Goal: Task Accomplishment & Management: Manage account settings

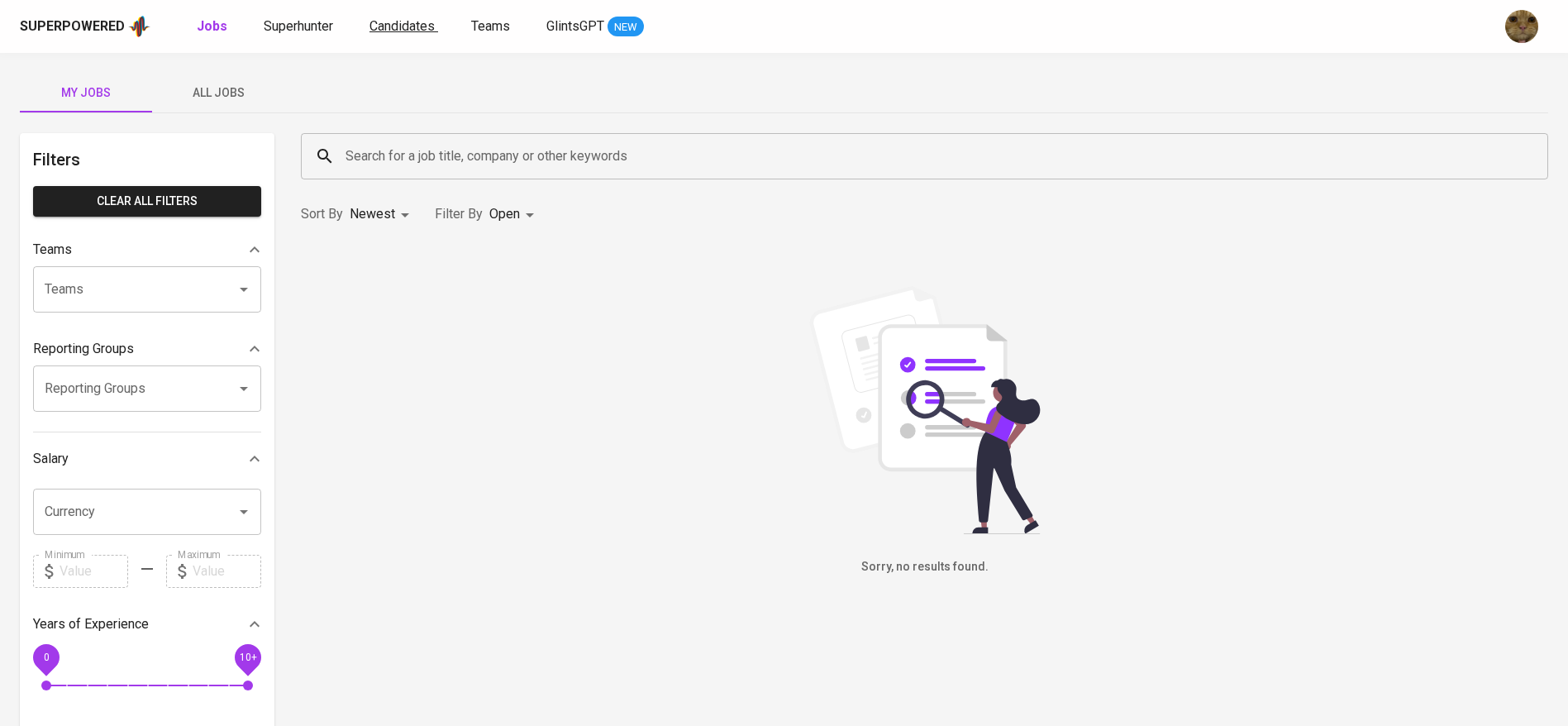
click at [392, 32] on span "Candidates" at bounding box center [402, 25] width 65 height 15
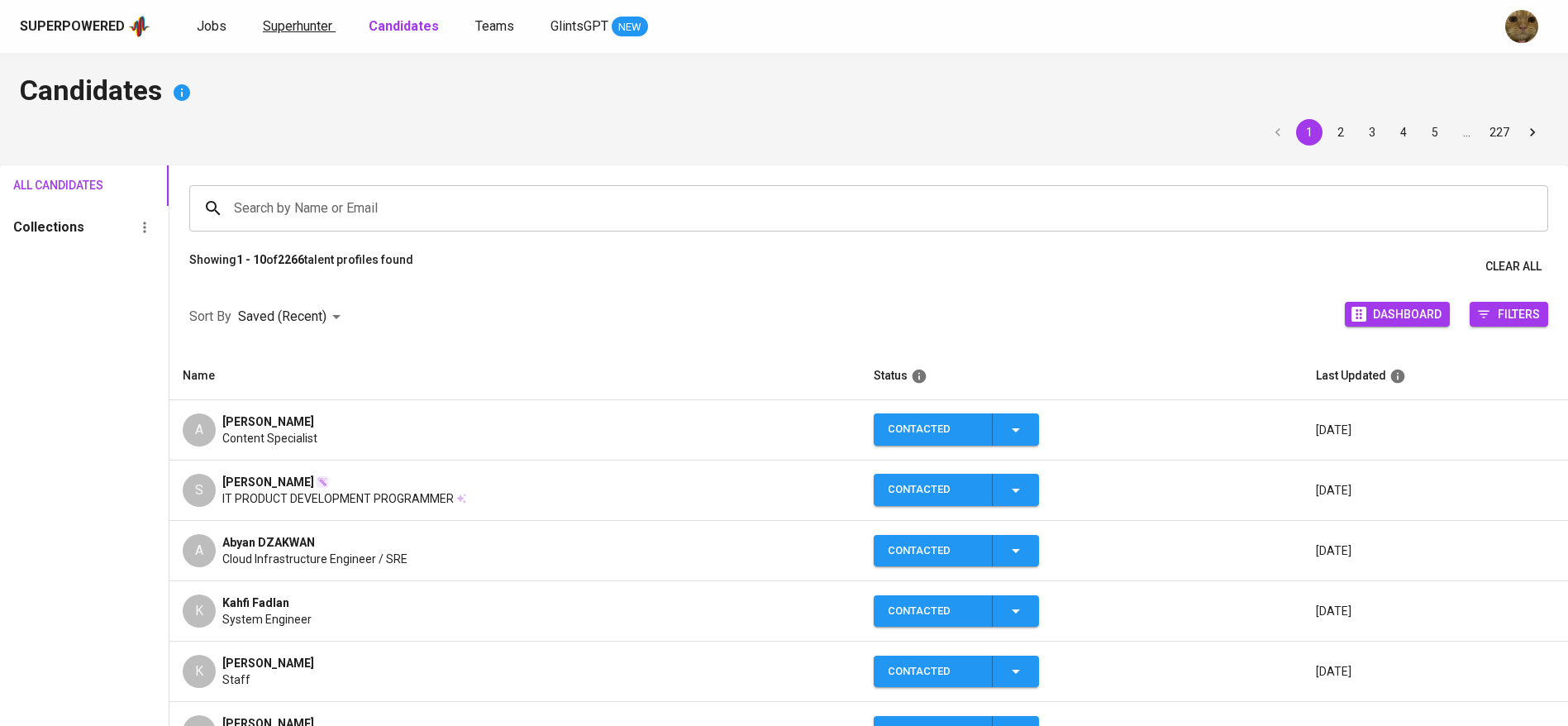
click at [326, 32] on span "Superhunter" at bounding box center [297, 25] width 70 height 15
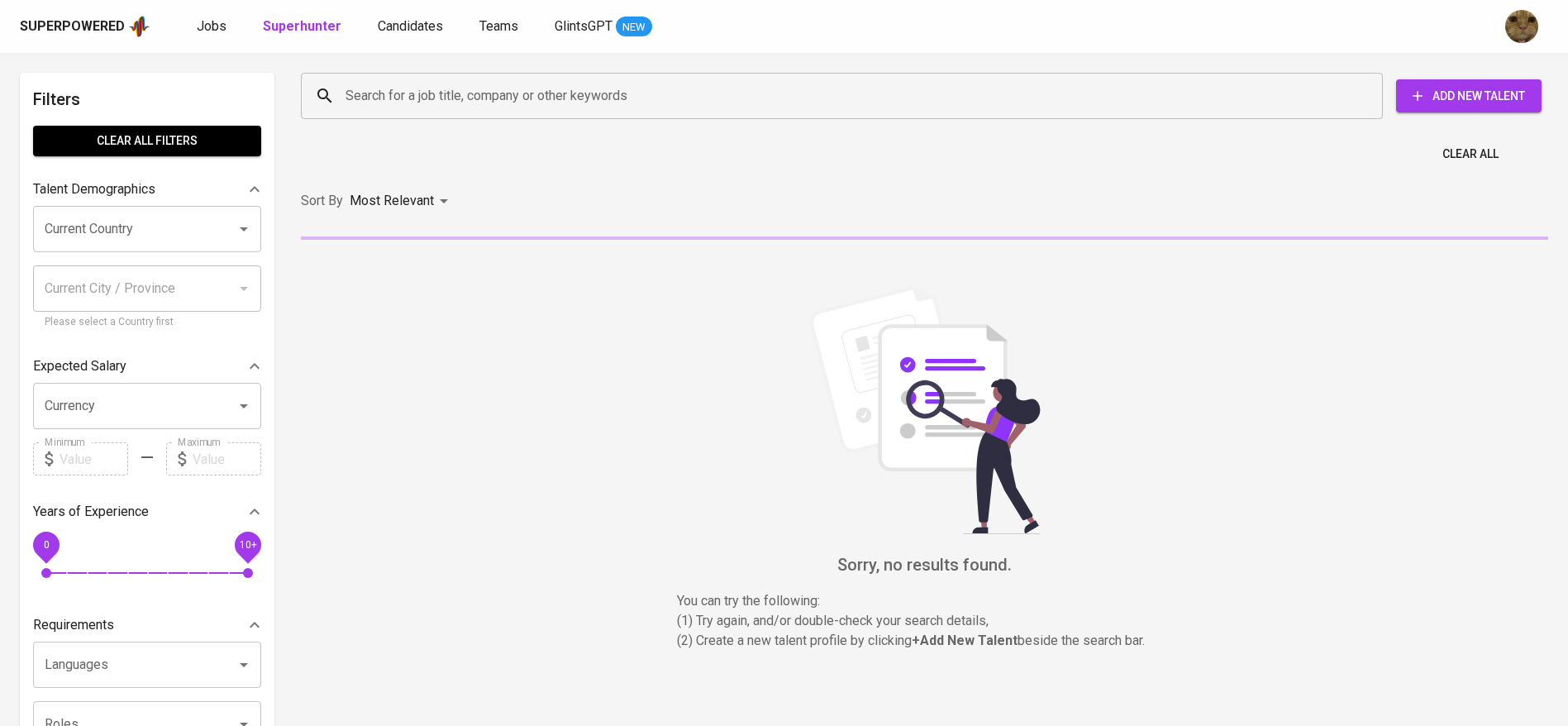
click at [391, 80] on input "Search for a job title, company or other keywords" at bounding box center [846, 96] width 1009 height 32
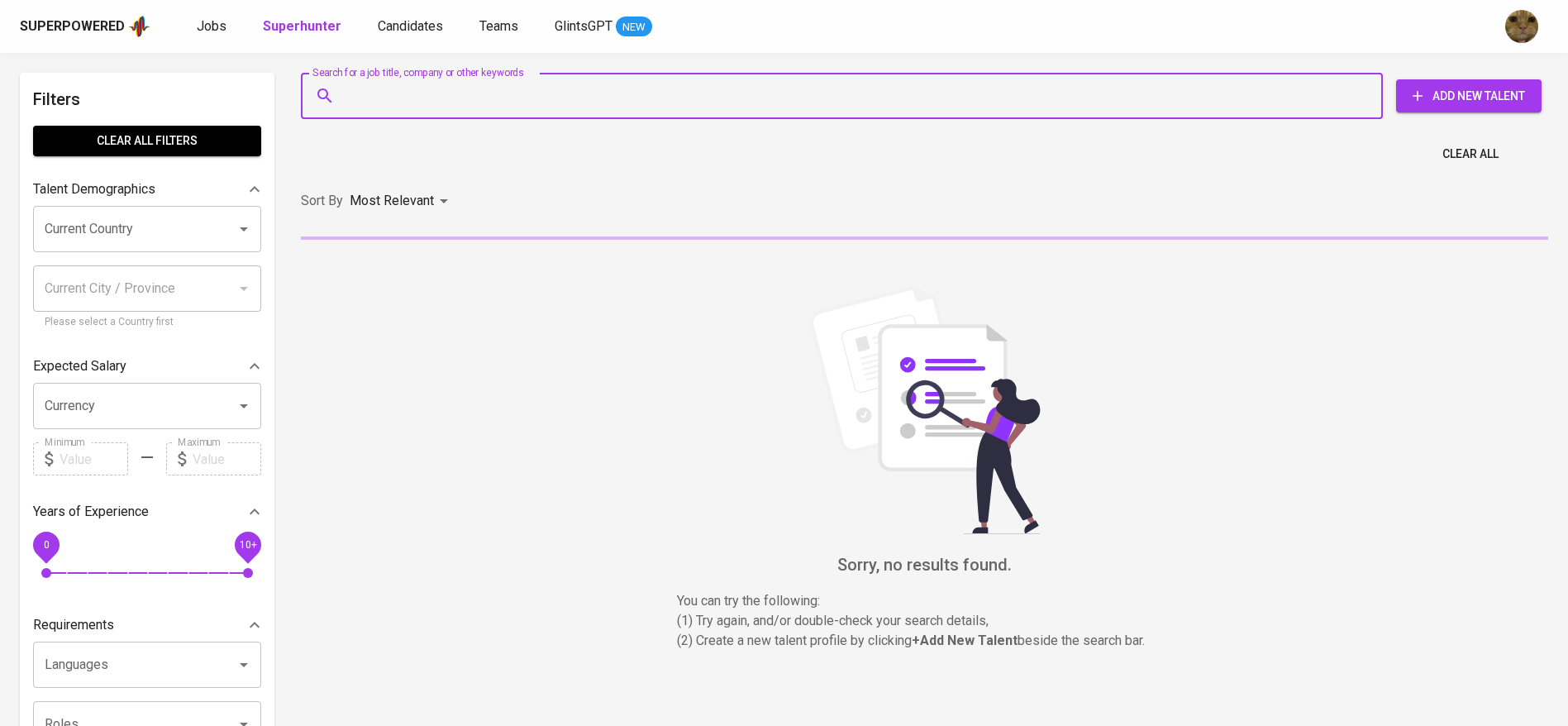
paste input "michael08.ksuyanto@gmail.com"
type input "michael08.ksuyanto@gmail.com"
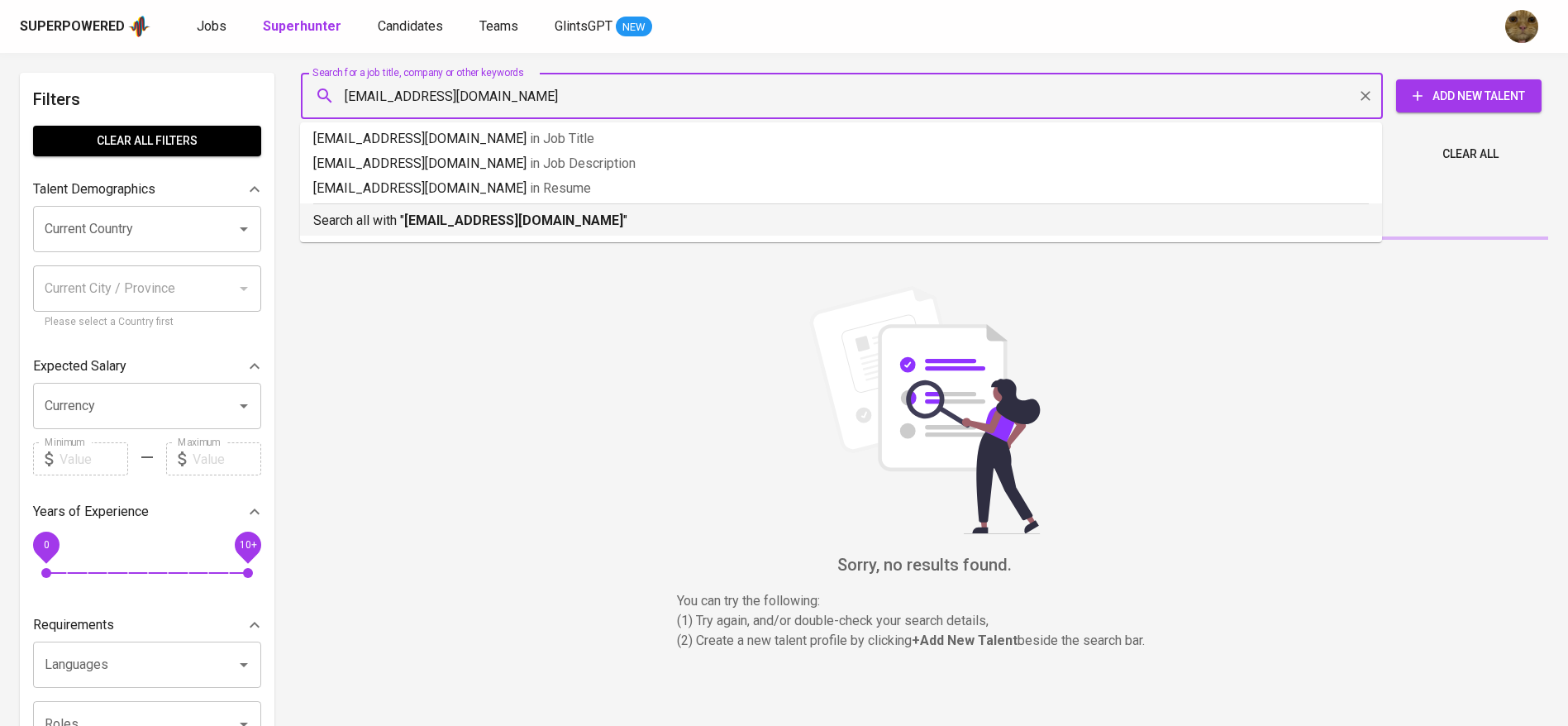
click at [353, 212] on p "Search all with " michael08.ksuyanto@gmail.com "" at bounding box center [841, 221] width 1056 height 20
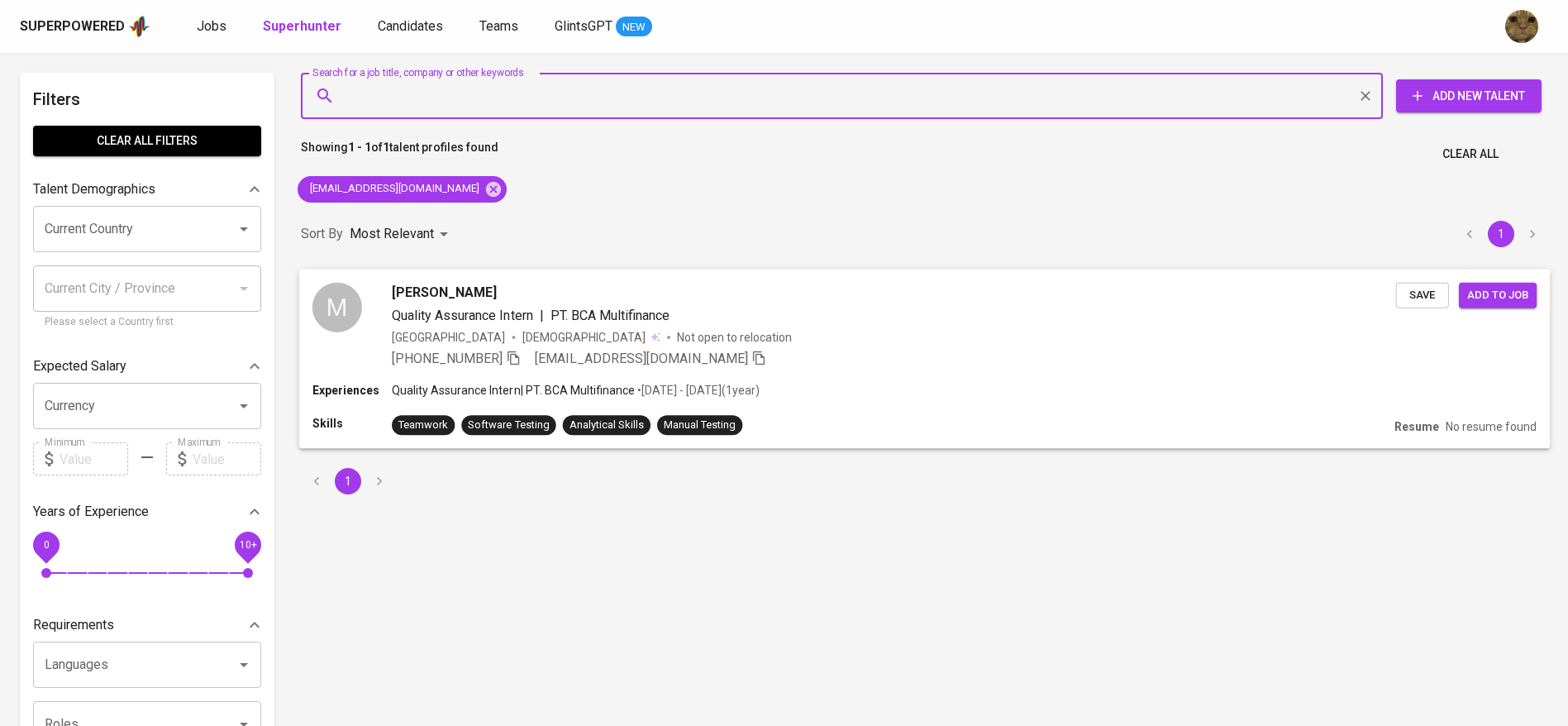
click at [696, 328] on div "Indonesia Male Not open to relocation" at bounding box center [894, 336] width 1004 height 16
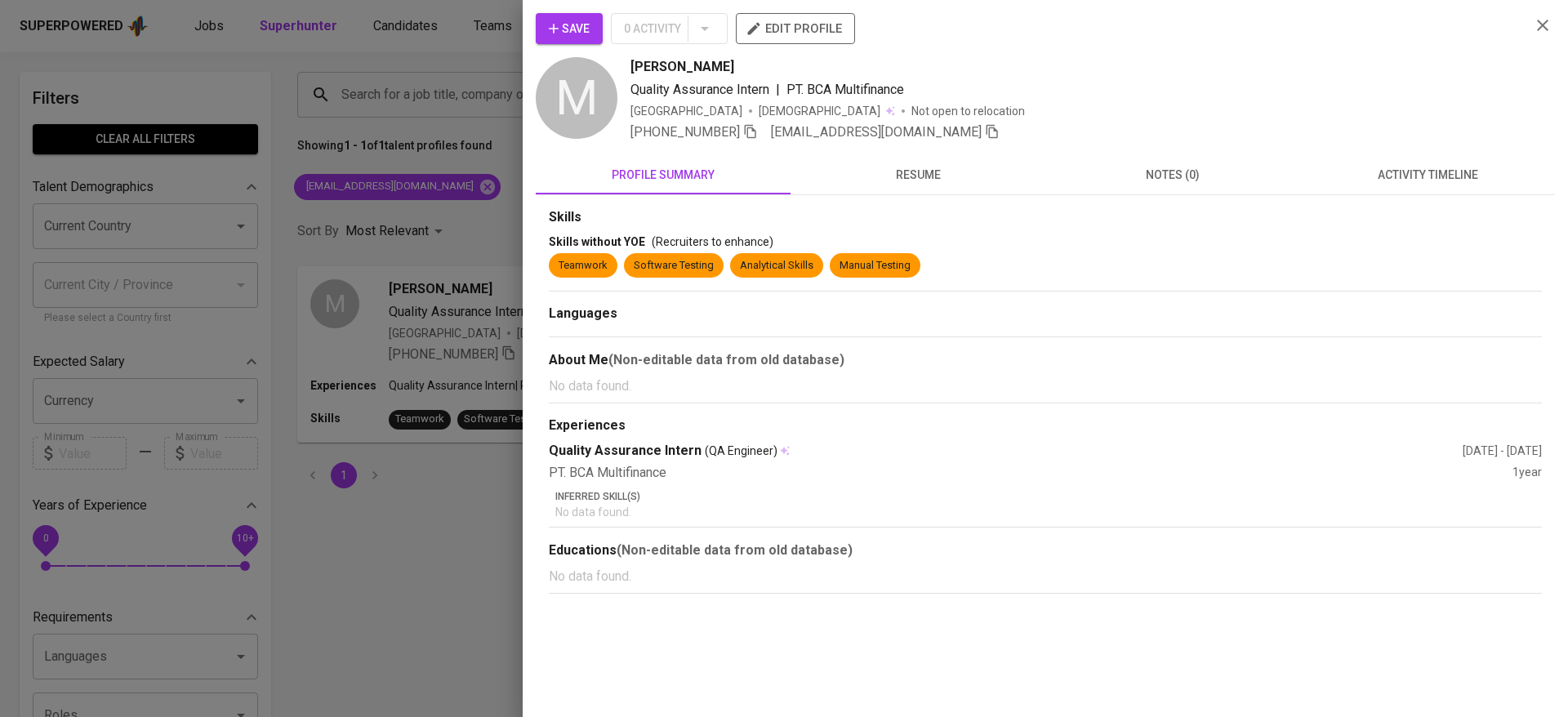
click at [1417, 170] on span "activity timeline" at bounding box center [1427, 175] width 235 height 21
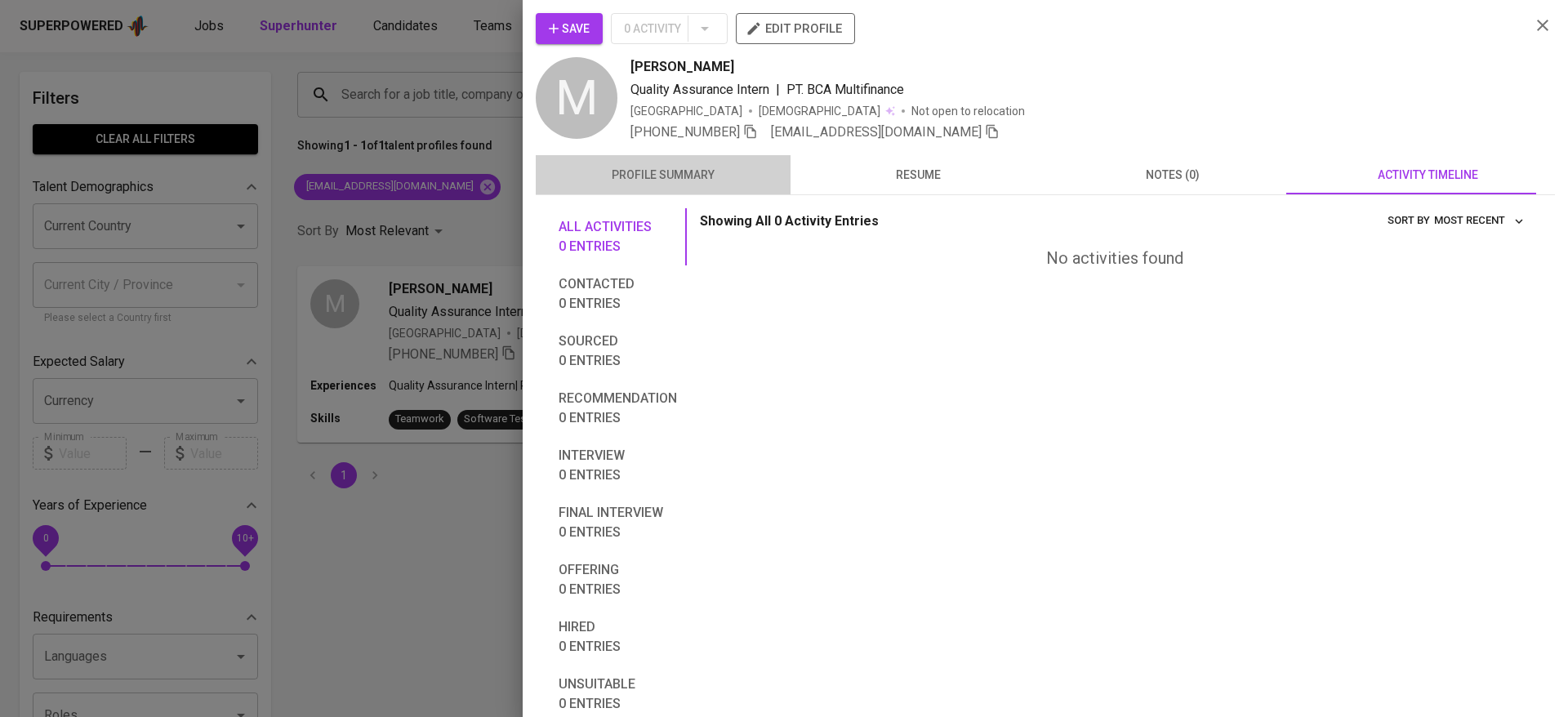
click at [695, 167] on span "profile summary" at bounding box center [663, 175] width 235 height 21
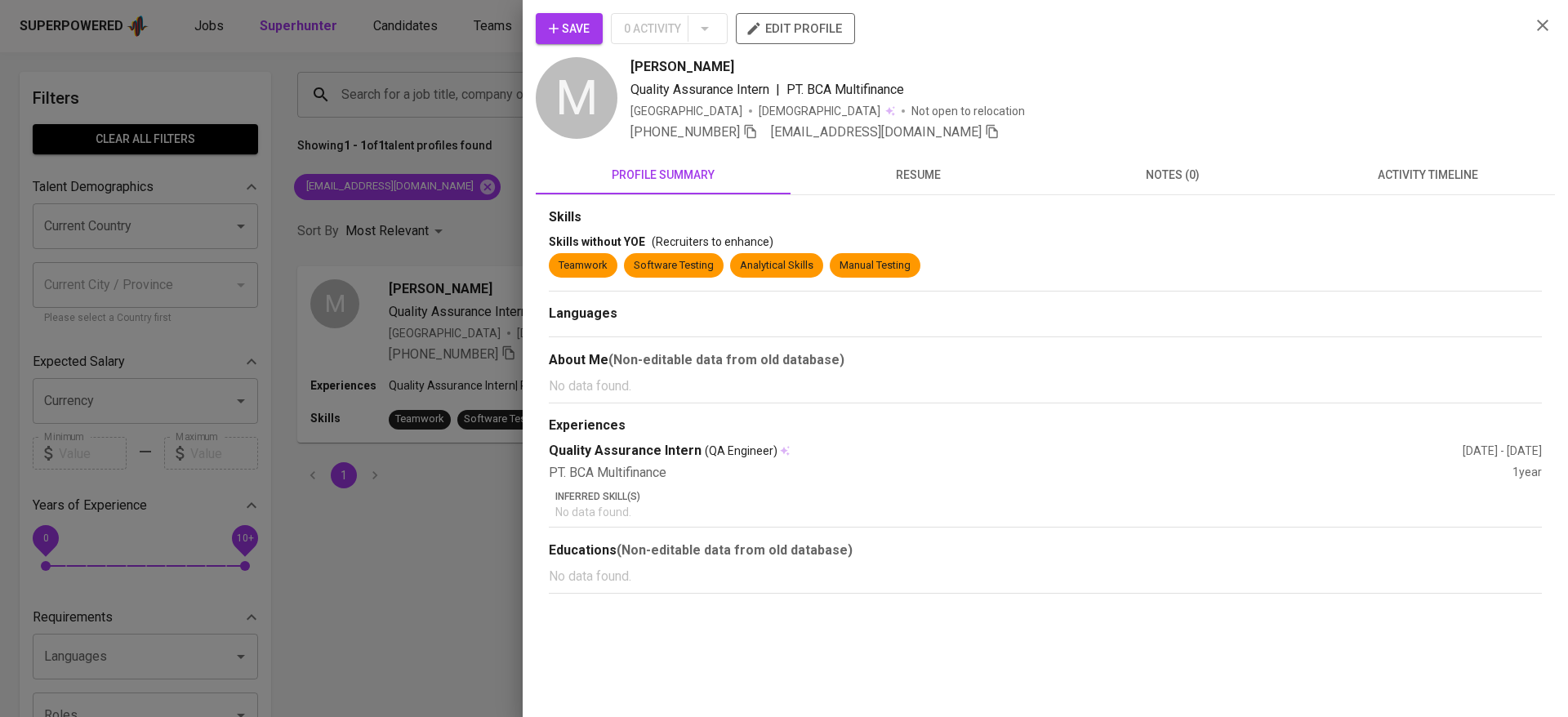
click at [558, 6] on div "Save 0 Activity edit profile M Michael Kurniawan Quality Assurance Intern | PT.…" at bounding box center [1045, 358] width 1046 height 717
click at [554, 24] on icon "button" at bounding box center [554, 29] width 10 height 10
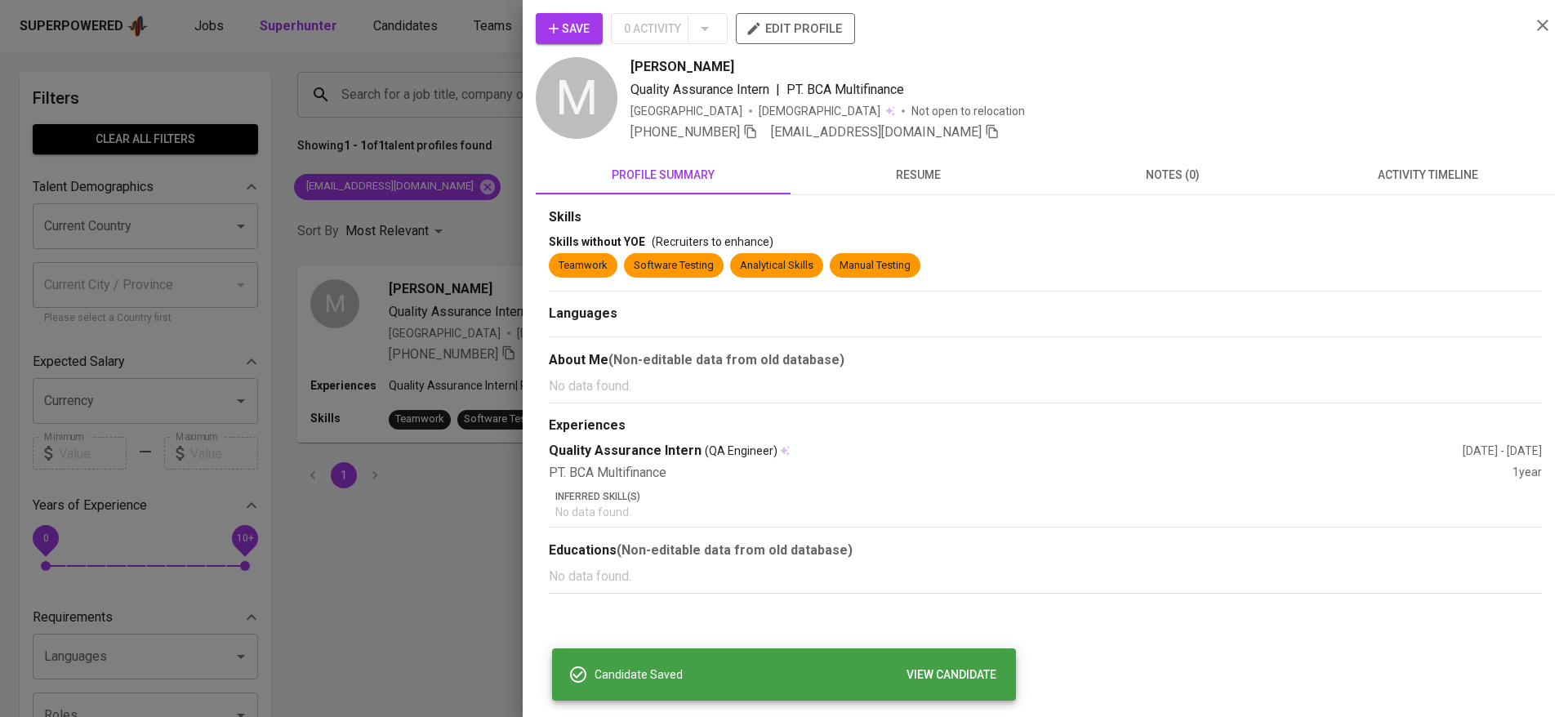
click at [396, 24] on div at bounding box center [784, 358] width 1568 height 717
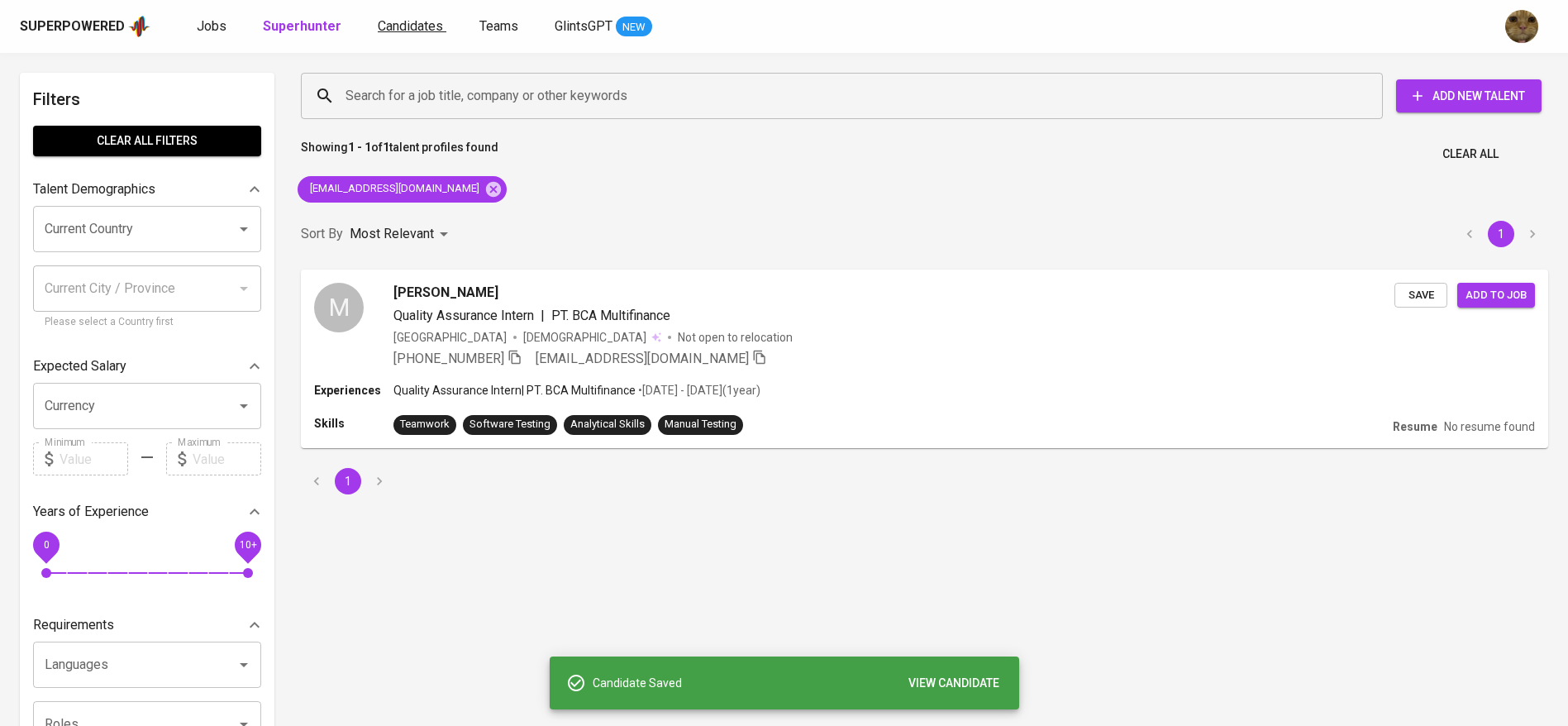
click at [395, 24] on span "Candidates" at bounding box center [410, 25] width 65 height 15
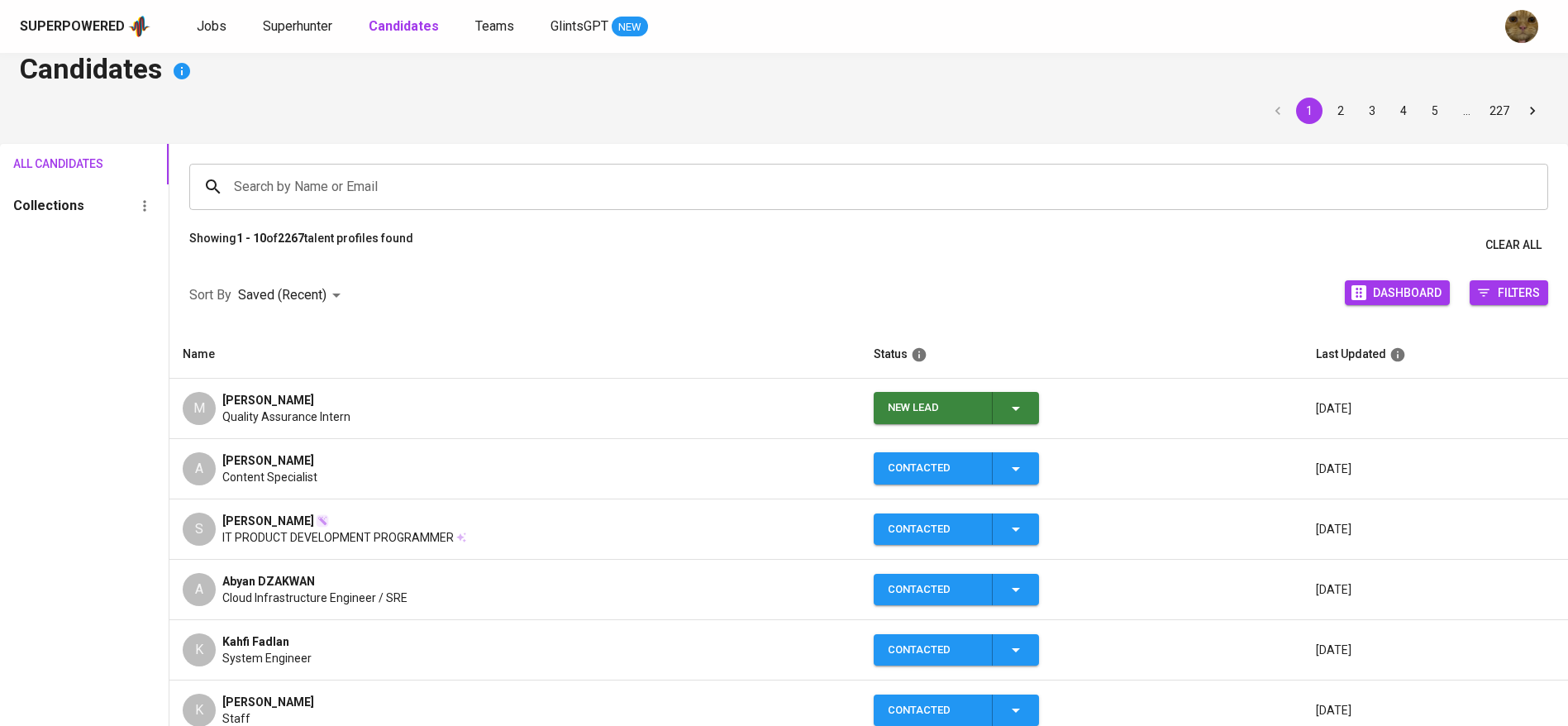
scroll to position [23, 0]
click at [1032, 411] on button "New Lead" at bounding box center [956, 408] width 165 height 33
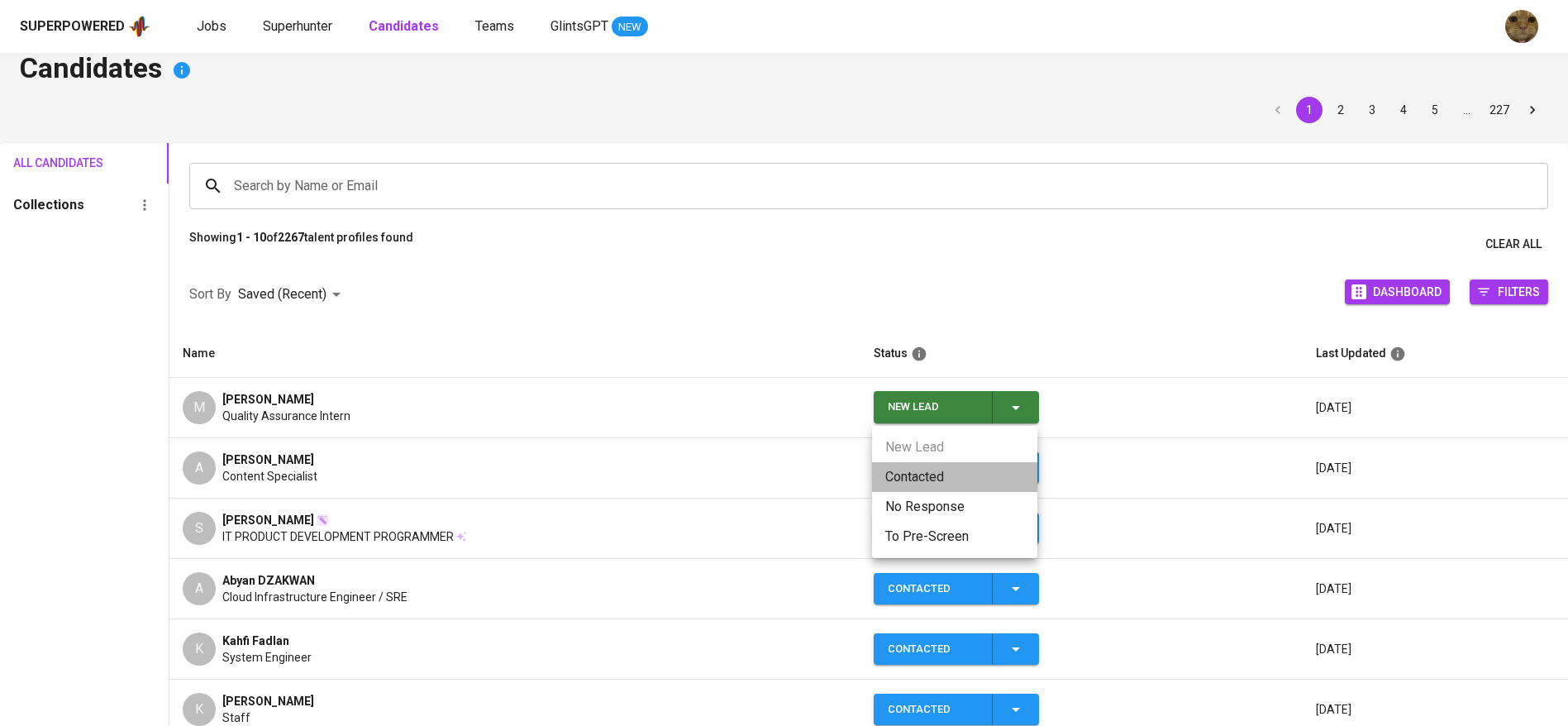
click at [932, 464] on li "Contacted" at bounding box center [954, 476] width 165 height 30
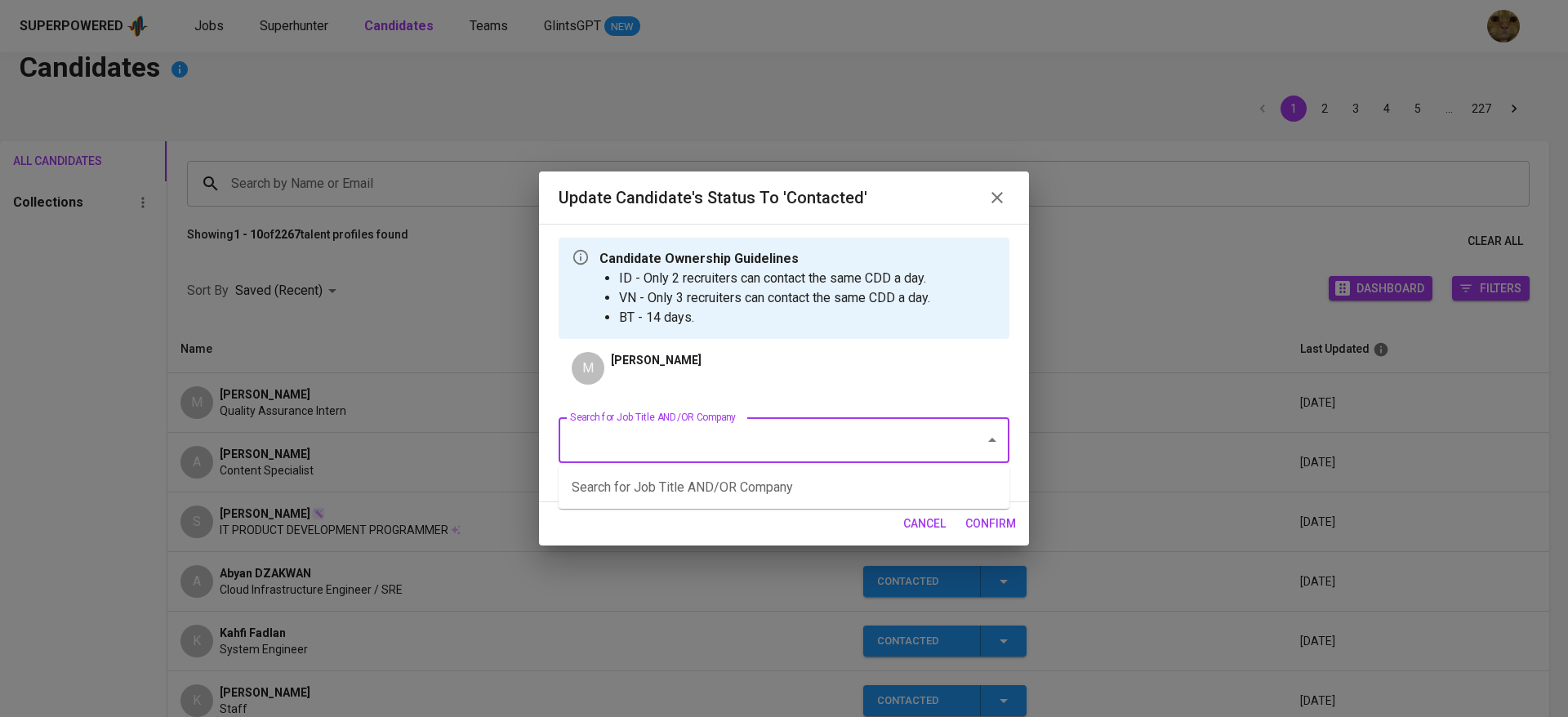
click at [758, 430] on input "Search for Job Title AND/OR Company" at bounding box center [761, 440] width 390 height 31
click at [686, 495] on li "Quality Assurance Engineer (Manual) - 2 HC (FWD Singapore Pte Ltd)" at bounding box center [784, 488] width 451 height 29
type input "FWD"
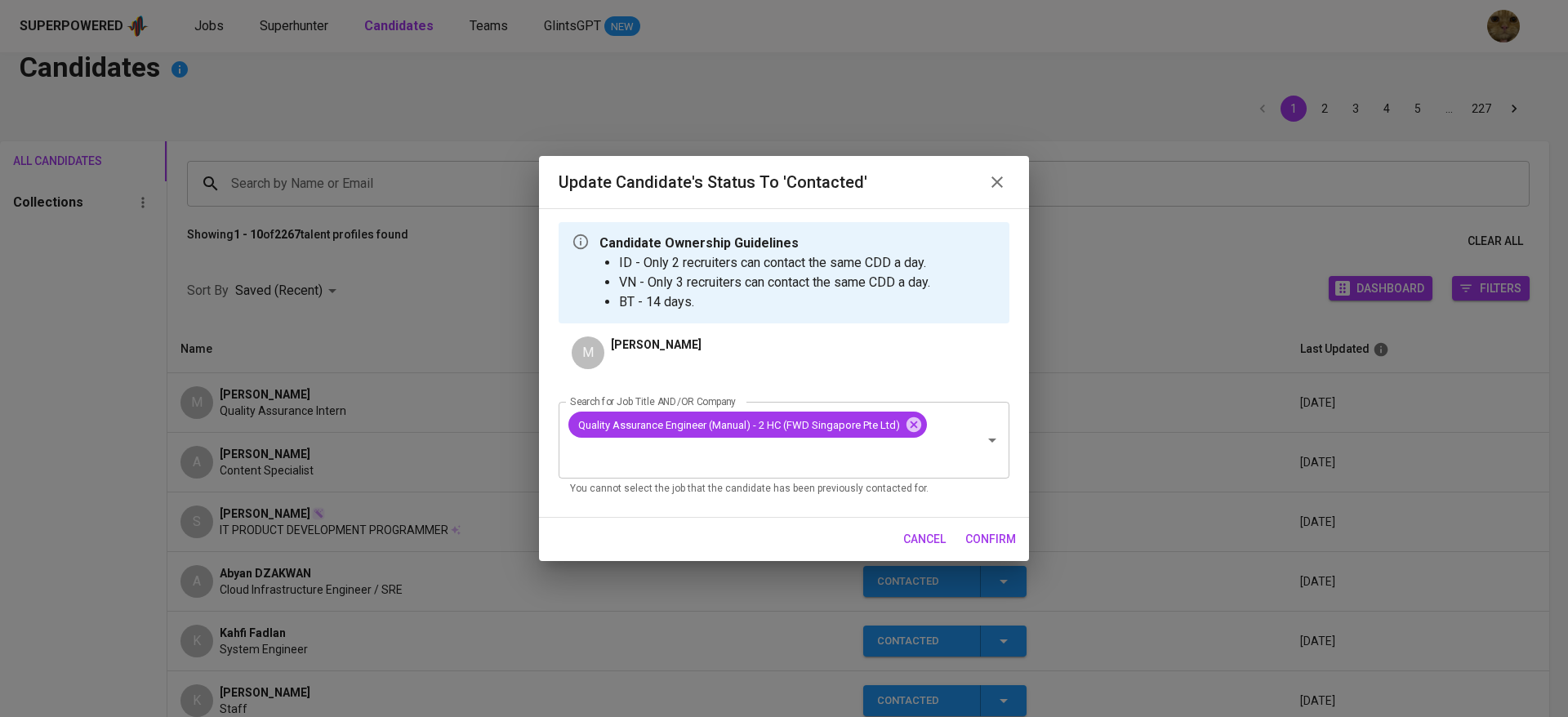
click at [1000, 536] on span "confirm" at bounding box center [990, 539] width 51 height 21
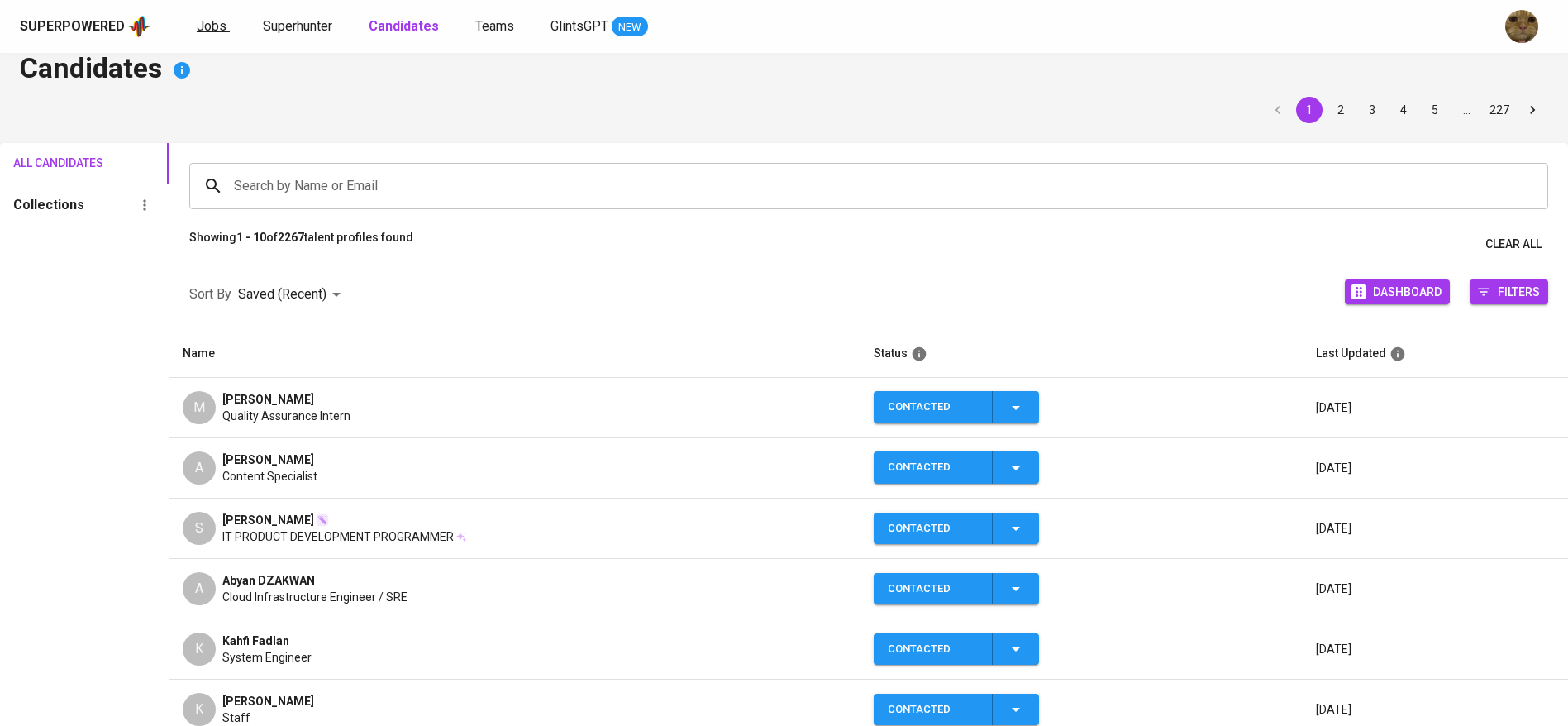
click at [209, 33] on span "Jobs" at bounding box center [211, 25] width 30 height 15
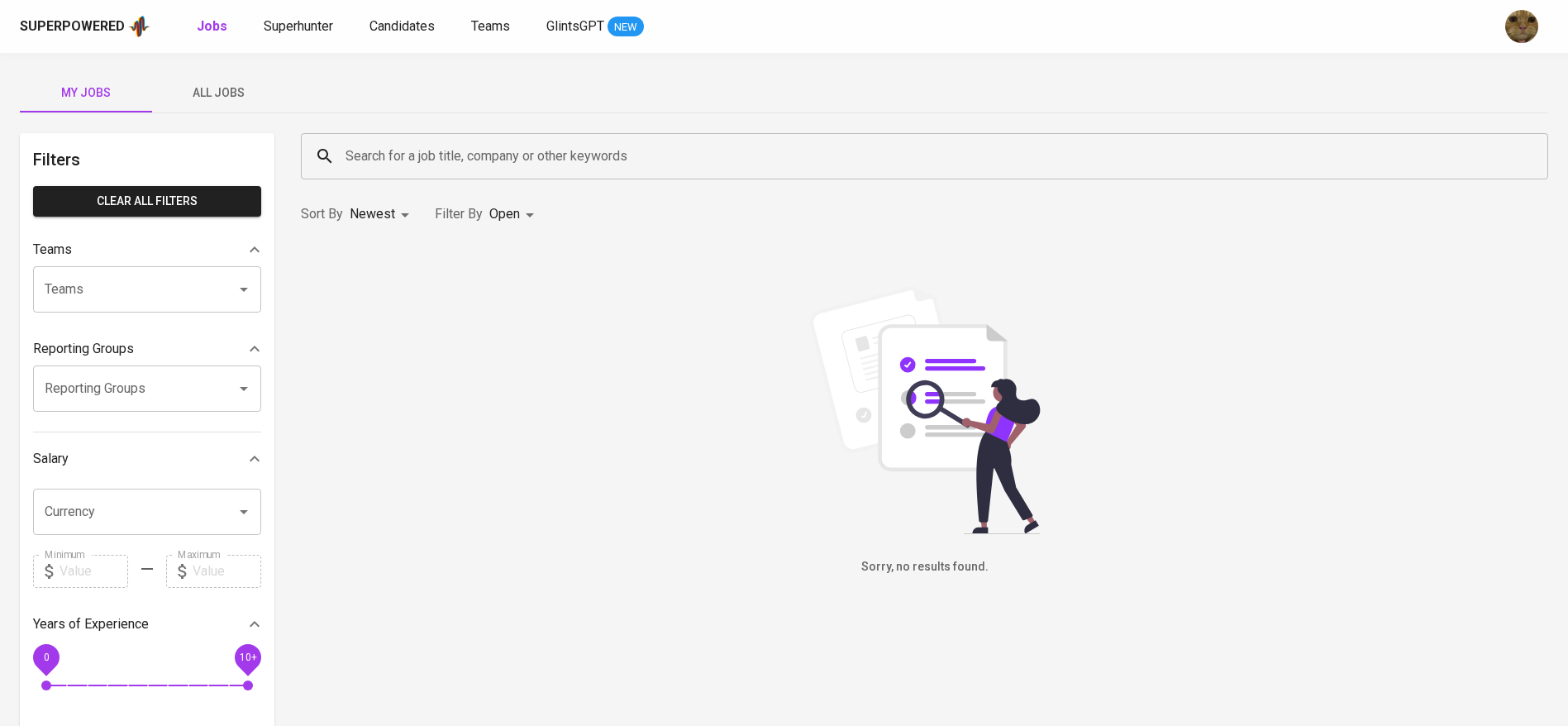
click at [231, 78] on button "All Jobs" at bounding box center [218, 92] width 132 height 40
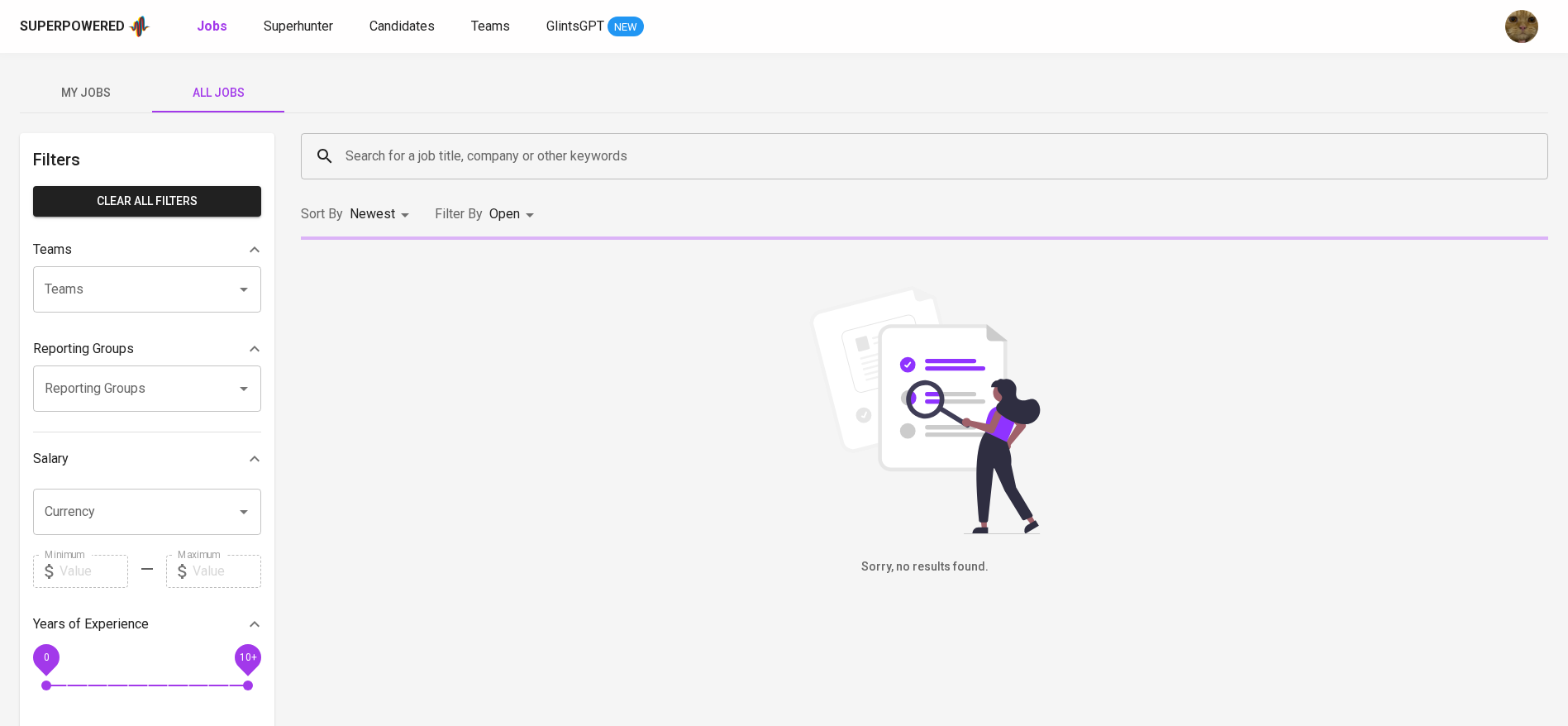
click at [399, 159] on input "Search for a job title, company or other keywords" at bounding box center [929, 156] width 1175 height 32
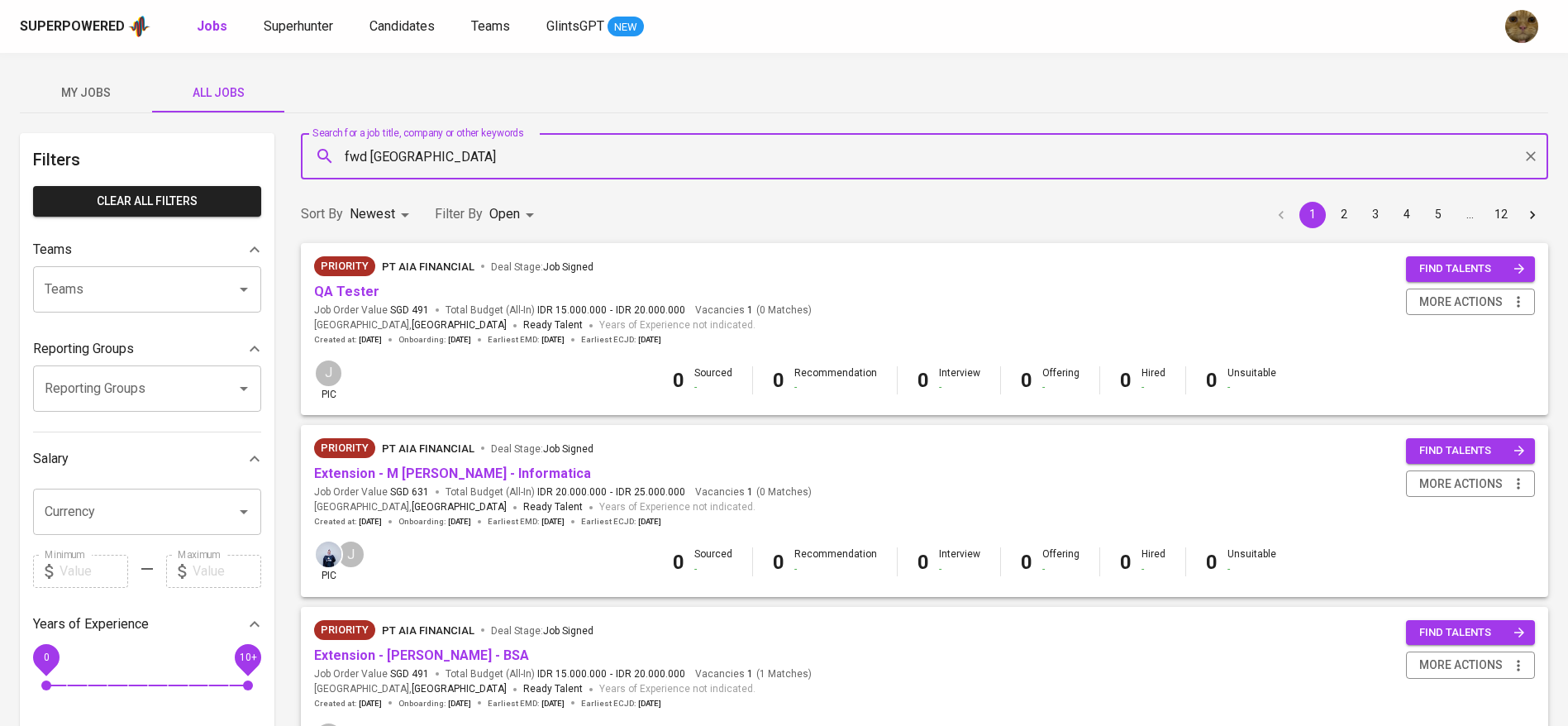
type input "fwd [GEOGRAPHIC_DATA]"
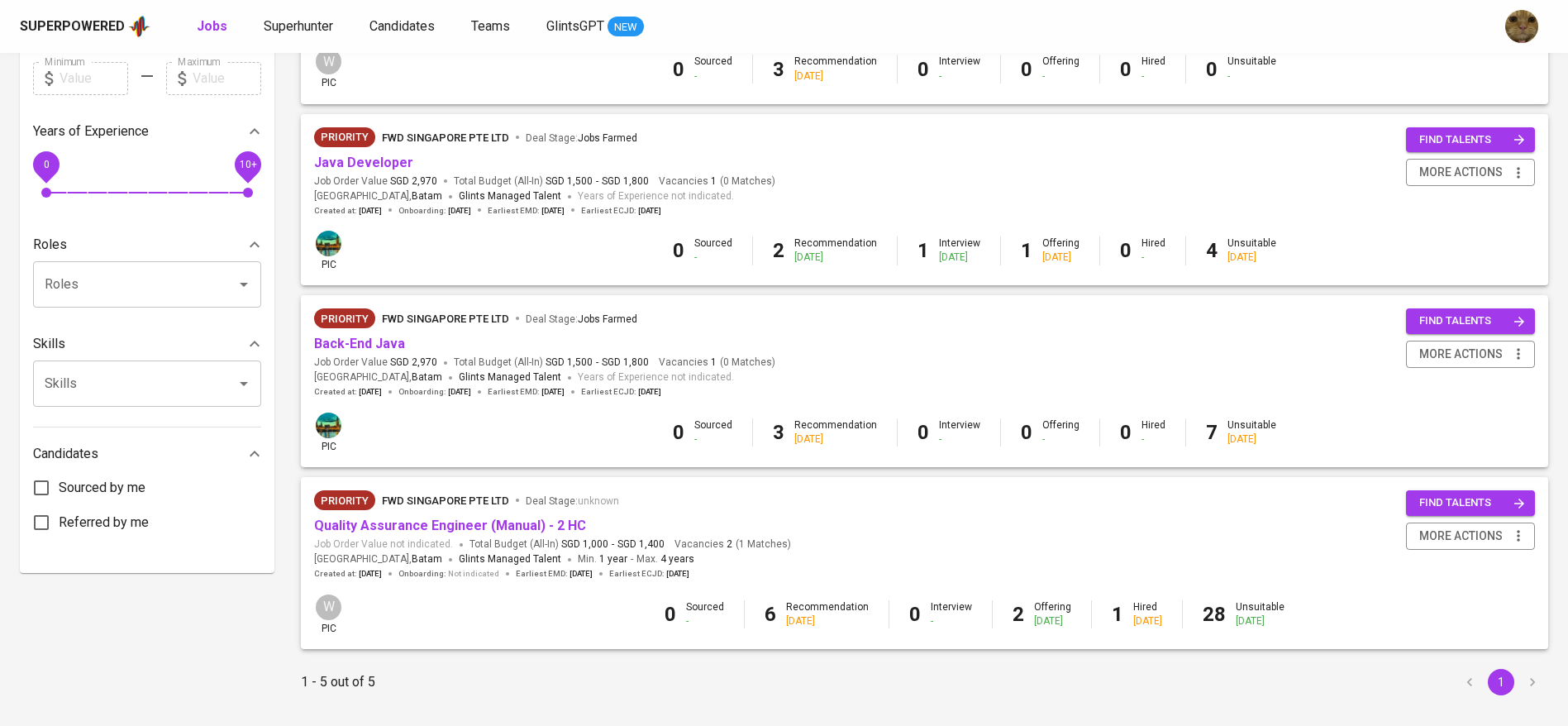
scroll to position [494, 0]
click at [320, 531] on link "Quality Assurance Engineer (Manual) - 2 HC" at bounding box center [450, 524] width 272 height 15
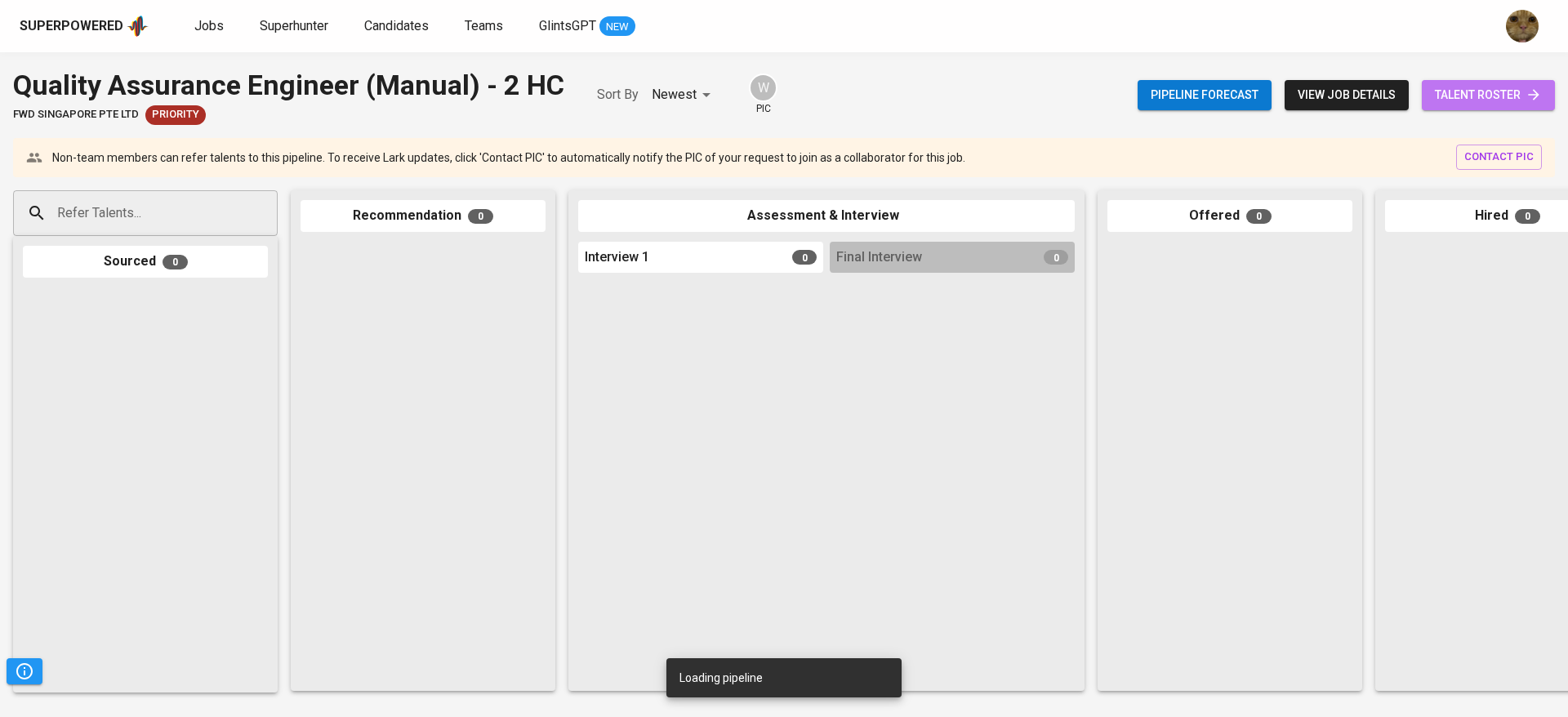
click at [1472, 101] on span "talent roster" at bounding box center [1489, 95] width 107 height 21
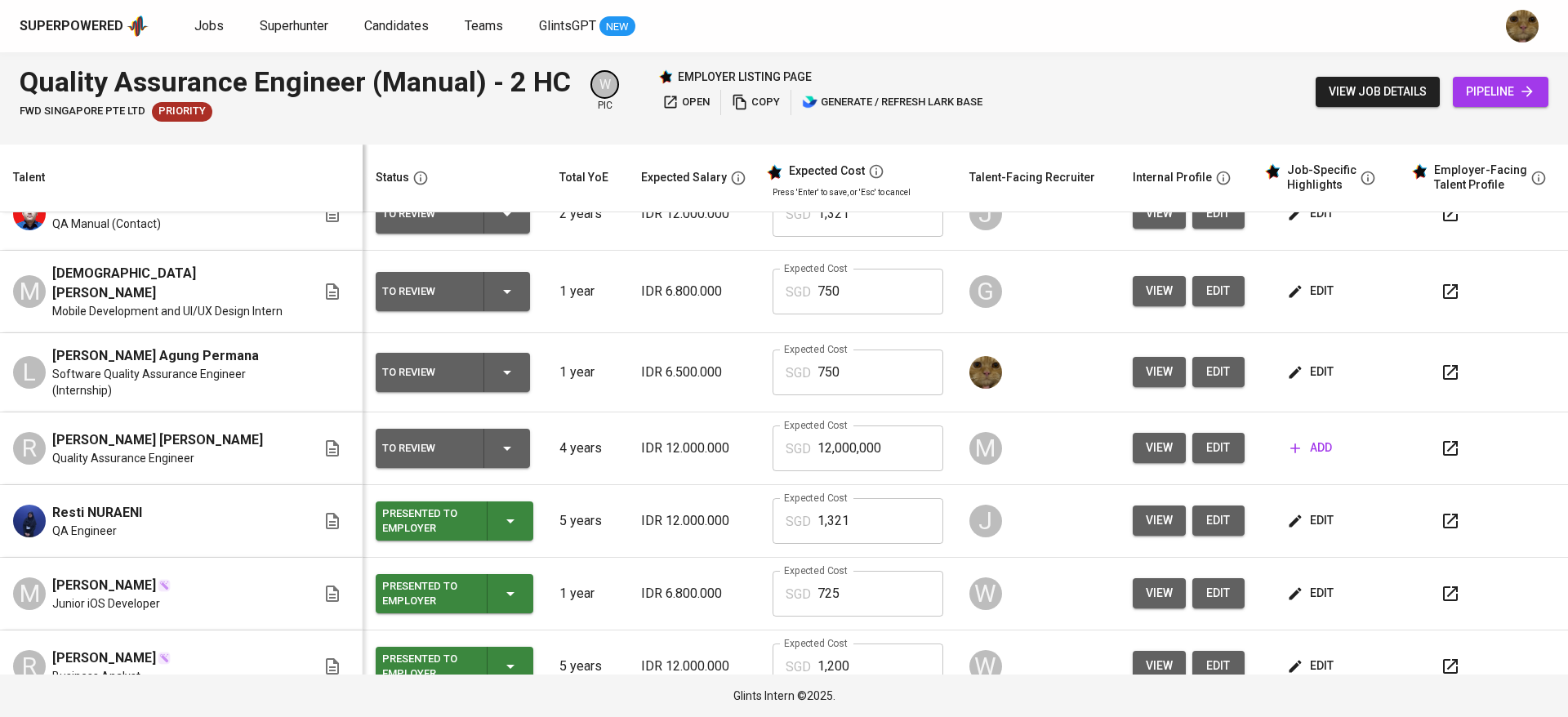
scroll to position [100, 0]
click at [1289, 367] on icon "button" at bounding box center [1295, 373] width 13 height 13
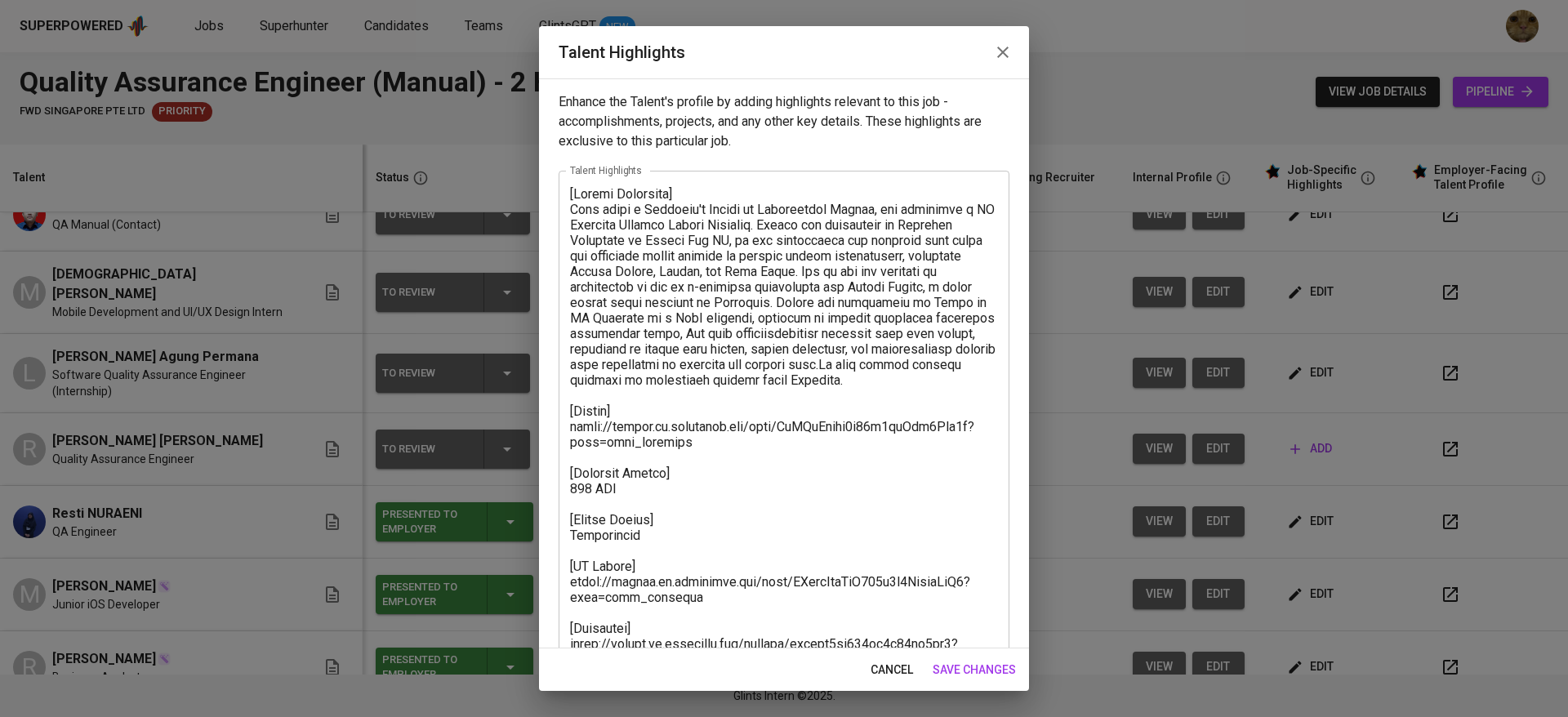
scroll to position [63, 0]
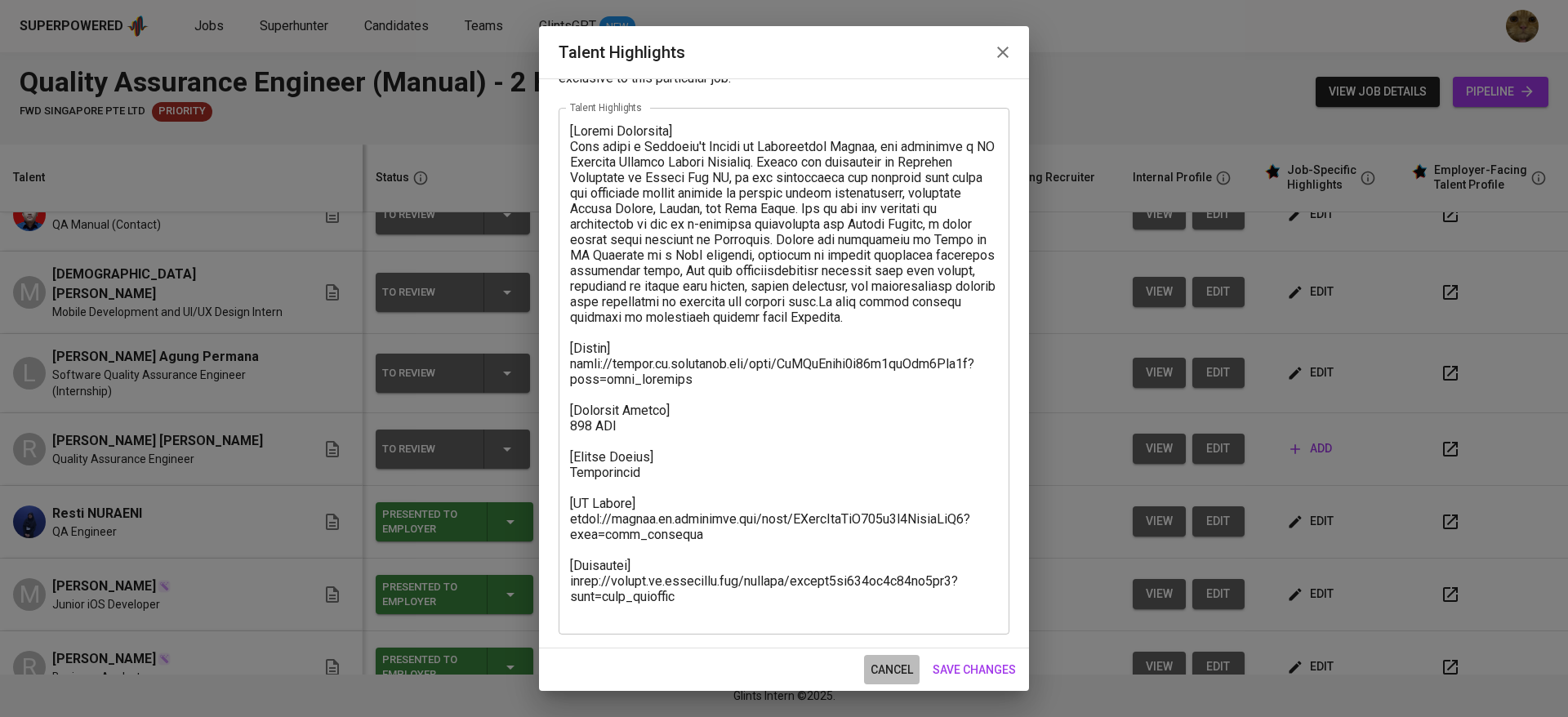
click at [901, 674] on span "cancel" at bounding box center [892, 670] width 43 height 21
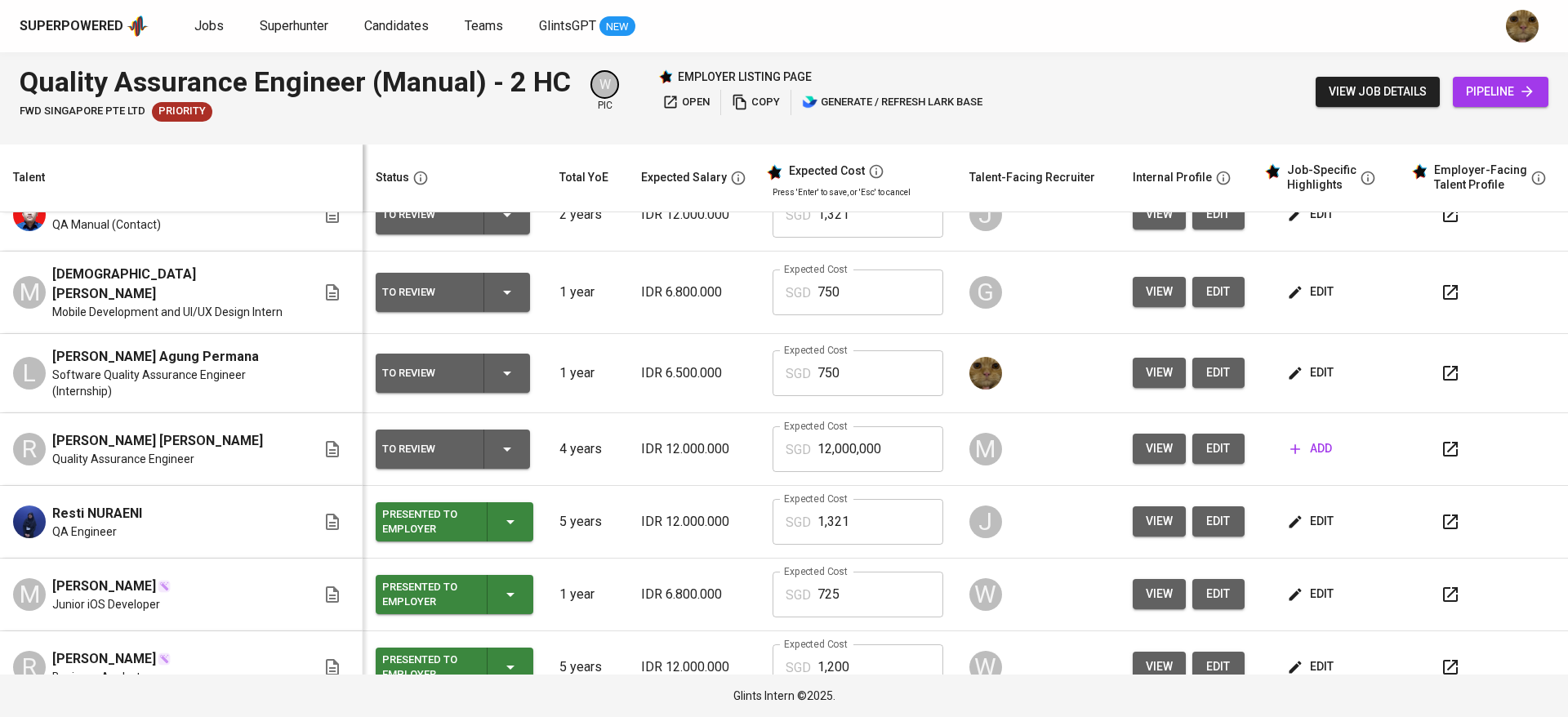
click at [1290, 363] on span "edit" at bounding box center [1312, 372] width 43 height 21
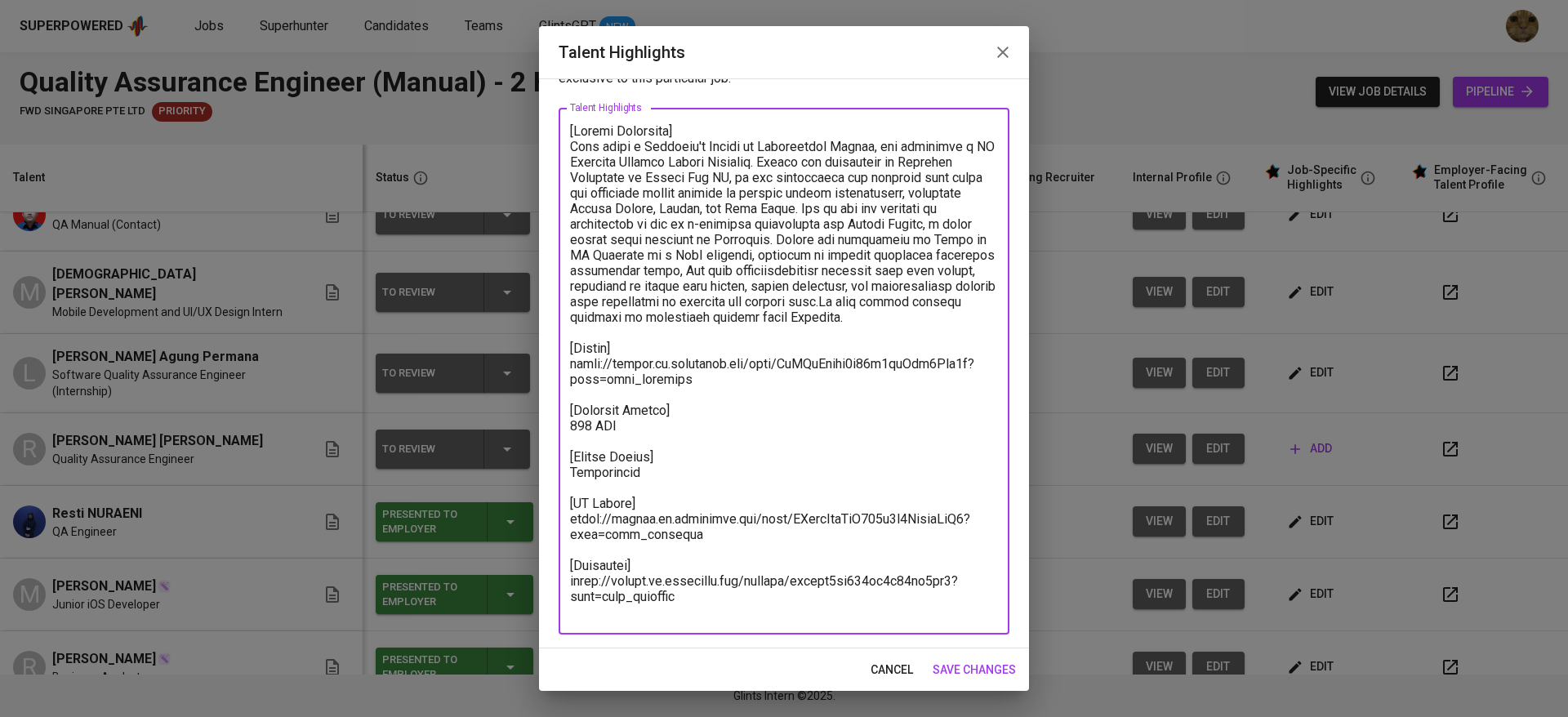
drag, startPoint x: 703, startPoint y: 404, endPoint x: 567, endPoint y: 381, distance: 137.9
click at [567, 381] on div "x Talent Highlights" at bounding box center [784, 371] width 451 height 527
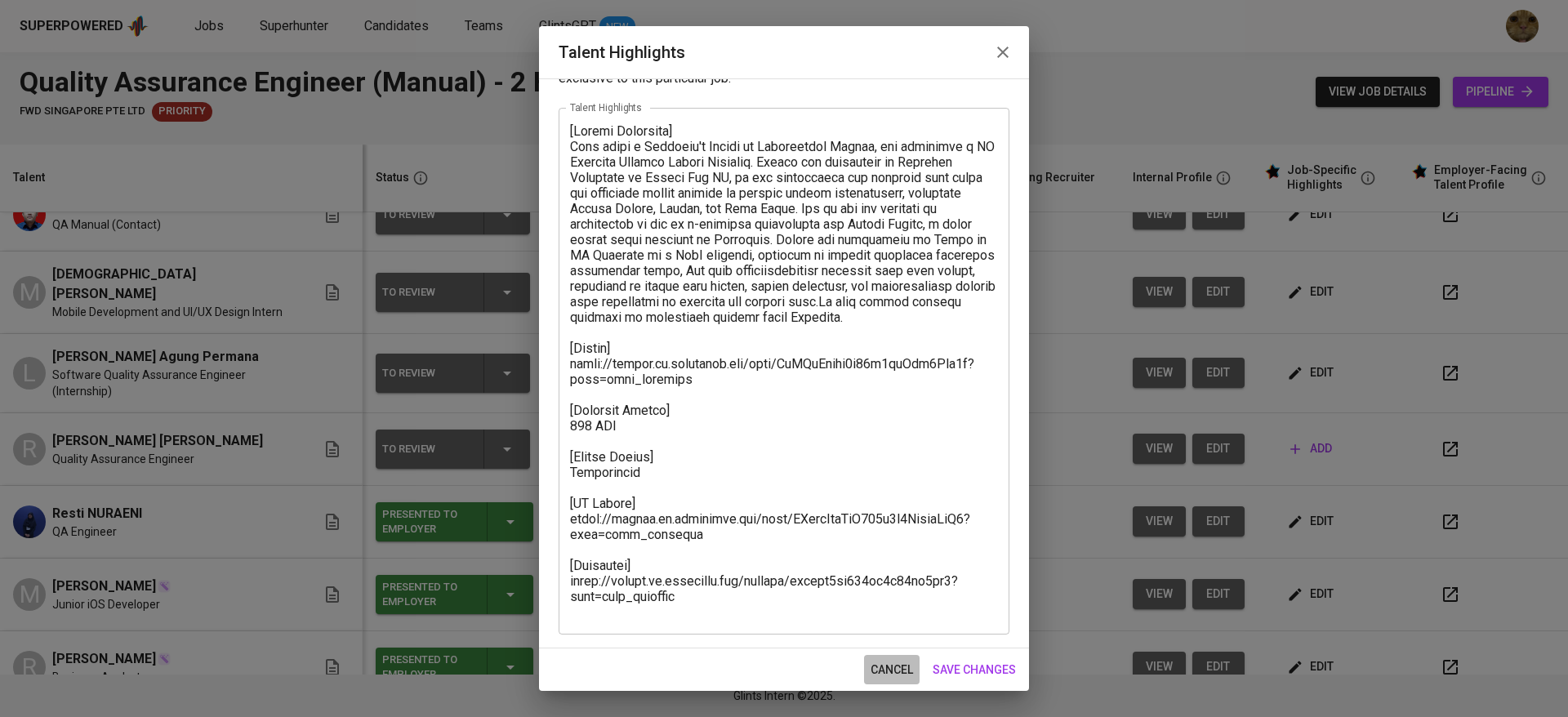
click at [881, 661] on span "cancel" at bounding box center [892, 670] width 43 height 21
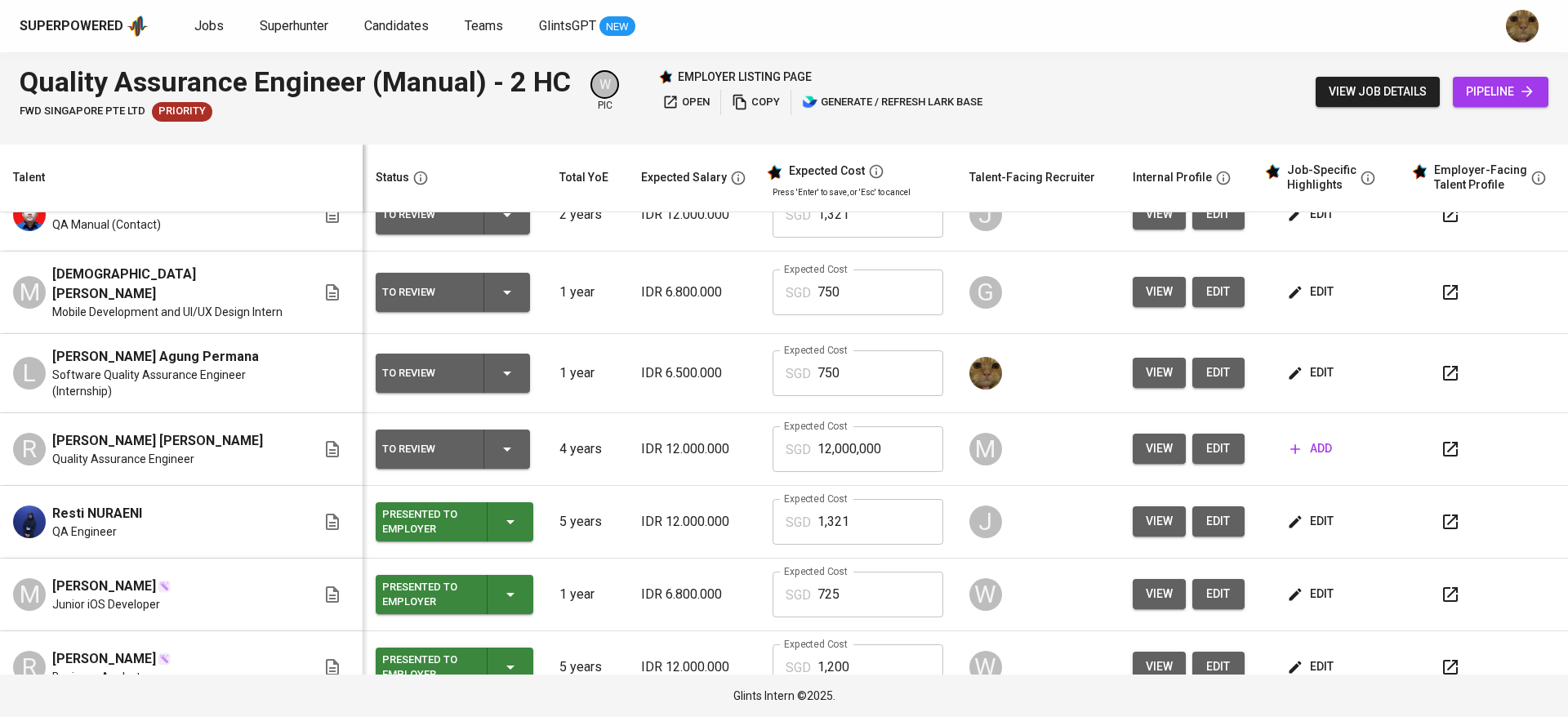
scroll to position [0, 0]
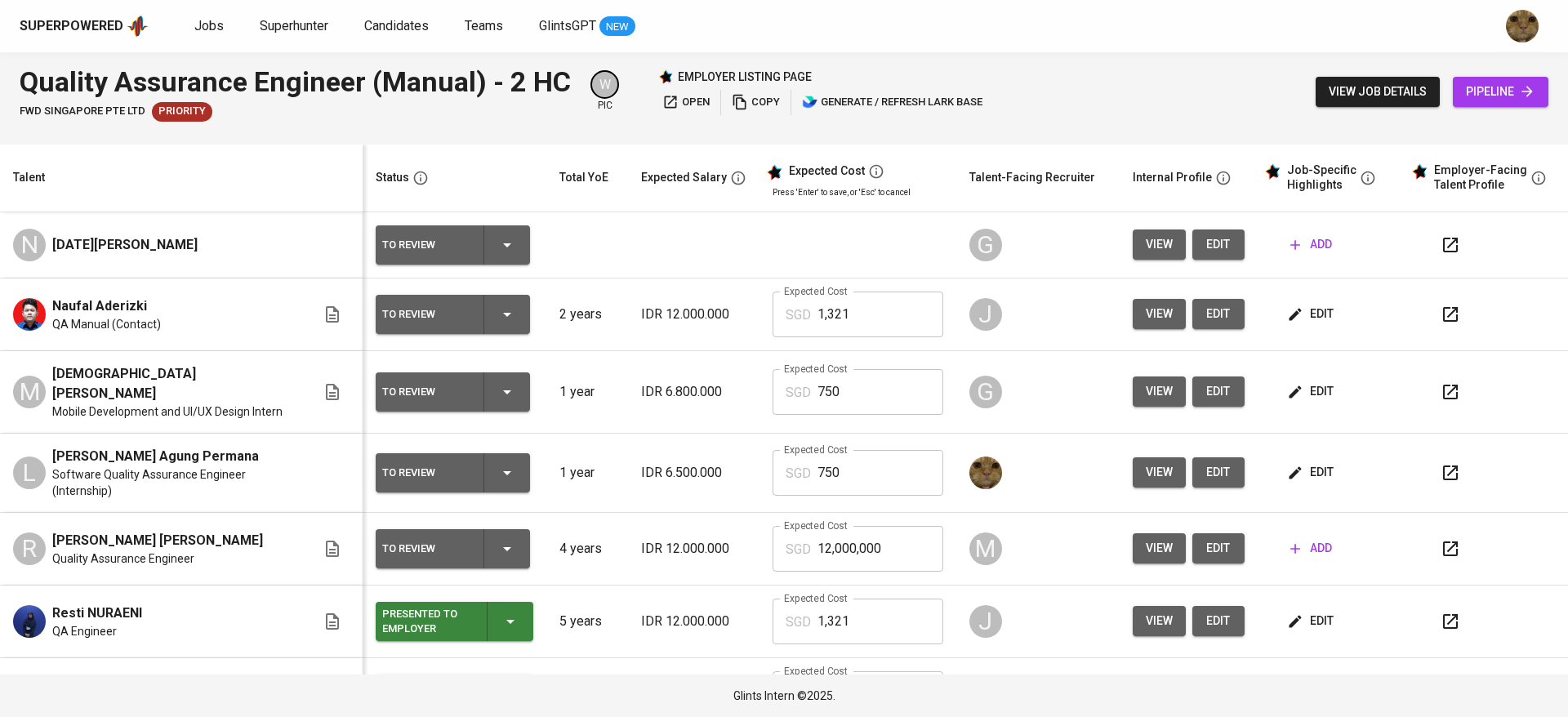
click at [1300, 479] on td "edit" at bounding box center [1330, 473] width 147 height 79
click at [1290, 463] on span "edit" at bounding box center [1312, 472] width 43 height 21
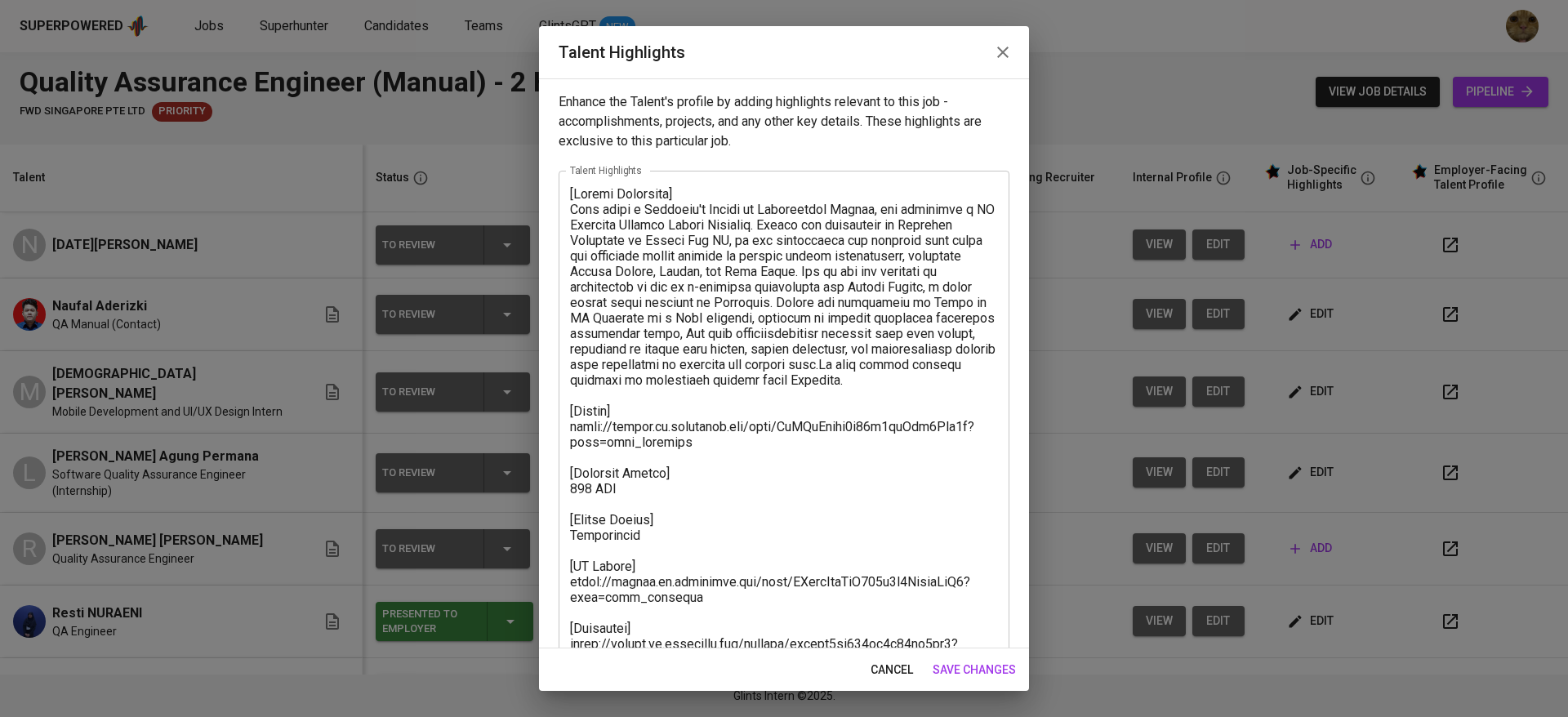
scroll to position [63, 0]
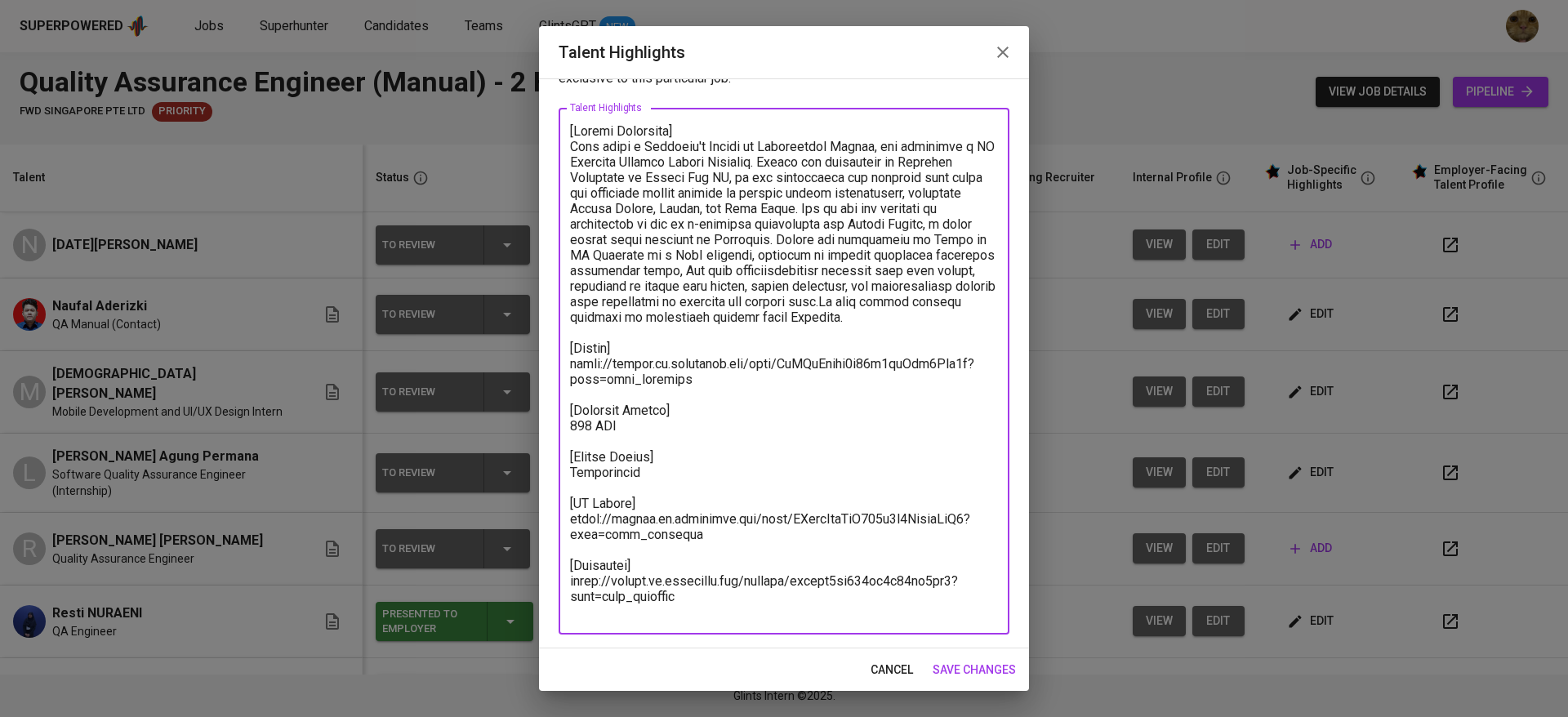
drag, startPoint x: 689, startPoint y: 606, endPoint x: 536, endPoint y: 594, distance: 153.5
click at [536, 594] on div "Talent Highlights Enhance the Talent's profile by adding highlights relevant to…" at bounding box center [784, 358] width 1568 height 717
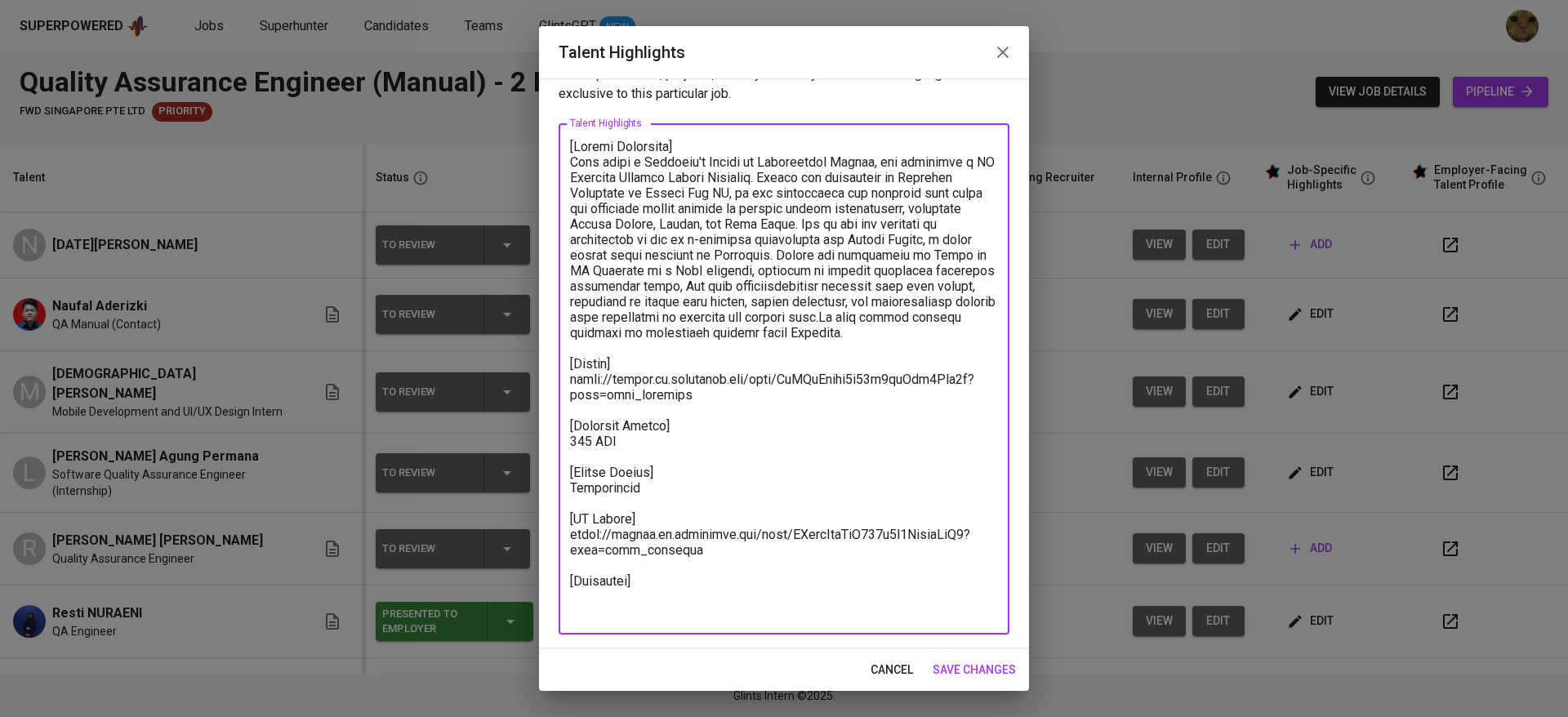
paste textarea "https://glints.sg.larksuite.com/minutes/obsgym87125zfvlrf1k9zvx6?from=from_copy…"
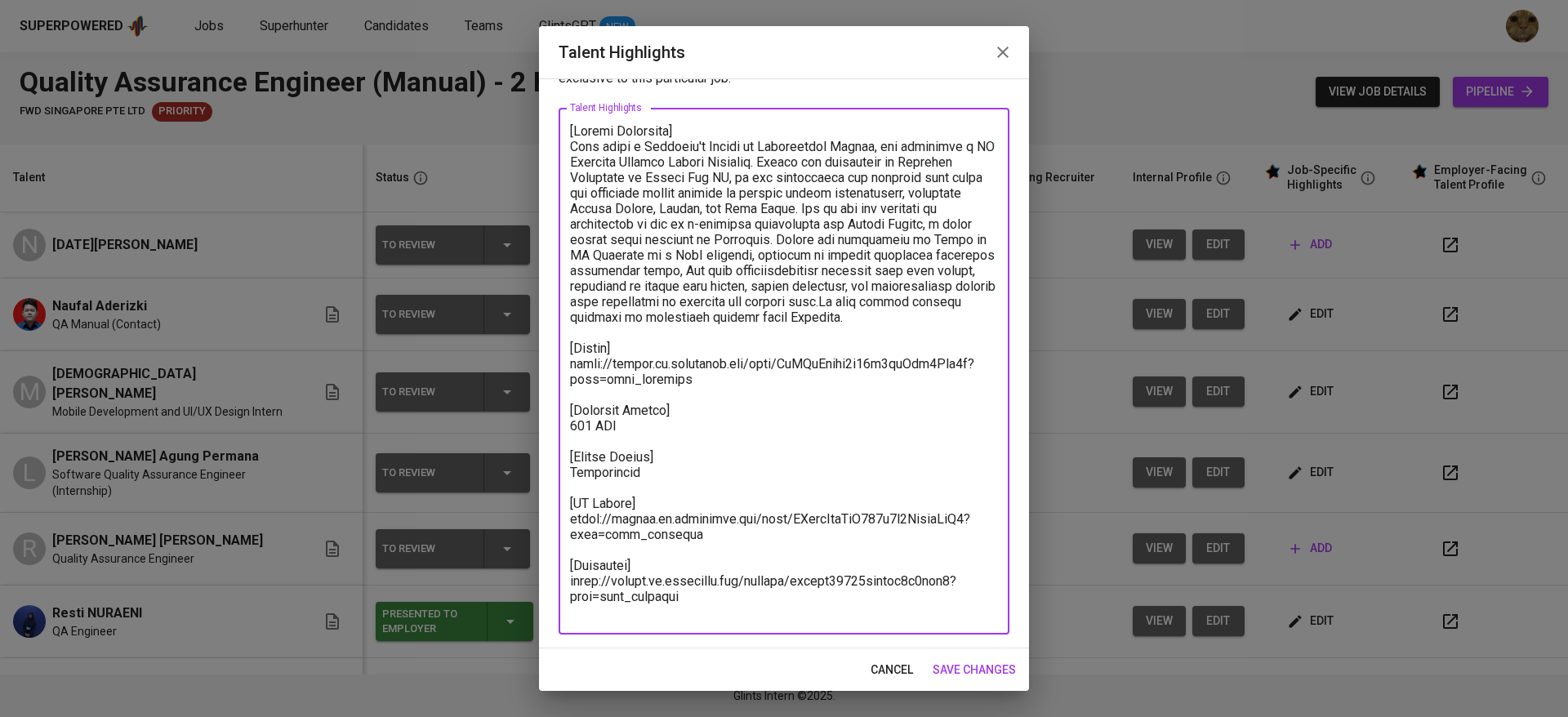
type textarea "[Career Highlight] Leon holds a Bachelor's Degree in Information System, and co…"
click at [942, 671] on span "save changes" at bounding box center [973, 670] width 83 height 21
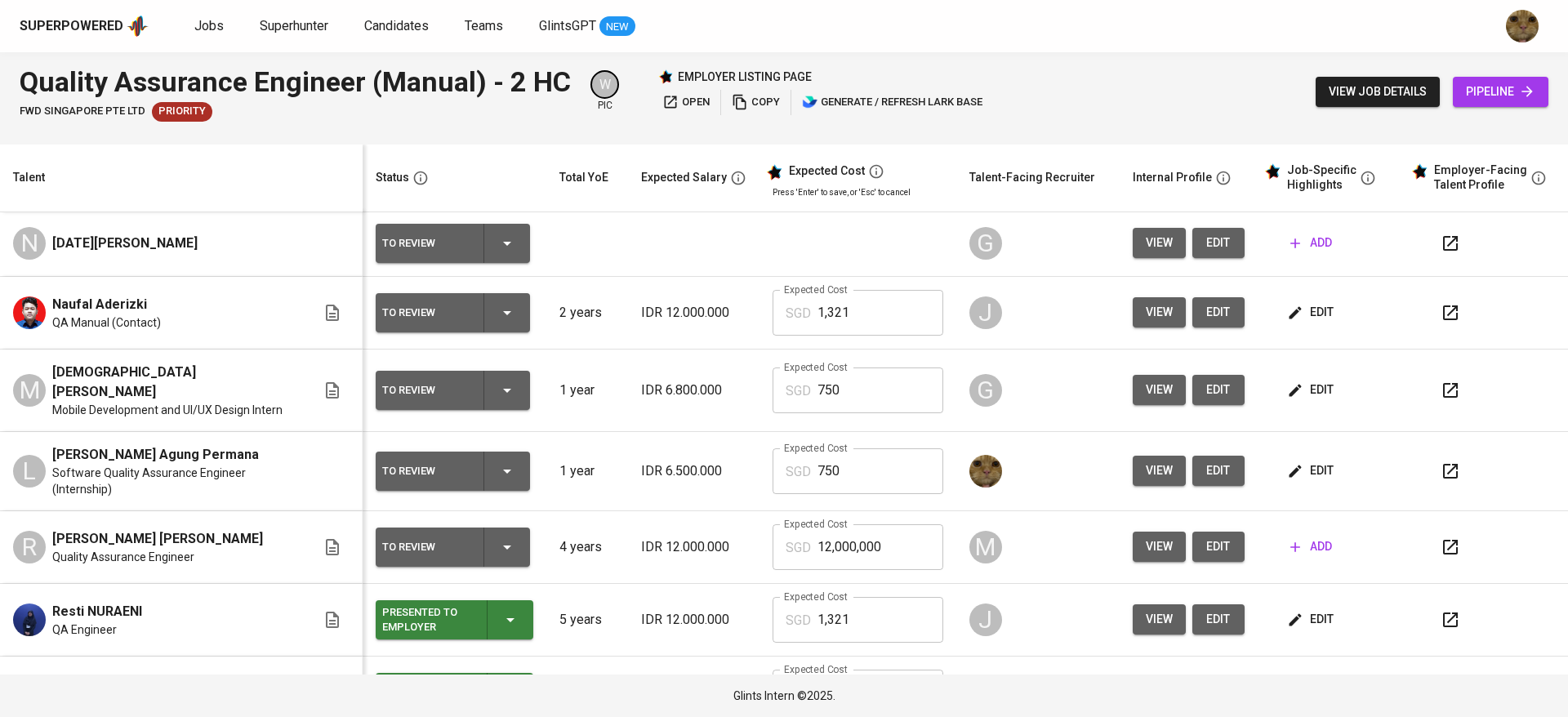
scroll to position [0, 0]
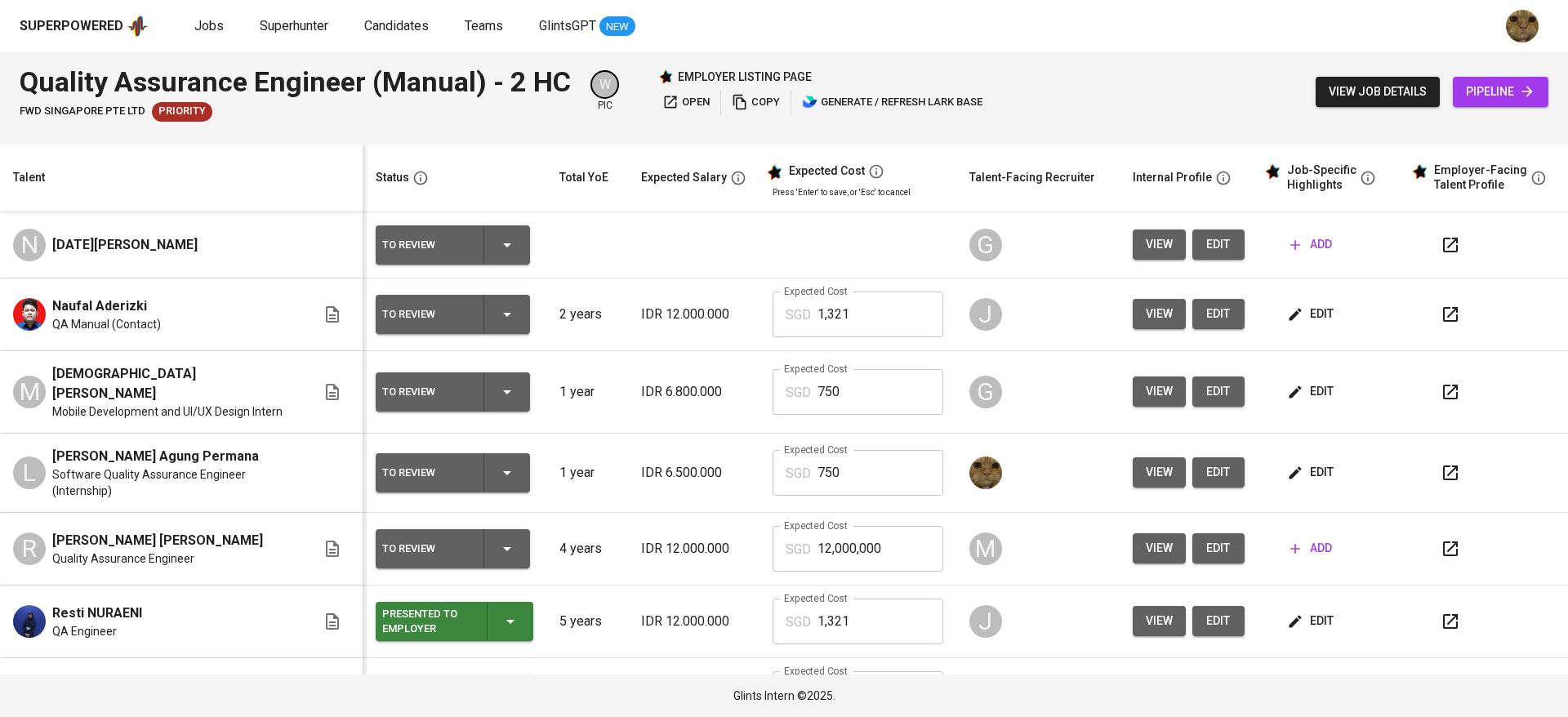
click at [1440, 391] on icon "button" at bounding box center [1450, 392] width 20 height 20
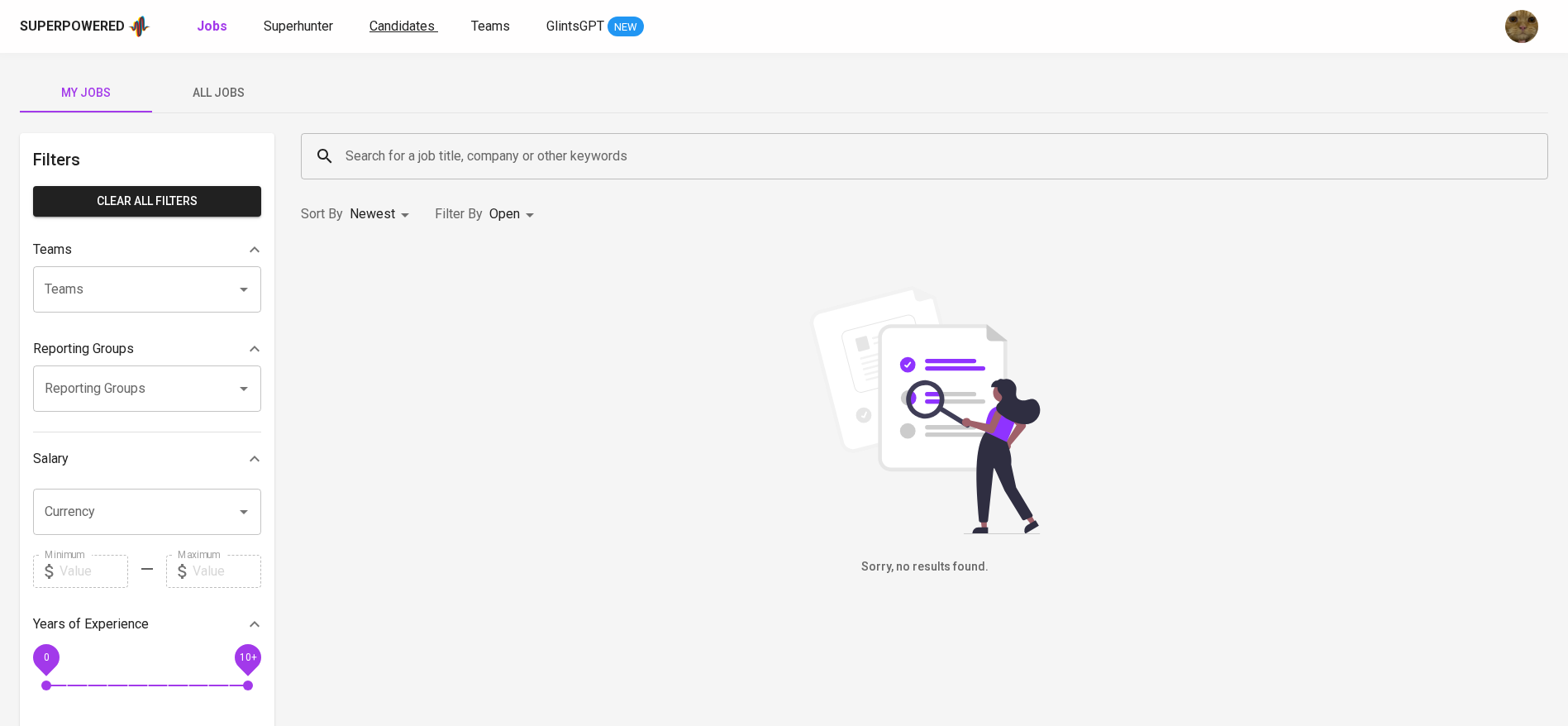
click at [399, 18] on span "Candidates" at bounding box center [402, 25] width 65 height 15
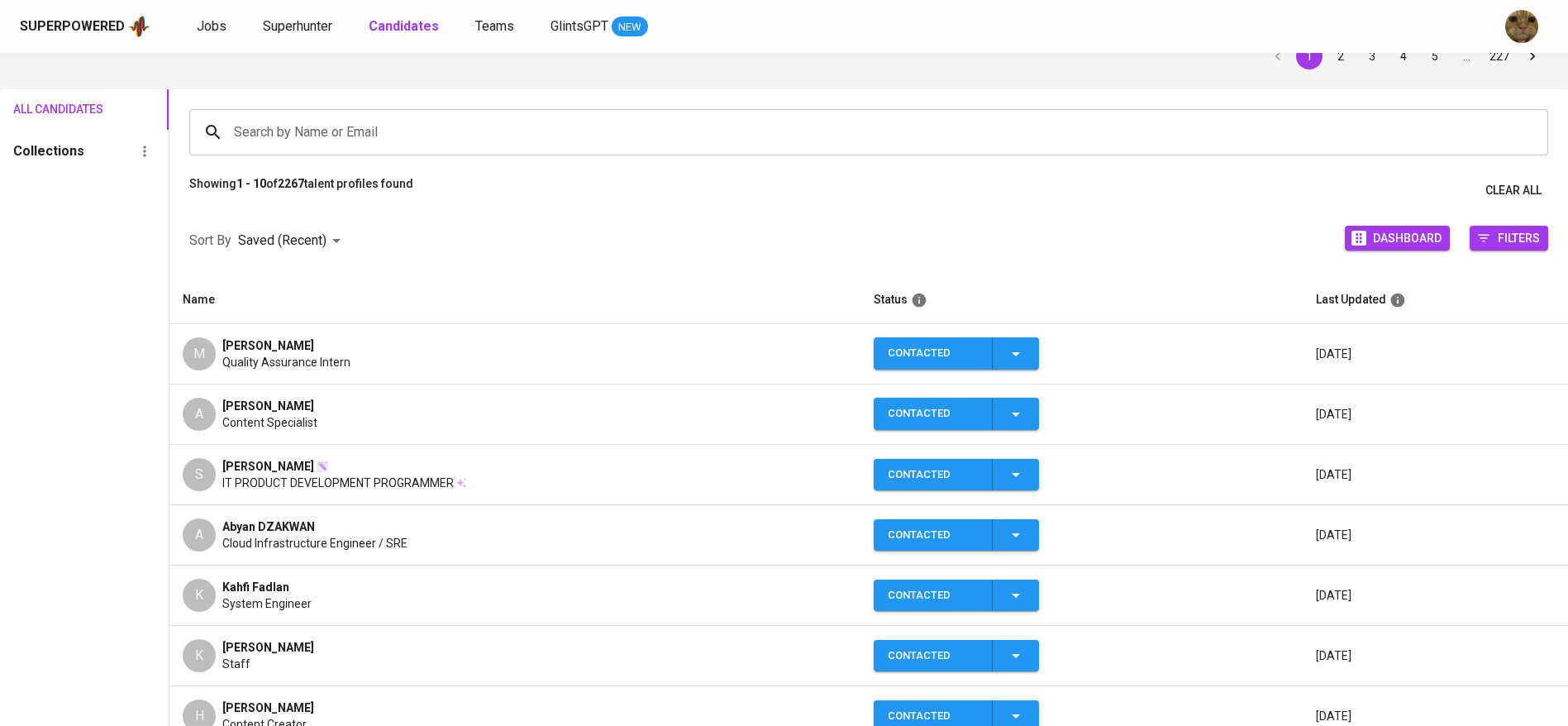
scroll to position [77, 0]
click at [203, 586] on div "K" at bounding box center [199, 594] width 33 height 33
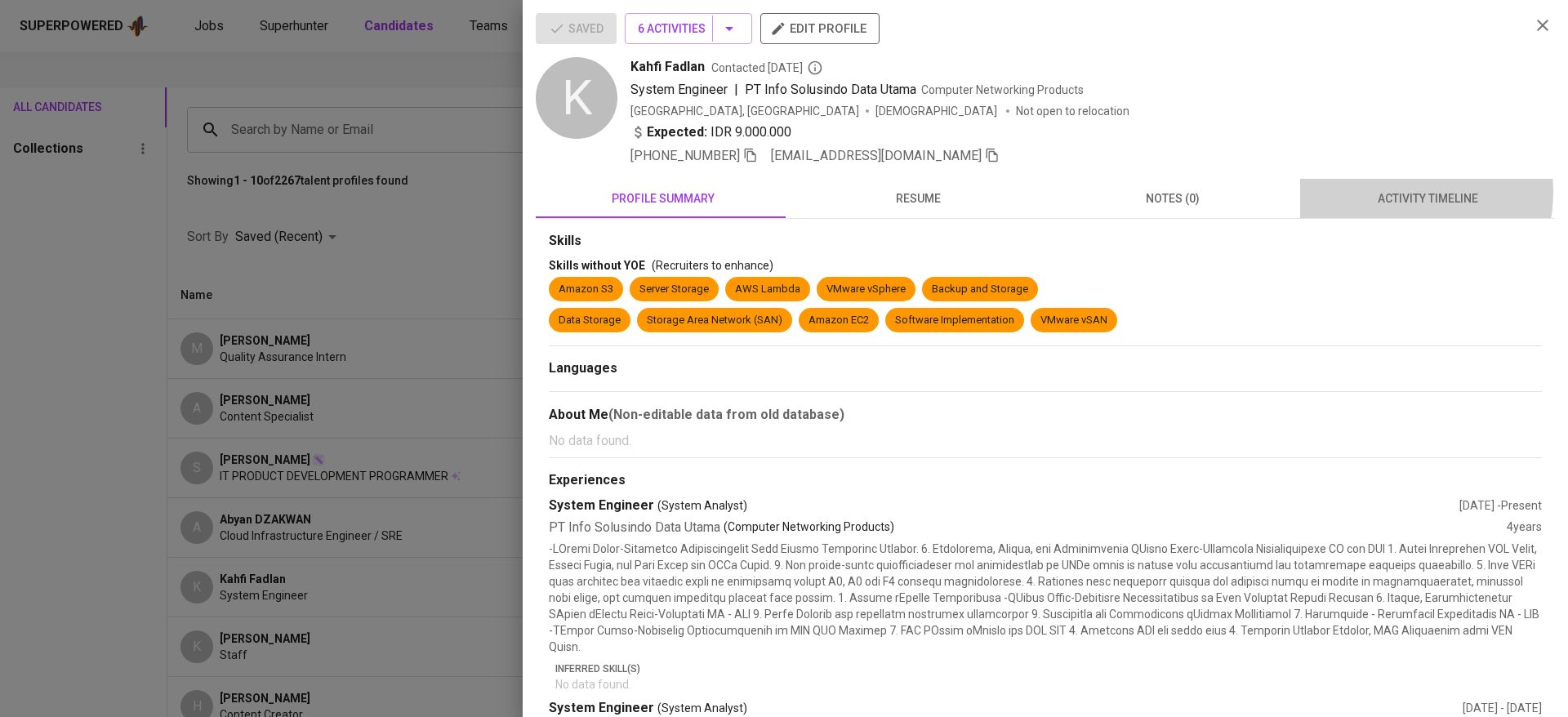
click at [1384, 192] on span "activity timeline" at bounding box center [1427, 198] width 235 height 21
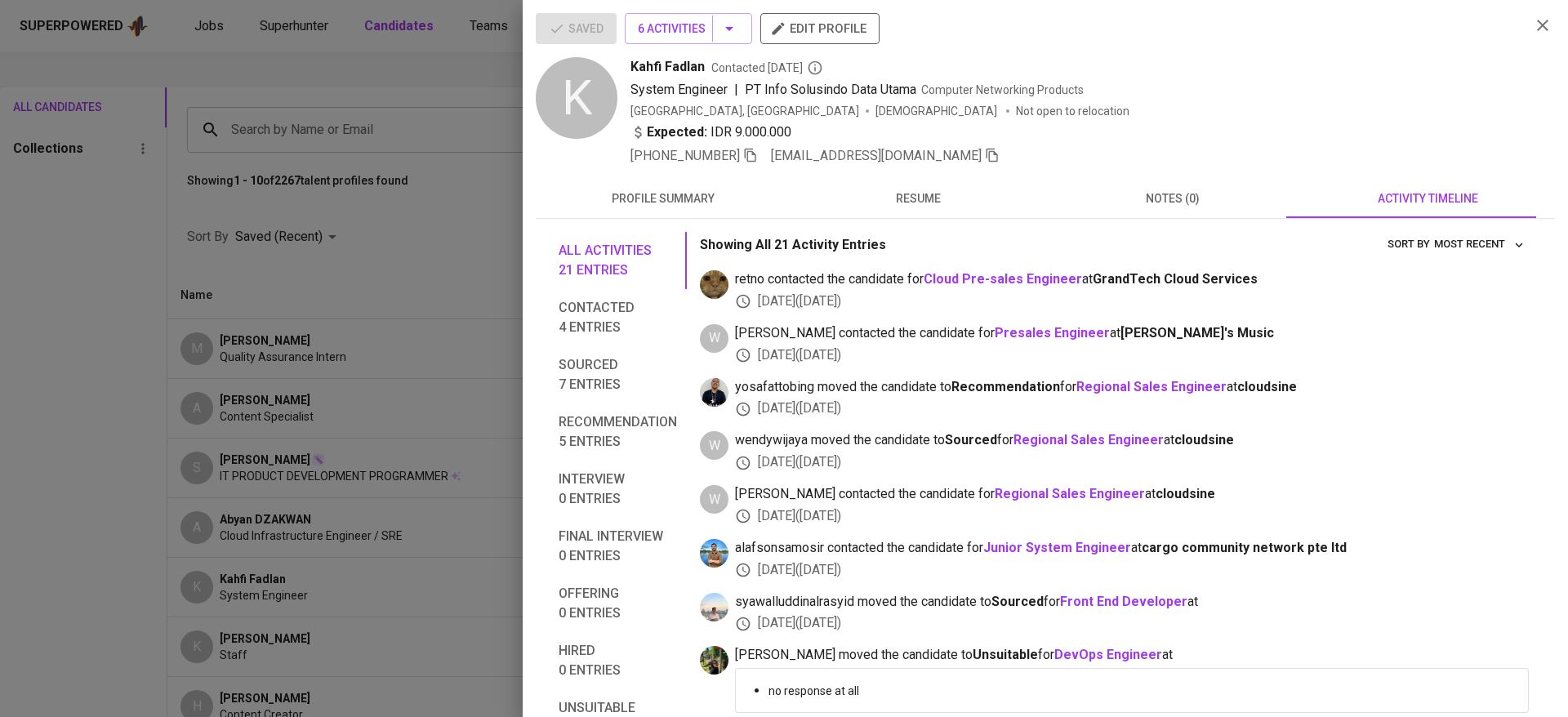
click at [924, 150] on span "kahfifadhlanm@gmail.com" at bounding box center [885, 156] width 229 height 20
drag, startPoint x: 923, startPoint y: 150, endPoint x: 875, endPoint y: 137, distance: 49.7
click at [875, 137] on div "Expected: IDR 9.000.000" at bounding box center [1073, 134] width 887 height 24
click at [987, 157] on icon "button" at bounding box center [992, 155] width 12 height 14
click at [402, 76] on div at bounding box center [784, 358] width 1568 height 717
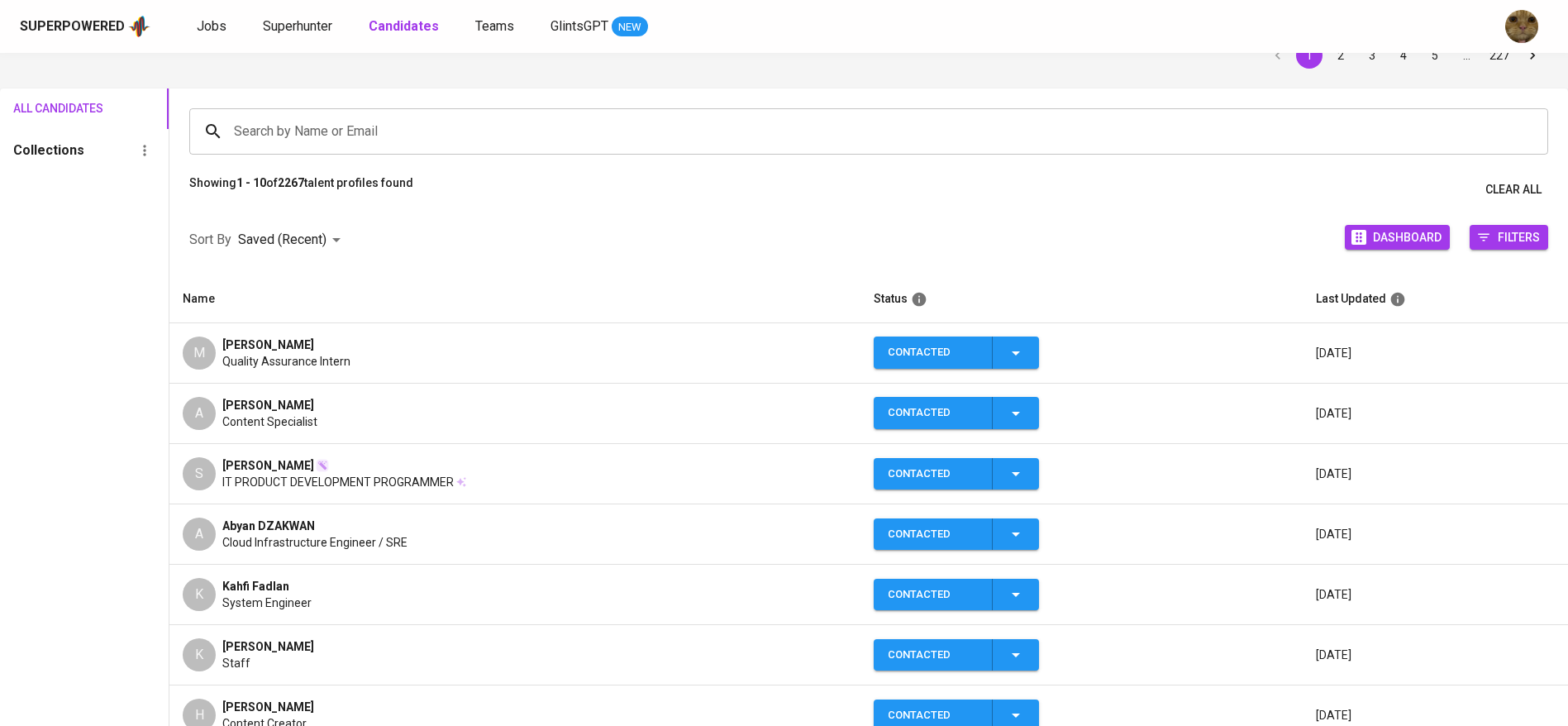
click at [286, 36] on div "Superpowered Jobs Superhunter Candidates Teams GlintsGPT NEW" at bounding box center [757, 26] width 1476 height 24
click at [282, 31] on span "Superhunter" at bounding box center [297, 25] width 70 height 15
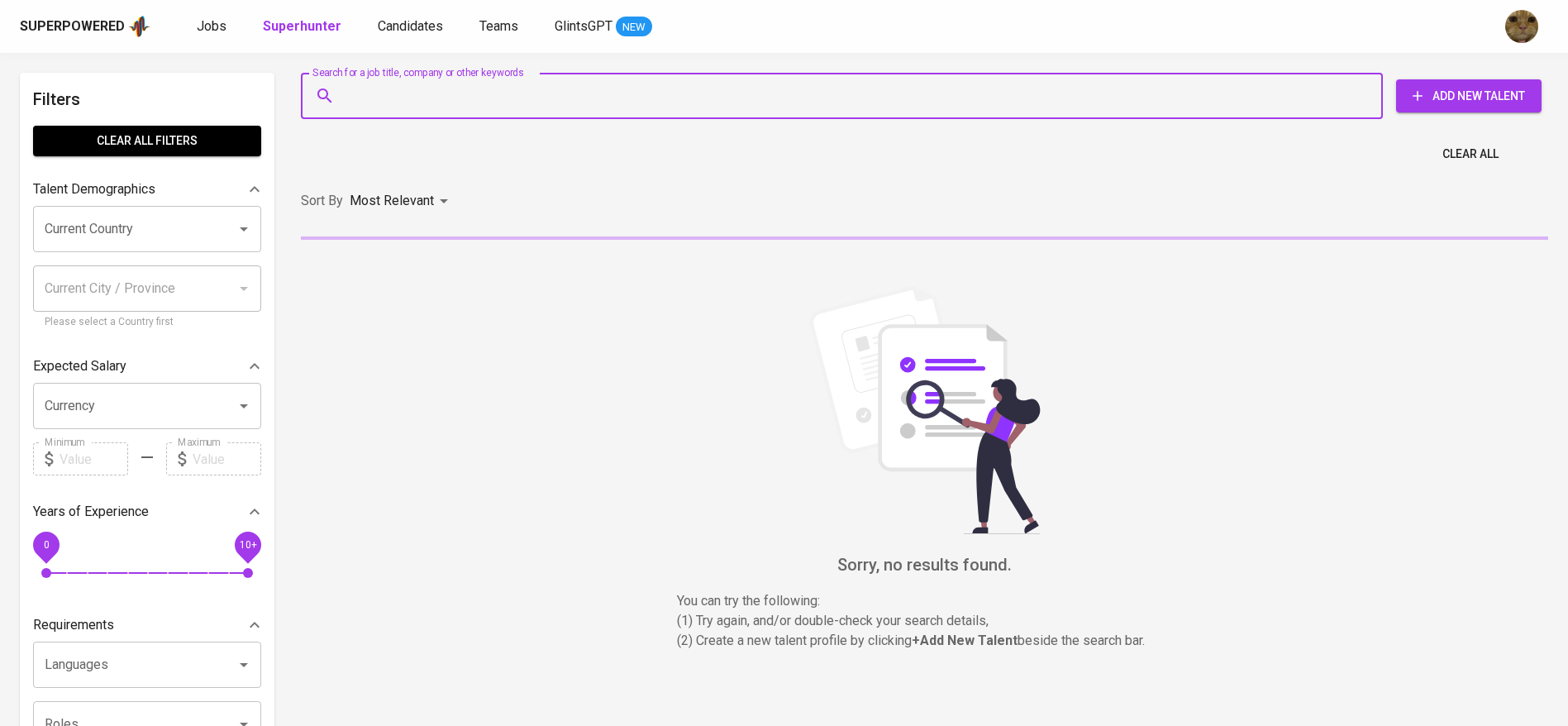
click at [365, 88] on input "Search for a job title, company or other keywords" at bounding box center [846, 96] width 1009 height 32
paste input "kahfifadhlanm@gmail.com"
type input "kahfifadhlanm@gmail.com"
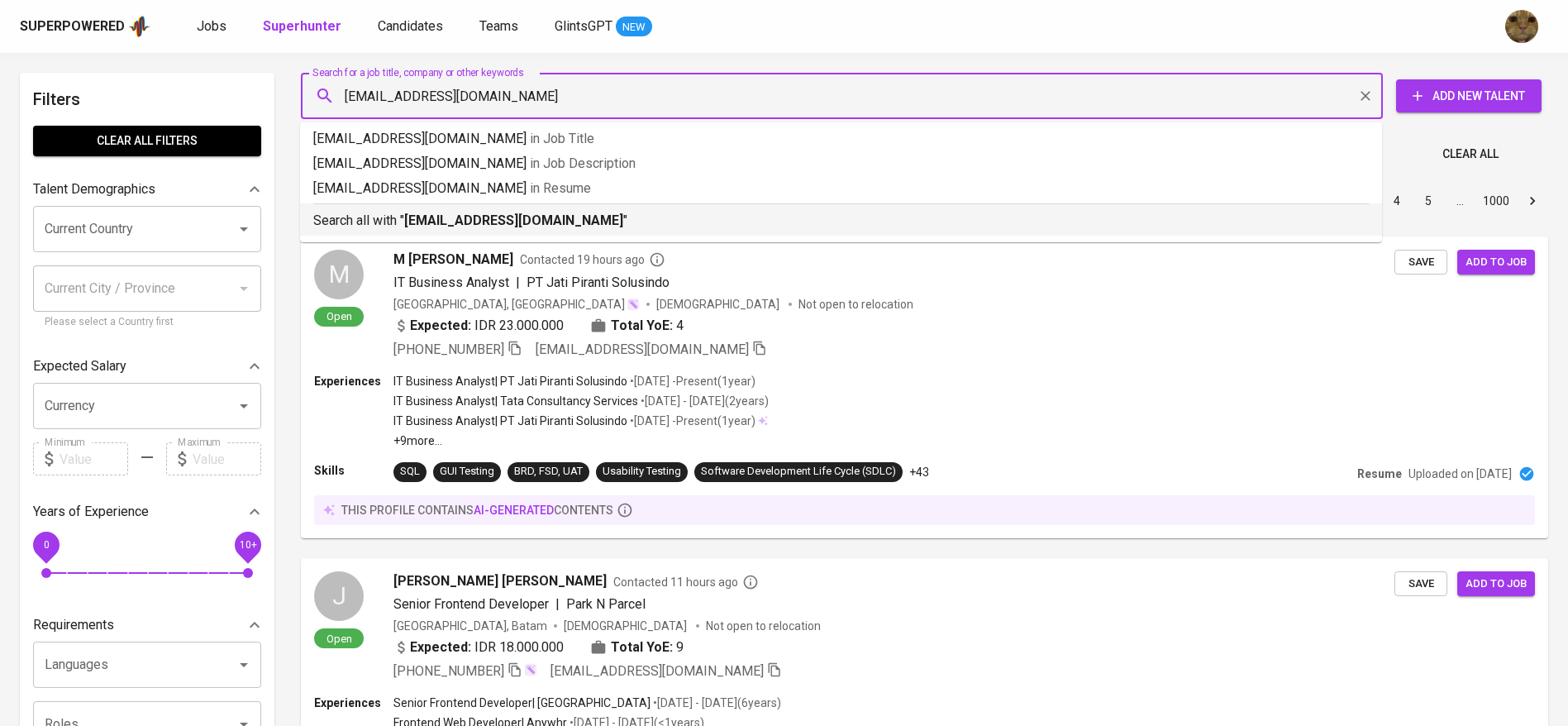
click at [378, 219] on p "Search all with " kahfifadhlanm@gmail.com "" at bounding box center [841, 221] width 1056 height 20
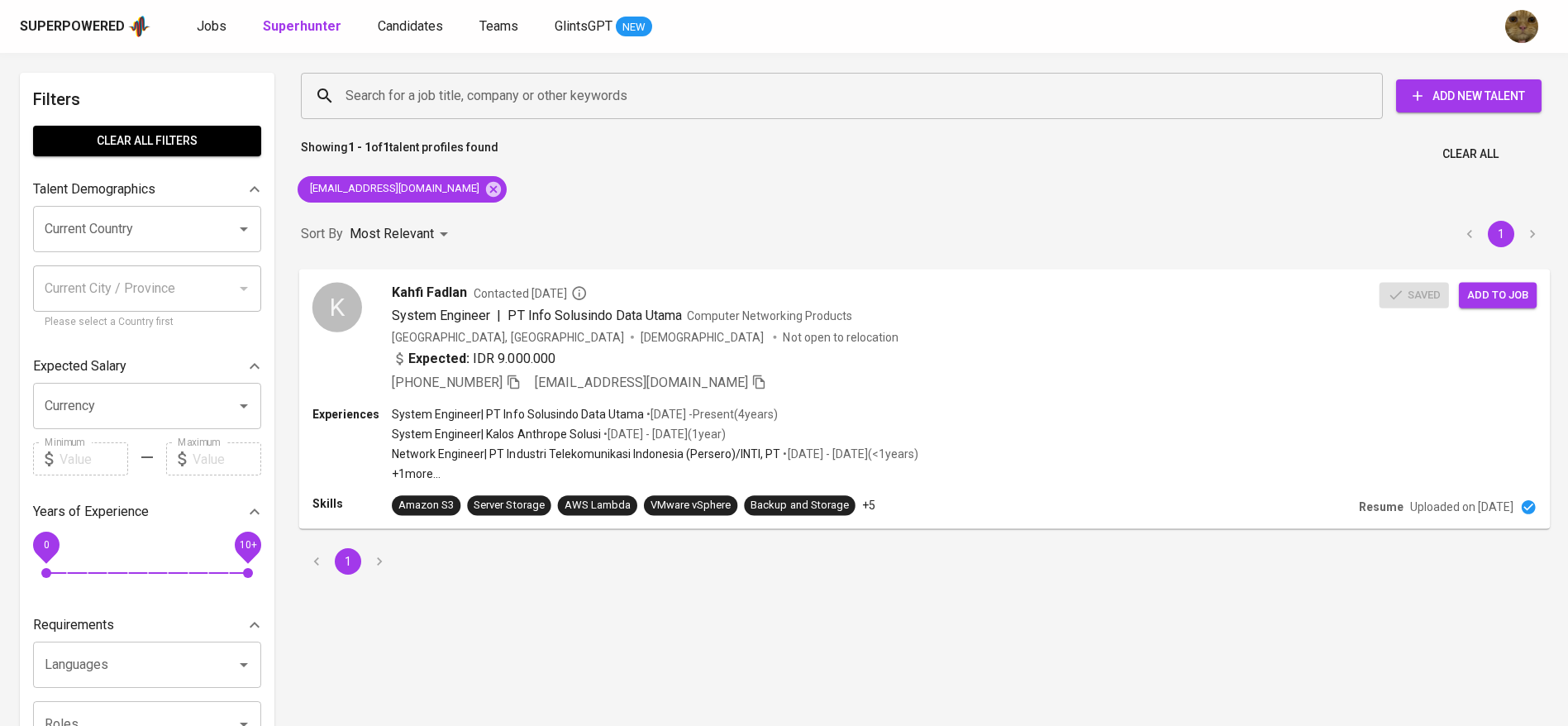
click at [1495, 281] on div "Saved Add to job" at bounding box center [1461, 292] width 164 height 33
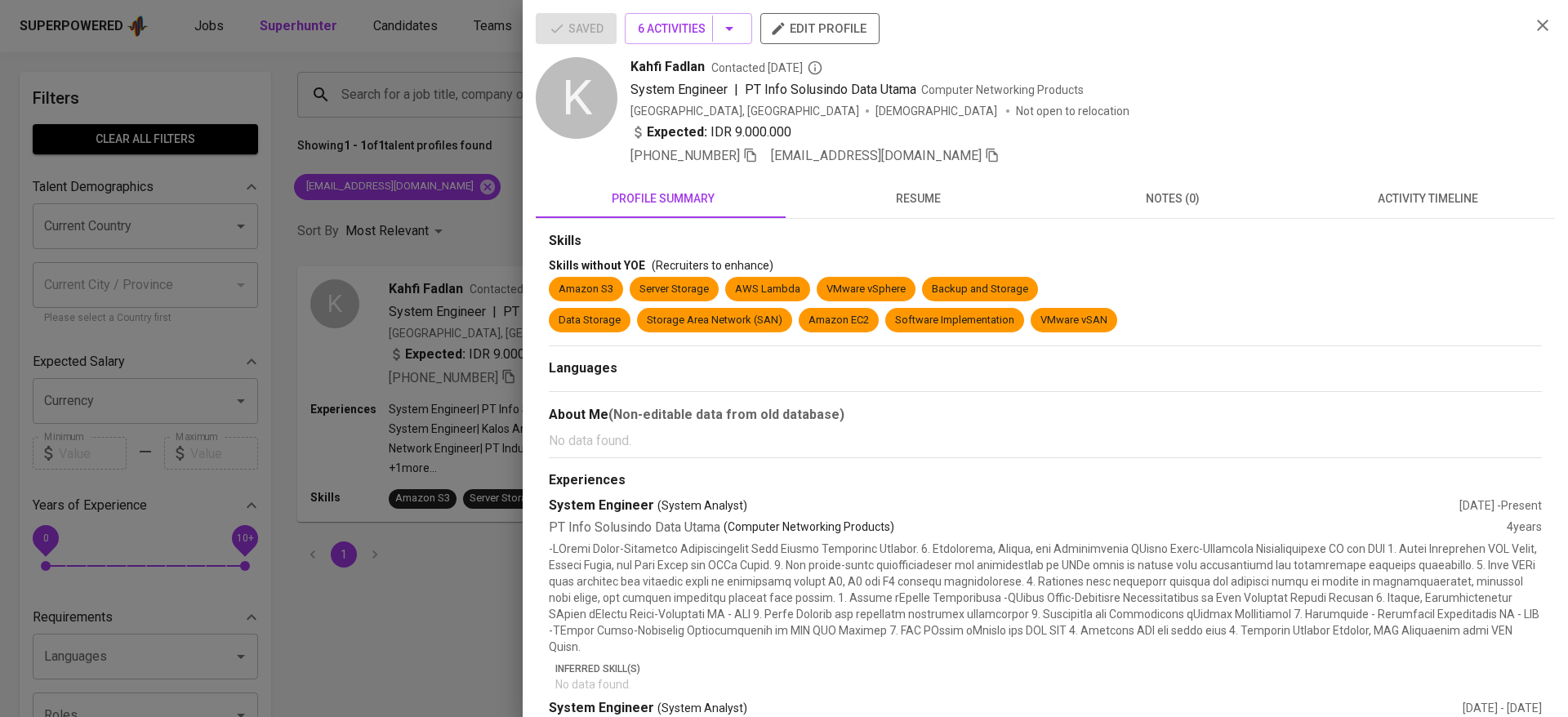
click at [480, 279] on div at bounding box center [784, 358] width 1568 height 717
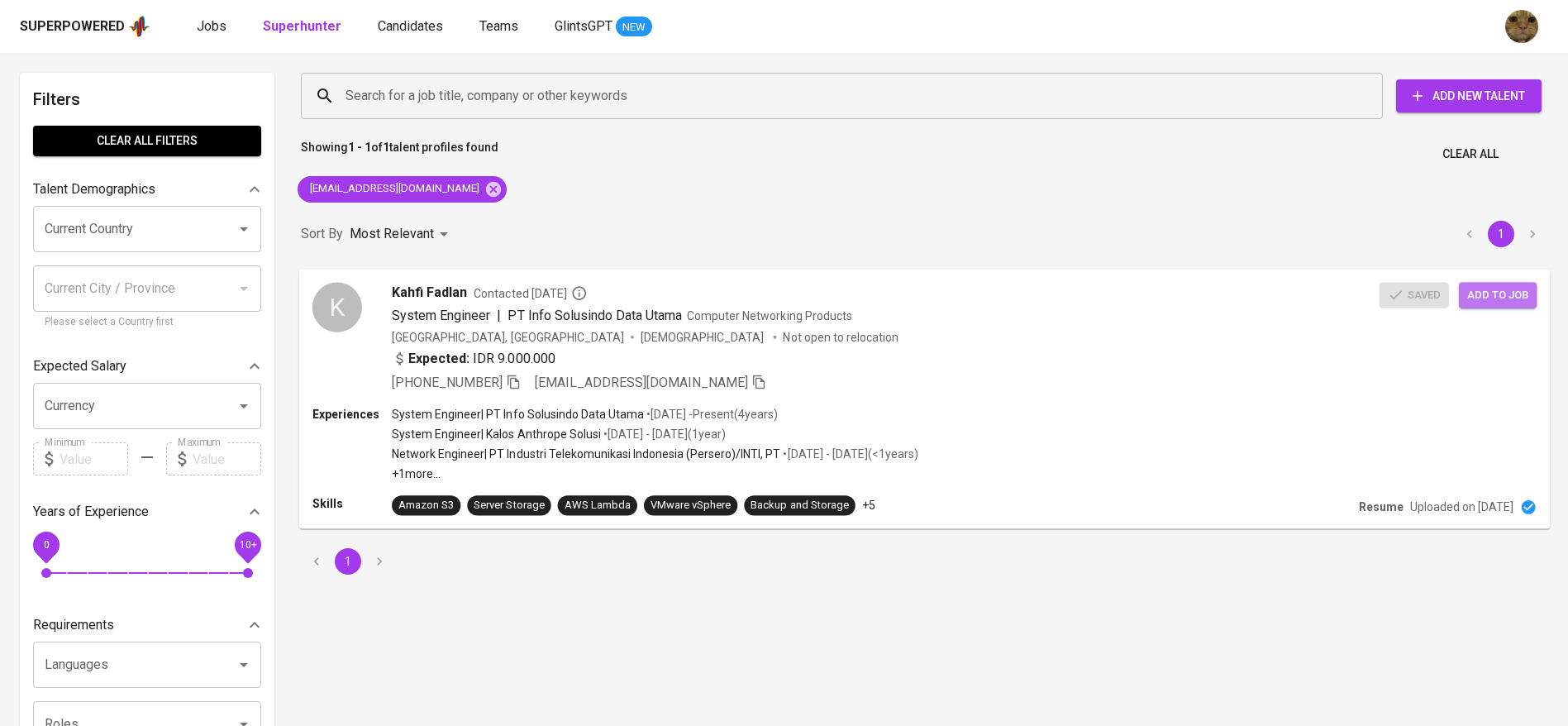
click at [1479, 301] on span "Add to job" at bounding box center [1498, 295] width 61 height 19
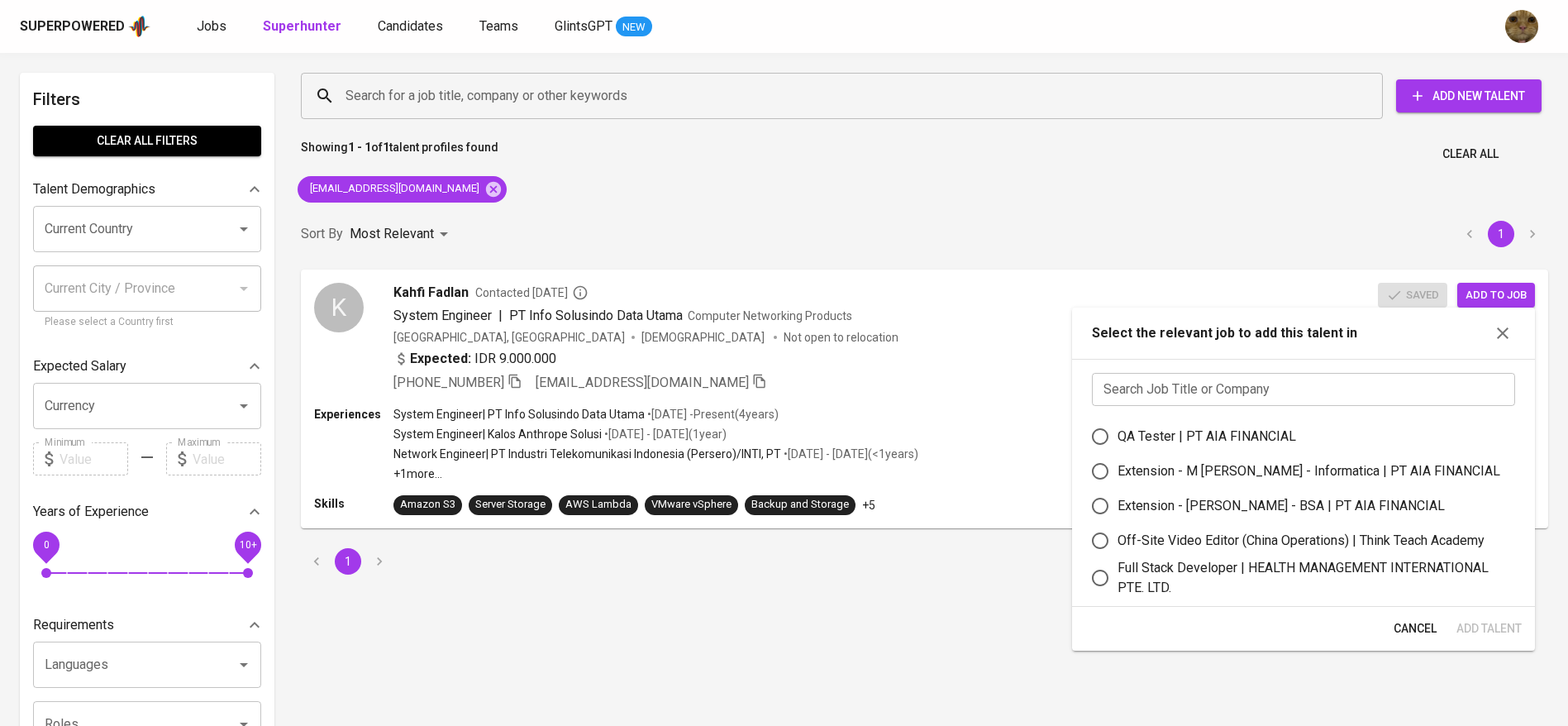
click at [1125, 372] on div "Search Job Title or Company Search Job Title or Company QA Tester | PT AIA FINA…" at bounding box center [1303, 483] width 463 height 248
click at [1110, 395] on input "text" at bounding box center [1303, 389] width 423 height 33
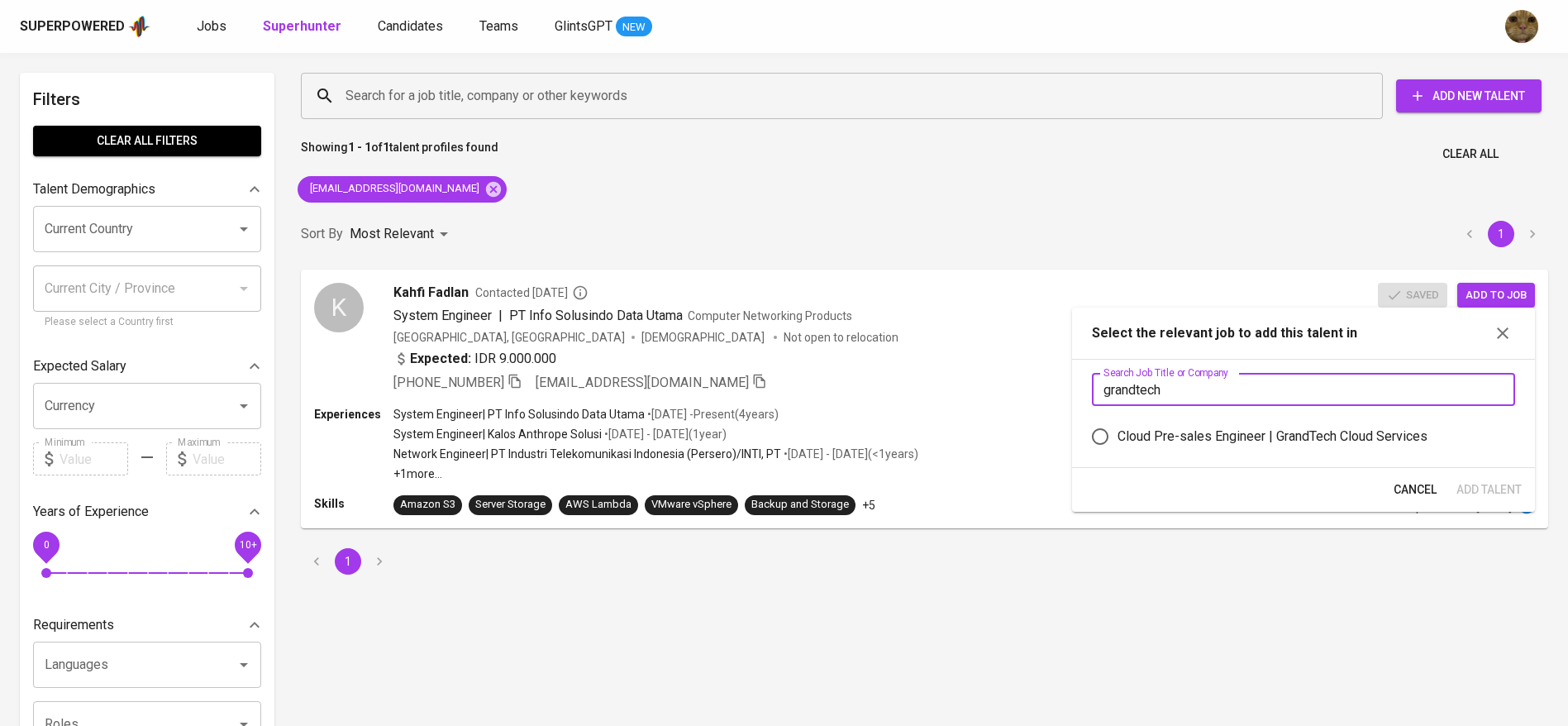
type input "grandtech"
click at [1168, 431] on div "Cloud Pre-sales Engineer | GrandTech Cloud Services" at bounding box center [1272, 437] width 310 height 20
click at [1118, 431] on input "Cloud Pre-sales Engineer | GrandTech Cloud Services" at bounding box center [1100, 437] width 34 height 34
radio input "true"
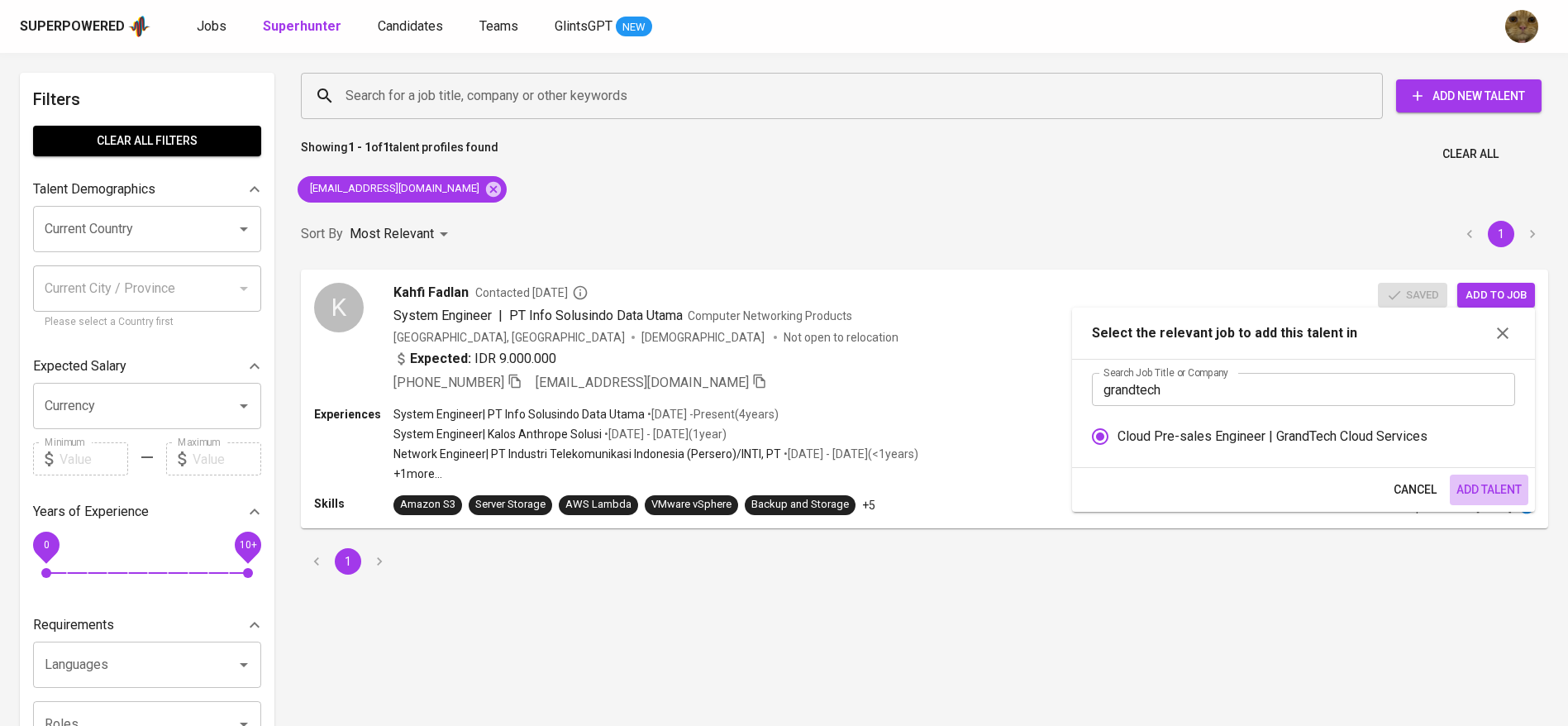
click at [1504, 493] on span "Add Talent" at bounding box center [1489, 489] width 65 height 21
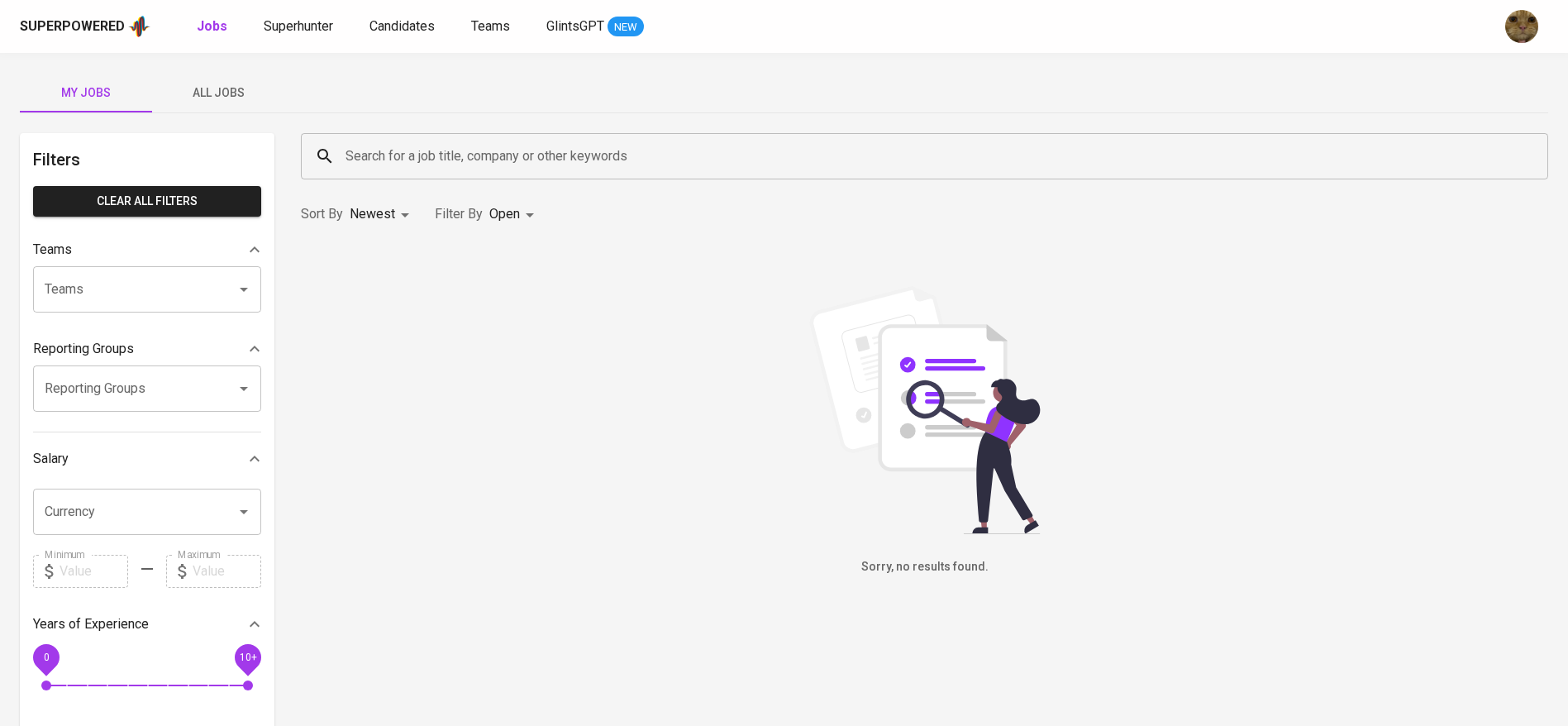
click at [208, 100] on span "All Jobs" at bounding box center [218, 92] width 112 height 21
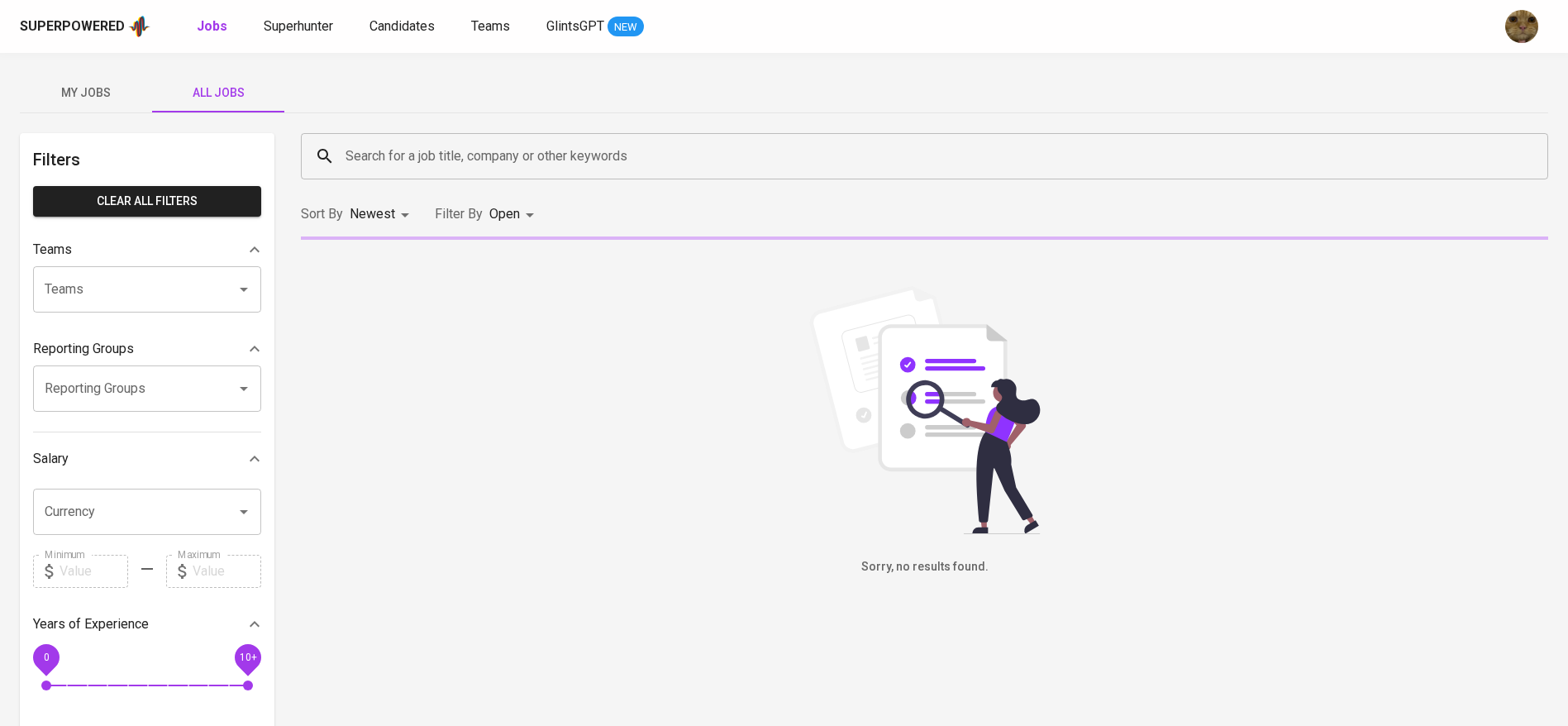
click at [382, 160] on input "Search for a job title, company or other keywords" at bounding box center [929, 156] width 1175 height 32
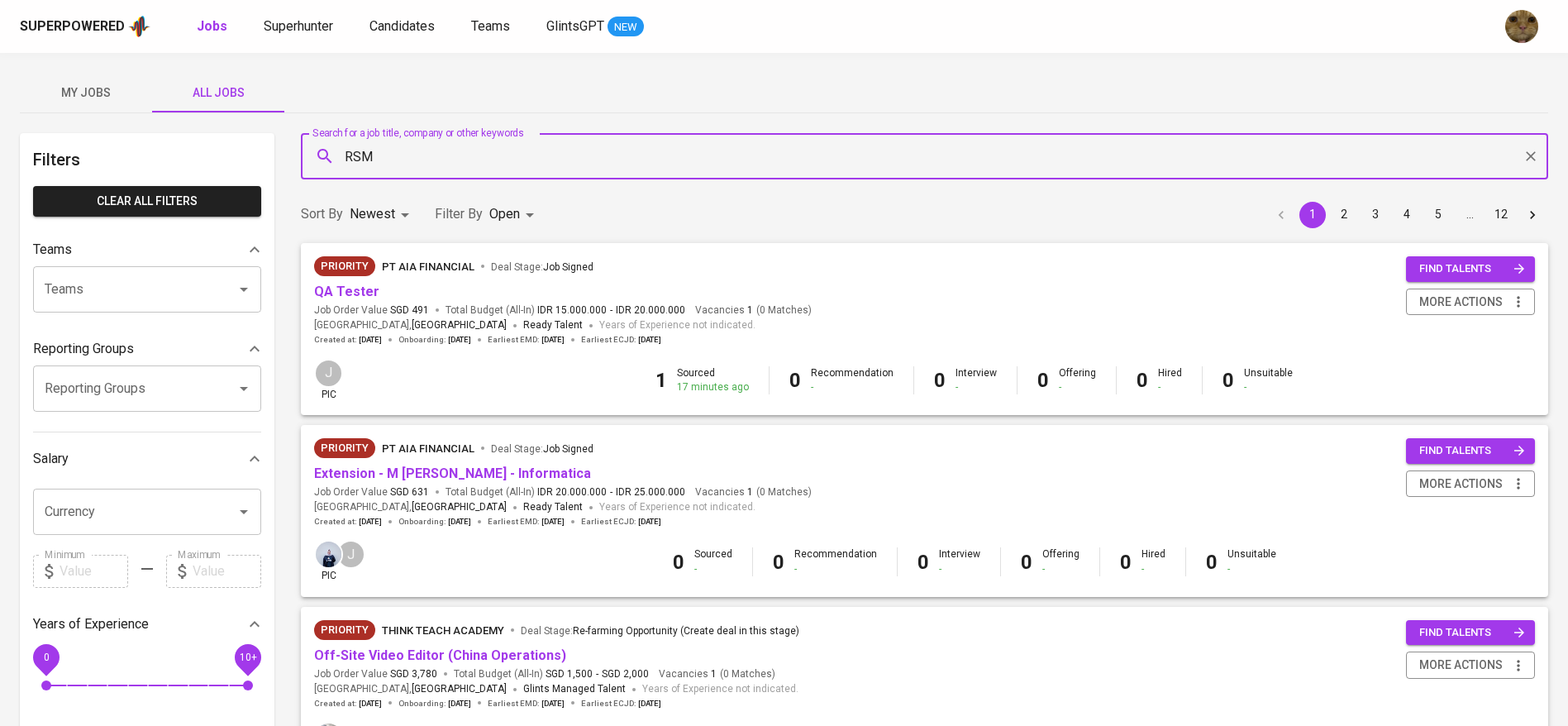
type input "RSM"
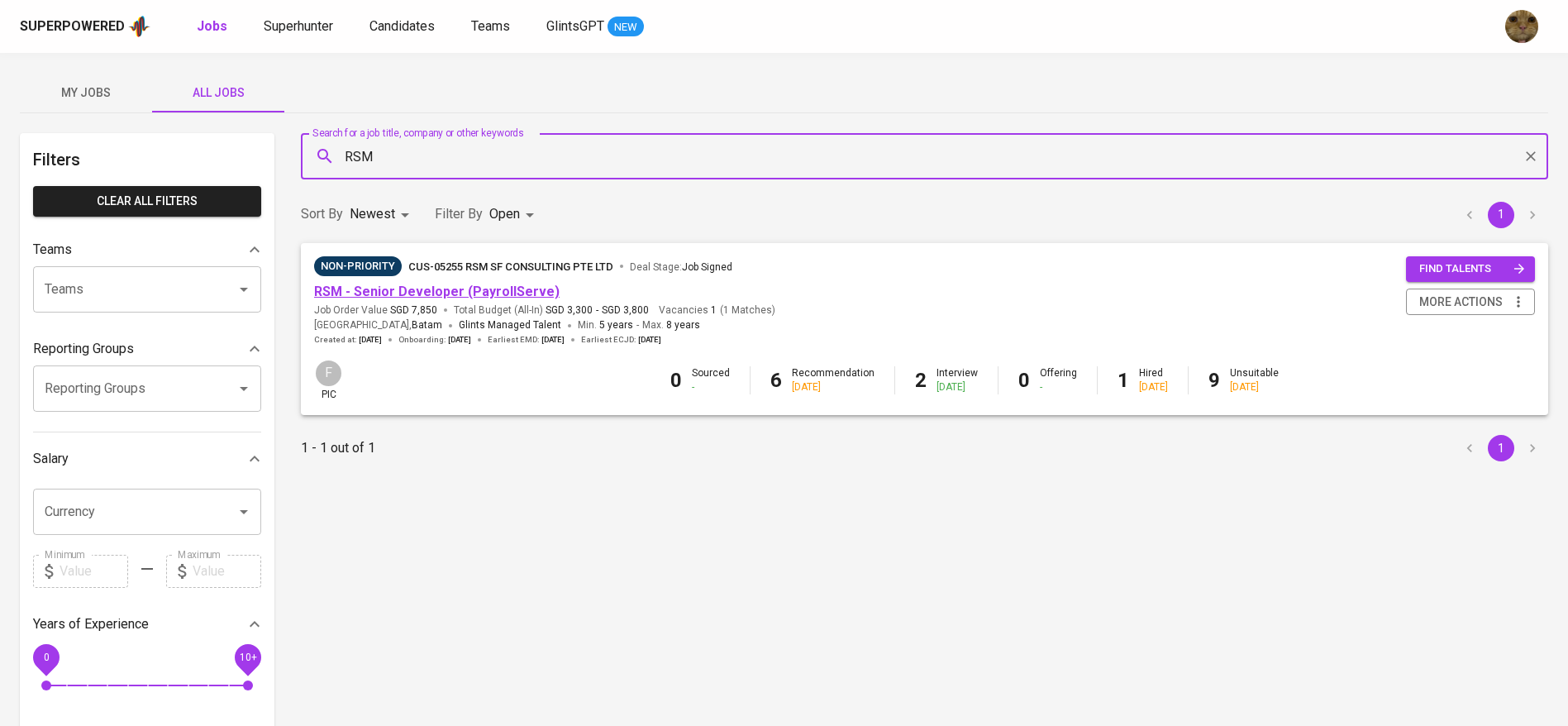
click at [375, 285] on link "RSM - Senior Developer (PayrollServe)" at bounding box center [437, 291] width 246 height 15
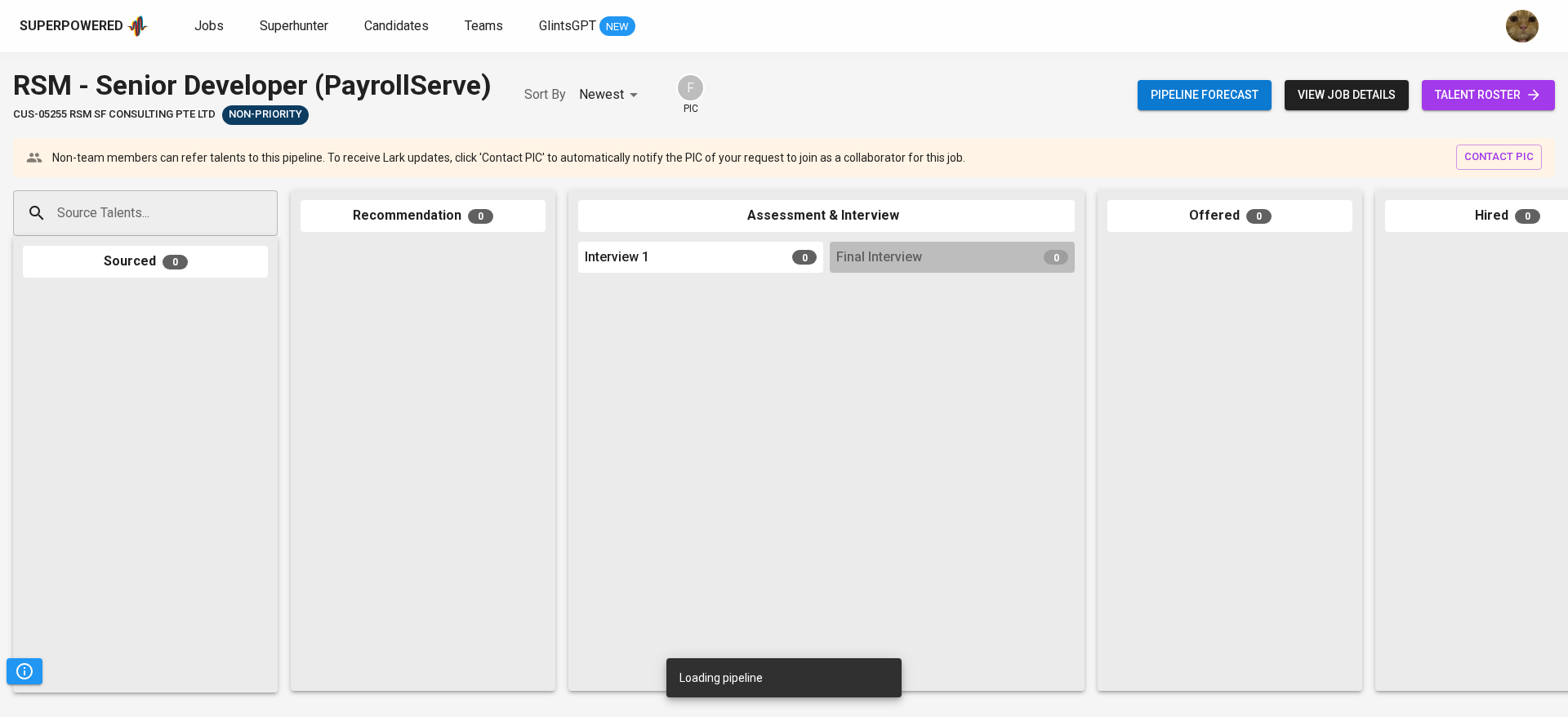
click at [1508, 88] on span "talent roster" at bounding box center [1489, 95] width 107 height 21
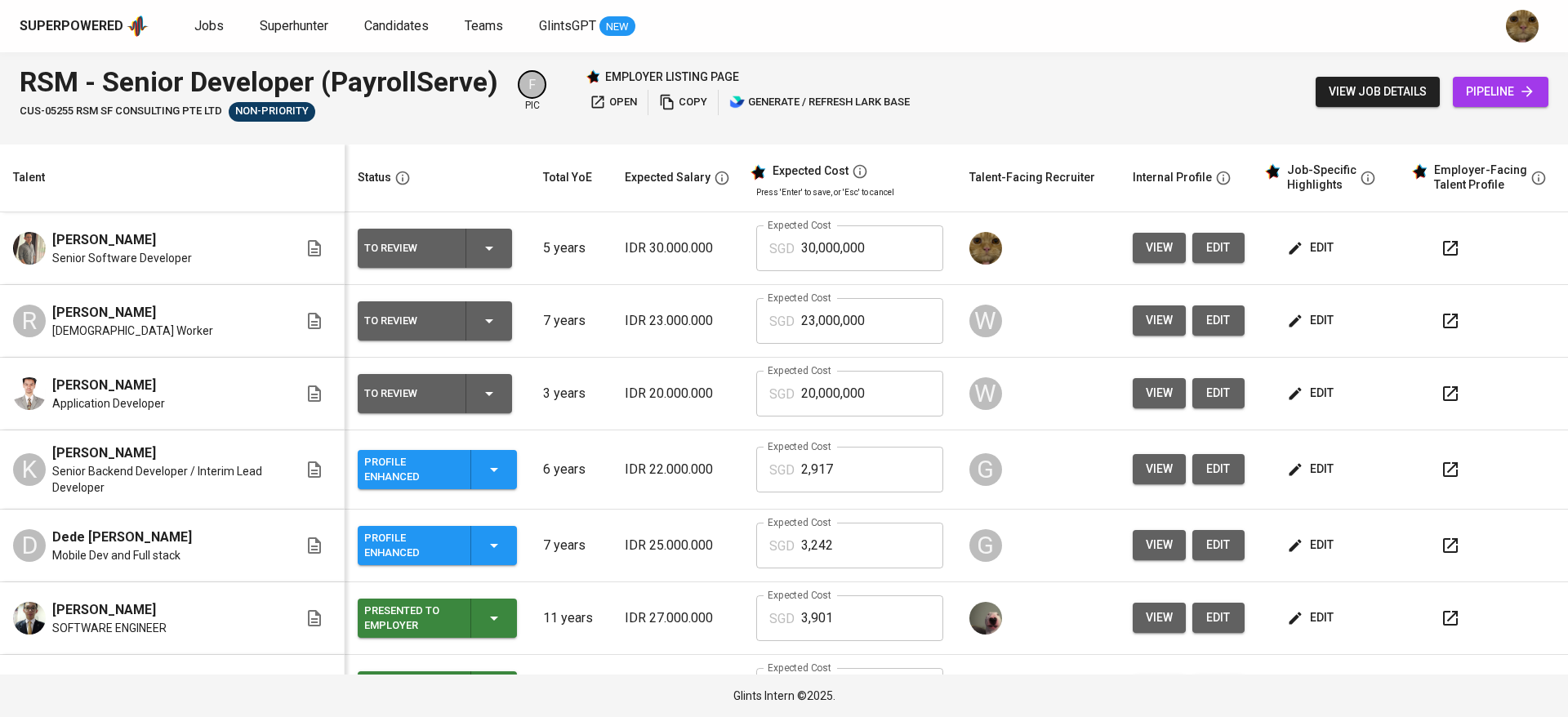
click at [1293, 330] on span "edit" at bounding box center [1312, 321] width 43 height 21
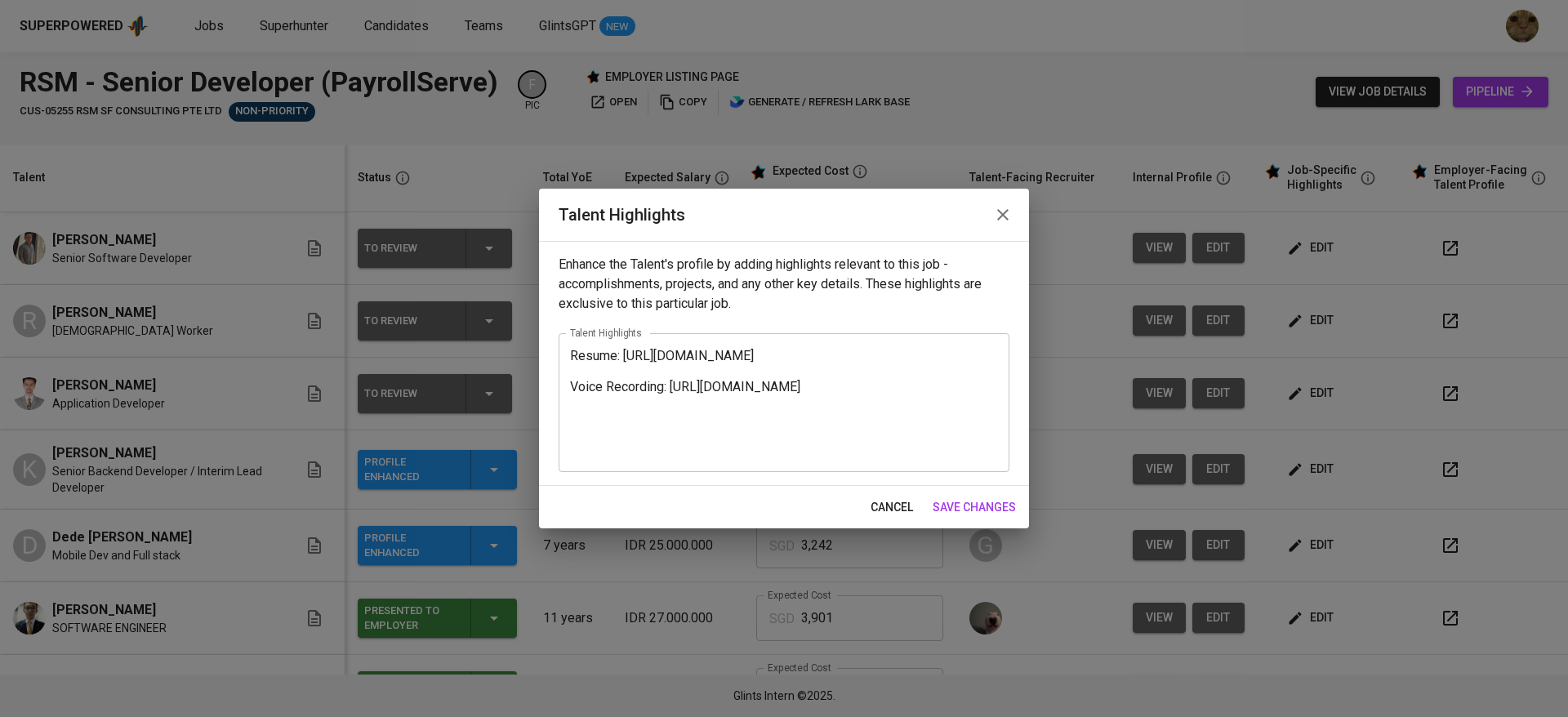
click at [880, 503] on span "cancel" at bounding box center [892, 507] width 43 height 21
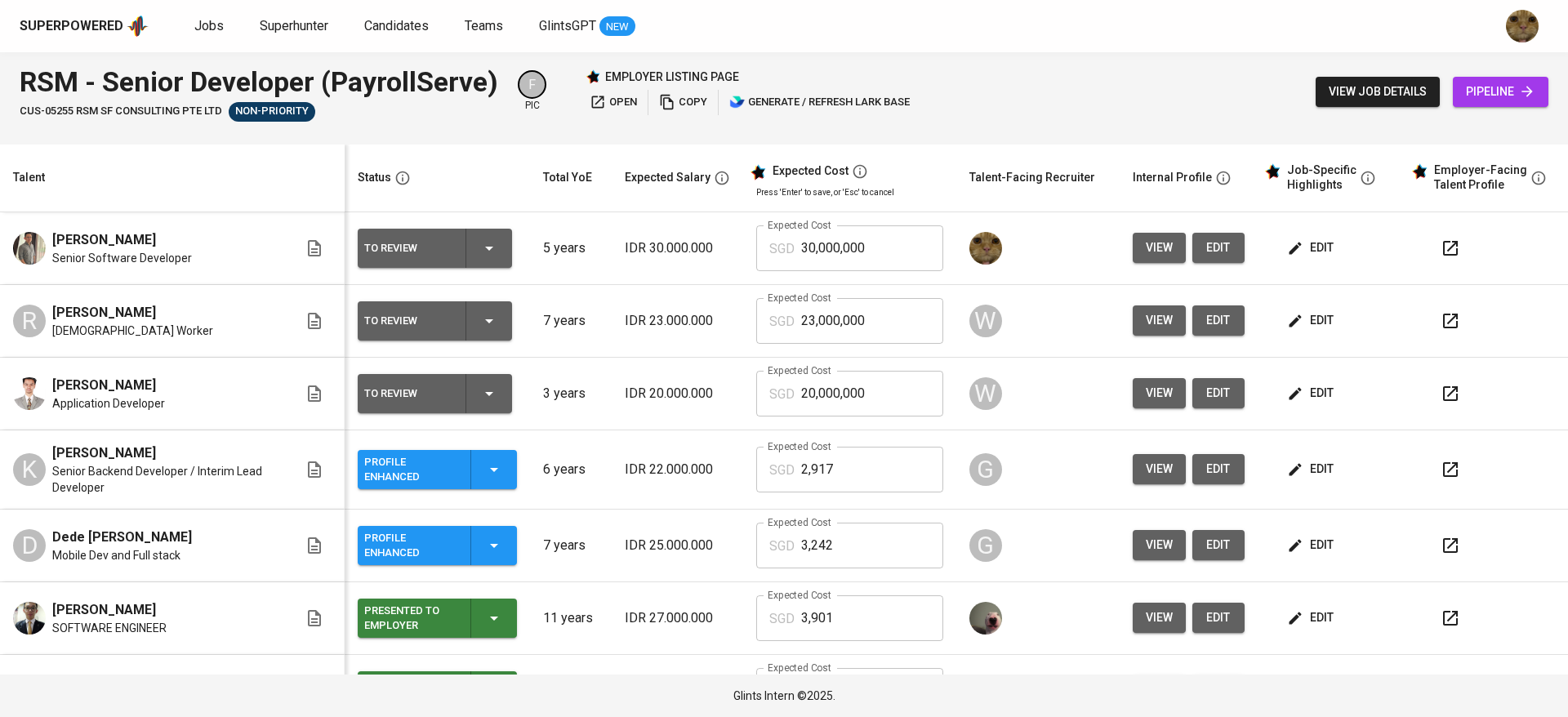
click at [1305, 244] on span "edit" at bounding box center [1312, 247] width 43 height 21
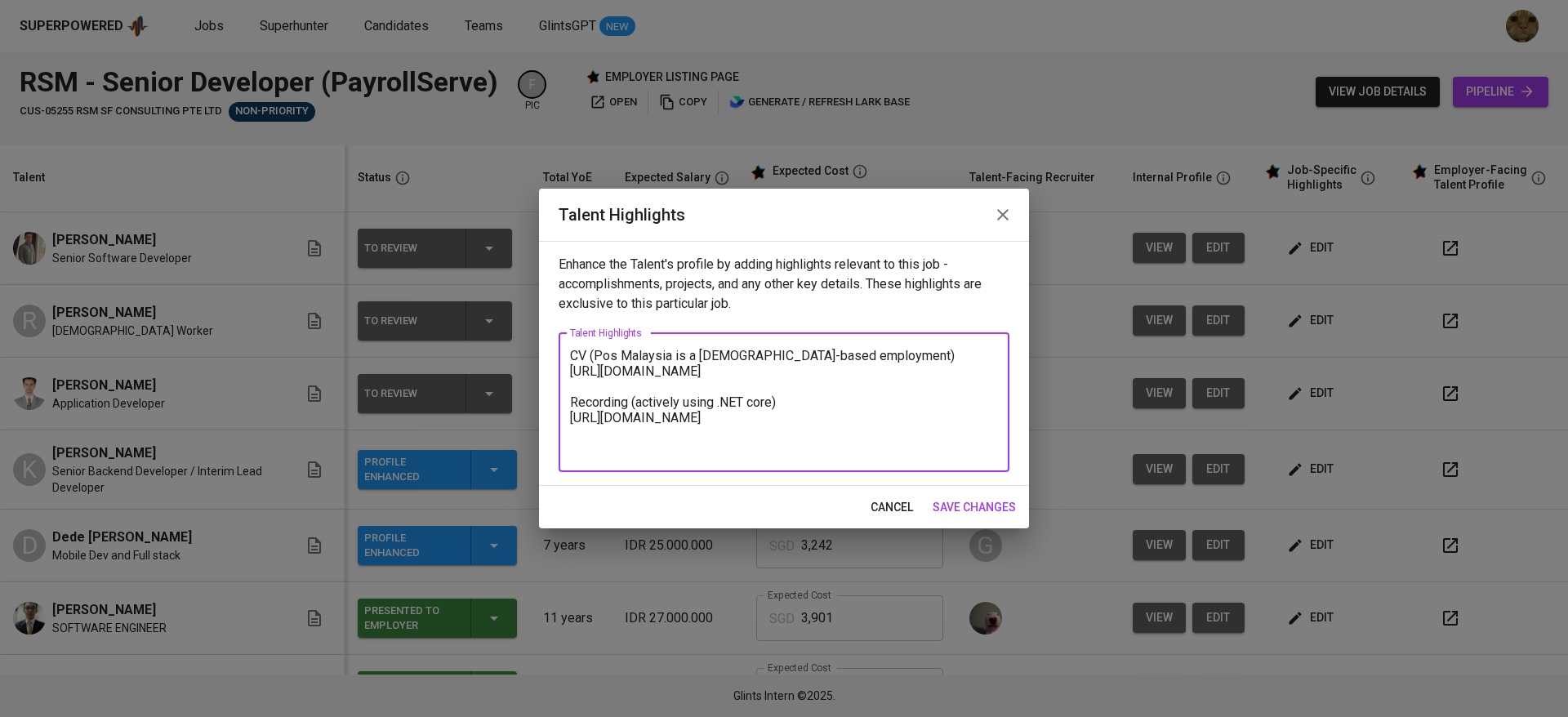
click at [574, 368] on textarea "CV (Pos Malaysia is a contract-based employment) https://glints.sg.larksuite.co…" at bounding box center [783, 403] width 428 height 109
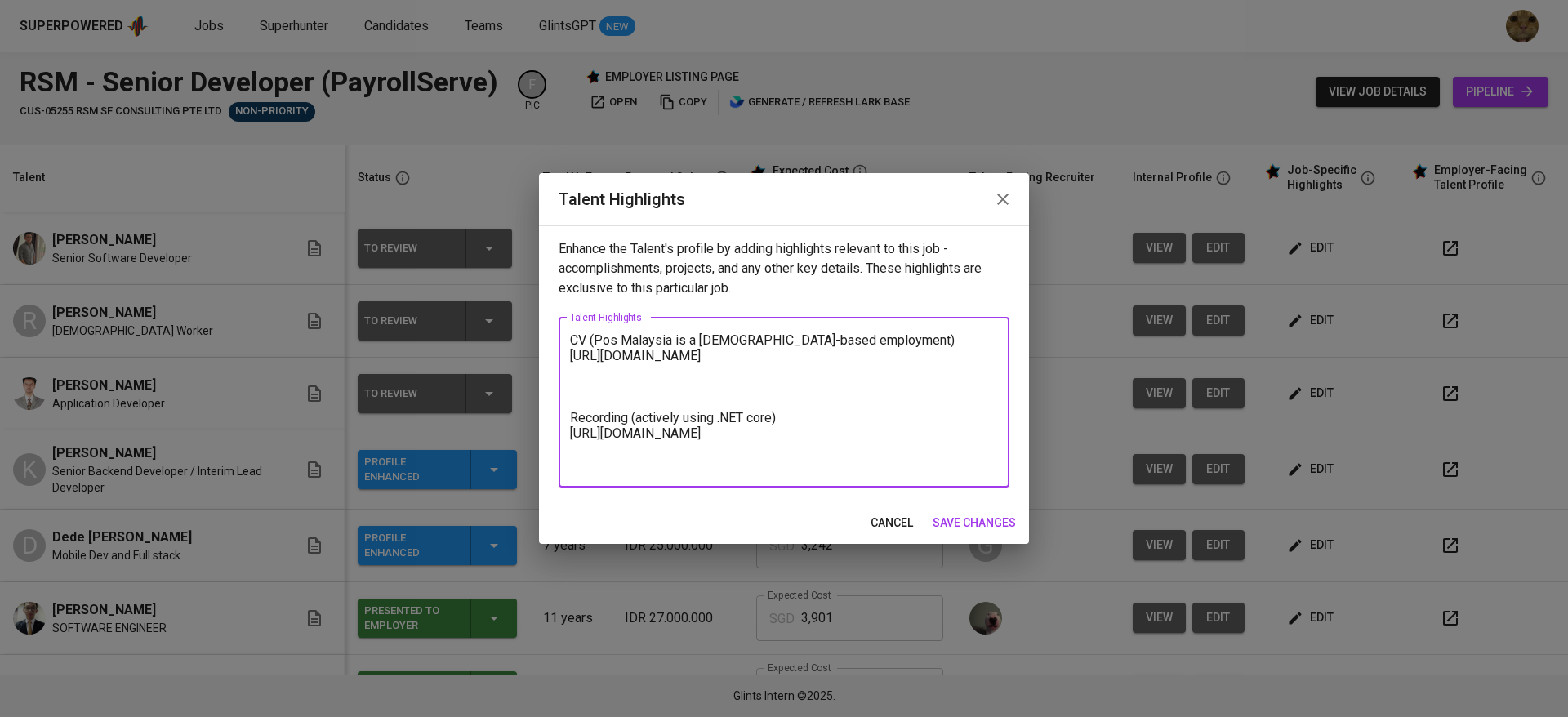
paste textarea "https://glints.sg.larksuite.com/file/RogPbtwUroGvl0xWXmwl1B7zg7b?from=from_copy…"
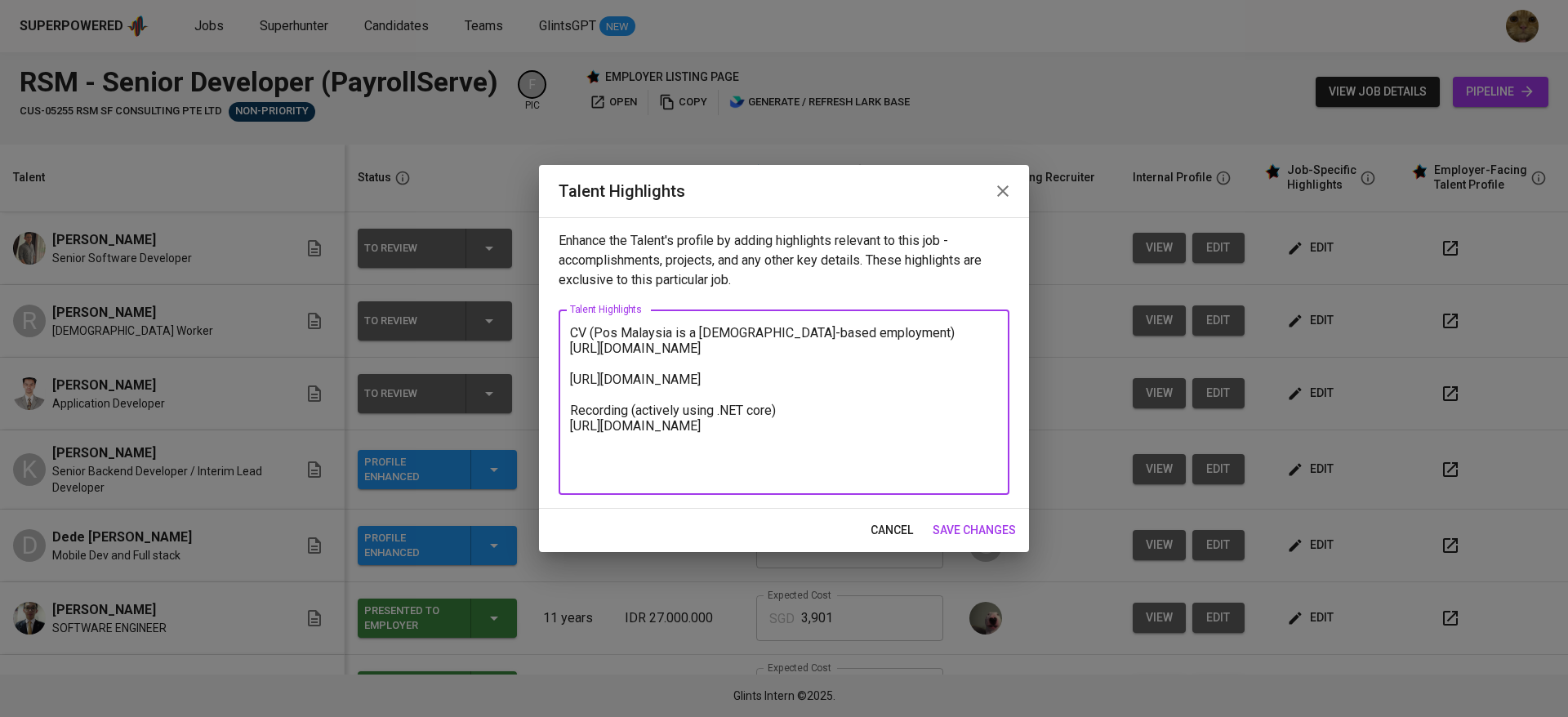
click at [570, 394] on textarea "CV (Pos Malaysia is a contract-based employment) https://glints.sg.larksuite.co…" at bounding box center [783, 403] width 428 height 155
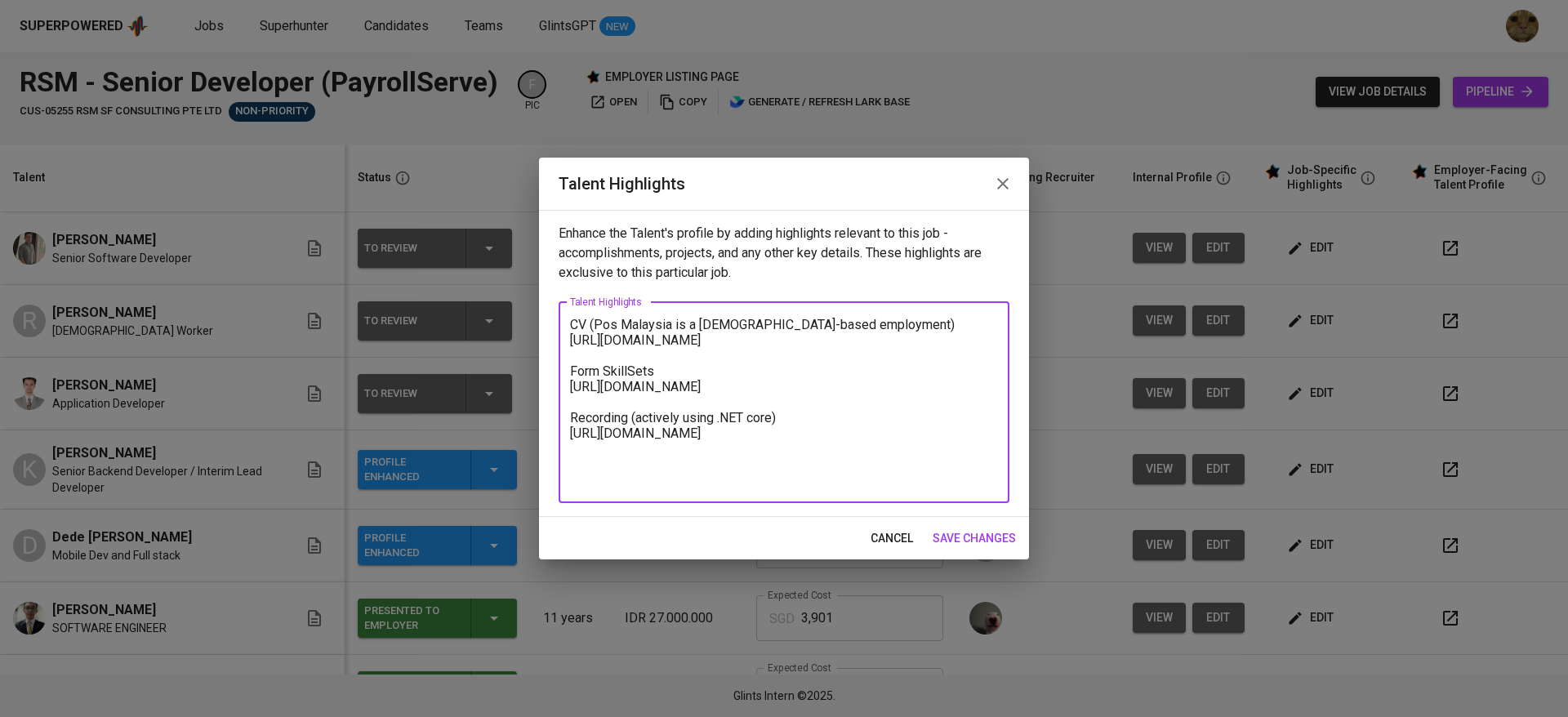
type textarea "CV (Pos Malaysia is a contract-based employment) https://glints.sg.larksuite.co…"
click at [955, 524] on button "save changes" at bounding box center [974, 538] width 96 height 30
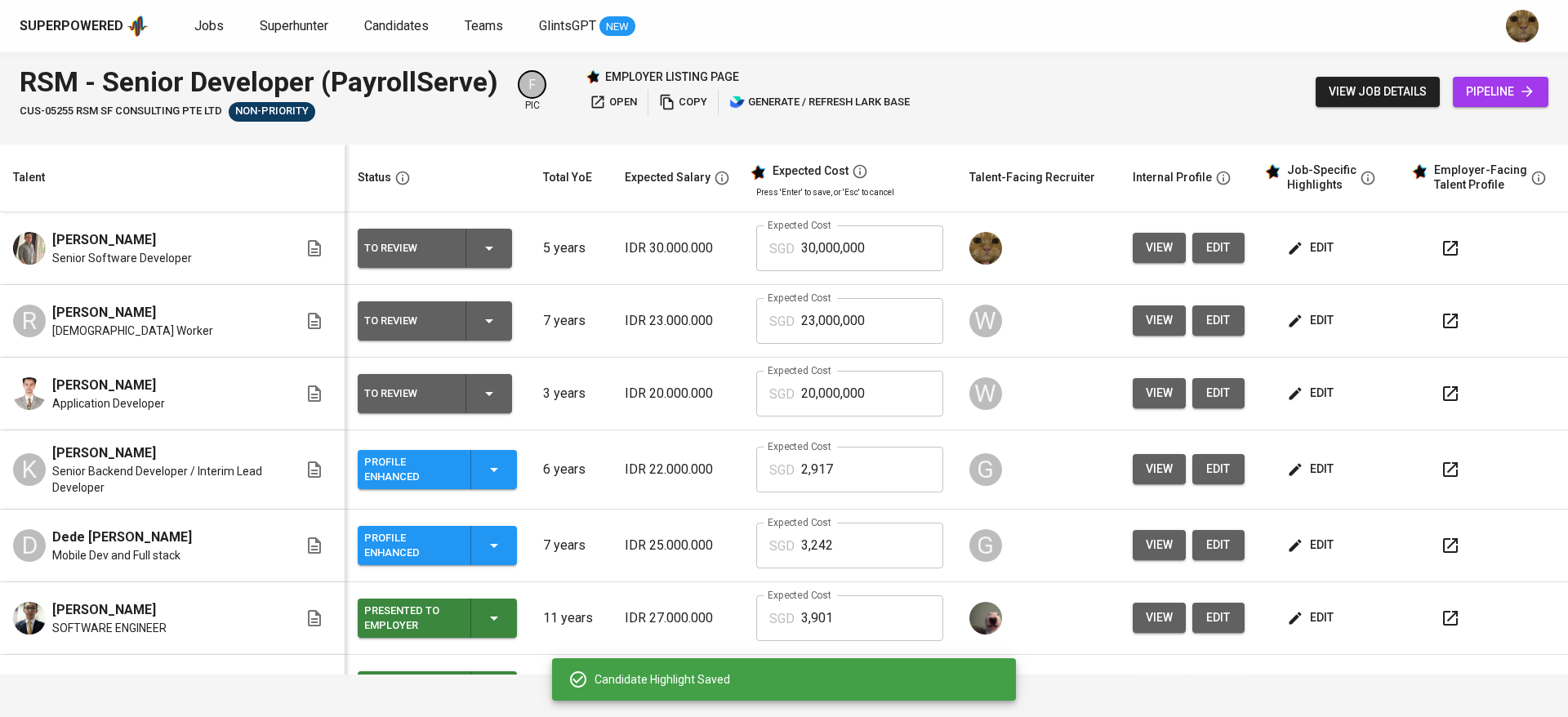
click at [1481, 464] on div at bounding box center [1492, 470] width 124 height 39
click at [1430, 233] on div at bounding box center [1492, 248] width 124 height 39
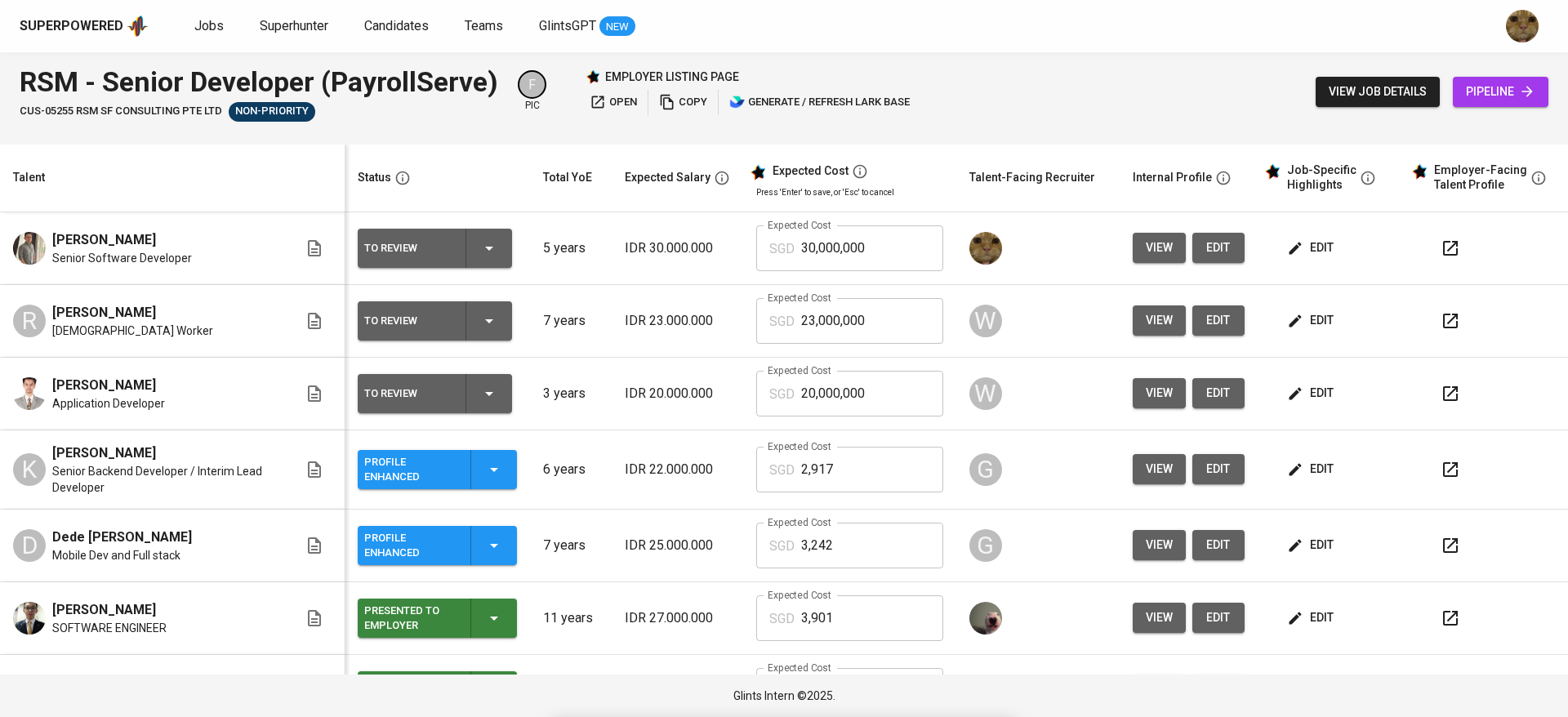
click at [1440, 238] on icon "button" at bounding box center [1450, 248] width 20 height 20
click at [1290, 244] on span "edit" at bounding box center [1312, 247] width 43 height 21
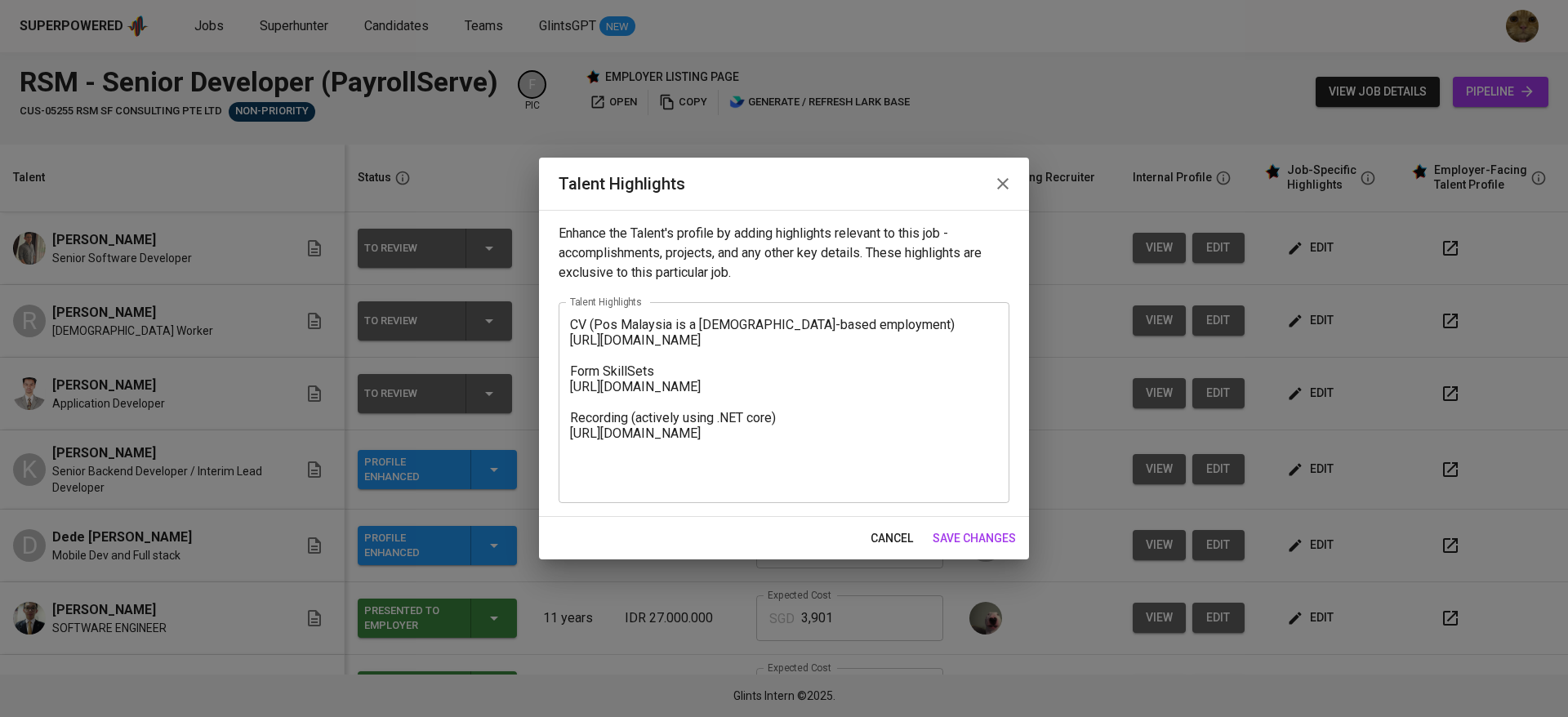
click at [573, 328] on textarea "CV (Pos Malaysia is a contract-based employment) https://glints.sg.larksuite.co…" at bounding box center [783, 402] width 428 height 171
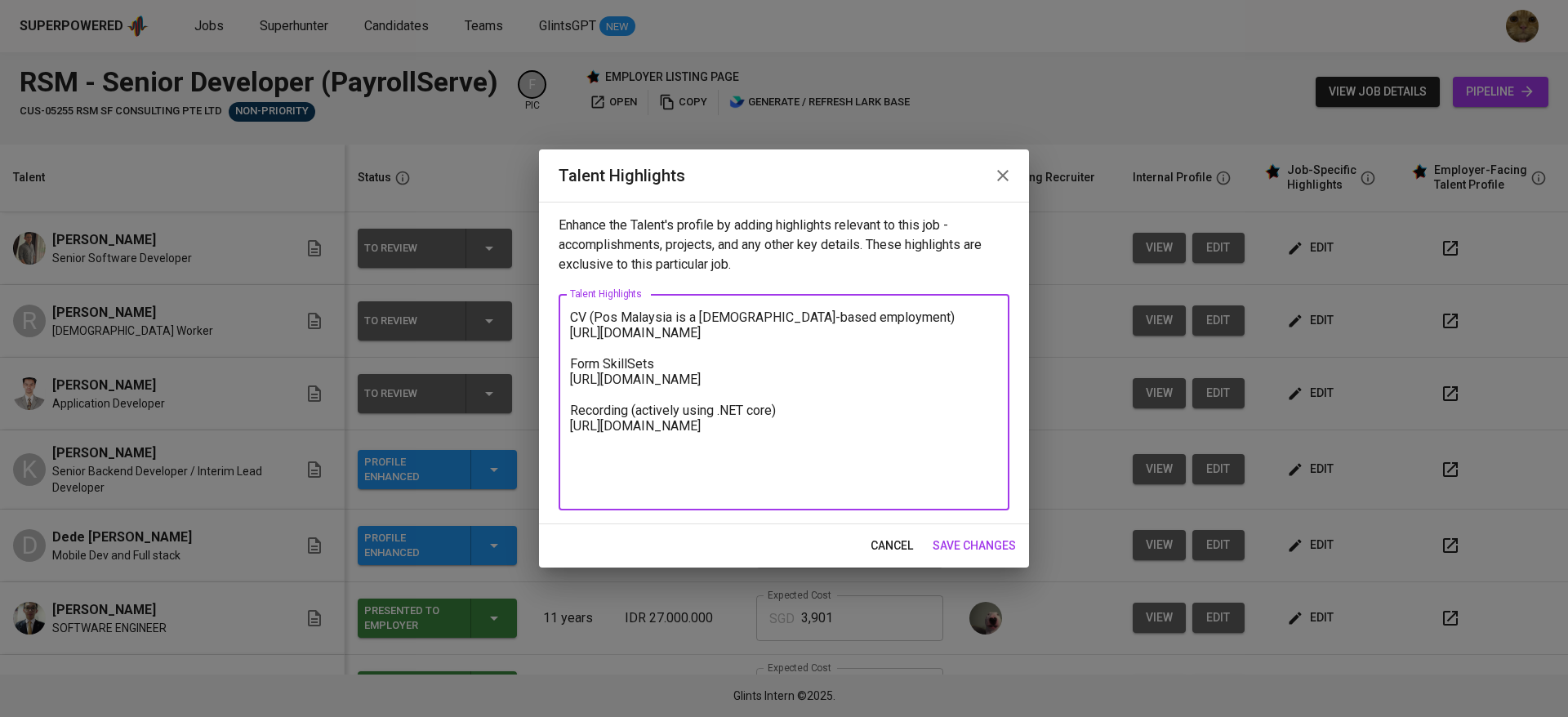
click at [573, 316] on textarea "CV (Pos Malaysia is a contract-based employment) https://glints.sg.larksuite.co…" at bounding box center [783, 403] width 428 height 187
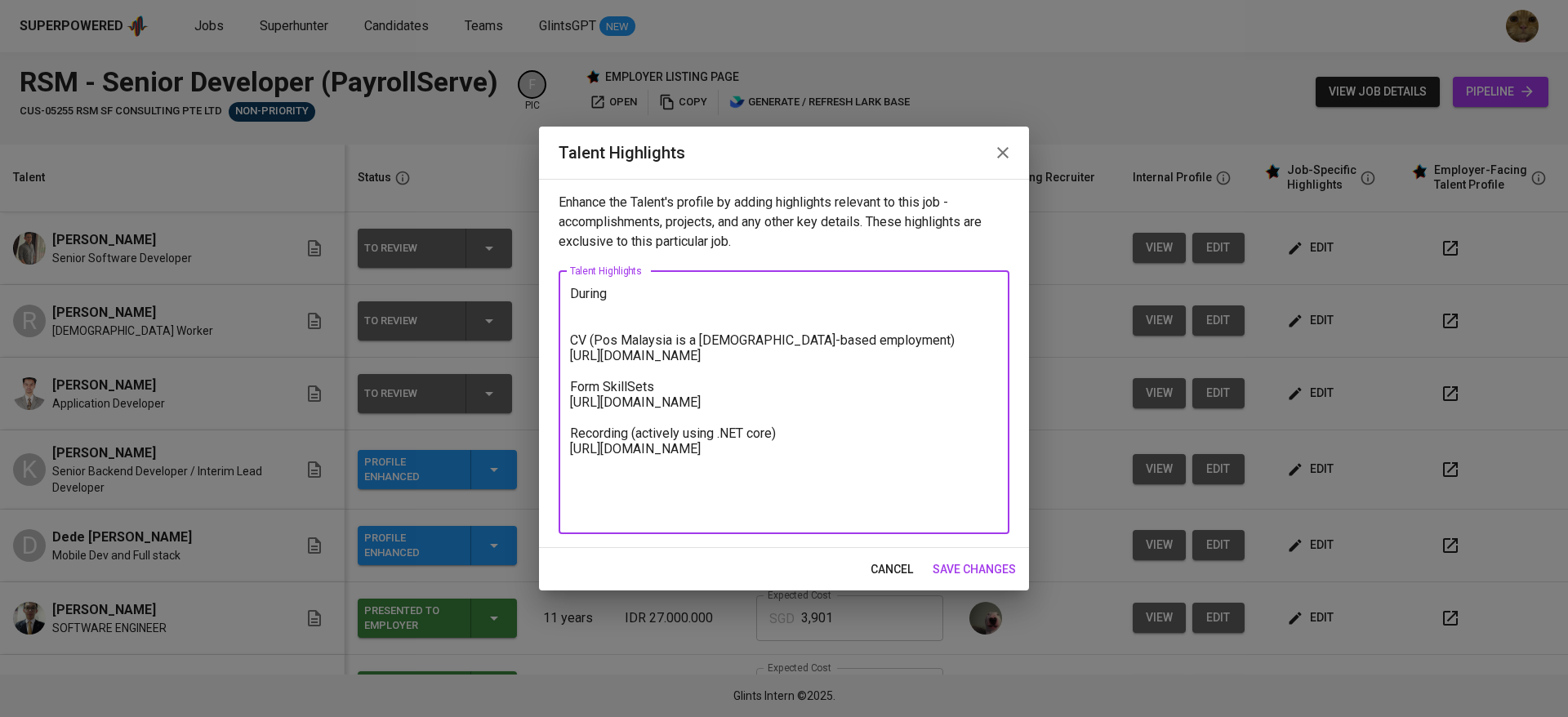
click at [656, 273] on div "During CV (Pos Malaysia is a contract-based employment) https://glints.sg.larks…" at bounding box center [784, 403] width 451 height 263
click at [628, 298] on textarea "During CV (Pos Malaysia is a contract-based employment) https://glints.sg.larks…" at bounding box center [783, 402] width 428 height 233
paste textarea "During my professional journey, I have gained extensive hands-on experience wor…"
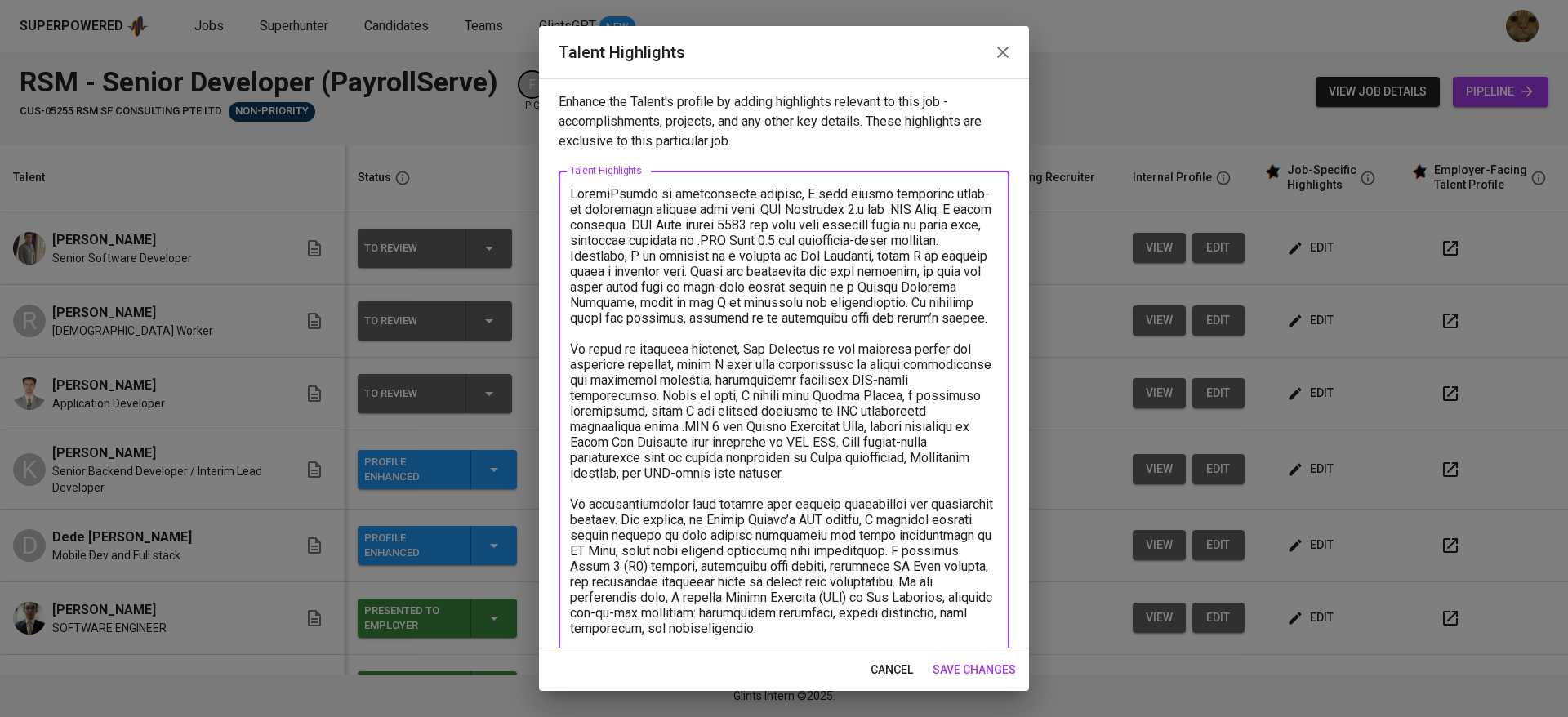
drag, startPoint x: 653, startPoint y: 191, endPoint x: 556, endPoint y: 194, distance: 97.0
click at [556, 194] on div "Enhance the Talent's profile by adding highlights relevant to this job - accomp…" at bounding box center [784, 363] width 490 height 570
click at [954, 211] on textarea at bounding box center [783, 621] width 428 height 869
click at [763, 223] on textarea at bounding box center [783, 621] width 428 height 869
click at [818, 223] on textarea at bounding box center [783, 621] width 428 height 869
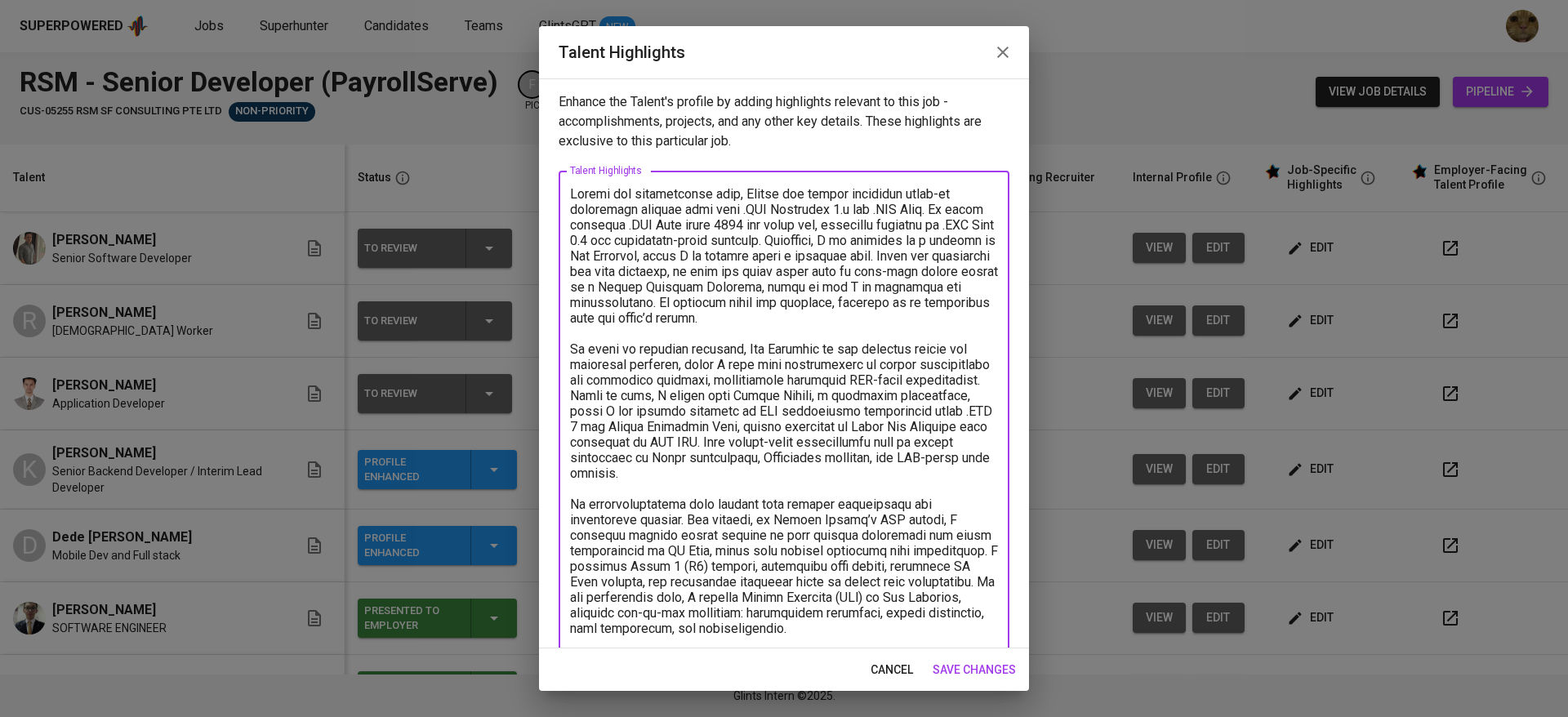
click at [893, 238] on textarea at bounding box center [783, 613] width 428 height 854
drag, startPoint x: 905, startPoint y: 320, endPoint x: 731, endPoint y: 261, distance: 183.7
click at [731, 261] on textarea at bounding box center [783, 613] width 428 height 854
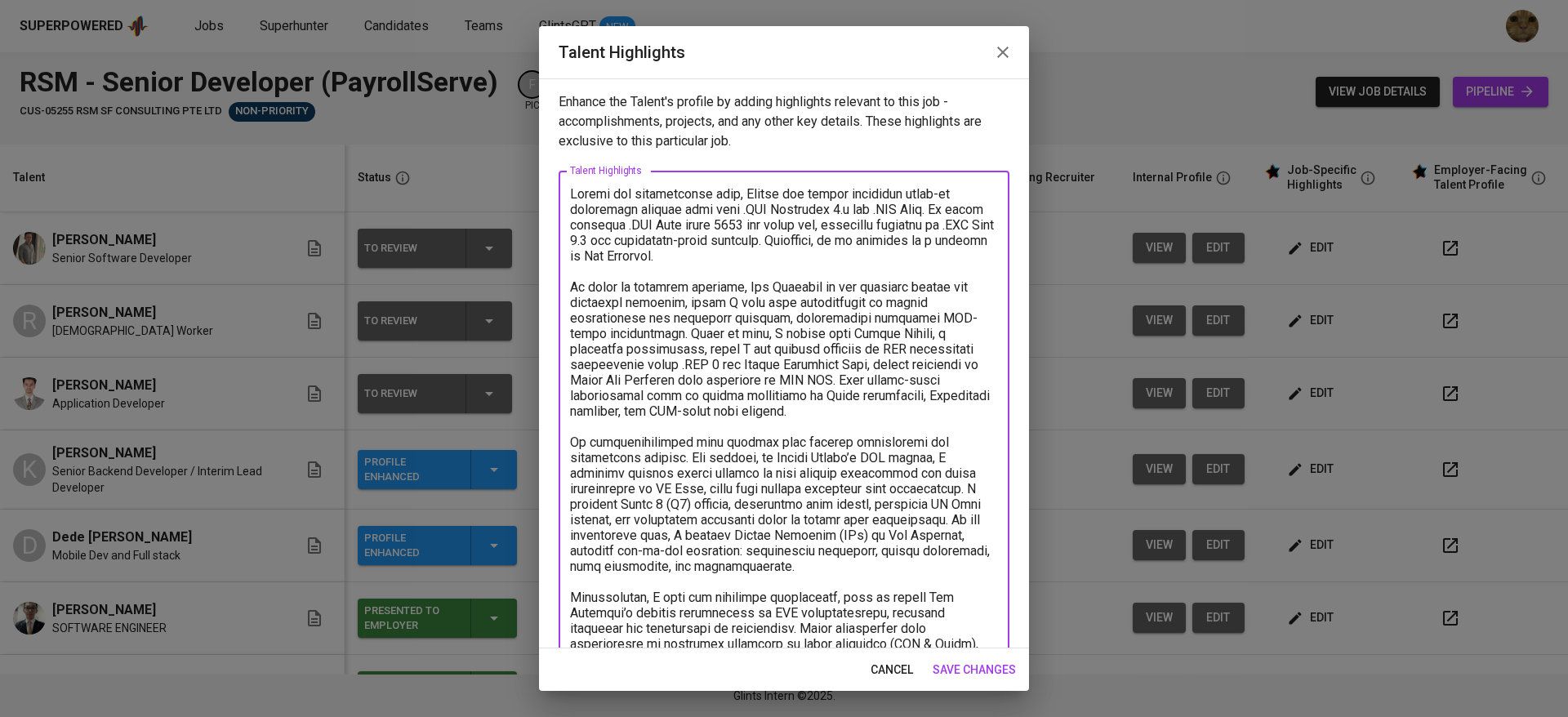
click at [765, 255] on textarea at bounding box center [783, 582] width 428 height 791
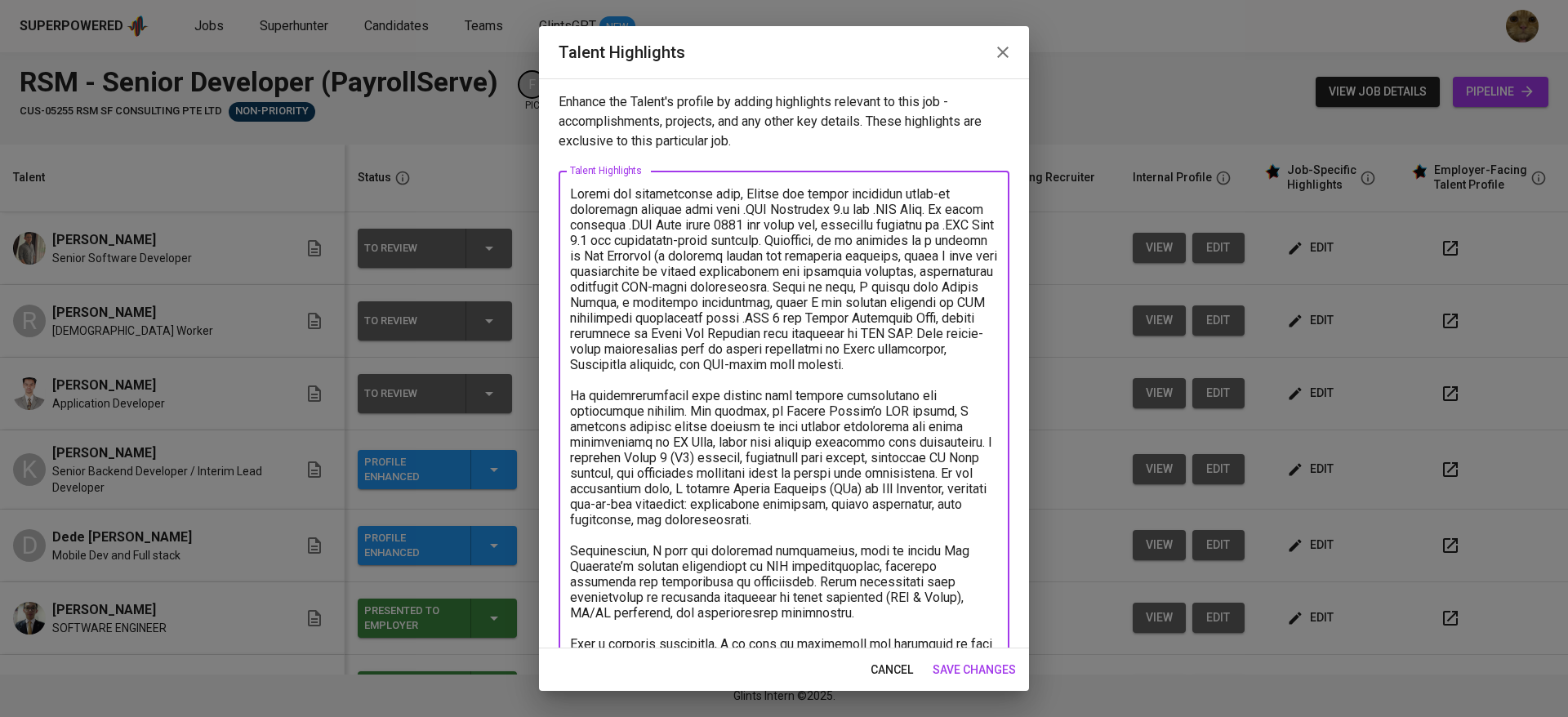
click at [613, 282] on textarea at bounding box center [783, 566] width 428 height 760
click at [979, 254] on textarea at bounding box center [783, 566] width 428 height 760
drag, startPoint x: 896, startPoint y: 241, endPoint x: 977, endPoint y: 244, distance: 81.1
click at [977, 244] on textarea at bounding box center [783, 566] width 428 height 760
click at [923, 288] on textarea at bounding box center [783, 566] width 428 height 760
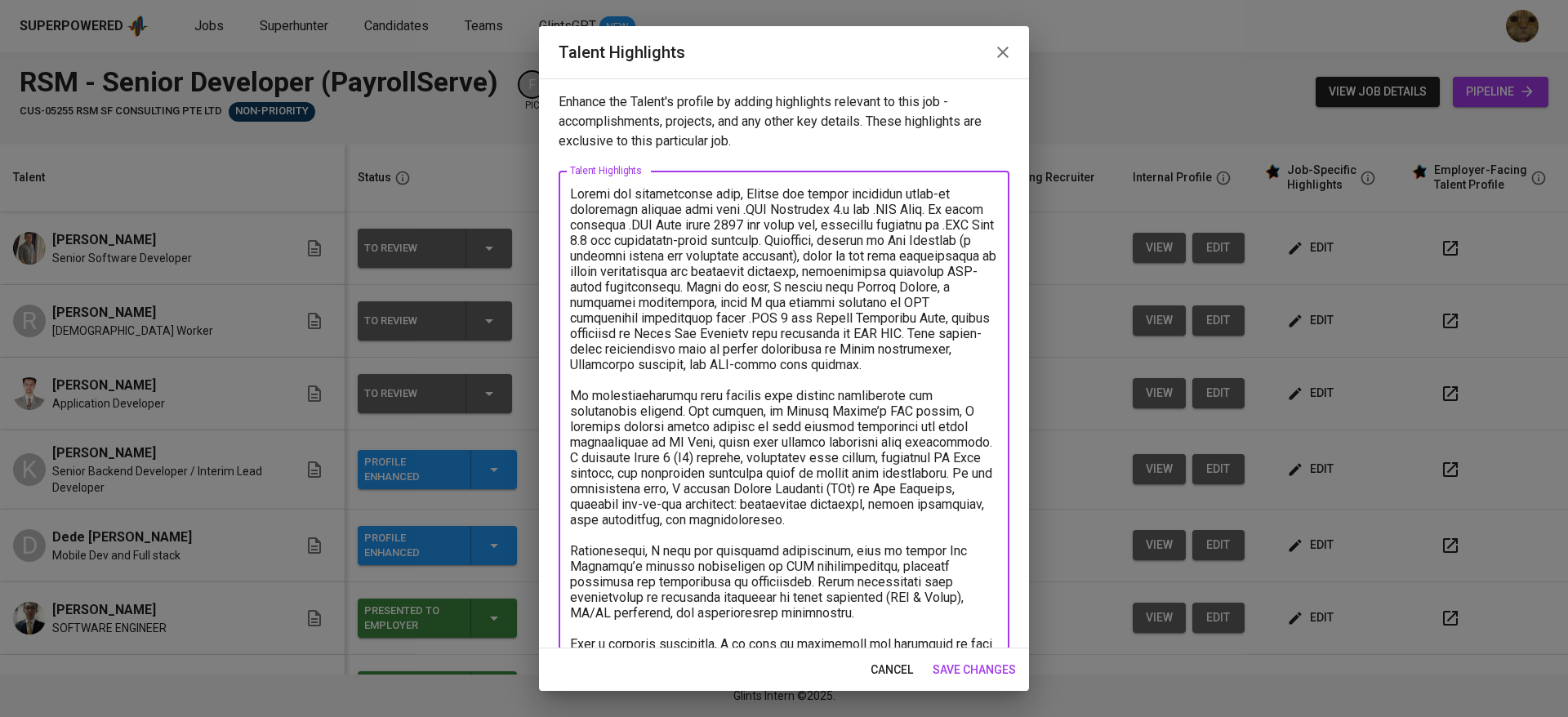
click at [848, 284] on textarea at bounding box center [783, 566] width 428 height 760
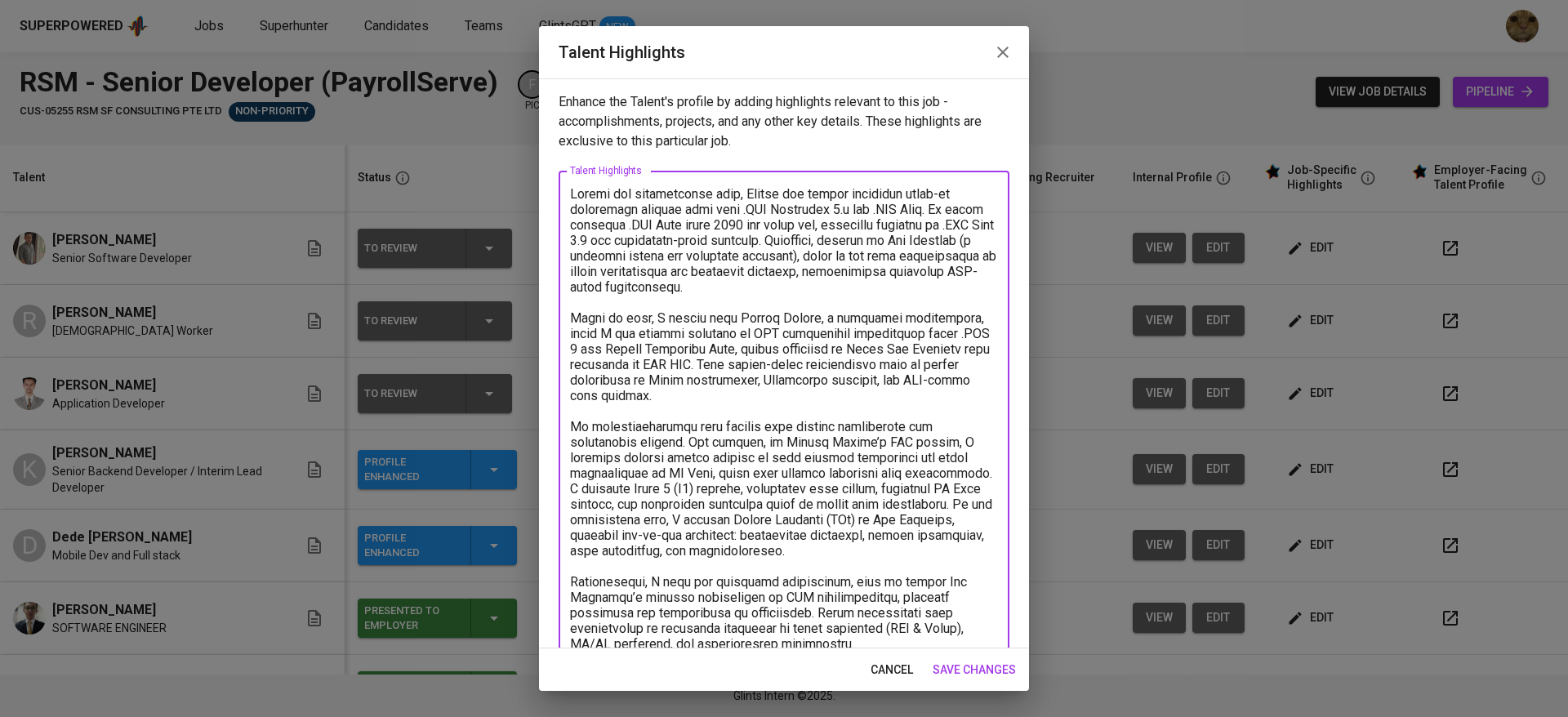
click at [649, 321] on textarea at bounding box center [783, 574] width 428 height 776
click at [816, 323] on textarea at bounding box center [783, 574] width 428 height 776
click at [944, 317] on textarea at bounding box center [783, 574] width 428 height 776
click at [617, 335] on textarea at bounding box center [783, 574] width 428 height 776
click at [611, 381] on textarea at bounding box center [783, 574] width 428 height 776
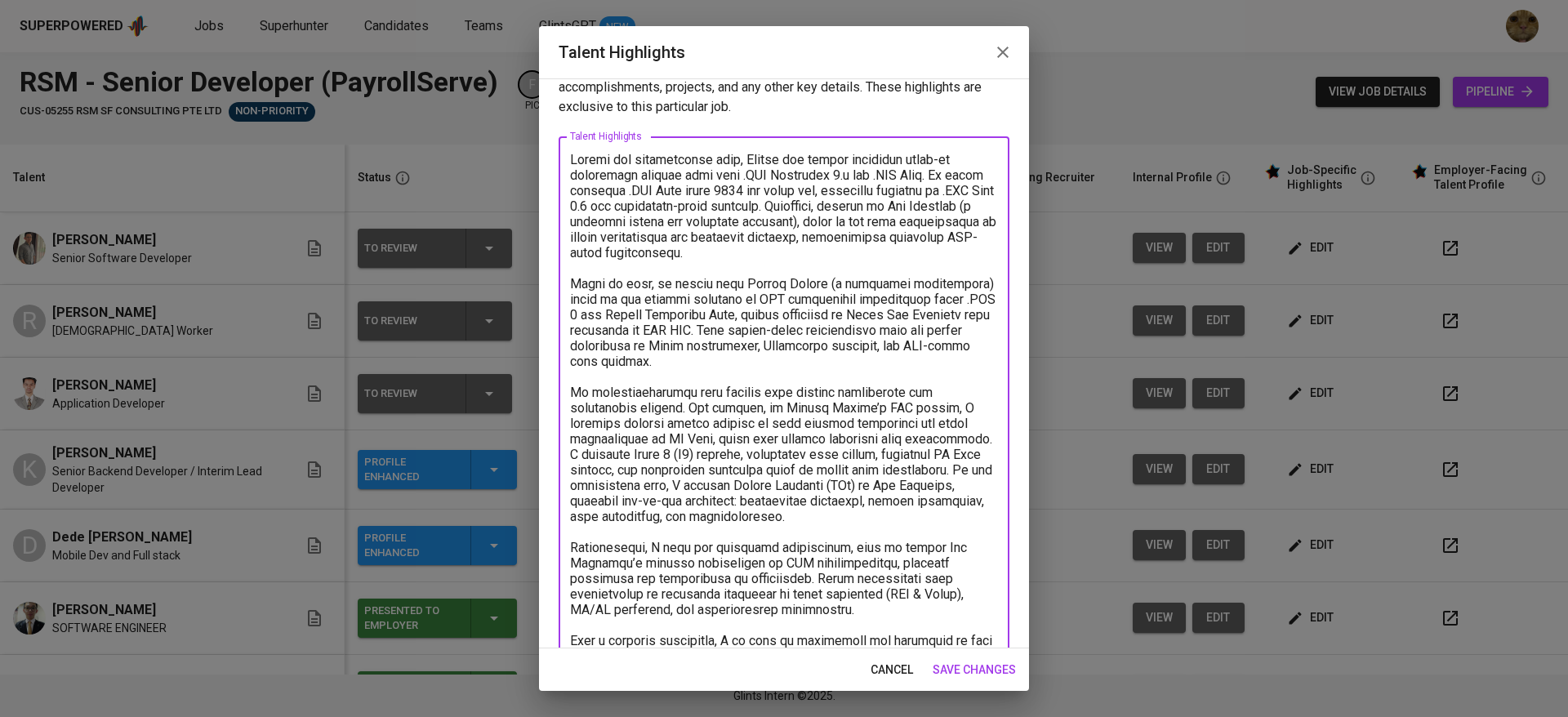
scroll to position [37, 0]
click at [915, 352] on textarea at bounding box center [783, 537] width 428 height 776
click at [898, 348] on textarea at bounding box center [783, 537] width 428 height 776
drag, startPoint x: 898, startPoint y: 348, endPoint x: 819, endPoint y: 339, distance: 79.5
click at [819, 339] on textarea at bounding box center [783, 537] width 428 height 776
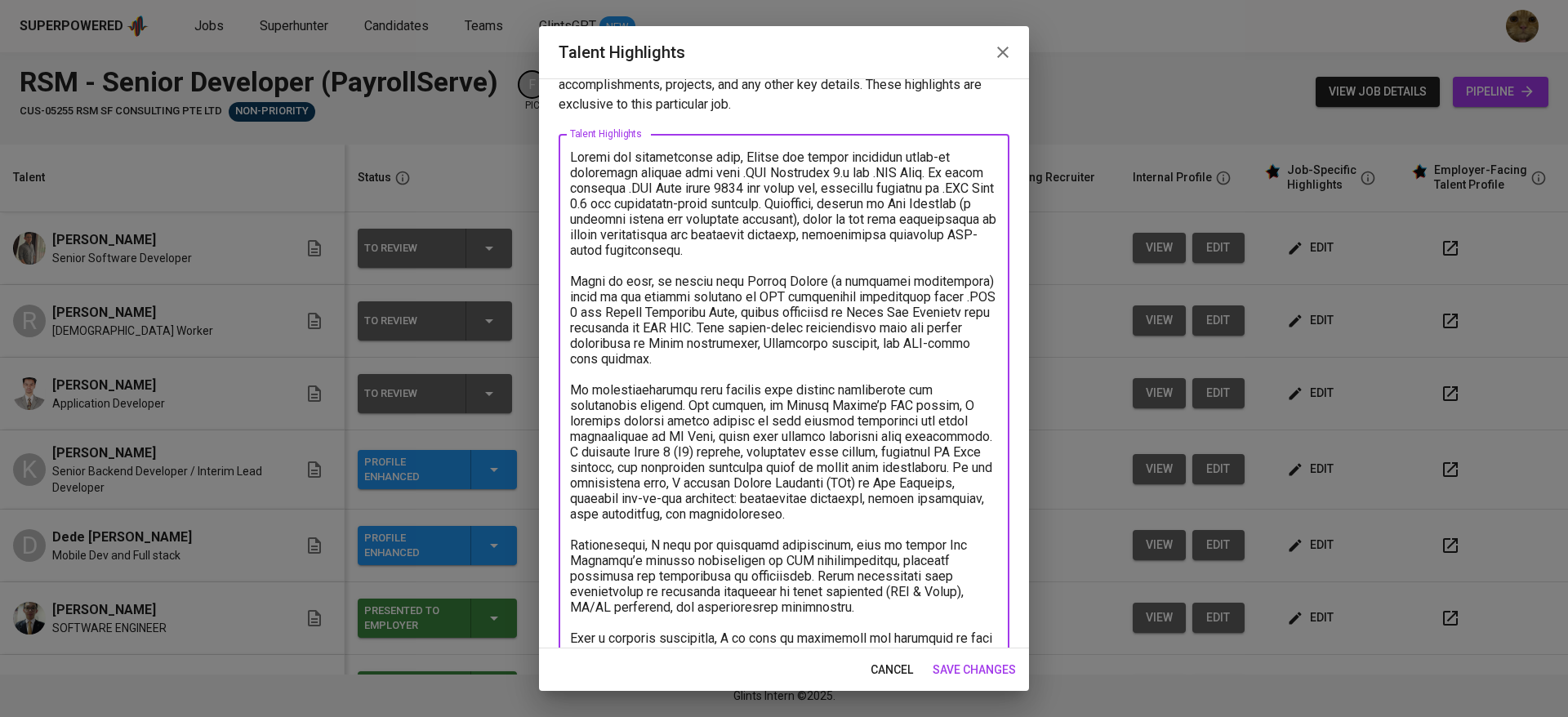
click at [855, 384] on textarea at bounding box center [783, 537] width 428 height 776
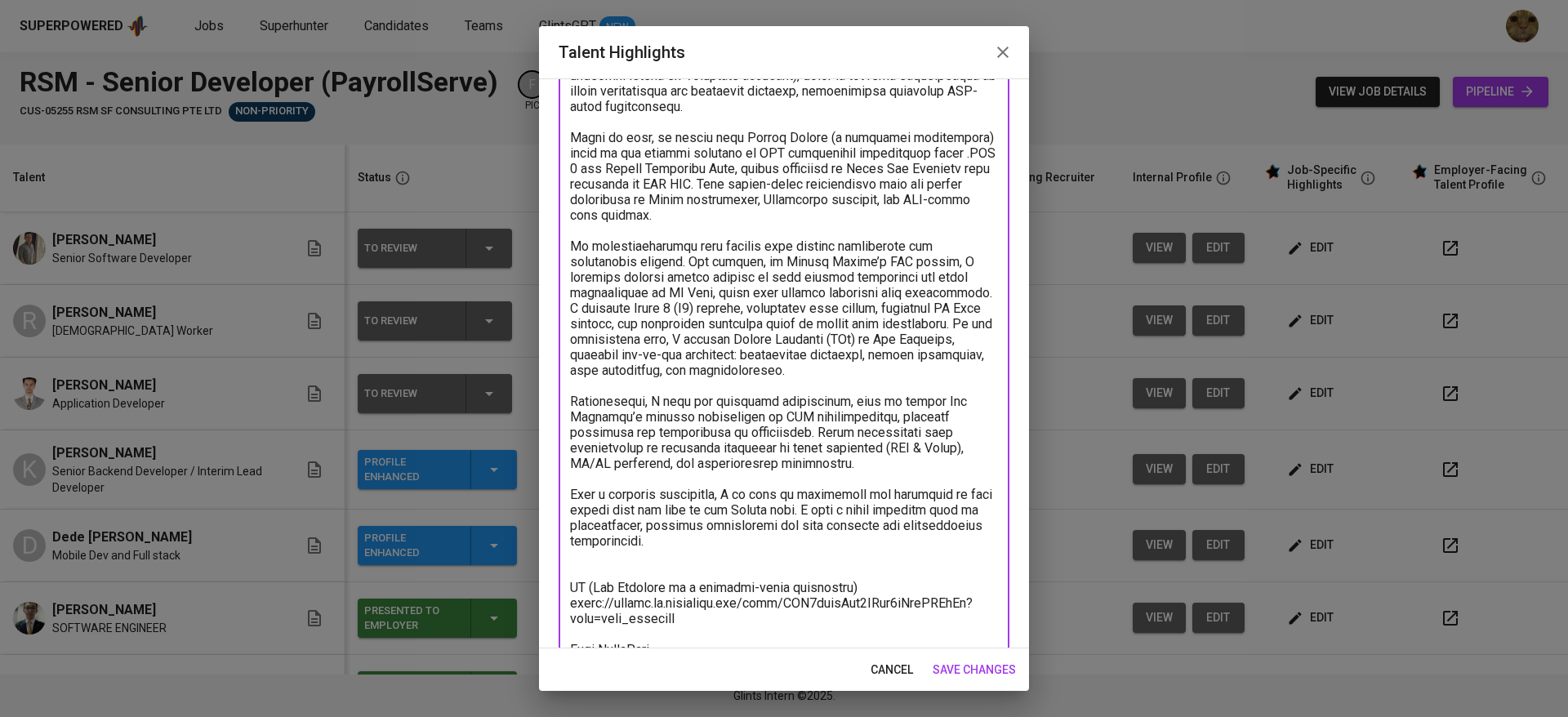
scroll to position [181, 0]
drag, startPoint x: 741, startPoint y: 568, endPoint x: 544, endPoint y: 495, distance: 210.1
click at [544, 495] on div "Enhance the Talent's profile by adding highlights relevant to this job - accomp…" at bounding box center [784, 363] width 490 height 570
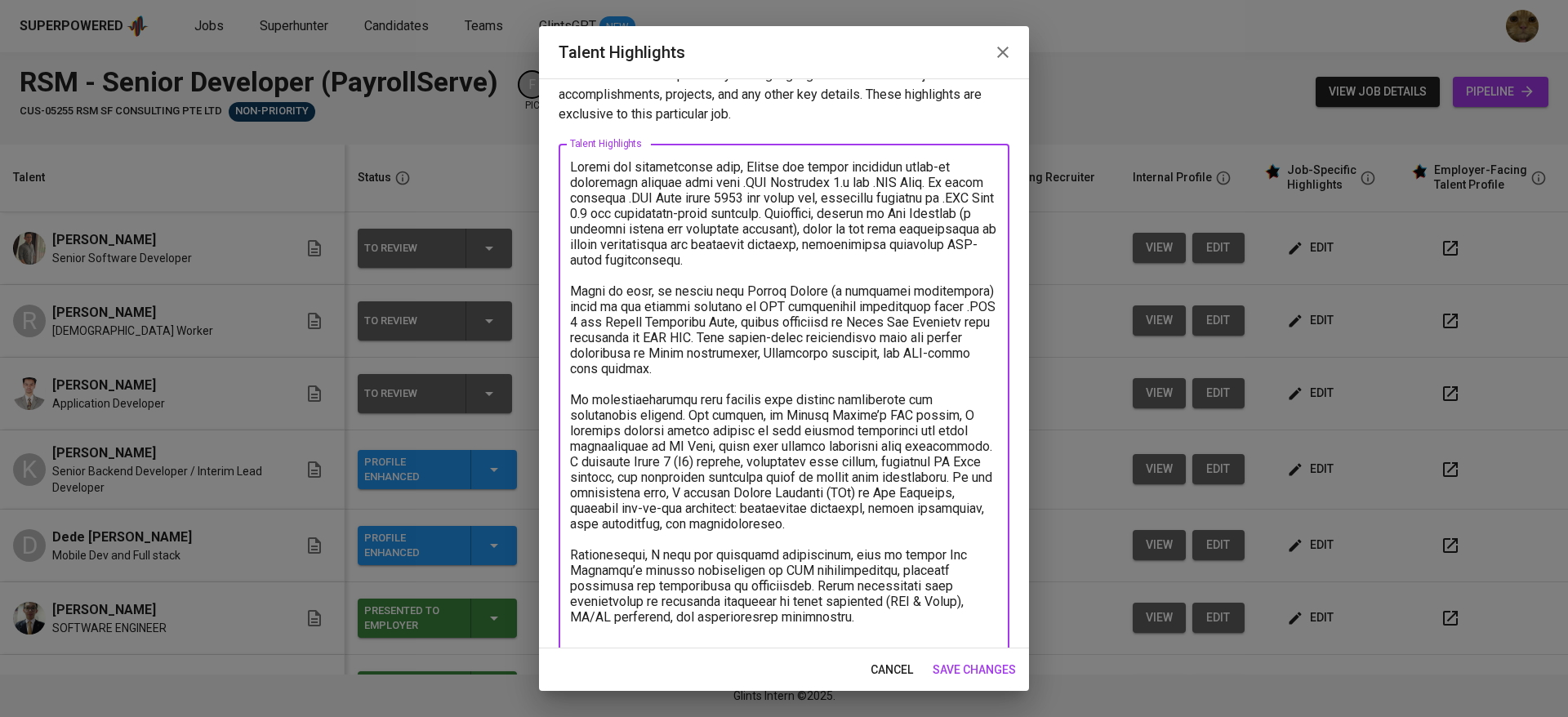
scroll to position [0, 0]
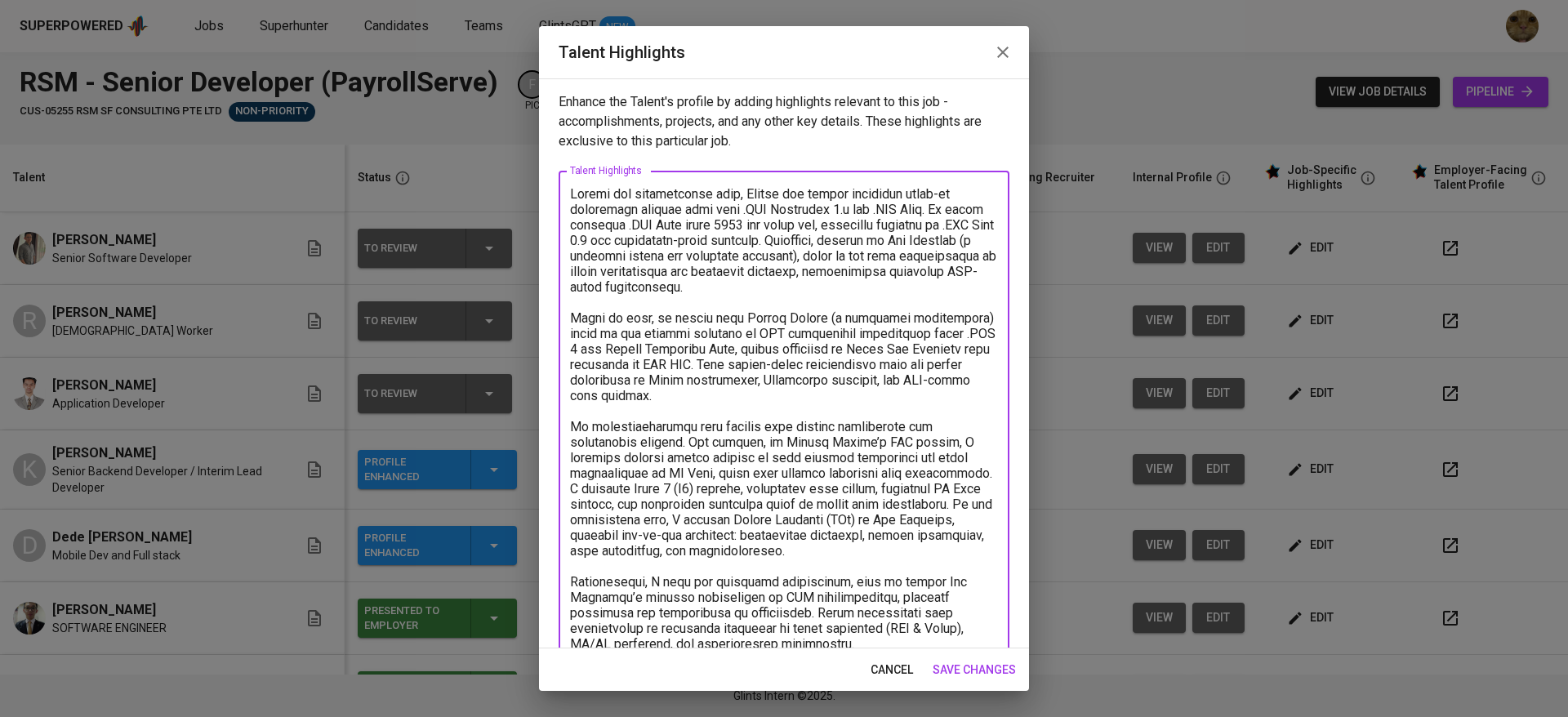
click at [837, 238] on textarea at bounding box center [783, 536] width 428 height 698
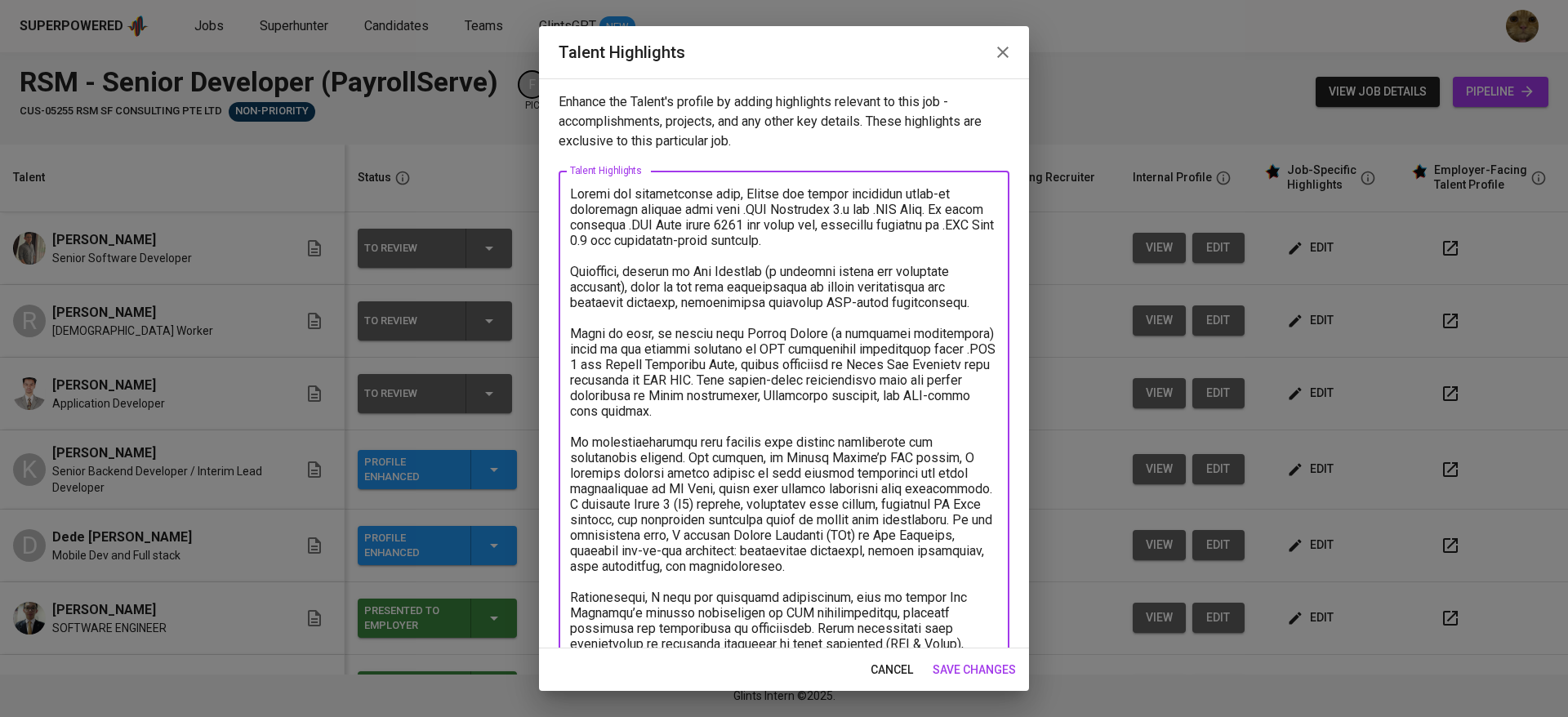
drag, startPoint x: 664, startPoint y: 603, endPoint x: 546, endPoint y: 446, distance: 196.4
click at [546, 446] on div "Enhance the Talent's profile by adding highlights relevant to this job - accomp…" at bounding box center [784, 363] width 490 height 570
click at [838, 246] on textarea at bounding box center [783, 551] width 428 height 730
paste textarea "My responsibilities have covered both feature development and application suppo…"
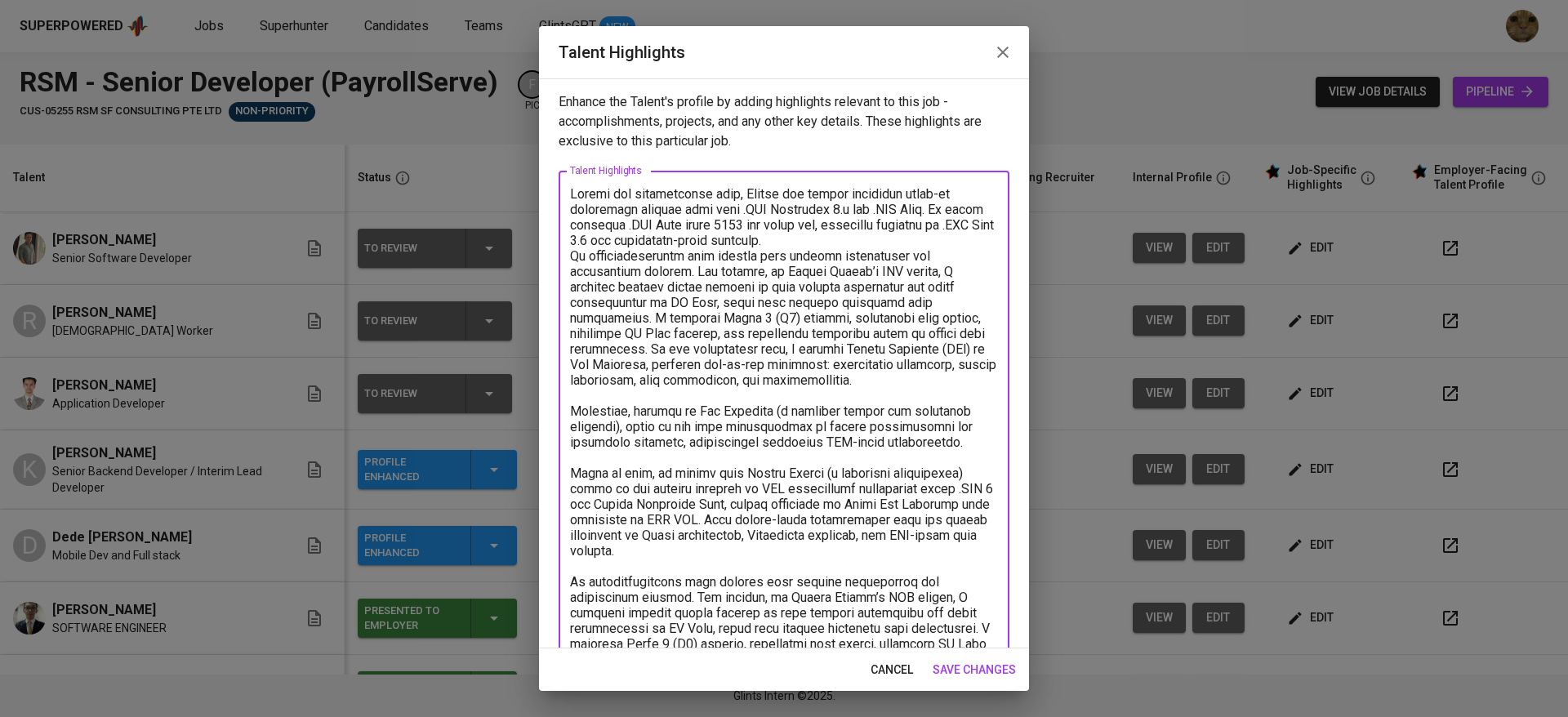
click at [843, 246] on textarea at bounding box center [783, 629] width 428 height 885
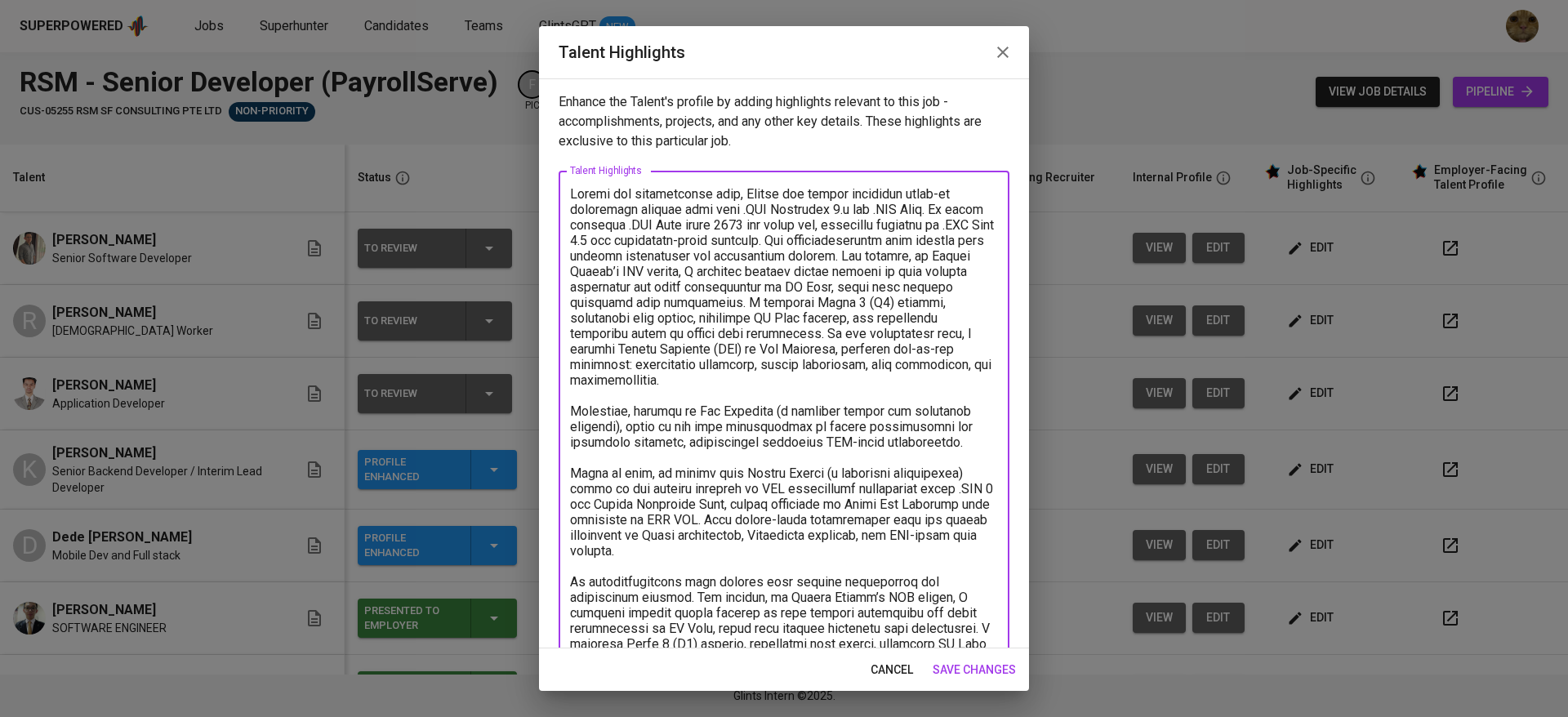
click at [809, 269] on textarea at bounding box center [783, 621] width 428 height 869
drag, startPoint x: 911, startPoint y: 334, endPoint x: 938, endPoint y: 382, distance: 55.1
click at [938, 382] on textarea at bounding box center [783, 621] width 428 height 869
click at [695, 464] on textarea at bounding box center [783, 621] width 428 height 869
click at [682, 462] on textarea at bounding box center [783, 621] width 428 height 869
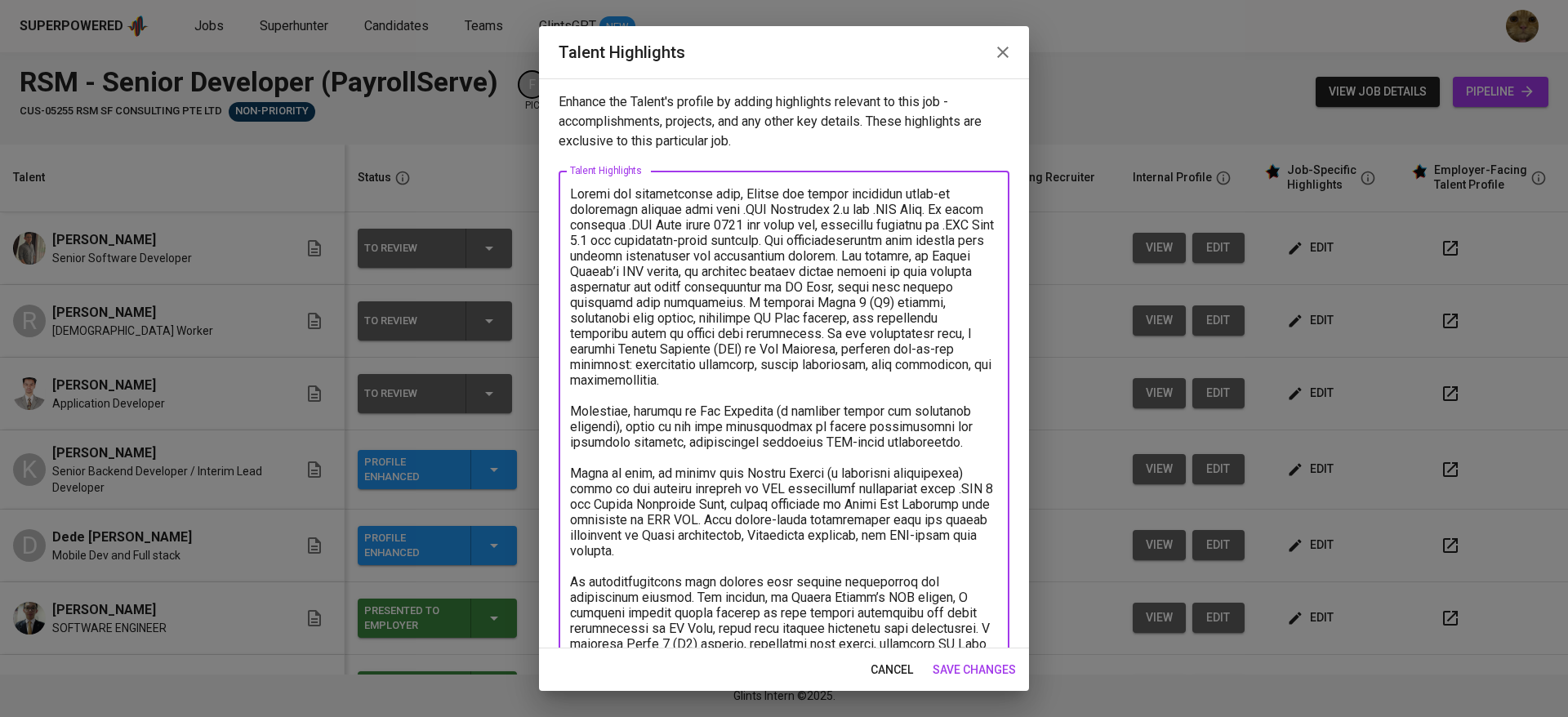
paste textarea "On the enhancement side, I managed Change Requests (CRs) at Pos Malaysia, handl…"
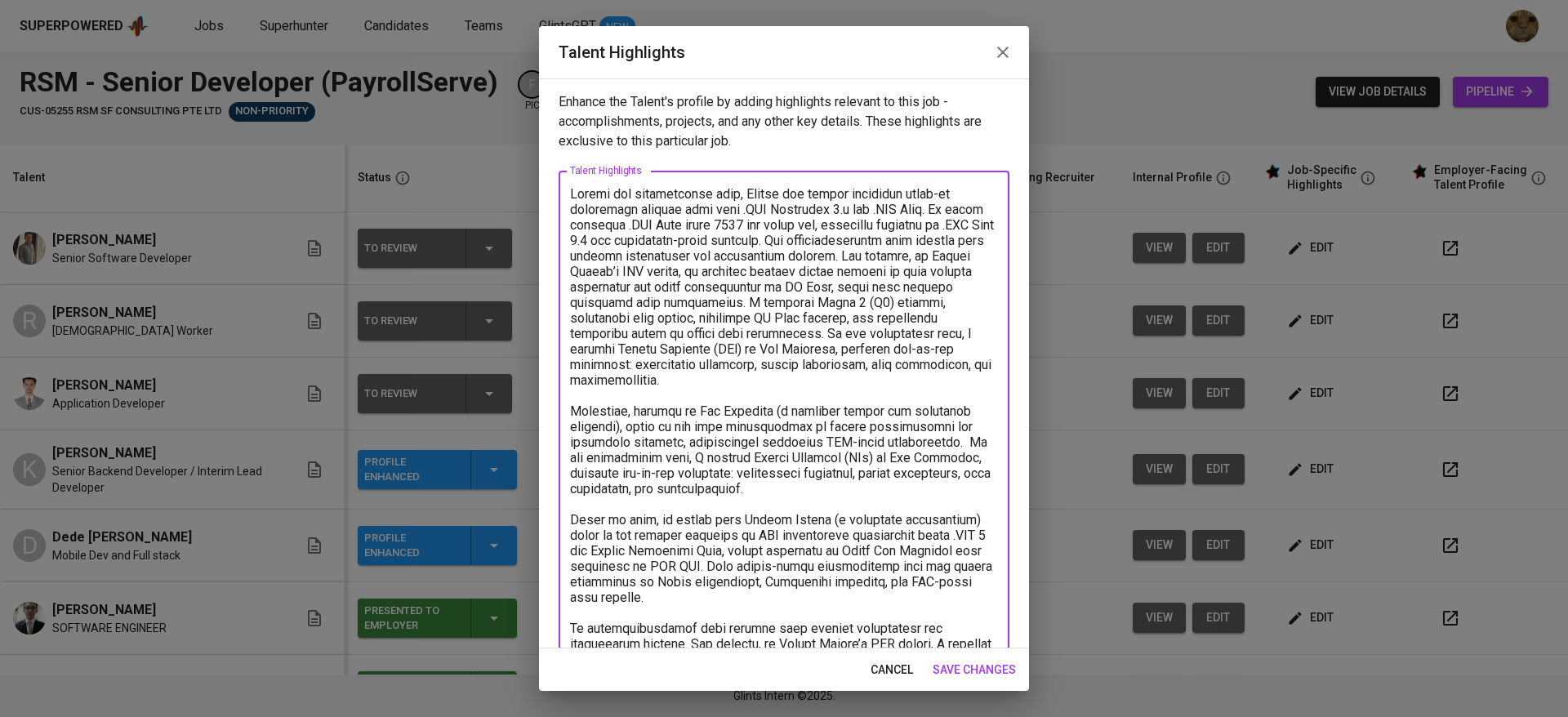
click at [813, 463] on textarea at bounding box center [783, 644] width 428 height 915
drag, startPoint x: 834, startPoint y: 237, endPoint x: 912, endPoint y: 253, distance: 79.6
click at [912, 253] on textarea at bounding box center [783, 644] width 428 height 915
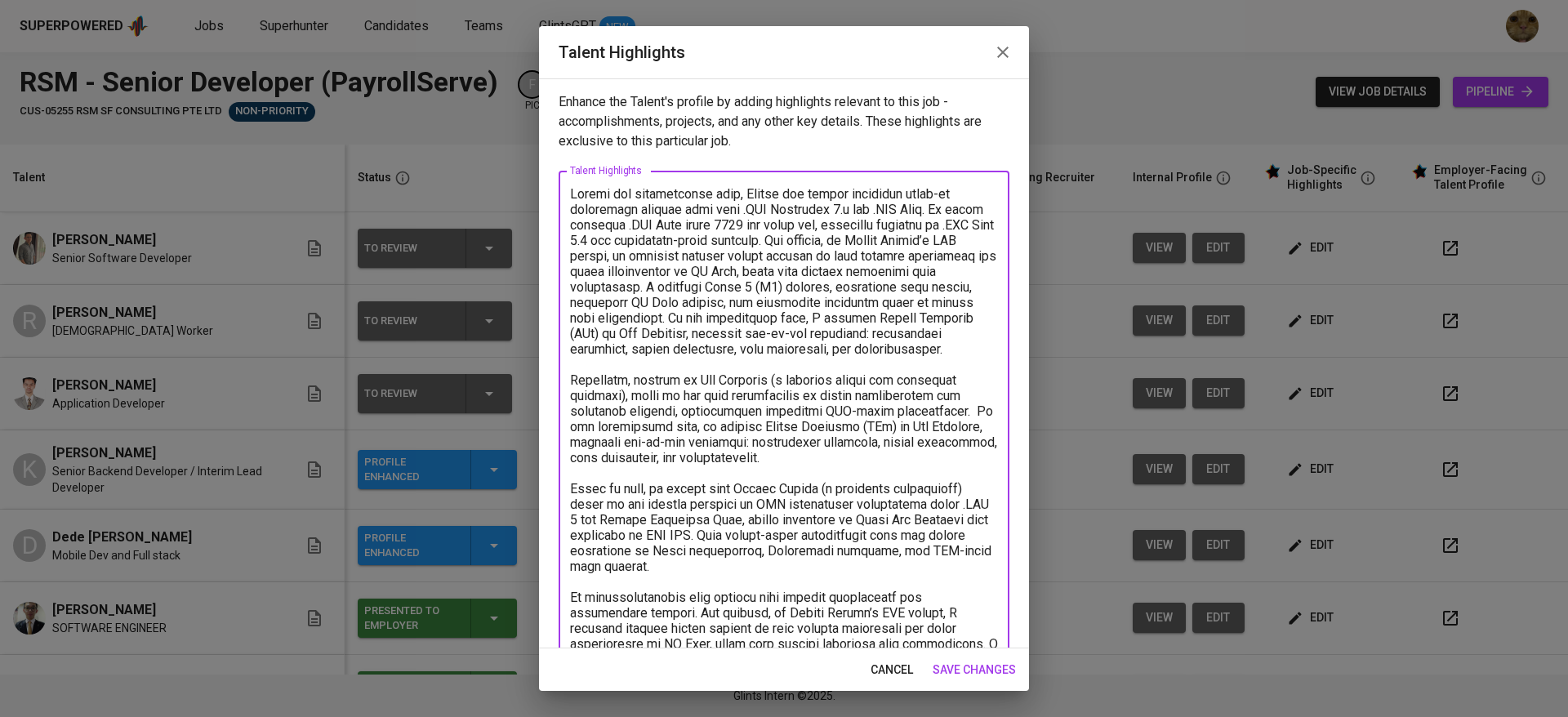
drag, startPoint x: 913, startPoint y: 238, endPoint x: 825, endPoint y: 313, distance: 115.6
click at [825, 313] on textarea at bounding box center [783, 637] width 428 height 900
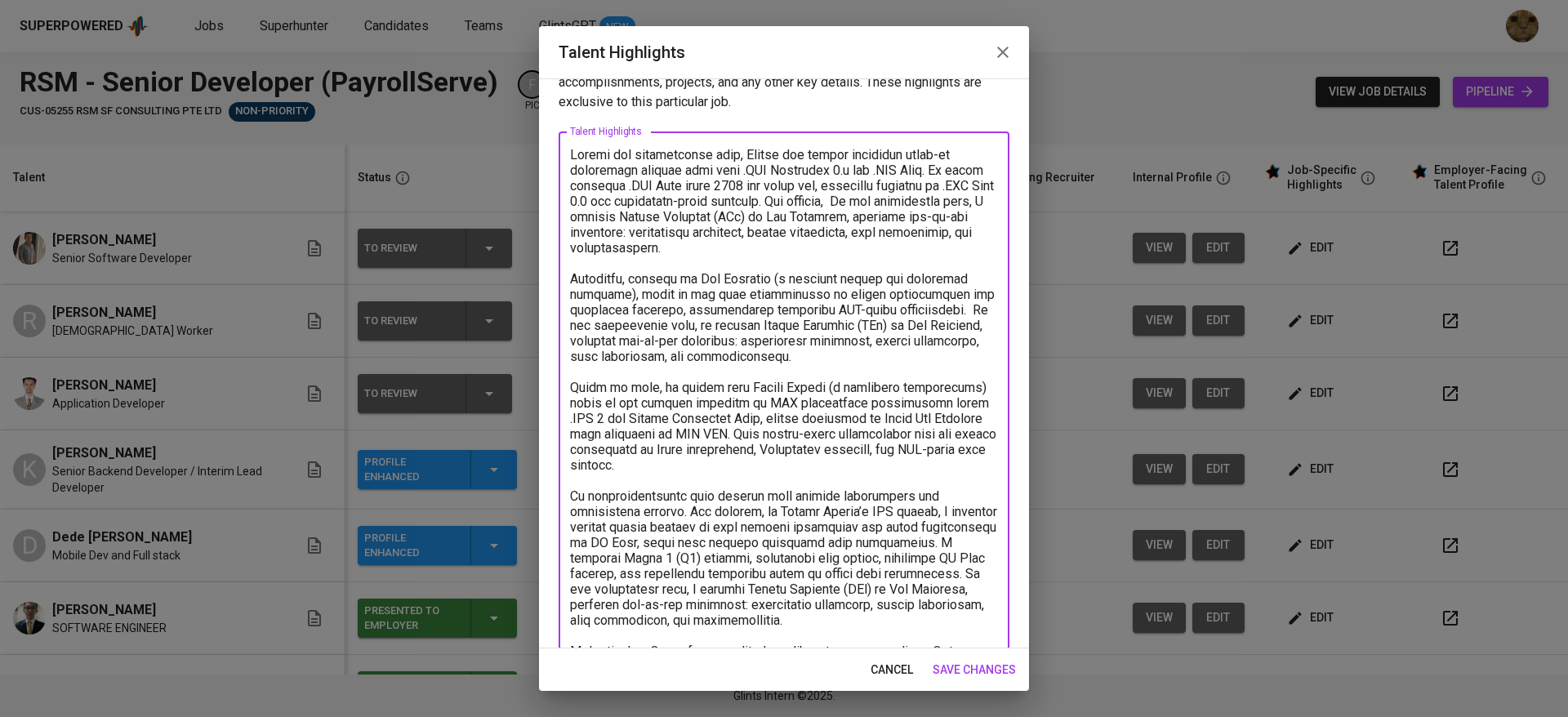
scroll to position [42, 0]
click at [831, 480] on textarea at bounding box center [783, 555] width 428 height 822
paste textarea "in Credit Enable’s CRM system, he resolved complex issues related to user sessi…"
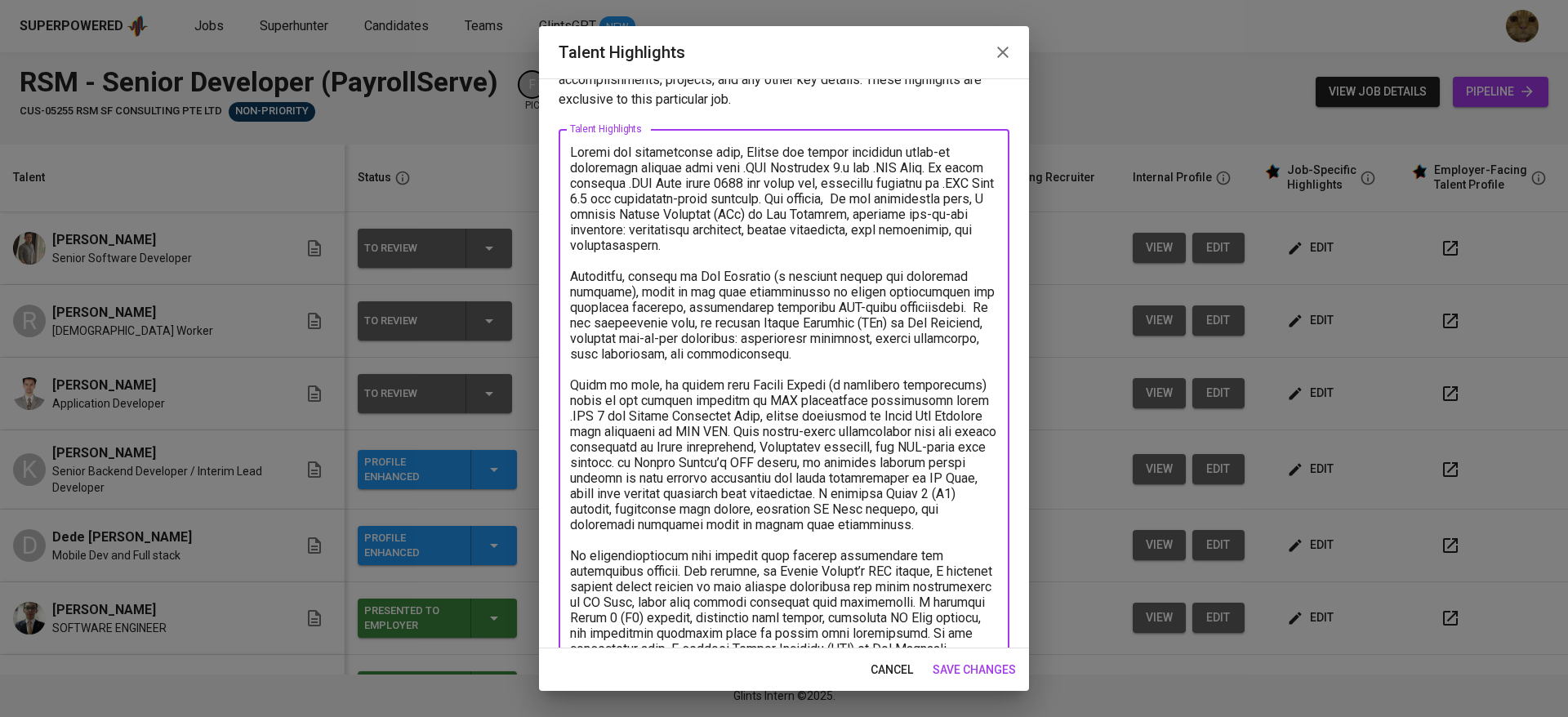
click at [799, 482] on textarea at bounding box center [783, 595] width 428 height 900
click at [655, 529] on textarea at bounding box center [783, 595] width 428 height 900
click at [795, 482] on textarea at bounding box center [783, 595] width 428 height 900
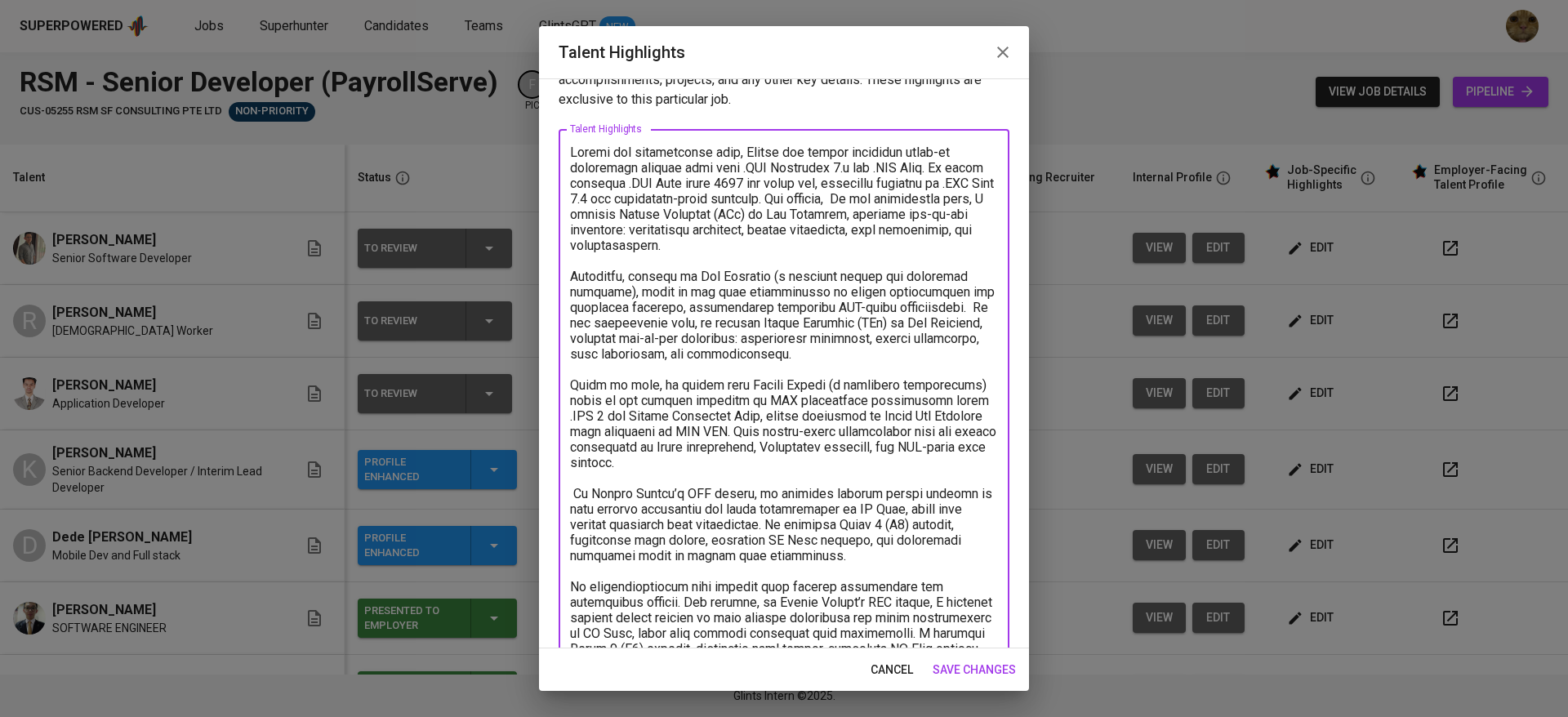
type textarea "During his professional work, Daniel has gained extensive hands-on experience w…"
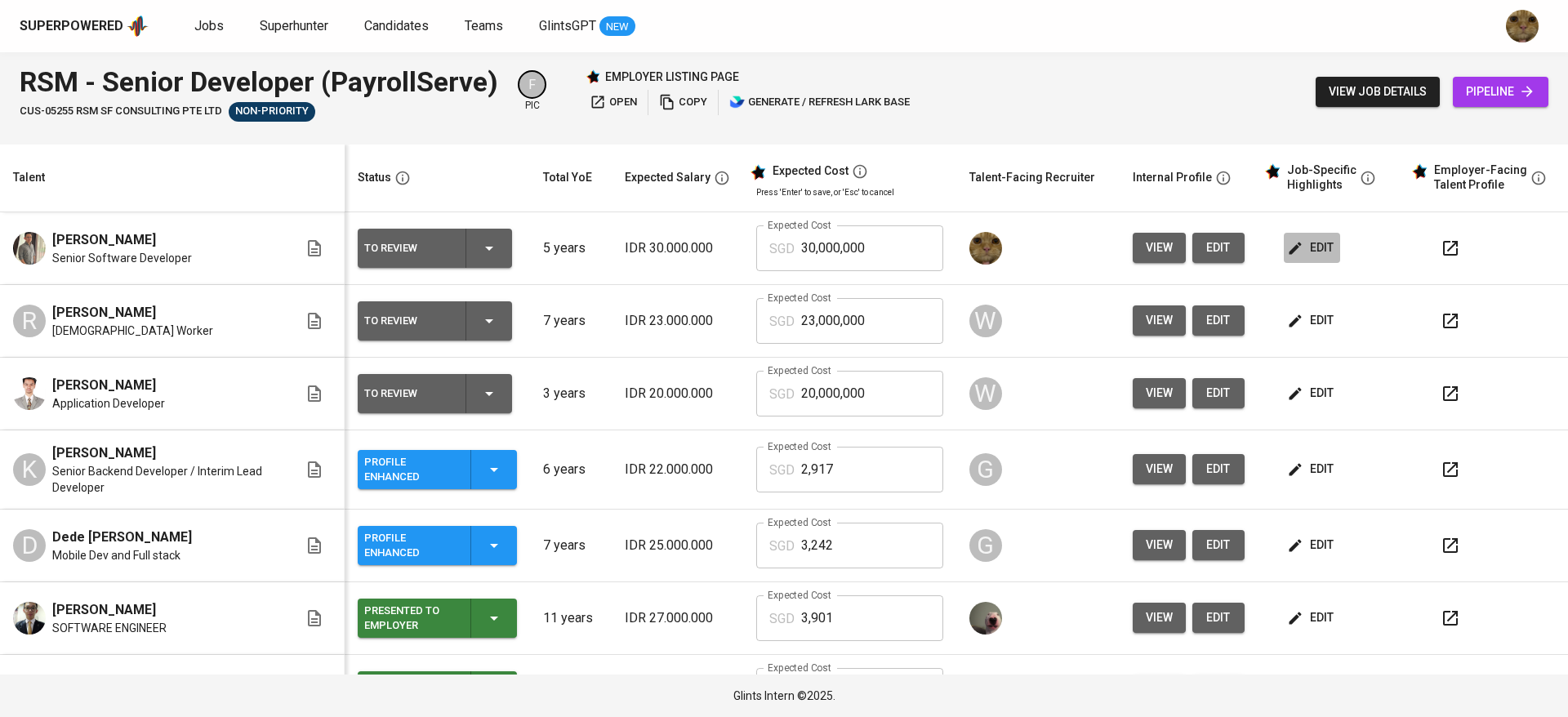
click at [1290, 248] on span "edit" at bounding box center [1312, 247] width 43 height 21
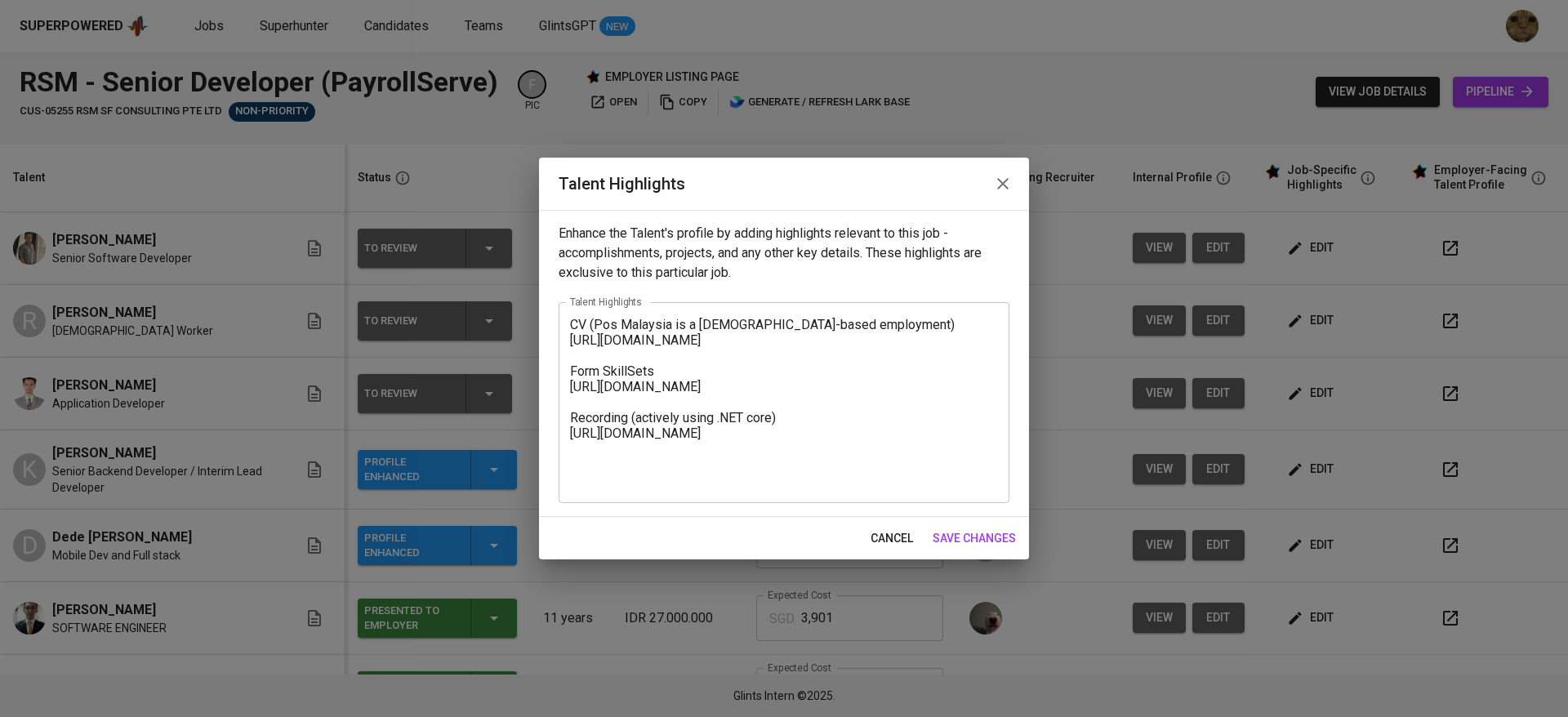
click at [574, 323] on textarea "CV (Pos Malaysia is a contract-based employment) https://glints.sg.larksuite.co…" at bounding box center [783, 402] width 428 height 171
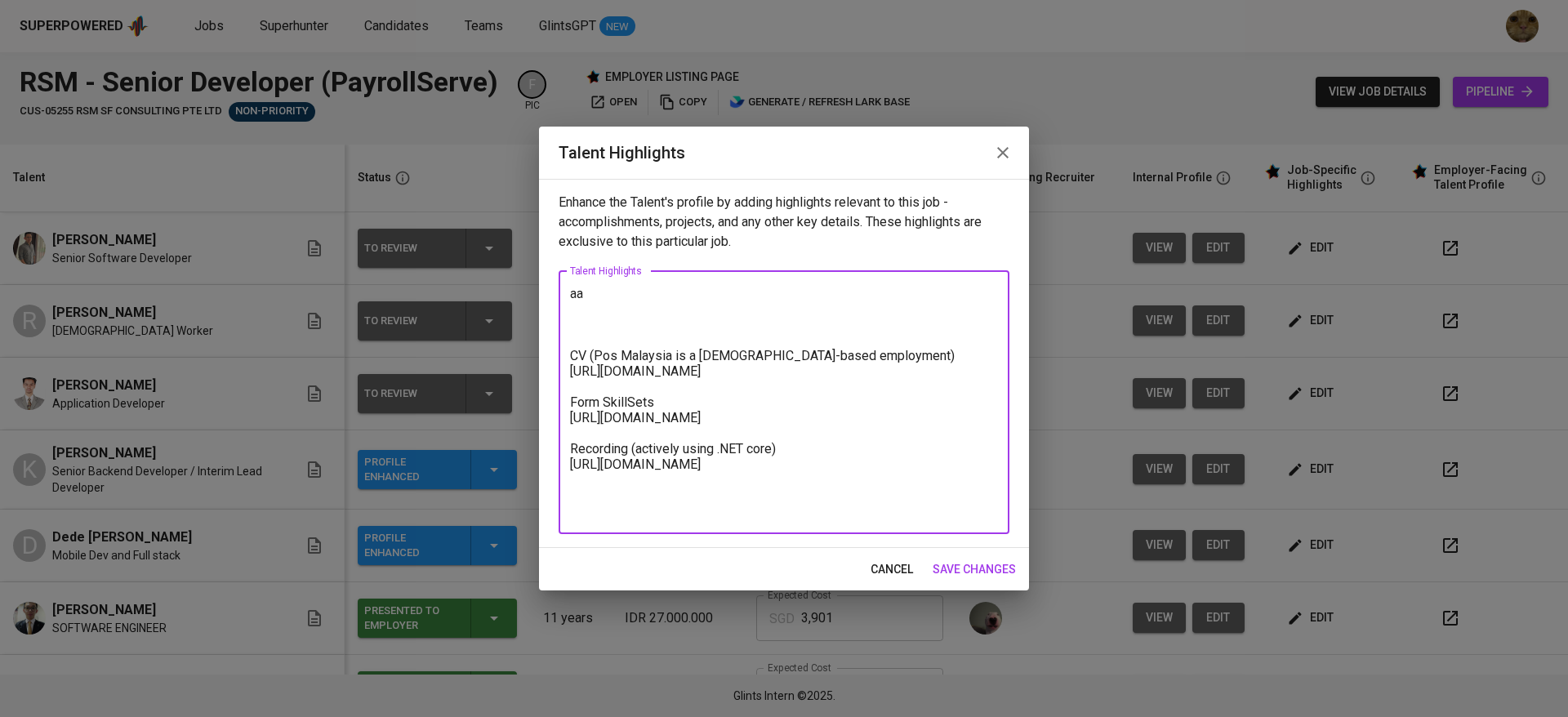
click at [577, 298] on textarea "aa CV (Pos Malaysia is a contract-based employment) https://glints.sg.larksuite…" at bounding box center [783, 402] width 428 height 233
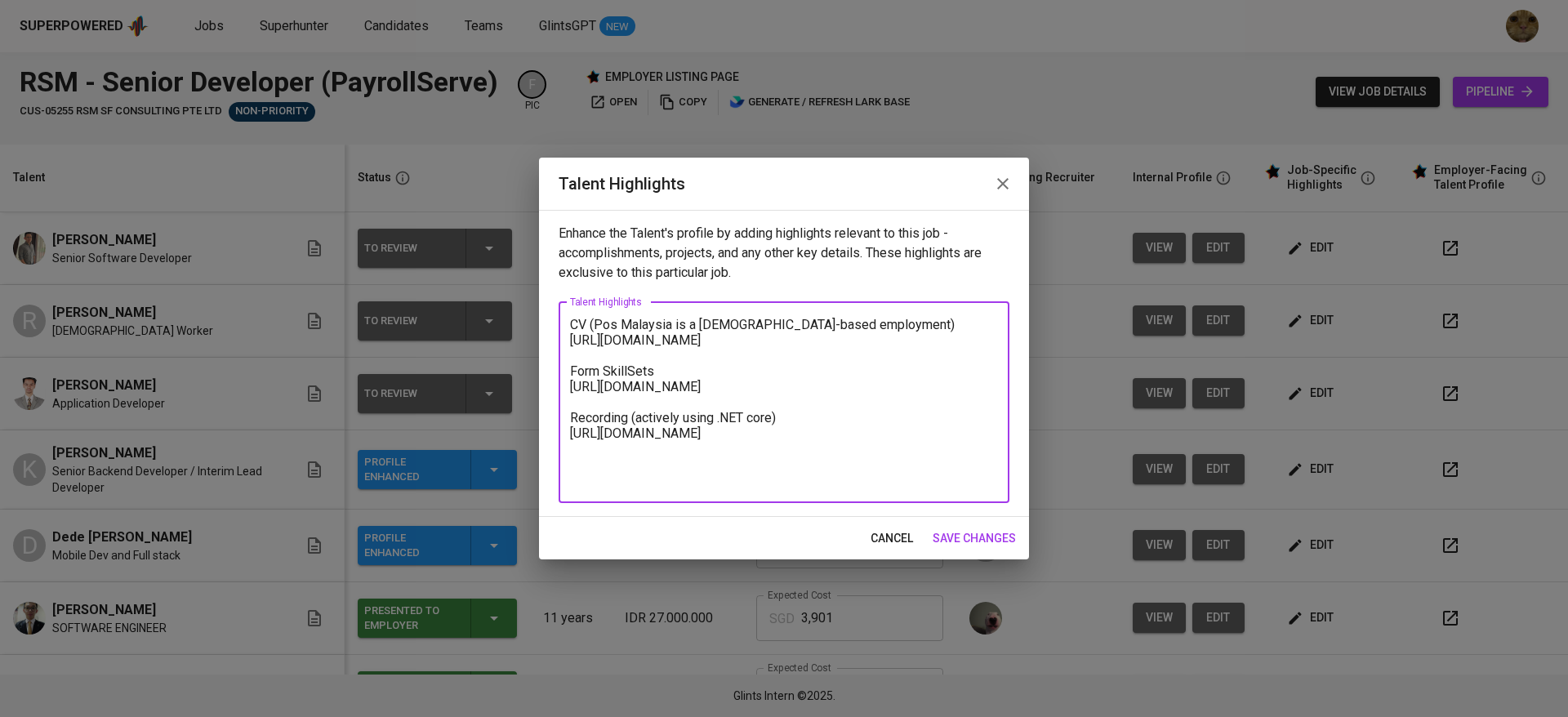
click at [569, 321] on div "CV (Pos Malaysia is a contract-based employment) https://glints.sg.larksuite.co…" at bounding box center [784, 402] width 451 height 201
click at [573, 325] on textarea "CV (Pos Malaysia is a contract-based employment) https://glints.sg.larksuite.co…" at bounding box center [783, 402] width 428 height 171
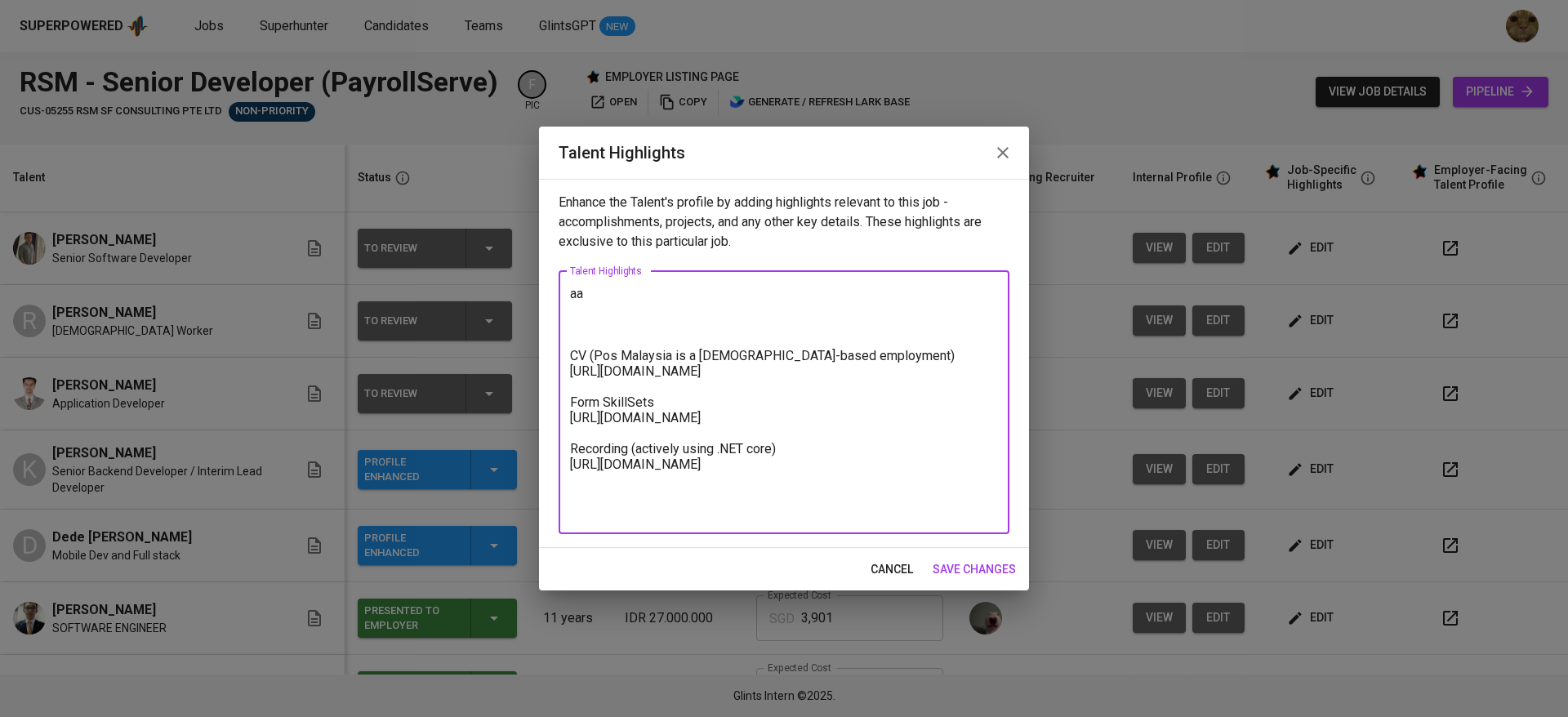
click at [606, 293] on textarea "aa CV (Pos Malaysia is a contract-based employment) https://glints.sg.larksuite…" at bounding box center [783, 402] width 428 height 233
paste textarea "During my professional journey, I have gained extensive hands-on experience wor…"
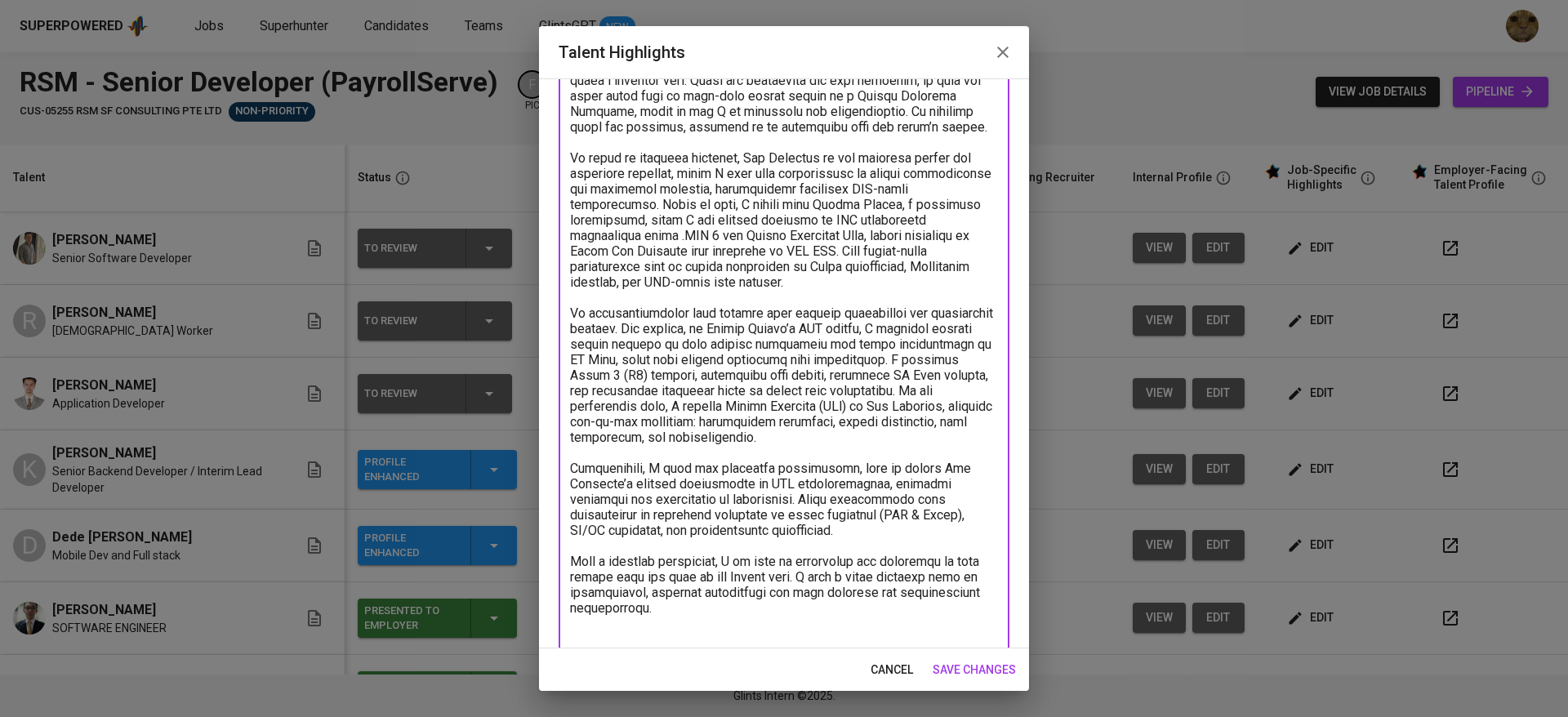
scroll to position [0, 0]
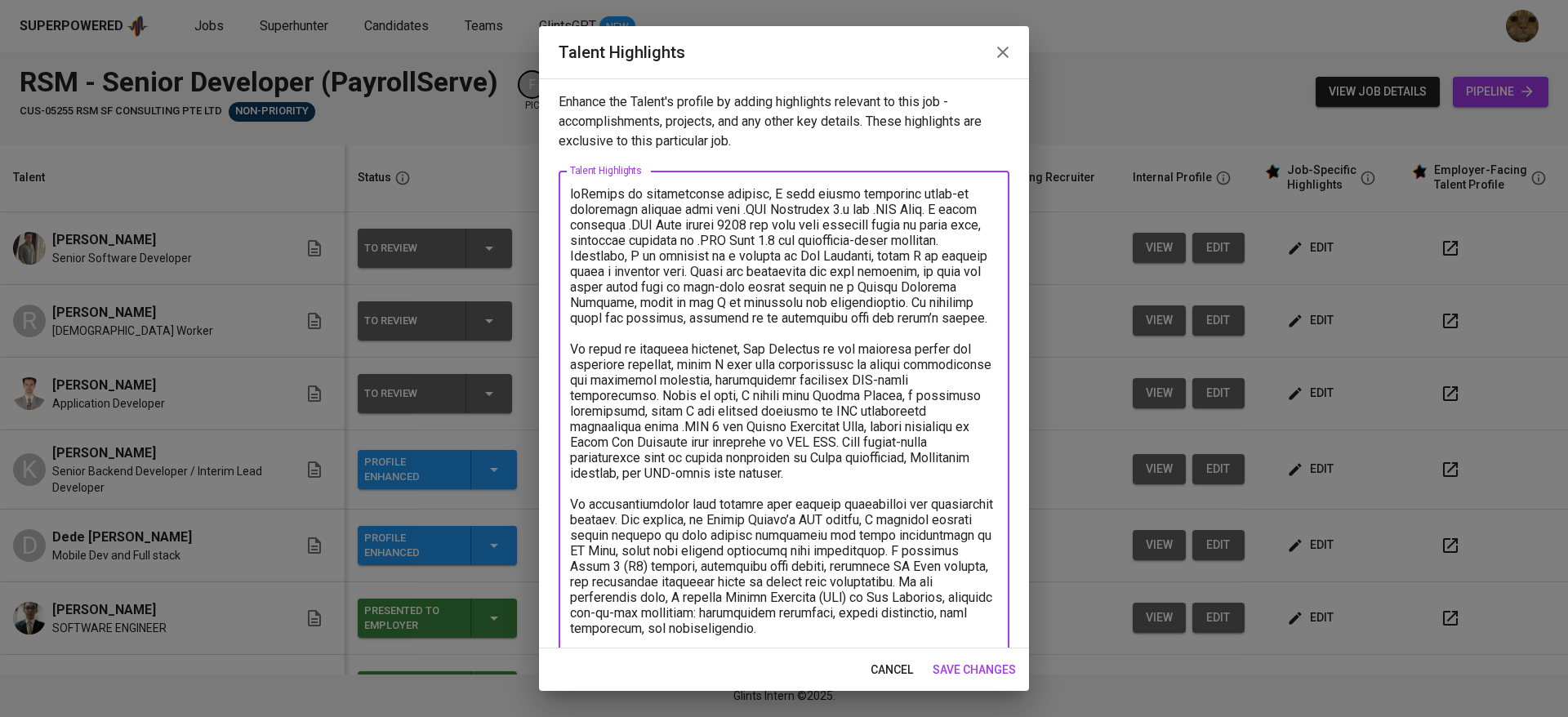
click at [588, 195] on textarea at bounding box center [783, 621] width 428 height 869
click at [762, 194] on textarea at bounding box center [783, 621] width 428 height 869
click at [952, 205] on textarea at bounding box center [783, 621] width 428 height 869
drag, startPoint x: 731, startPoint y: 222, endPoint x: 763, endPoint y: 224, distance: 32.1
click at [763, 224] on textarea at bounding box center [783, 621] width 428 height 869
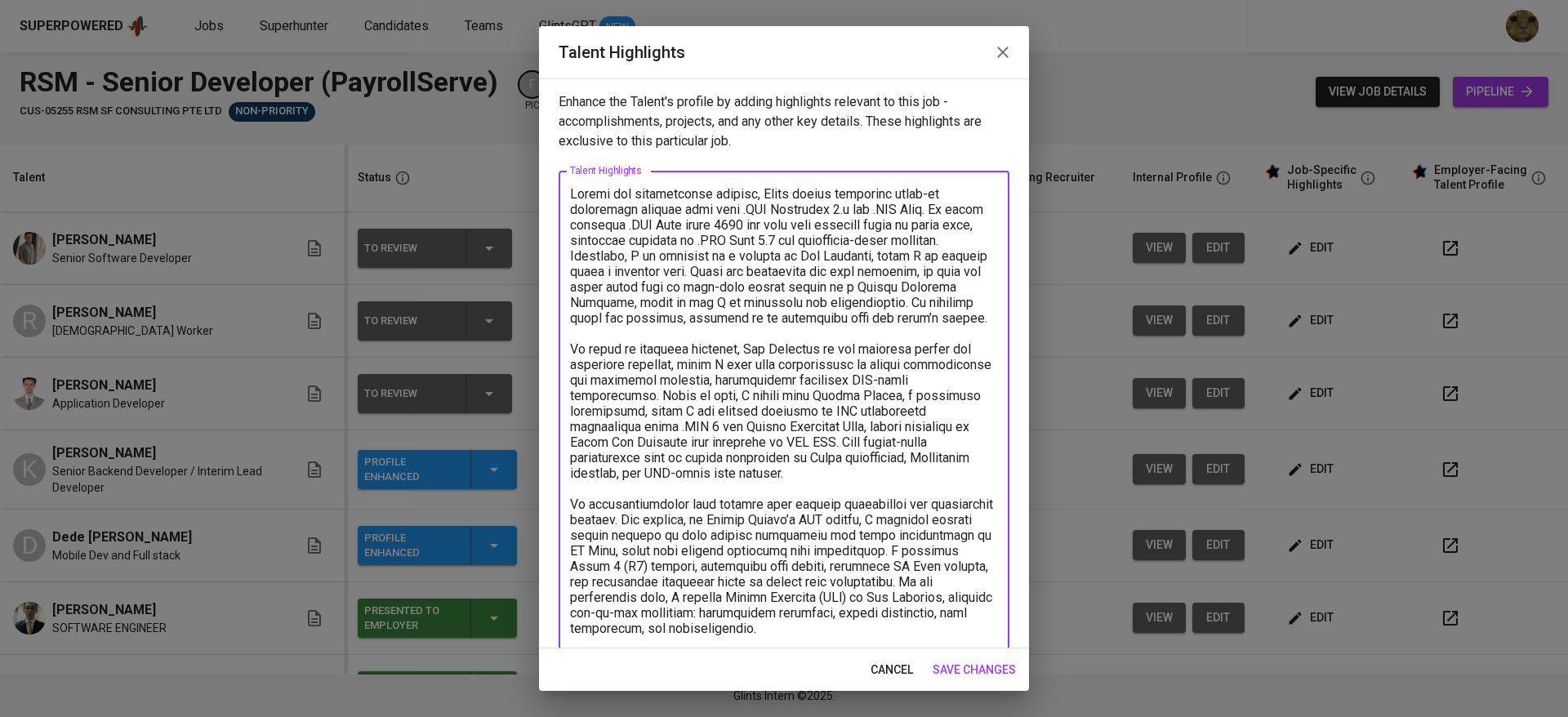
click at [791, 230] on textarea at bounding box center [783, 621] width 428 height 869
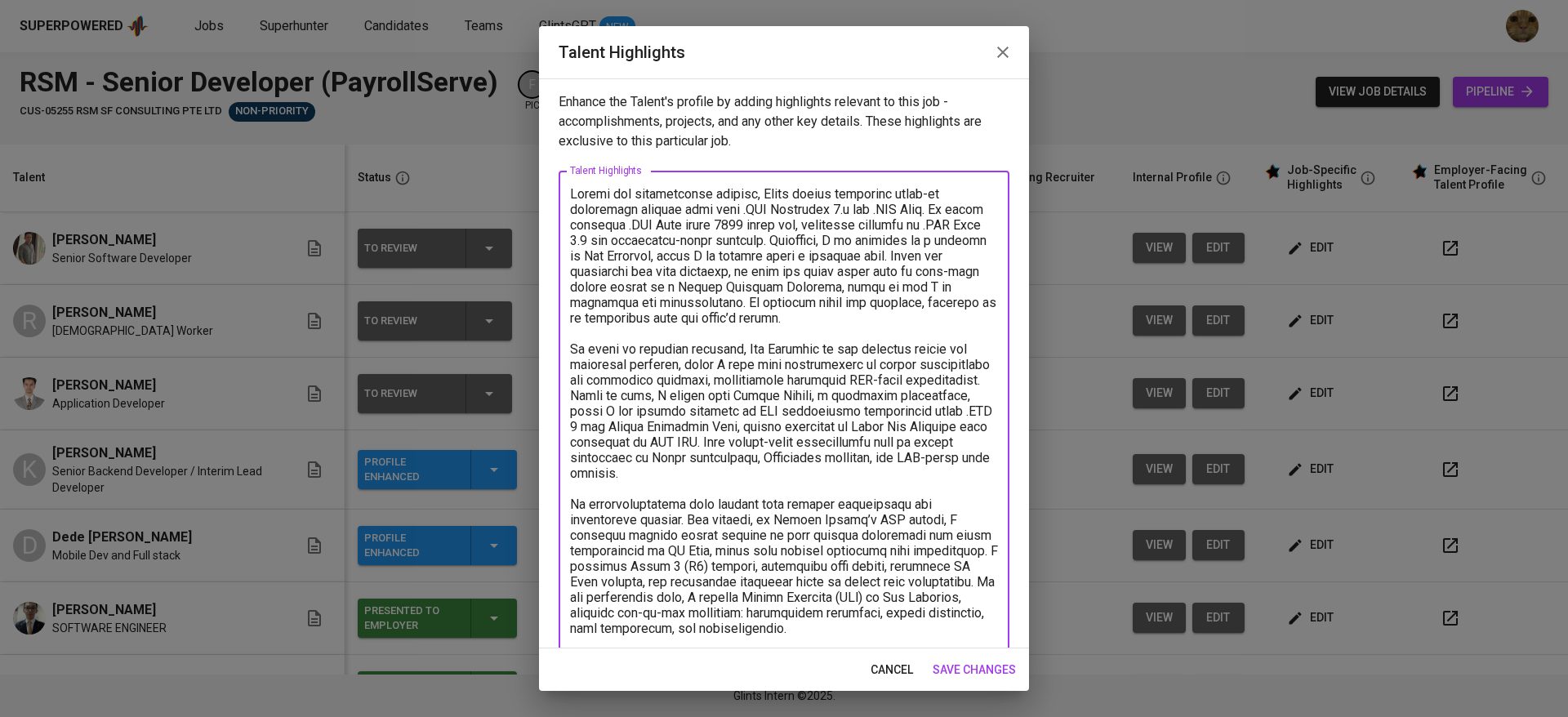
click at [825, 238] on textarea at bounding box center [783, 613] width 428 height 854
click at [819, 246] on textarea at bounding box center [783, 613] width 428 height 854
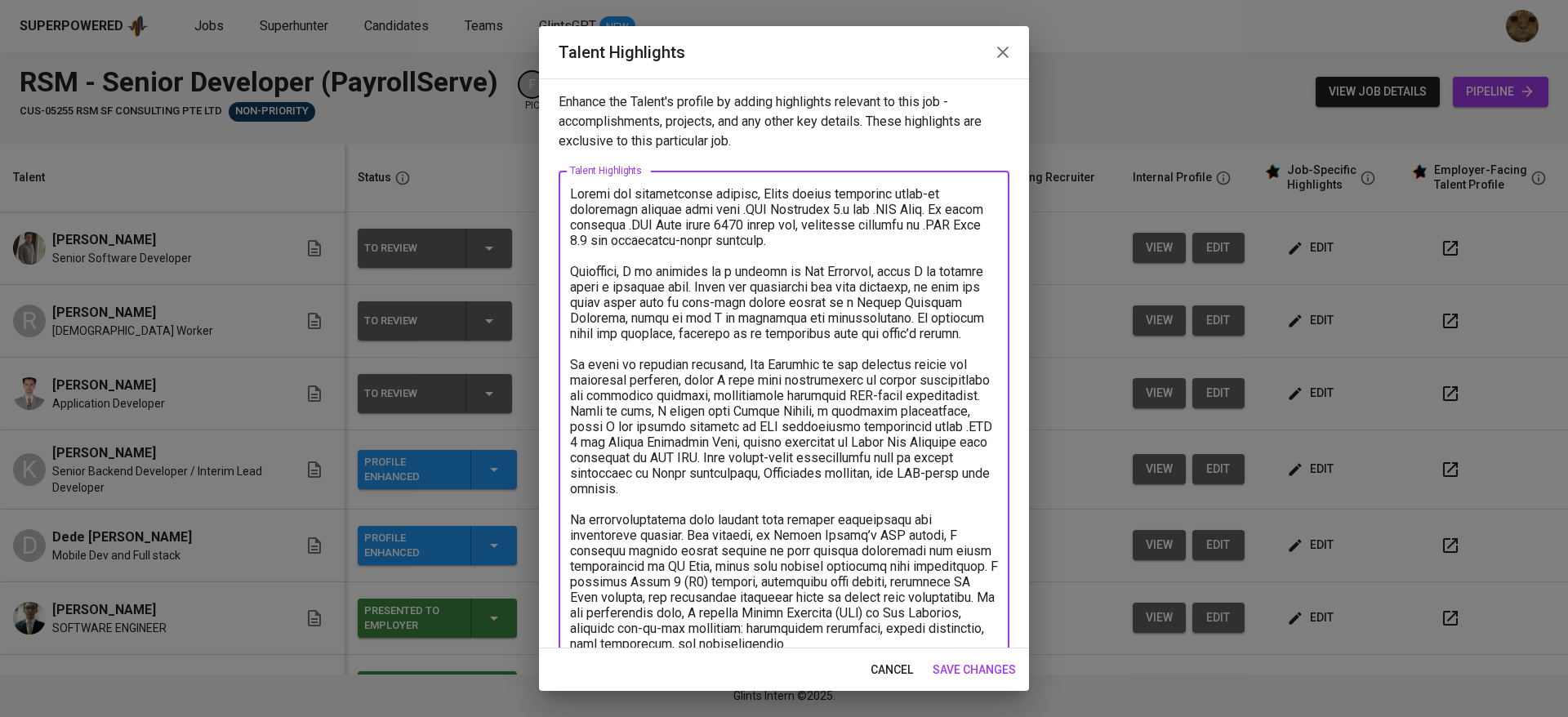
click at [626, 271] on textarea at bounding box center [783, 629] width 428 height 885
drag, startPoint x: 856, startPoint y: 368, endPoint x: 671, endPoint y: 386, distance: 185.9
click at [671, 386] on textarea at bounding box center [783, 621] width 428 height 869
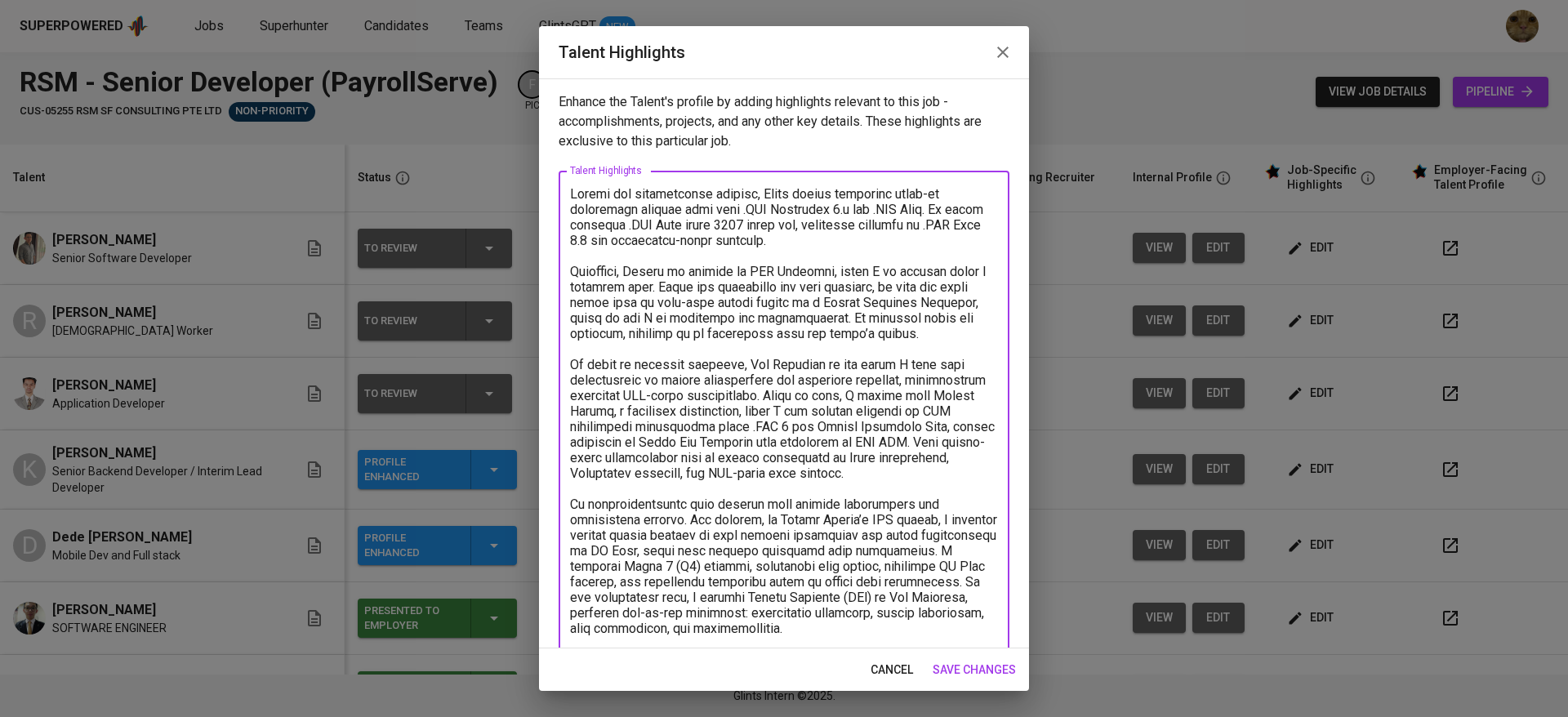
click at [822, 275] on textarea at bounding box center [783, 621] width 428 height 869
paste textarea "national postal and logistics provider,"
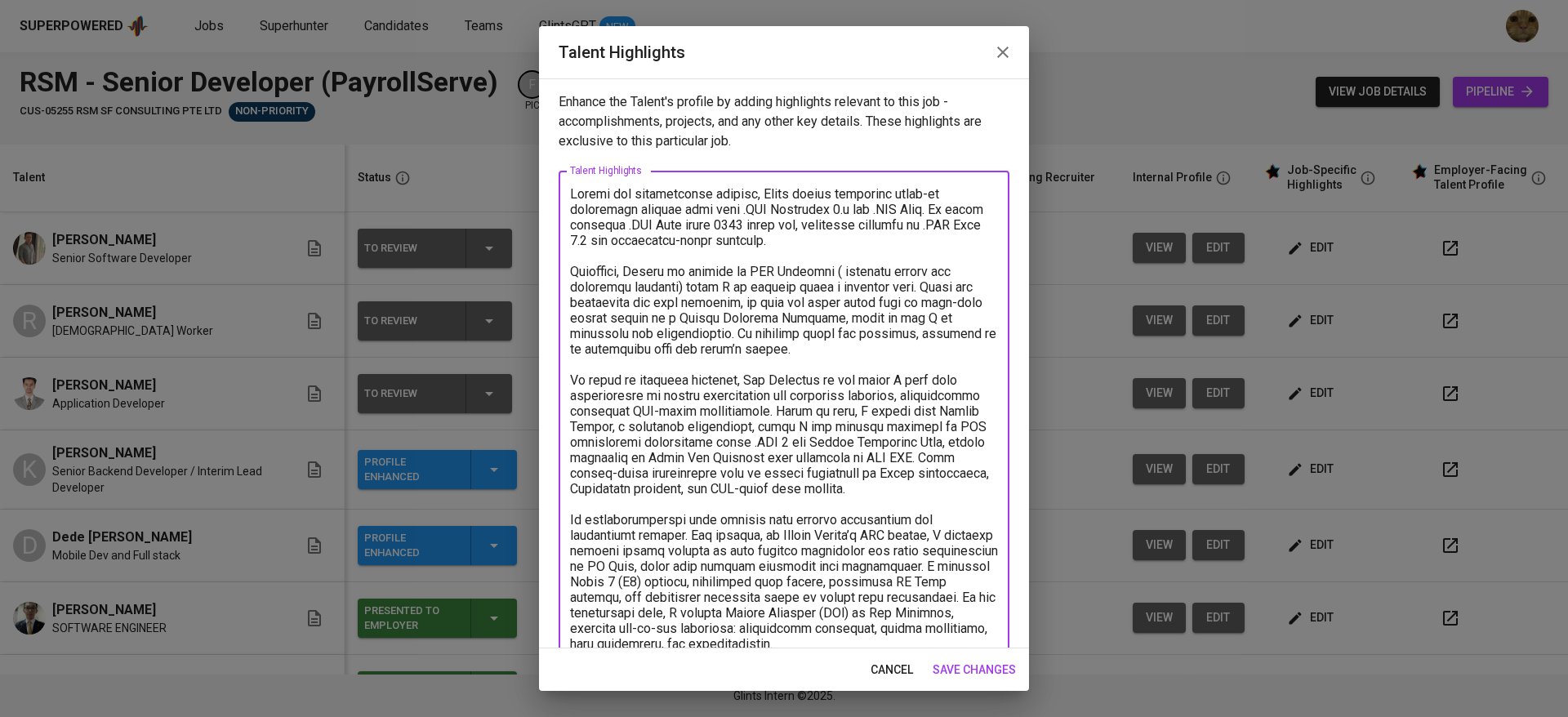
drag, startPoint x: 811, startPoint y: 351, endPoint x: 673, endPoint y: 293, distance: 149.7
click at [673, 293] on textarea at bounding box center [783, 629] width 428 height 885
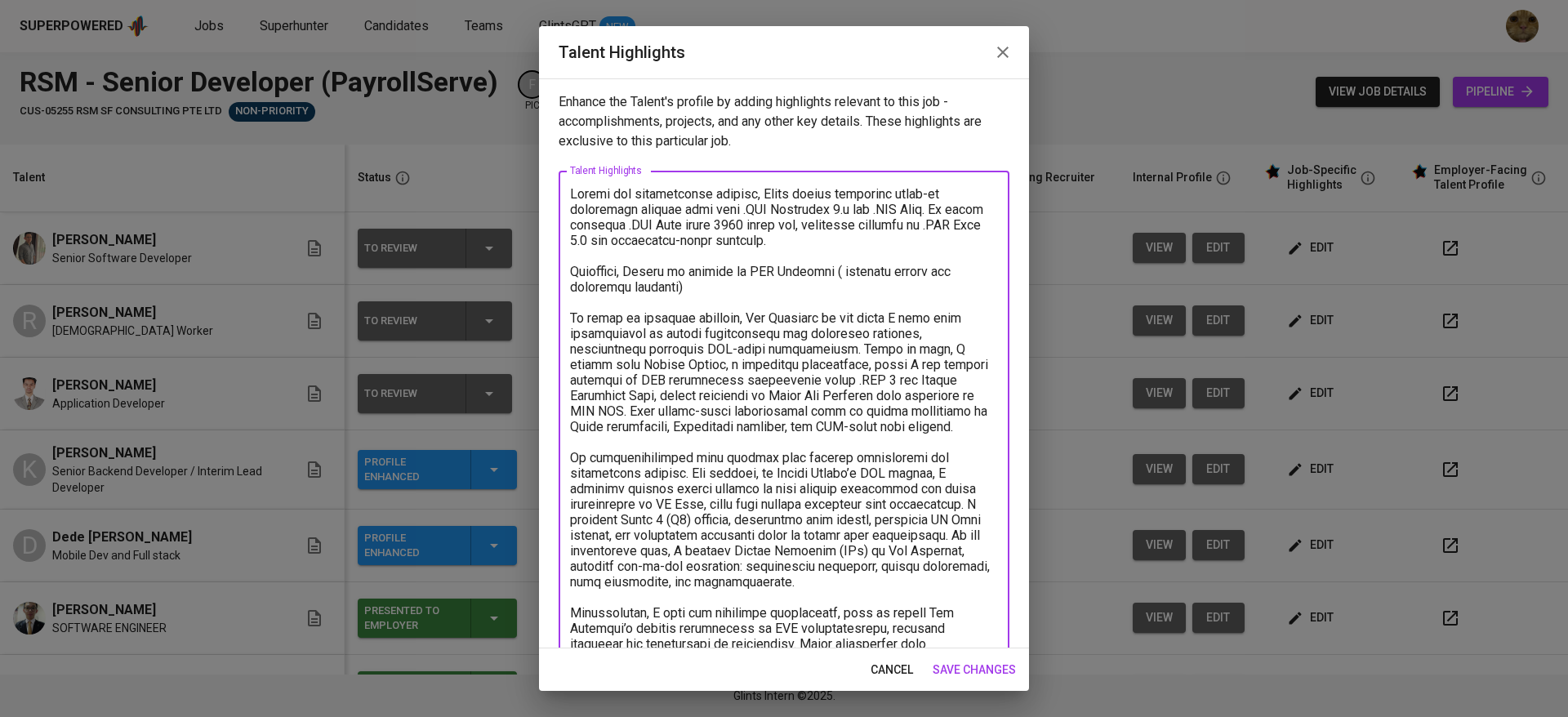
click at [837, 273] on textarea at bounding box center [783, 597] width 428 height 822
drag, startPoint x: 894, startPoint y: 321, endPoint x: 525, endPoint y: 306, distance: 369.3
click at [525, 306] on div "Talent Highlights Enhance the Talent's profile by adding highlights relevant to…" at bounding box center [784, 358] width 1568 height 717
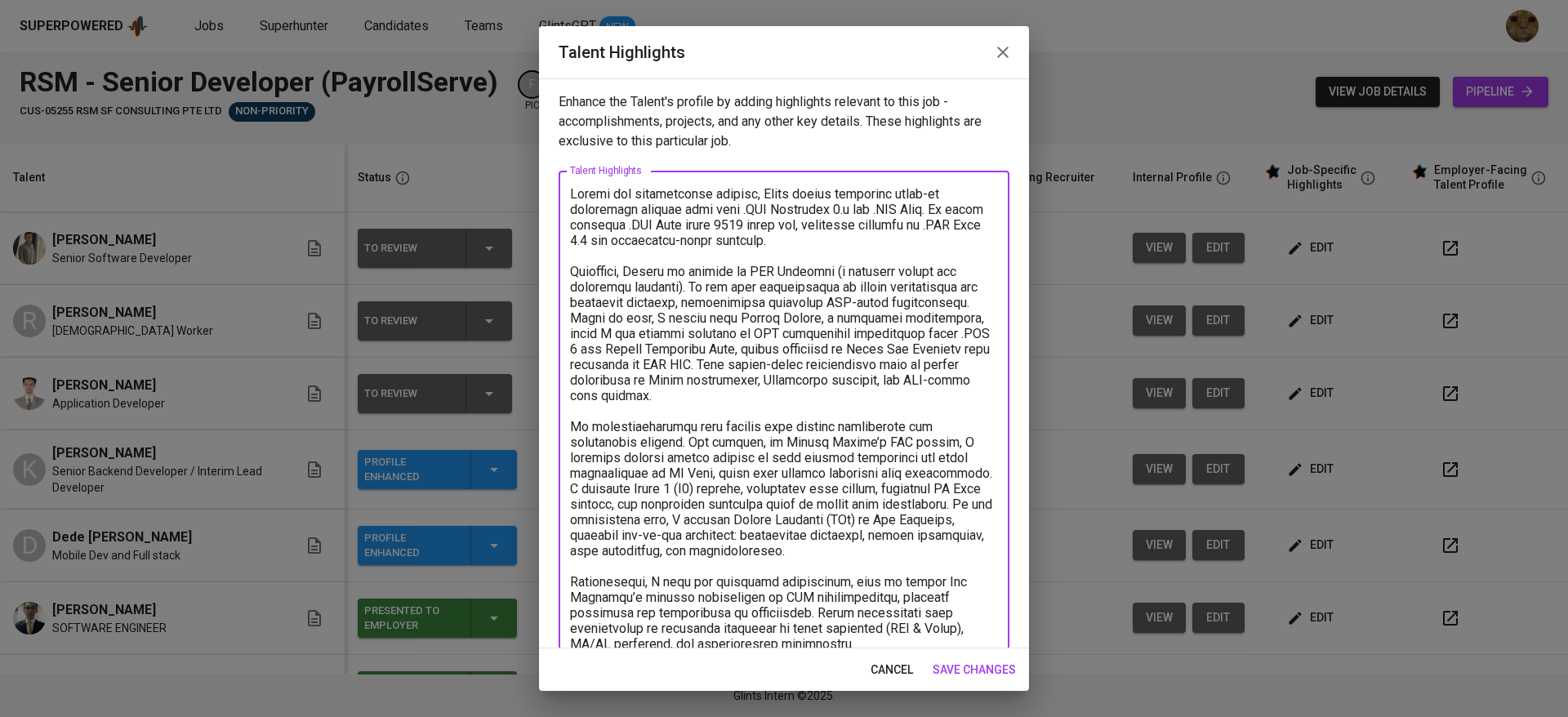
click at [729, 318] on textarea at bounding box center [783, 574] width 428 height 776
drag, startPoint x: 658, startPoint y: 321, endPoint x: 961, endPoint y: 390, distance: 310.8
click at [961, 390] on textarea at bounding box center [783, 574] width 428 height 776
click at [824, 504] on textarea at bounding box center [783, 574] width 428 height 776
drag, startPoint x: 674, startPoint y: 526, endPoint x: 730, endPoint y: 560, distance: 65.5
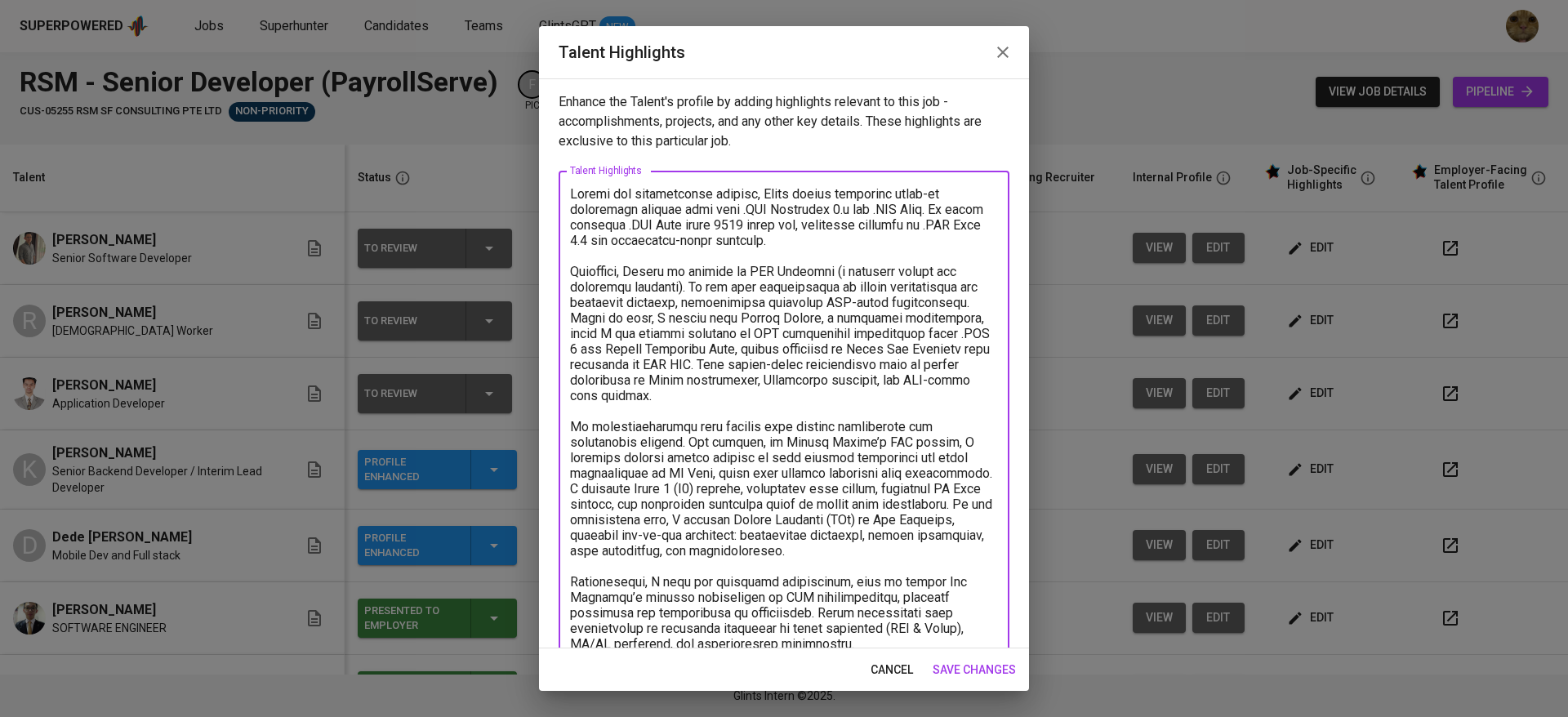
click at [730, 560] on textarea at bounding box center [783, 574] width 428 height 776
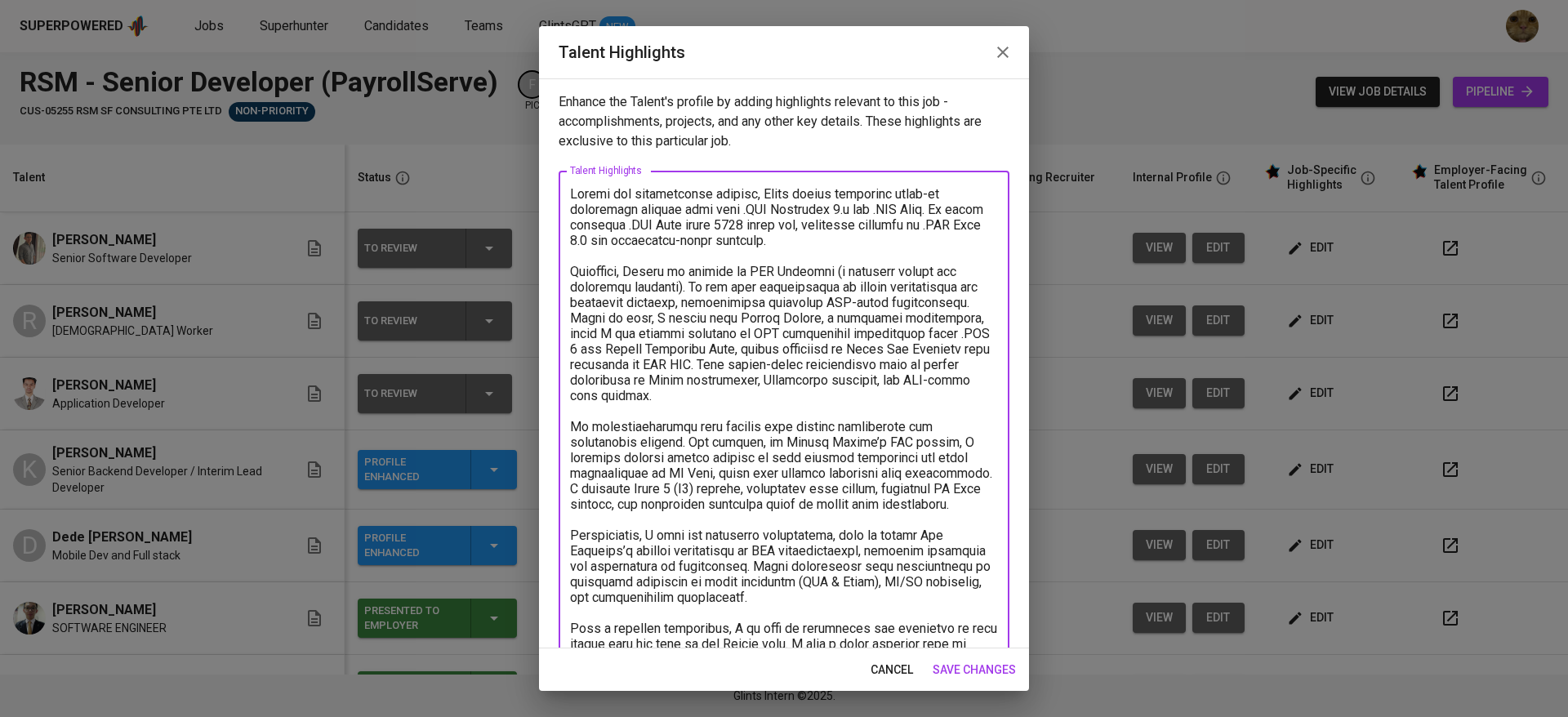
click at [658, 315] on textarea at bounding box center [783, 551] width 428 height 730
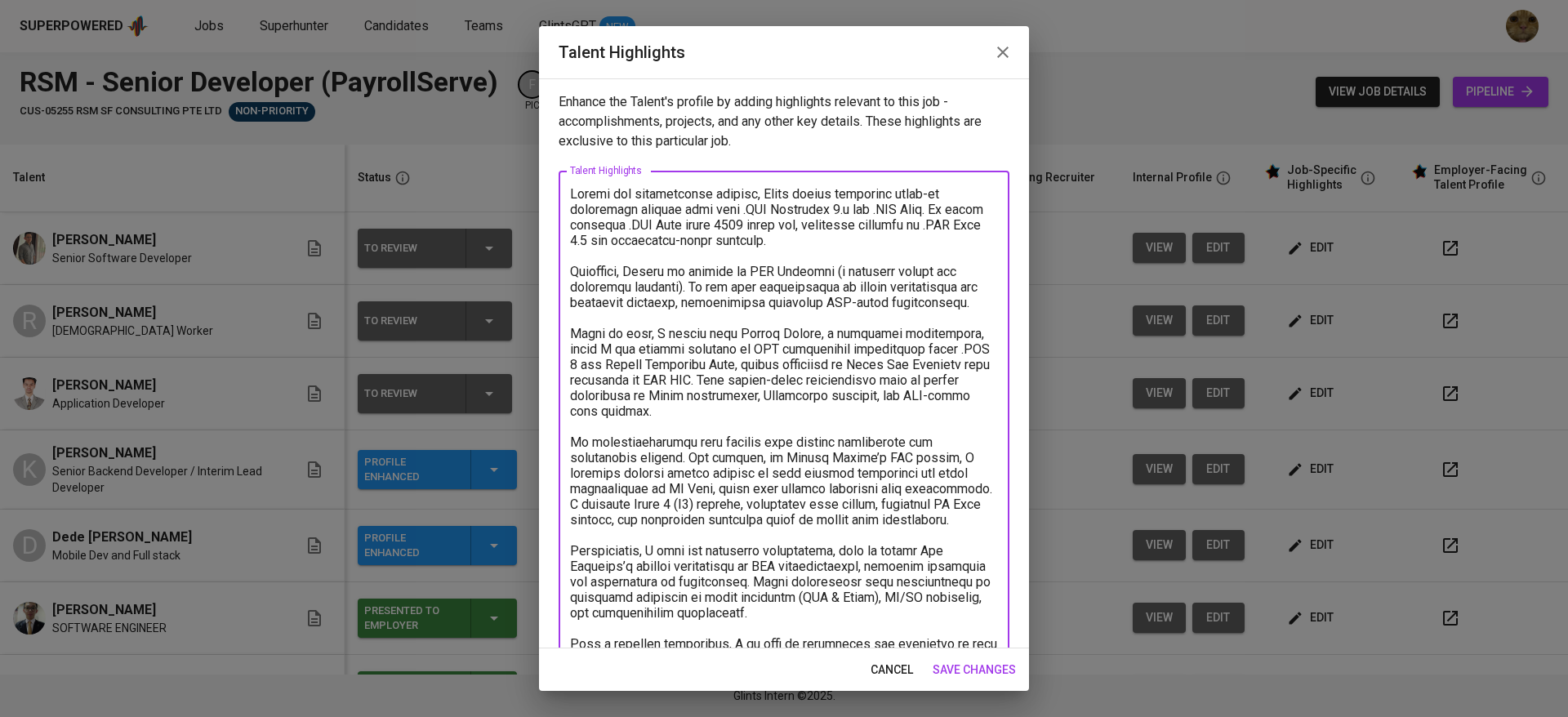
click at [664, 319] on textarea at bounding box center [783, 566] width 428 height 760
paste textarea "On the enhancement side, I managed Change Requests (CRs) at Pos Malaysia, handl…"
type textarea "During his professional journey, Danie gained extensive hands-on experience wor…"
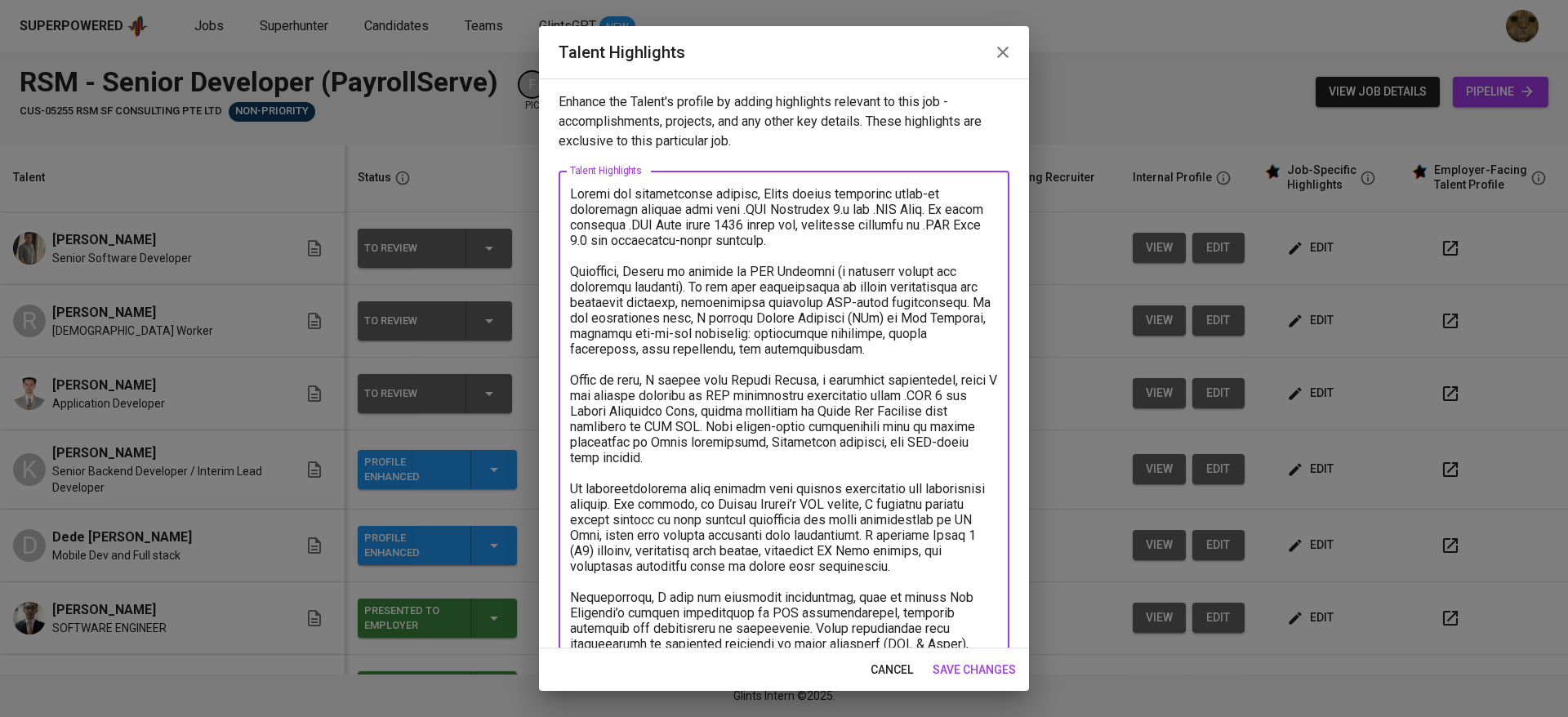
drag, startPoint x: 664, startPoint y: 319, endPoint x: 681, endPoint y: 421, distance: 103.4
click at [681, 416] on textarea at bounding box center [783, 582] width 428 height 791
click at [687, 376] on textarea at bounding box center [783, 582] width 428 height 791
click at [799, 379] on textarea at bounding box center [783, 582] width 428 height 791
click at [930, 379] on textarea at bounding box center [783, 582] width 428 height 791
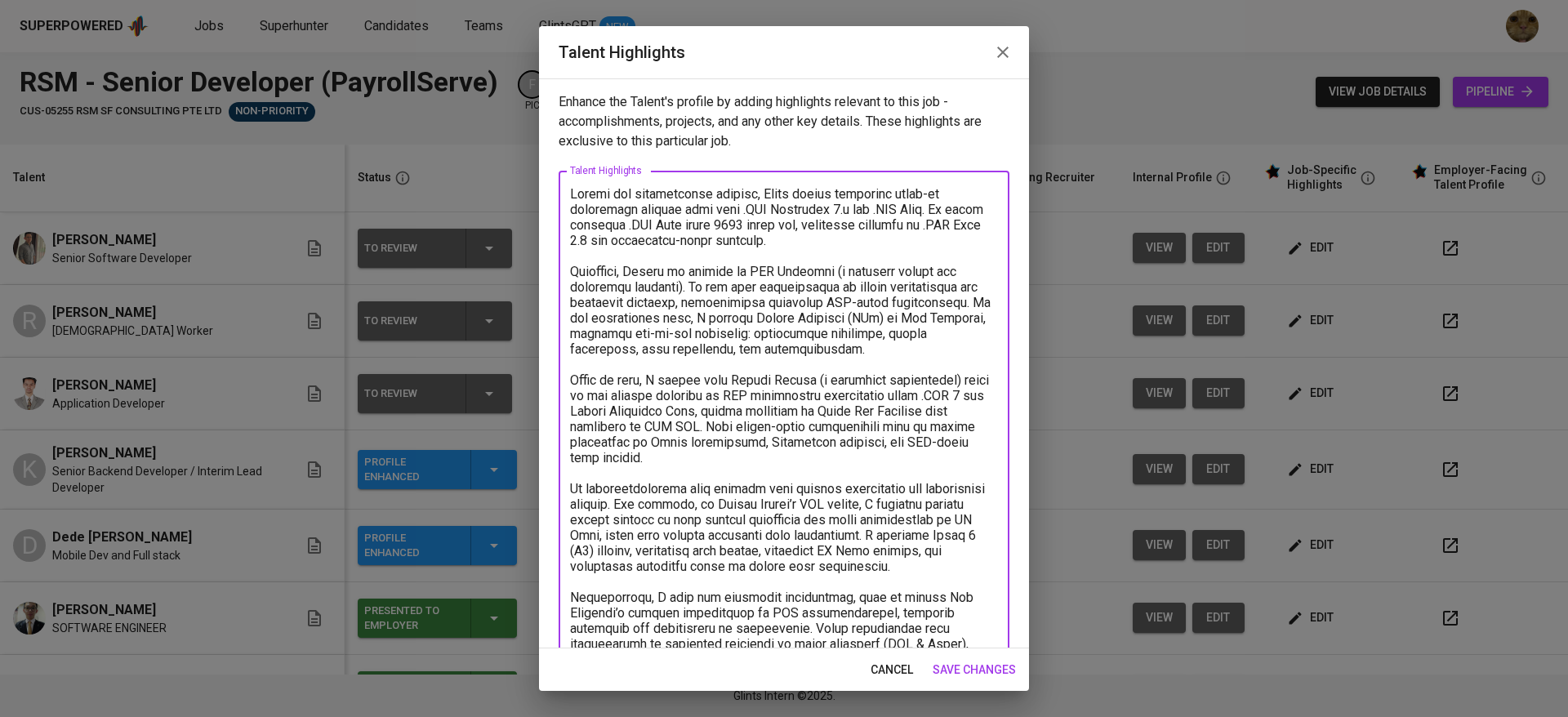
click at [750, 458] on textarea at bounding box center [783, 582] width 428 height 791
drag, startPoint x: 946, startPoint y: 429, endPoint x: 965, endPoint y: 427, distance: 19.1
click at [965, 427] on textarea at bounding box center [783, 582] width 428 height 791
click at [774, 463] on textarea at bounding box center [783, 582] width 428 height 791
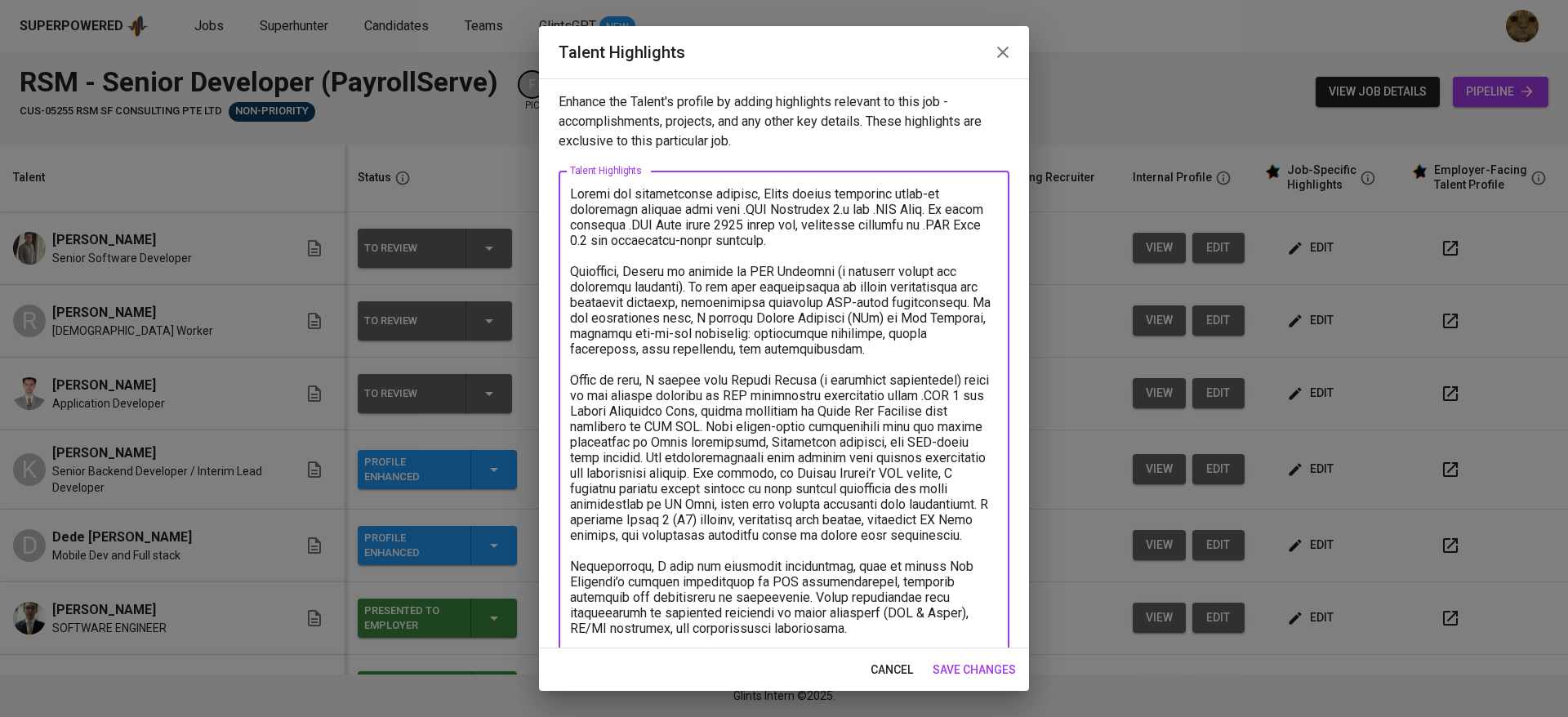
drag, startPoint x: 837, startPoint y: 473, endPoint x: 915, endPoint y: 469, distance: 78.1
click at [915, 469] on textarea at bounding box center [783, 566] width 428 height 760
click at [898, 528] on textarea at bounding box center [783, 566] width 428 height 760
drag, startPoint x: 930, startPoint y: 473, endPoint x: 980, endPoint y: 473, distance: 50.0
click at [980, 473] on div "x Talent Highlights" at bounding box center [784, 565] width 451 height 790
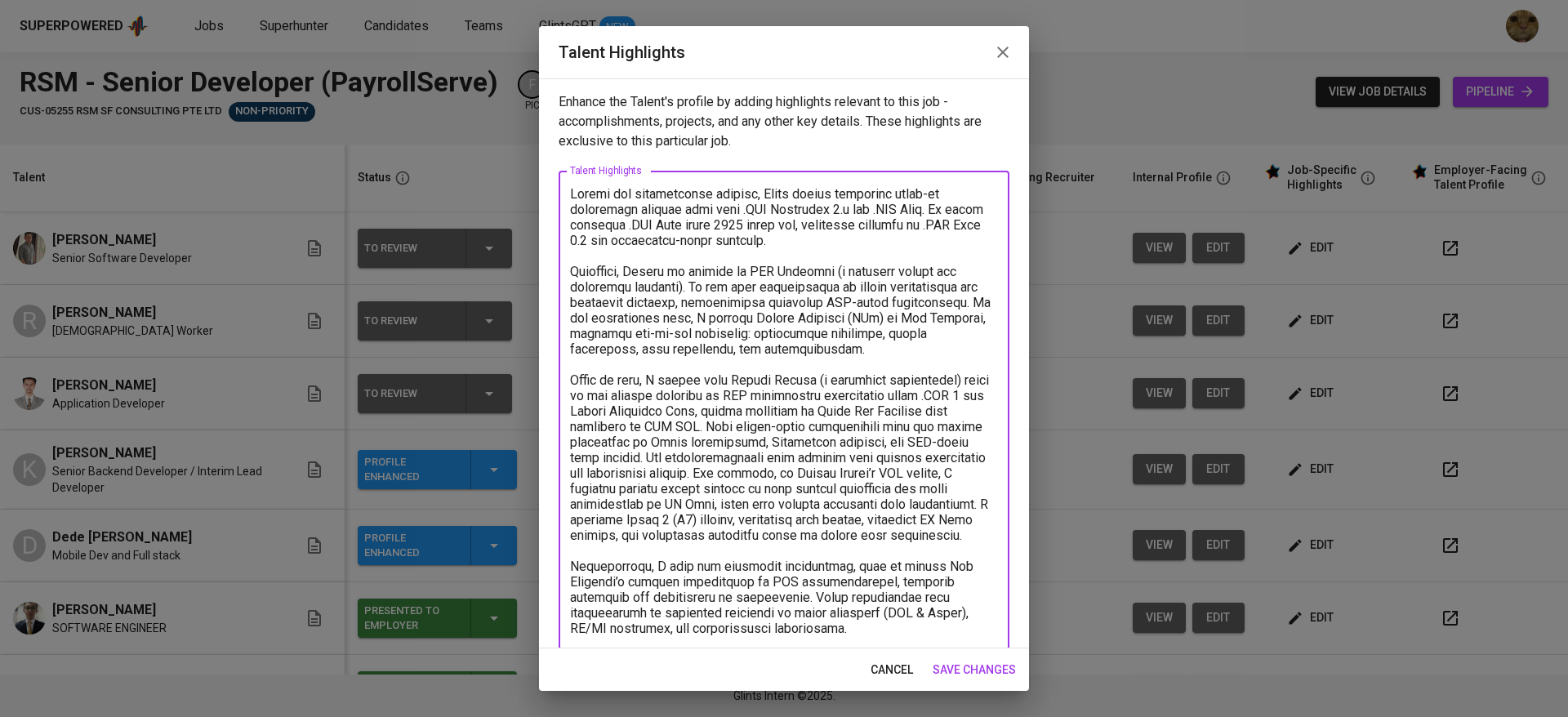
click at [833, 488] on textarea at bounding box center [783, 566] width 428 height 760
drag, startPoint x: 837, startPoint y: 469, endPoint x: 912, endPoint y: 471, distance: 75.0
click at [912, 471] on textarea at bounding box center [783, 566] width 428 height 760
drag, startPoint x: 855, startPoint y: 475, endPoint x: 942, endPoint y: 477, distance: 87.0
click at [942, 477] on textarea at bounding box center [783, 566] width 428 height 760
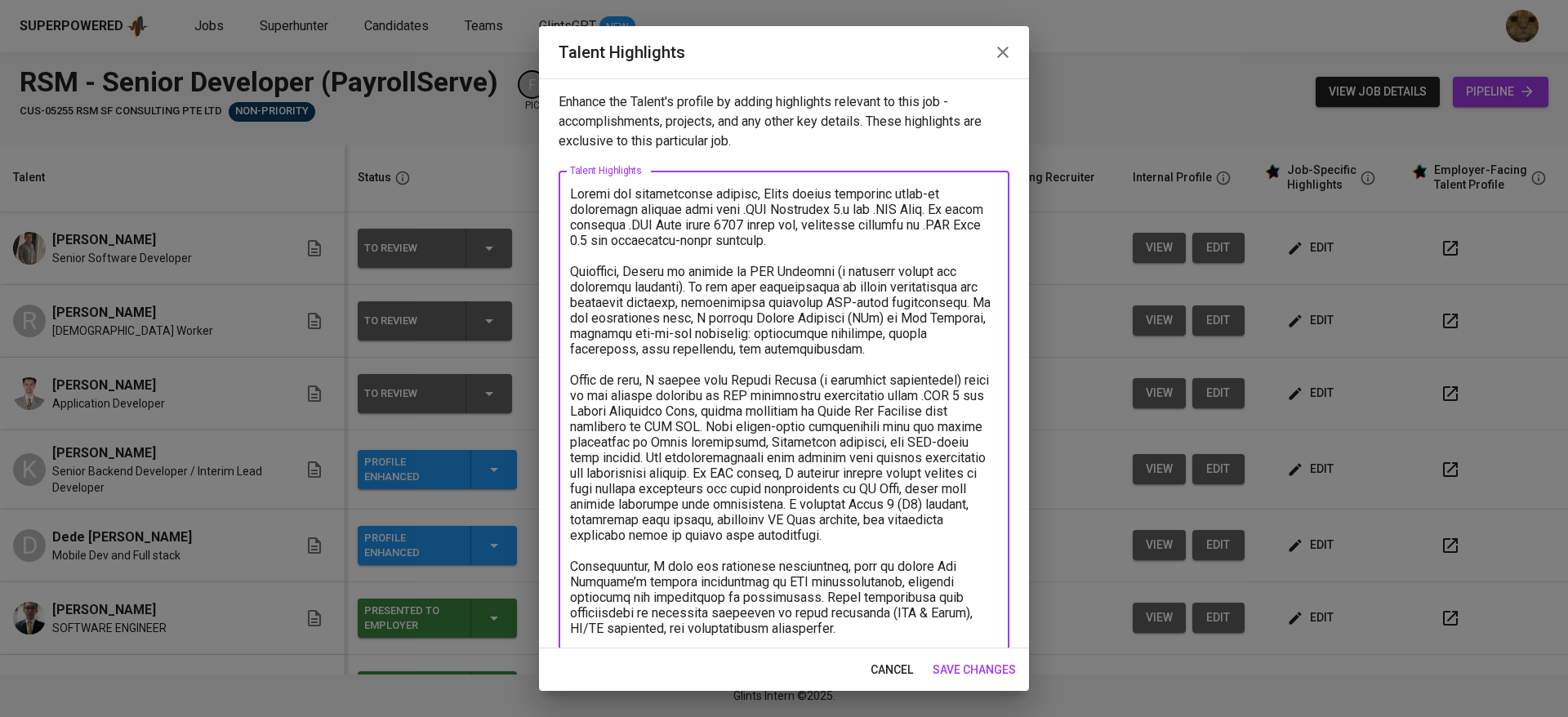
click at [942, 477] on textarea at bounding box center [783, 566] width 428 height 760
click at [658, 518] on textarea at bounding box center [783, 566] width 428 height 760
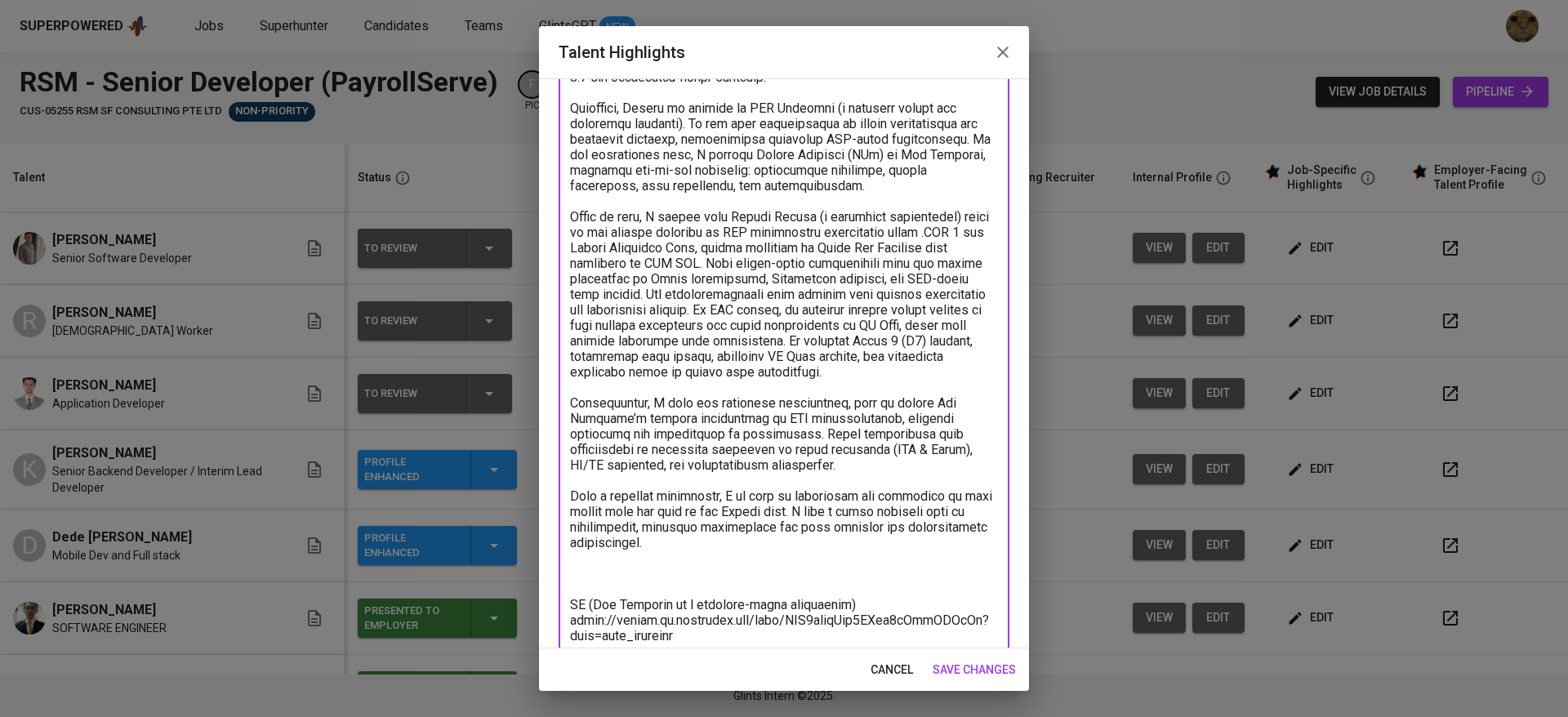
scroll to position [167, 0]
drag, startPoint x: 905, startPoint y: 476, endPoint x: 569, endPoint y: 410, distance: 342.4
click at [569, 410] on div "x Talent Highlights" at bounding box center [784, 399] width 451 height 790
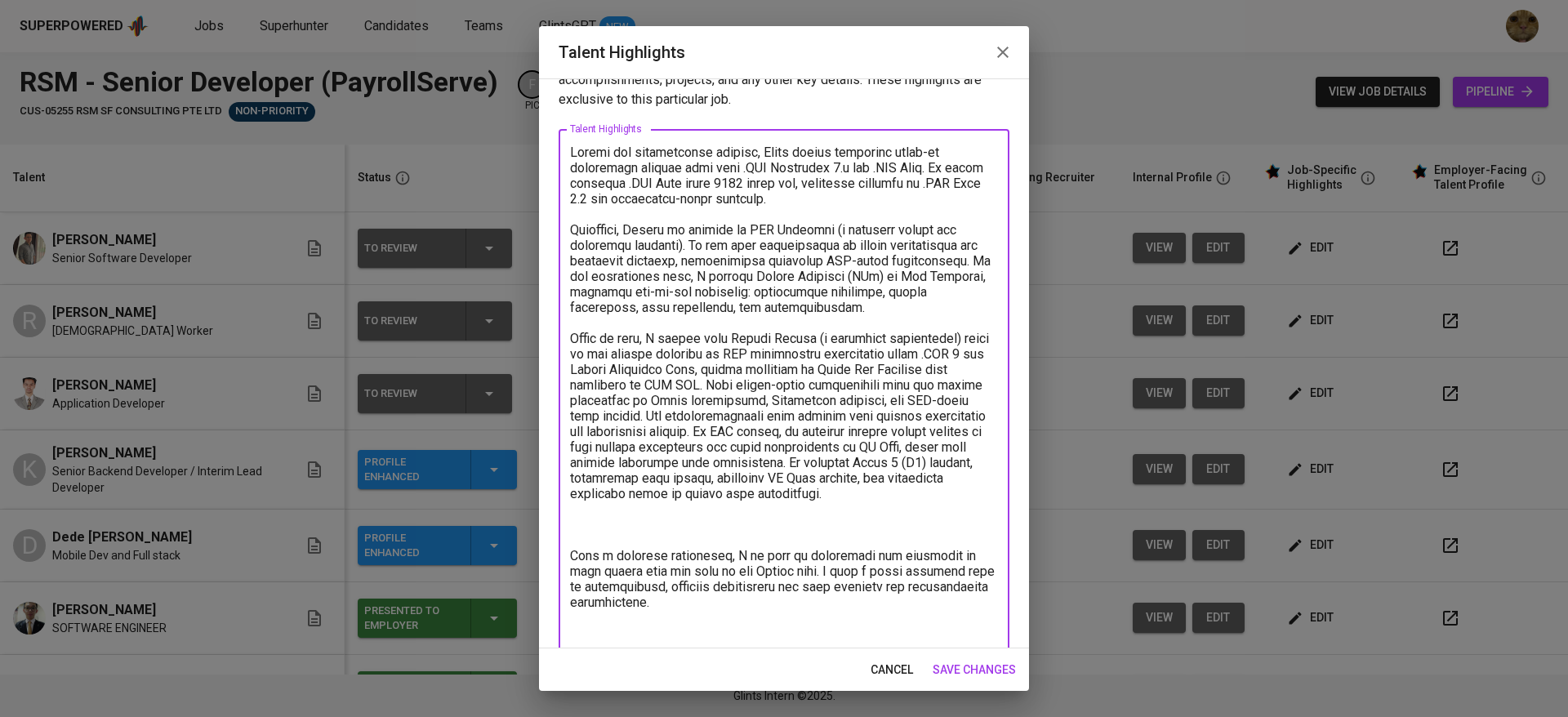
scroll to position [39, 0]
click at [815, 278] on textarea at bounding box center [783, 496] width 428 height 698
click at [688, 323] on textarea at bounding box center [783, 504] width 428 height 713
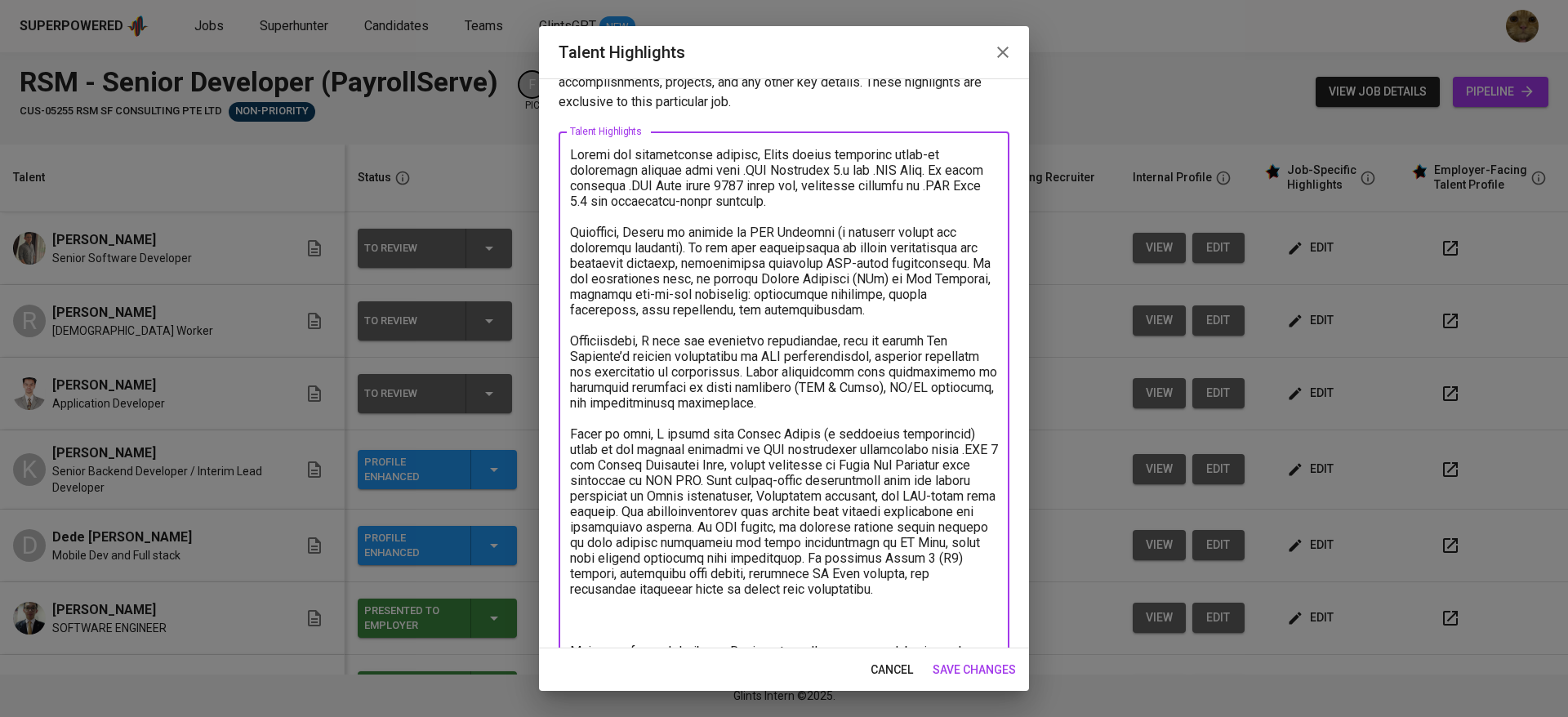
drag, startPoint x: 680, startPoint y: 246, endPoint x: 658, endPoint y: 272, distance: 34.1
click at [658, 272] on textarea at bounding box center [783, 551] width 428 height 807
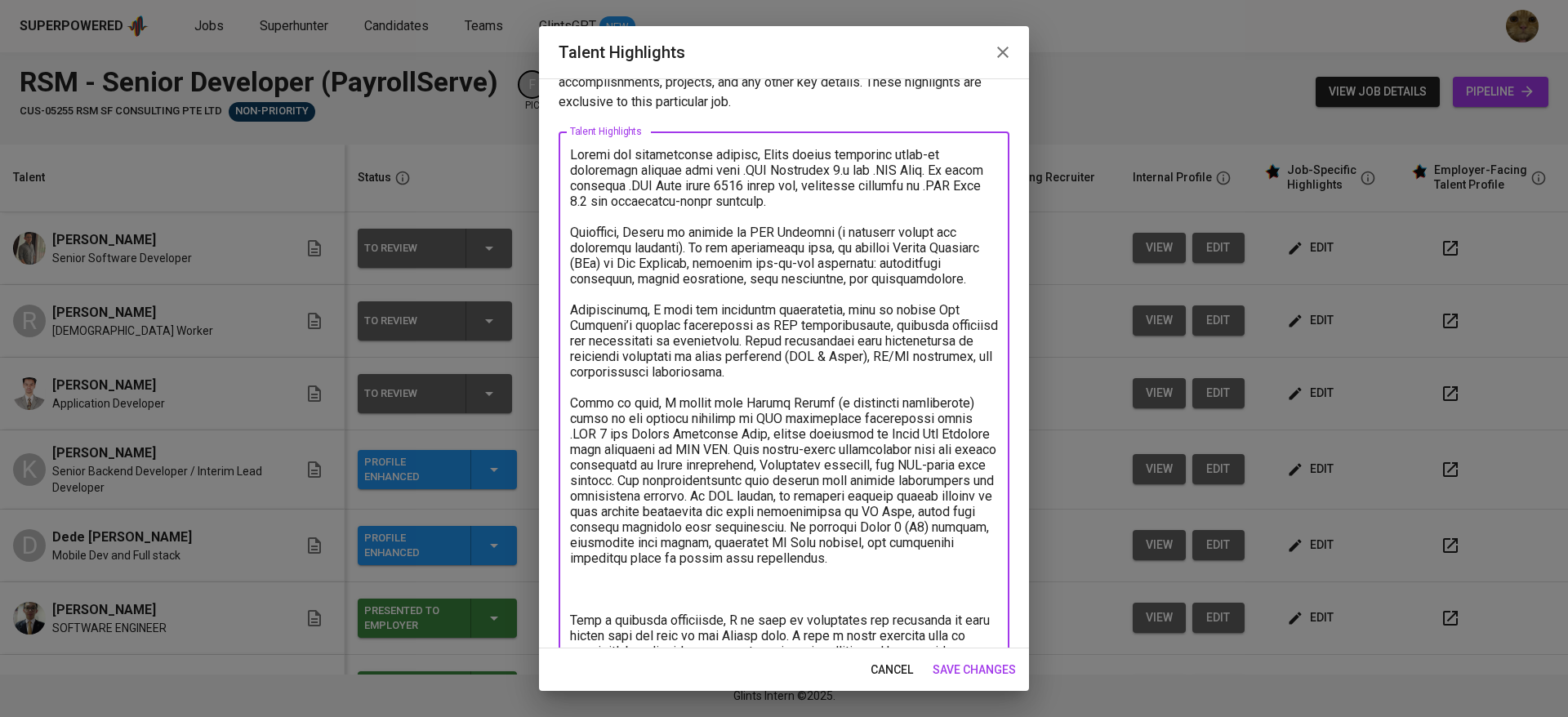
click at [691, 297] on textarea at bounding box center [783, 535] width 428 height 776
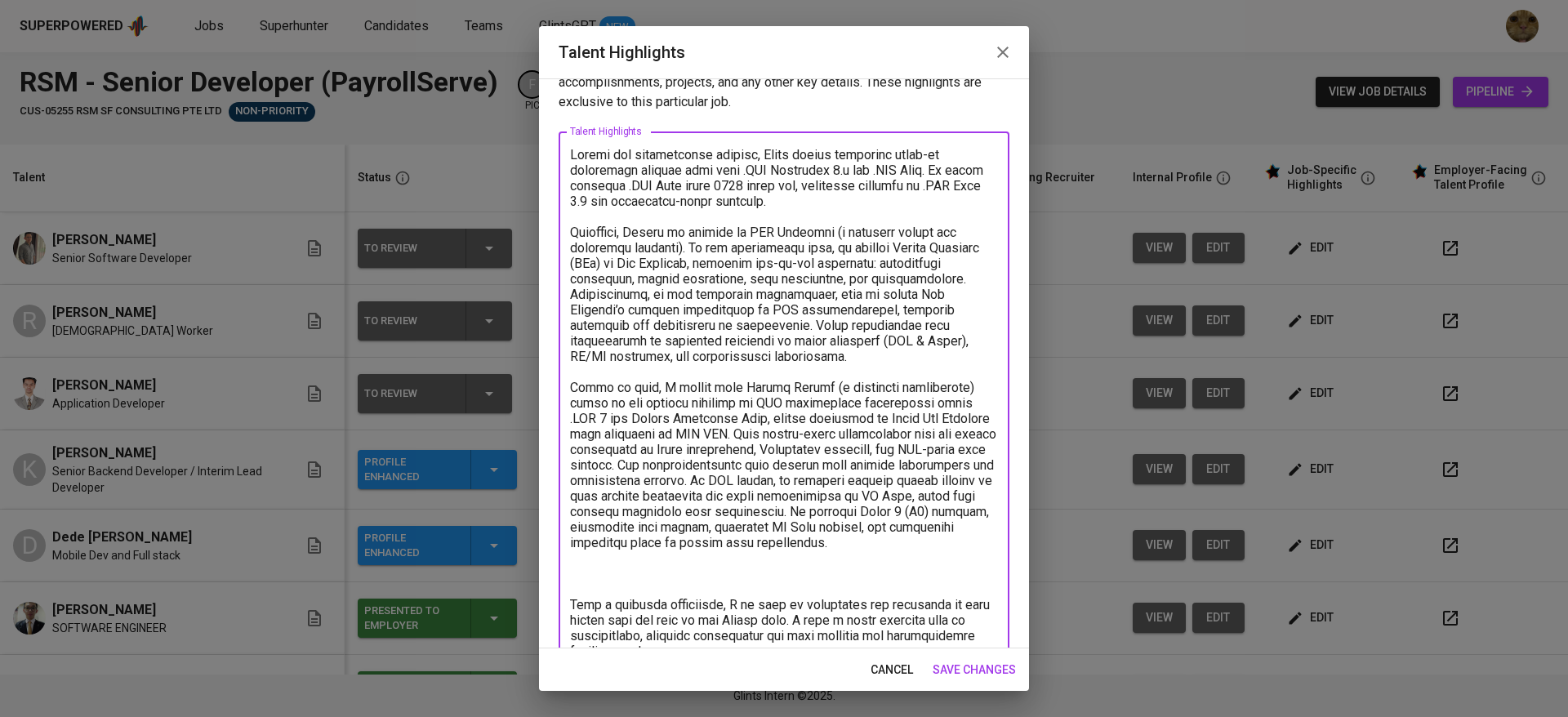
drag, startPoint x: 682, startPoint y: 334, endPoint x: 703, endPoint y: 341, distance: 22.1
click at [703, 341] on textarea at bounding box center [783, 520] width 428 height 745
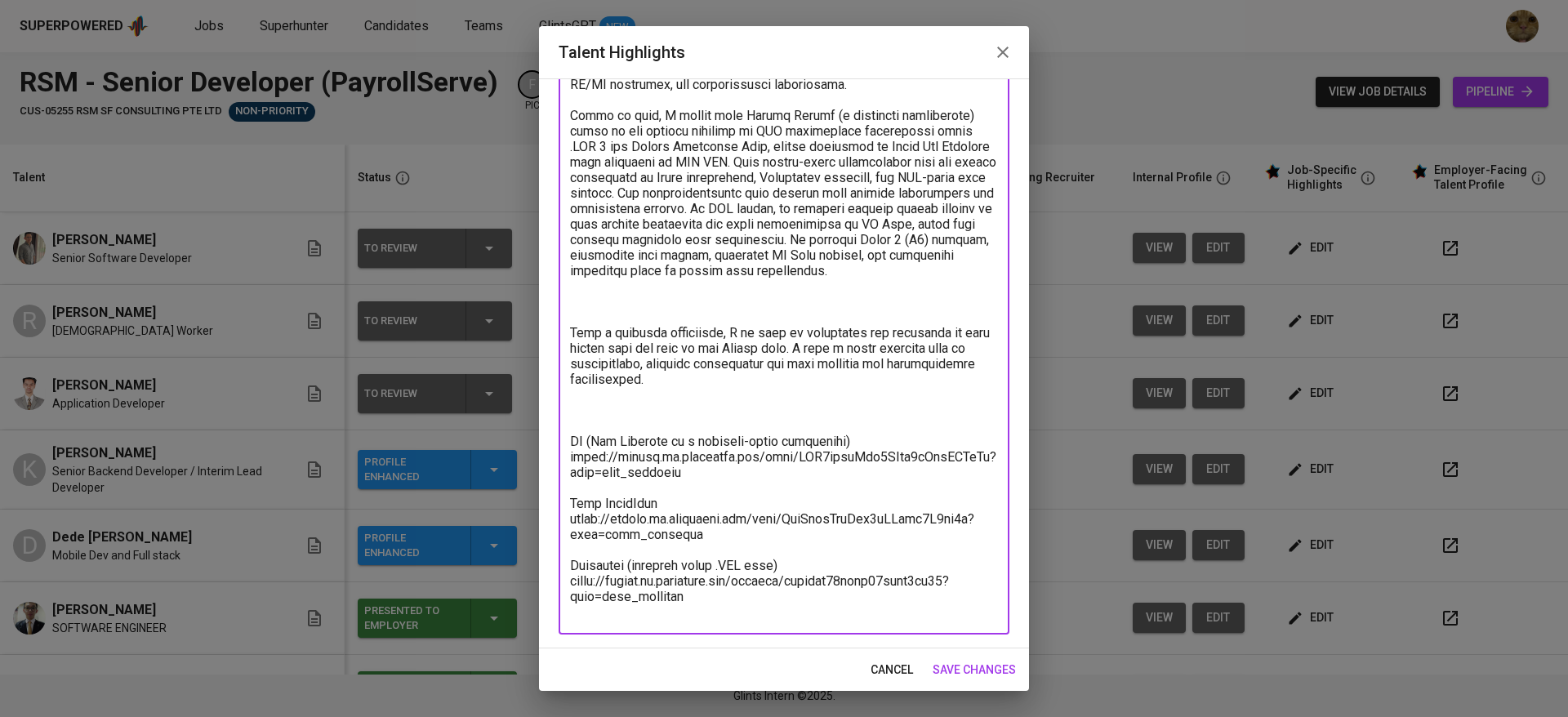
drag, startPoint x: 736, startPoint y: 406, endPoint x: 554, endPoint y: 338, distance: 194.3
click at [554, 338] on div "Enhance the Talent's profile by adding highlights relevant to this job - accomp…" at bounding box center [784, 363] width 490 height 570
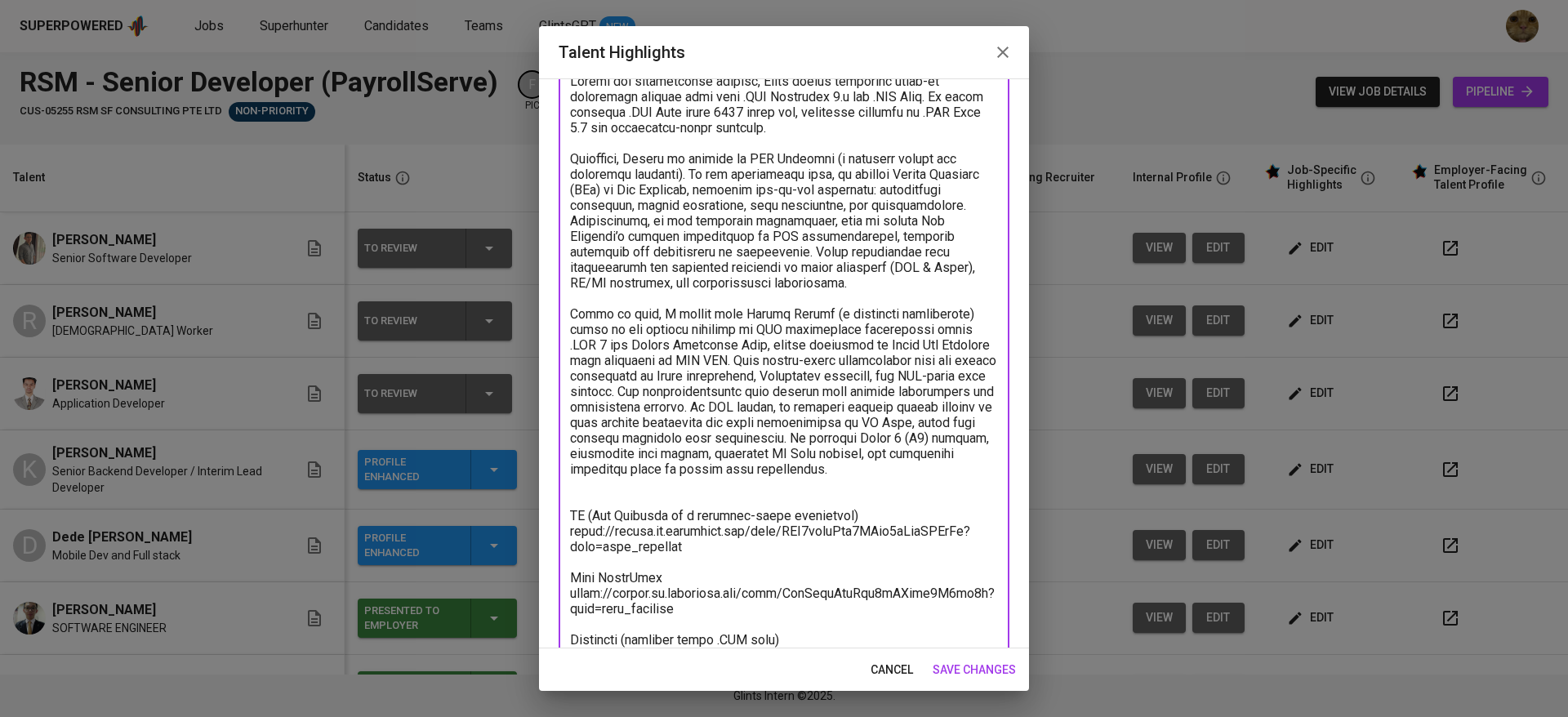
scroll to position [111, 0]
drag, startPoint x: 716, startPoint y: 396, endPoint x: 832, endPoint y: 413, distance: 117.2
click at [832, 413] on textarea at bounding box center [783, 385] width 428 height 621
click at [847, 442] on textarea at bounding box center [783, 385] width 428 height 621
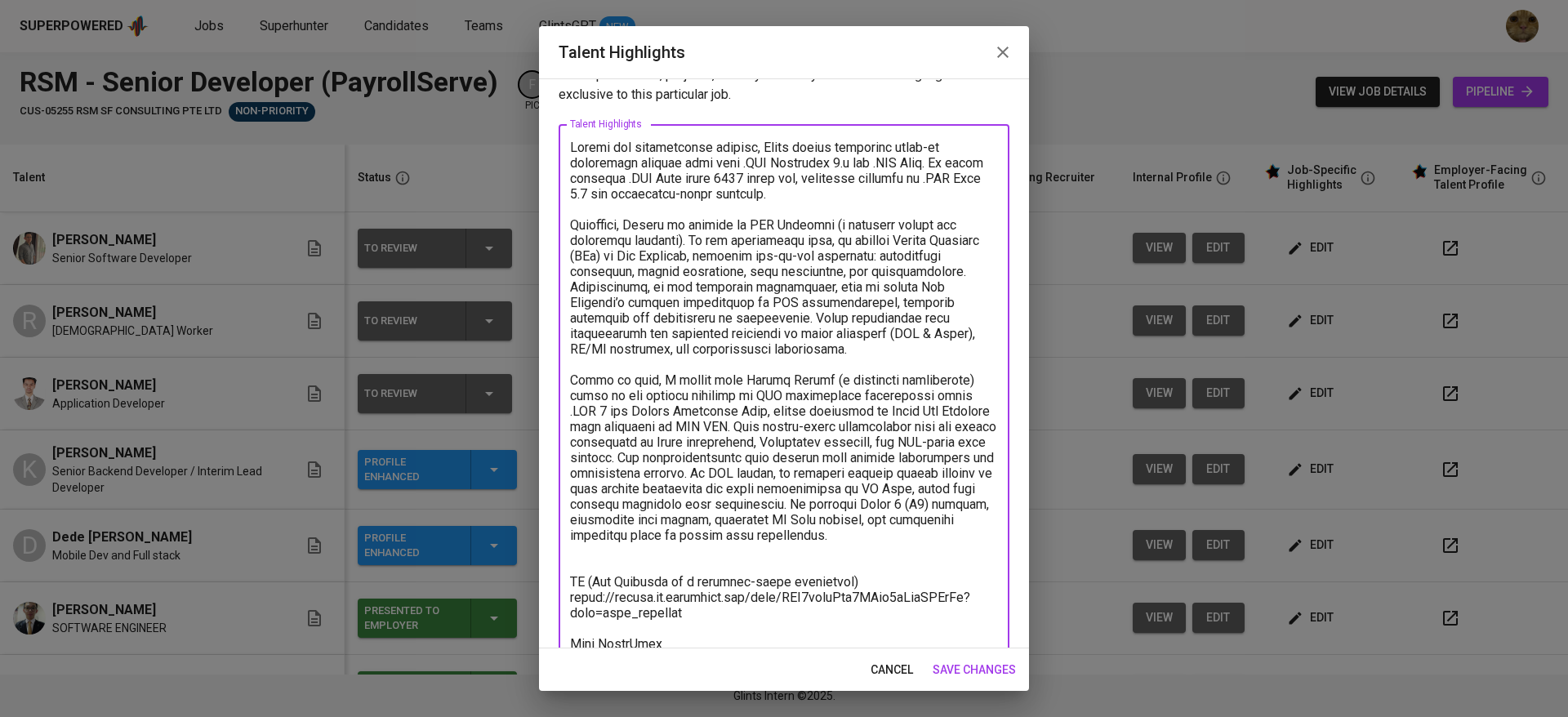
scroll to position [187, 0]
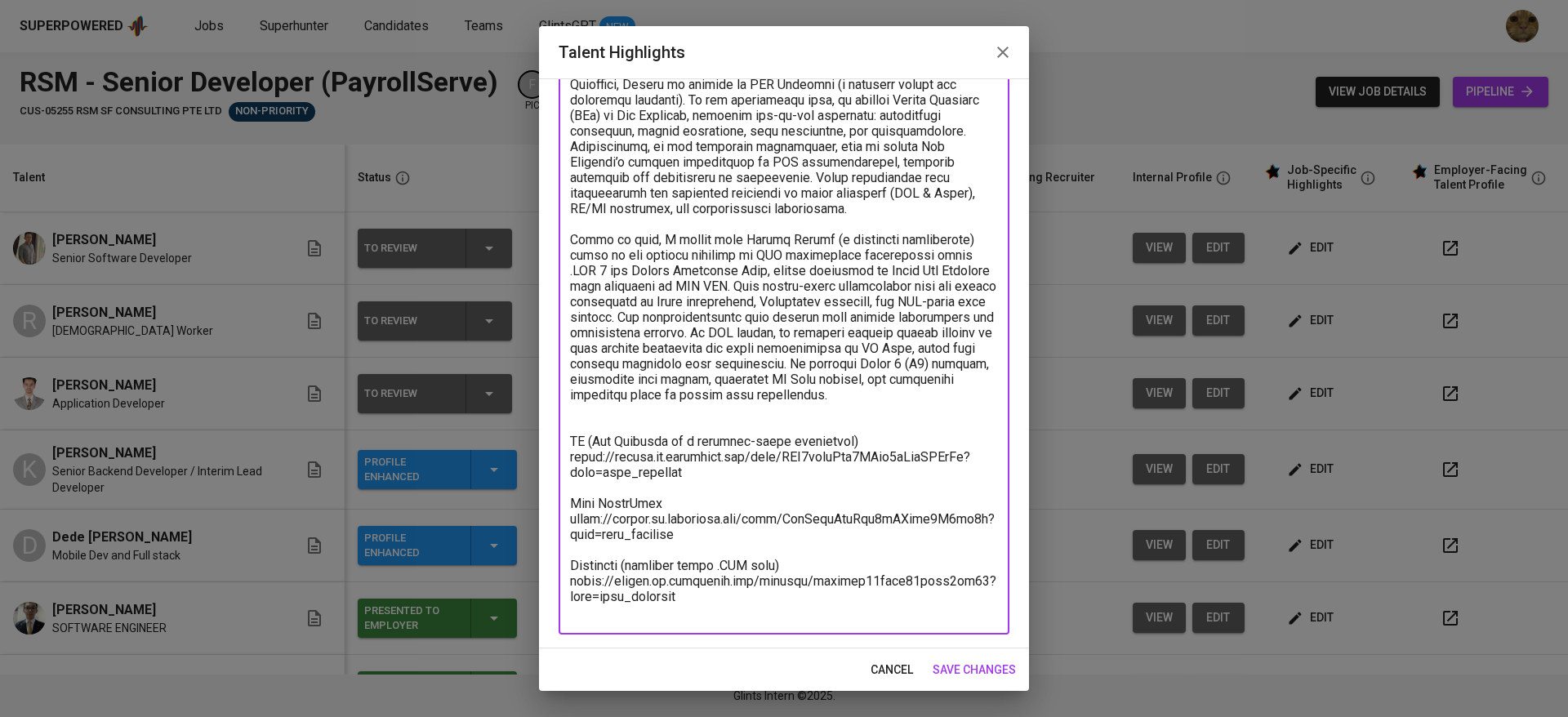
drag, startPoint x: 685, startPoint y: 495, endPoint x: 558, endPoint y: 480, distance: 127.9
click at [558, 480] on div "Enhance the Talent's profile by adding highlights relevant to this job - accomp…" at bounding box center [784, 363] width 490 height 570
drag, startPoint x: 697, startPoint y: 483, endPoint x: 556, endPoint y: 475, distance: 141.2
click at [556, 475] on div "Enhance the Talent's profile by adding highlights relevant to this job - accomp…" at bounding box center [784, 363] width 490 height 570
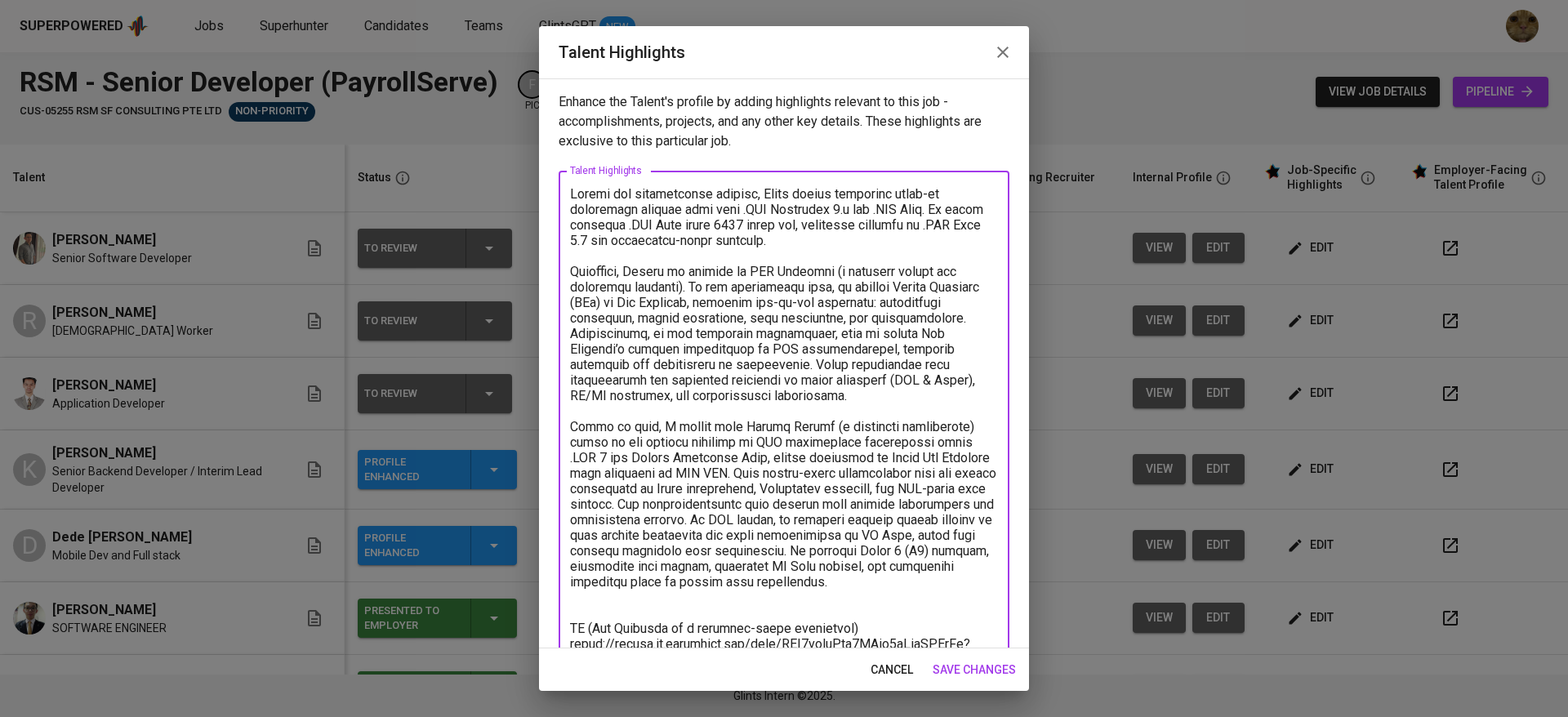
click at [826, 243] on textarea at bounding box center [783, 496] width 428 height 621
paste textarea "Have worked as a solo engineer, on a team of 7, also have experience mentoring …"
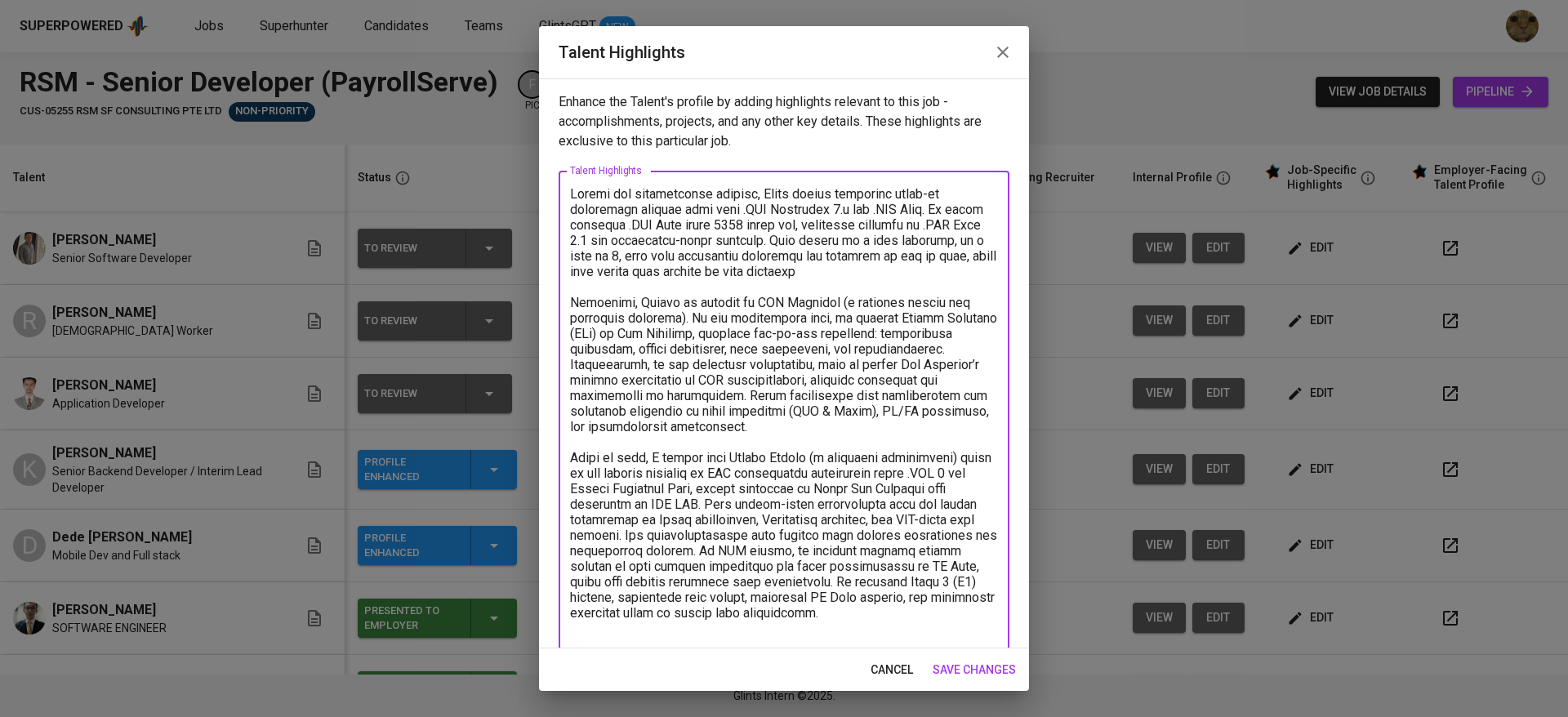
drag, startPoint x: 817, startPoint y: 238, endPoint x: 837, endPoint y: 238, distance: 20.0
click at [837, 238] on textarea at bounding box center [783, 520] width 428 height 667
click at [925, 240] on textarea at bounding box center [783, 520] width 428 height 667
drag, startPoint x: 622, startPoint y: 257, endPoint x: 718, endPoint y: 263, distance: 96.2
click at [718, 263] on textarea at bounding box center [783, 520] width 428 height 667
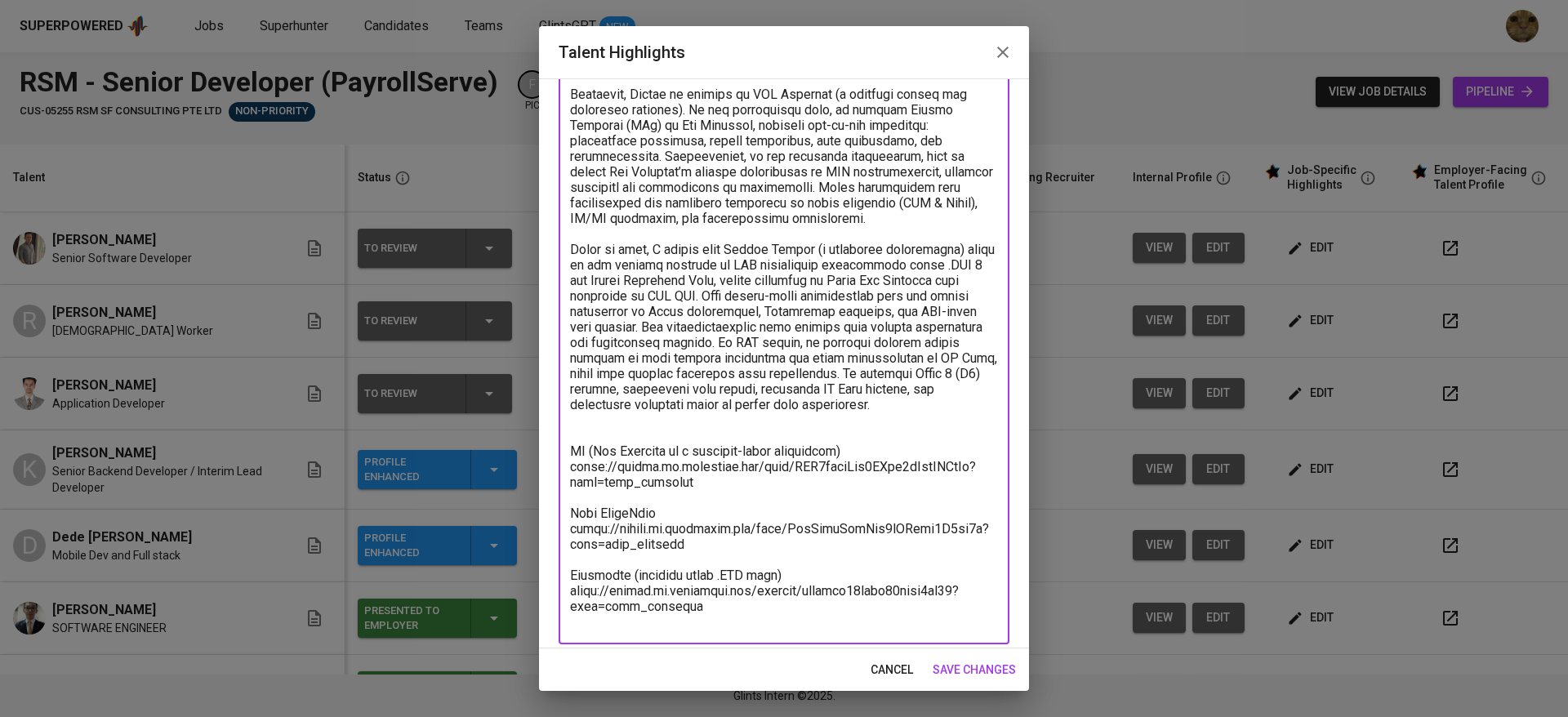
scroll to position [218, 0]
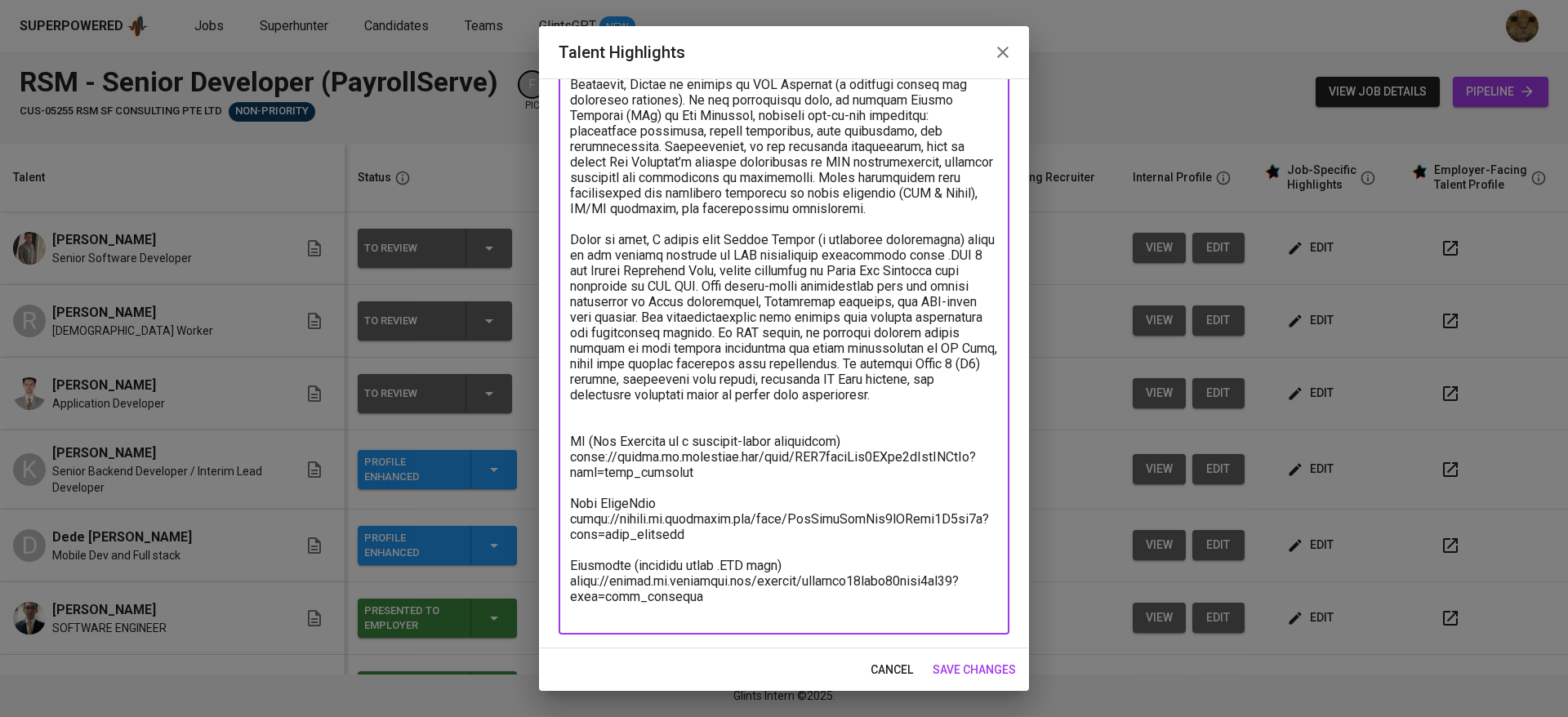
click at [613, 421] on textarea at bounding box center [783, 294] width 428 height 652
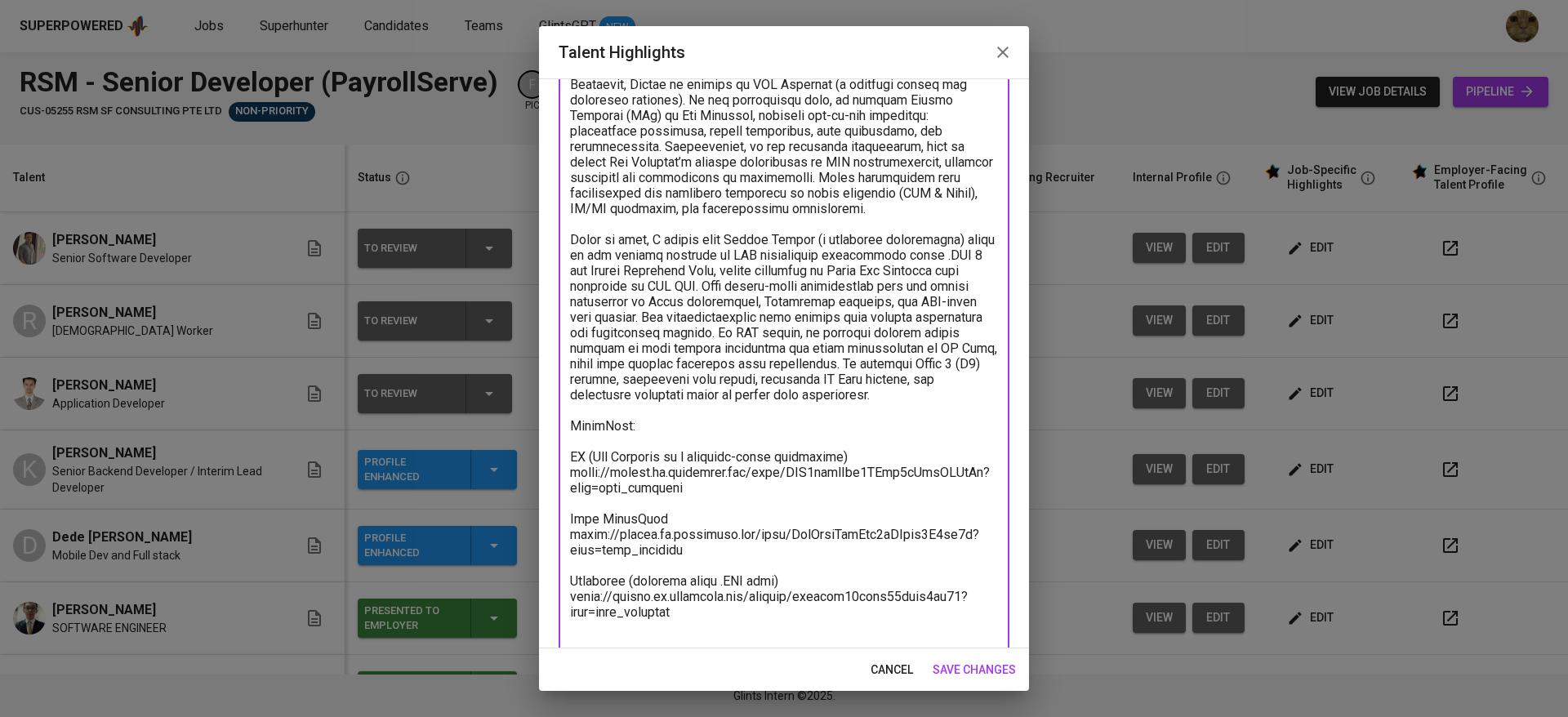
drag, startPoint x: 628, startPoint y: 436, endPoint x: 569, endPoint y: 441, distance: 59.2
click at [569, 441] on div "x Talent Highlights" at bounding box center [784, 301] width 451 height 697
drag, startPoint x: 691, startPoint y: 569, endPoint x: 540, endPoint y: 540, distance: 153.8
click at [540, 540] on div "Enhance the Talent's profile by adding highlights relevant to this job - accomp…" at bounding box center [784, 363] width 490 height 570
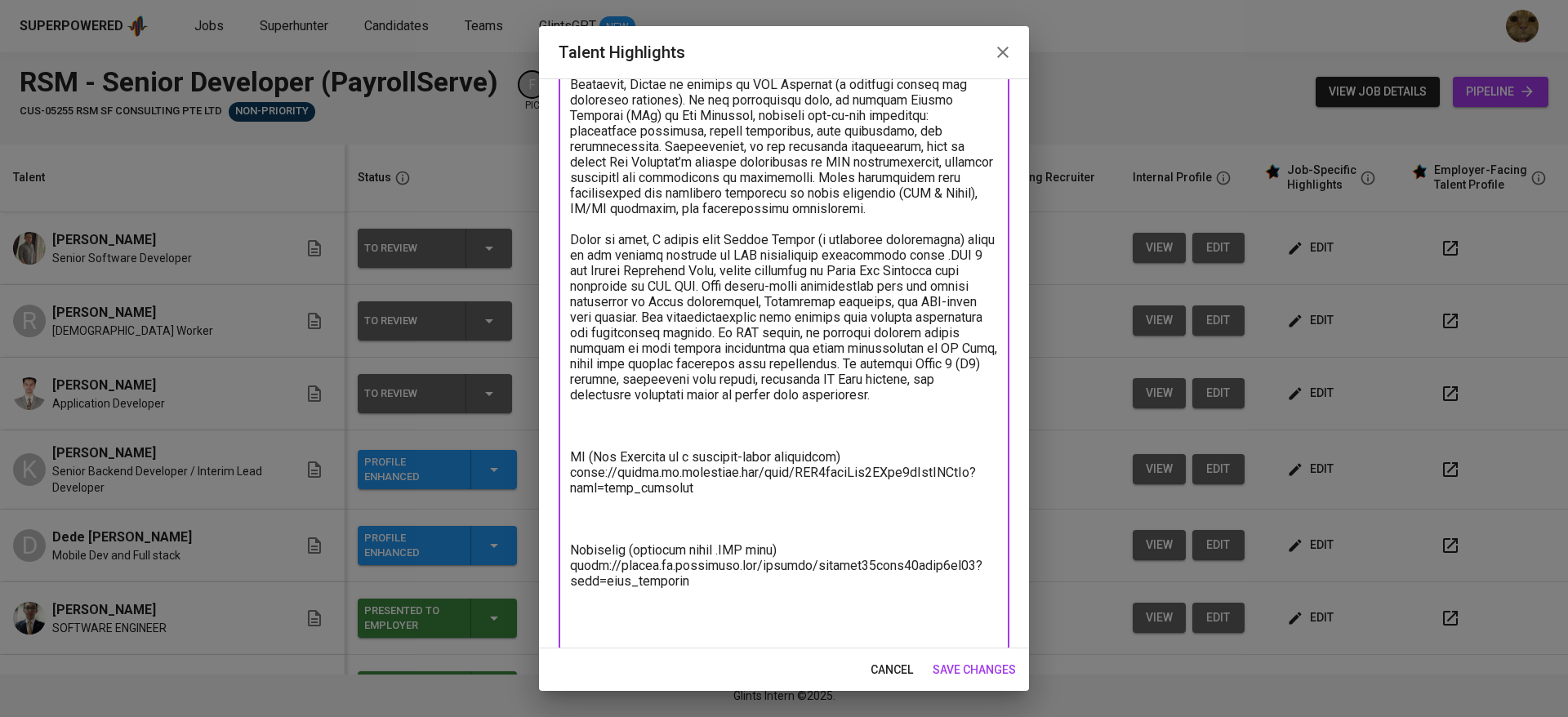
scroll to position [203, 0]
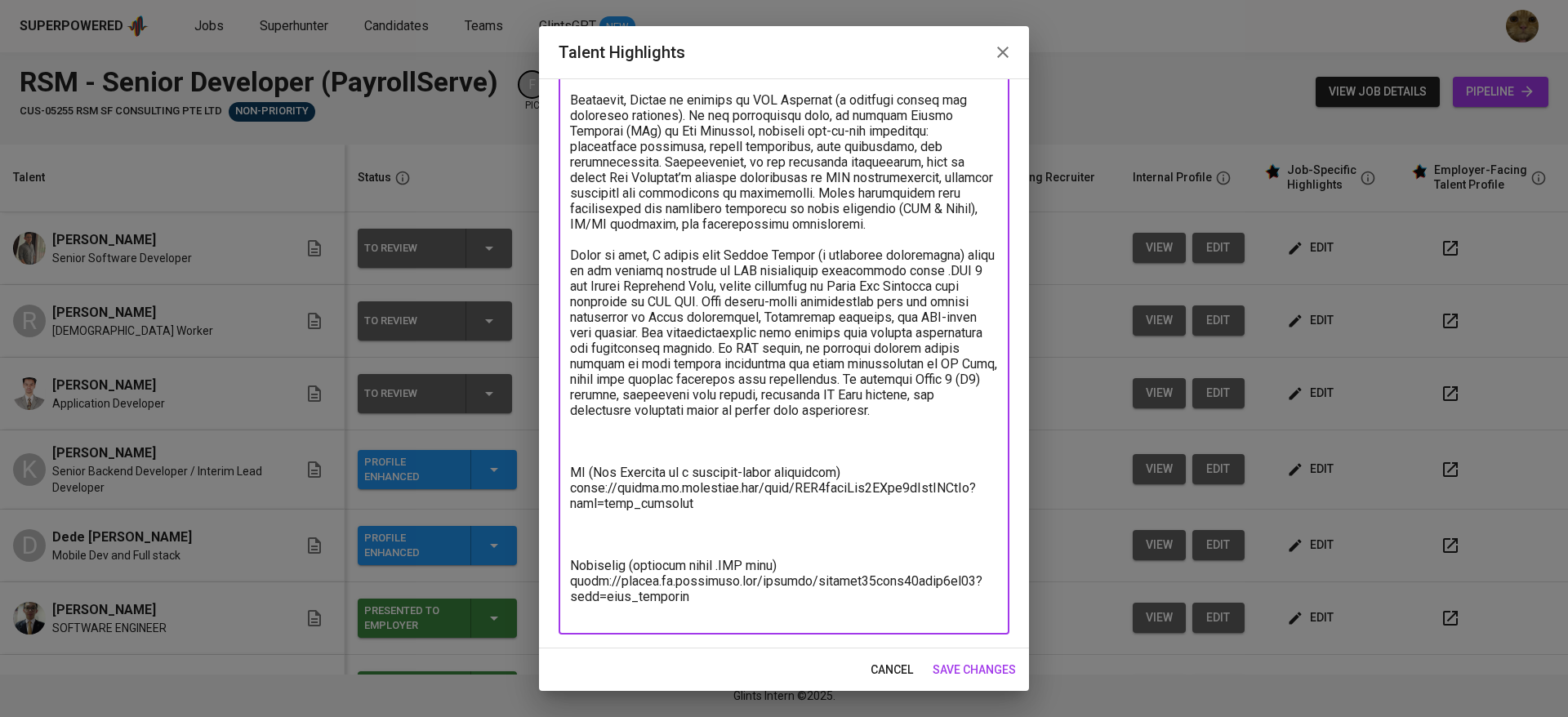
click at [577, 455] on textarea at bounding box center [783, 302] width 428 height 636
paste textarea "Form SkillSets https://glints.sg.larksuite.com/file/RogPbtwUroGvl0xWXmwl1B7zg7b…"
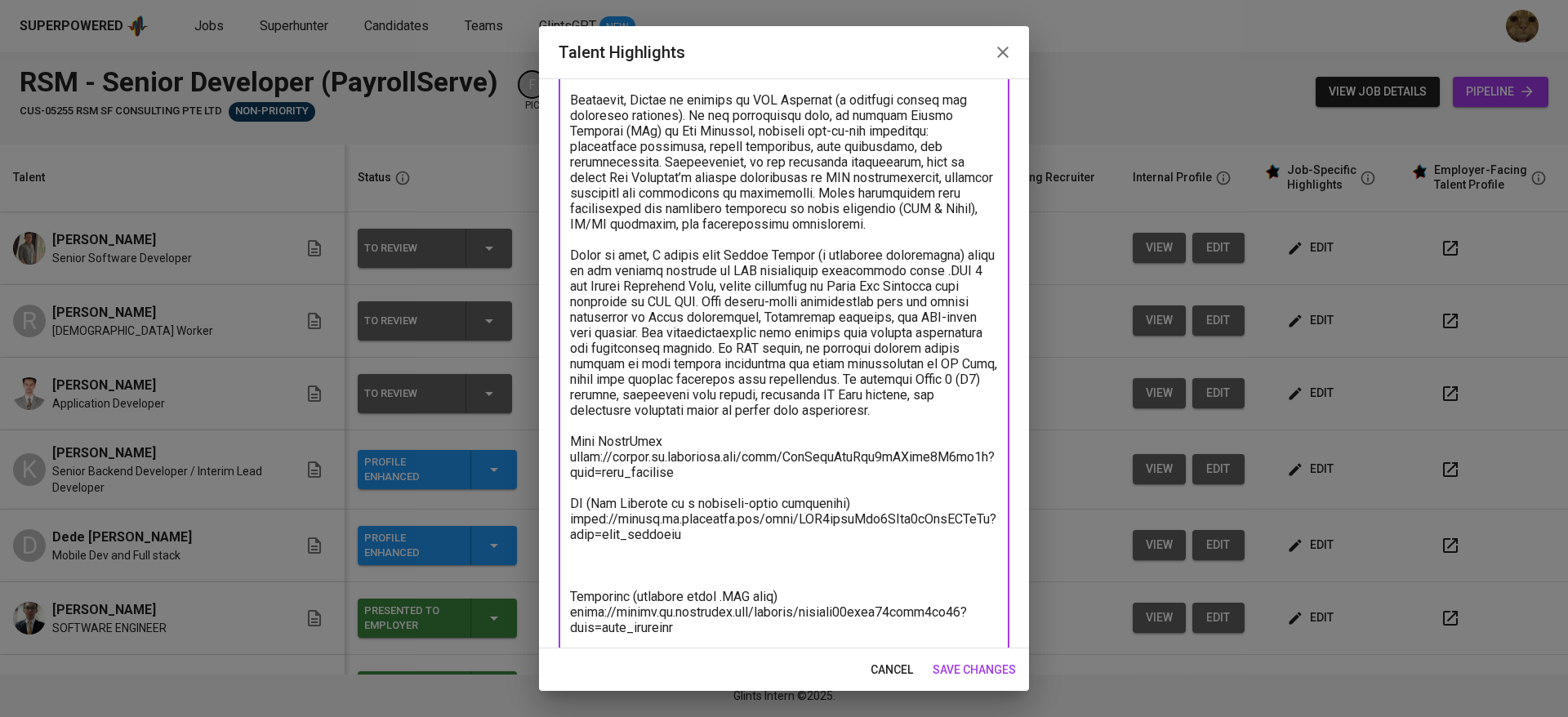
click at [643, 566] on textarea at bounding box center [783, 317] width 428 height 667
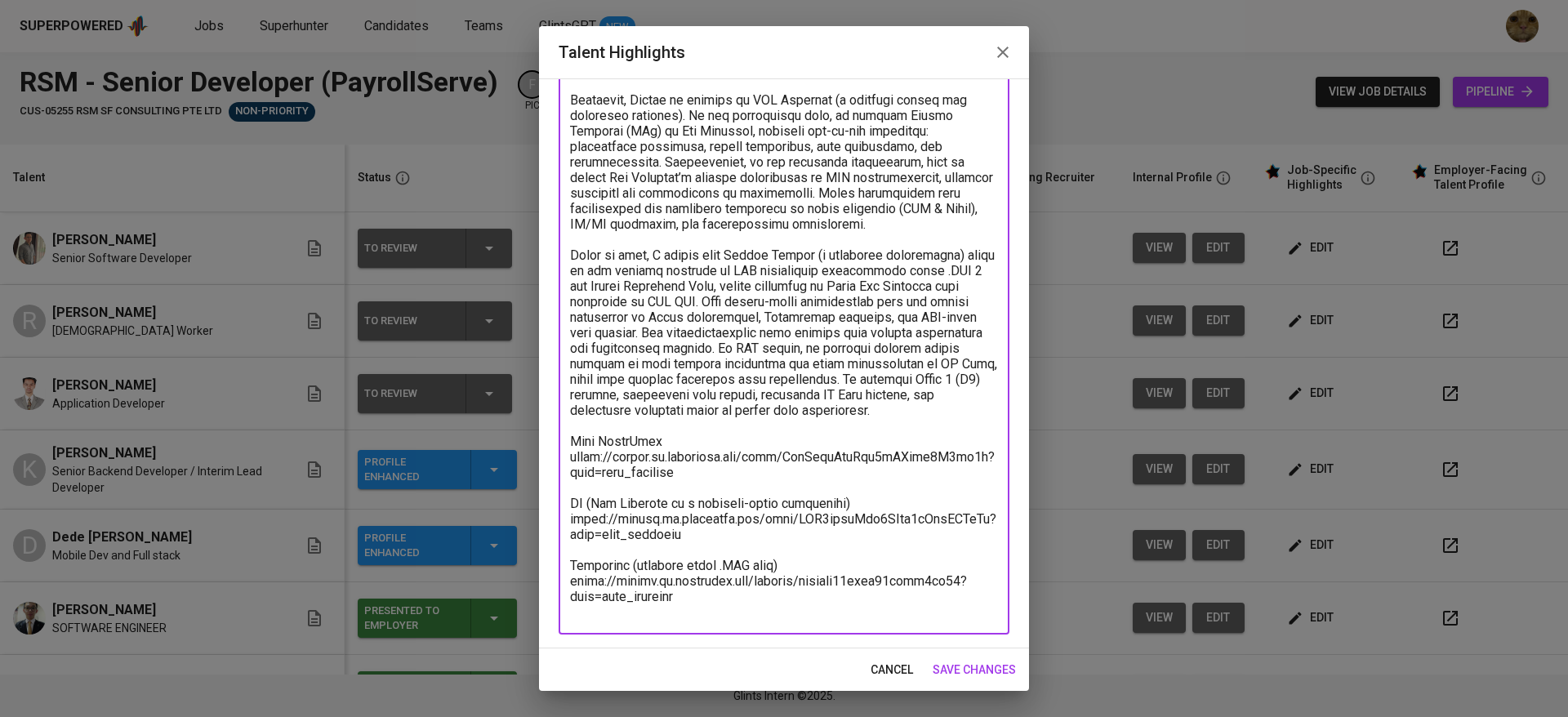
type textarea "During his professional journey, Danie gained extensive hands-on experience wor…"
click at [959, 663] on span "save changes" at bounding box center [973, 670] width 83 height 21
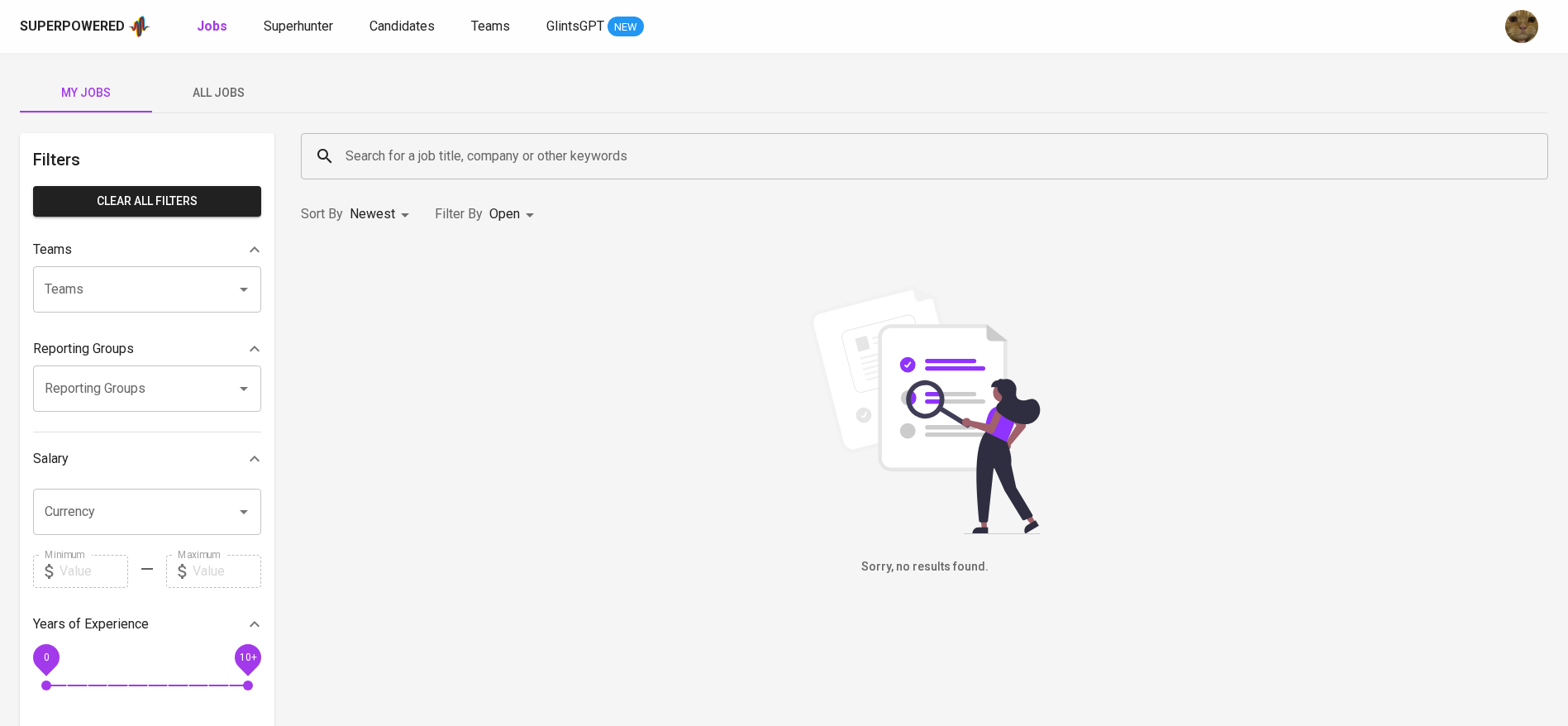
click at [221, 106] on button "All Jobs" at bounding box center [218, 92] width 132 height 40
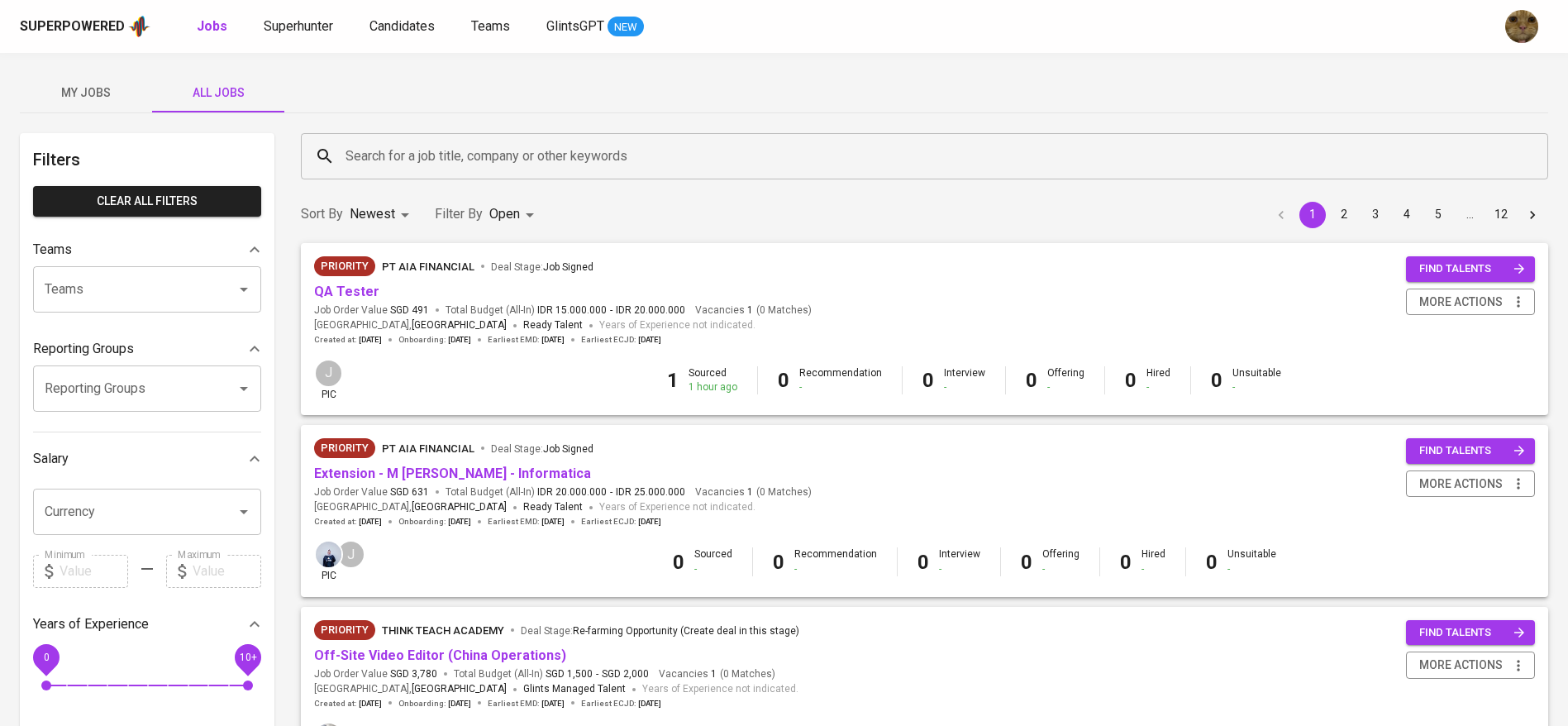
click at [381, 162] on input "Search for a job title, company or other keywords" at bounding box center [929, 156] width 1175 height 32
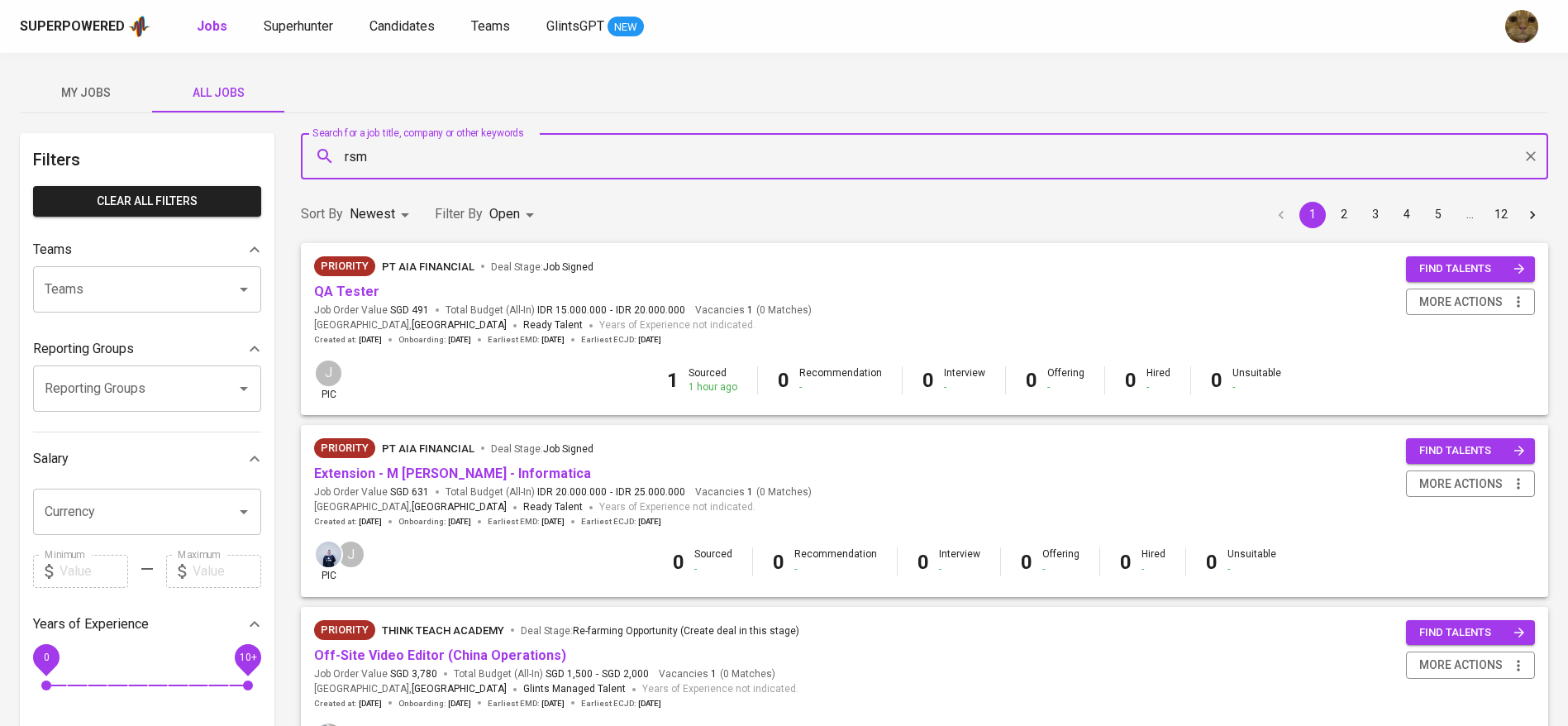
type input "rsm"
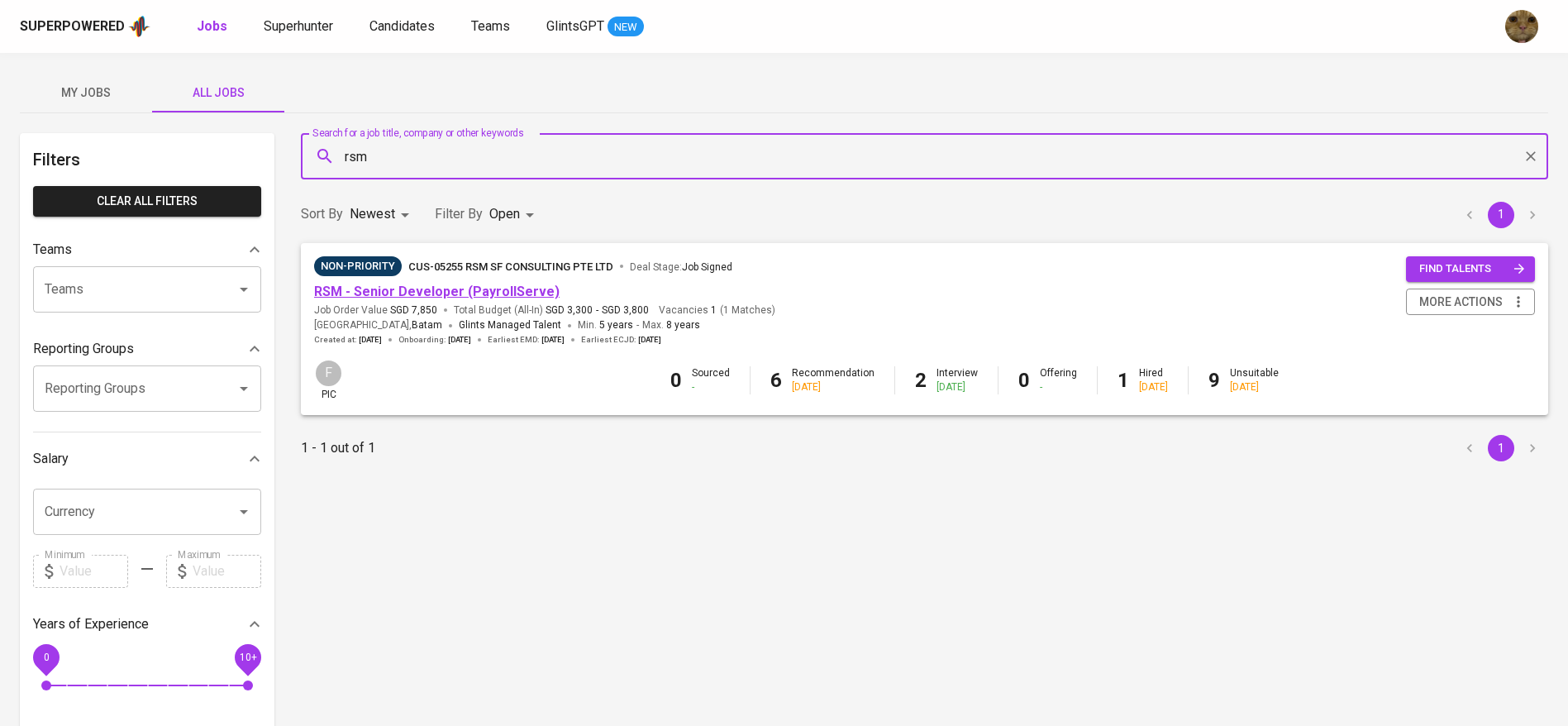
click at [424, 284] on link "RSM - Senior Developer (PayrollServe)" at bounding box center [437, 291] width 246 height 15
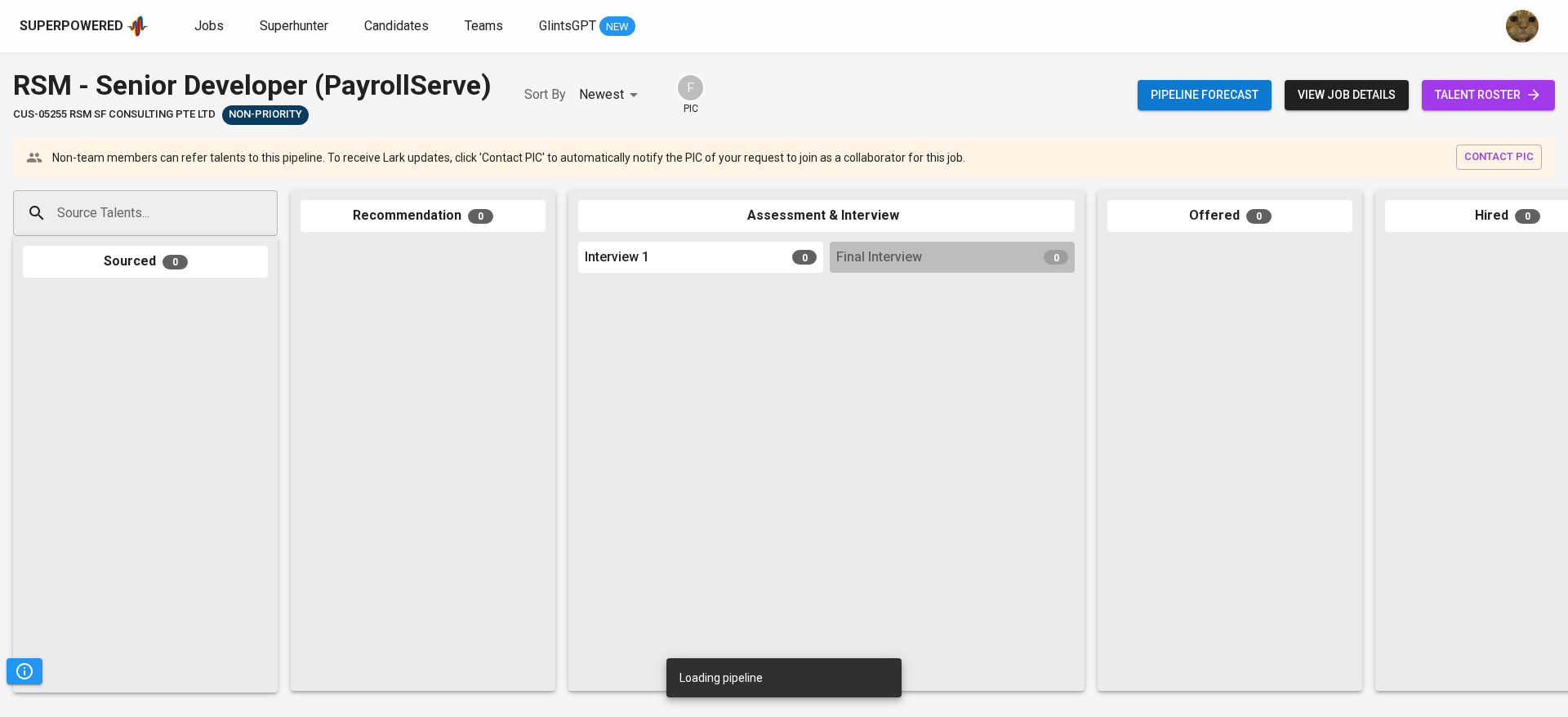
click at [1497, 87] on span "talent roster" at bounding box center [1489, 95] width 107 height 21
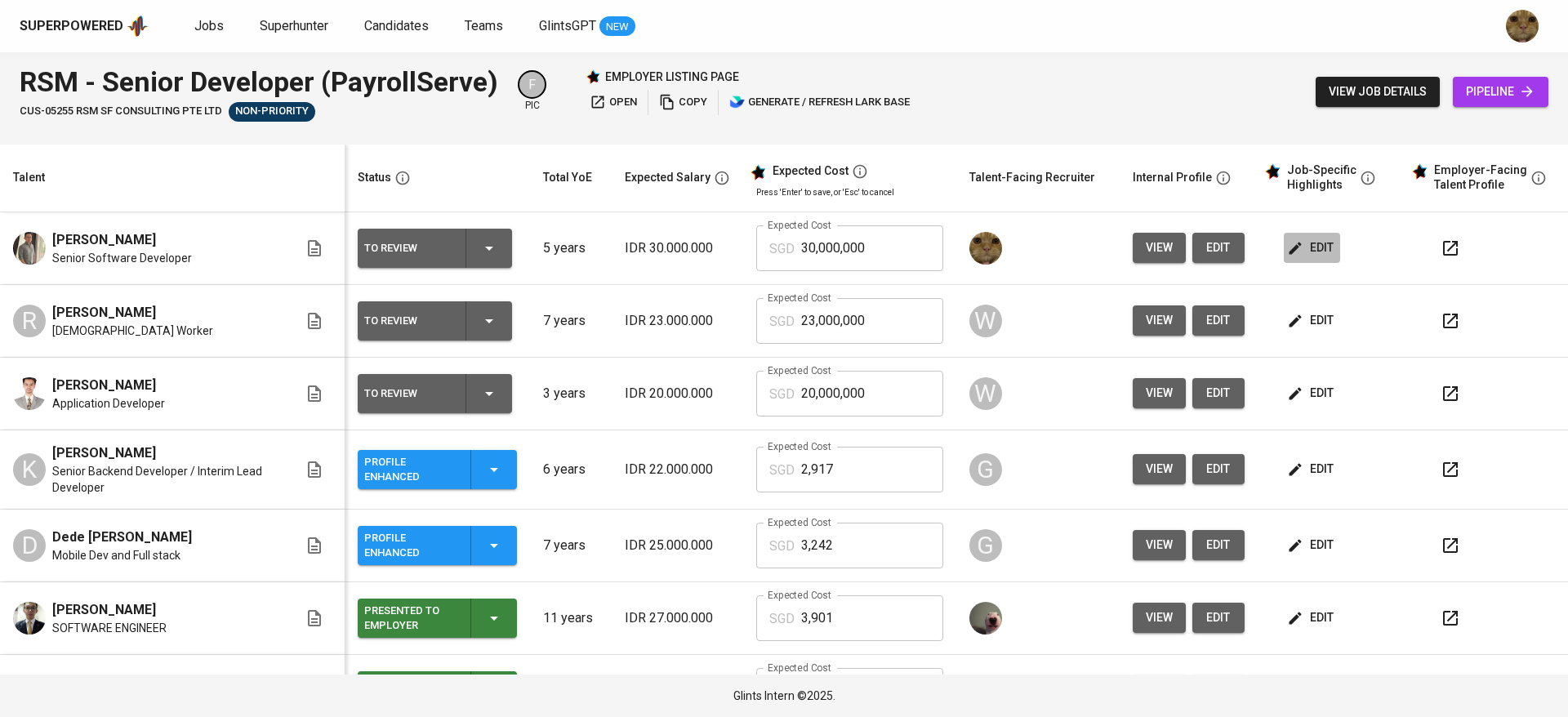
click at [1287, 249] on icon "button" at bounding box center [1295, 248] width 16 height 16
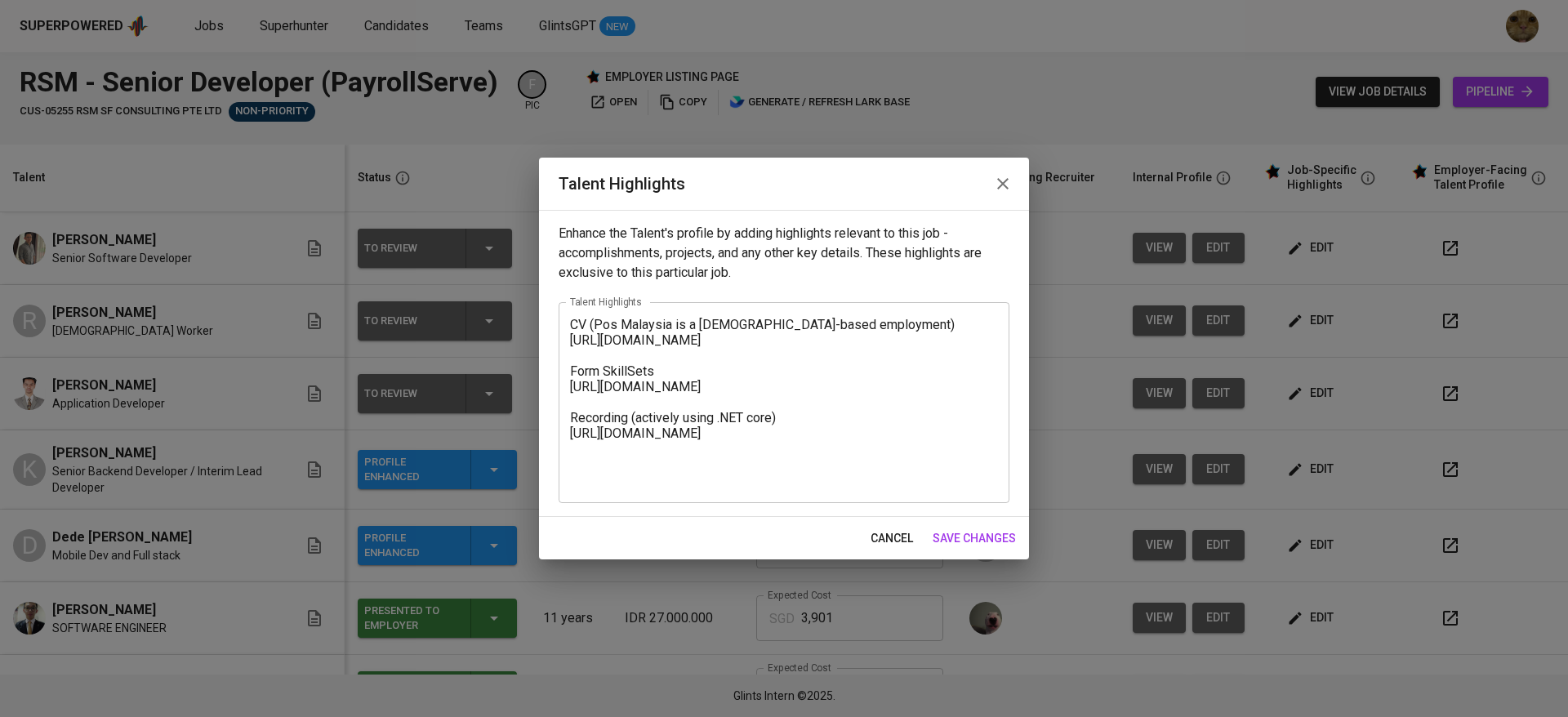
click at [868, 537] on button "cancel" at bounding box center [892, 538] width 55 height 30
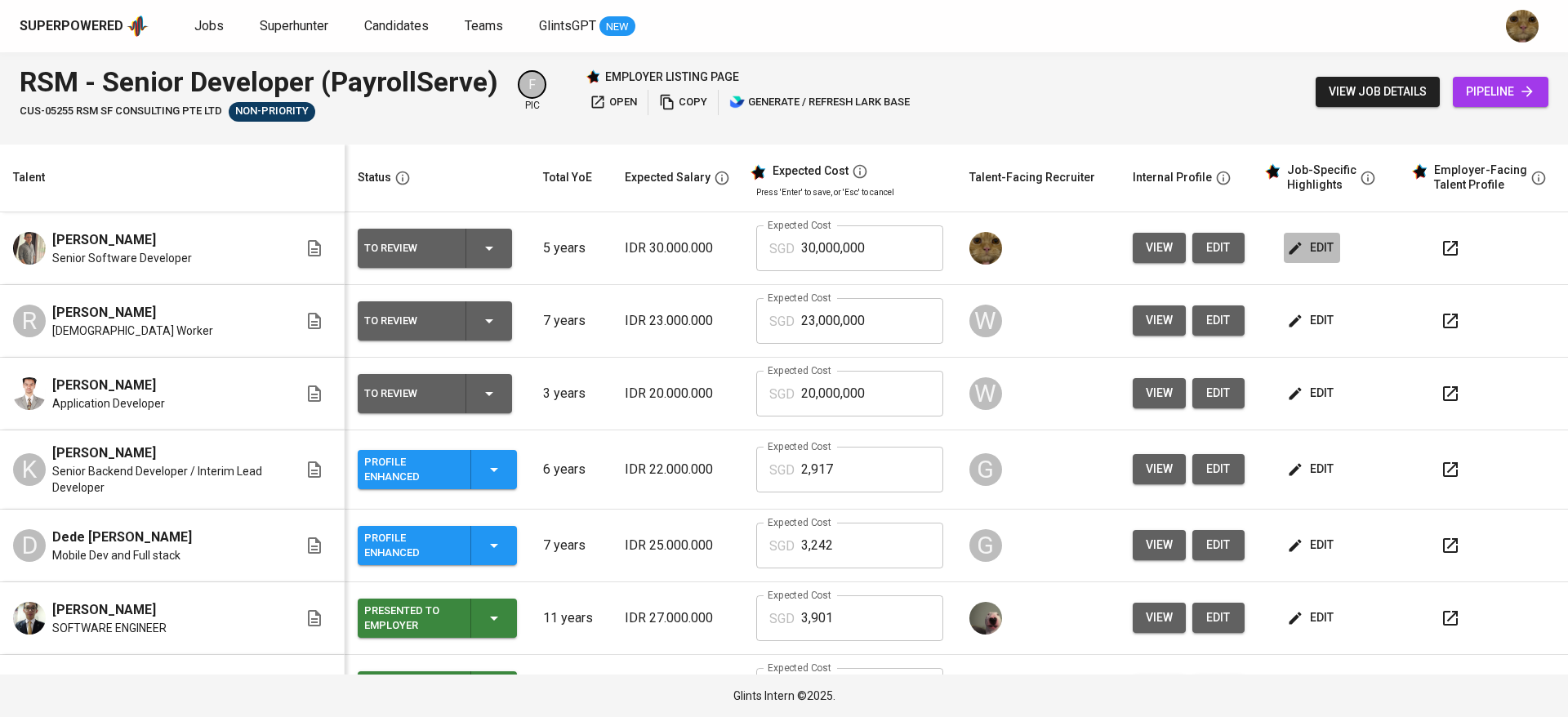
click at [1308, 249] on span "edit" at bounding box center [1312, 247] width 43 height 21
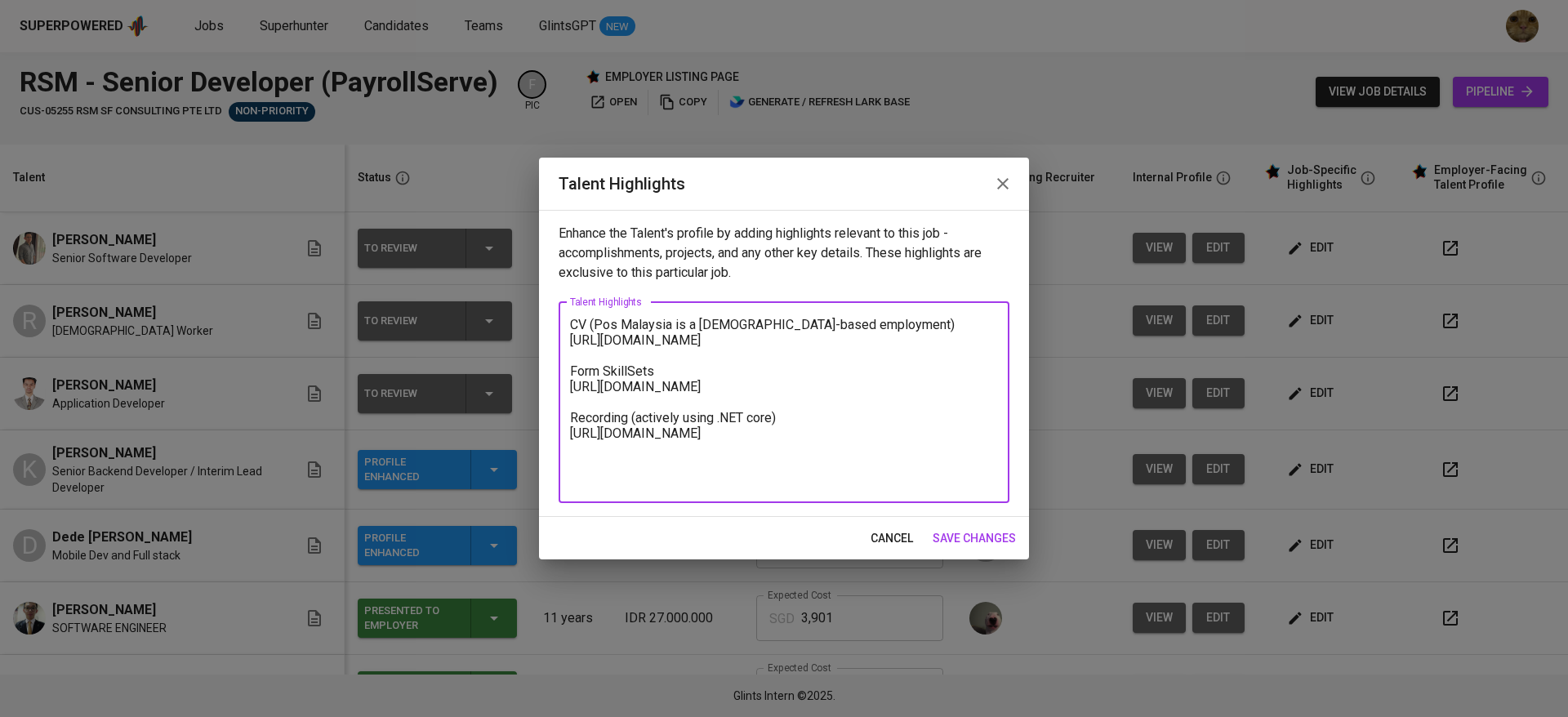
click at [575, 321] on textarea "CV (Pos Malaysia is a contract-based employment) https://glints.sg.larksuite.co…" at bounding box center [783, 402] width 428 height 171
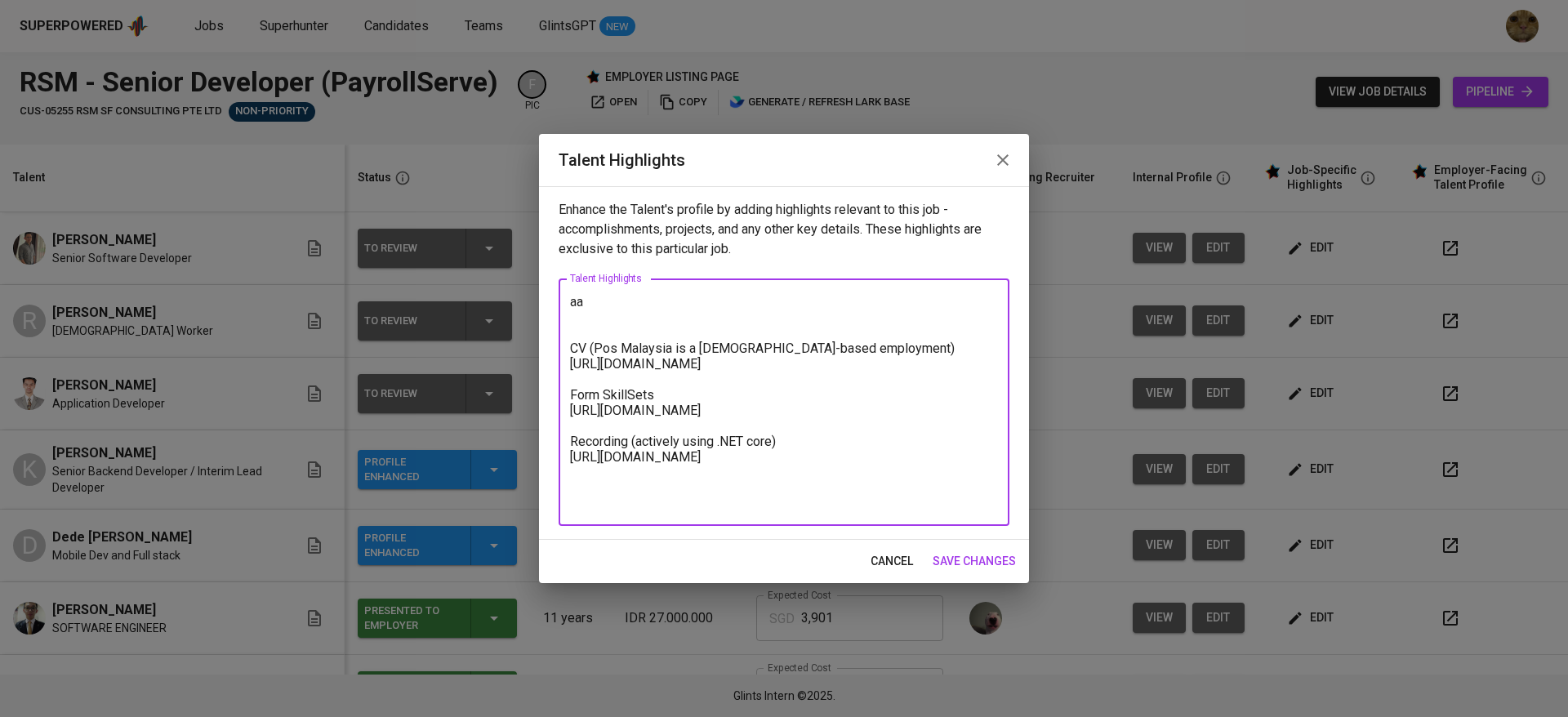
click at [588, 310] on textarea "aa CV (Pos Malaysia is a contract-based employment) https://glints.sg.larksuite…" at bounding box center [783, 402] width 428 height 217
click at [588, 305] on textarea "aa CV (Pos Malaysia is a contract-based employment) https://glints.sg.larksuite…" at bounding box center [783, 402] width 428 height 217
paste textarea "During his professional journey, Daniel gained extensive hands-on experience wo…"
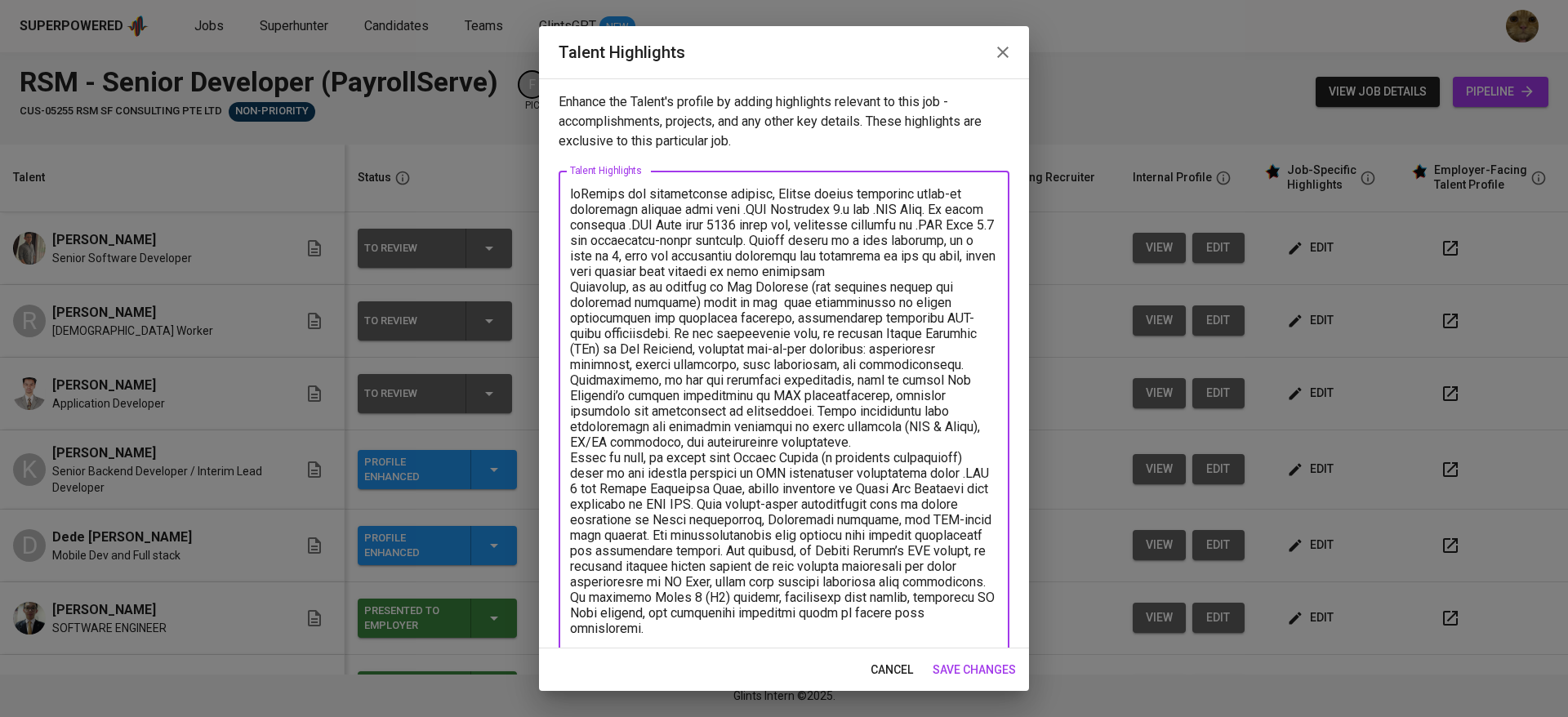
click at [580, 194] on textarea at bounding box center [783, 520] width 428 height 667
click at [688, 272] on textarea at bounding box center [783, 520] width 428 height 667
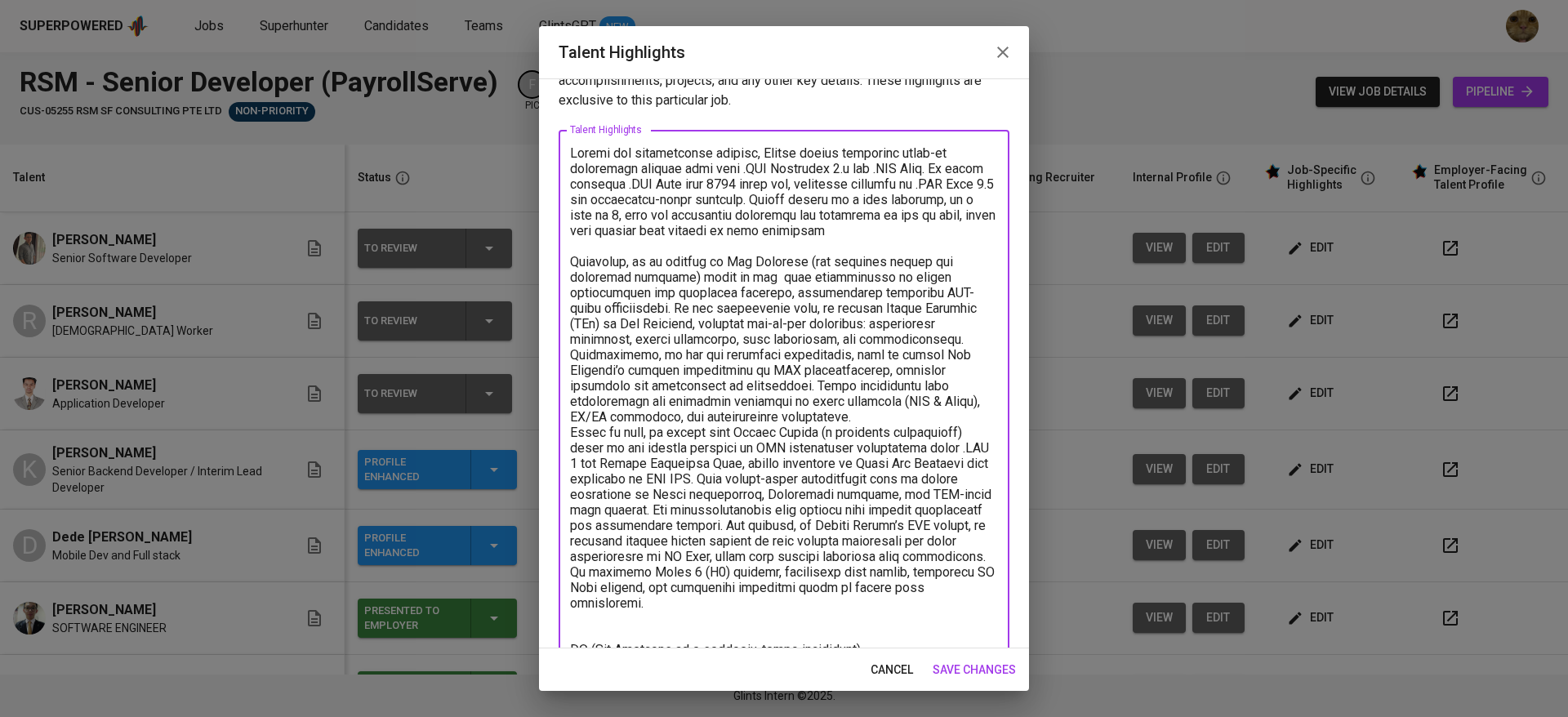
scroll to position [42, 0]
click at [899, 432] on textarea at bounding box center [783, 486] width 428 height 683
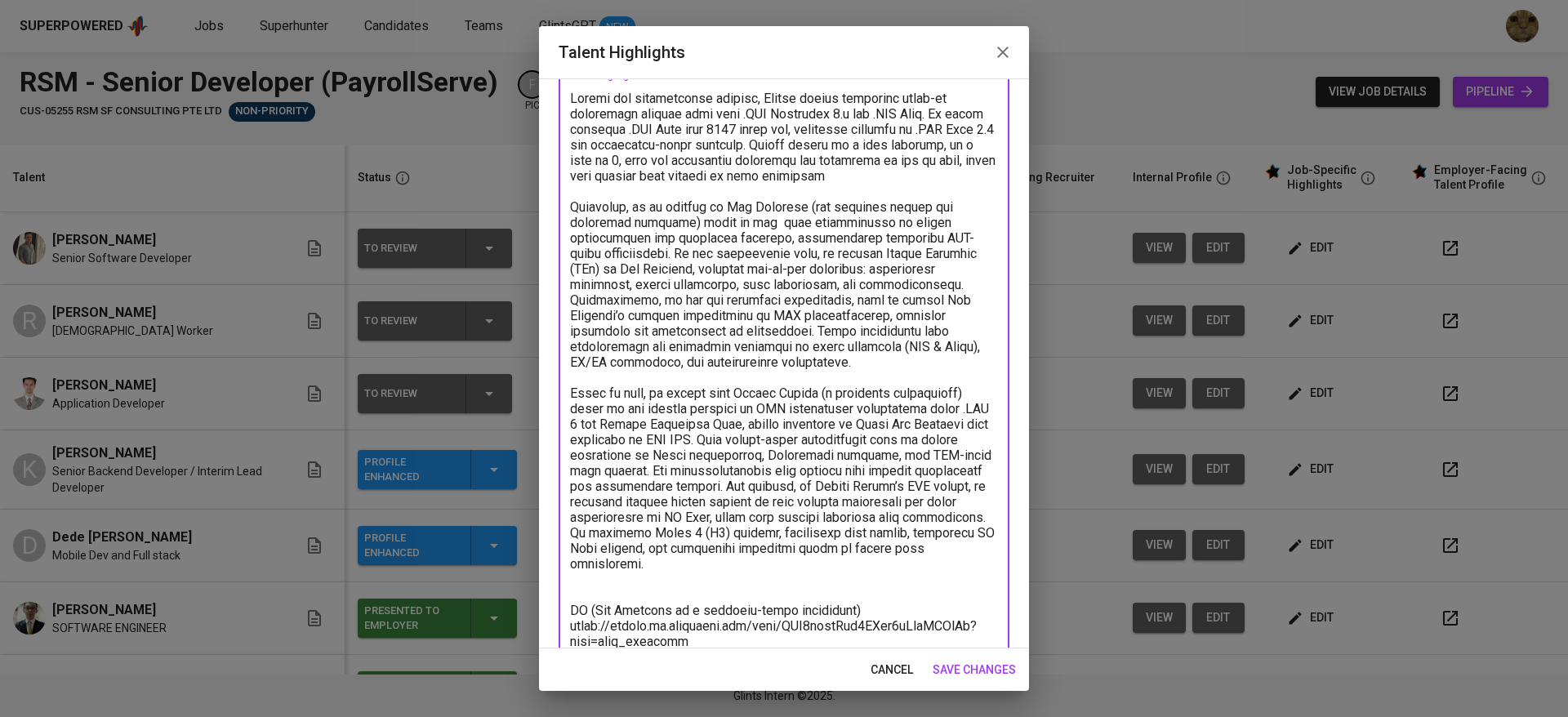
scroll to position [97, 0]
drag, startPoint x: 643, startPoint y: 510, endPoint x: 727, endPoint y: 515, distance: 84.1
click at [727, 515] on textarea at bounding box center [783, 438] width 428 height 698
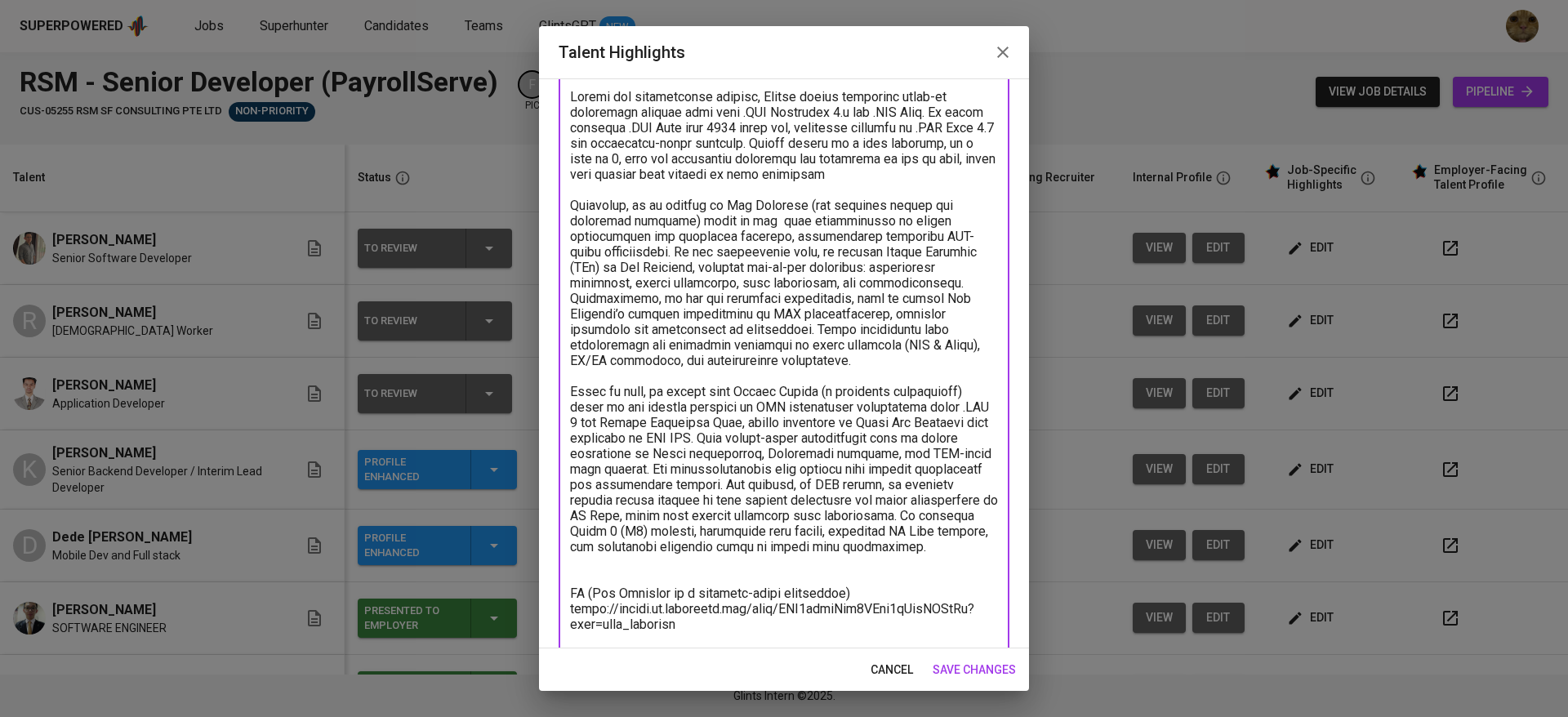
scroll to position [132, 0]
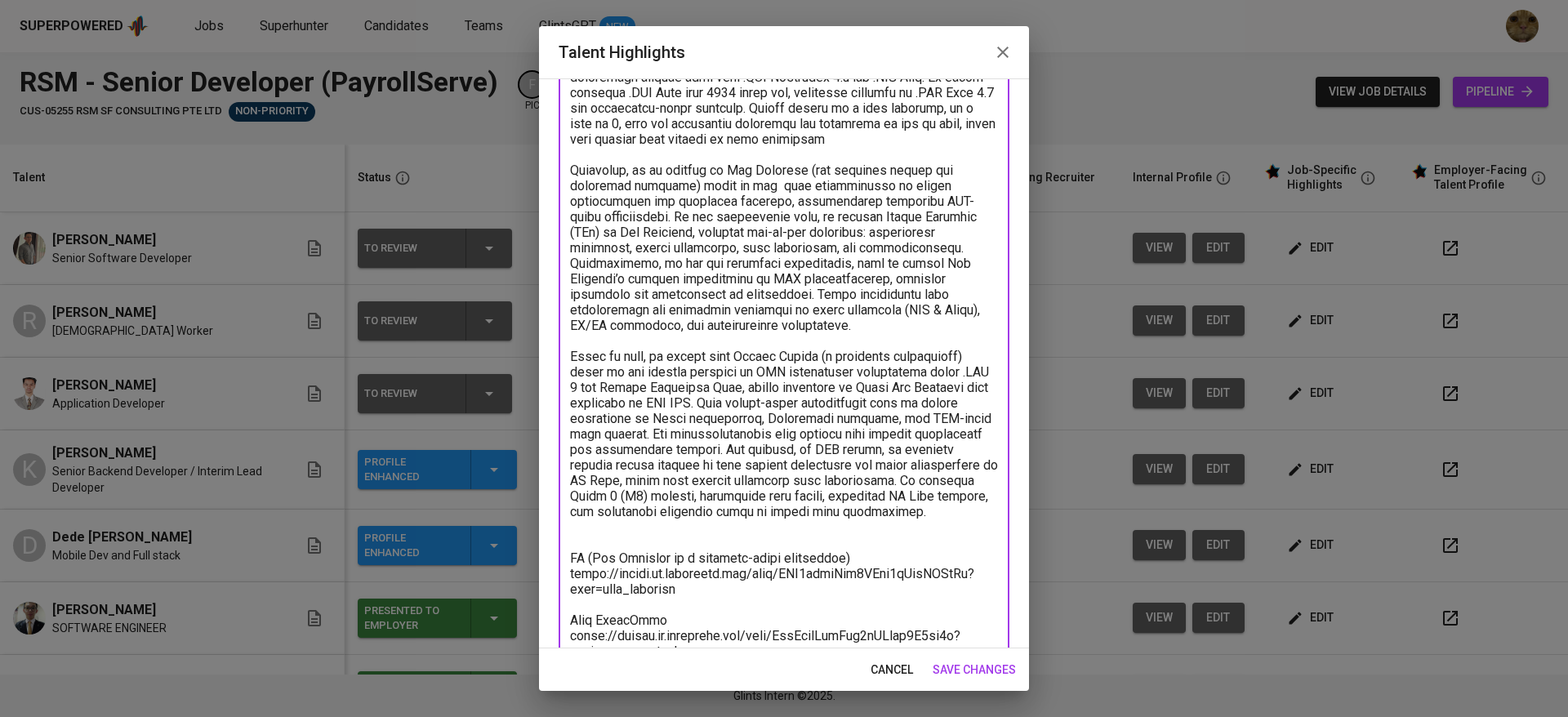
click at [898, 506] on textarea at bounding box center [783, 403] width 428 height 698
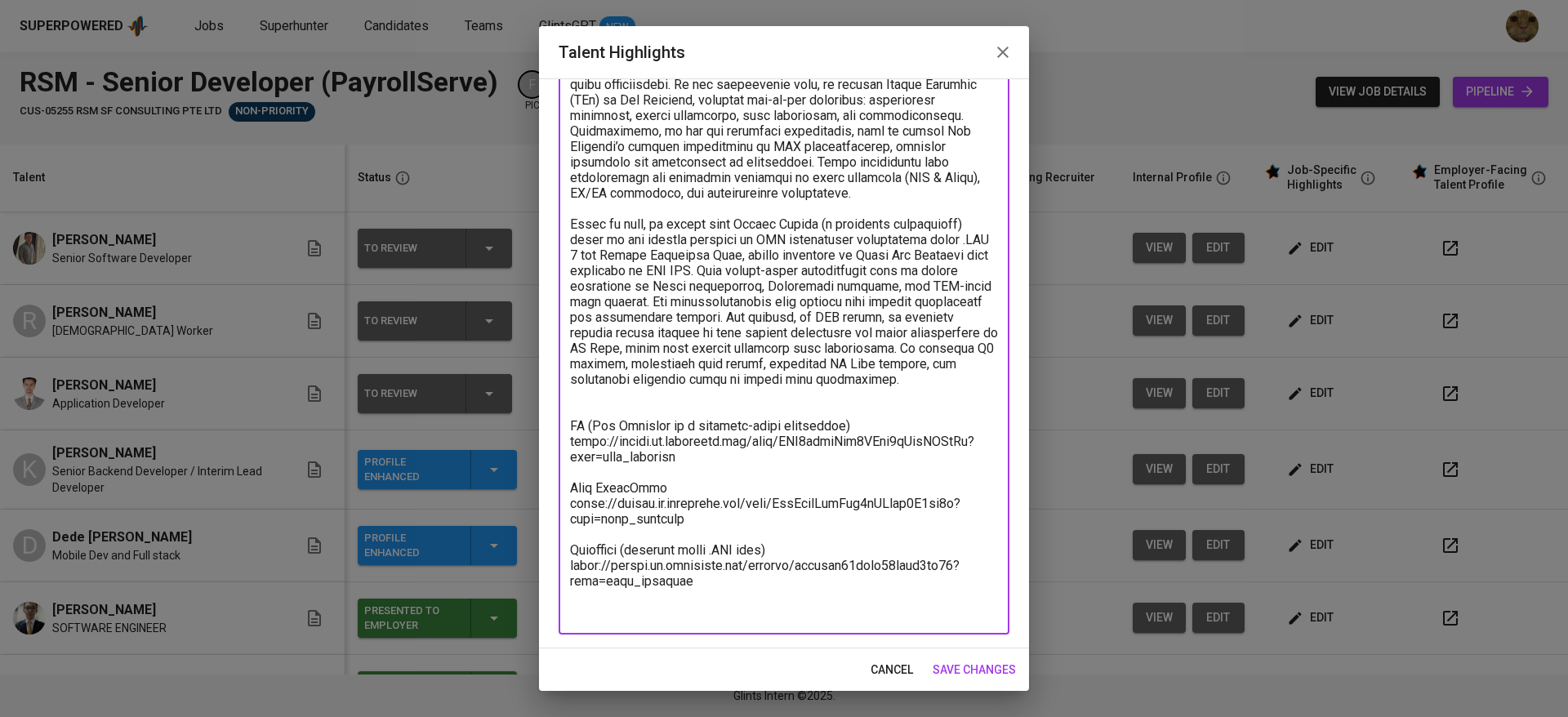
drag, startPoint x: 700, startPoint y: 550, endPoint x: 563, endPoint y: 511, distance: 142.4
click at [563, 511] on div "x Talent Highlights" at bounding box center [784, 271] width 451 height 729
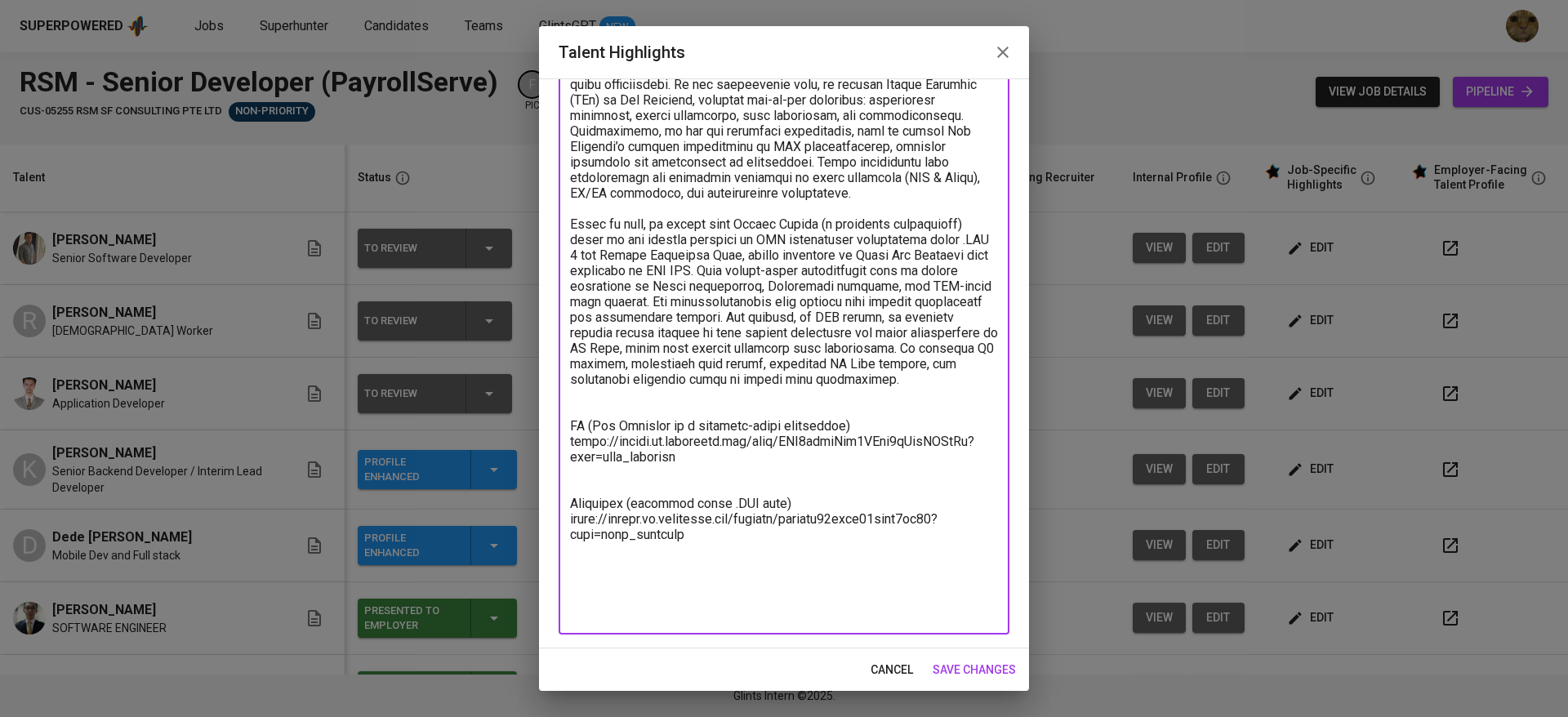
scroll to position [218, 0]
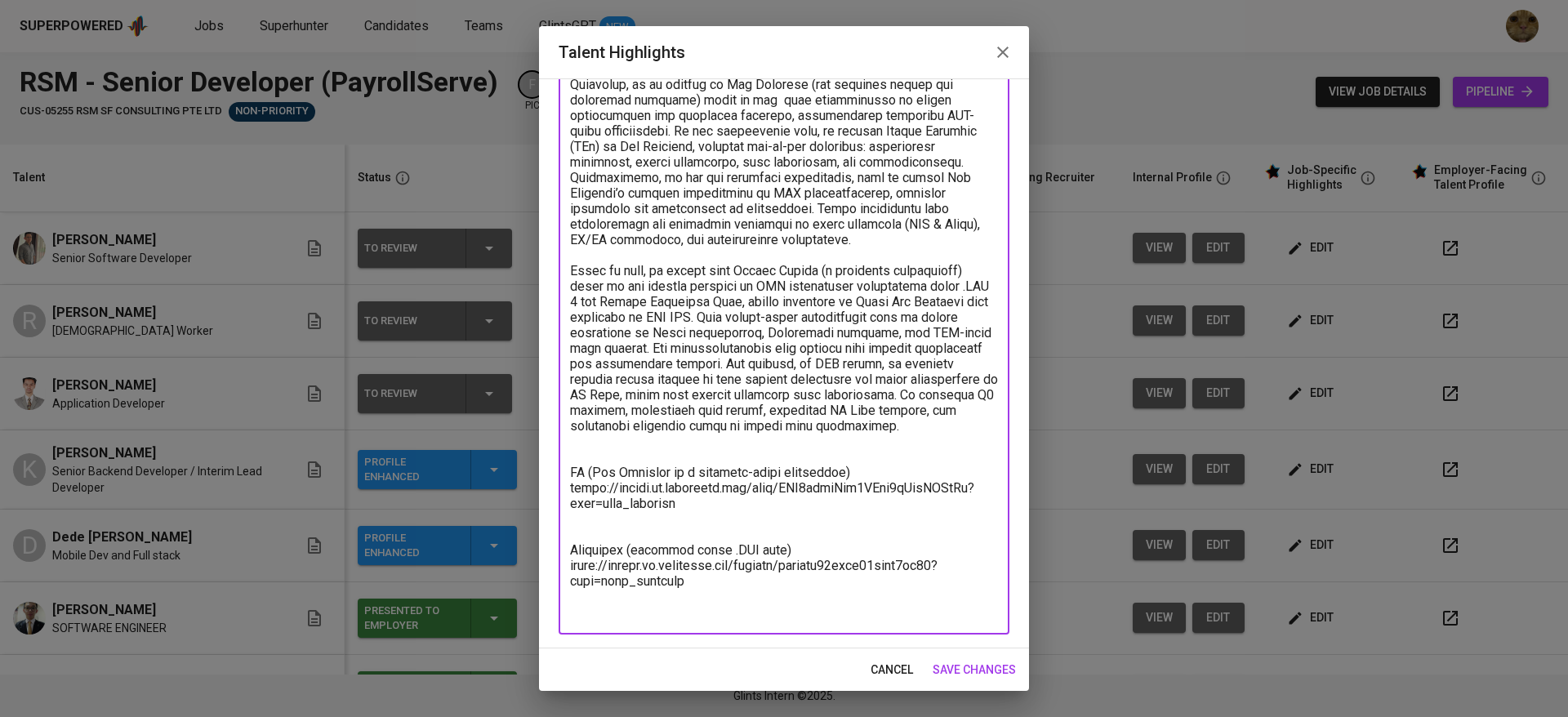
click at [590, 471] on textarea at bounding box center [783, 294] width 428 height 652
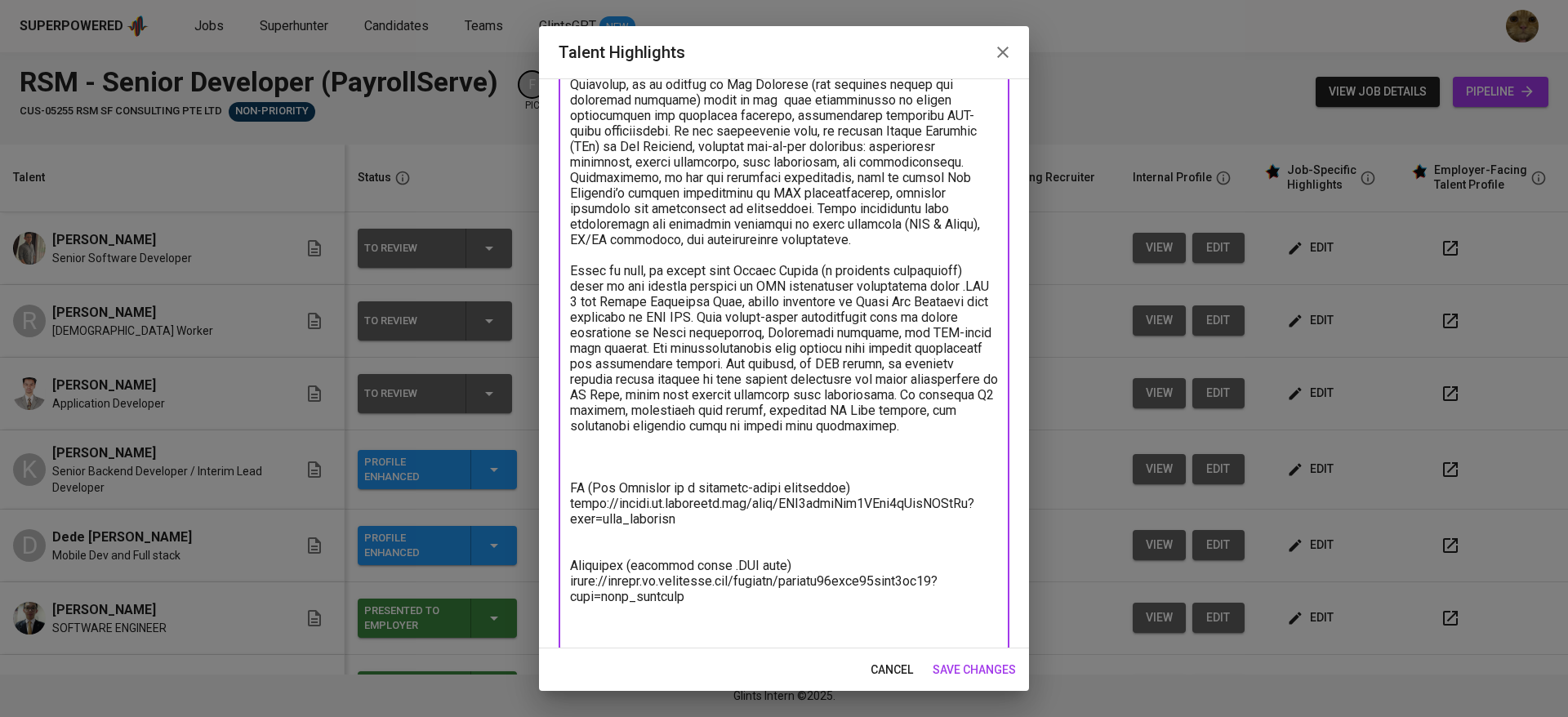
paste textarea "Form SkillSets https://glints.sg.larksuite.com/file/RogPbtwUroGvl0xWXmwl1B7zg7b…"
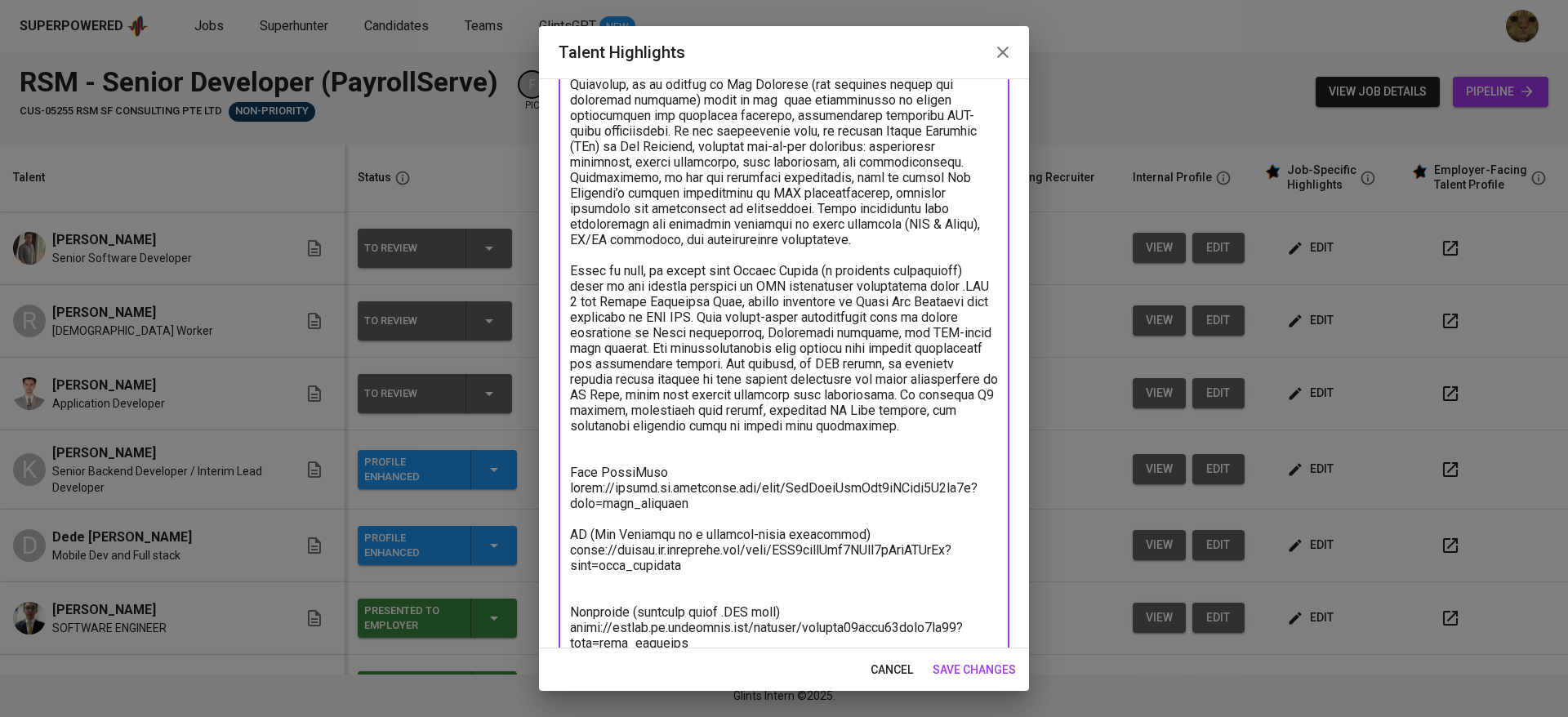
scroll to position [280, 0]
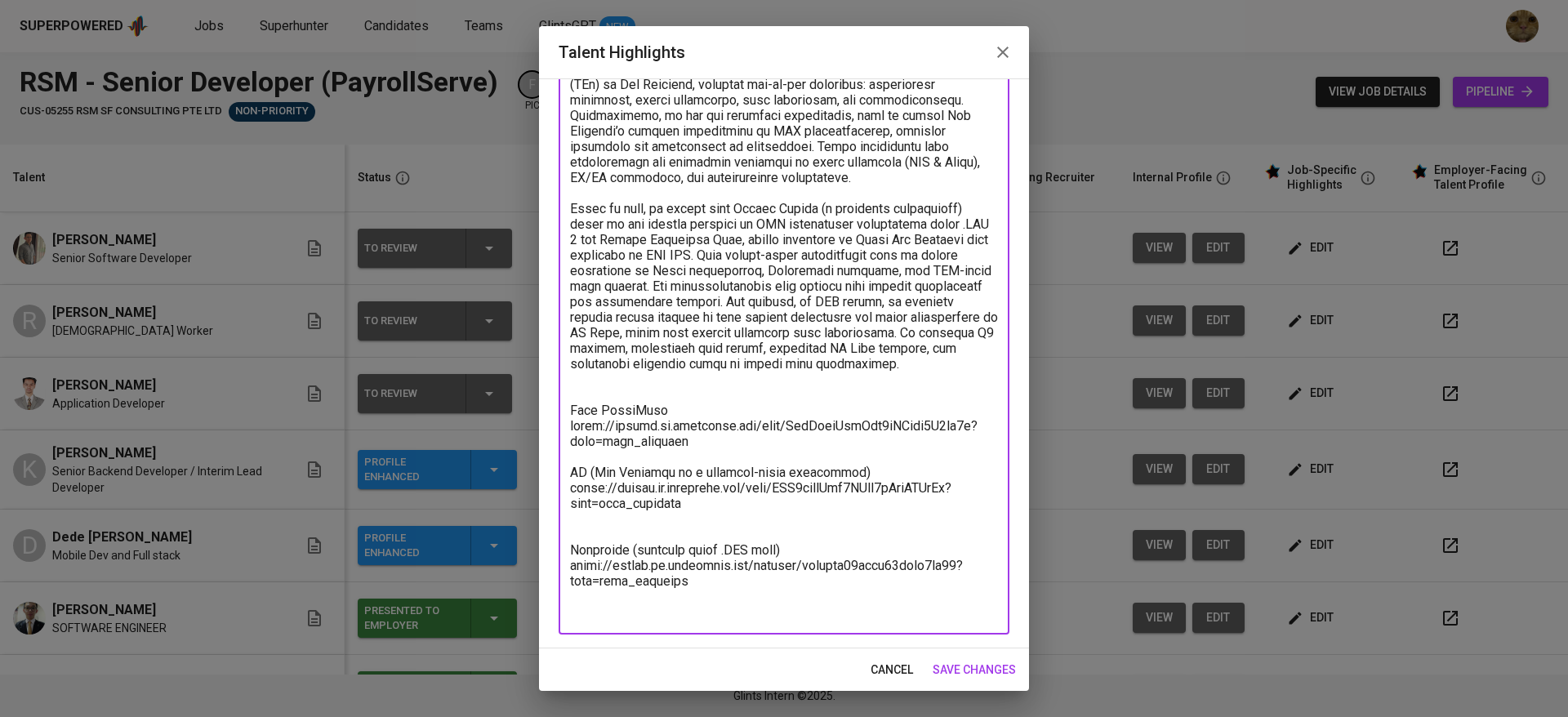
click at [610, 551] on textarea at bounding box center [783, 263] width 428 height 713
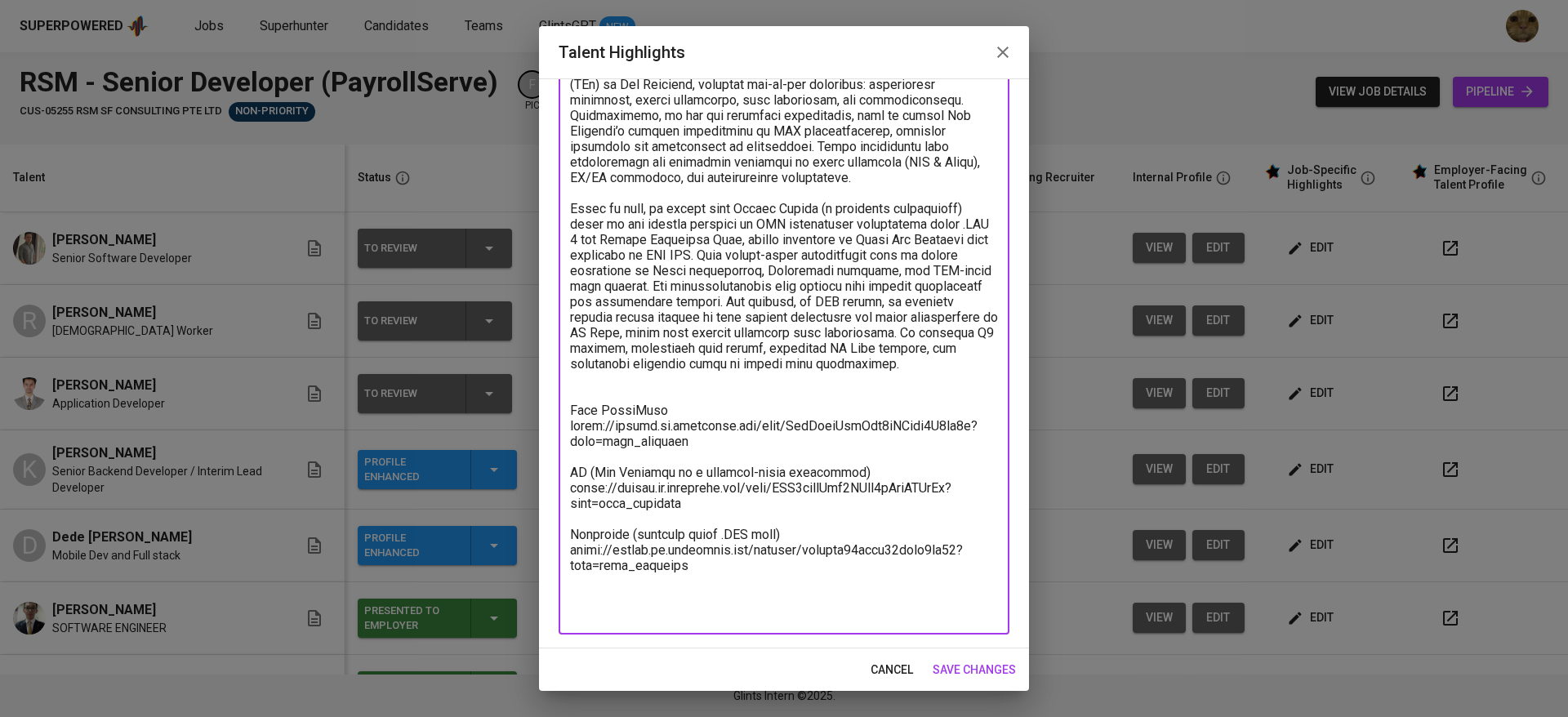
scroll to position [264, 0]
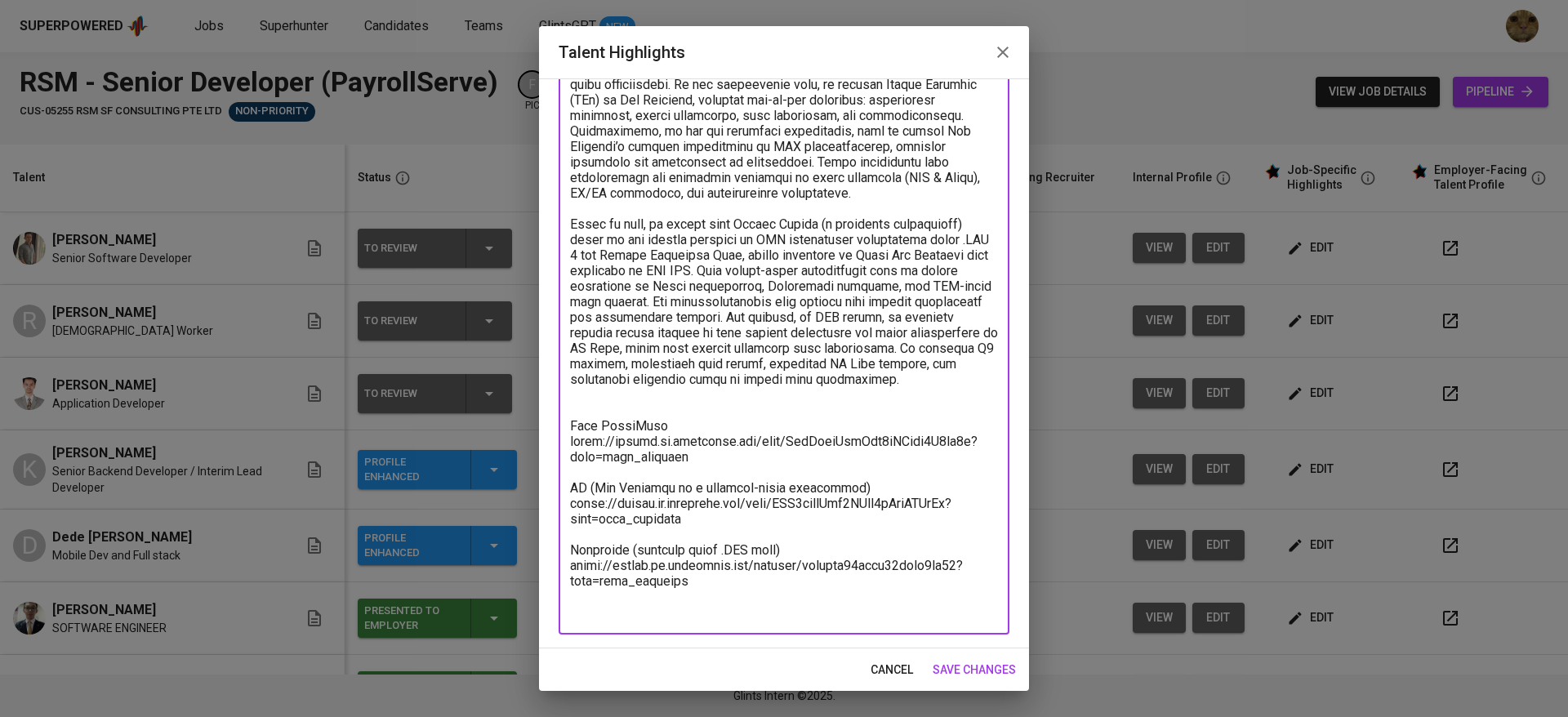
click at [578, 453] on textarea at bounding box center [783, 271] width 428 height 698
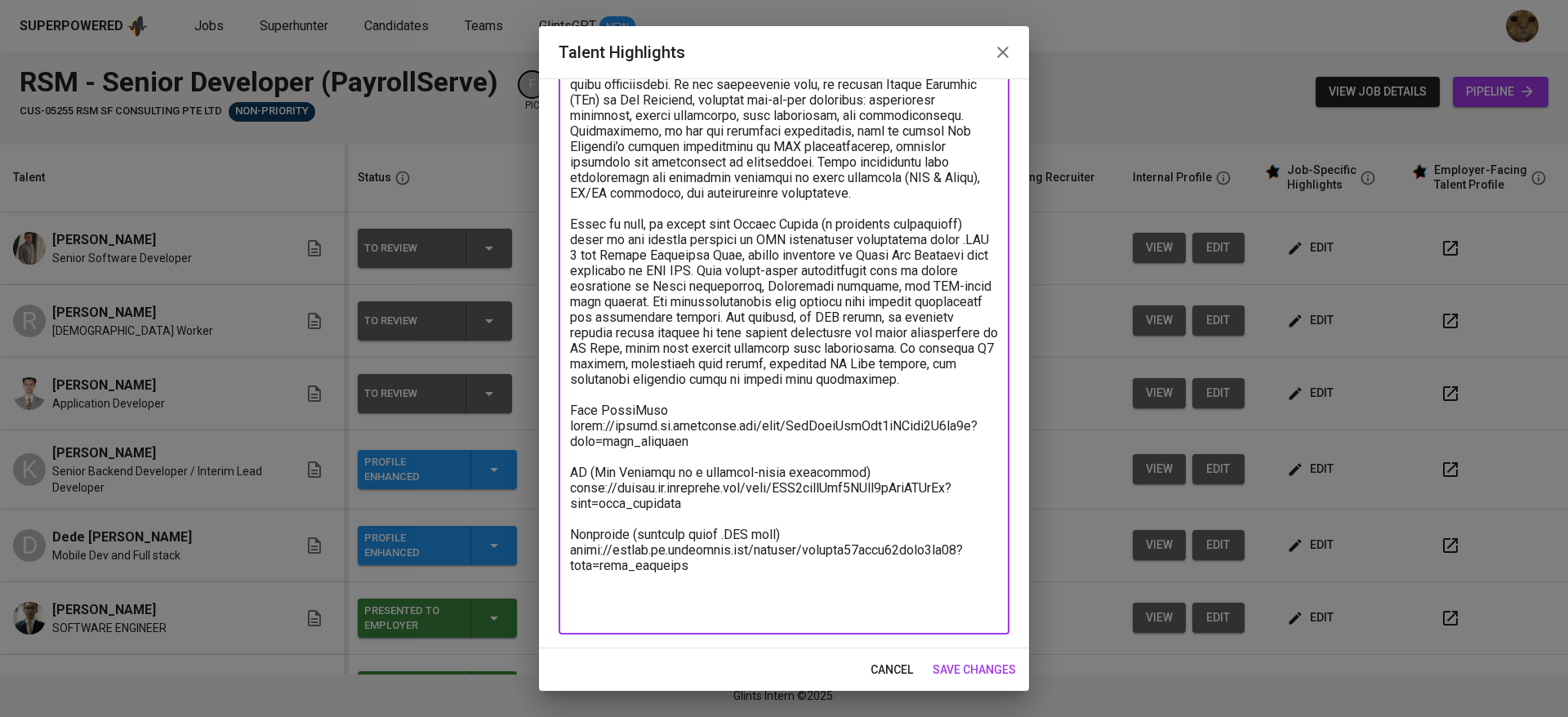
scroll to position [249, 0]
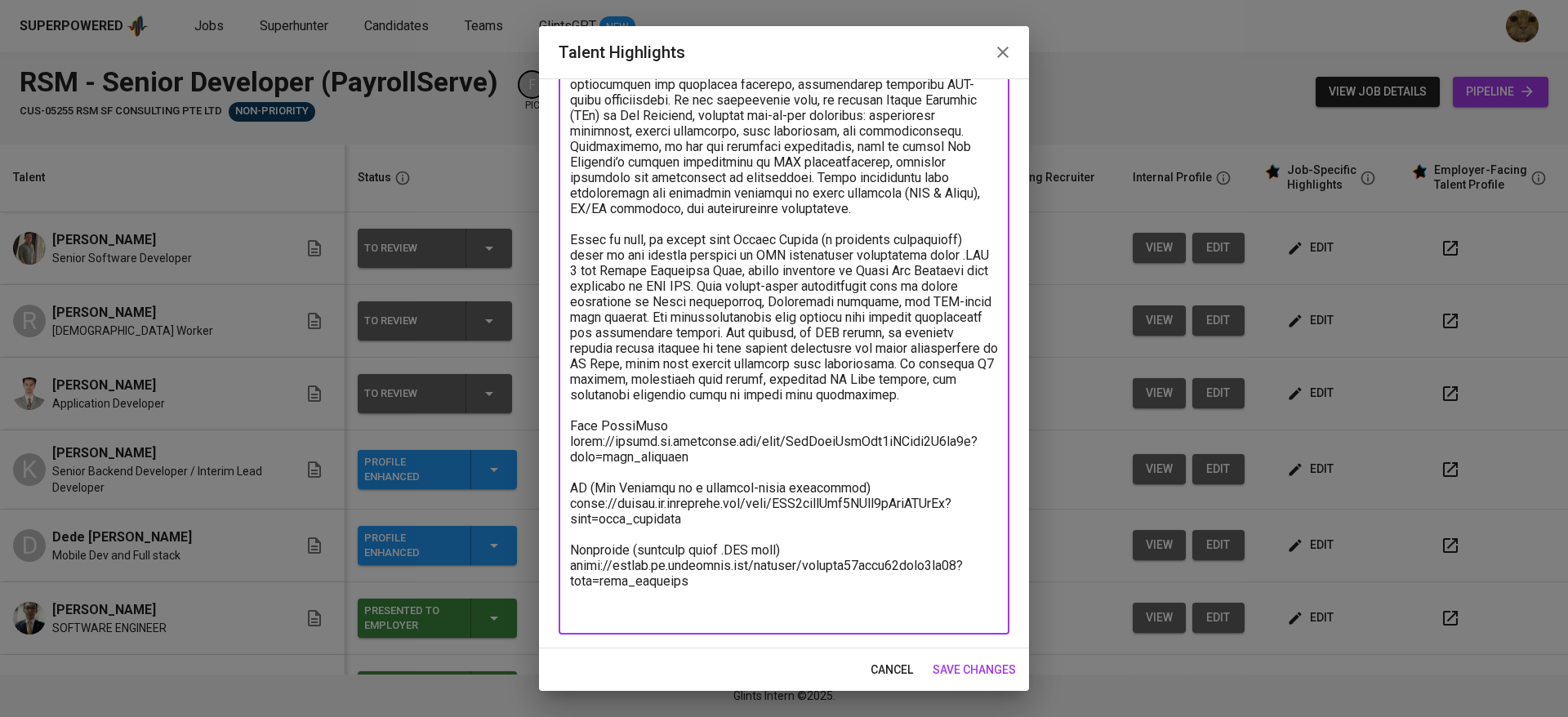
type textarea "During his professional journey, Daniel gained extensive hands-on experience wo…"
click at [976, 670] on span "save changes" at bounding box center [973, 670] width 83 height 21
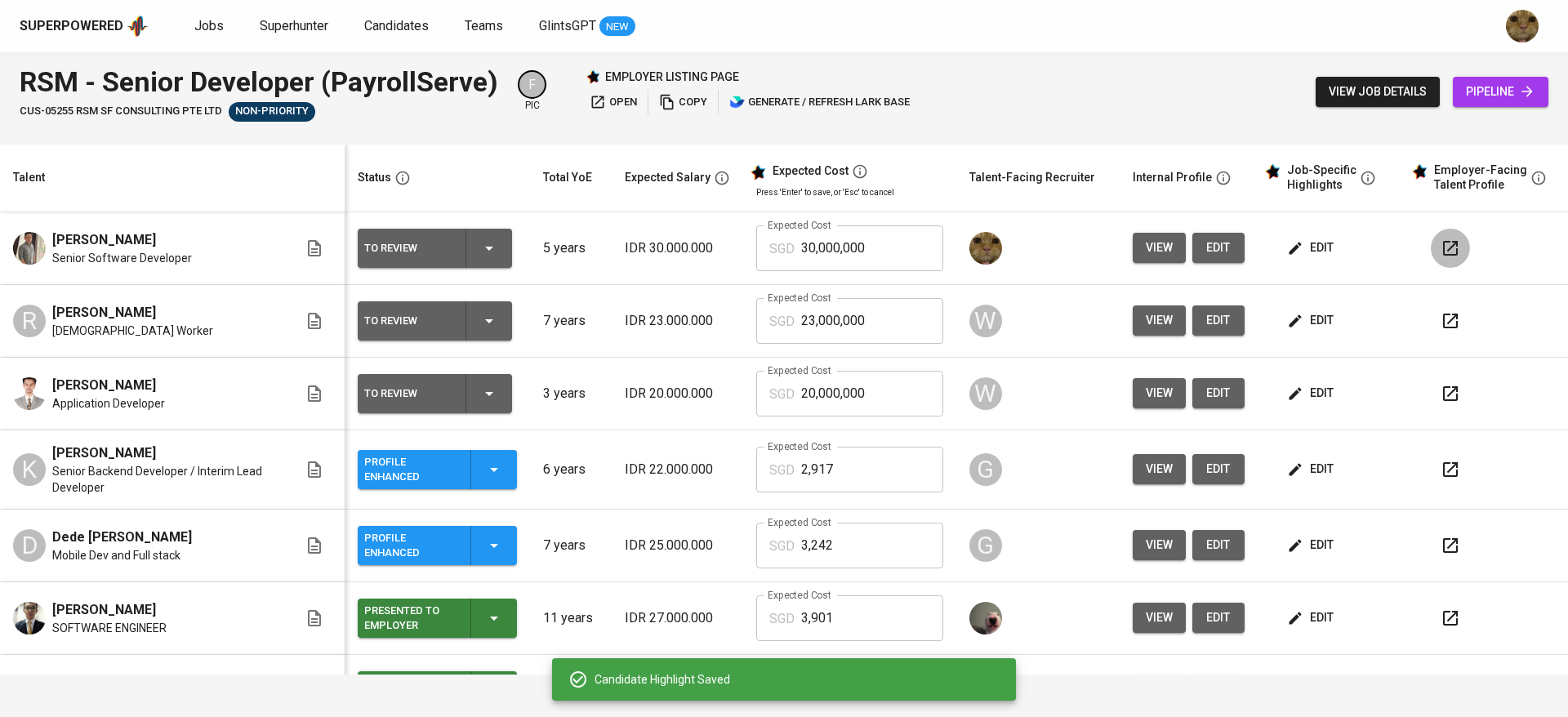
click at [1432, 238] on button "button" at bounding box center [1450, 248] width 39 height 39
click at [1290, 238] on span "edit" at bounding box center [1312, 247] width 43 height 21
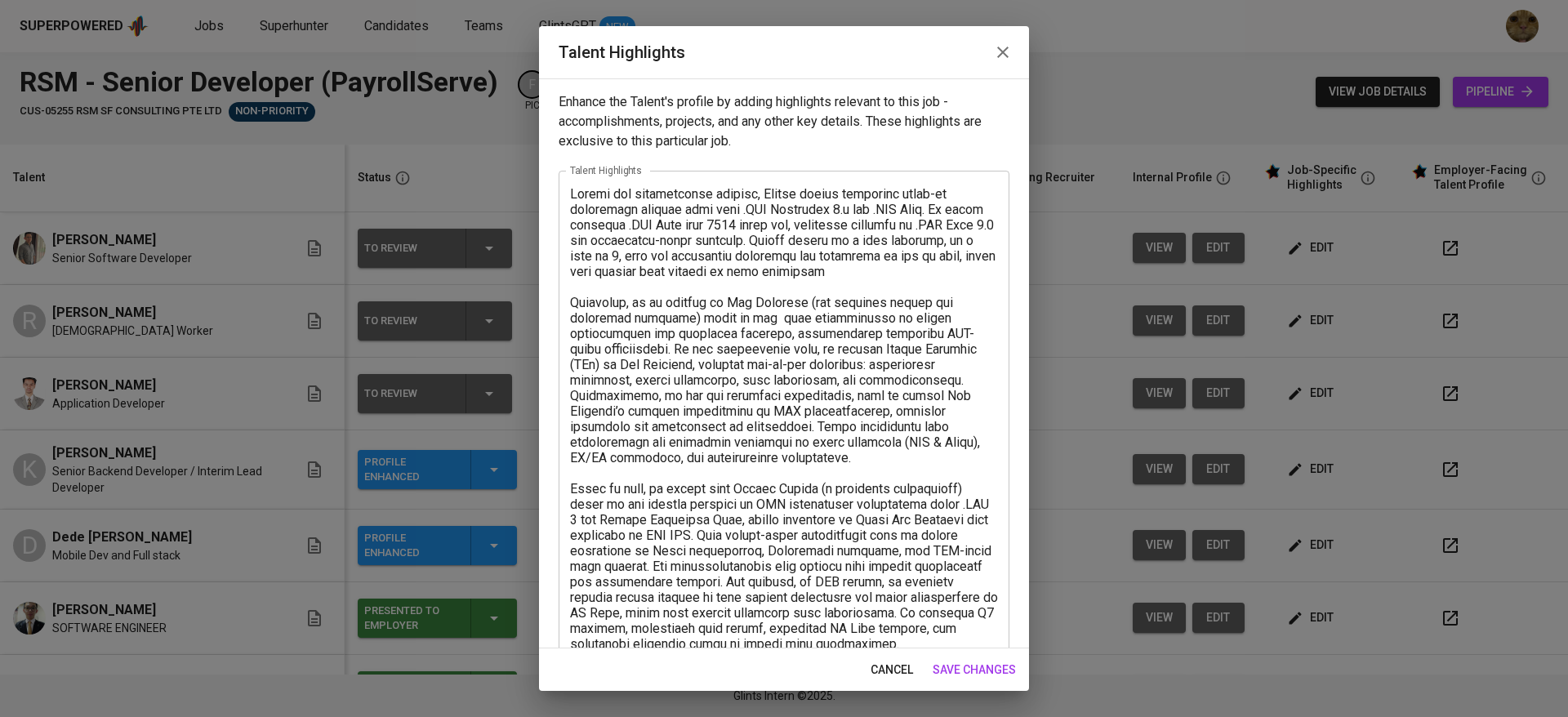
click at [630, 254] on textarea at bounding box center [783, 528] width 428 height 683
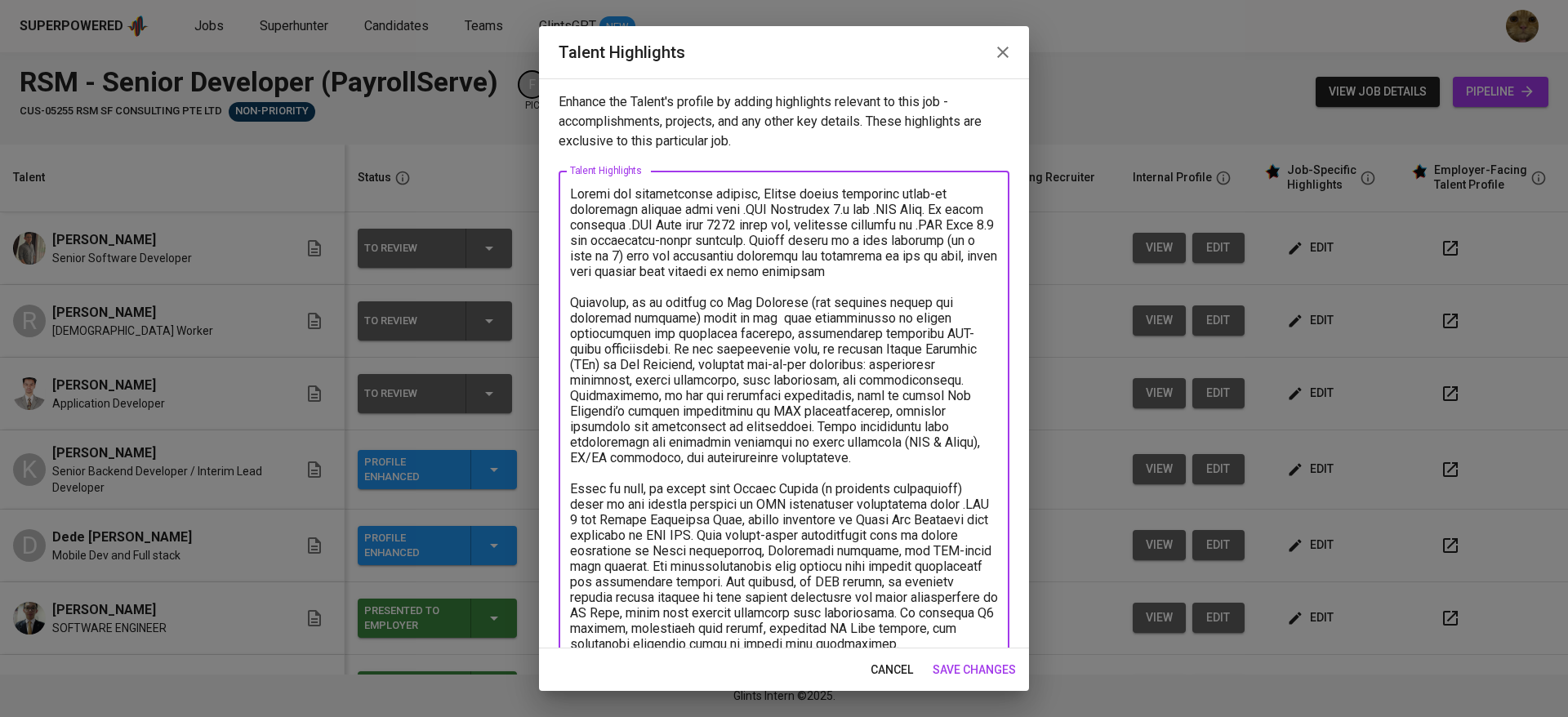
type textarea "During his professional journey, Daniel gained extensive hands-on experience wo…"
click at [980, 665] on span "save changes" at bounding box center [973, 670] width 83 height 21
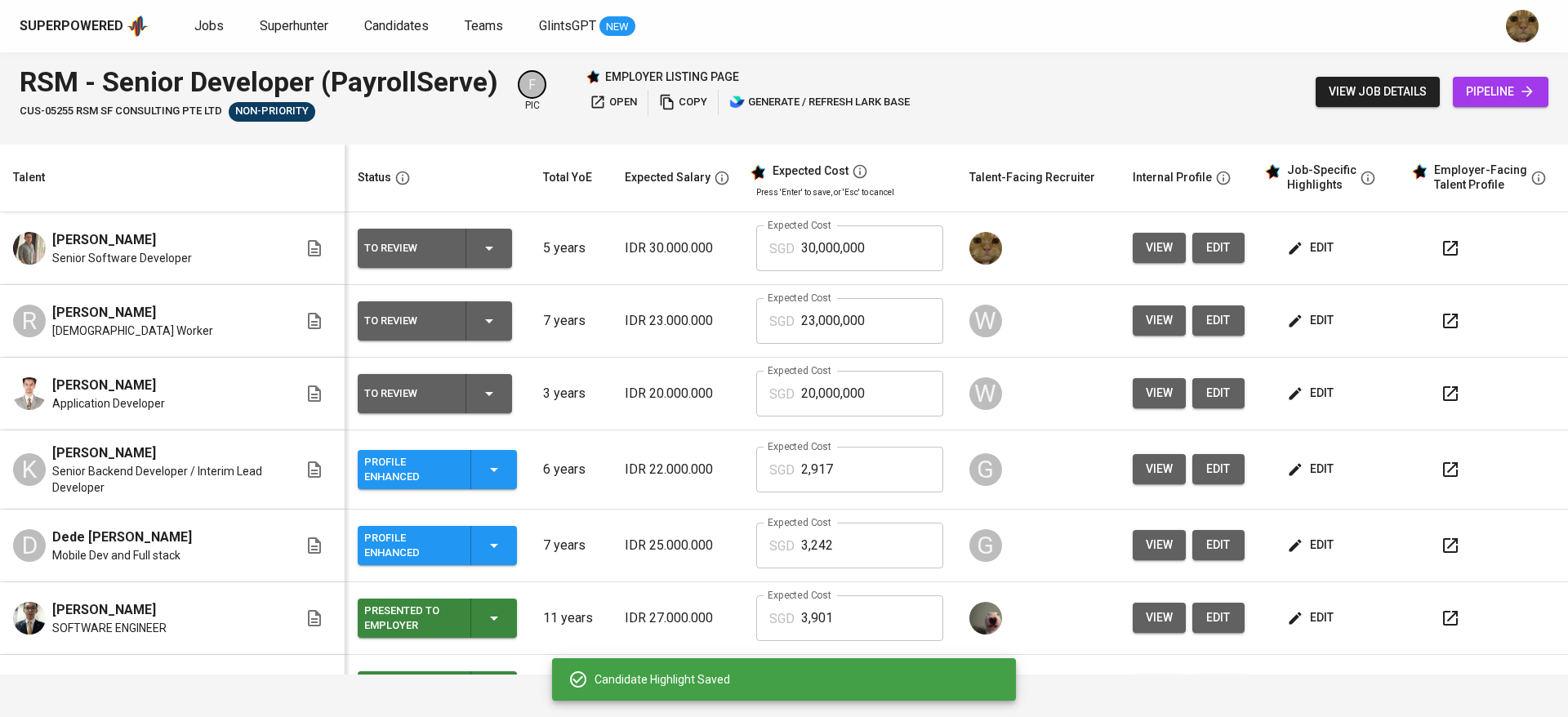
click at [1440, 253] on icon "button" at bounding box center [1450, 248] width 20 height 20
click at [1302, 254] on span "edit" at bounding box center [1312, 247] width 43 height 21
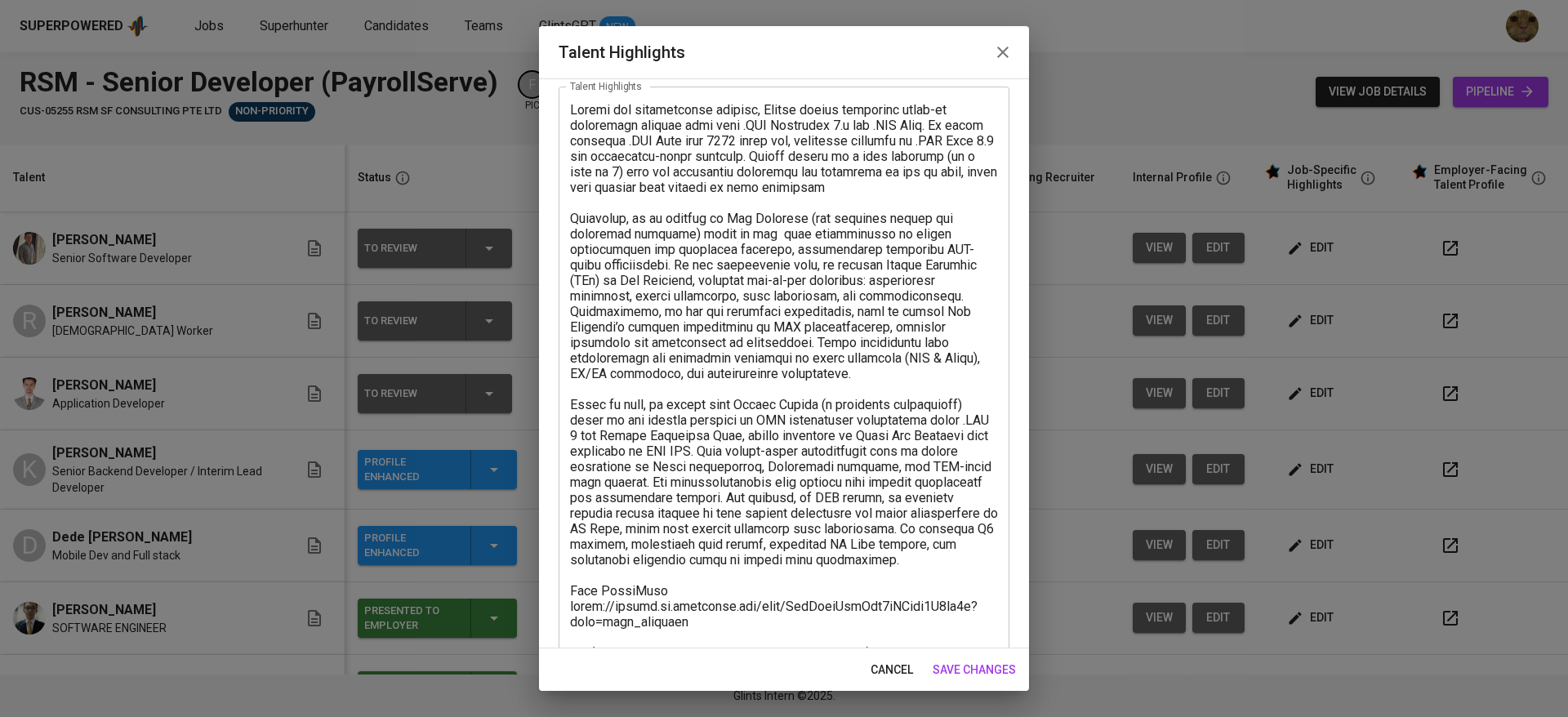
scroll to position [122, 0]
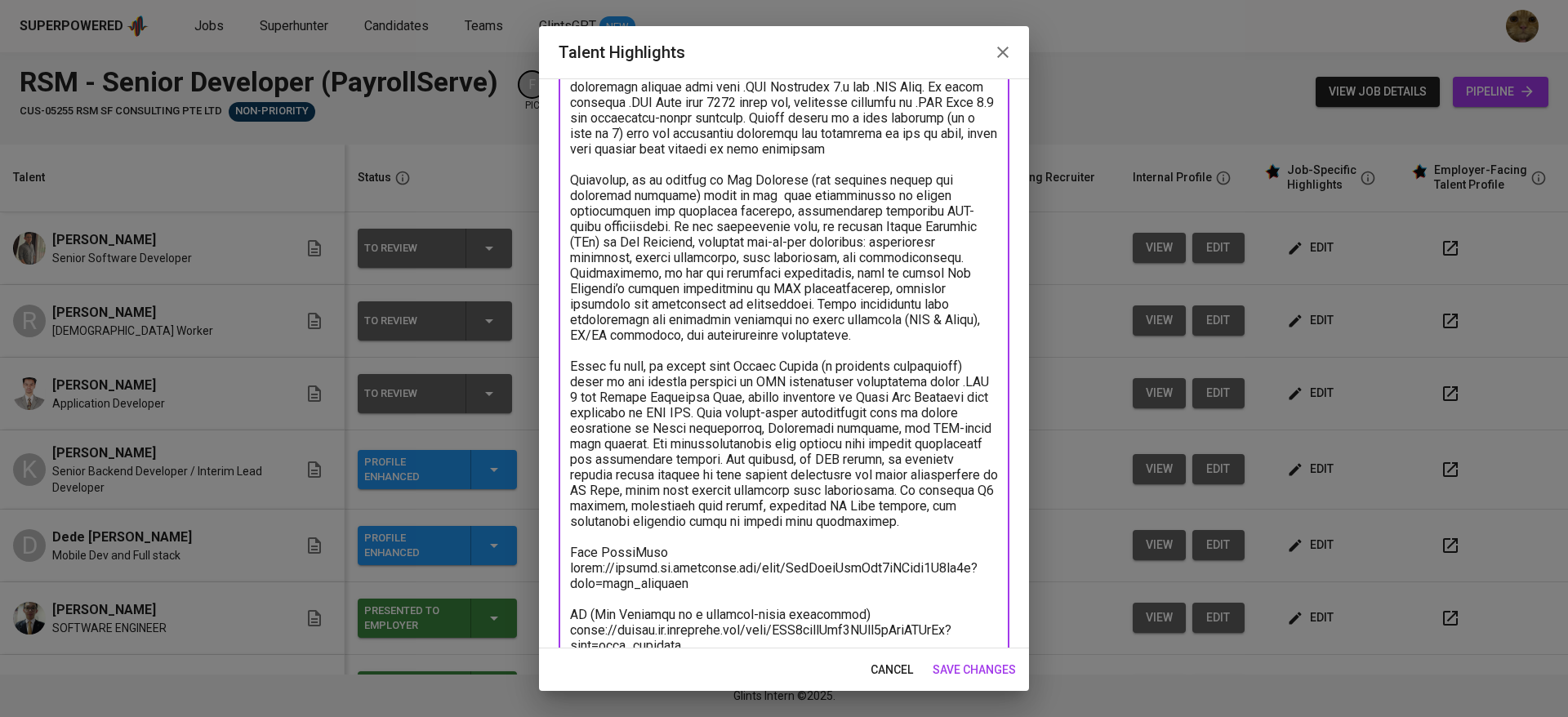
drag, startPoint x: 604, startPoint y: 445, endPoint x: 618, endPoint y: 445, distance: 14.0
click at [618, 445] on textarea at bounding box center [783, 404] width 428 height 683
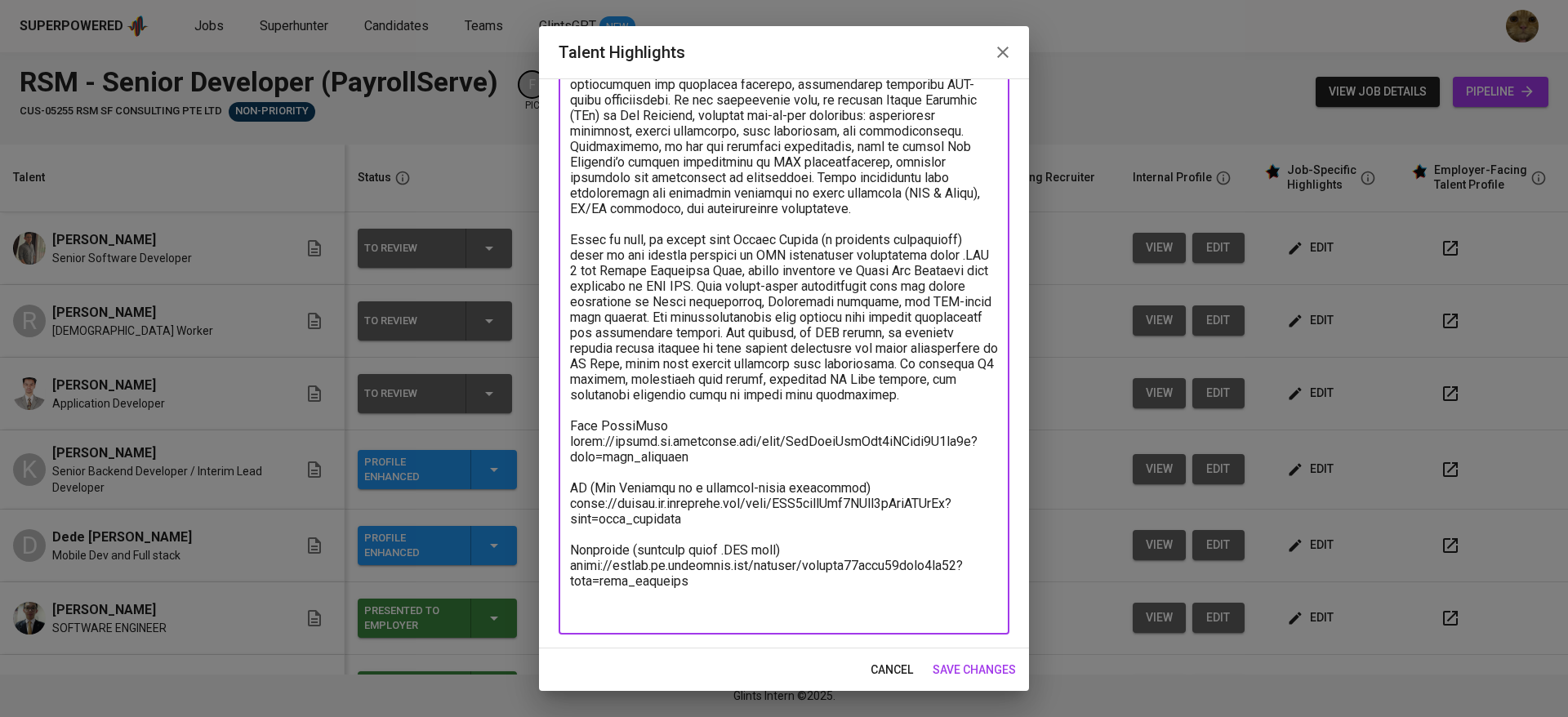
click at [742, 608] on textarea at bounding box center [783, 279] width 428 height 683
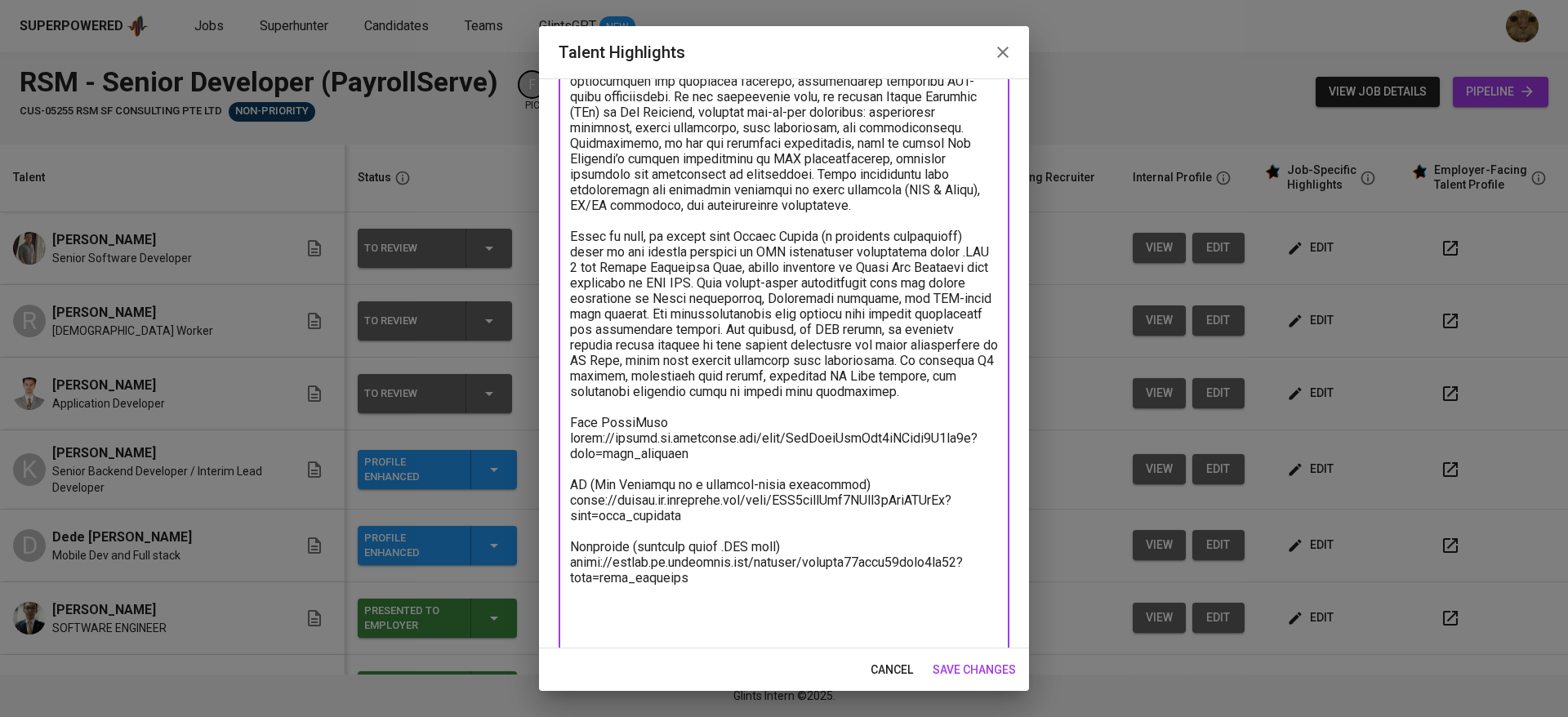
type textarea "During his professional journey, Daniel gained extensive hands-on experience wo…"
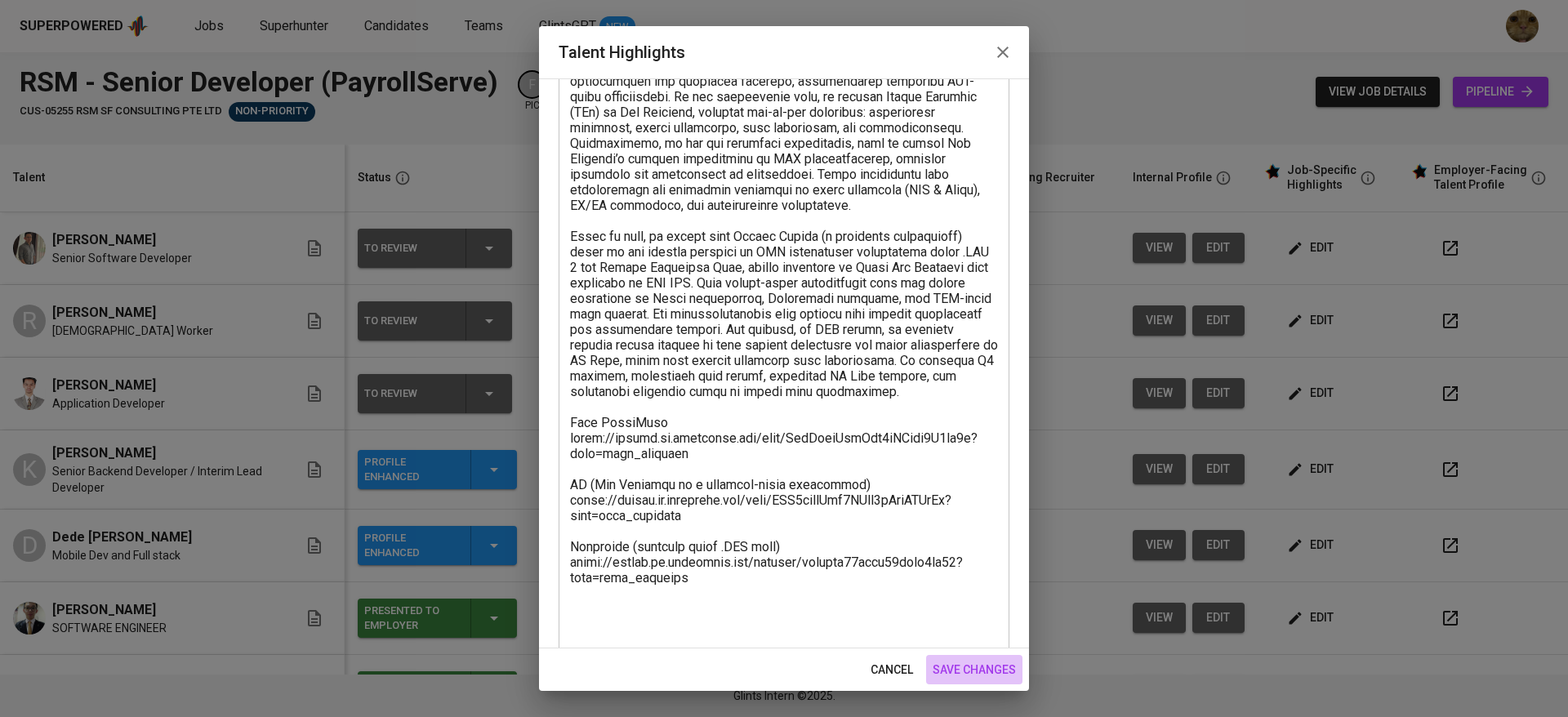
click at [946, 658] on button "save changes" at bounding box center [974, 671] width 96 height 30
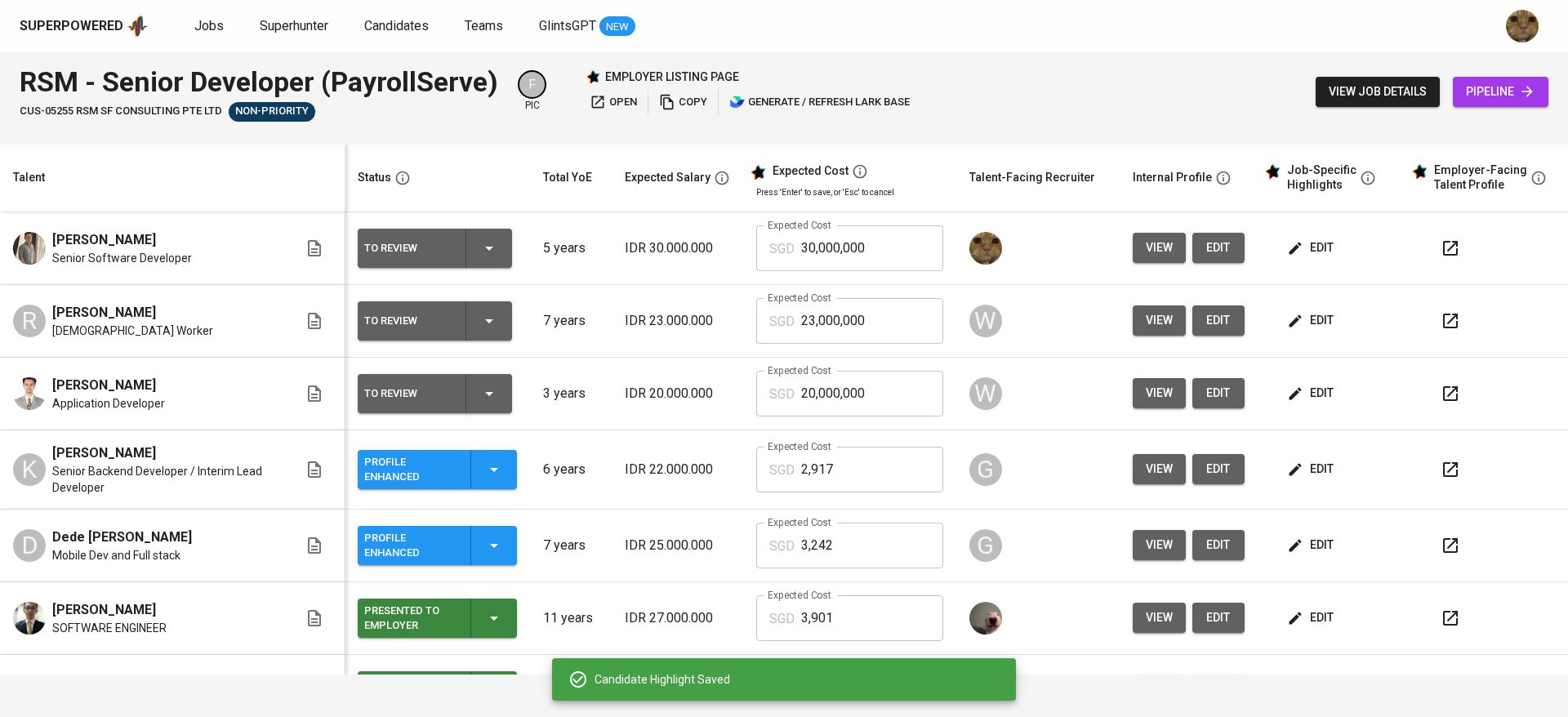
click at [1290, 397] on span "edit" at bounding box center [1312, 393] width 43 height 21
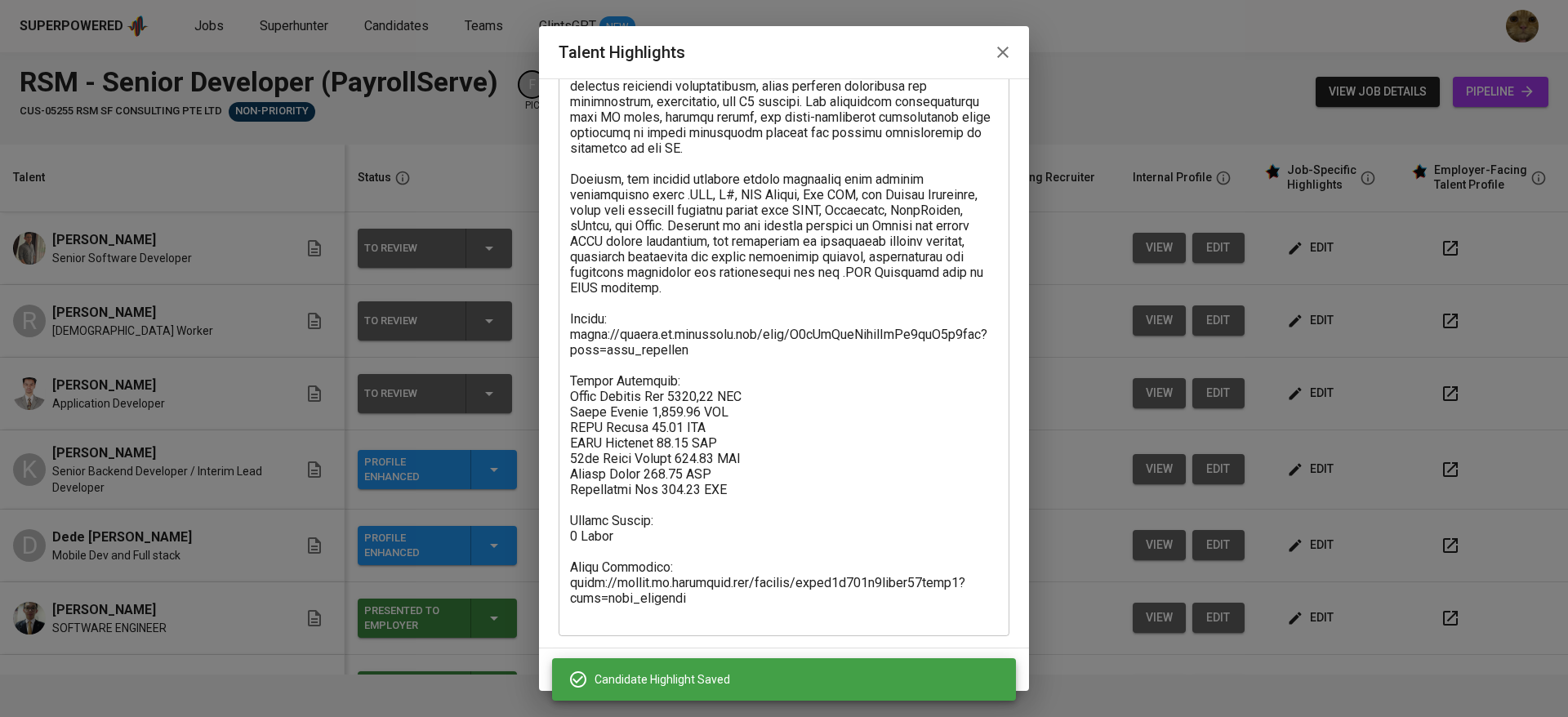
scroll to position [529, 0]
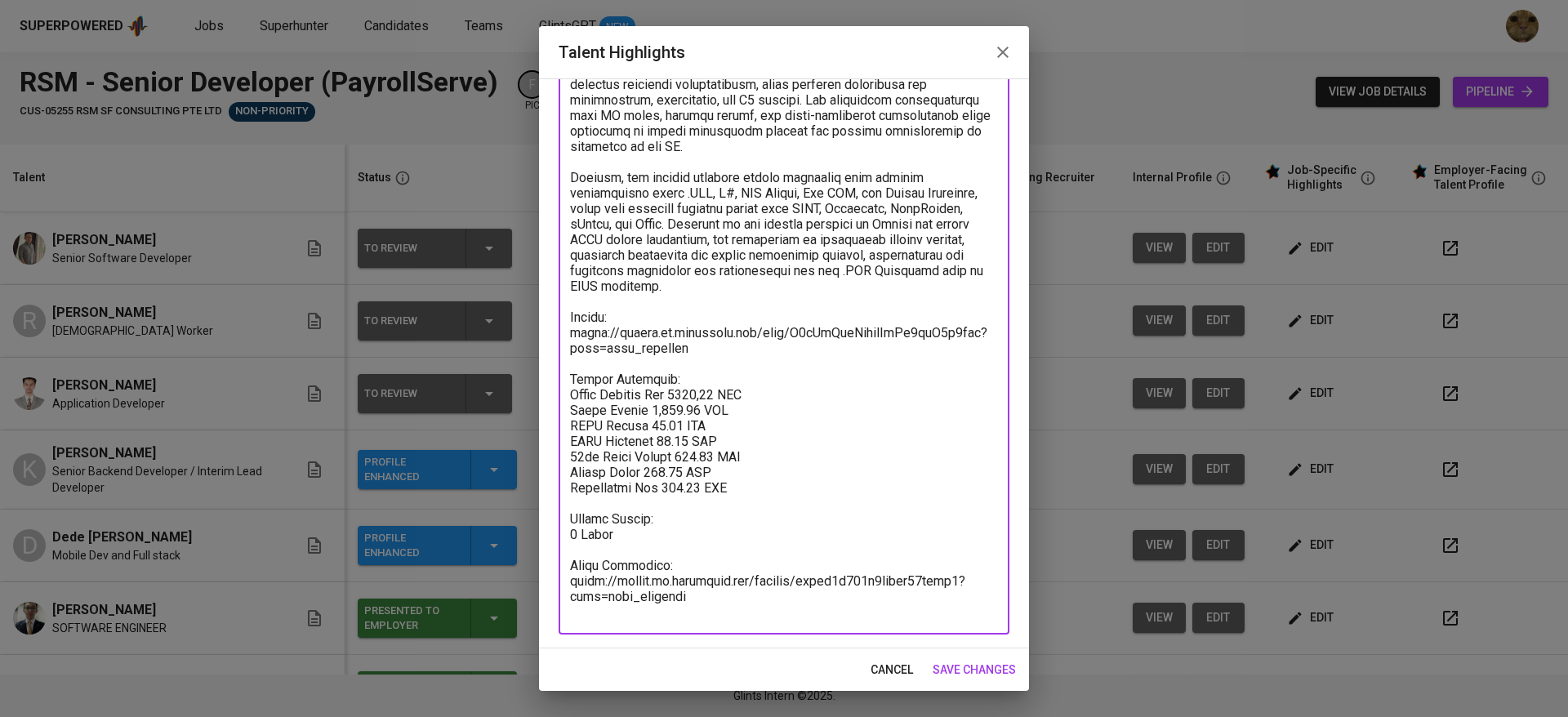
drag, startPoint x: 751, startPoint y: 500, endPoint x: 550, endPoint y: 393, distance: 227.7
click at [550, 393] on div "Enhance the Talent's profile by adding highlights relevant to this job - accomp…" at bounding box center [784, 363] width 490 height 570
click at [866, 656] on button "cancel" at bounding box center [892, 671] width 55 height 30
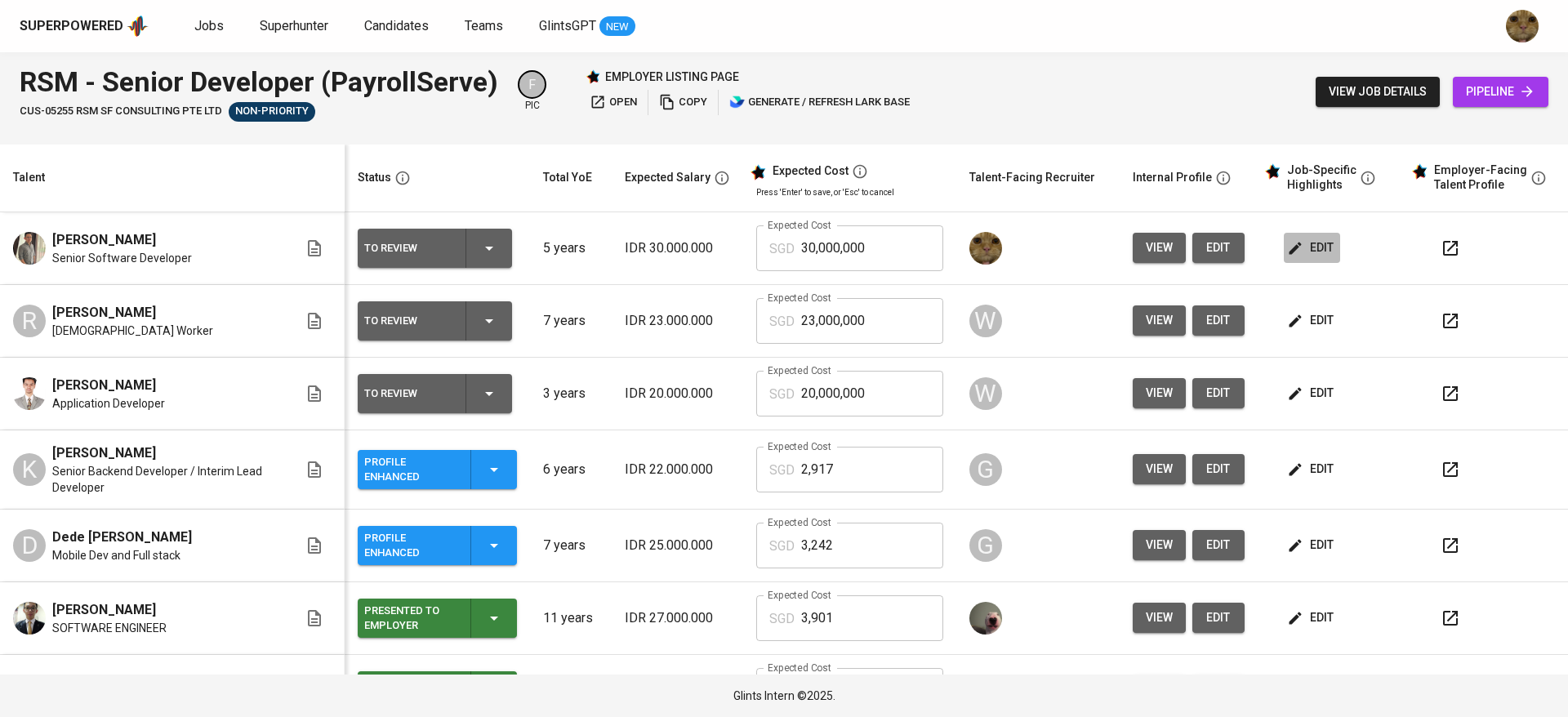
click at [1290, 246] on span "edit" at bounding box center [1312, 247] width 43 height 21
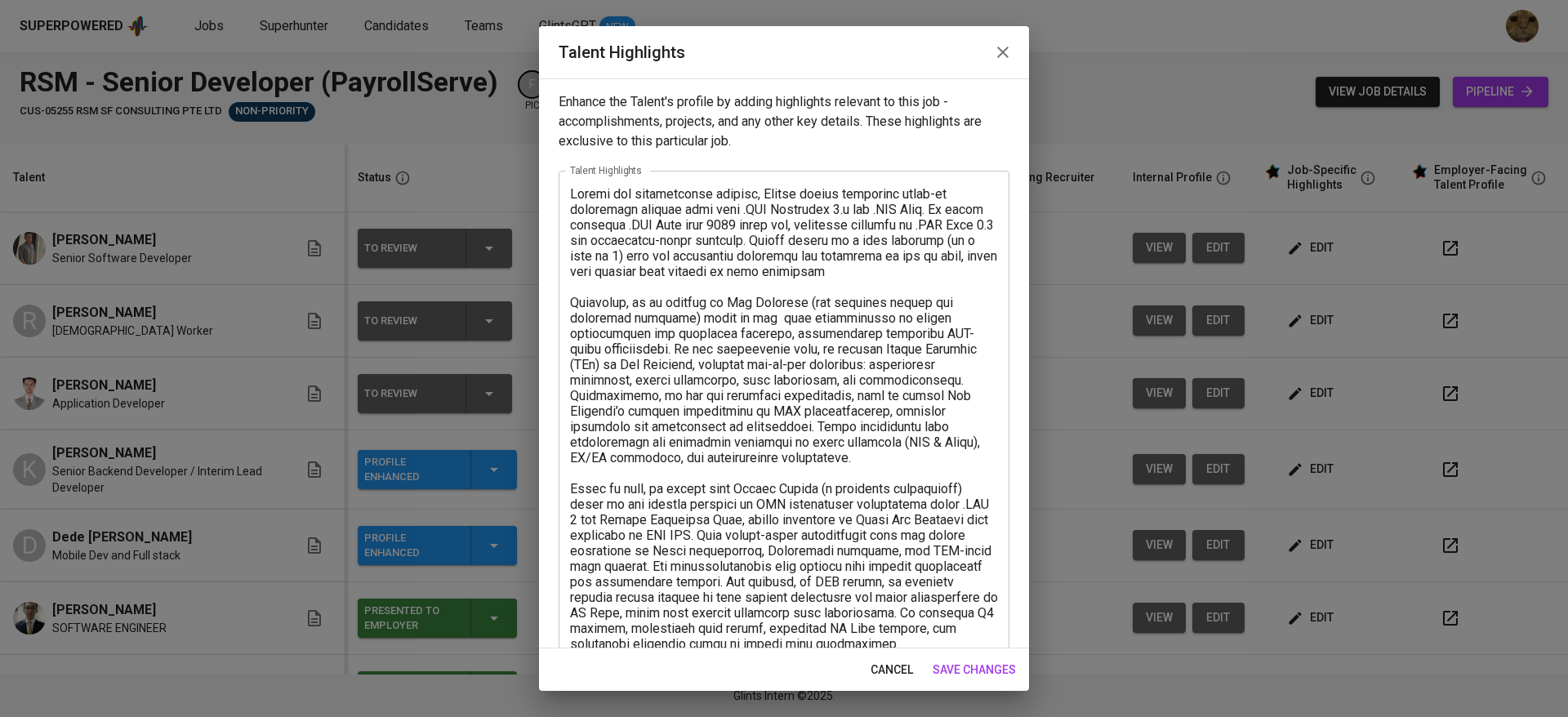
scroll to position [280, 0]
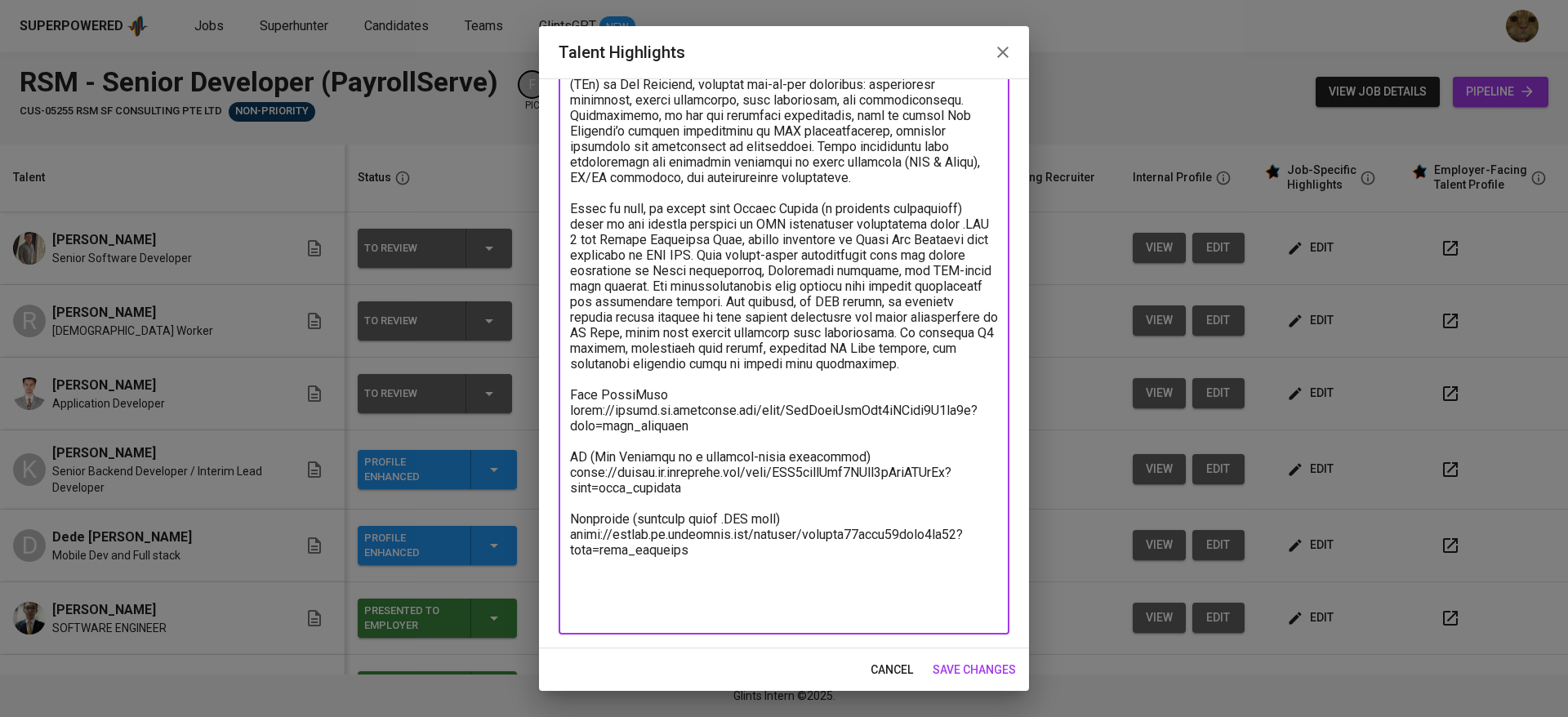
click at [725, 606] on textarea at bounding box center [783, 263] width 428 height 713
paste textarea "Salary Breakdown: Total Monthly Fee 2671,11 SGD Basic Salary 1,844.43 SGD BPJS …"
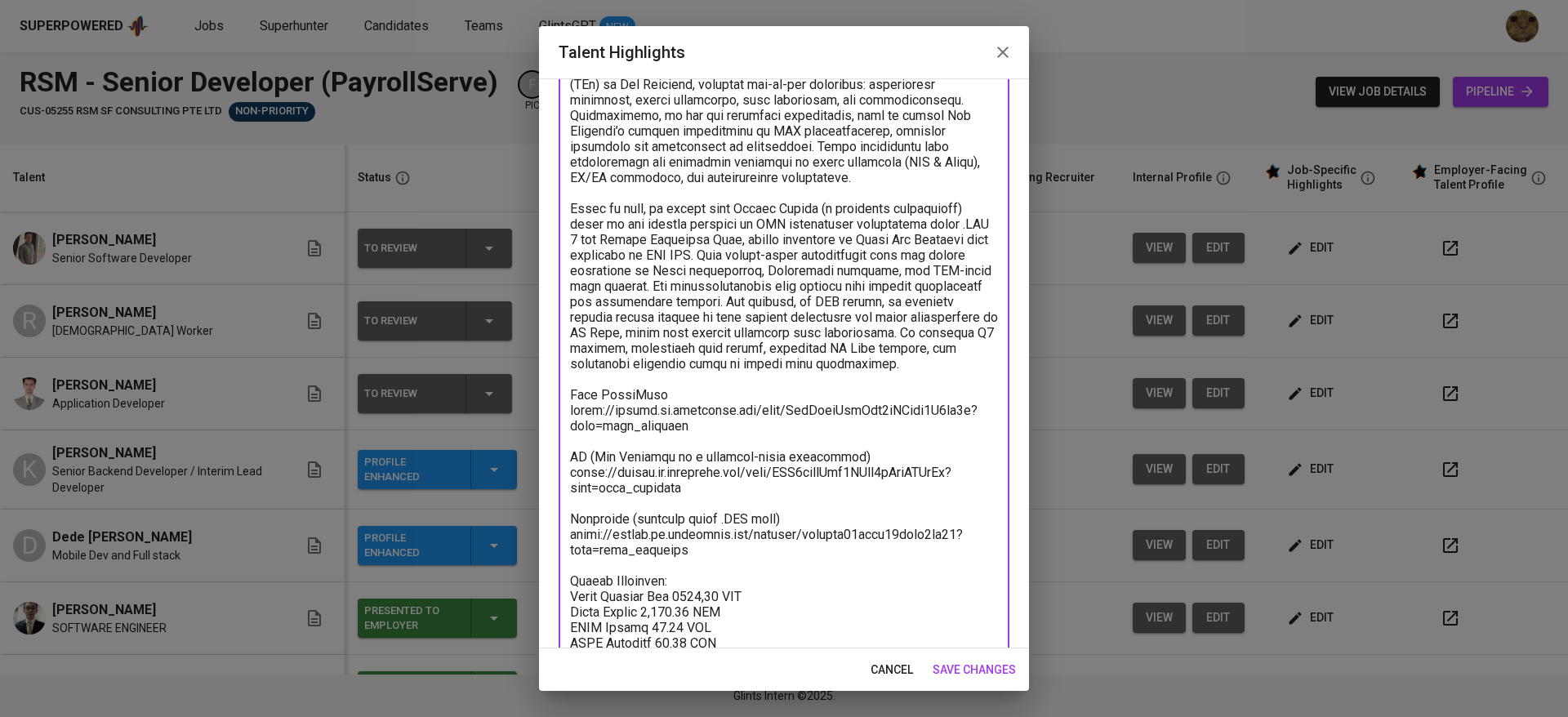
scroll to position [361, 0]
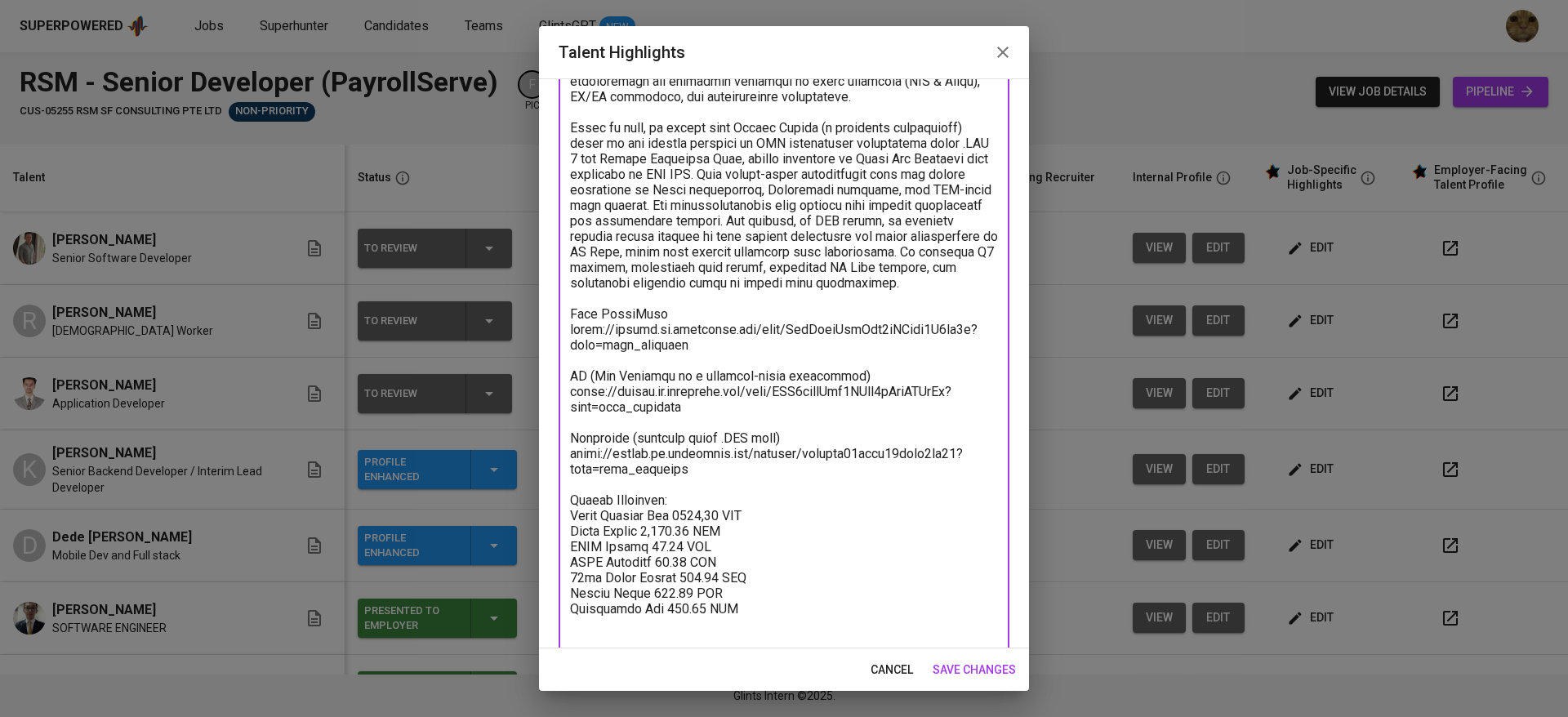
drag, startPoint x: 727, startPoint y: 544, endPoint x: 790, endPoint y: 559, distance: 64.8
click at [683, 545] on textarea at bounding box center [783, 236] width 428 height 822
click at [689, 517] on textarea at bounding box center [783, 236] width 428 height 822
click at [679, 528] on textarea at bounding box center [783, 236] width 428 height 822
drag, startPoint x: 788, startPoint y: 470, endPoint x: 628, endPoint y: 468, distance: 160.0
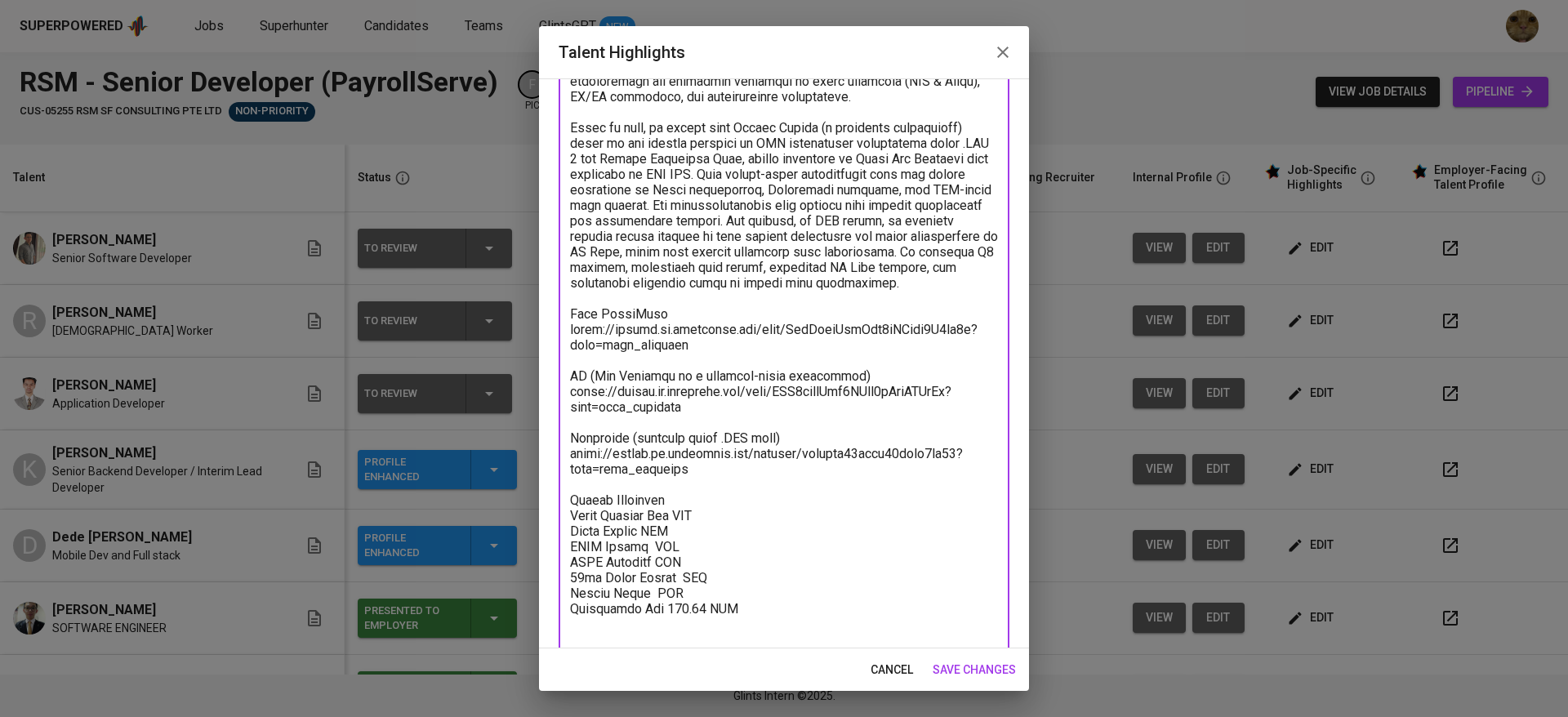
click at [628, 468] on textarea at bounding box center [783, 236] width 428 height 822
type textarea "During his professional journey, Daniel gained extensive hands-on experience wo…"
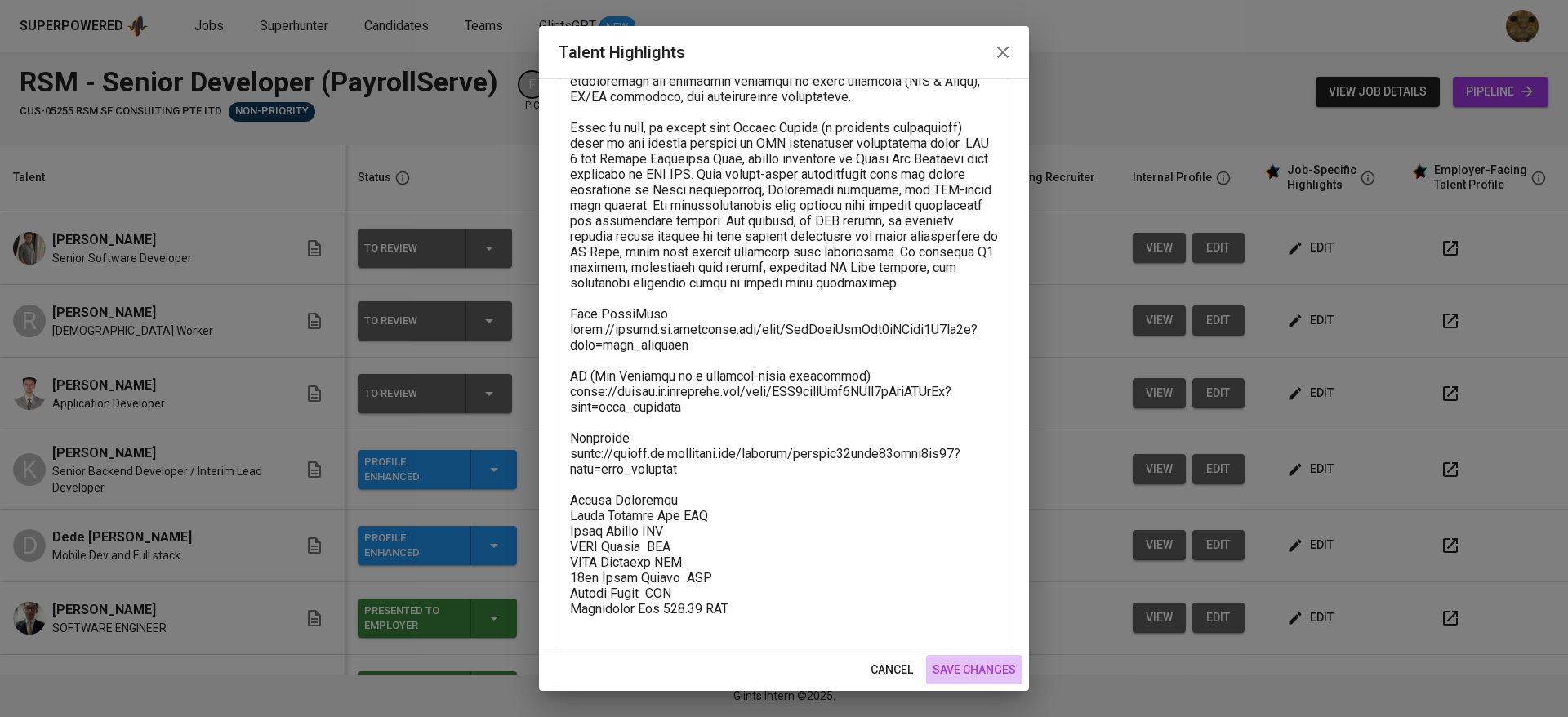
click at [942, 658] on button "save changes" at bounding box center [974, 671] width 96 height 30
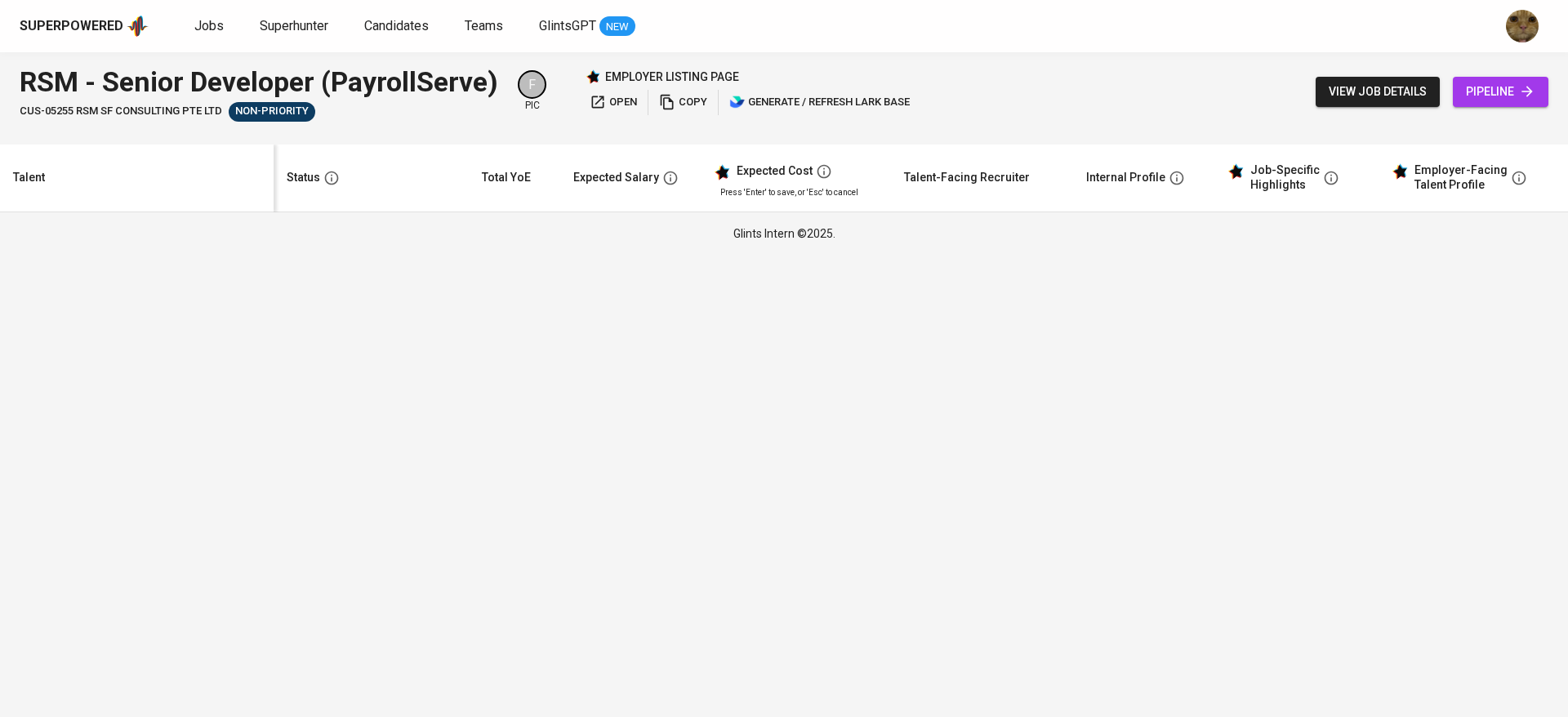
click at [1390, 86] on span "view job details" at bounding box center [1378, 91] width 98 height 21
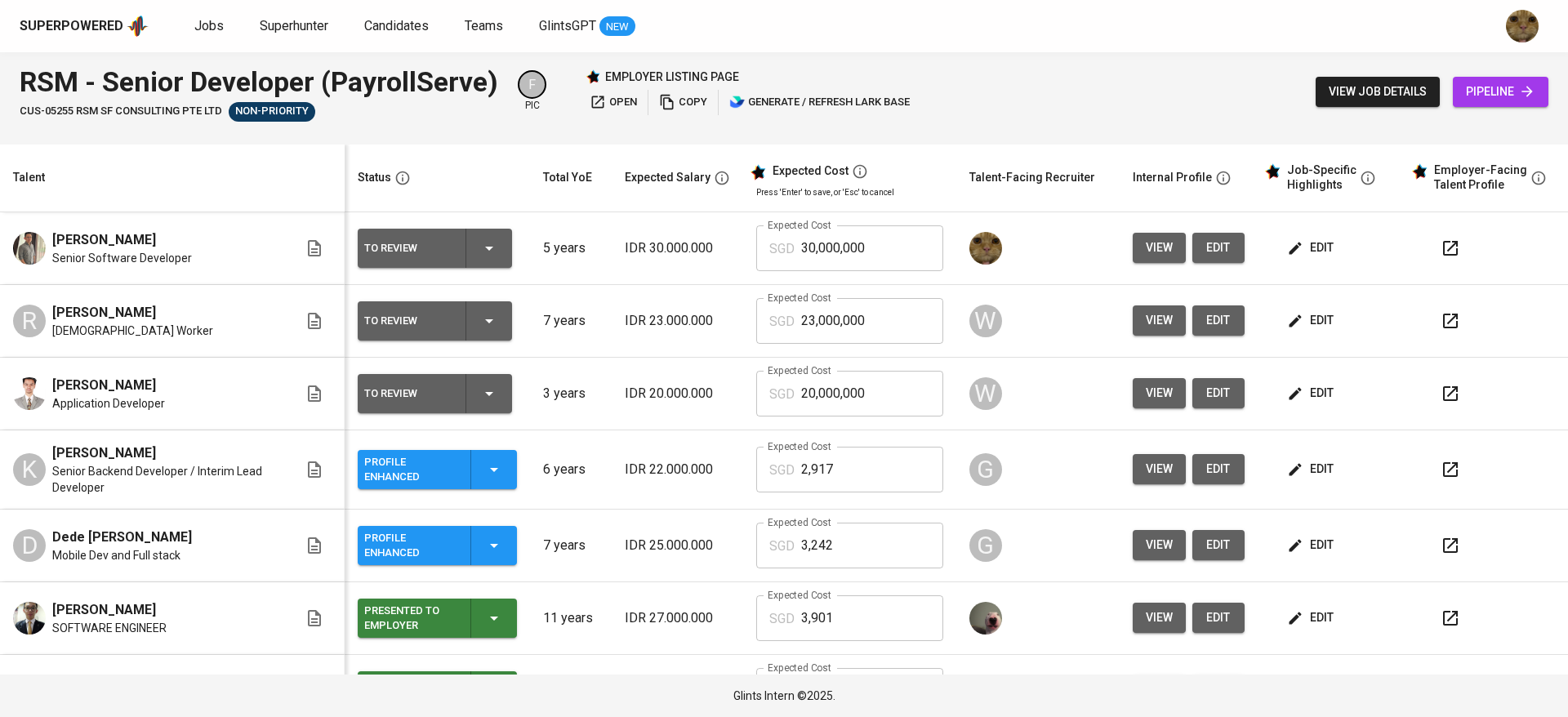
click at [1380, 92] on span "view job details" at bounding box center [1378, 91] width 98 height 21
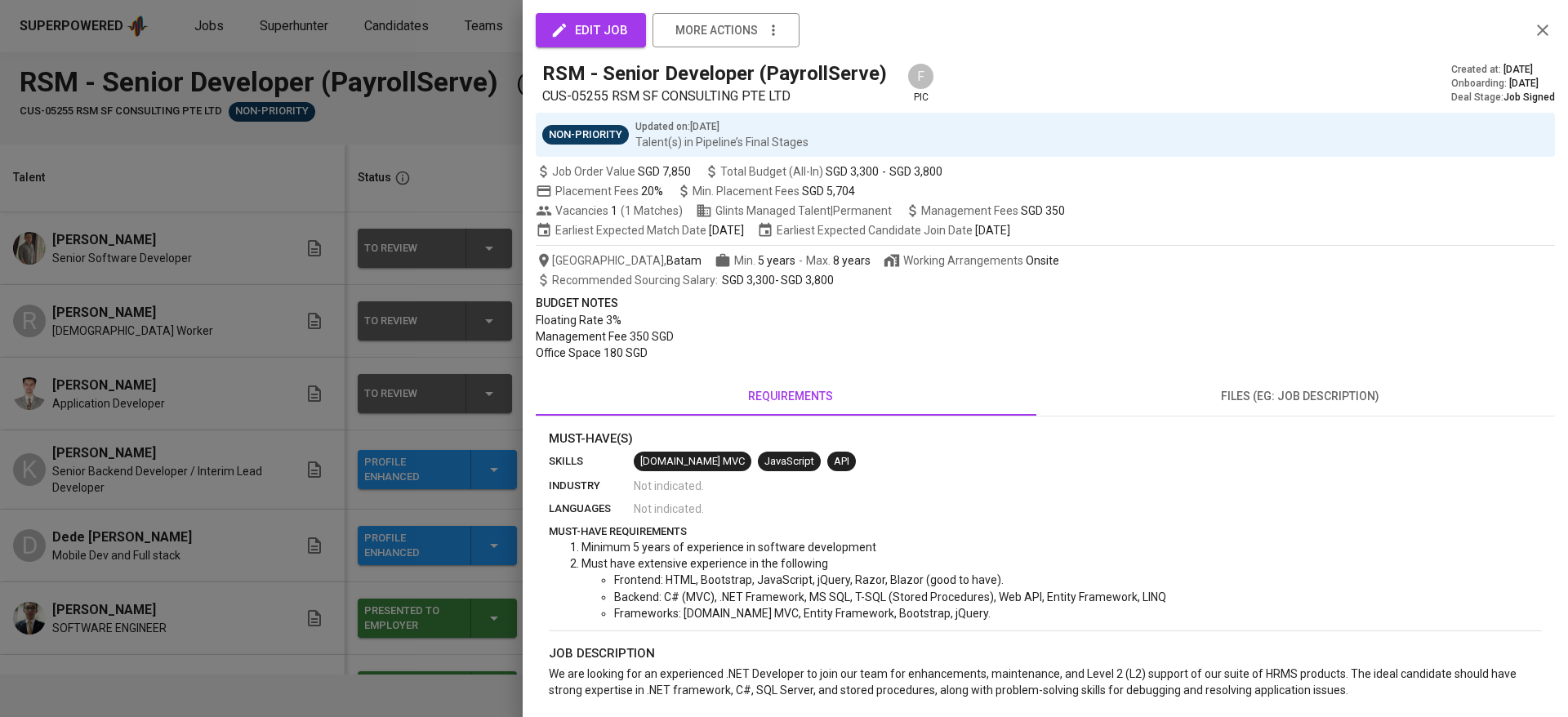
click at [1336, 102] on div "RSM - Senior Developer (PayrollServe) CUS-05255 RSM SF CONSULTING PTE LTD F pic…" at bounding box center [1045, 83] width 1019 height 46
click at [97, 416] on div at bounding box center [784, 358] width 1568 height 717
click at [1533, 25] on icon "button" at bounding box center [1543, 30] width 20 height 20
click at [1533, 34] on icon "button" at bounding box center [1543, 30] width 20 height 20
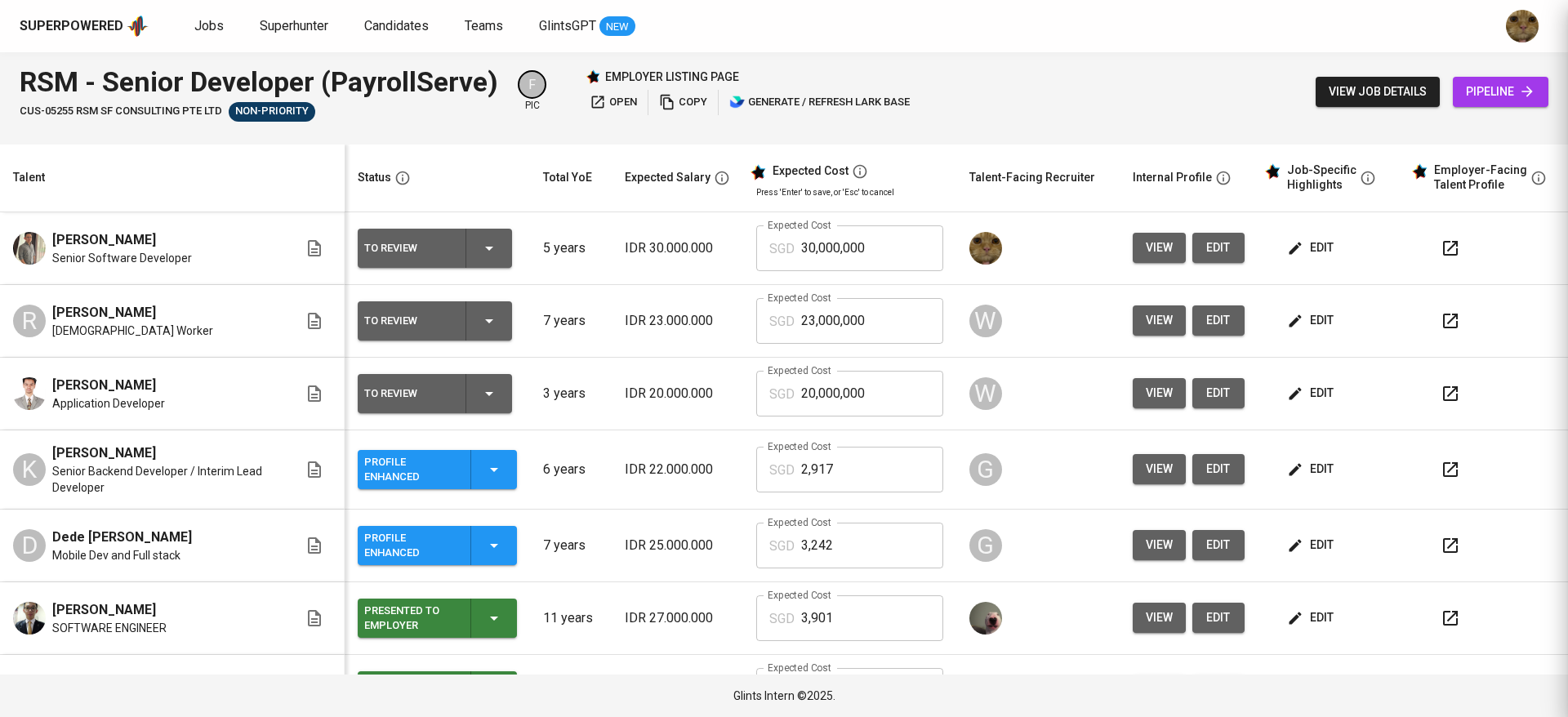
click at [1305, 237] on button "edit" at bounding box center [1312, 248] width 56 height 30
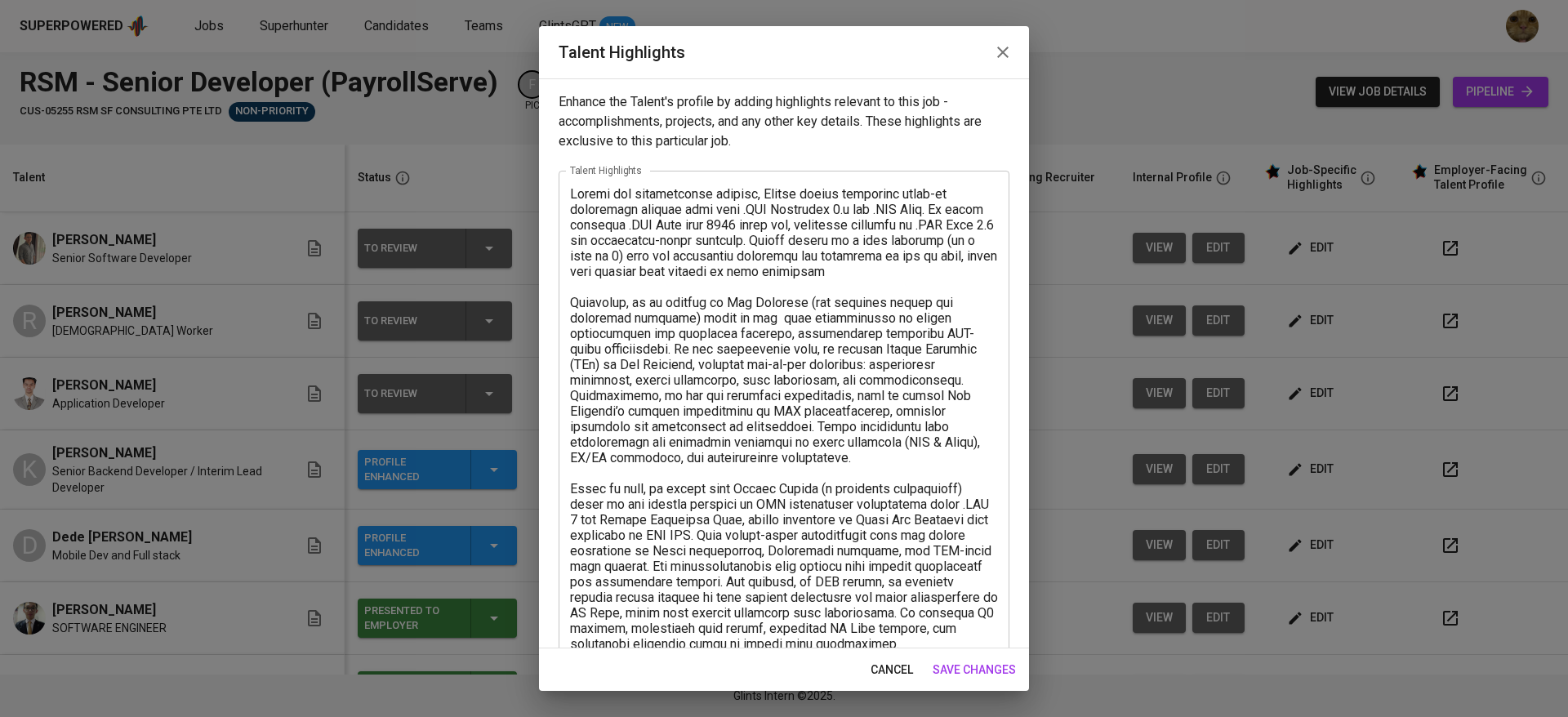
scroll to position [388, 0]
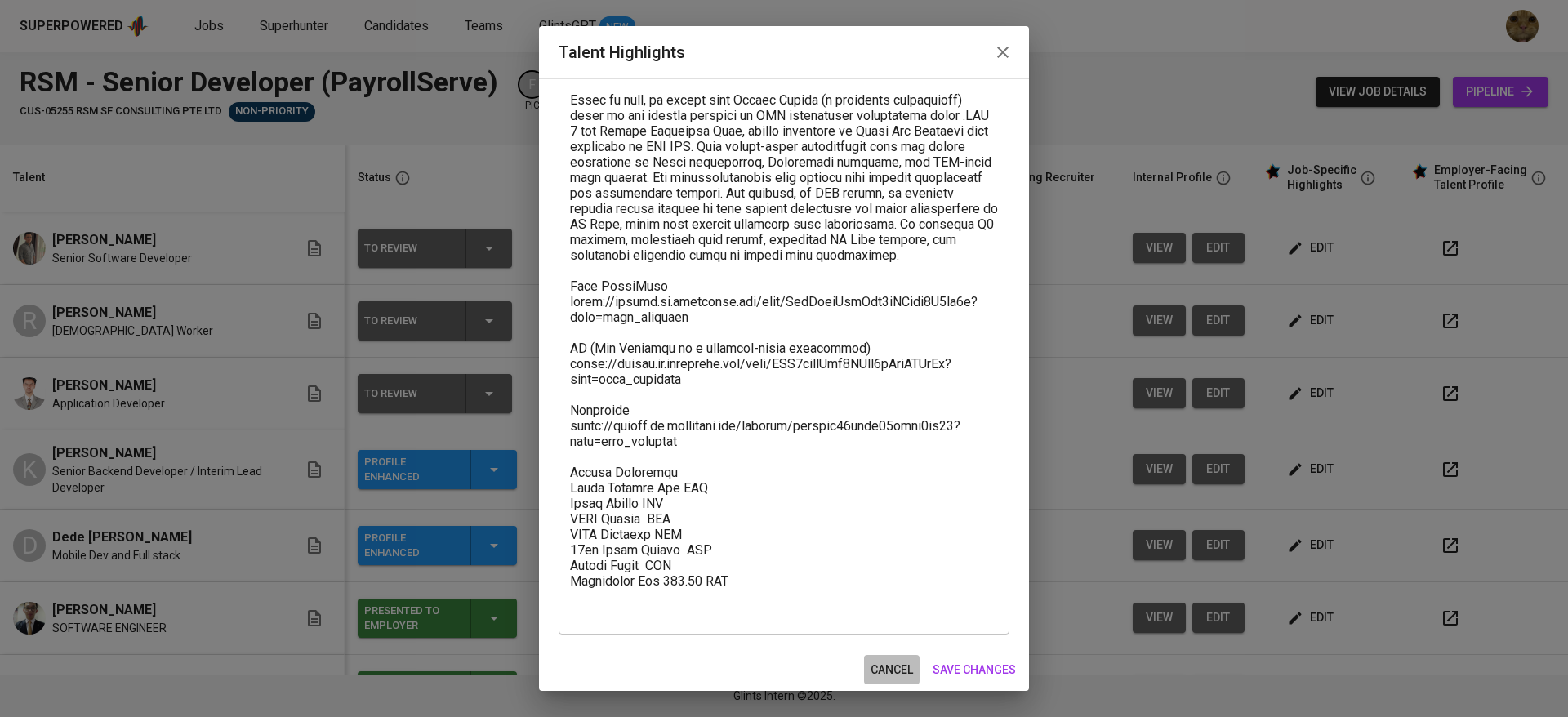
click at [887, 675] on span "cancel" at bounding box center [892, 670] width 43 height 21
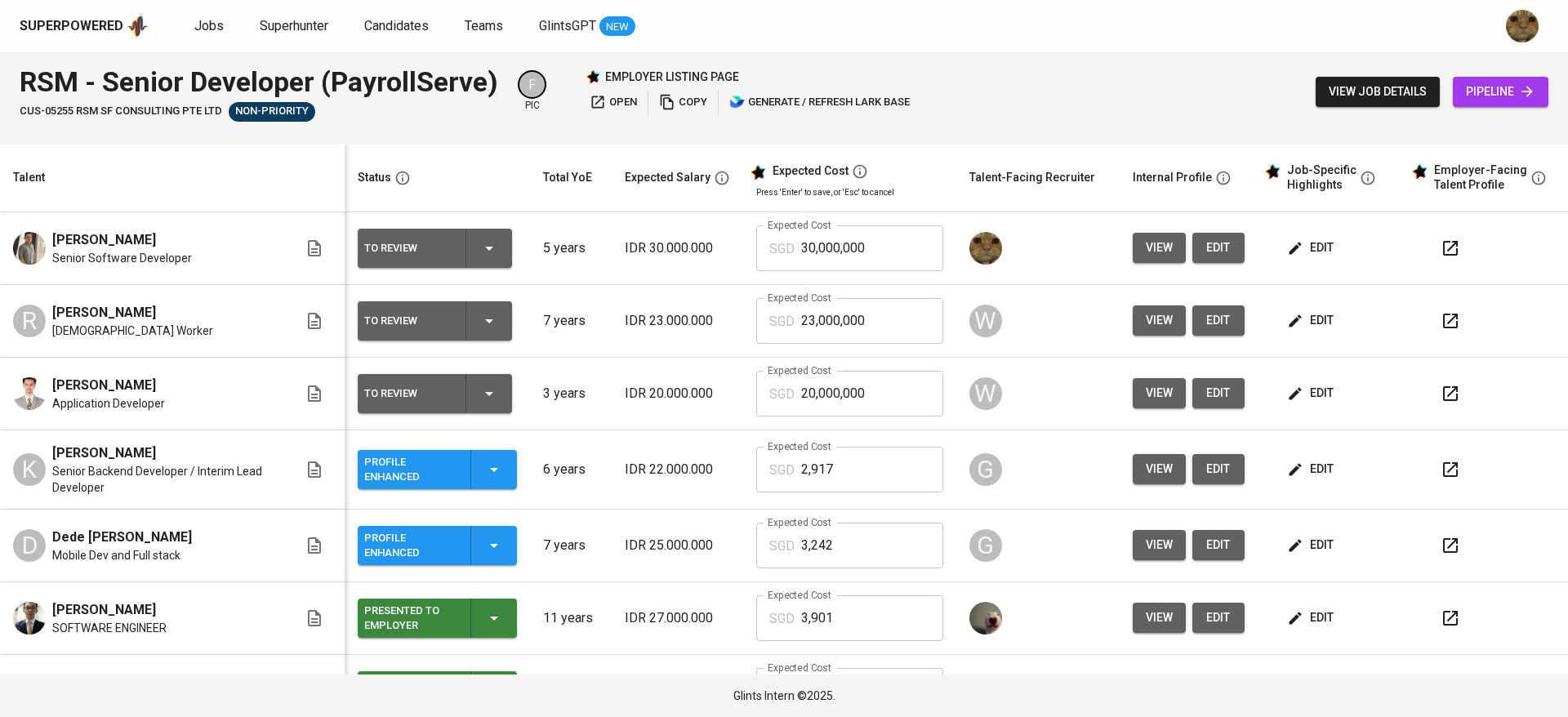
click at [1287, 623] on icon "button" at bounding box center [1295, 618] width 16 height 16
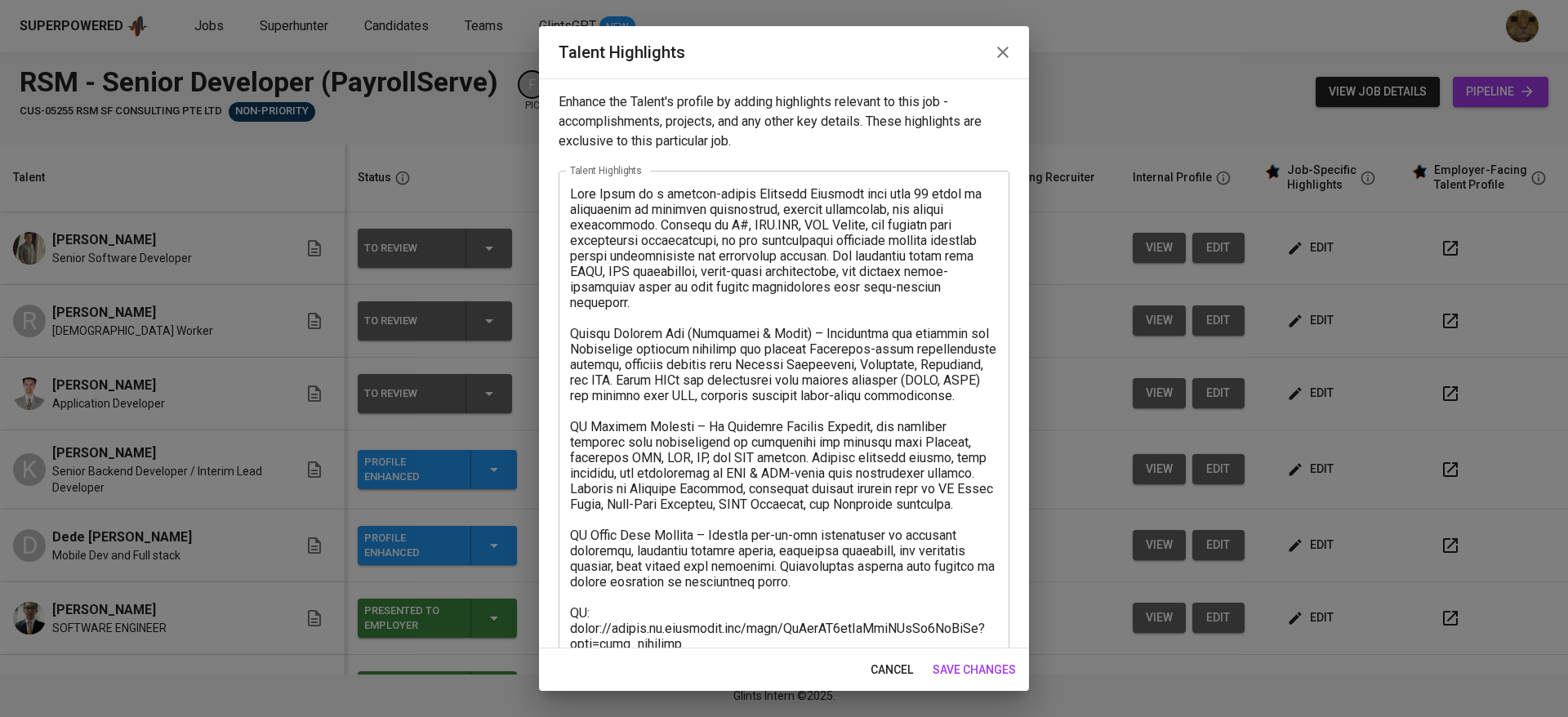
scroll to position [234, 0]
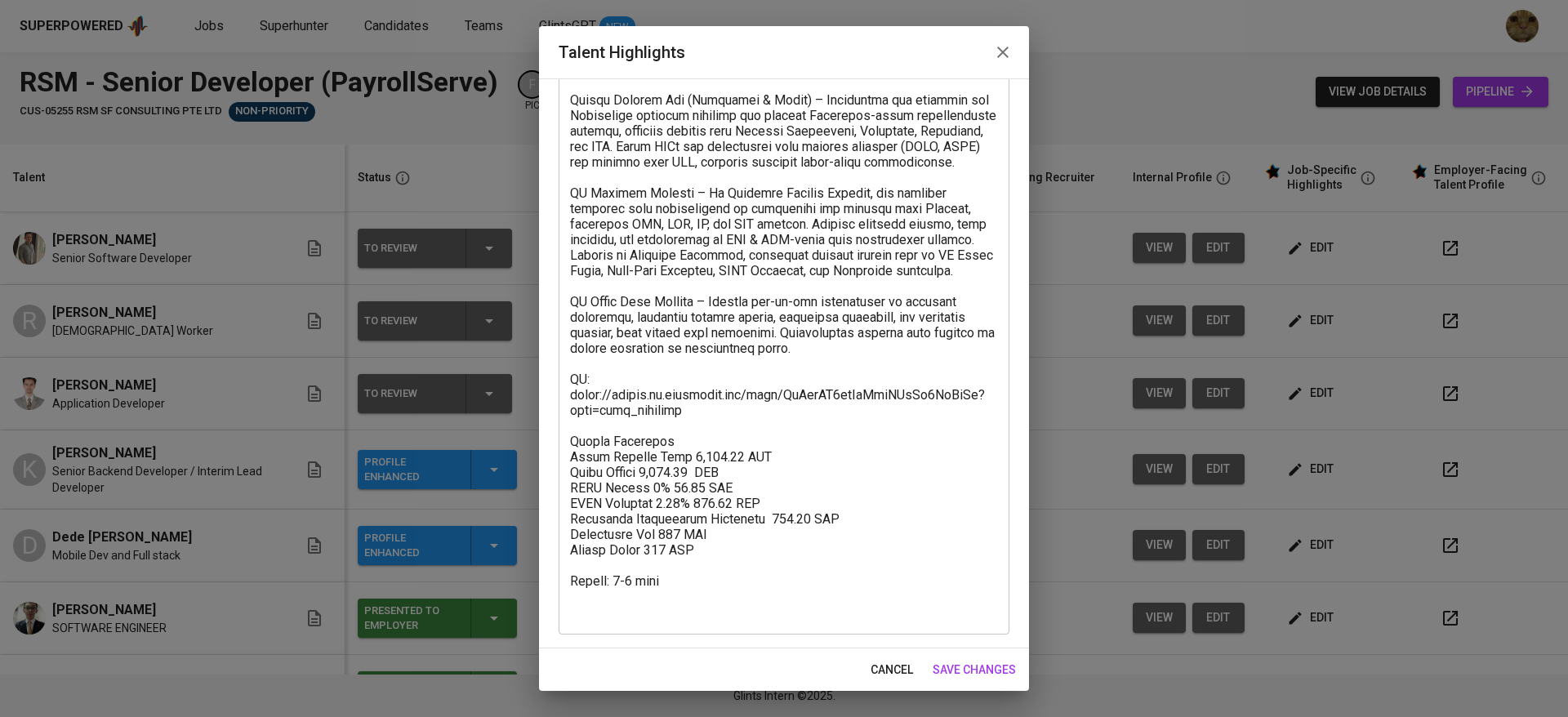
click at [913, 681] on button "cancel" at bounding box center [892, 671] width 55 height 30
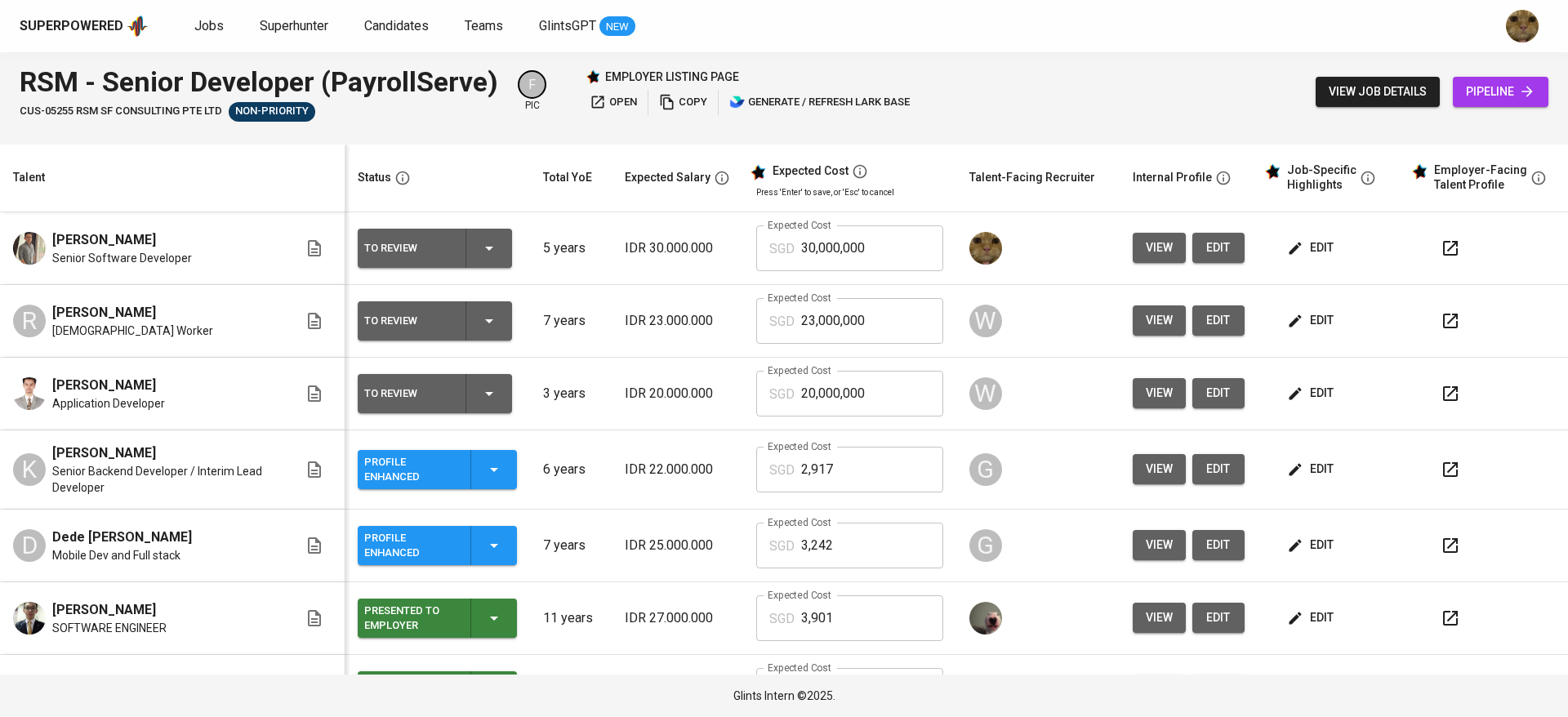
click at [1296, 627] on span "edit" at bounding box center [1312, 617] width 43 height 21
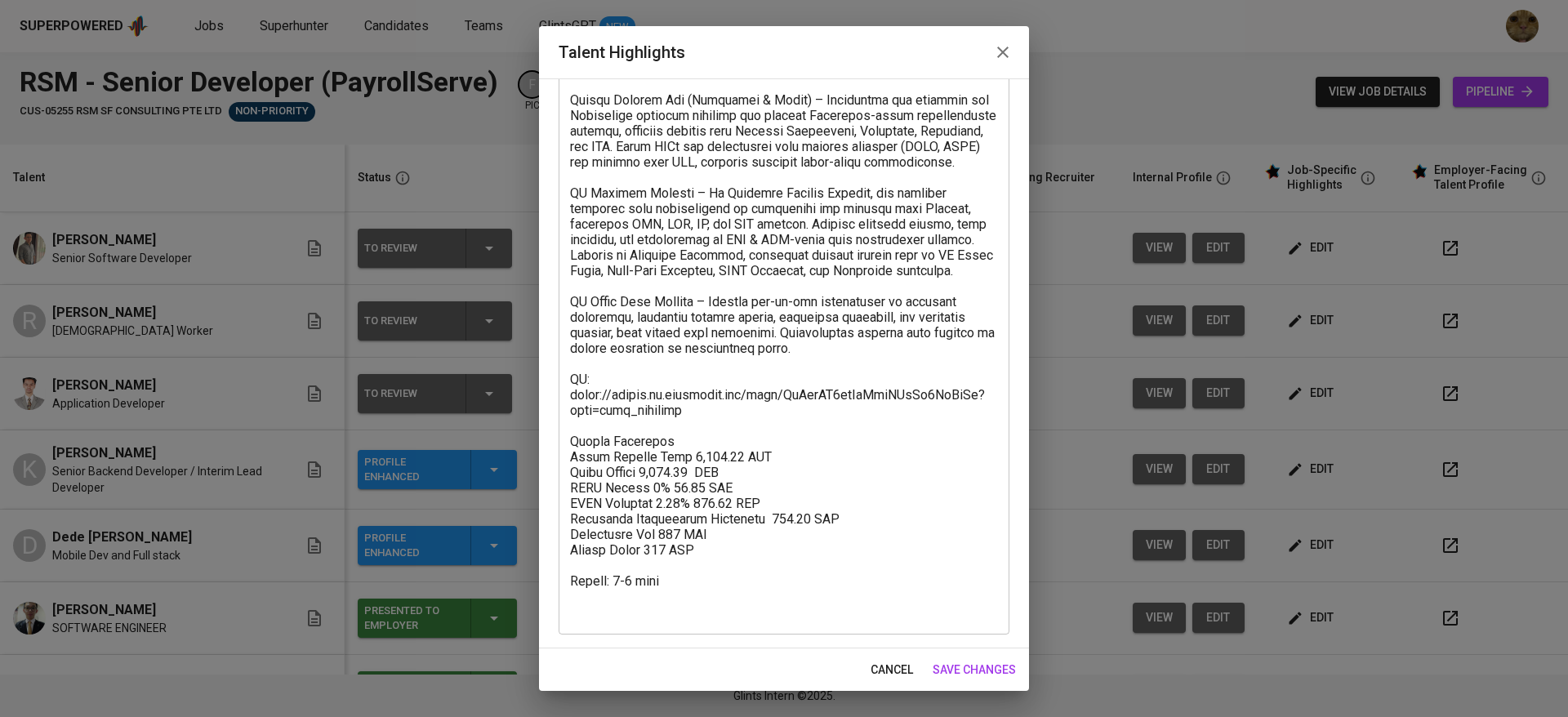
click at [875, 664] on span "cancel" at bounding box center [892, 670] width 43 height 21
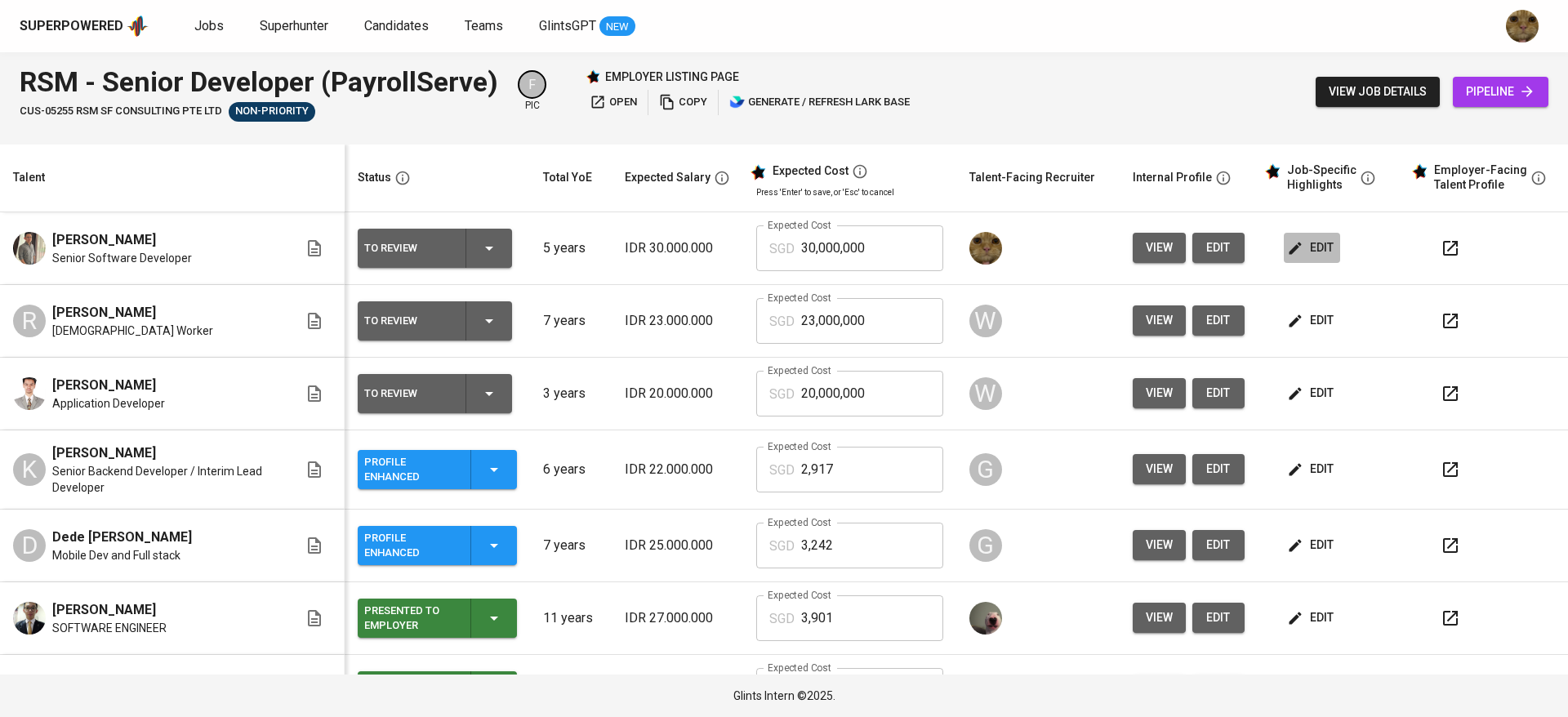
click at [1290, 257] on span "edit" at bounding box center [1312, 247] width 43 height 21
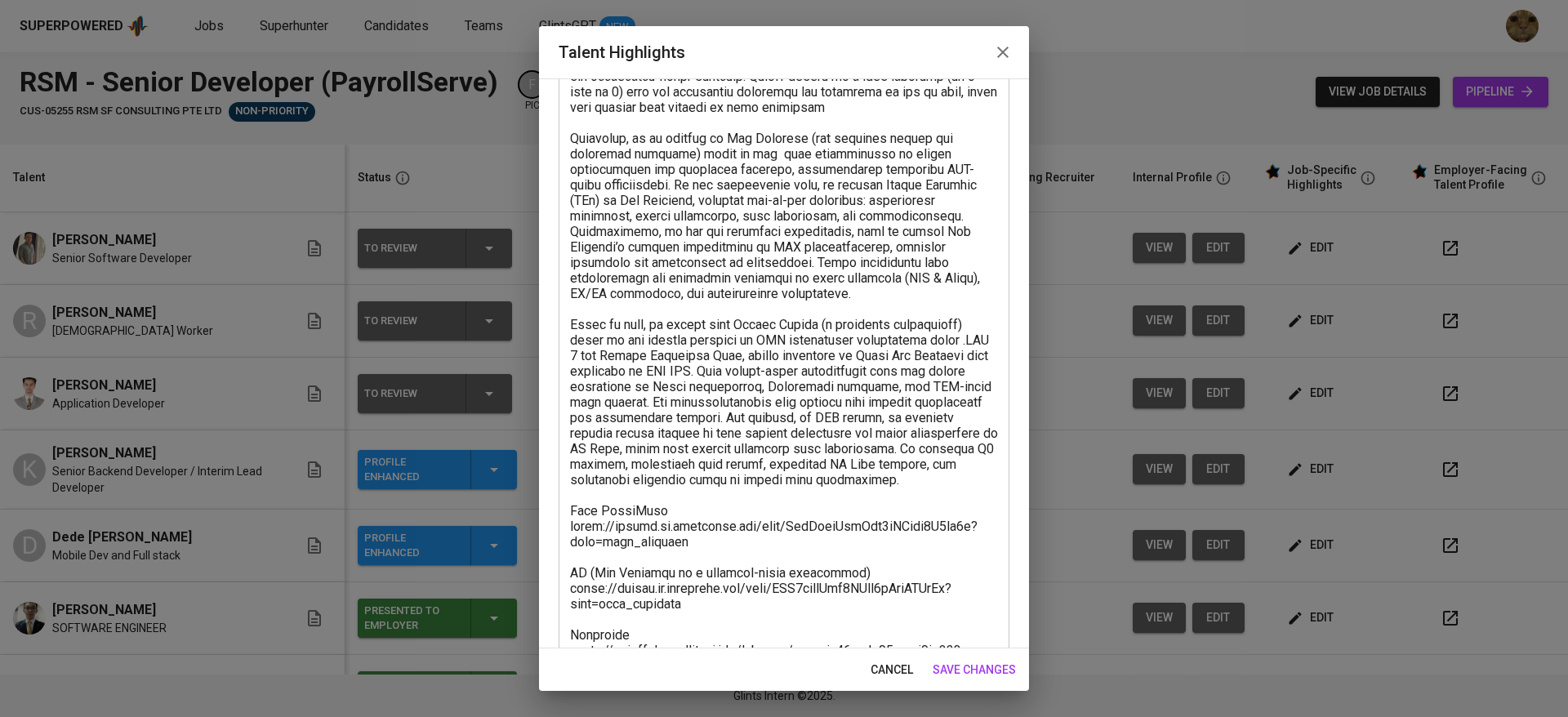
scroll to position [388, 0]
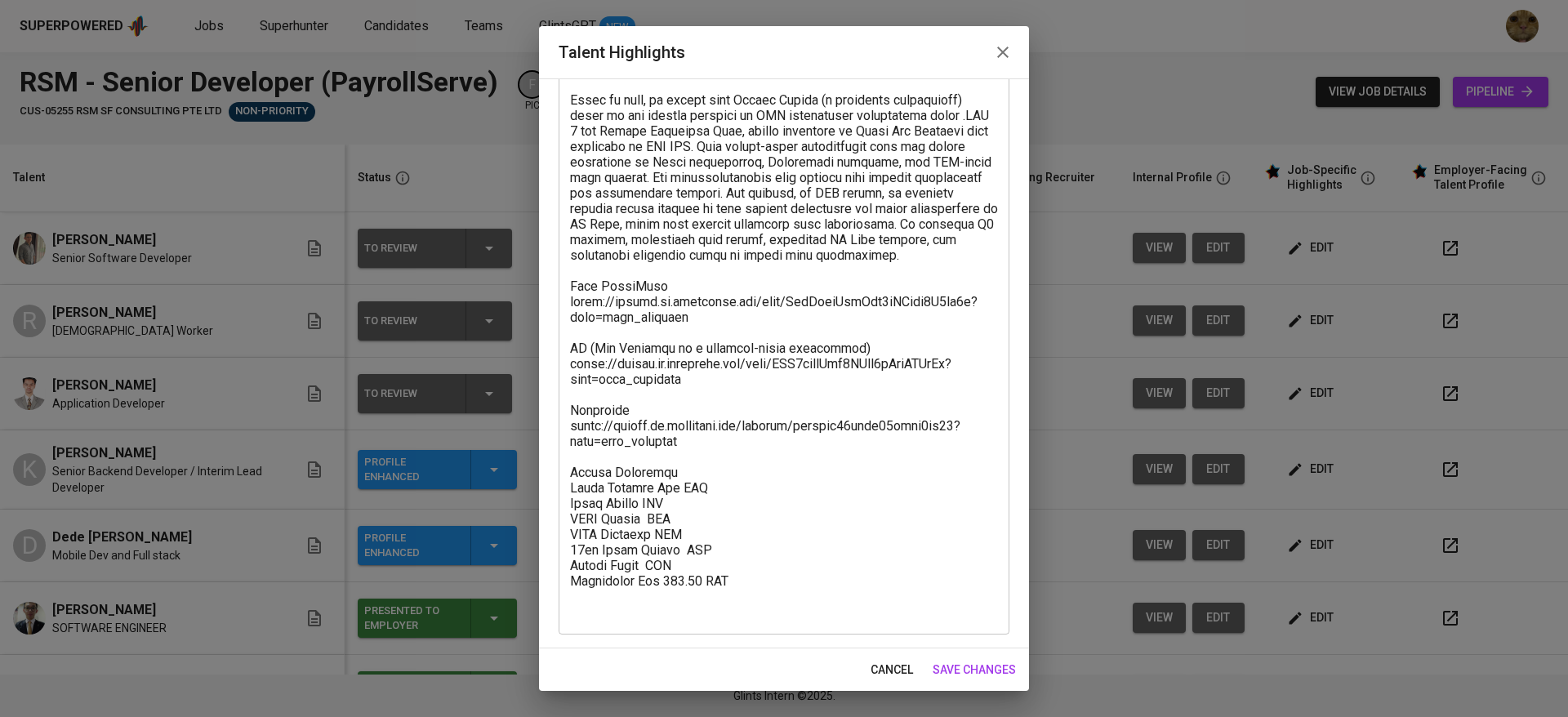
click at [686, 505] on textarea at bounding box center [783, 208] width 428 height 822
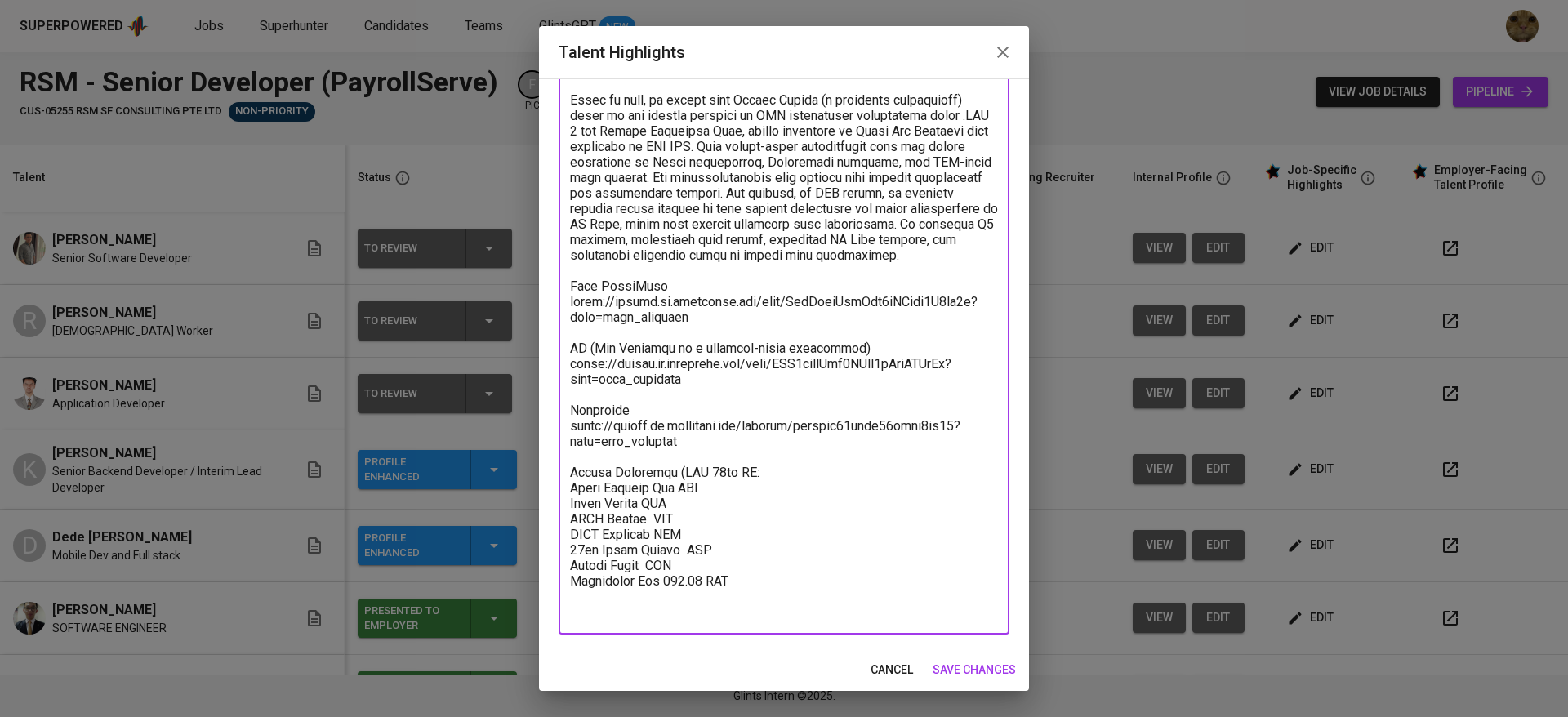
paste textarea "12,387.8"
click at [639, 533] on textarea at bounding box center [783, 208] width 428 height 822
paste textarea "2,710.16"
click at [639, 545] on textarea at bounding box center [783, 208] width 428 height 822
paste textarea "48.43"
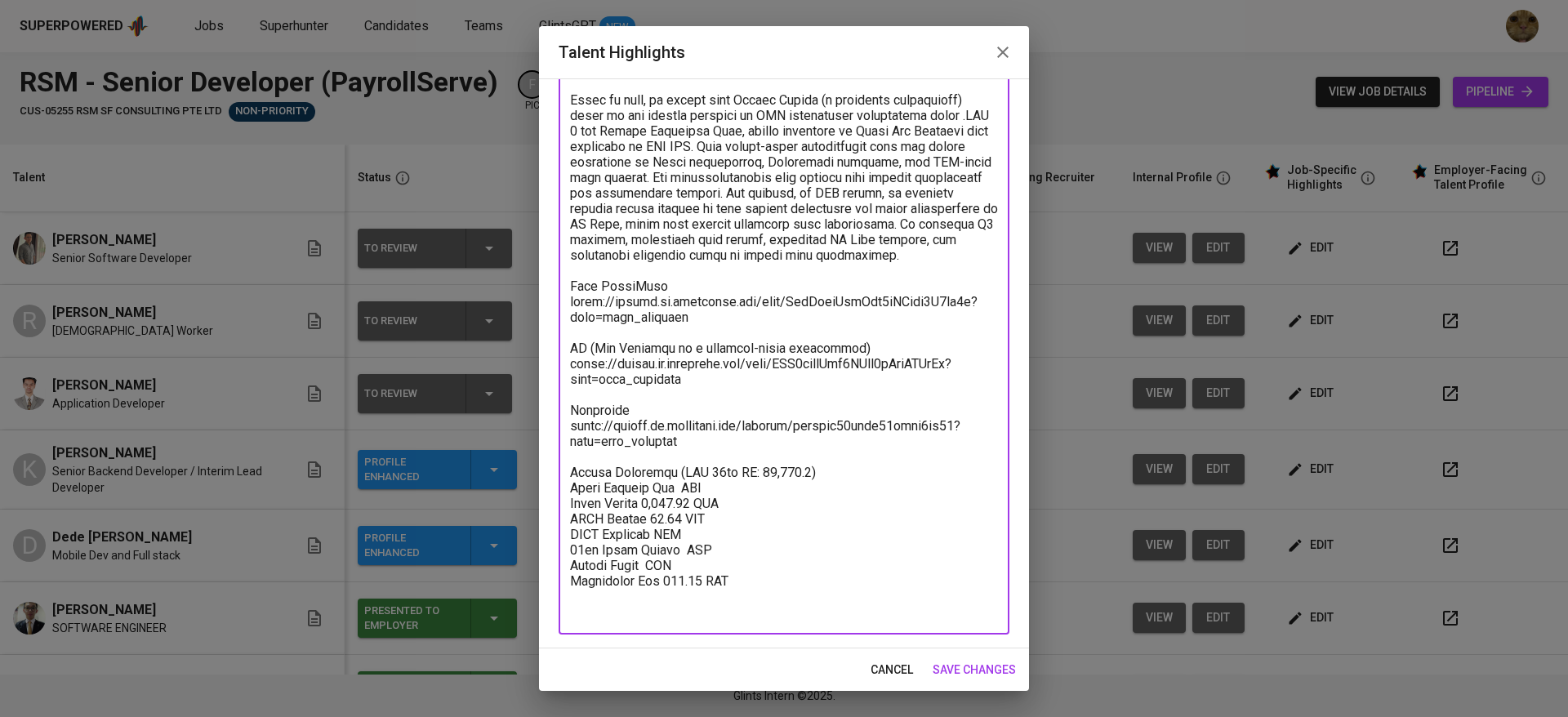
click at [661, 567] on textarea at bounding box center [783, 208] width 428 height 822
click at [665, 572] on textarea at bounding box center [783, 208] width 428 height 822
click at [666, 550] on textarea at bounding box center [783, 208] width 428 height 822
click at [666, 563] on textarea at bounding box center [783, 208] width 428 height 822
paste textarea "131.94"
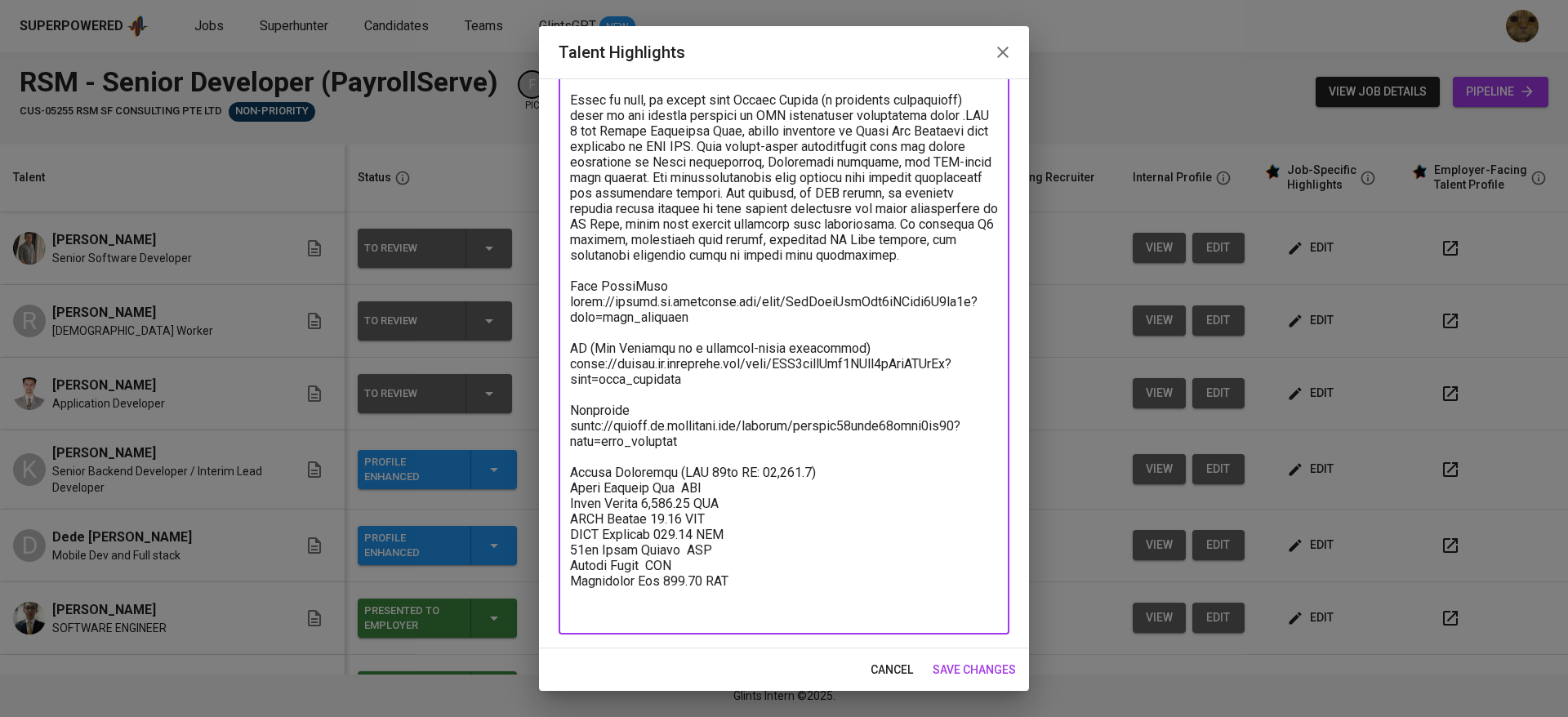
click at [674, 567] on textarea at bounding box center [783, 208] width 428 height 822
click at [680, 577] on textarea at bounding box center [783, 208] width 428 height 822
paste textarea "225.85"
click at [640, 604] on textarea at bounding box center [783, 208] width 428 height 822
click at [642, 594] on textarea at bounding box center [783, 208] width 428 height 822
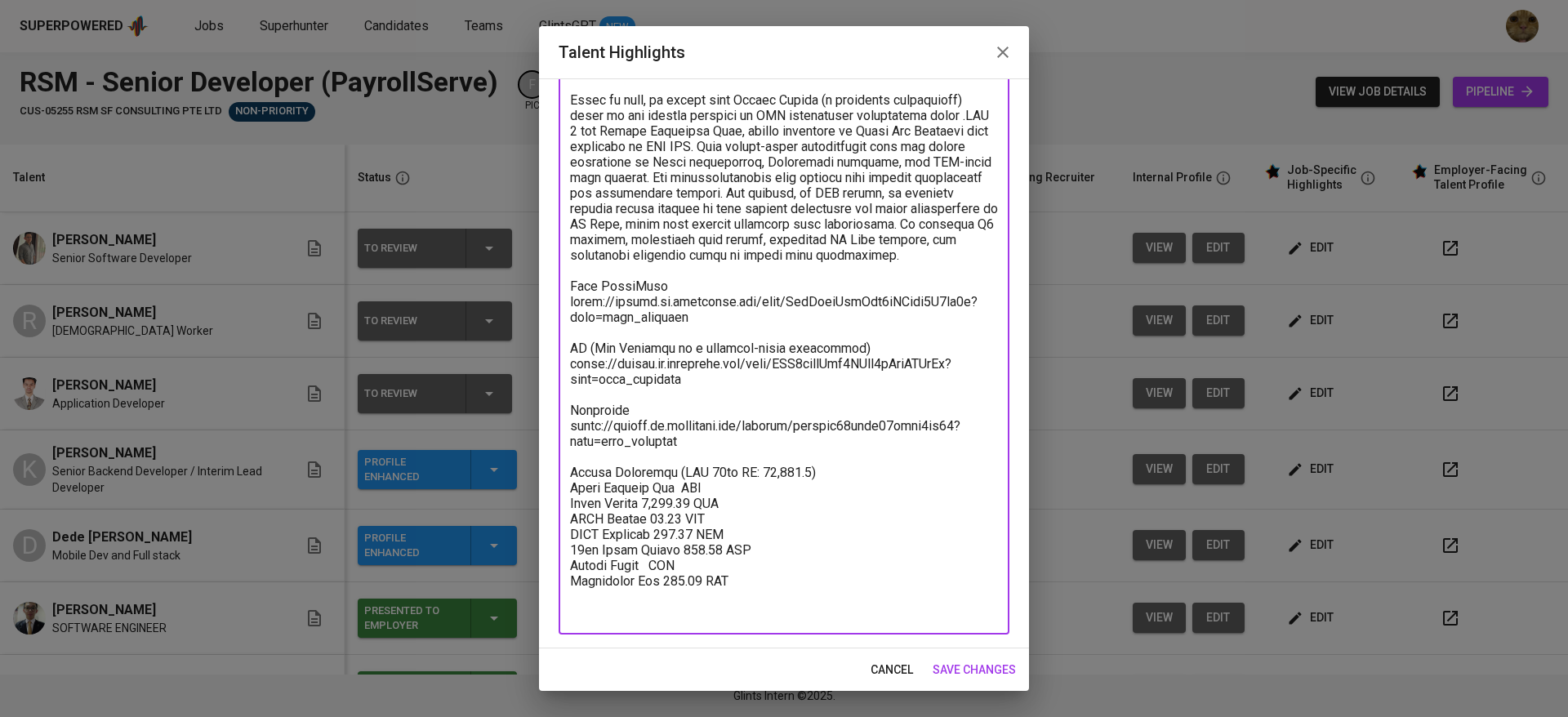
paste textarea "180.00"
drag, startPoint x: 773, startPoint y: 615, endPoint x: 571, endPoint y: 609, distance: 202.1
click at [571, 609] on textarea at bounding box center [783, 208] width 428 height 822
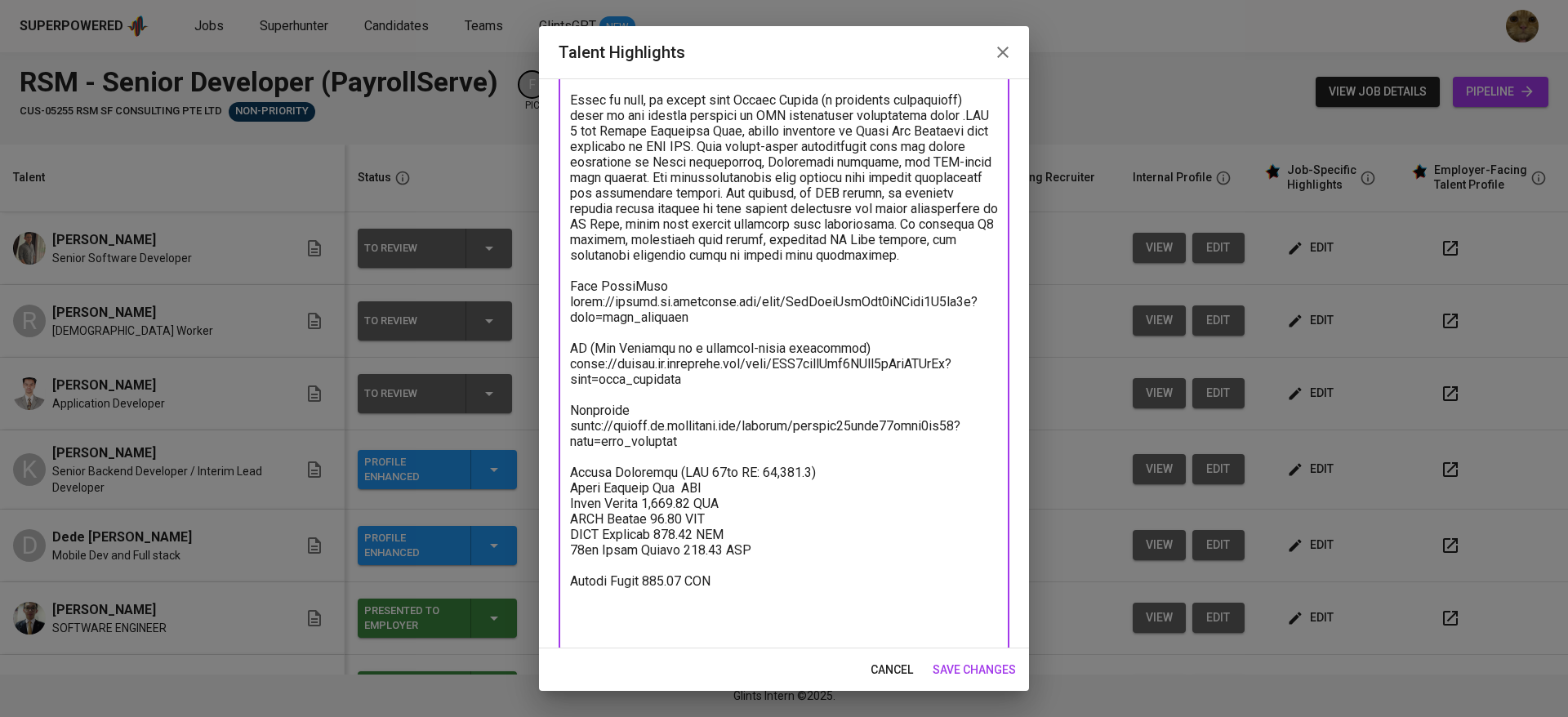
paste textarea "Management Fee 350.00 SGD"
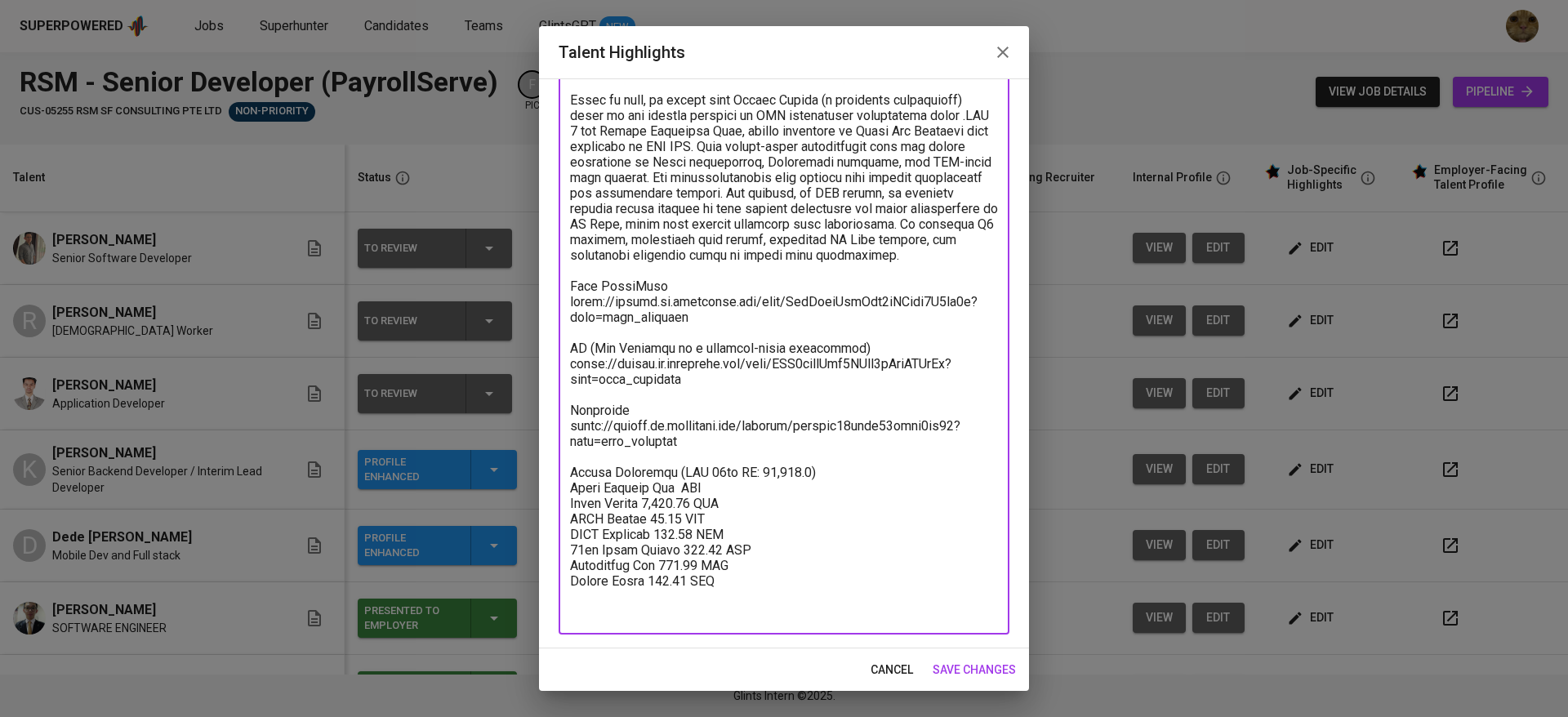
click at [676, 520] on textarea at bounding box center [783, 208] width 428 height 822
paste textarea "3,646.38"
type textarea "During his professional journey, Daniel gained extensive hands-on experience wo…"
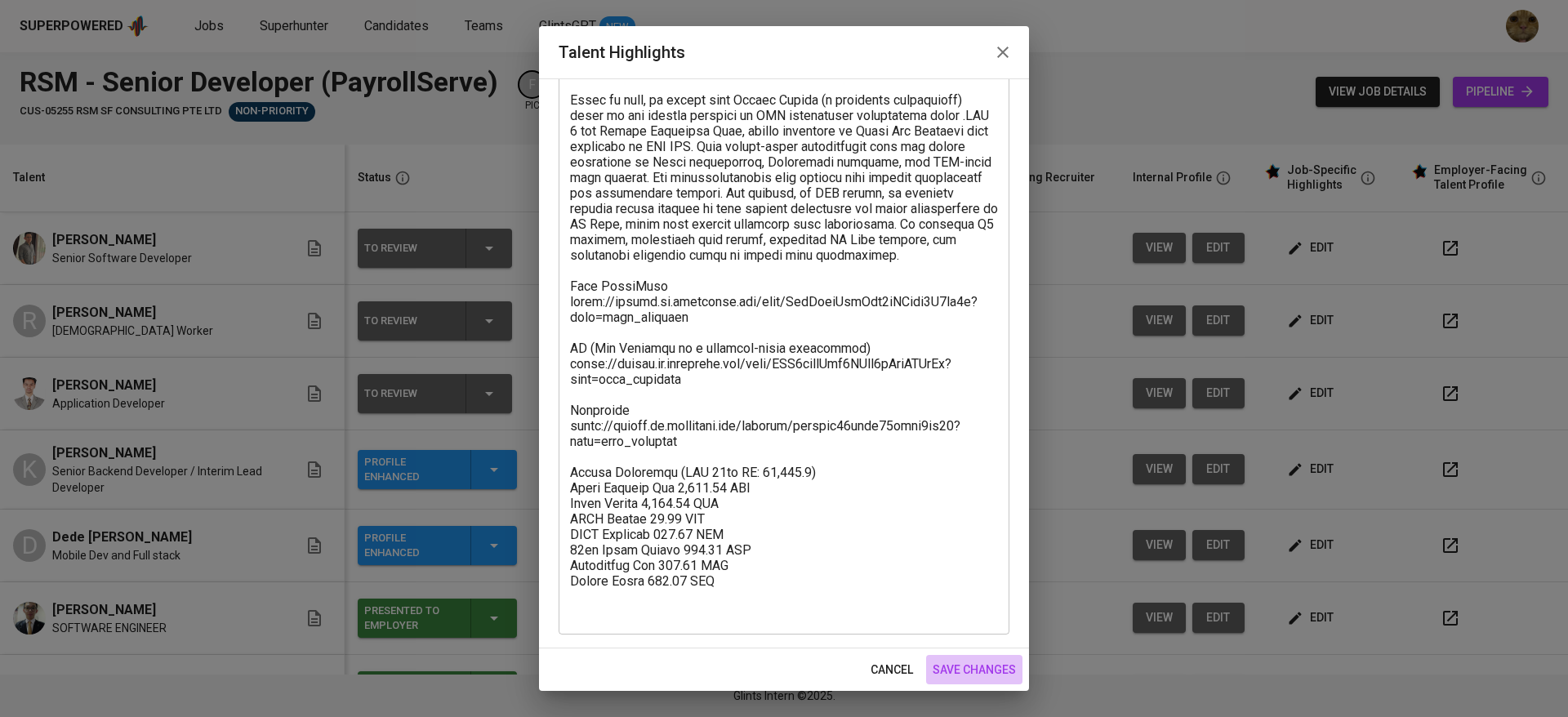
click at [961, 663] on span "save changes" at bounding box center [973, 670] width 83 height 21
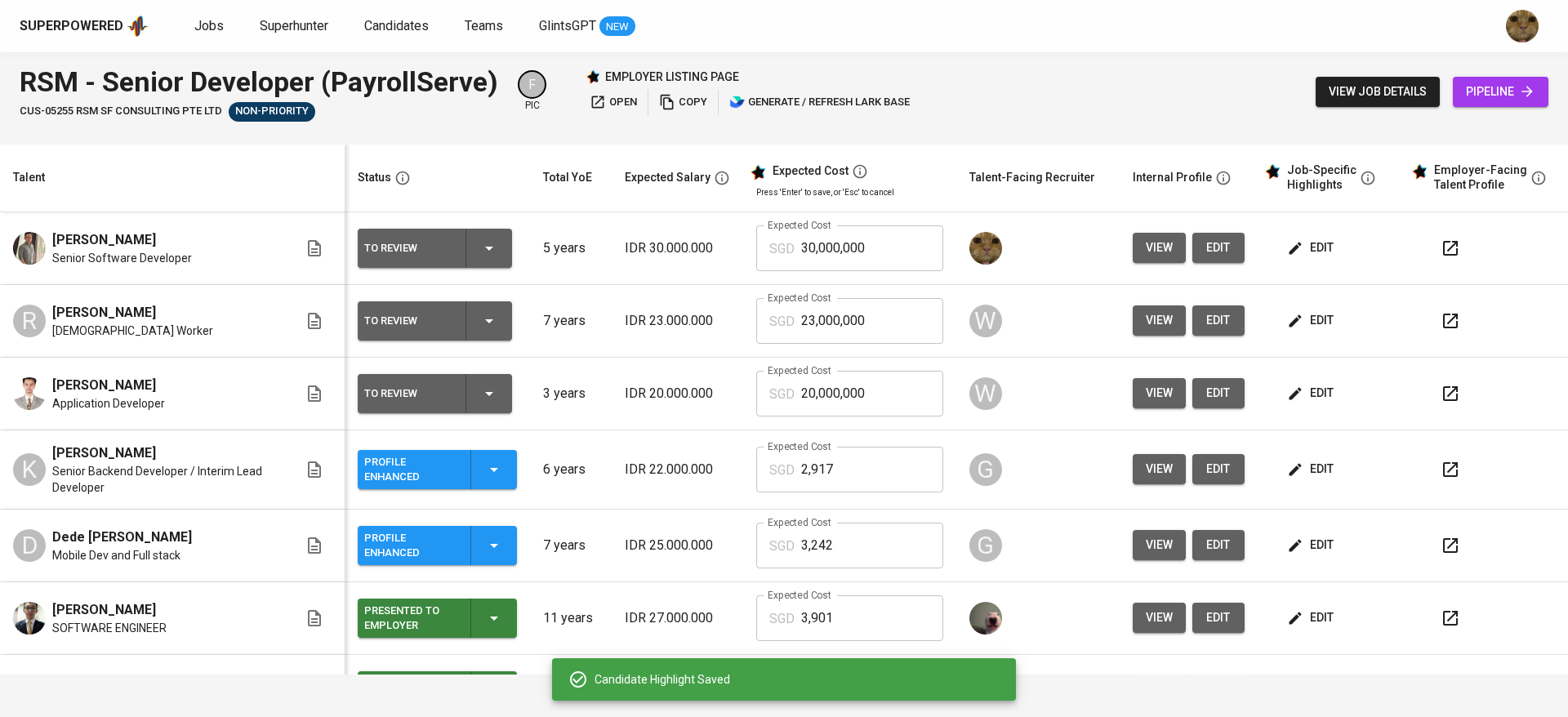
click at [776, 244] on p "SGD" at bounding box center [782, 249] width 25 height 20
click at [801, 242] on input "30,000,000" at bounding box center [872, 247] width 142 height 46
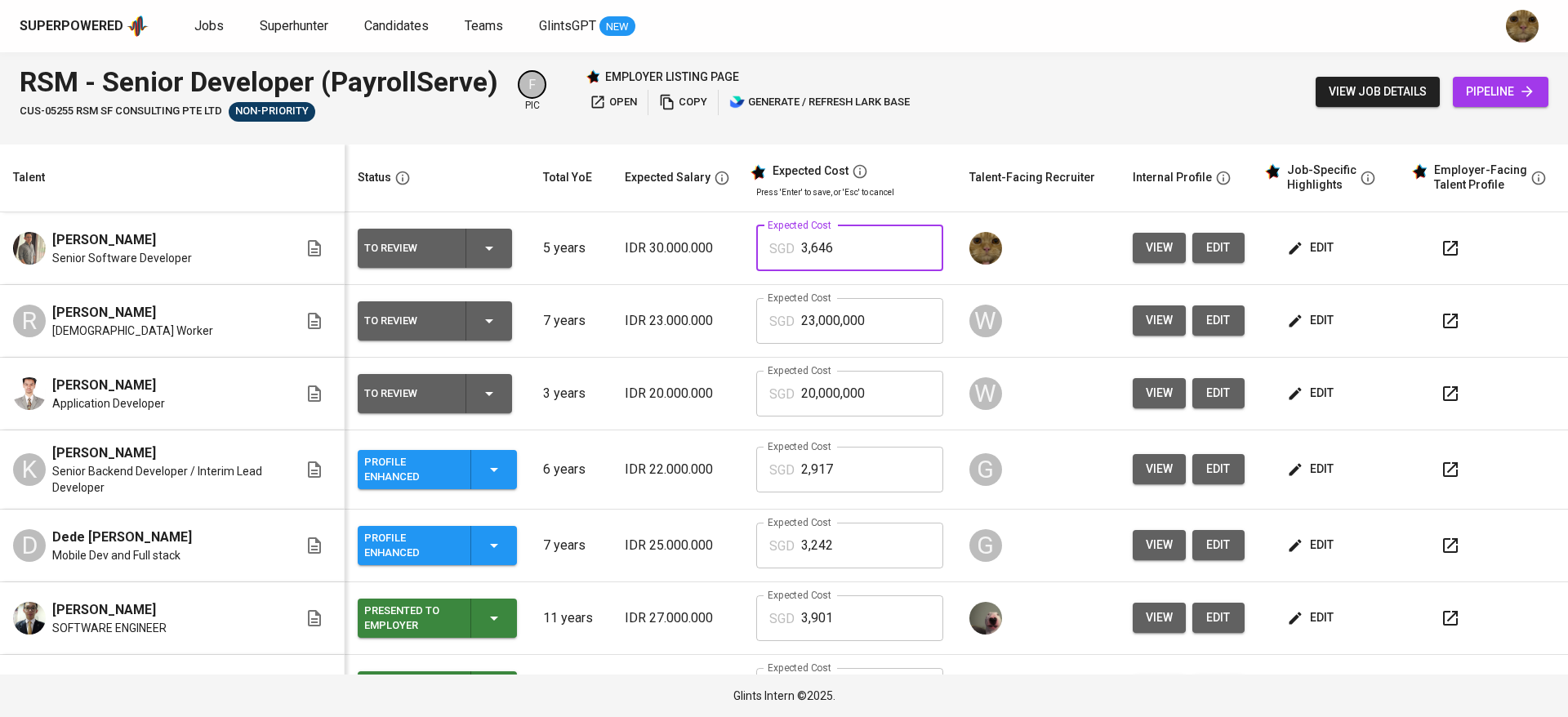
type input "3,646"
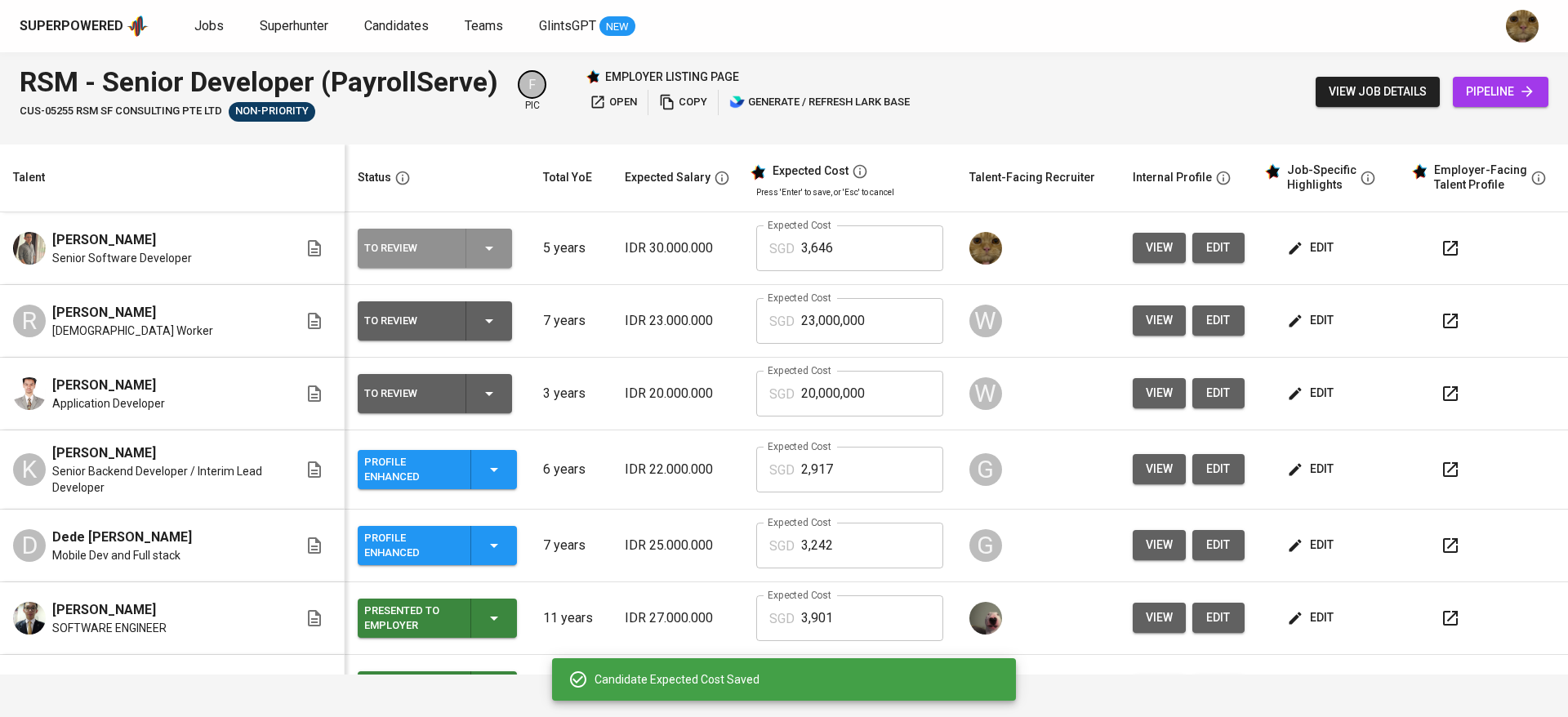
click at [493, 247] on div "To Review" at bounding box center [435, 248] width 141 height 39
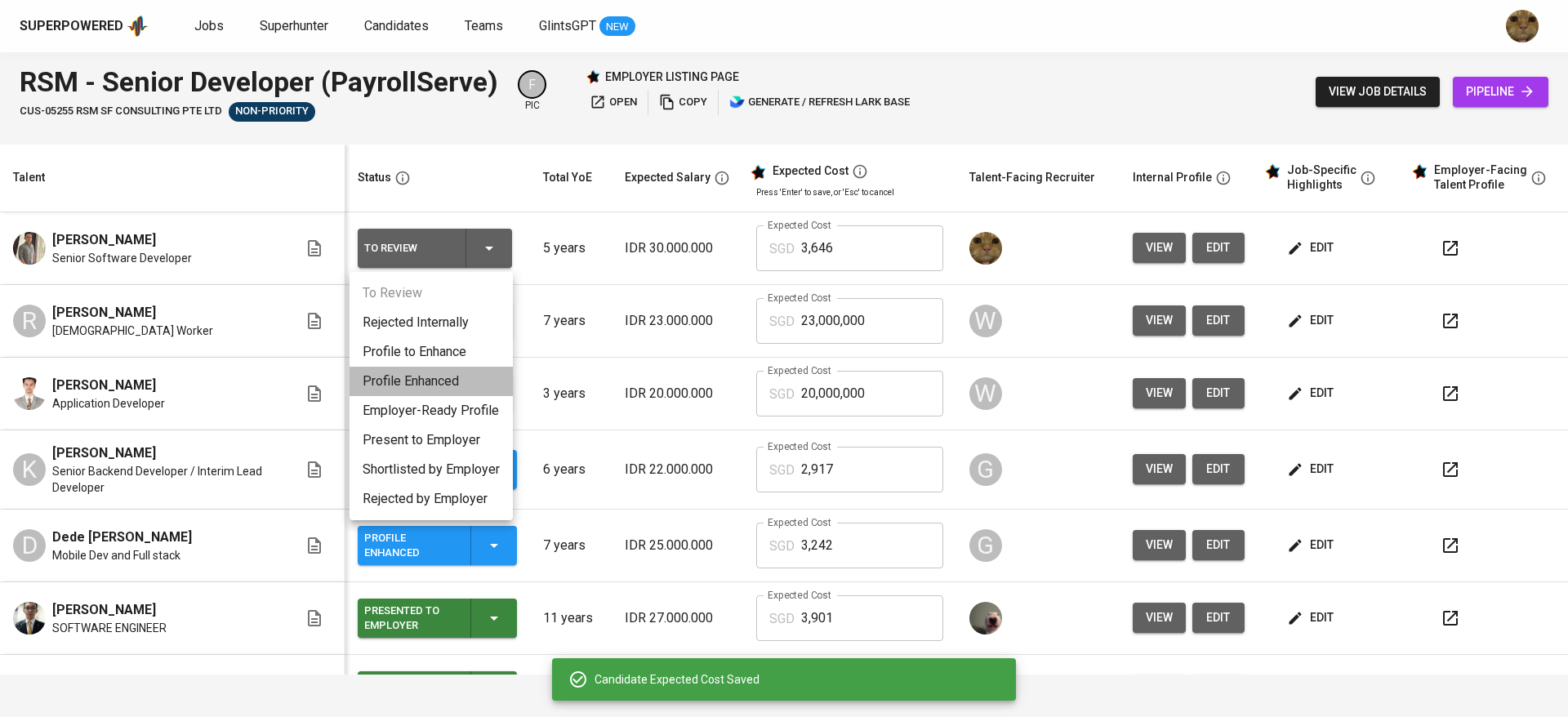
click at [459, 371] on li "Profile Enhanced" at bounding box center [430, 381] width 163 height 29
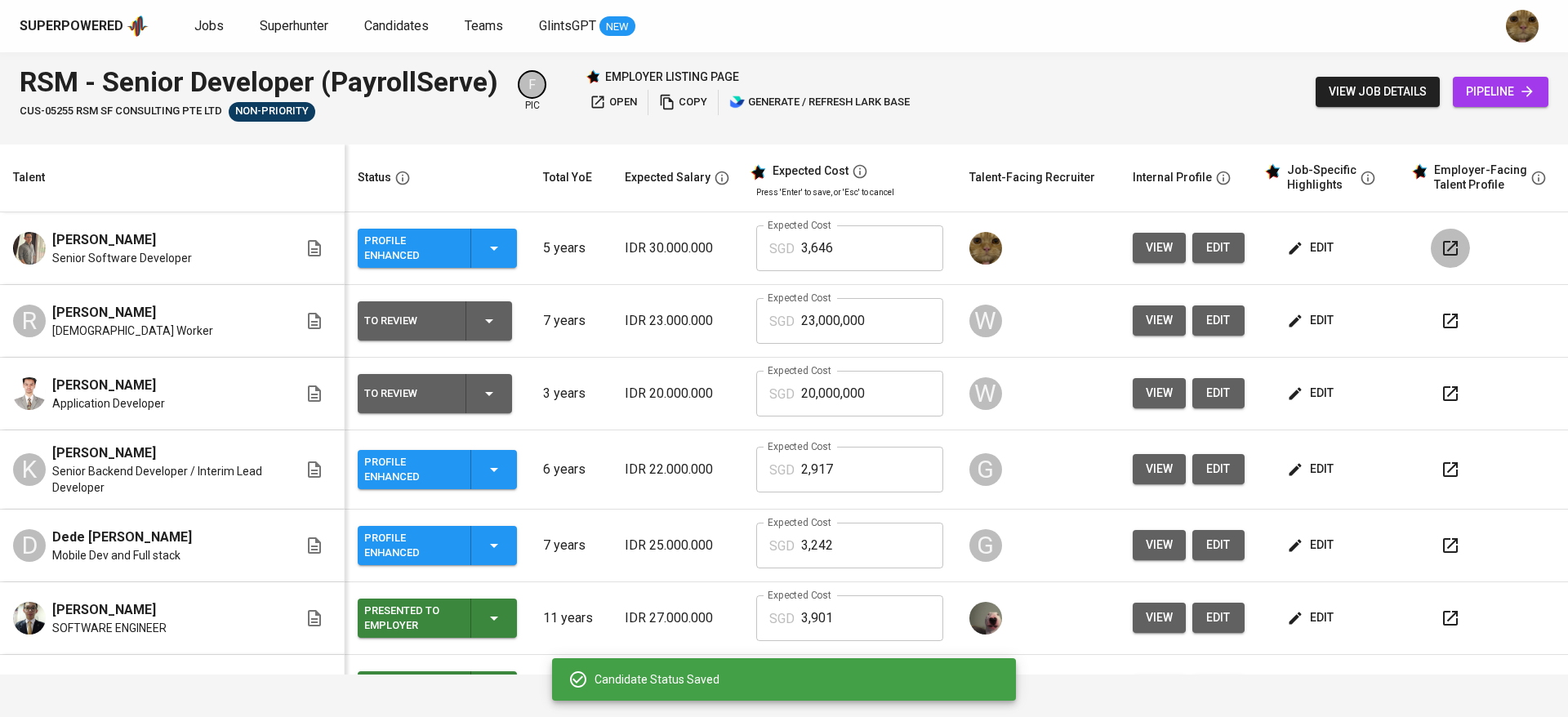
click at [1441, 242] on button "button" at bounding box center [1450, 248] width 39 height 39
click at [1205, 256] on span "edit" at bounding box center [1218, 247] width 26 height 21
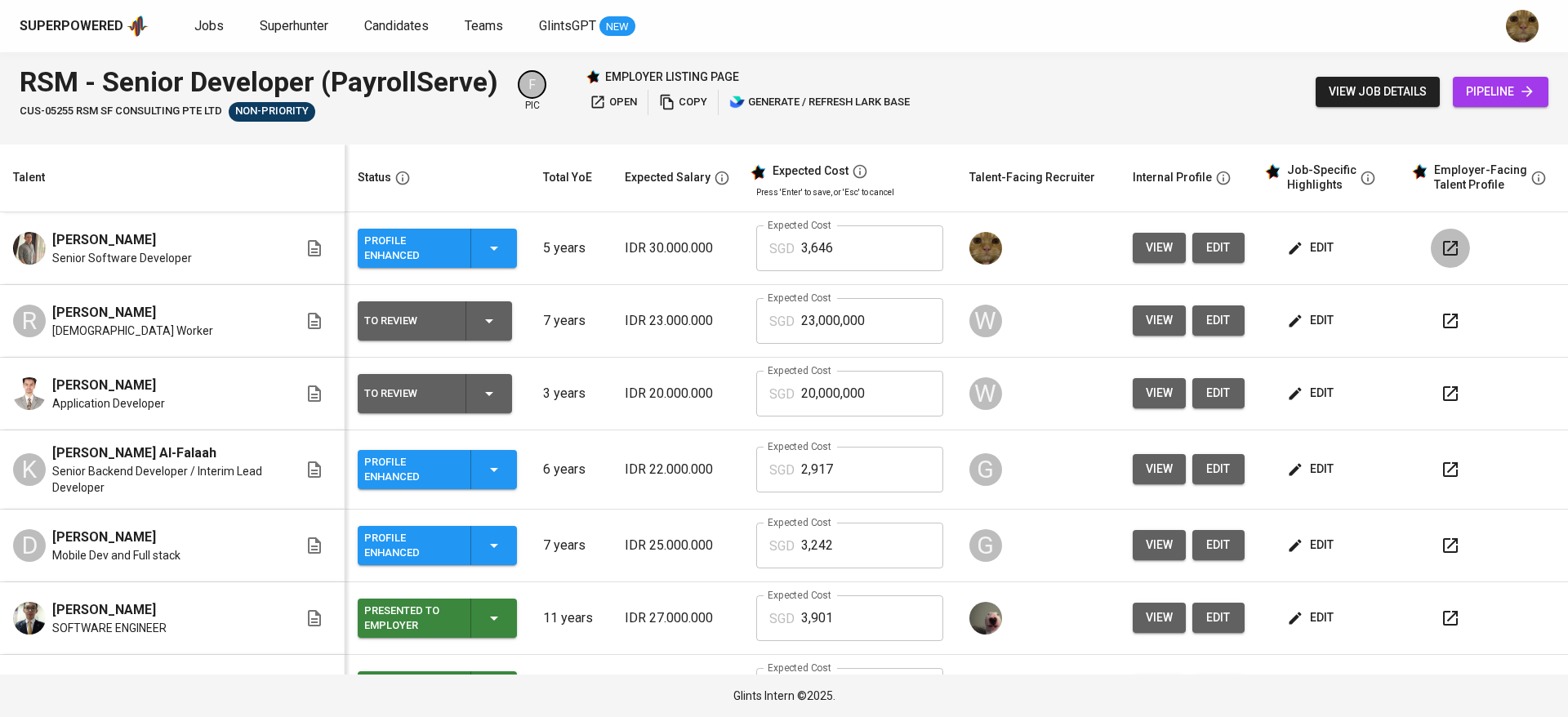
click at [1440, 251] on icon "button" at bounding box center [1450, 248] width 20 height 20
click at [1192, 259] on button "edit" at bounding box center [1218, 248] width 53 height 30
click at [1430, 238] on button "button" at bounding box center [1450, 248] width 39 height 39
click at [1205, 252] on span "edit" at bounding box center [1218, 247] width 26 height 21
click at [1440, 256] on icon "button" at bounding box center [1450, 248] width 20 height 20
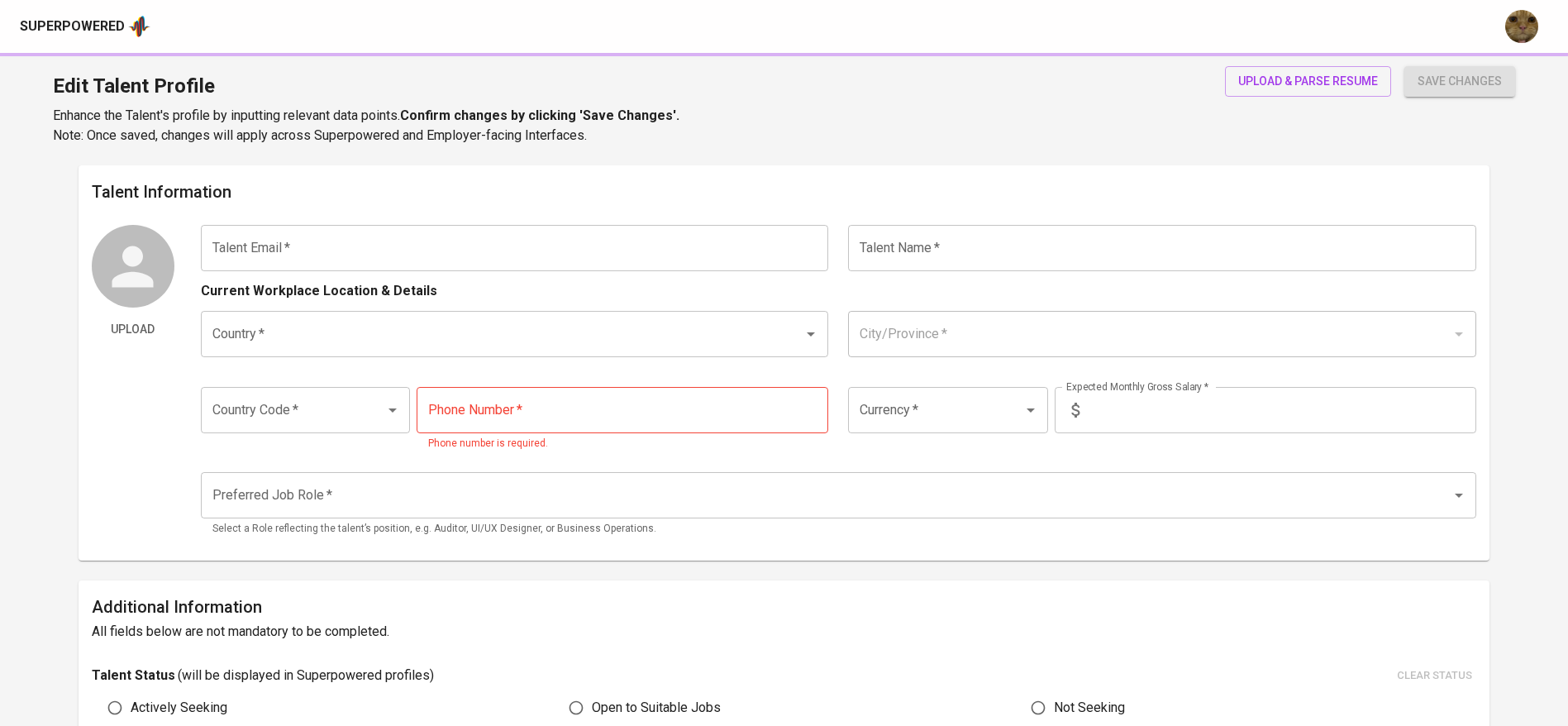
type input "[EMAIL_ADDRESS][DOMAIN_NAME]"
type input "[PERSON_NAME]"
type input "[GEOGRAPHIC_DATA]"
type input "[GEOGRAPHIC_DATA], [GEOGRAPHIC_DATA]"
type input "+62"
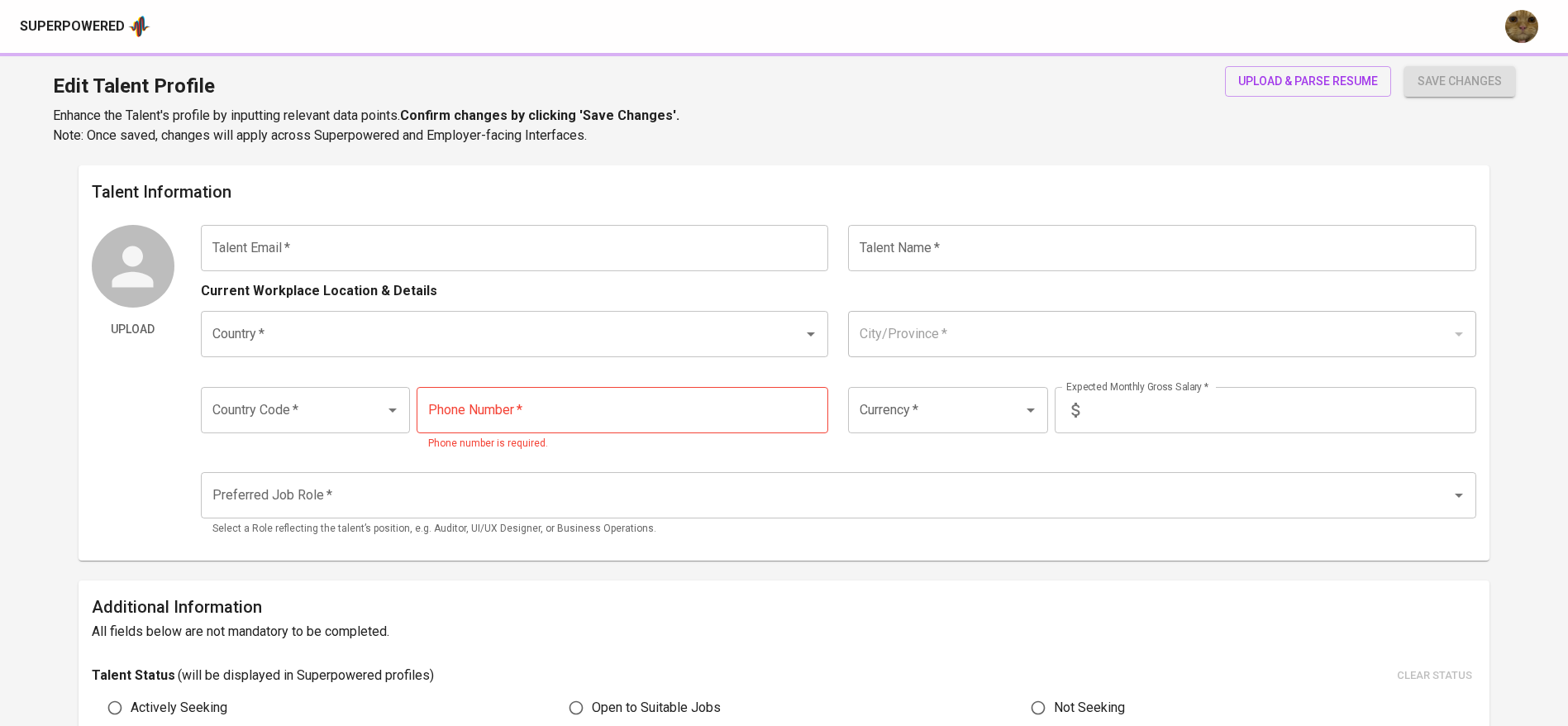
type input "[PHONE_NUMBER]"
type input "IDR"
type input "Backend Developer"
radio input "true"
type input "5"
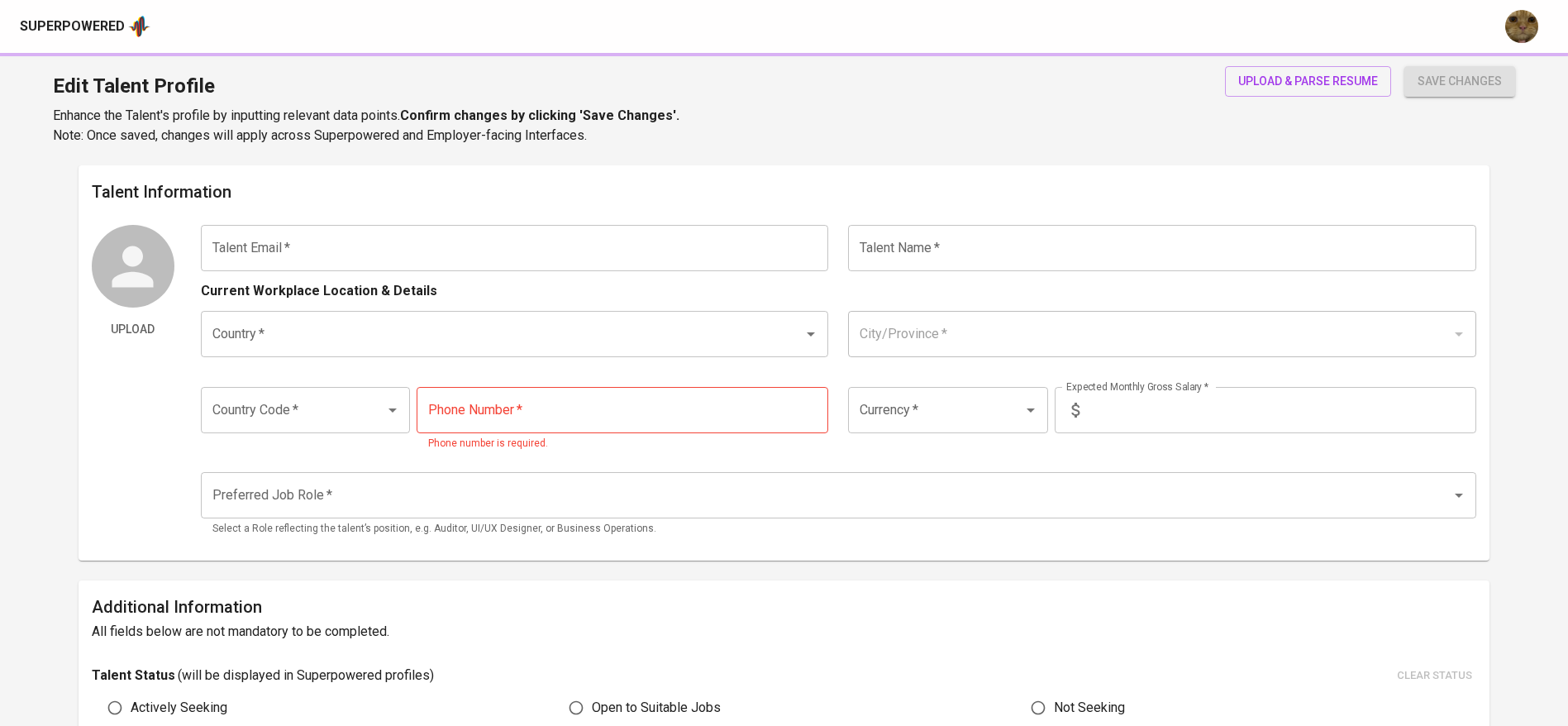
type input "1 Month"
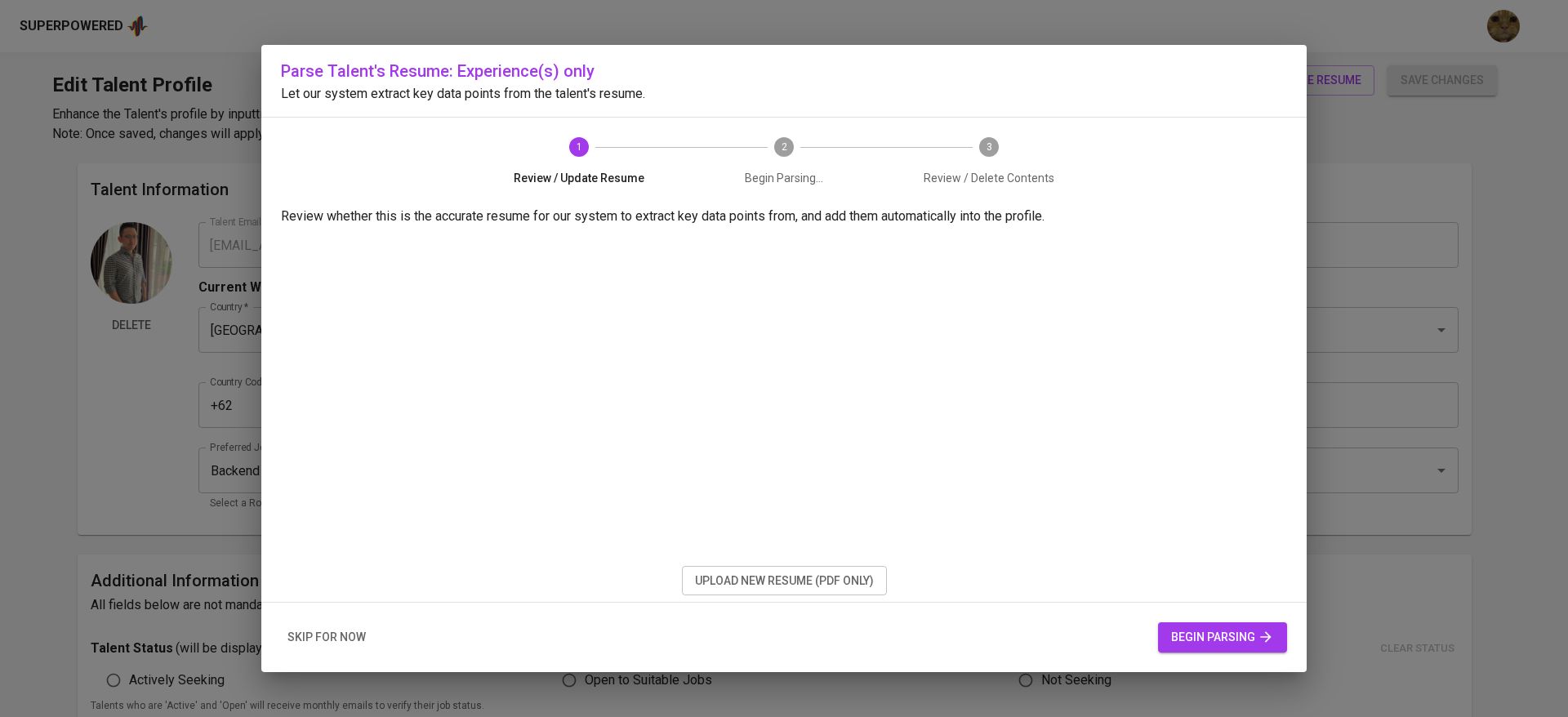
click at [339, 633] on span "skip for now" at bounding box center [327, 637] width 79 height 21
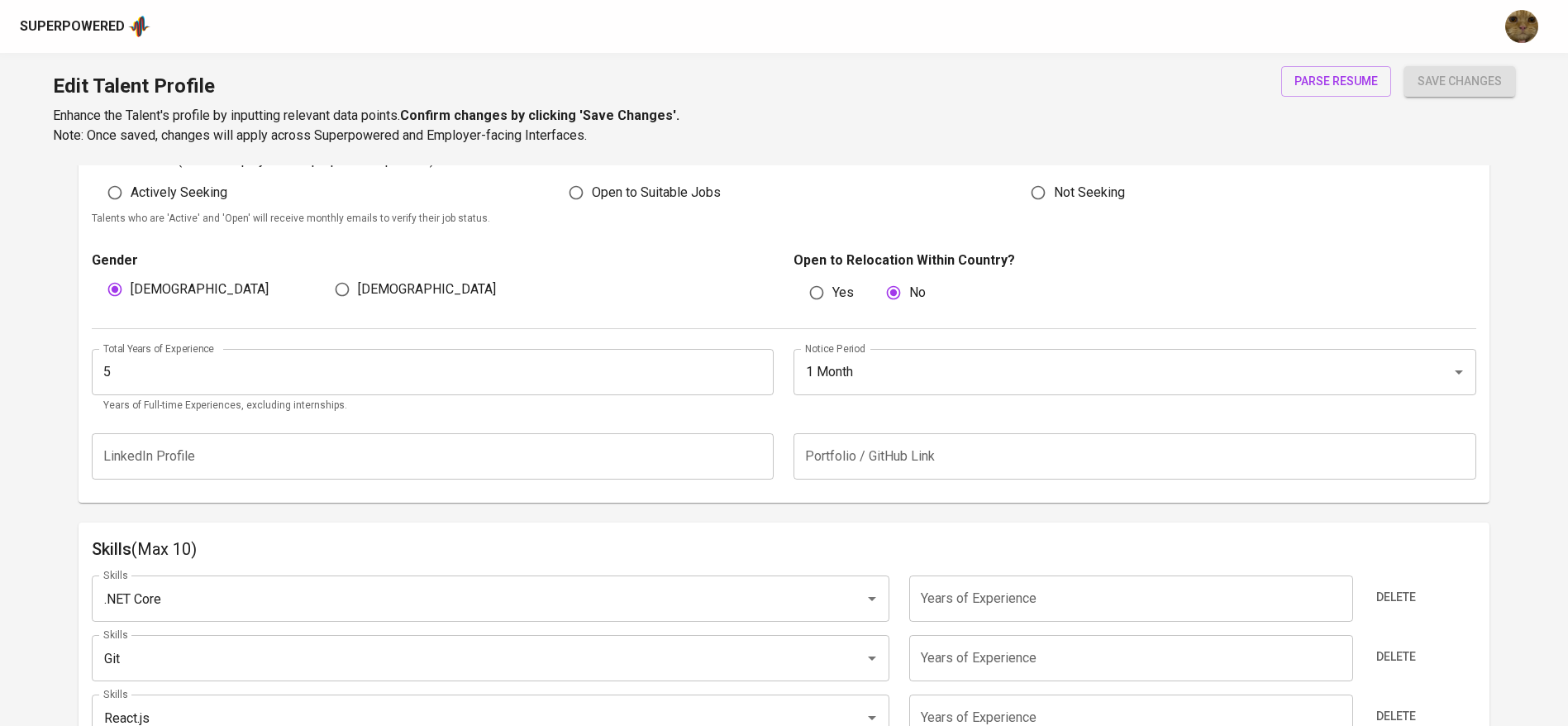
scroll to position [744, 0]
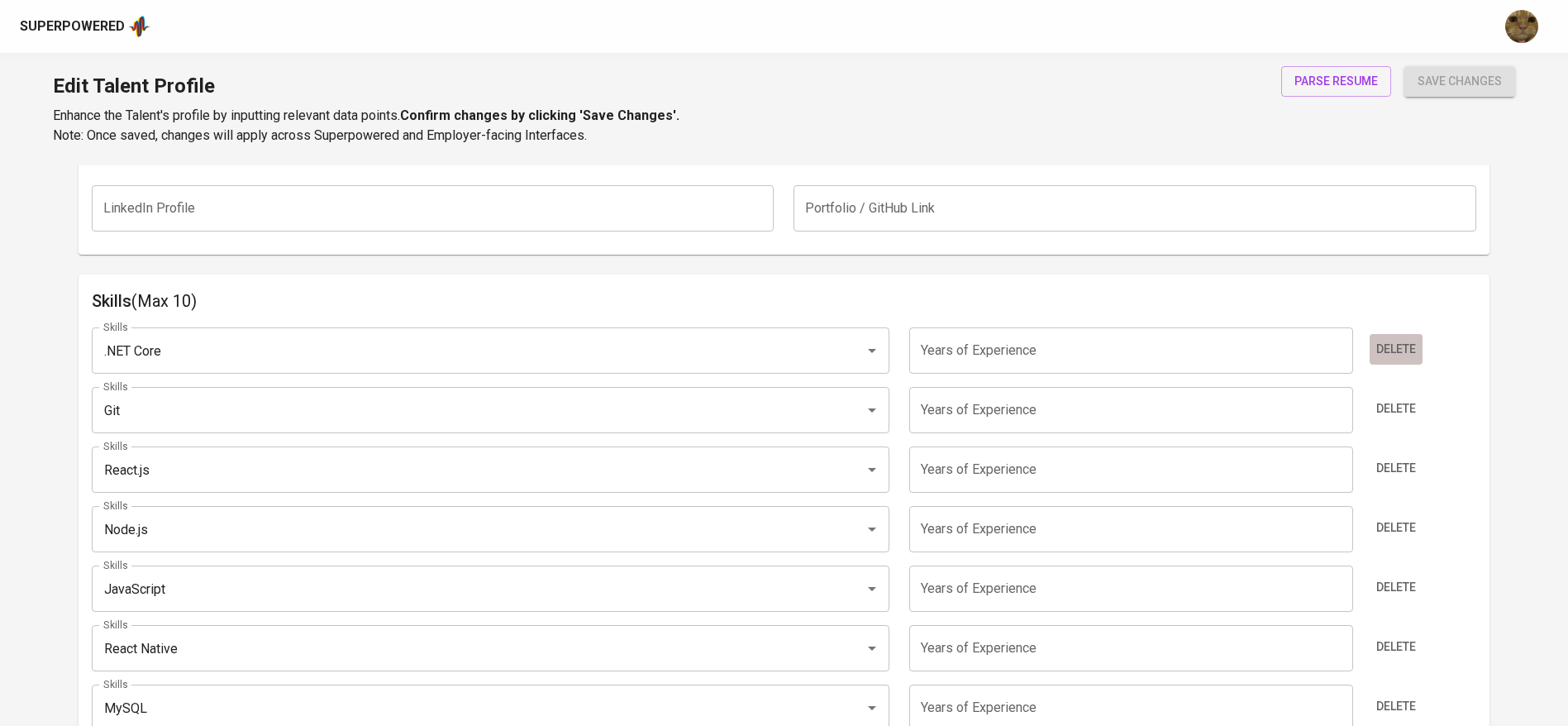
click at [1383, 339] on span "Delete" at bounding box center [1396, 349] width 40 height 21
click at [1383, 399] on span "Delete" at bounding box center [1396, 409] width 40 height 21
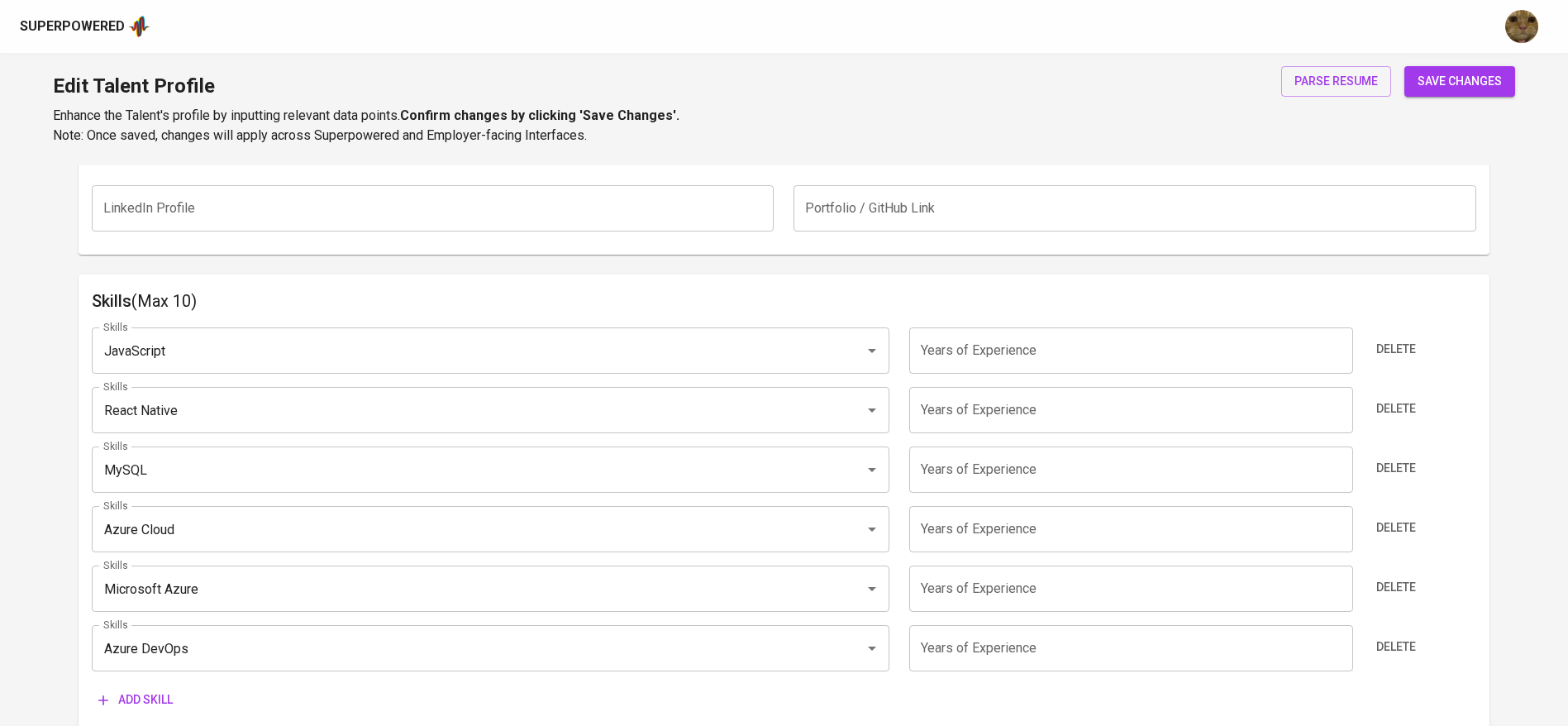
click at [1383, 339] on span "Delete" at bounding box center [1396, 349] width 40 height 21
click at [1383, 399] on span "Delete" at bounding box center [1396, 409] width 40 height 21
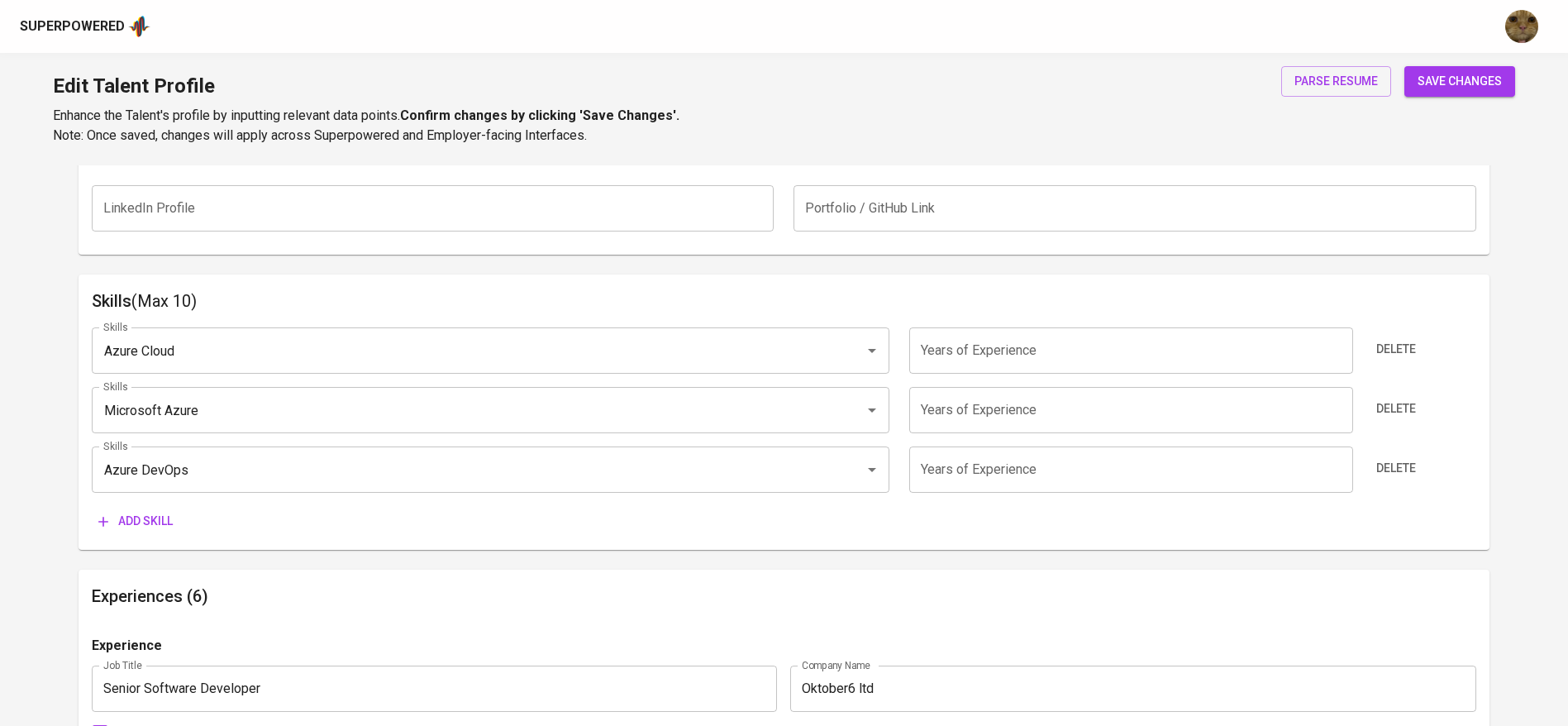
click at [1383, 339] on span "Delete" at bounding box center [1396, 349] width 40 height 21
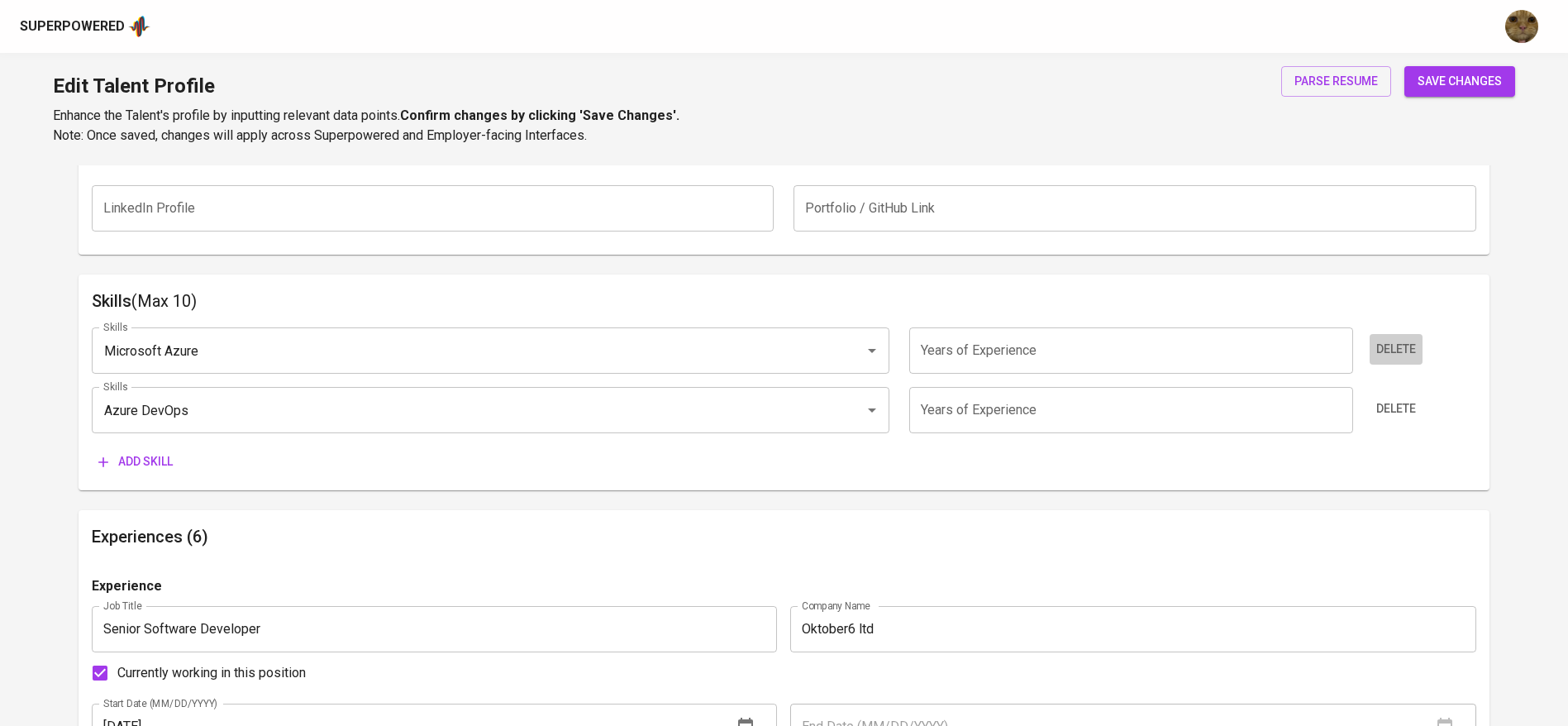
click at [1383, 339] on span "Delete" at bounding box center [1396, 349] width 40 height 21
click at [1383, 399] on span "Delete" at bounding box center [1396, 409] width 40 height 21
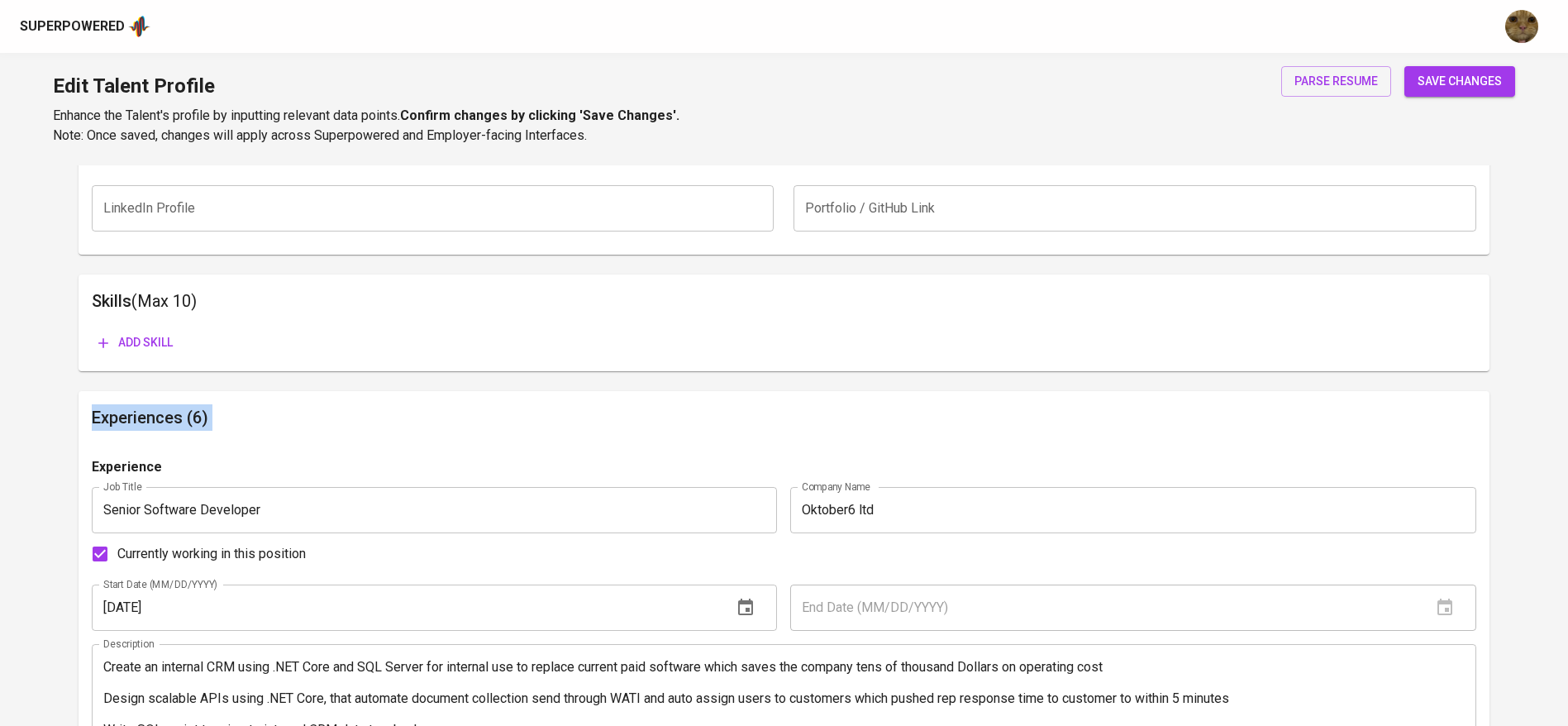
click at [1383, 338] on div "Add skill" at bounding box center [784, 343] width 1385 height 31
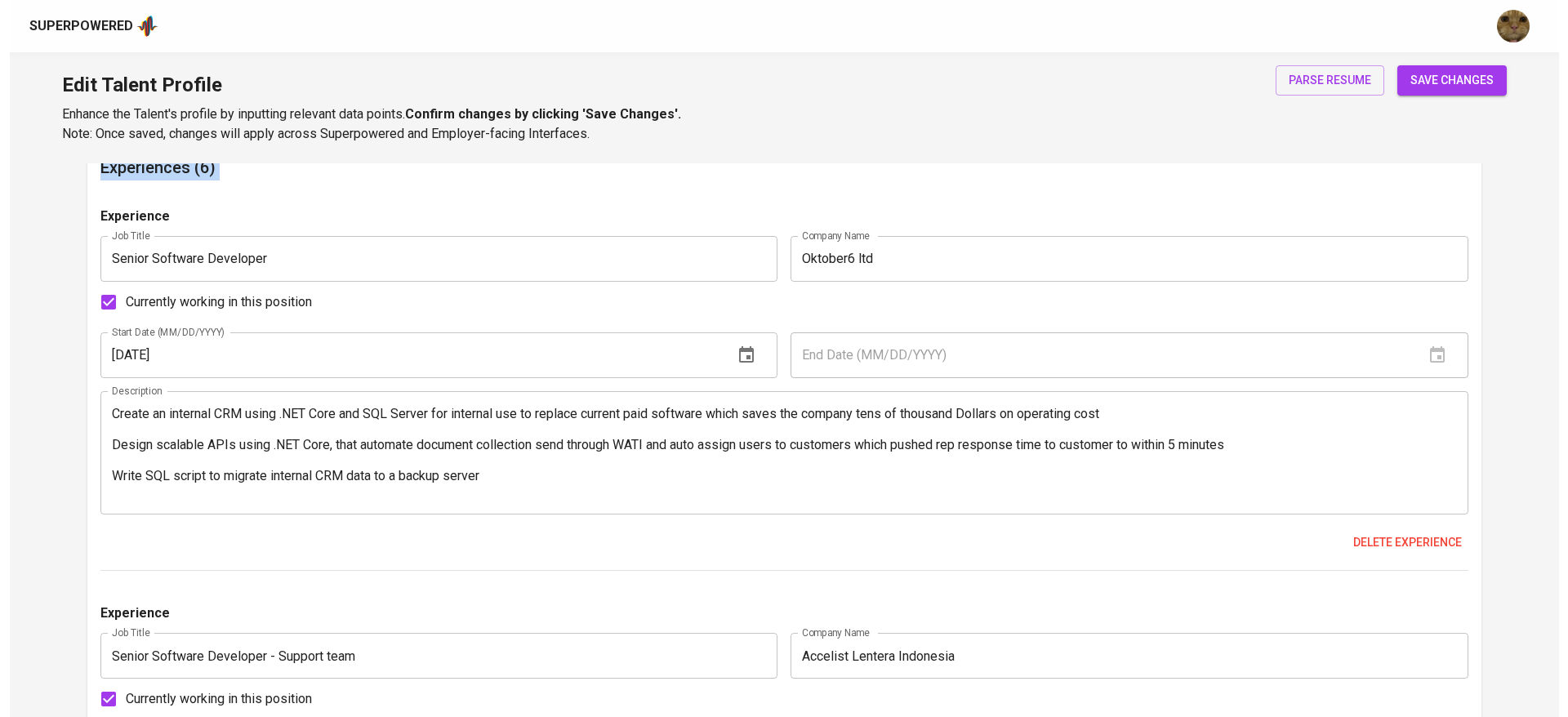
scroll to position [857, 0]
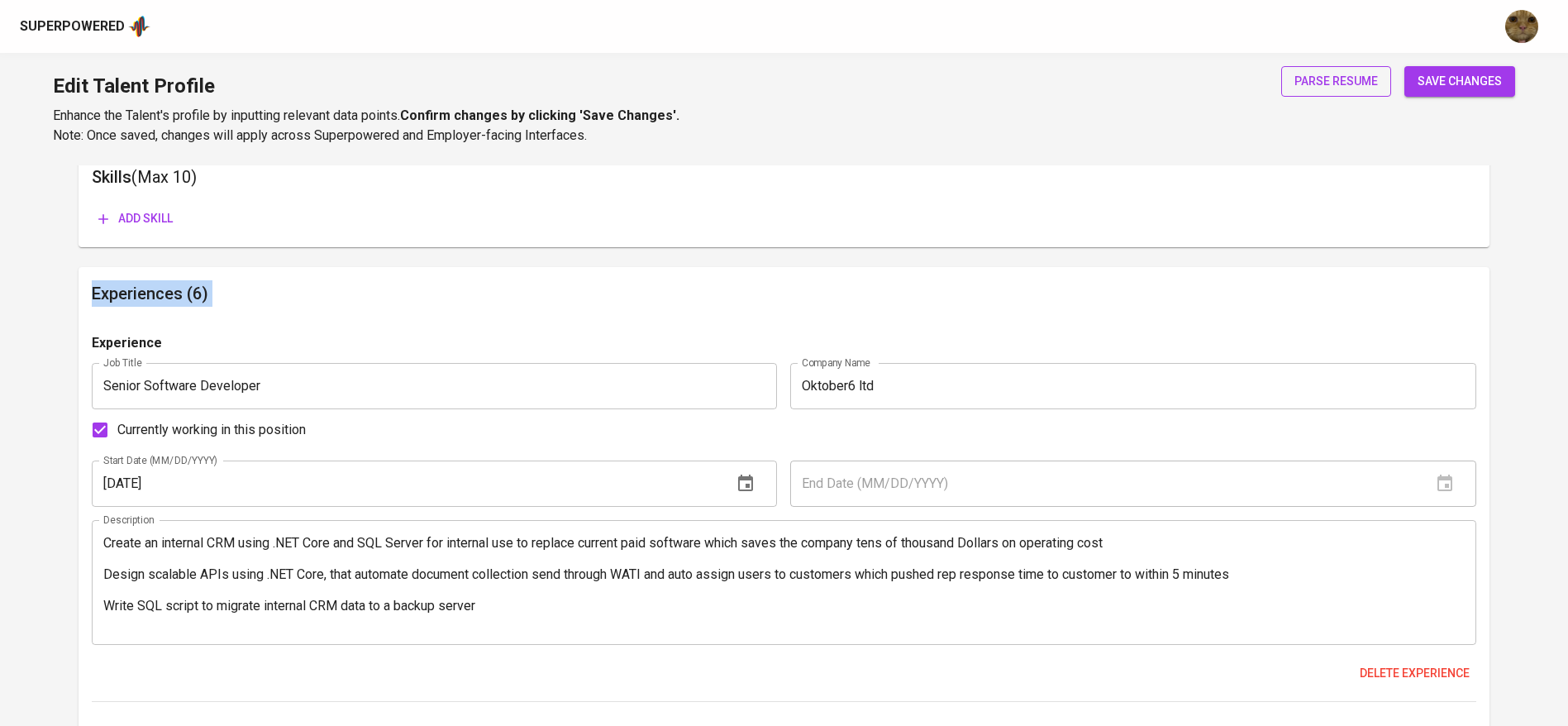
click at [1369, 73] on span "parse resume" at bounding box center [1336, 81] width 83 height 21
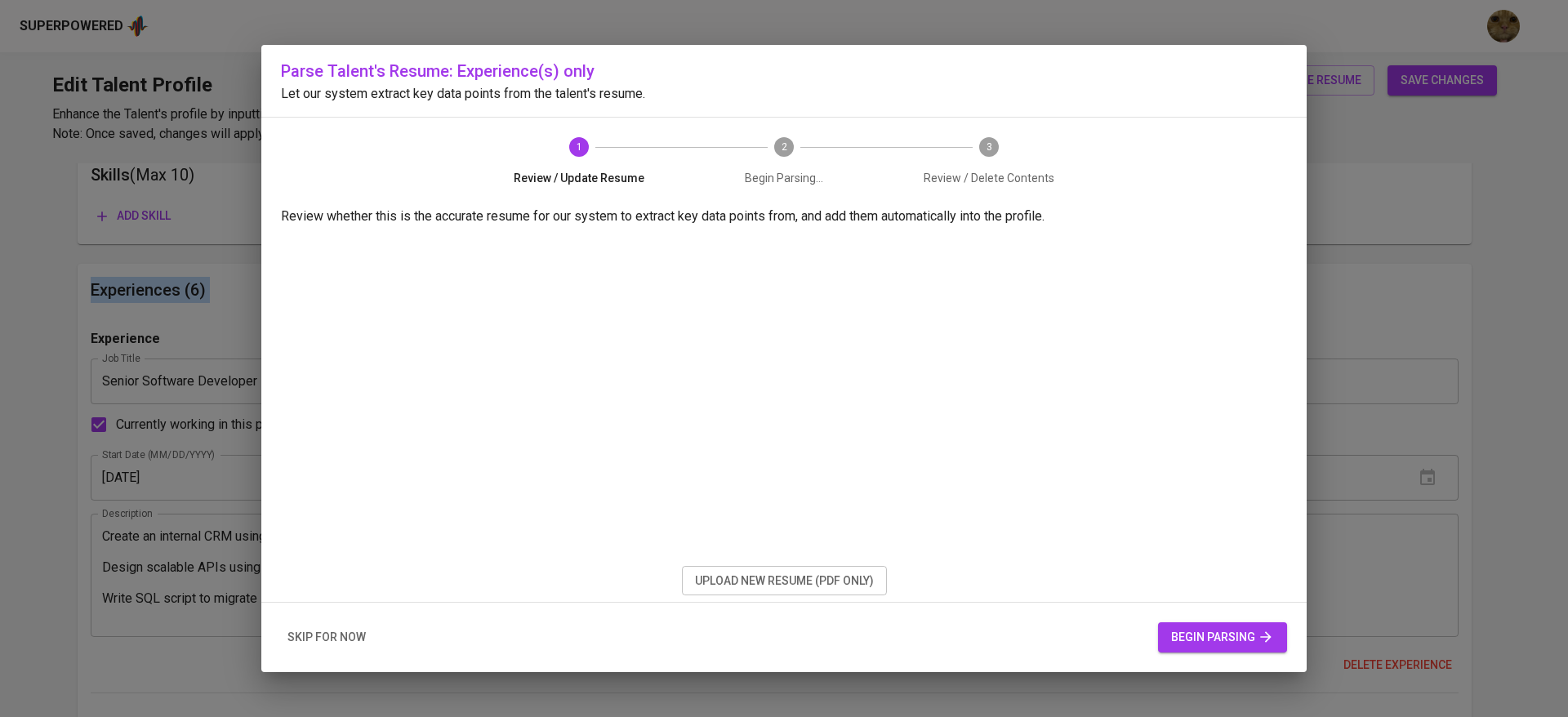
click at [306, 627] on span "skip for now" at bounding box center [327, 637] width 79 height 21
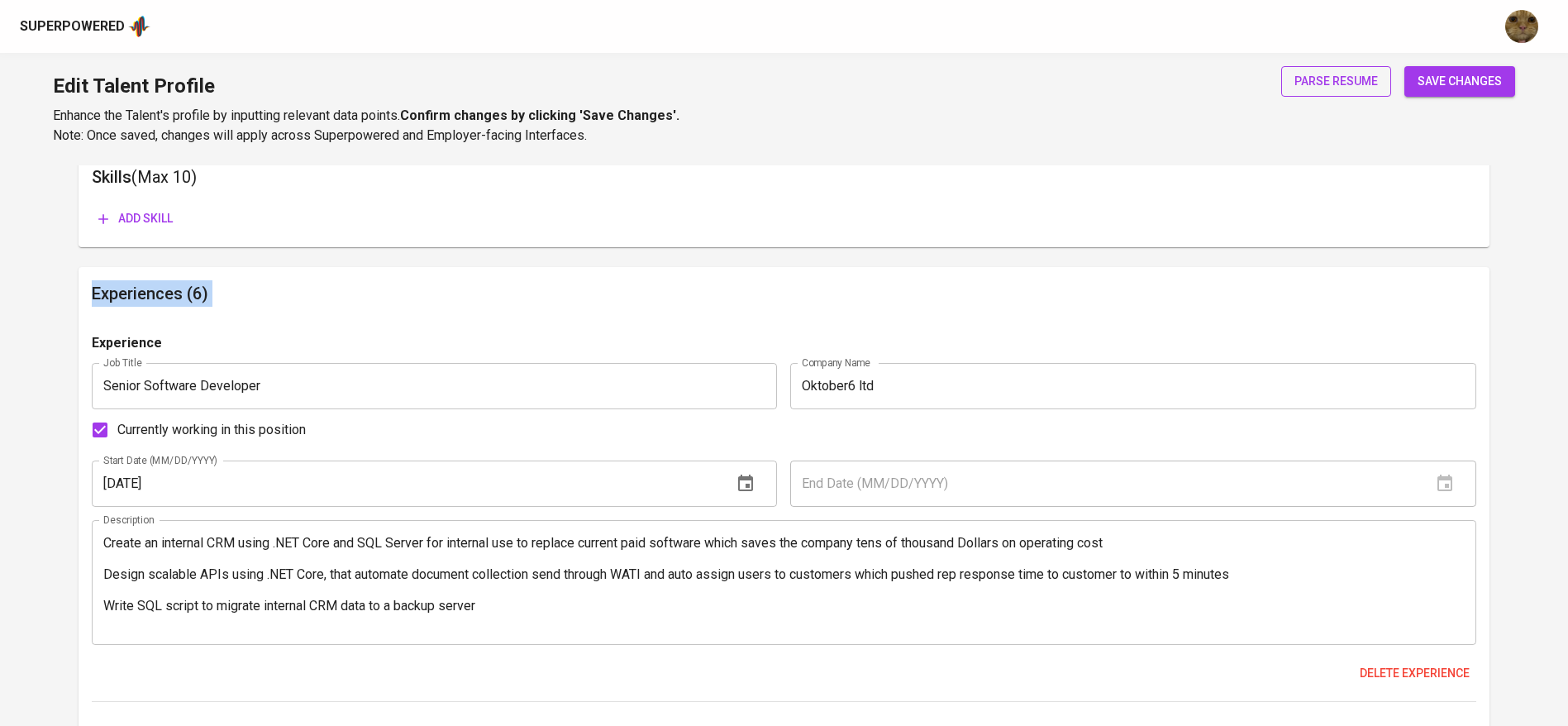
click at [1324, 90] on span "parse resume" at bounding box center [1336, 81] width 83 height 21
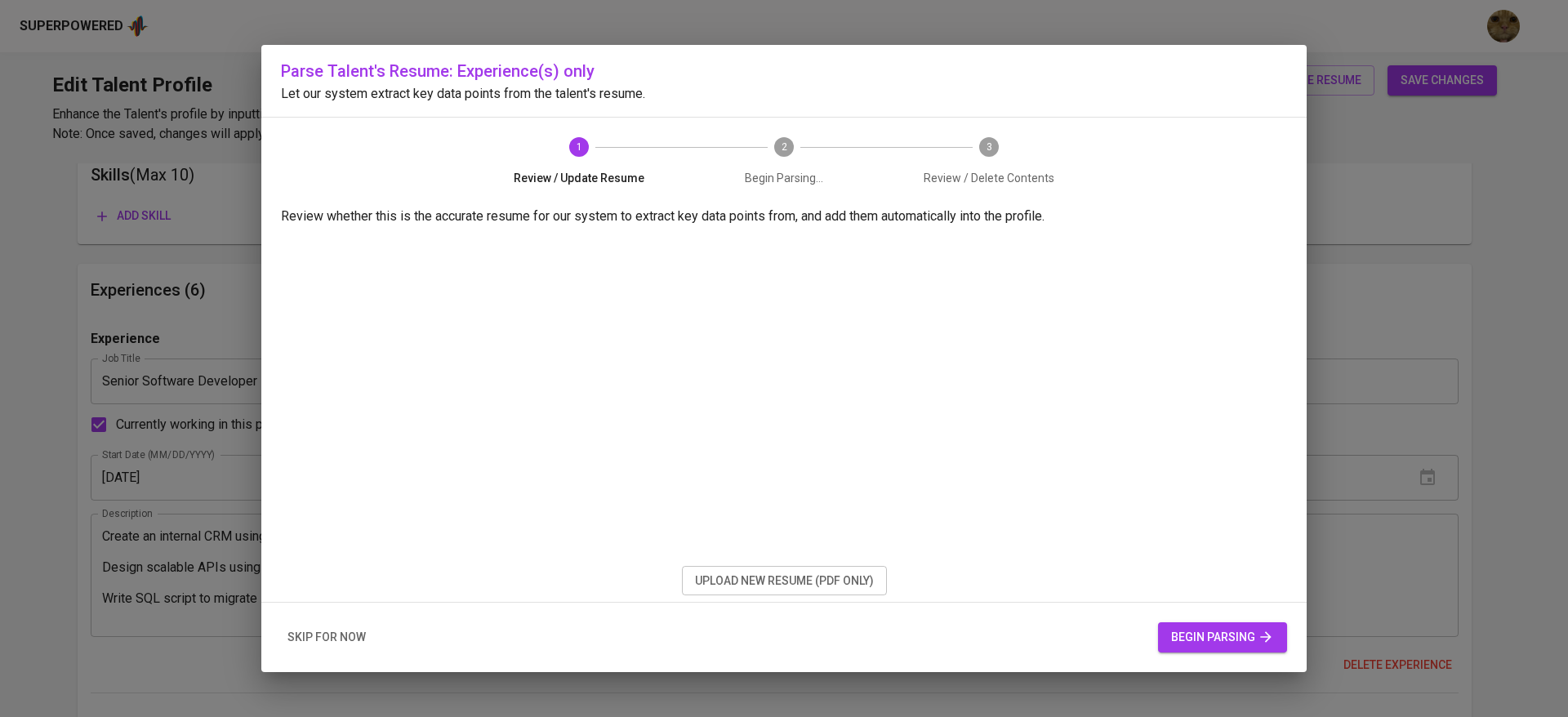
click at [363, 653] on div "skip for now begin parsing" at bounding box center [784, 638] width 1046 height 70
click at [738, 588] on span "upload new resume (pdf only)" at bounding box center [784, 580] width 179 height 21
click at [1203, 634] on span "begin parsing" at bounding box center [1222, 637] width 103 height 21
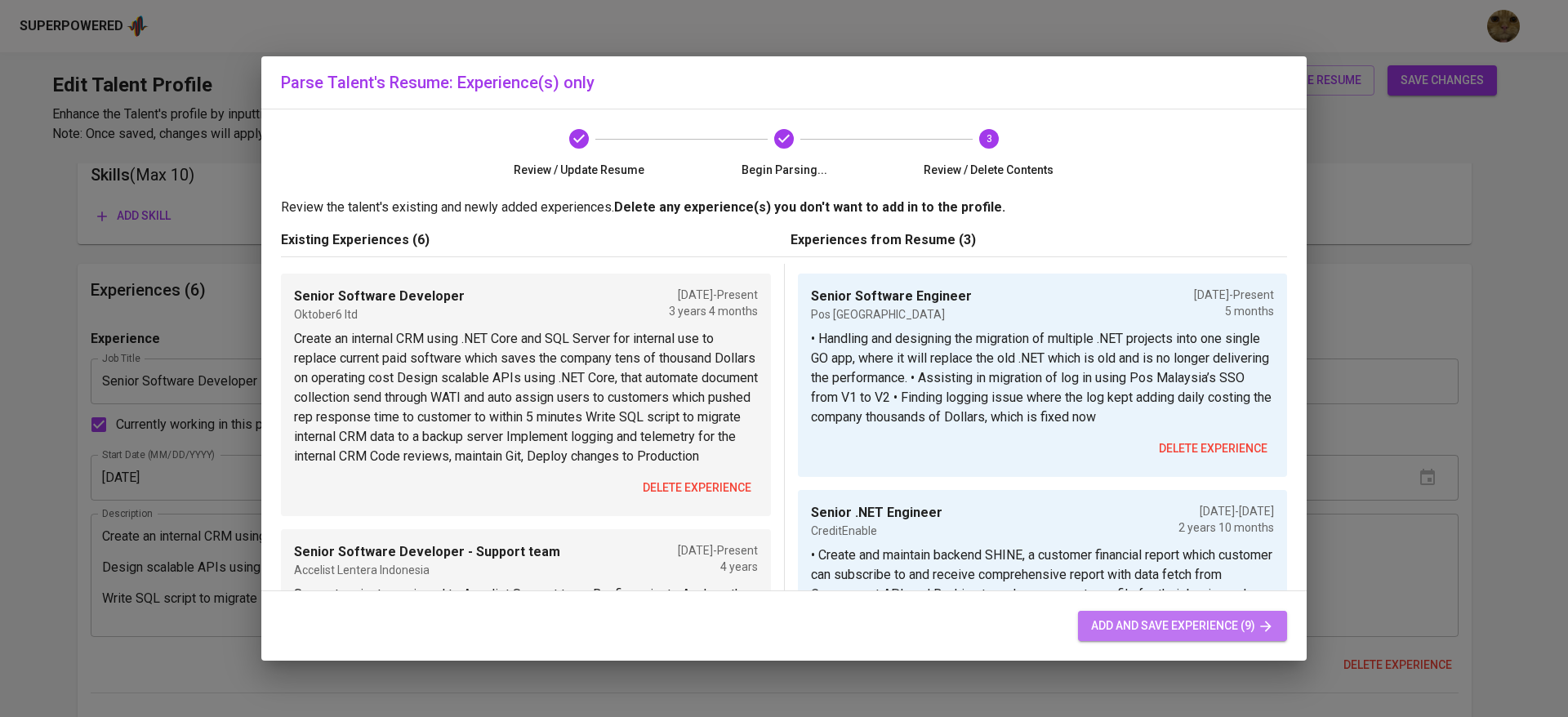
click at [1162, 626] on span "add and save experience (9)" at bounding box center [1182, 626] width 183 height 21
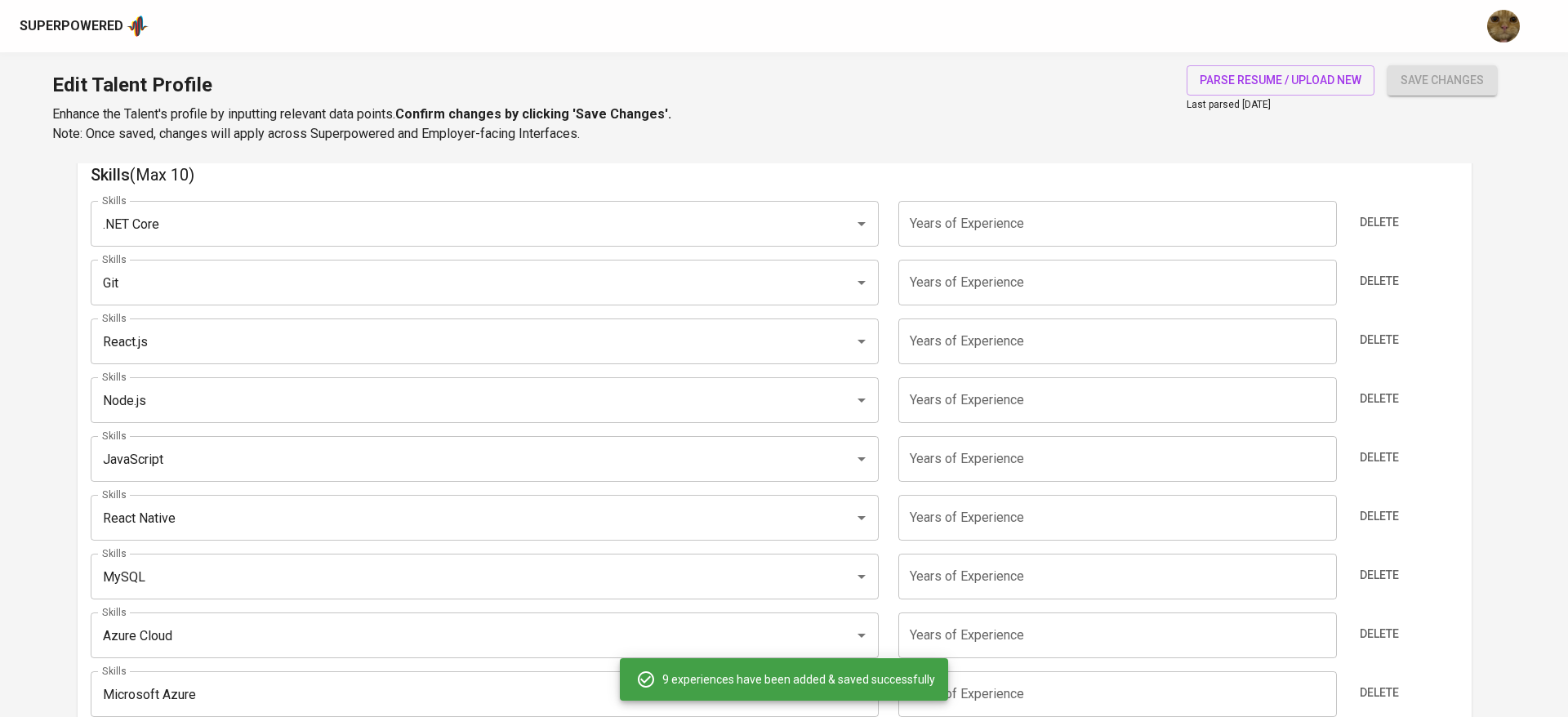
type input "Senior Software Engineer"
type input "Pos [GEOGRAPHIC_DATA]"
type input "[DATE]"
type textarea "• Handling and designing the migration of multiple .NET projects into one singl…"
type input "Senior Software Developer"
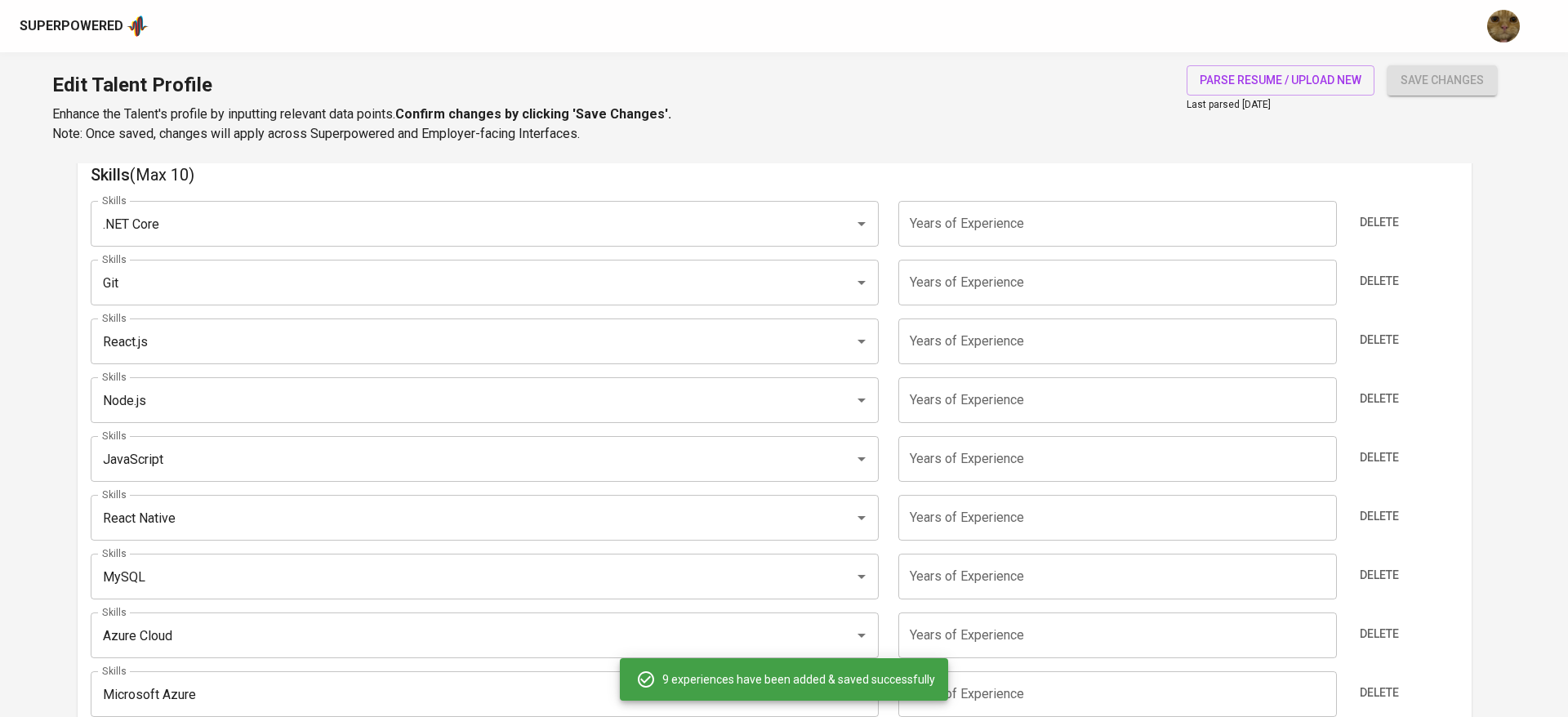
type input "Oktober6 ltd"
type input "[DATE]"
type textarea "Create an internal CRM using .NET Core and SQL Server for internal use to repla…"
type input "Senior Software Developer - Support team"
checkbox input "true"
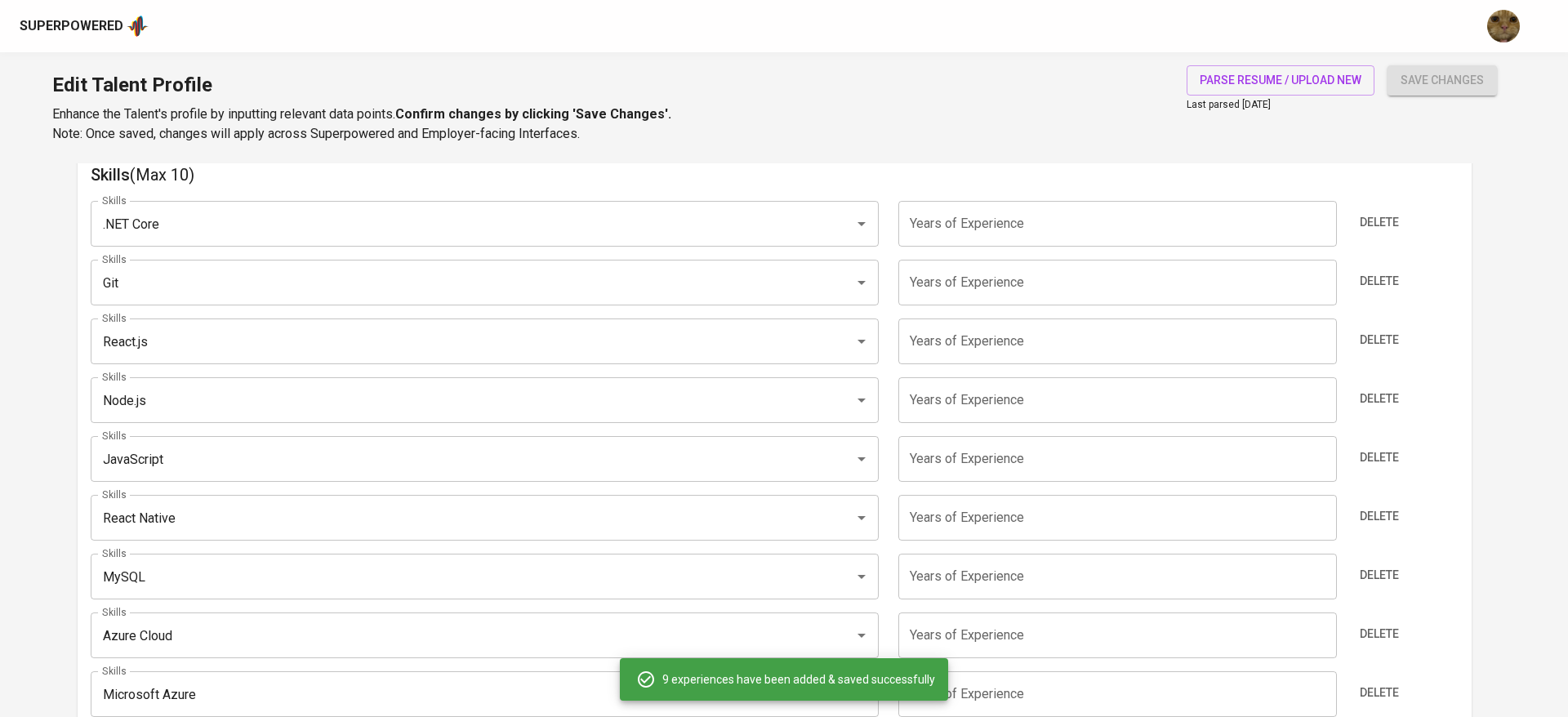
type textarea "Support projects assigned to Accelist Support team Bugfix projects Analyze the …"
type input "Senior .NET Engineer"
type input "CreditEnable"
type input "[DATE]"
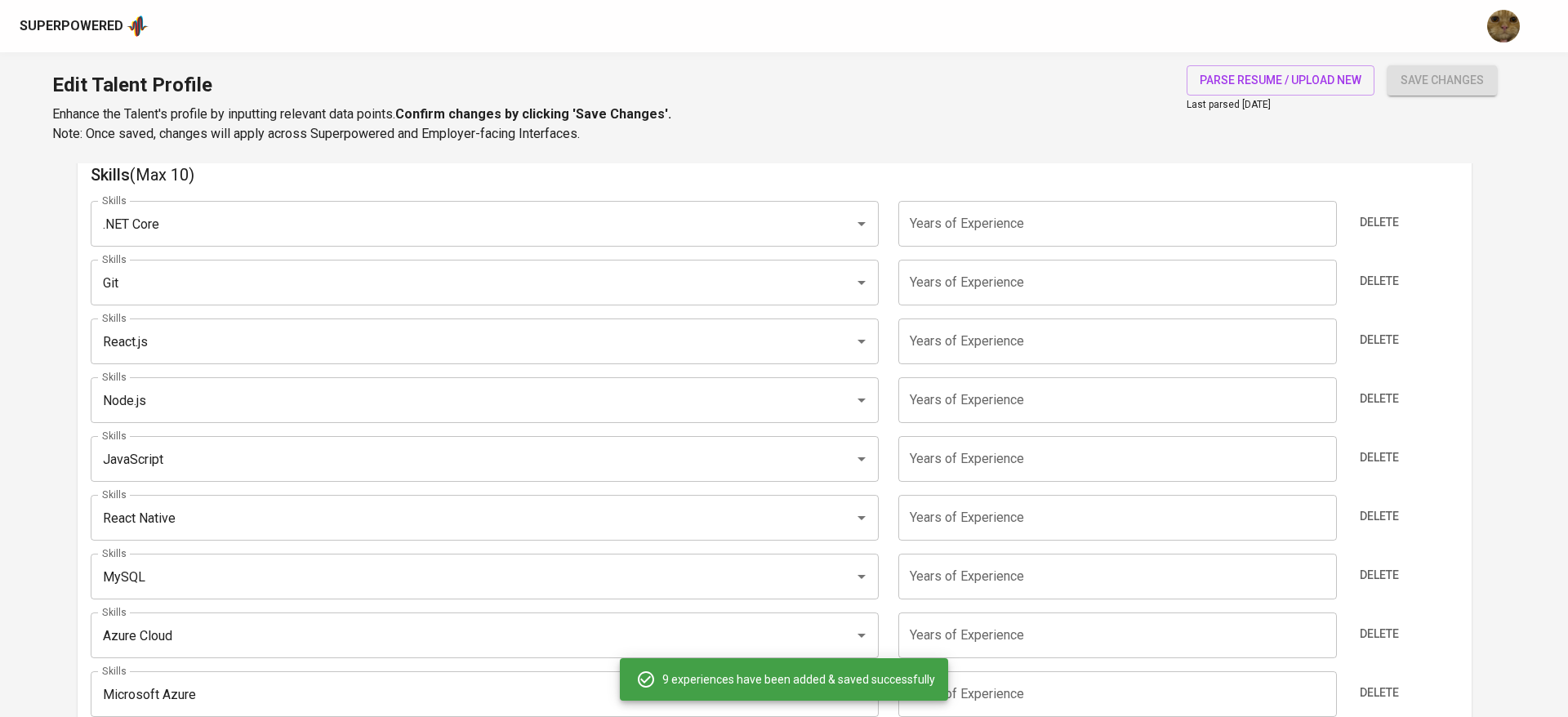
type textarea "• Create and maintain backend SHINE, a customer financial report which customer…"
type input "Accelist Lentera Indonesia"
type input "[DATE]"
type textarea "• Develop a reporting software using .NET Core, Blazor, PostgreSQL that compile…"
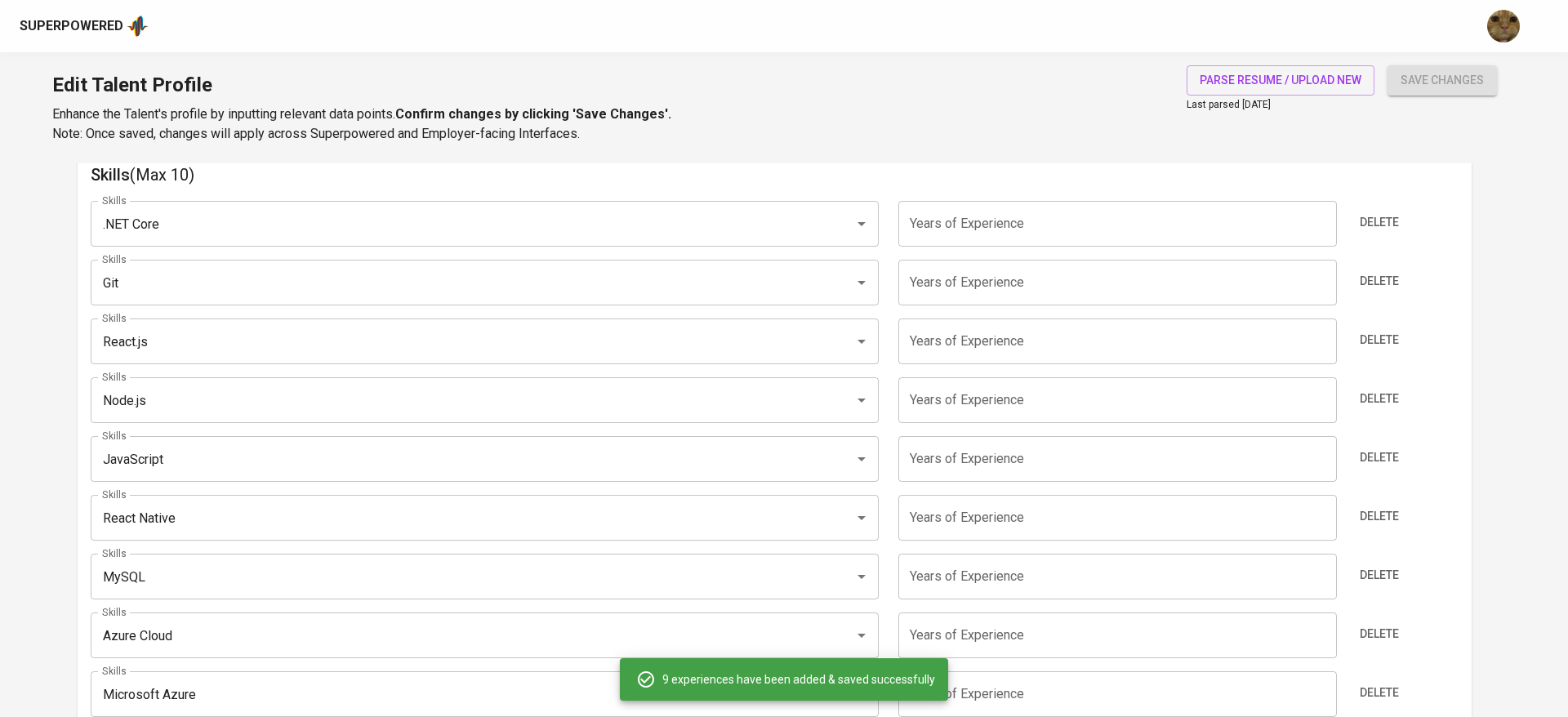
type input "Lead Software Developer - Internal Ticketing System"
type input "Accelist Lentera Indonesia"
type input "[DATE]"
type textarea "Designing project and choosing technology to use ([PERSON_NAME] and .NET 5) Set…"
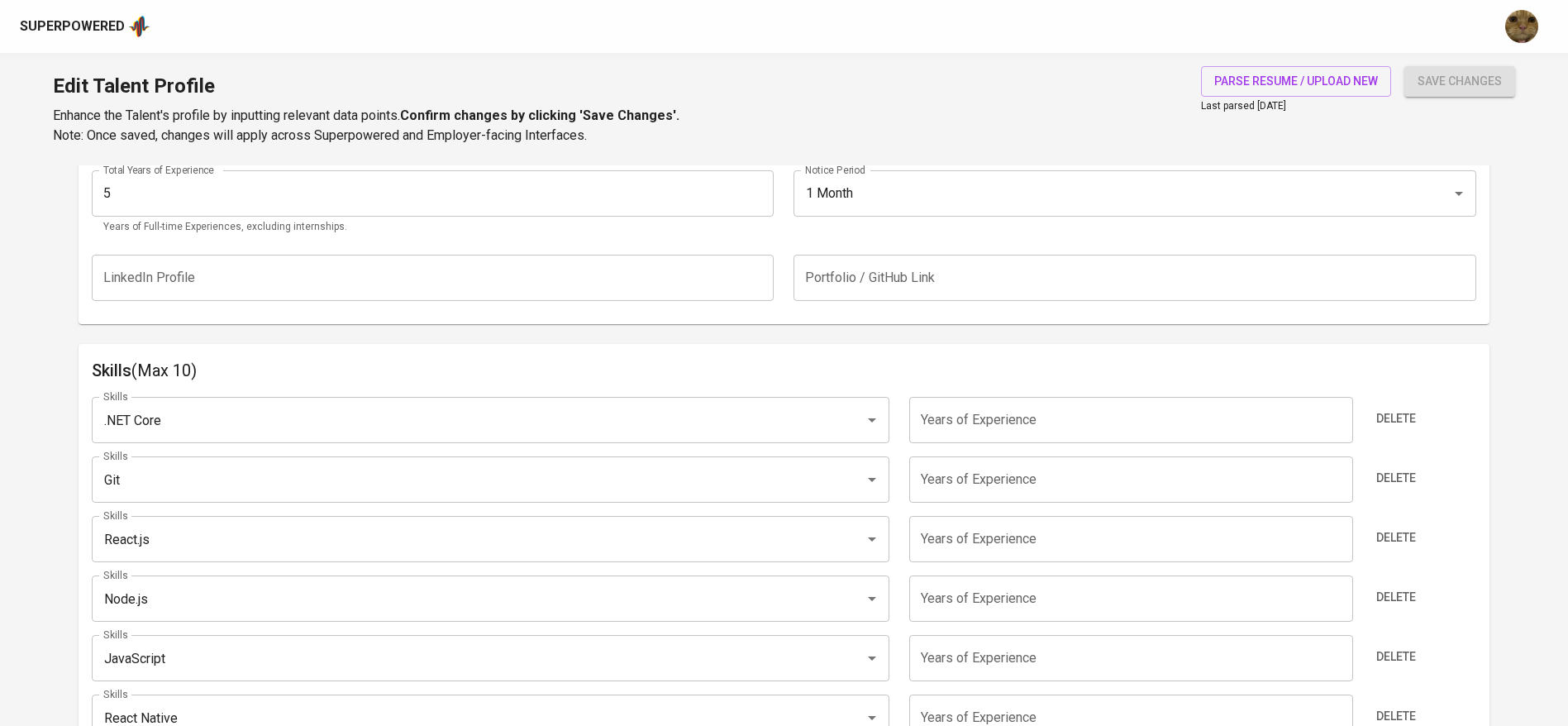
scroll to position [651, 0]
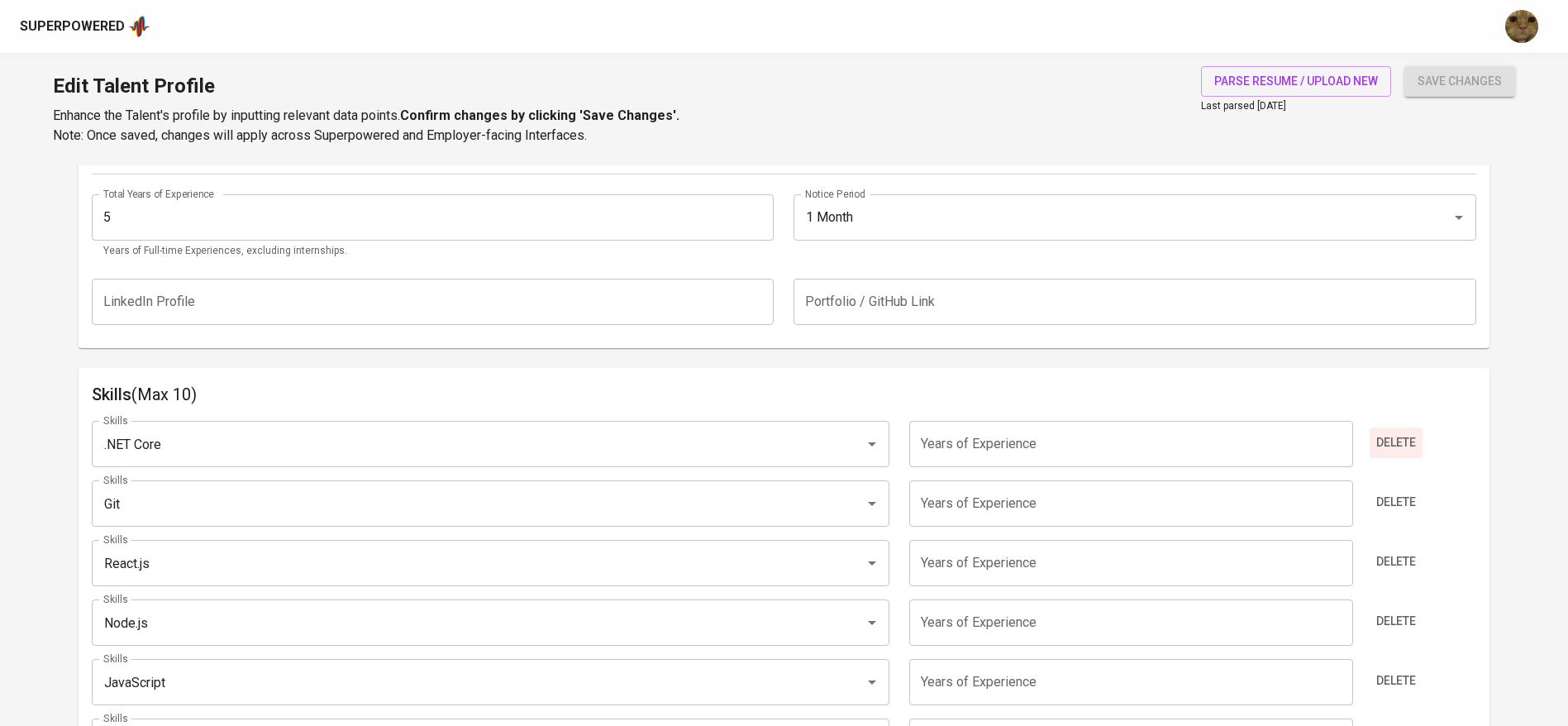
click at [1401, 434] on span "Delete" at bounding box center [1396, 442] width 40 height 21
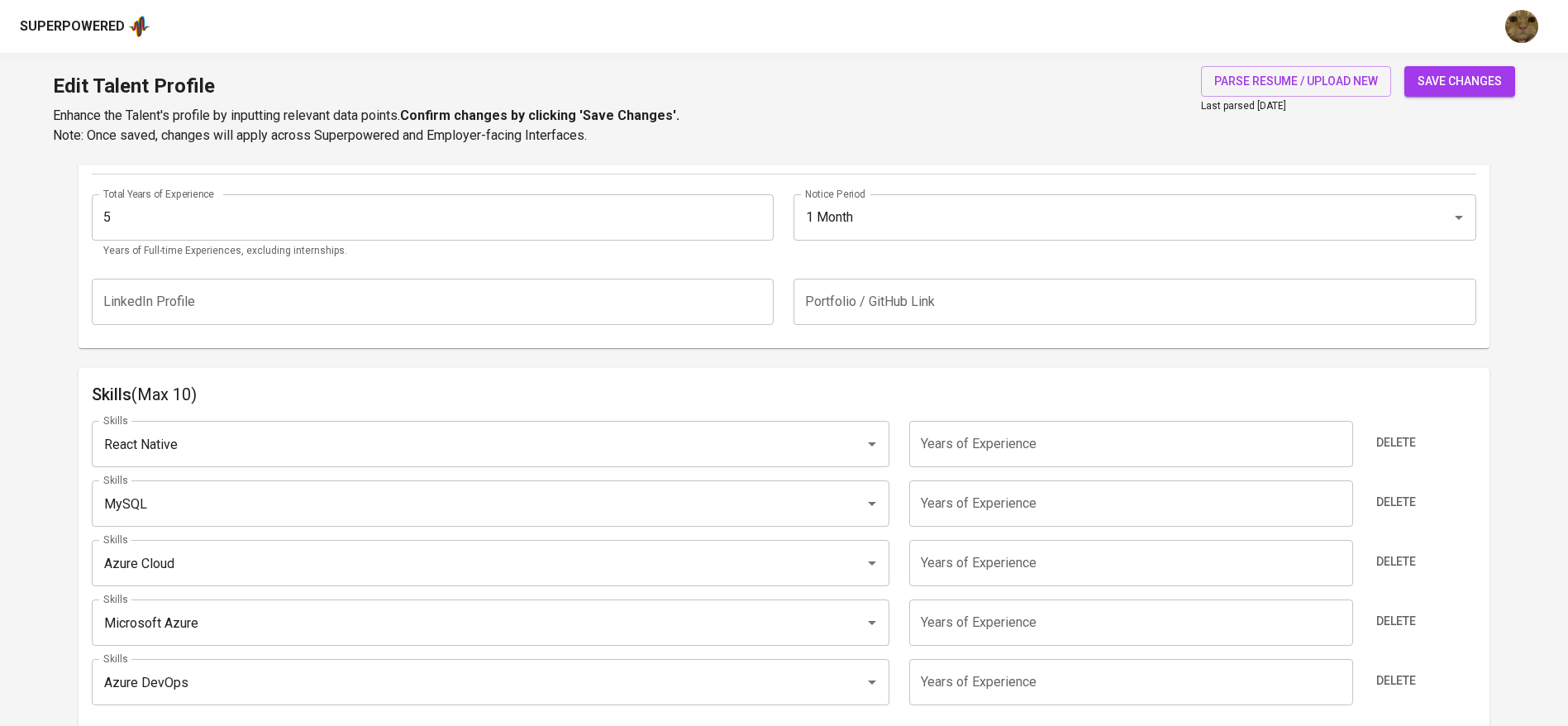
click at [1401, 434] on span "Delete" at bounding box center [1396, 442] width 40 height 21
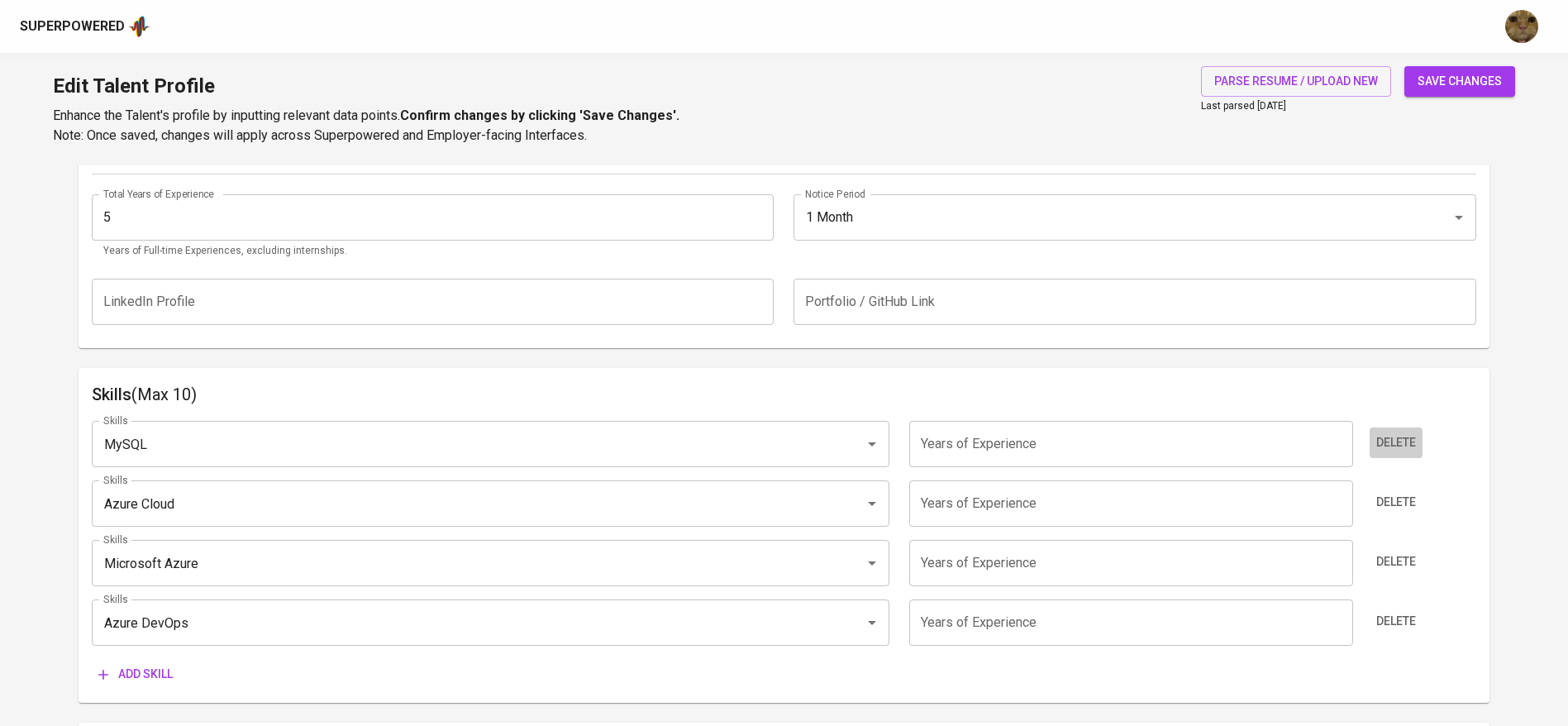
click at [1401, 434] on span "Delete" at bounding box center [1396, 442] width 40 height 21
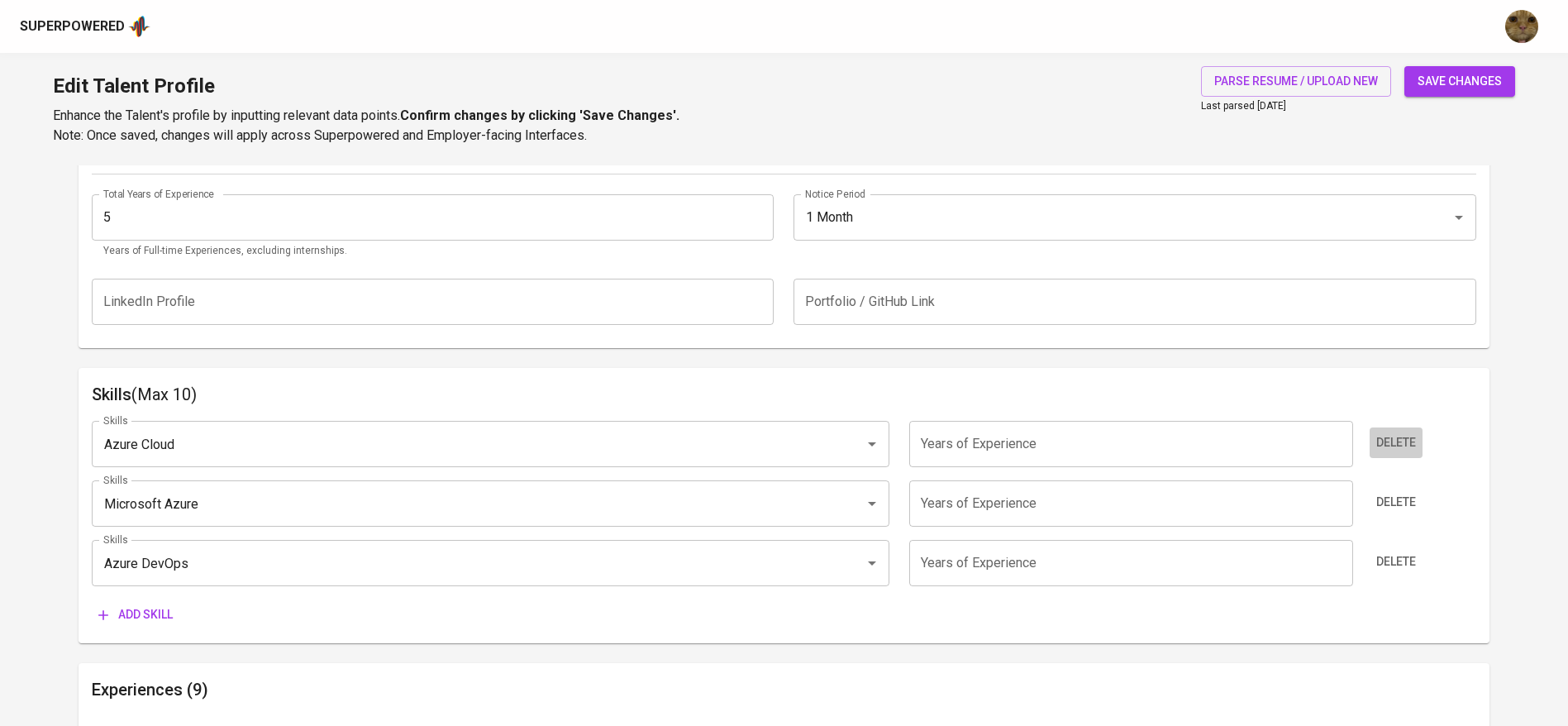
click at [1401, 434] on span "Delete" at bounding box center [1396, 442] width 40 height 21
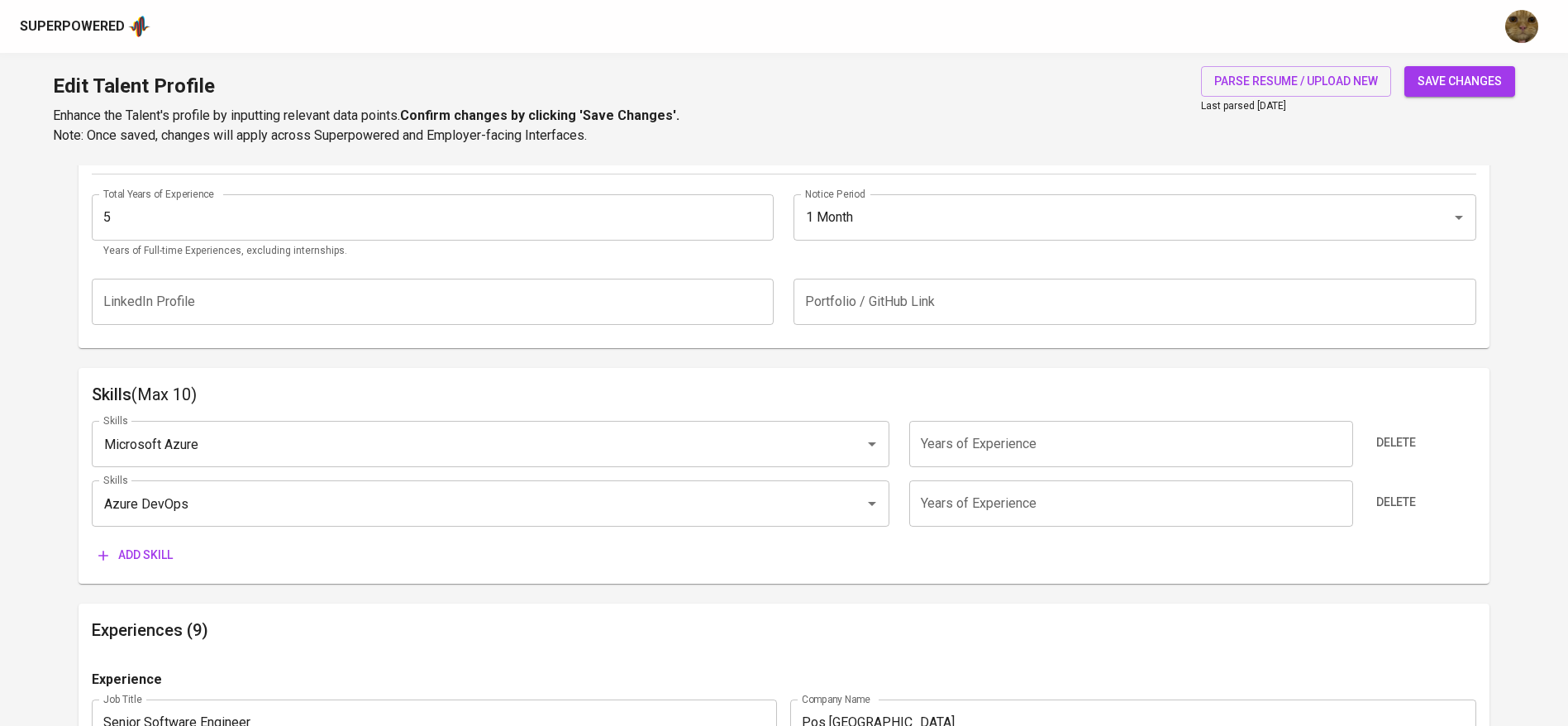
click at [1401, 434] on span "Delete" at bounding box center [1396, 442] width 40 height 21
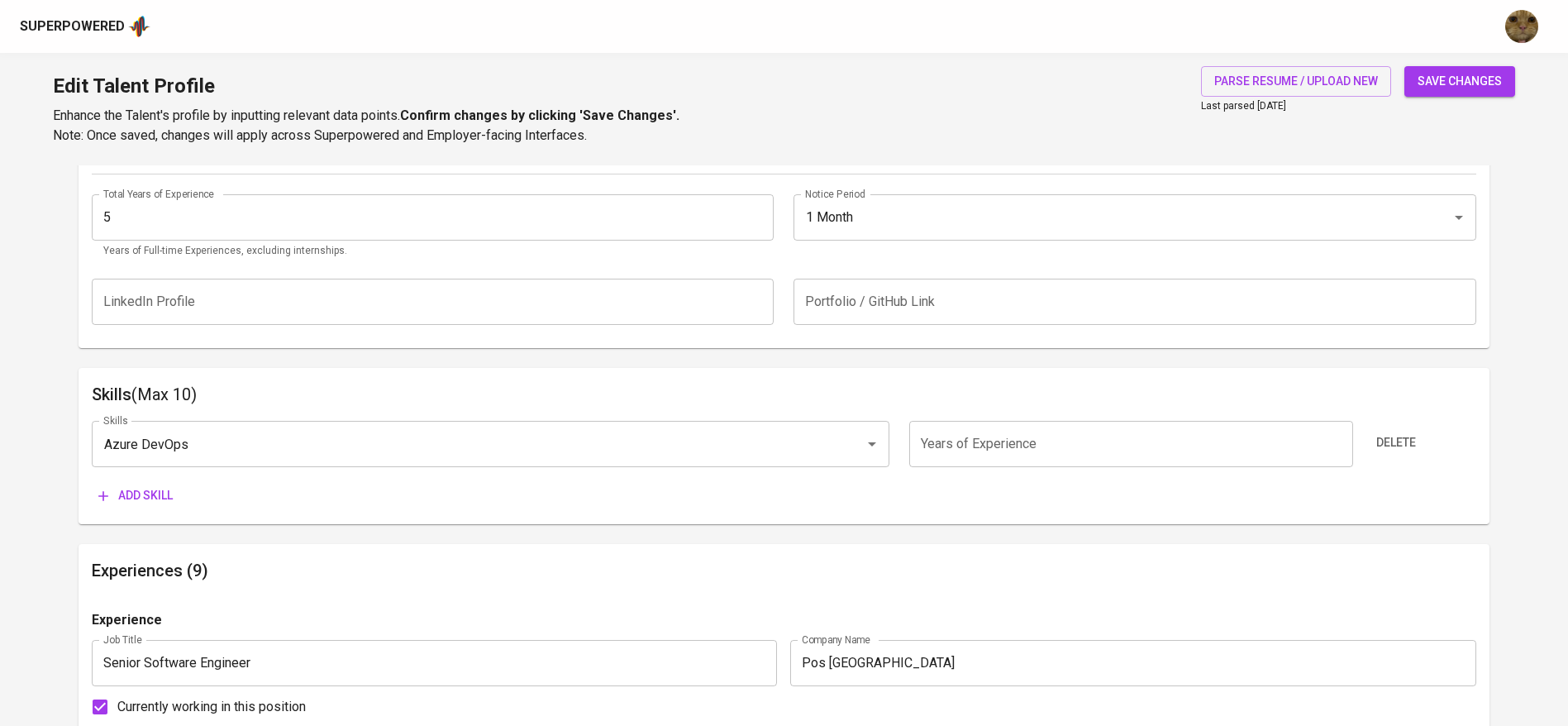
click at [1401, 434] on span "Delete" at bounding box center [1396, 442] width 40 height 21
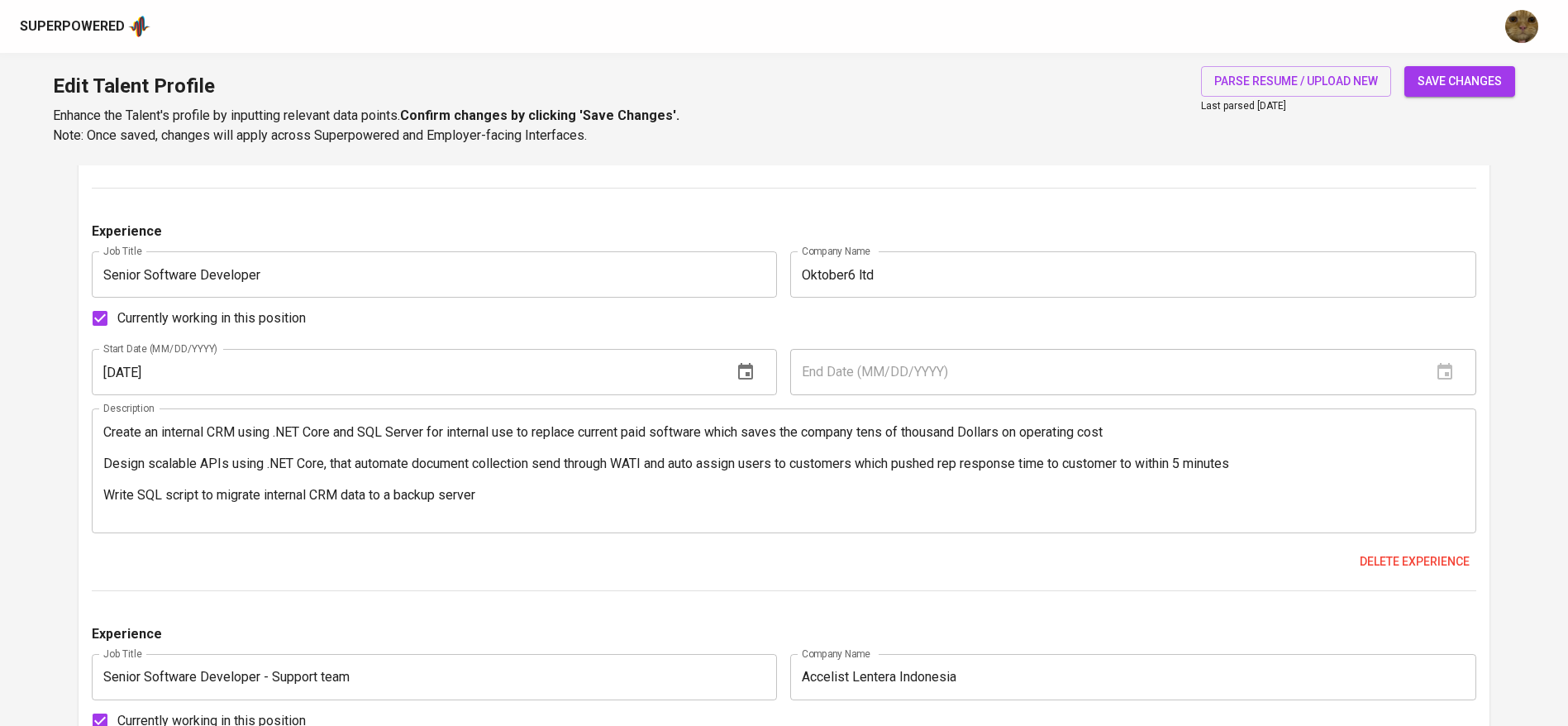
scroll to position [1395, 0]
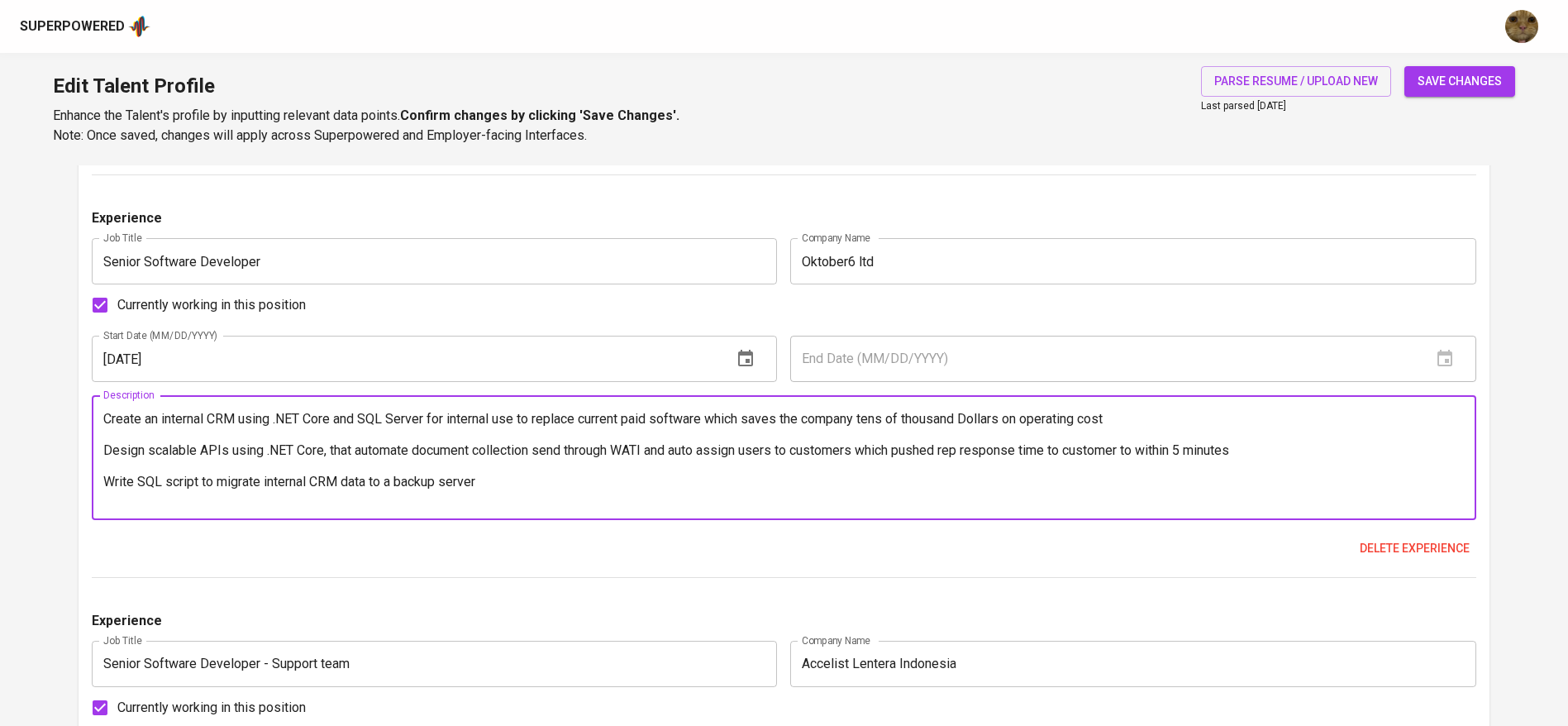
click at [108, 426] on textarea "Create an internal CRM using .NET Core and SQL Server for internal use to repla…" at bounding box center [784, 458] width 1361 height 94
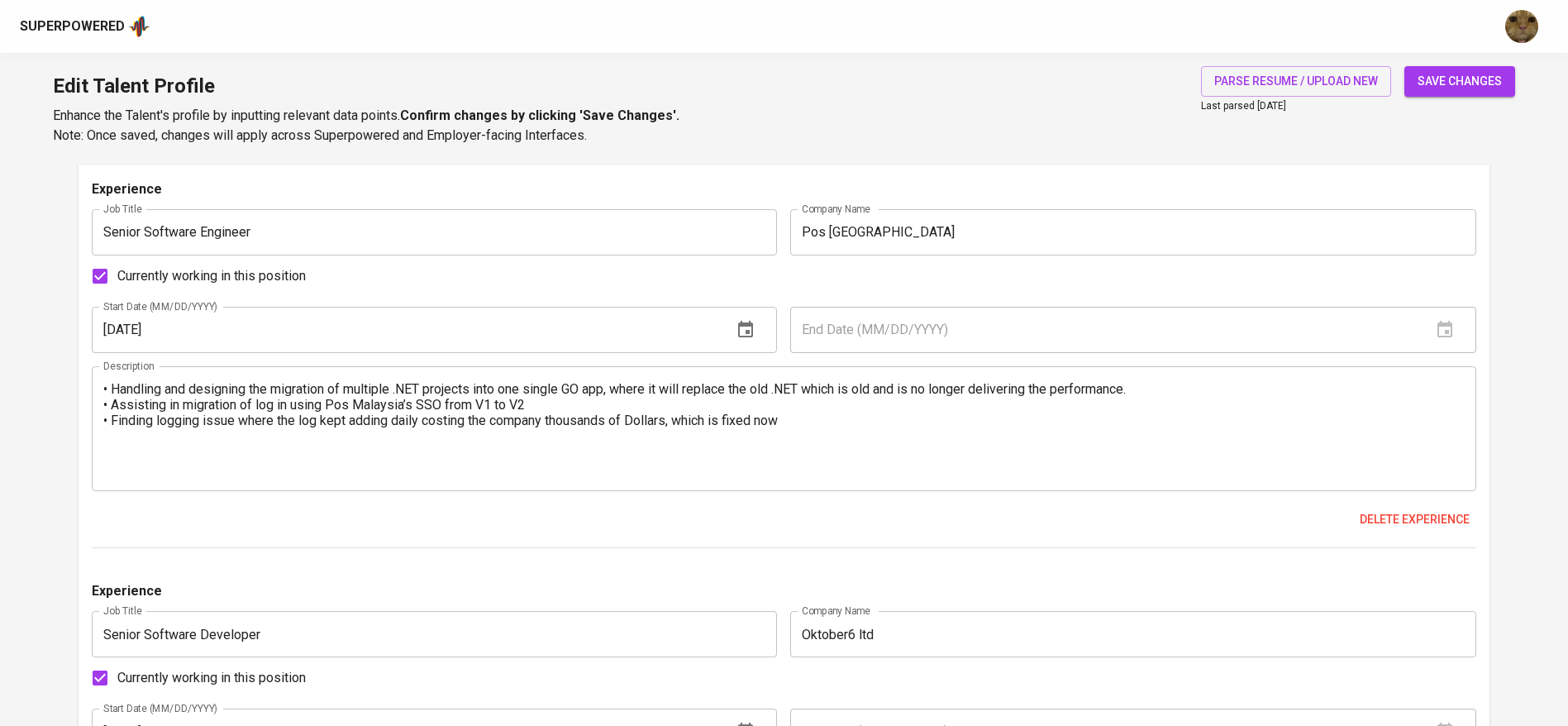
scroll to position [1020, 0]
type textarea "-Create an internal CRM using .NET Core and SQL Server for internal use to repl…"
click at [109, 391] on textarea "• Handling and designing the migration of multiple .NET projects into one singl…" at bounding box center [784, 430] width 1361 height 94
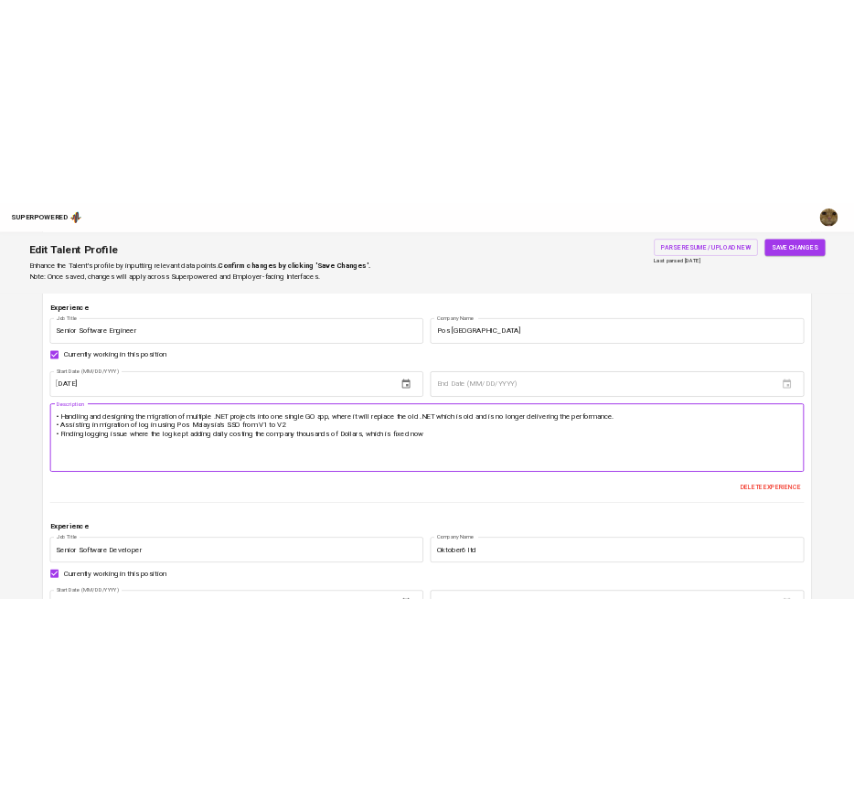
scroll to position [1172, 0]
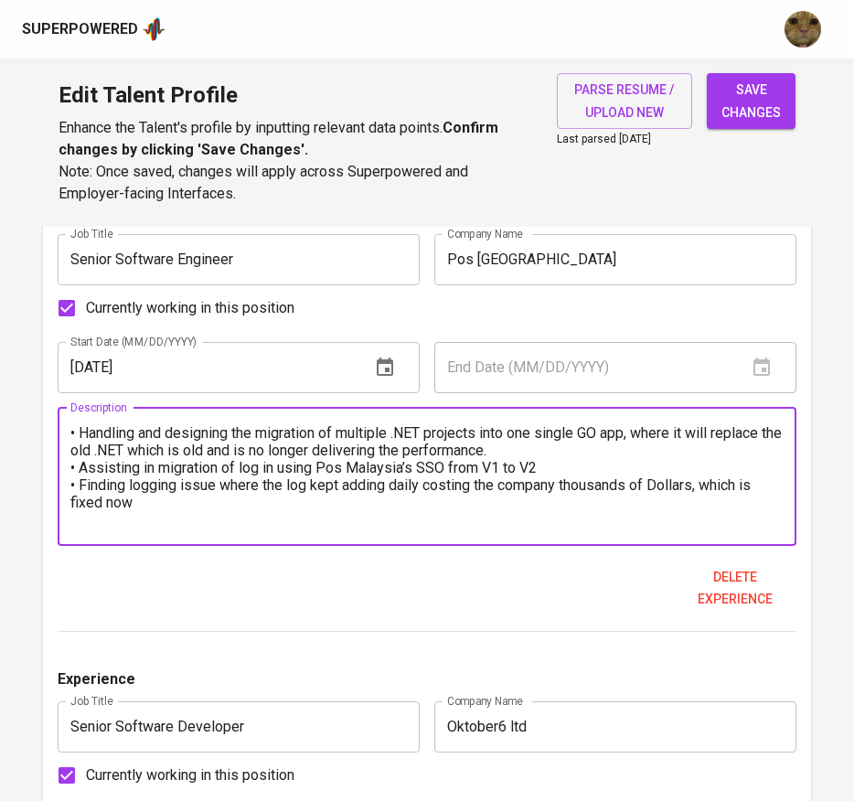
click at [92, 470] on textarea "• Handling and designing the migration of multiple .NET projects into one singl…" at bounding box center [427, 476] width 714 height 104
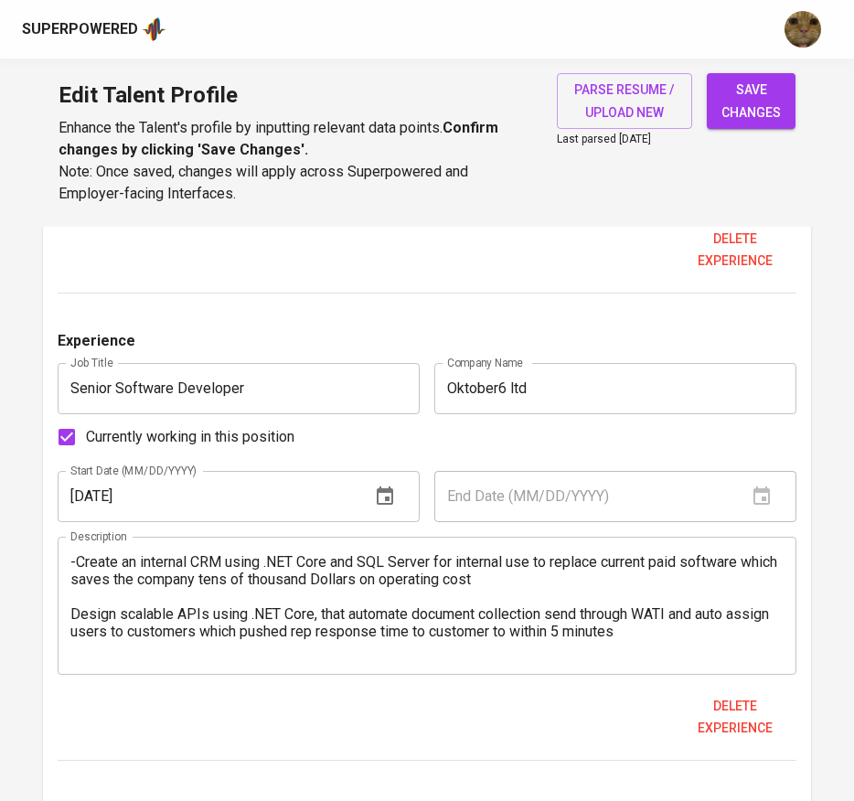
scroll to position [1512, 0]
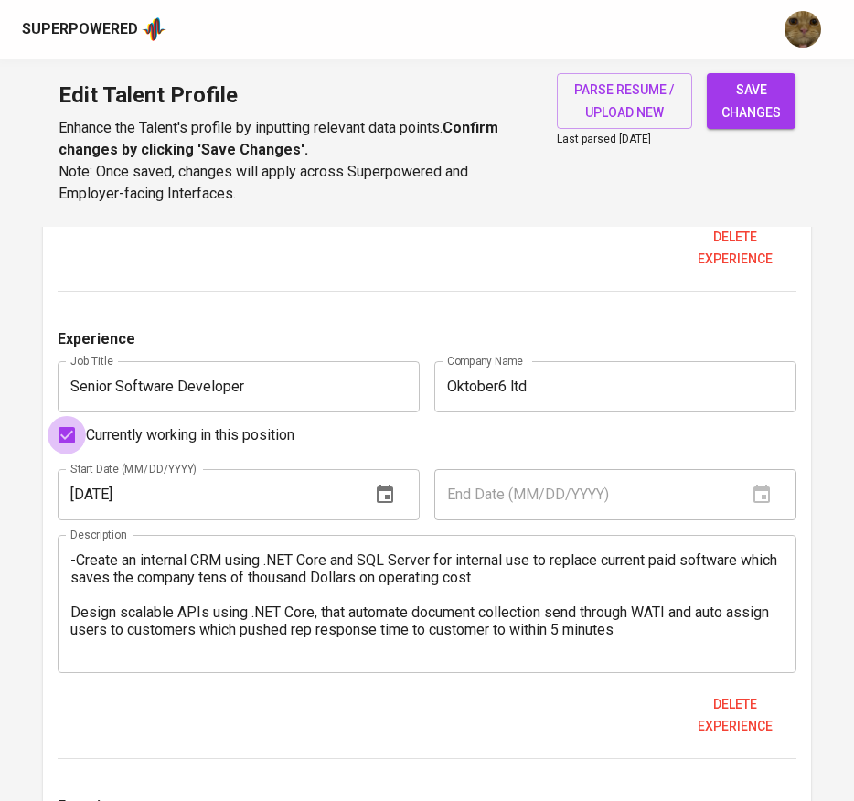
click at [70, 427] on input "Currently working in this position" at bounding box center [67, 435] width 38 height 38
checkbox input "false"
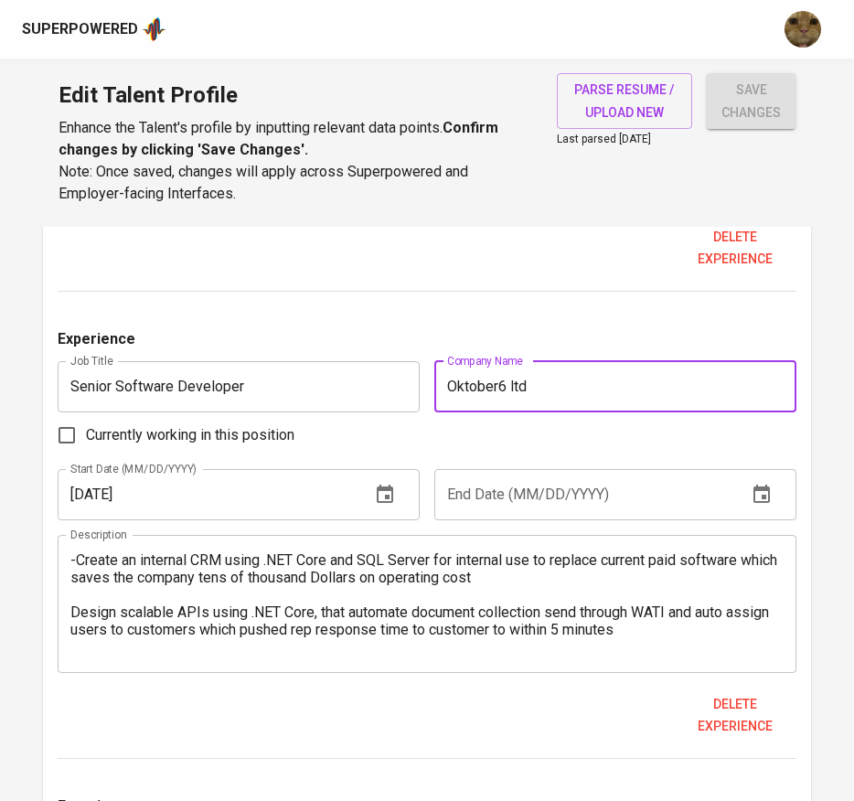
click at [471, 363] on input "Oktober6 ltd" at bounding box center [615, 386] width 362 height 51
type input "c"
type input "CreditEnable"
click at [158, 491] on input "[DATE]" at bounding box center [207, 494] width 298 height 51
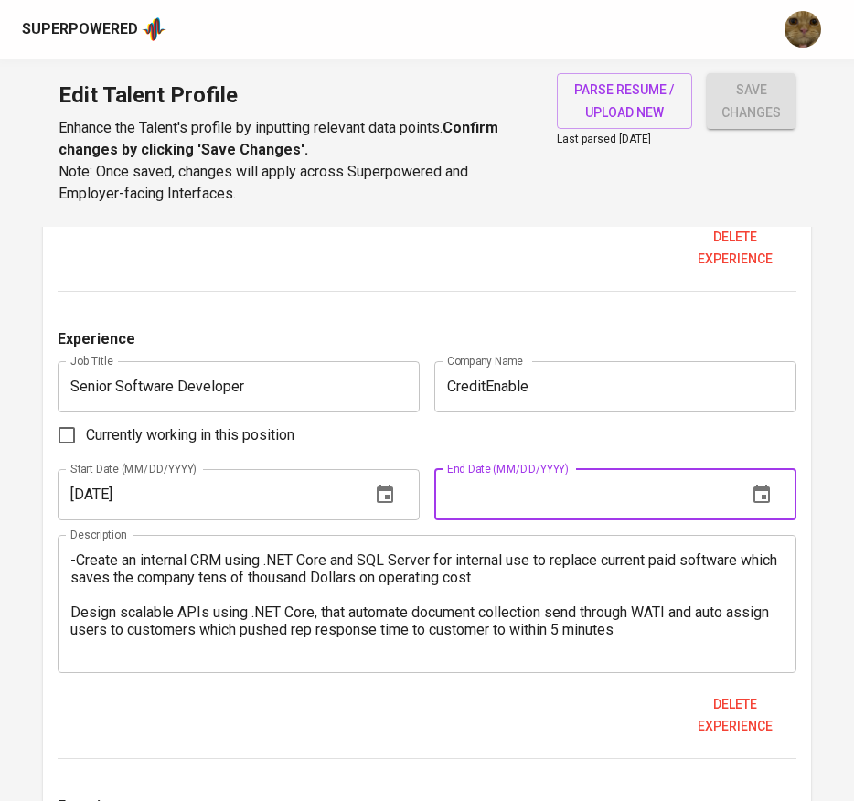
click at [518, 476] on input "text" at bounding box center [583, 494] width 298 height 51
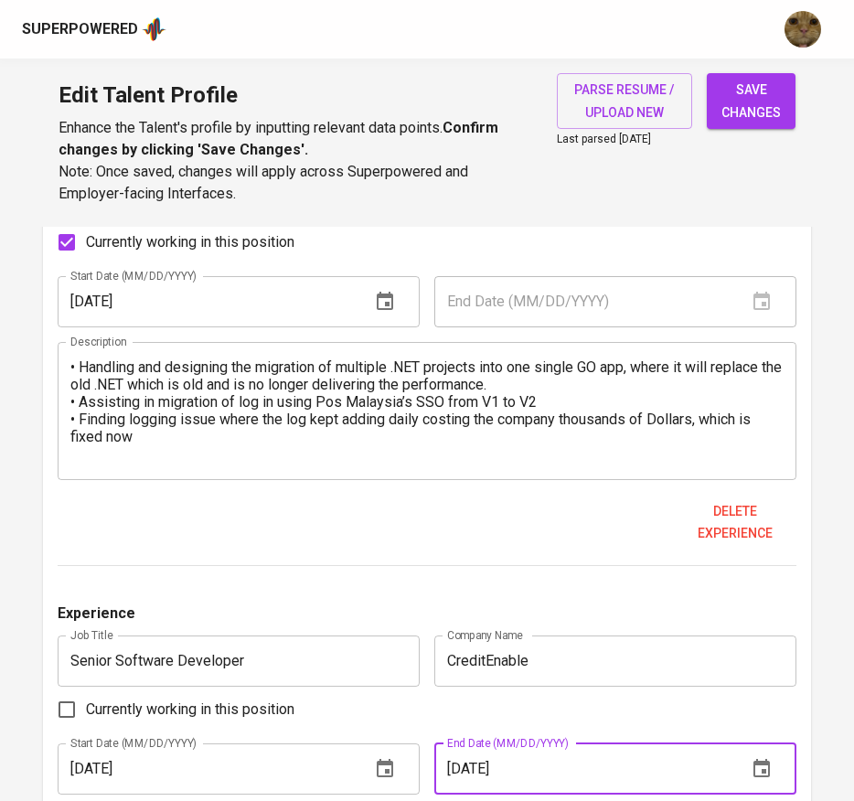
type input "[DATE]"
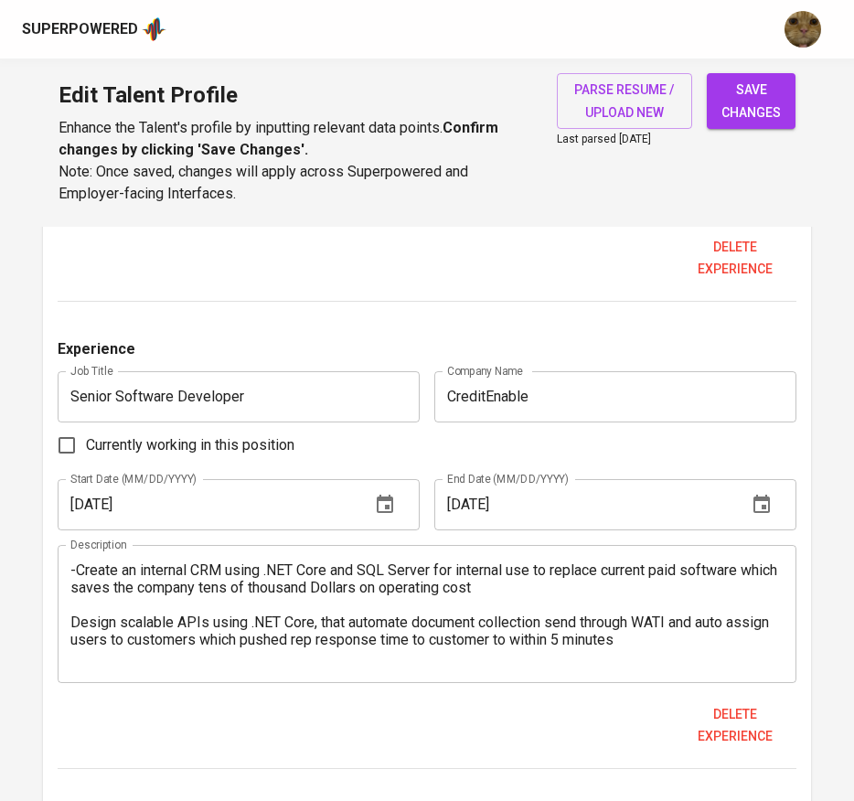
scroll to position [1512, 0]
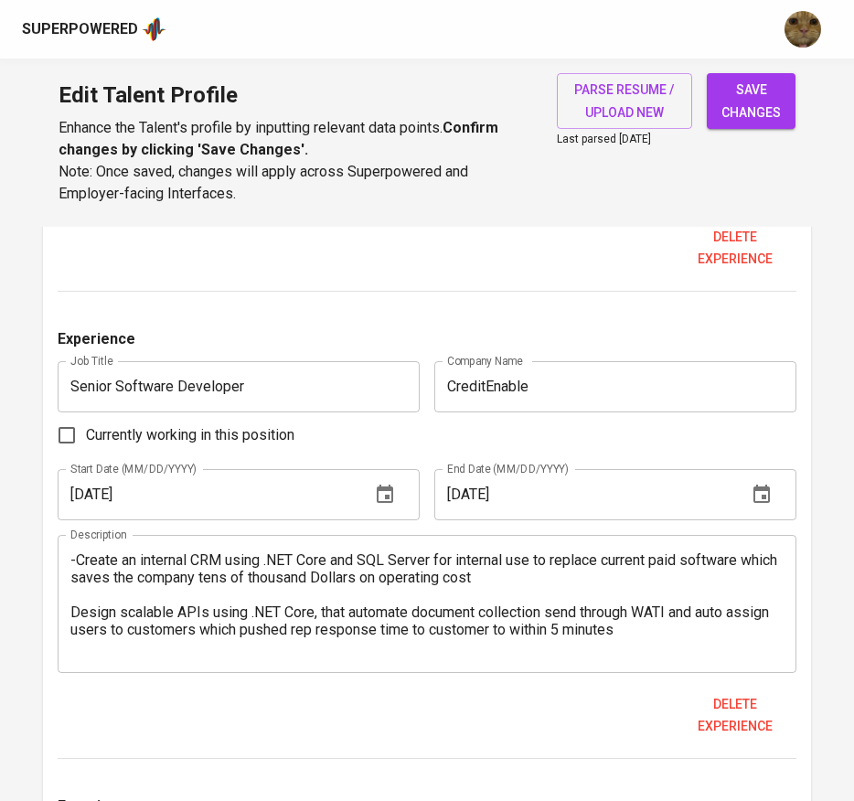
click at [270, 600] on textarea "-Create an internal CRM using .NET Core and SQL Server for internal use to repl…" at bounding box center [427, 603] width 714 height 104
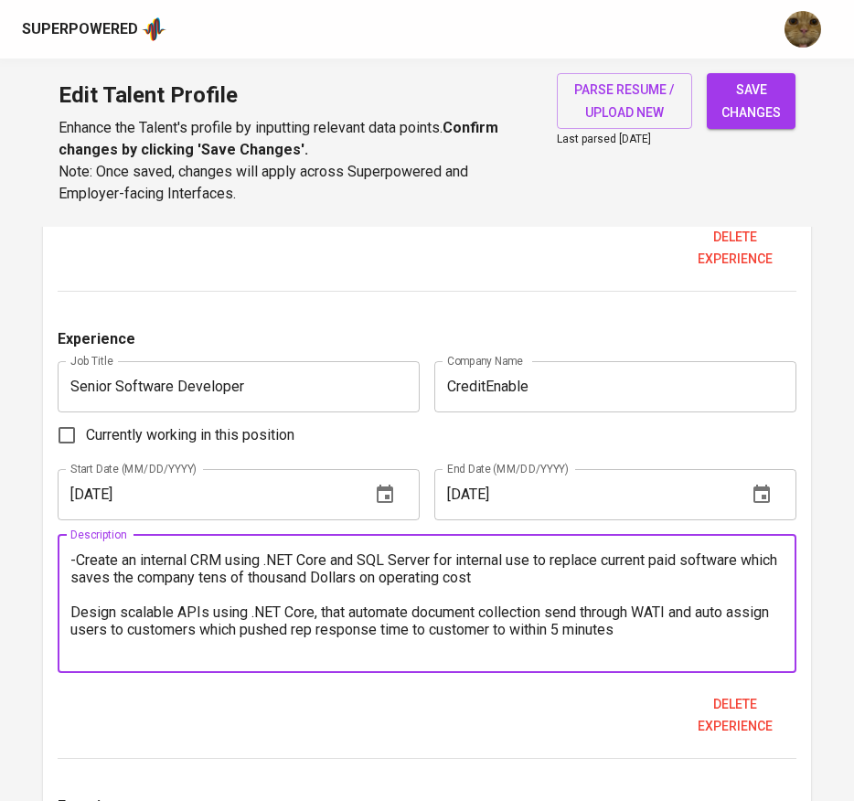
scroll to position [1501, 0]
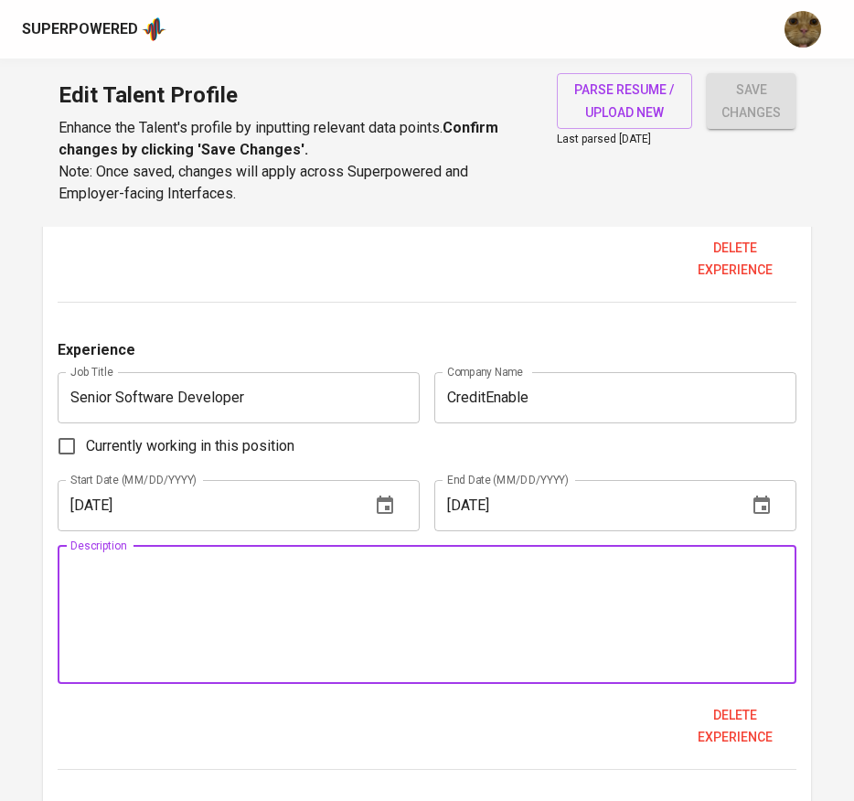
paste textarea "Create and maintain backend SHINE, a customer financial report which customer c…"
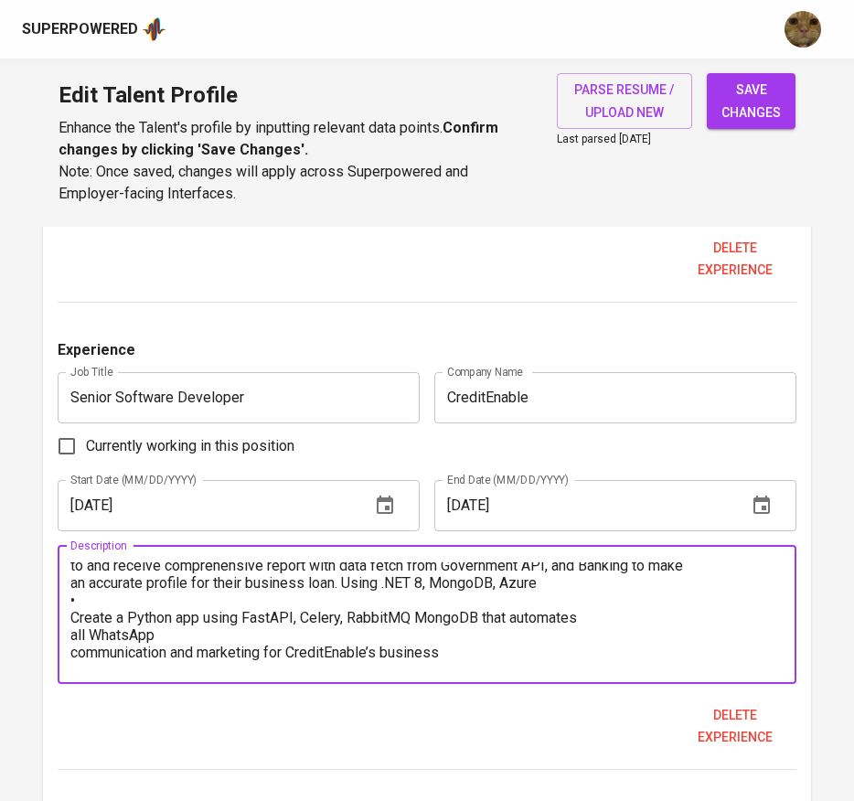
scroll to position [0, 0]
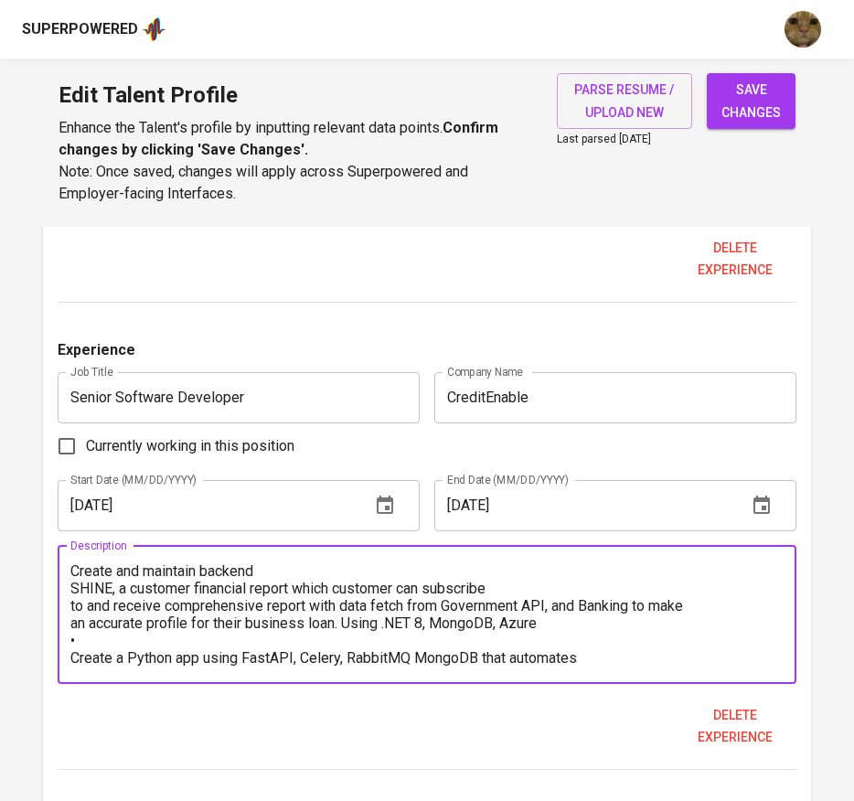
click at [86, 637] on textarea "Create and maintain backend SHINE, a customer financial report which customer c…" at bounding box center [427, 614] width 714 height 104
paste textarea "•"
click at [331, 569] on textarea "• Create and maintain backend SHINE, a customer financial report which customer…" at bounding box center [427, 614] width 714 height 104
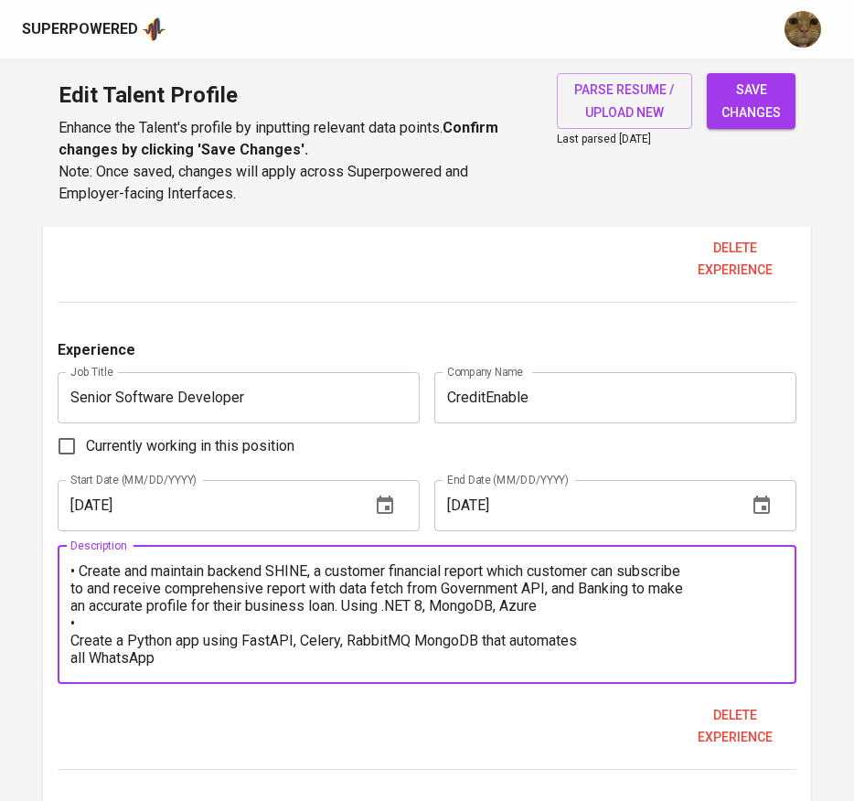
click at [696, 571] on textarea "• Create and maintain backend SHINE, a customer financial report which customer…" at bounding box center [427, 614] width 714 height 104
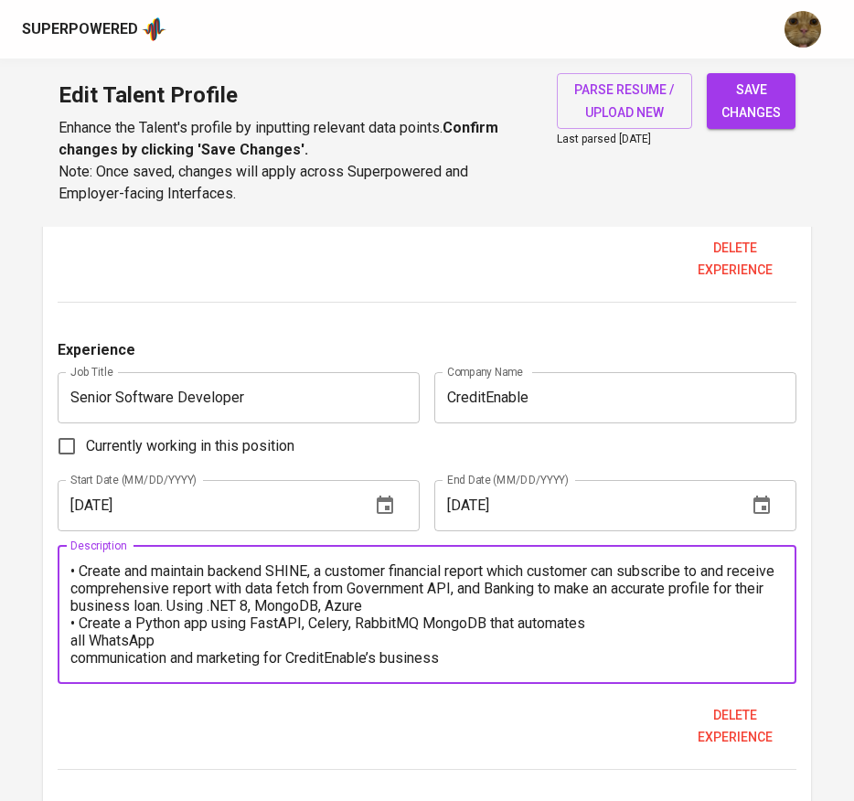
click at [644, 625] on textarea "• Create and maintain backend SHINE, a customer financial report which customer…" at bounding box center [427, 614] width 714 height 104
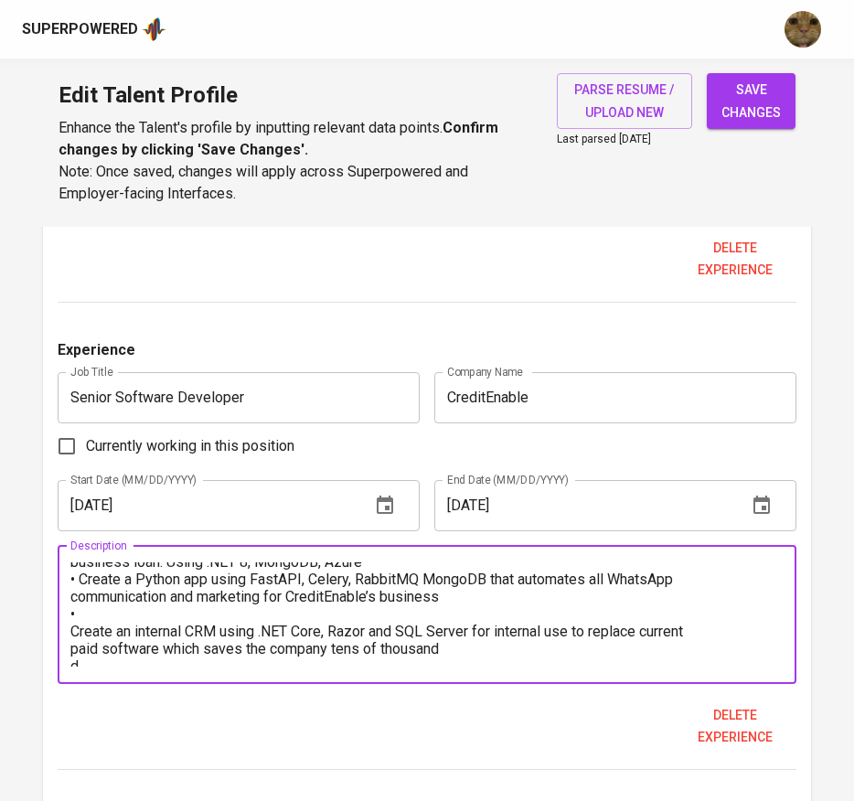
scroll to position [54, 0]
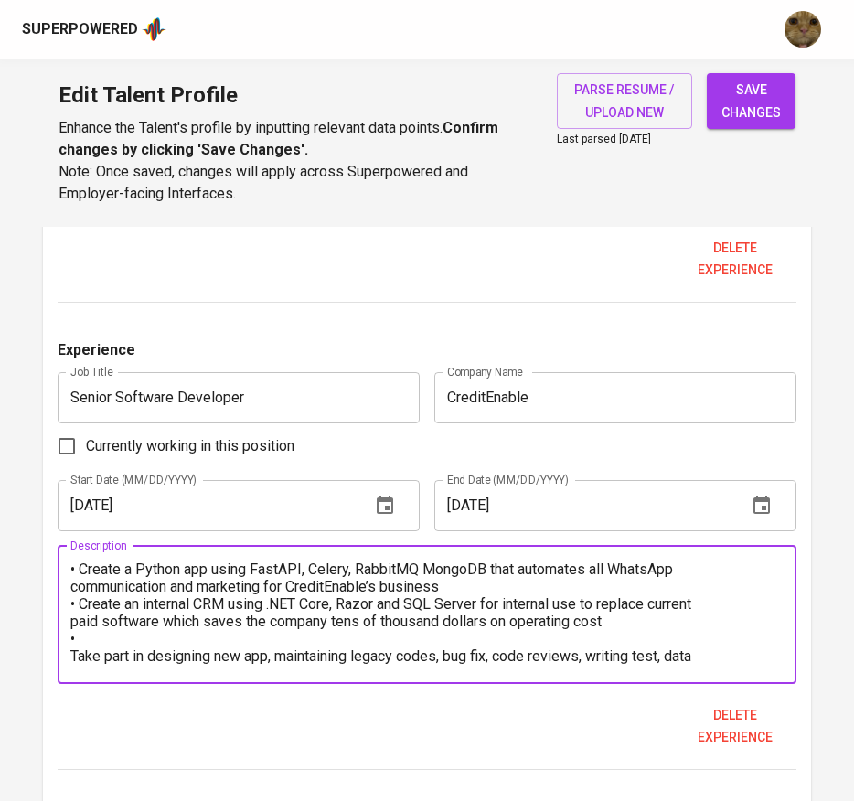
click at [139, 632] on textarea "• Create and maintain backend SHINE, a customer financial report which customer…" at bounding box center [427, 614] width 714 height 104
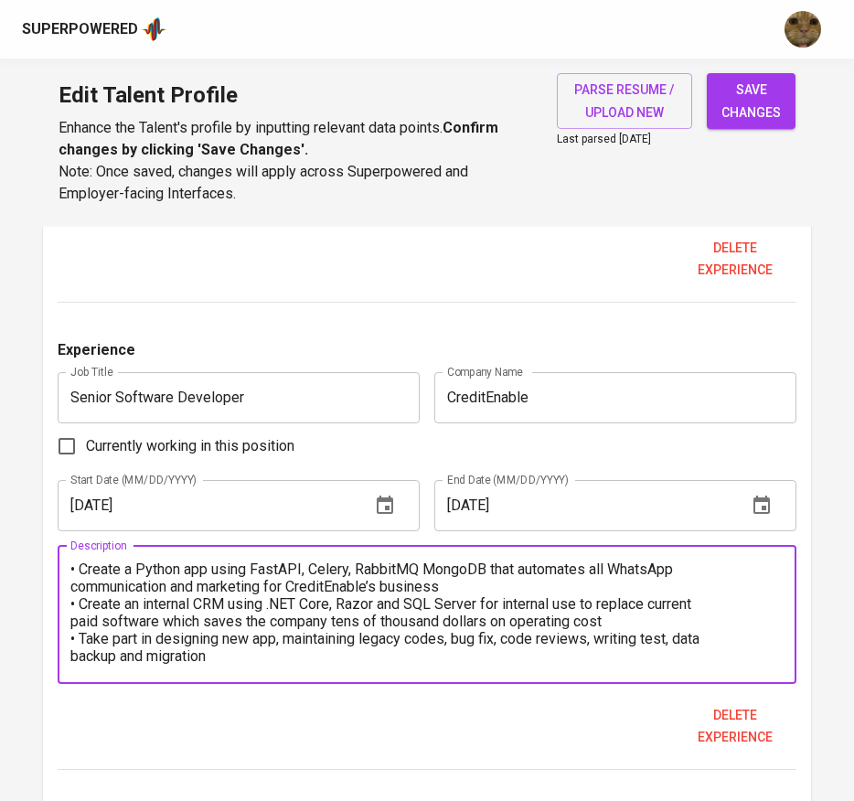
scroll to position [70, 0]
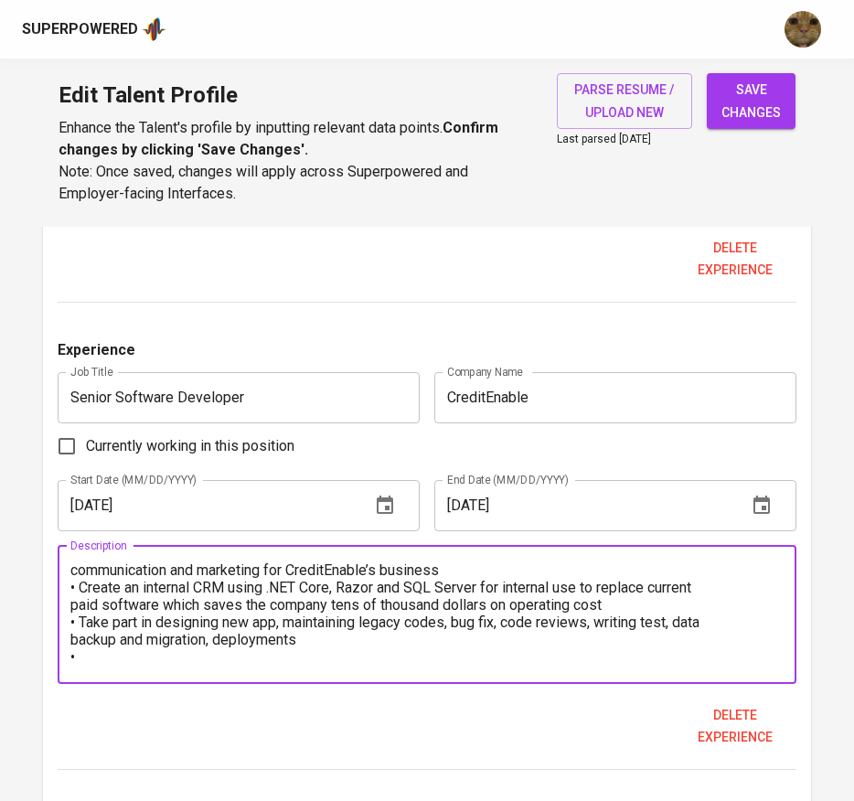
click at [328, 641] on textarea "• Create and maintain backend SHINE, a customer financial report which customer…" at bounding box center [427, 614] width 714 height 104
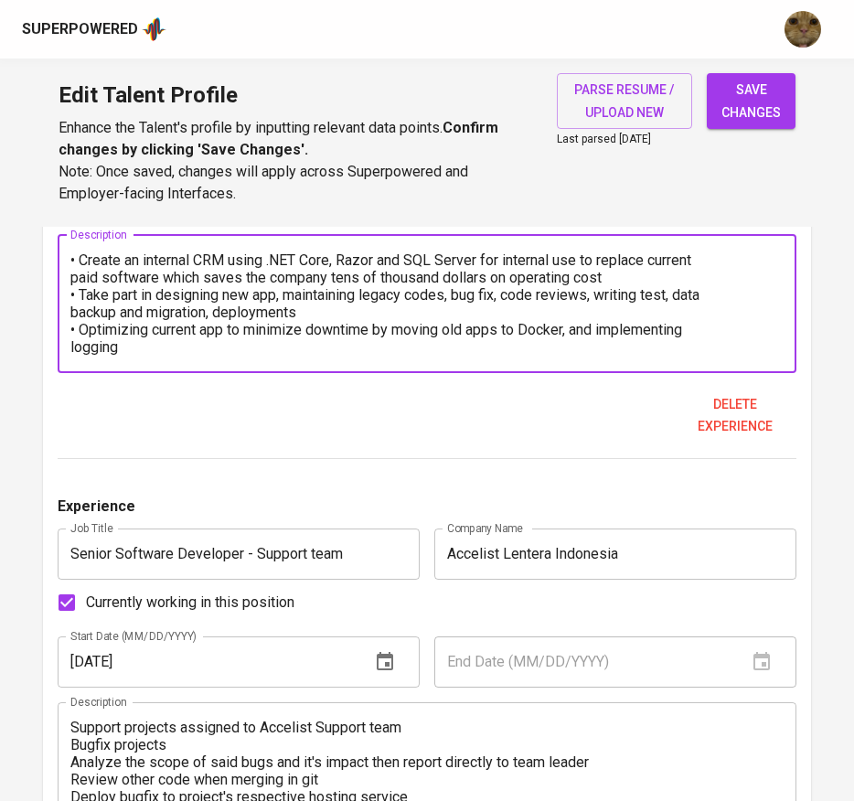
scroll to position [1814, 0]
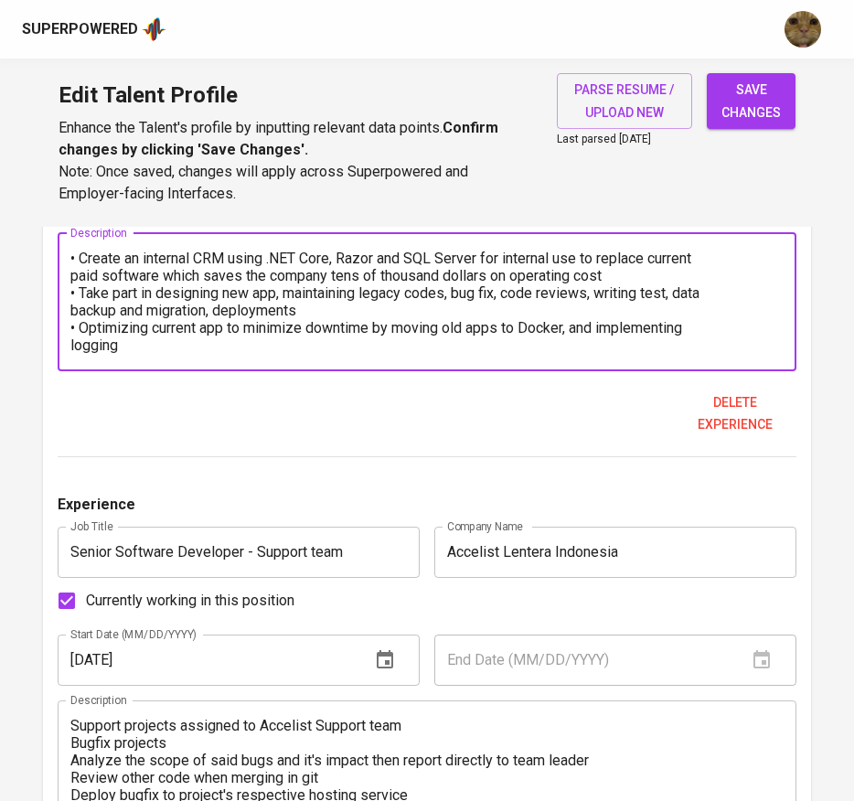
type textarea "• Create and maintain backend SHINE, a customer financial report which customer…"
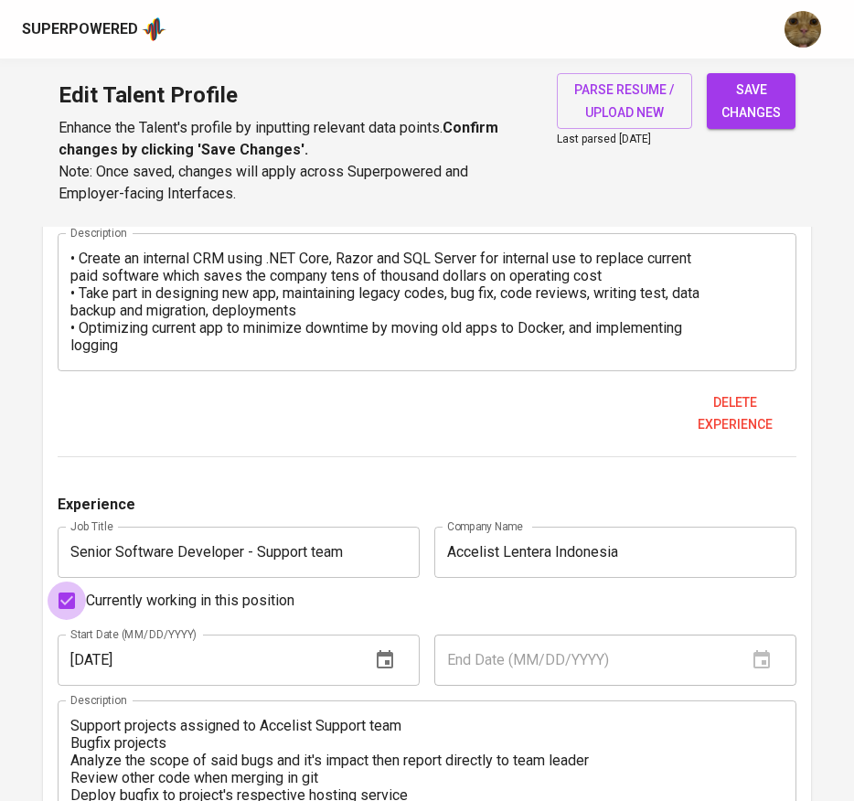
click at [71, 601] on input "Currently working in this position" at bounding box center [67, 601] width 38 height 38
checkbox input "false"
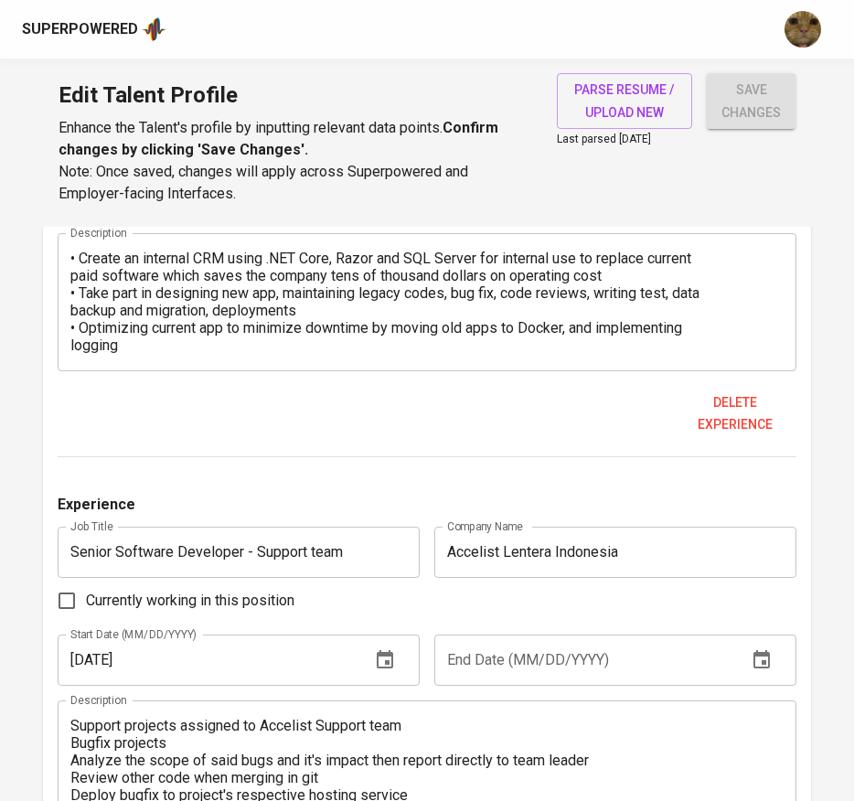
scroll to position [1558, 0]
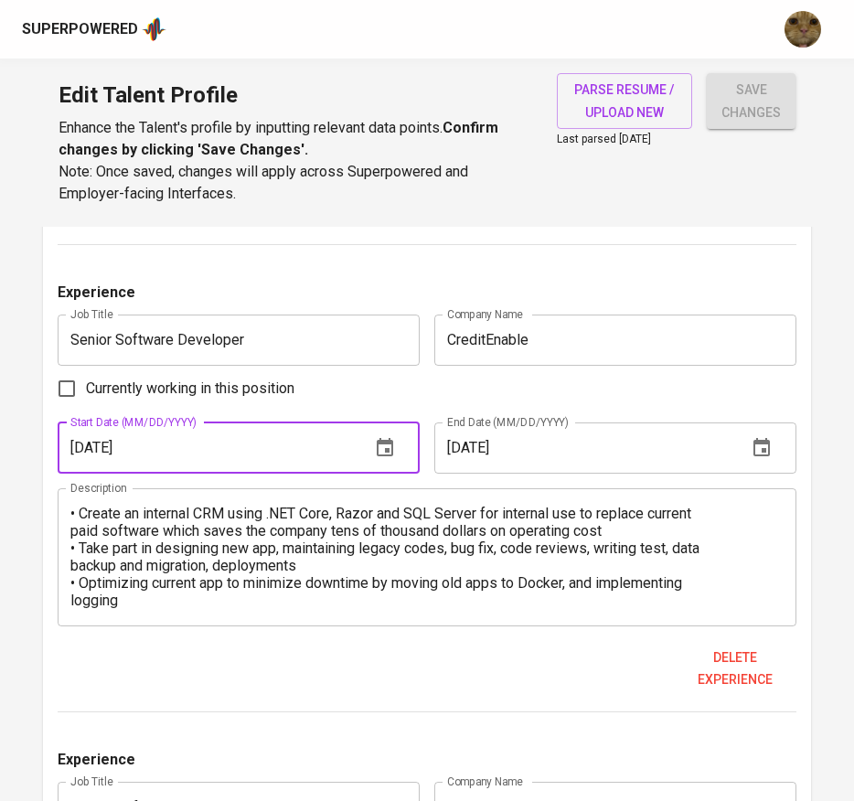
drag, startPoint x: 177, startPoint y: 455, endPoint x: 45, endPoint y: 449, distance: 132.7
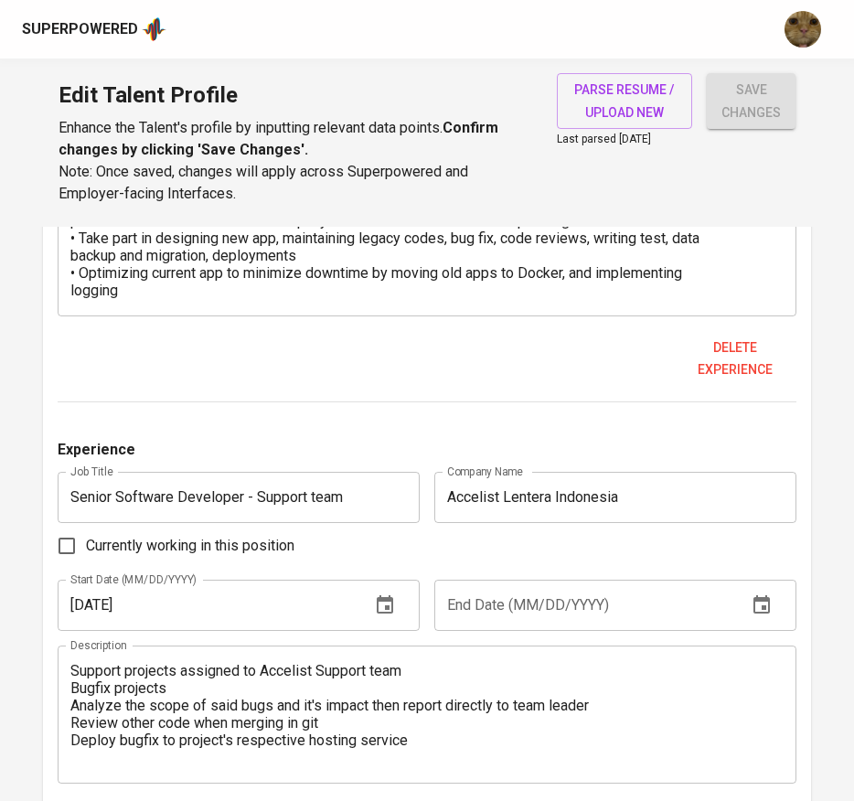
scroll to position [1886, 0]
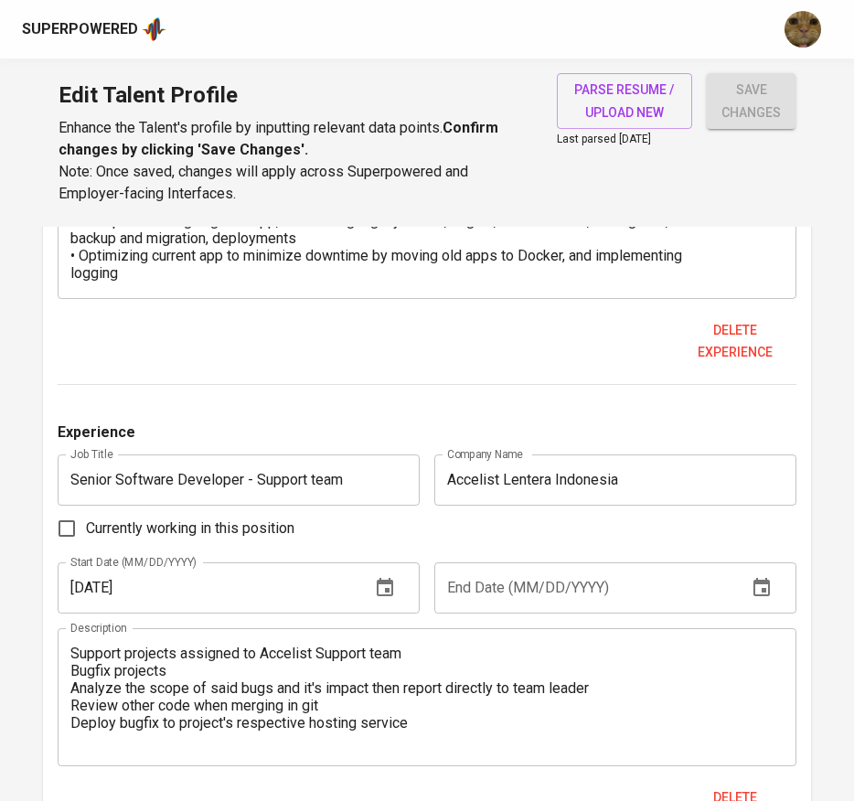
click at [447, 586] on input "text" at bounding box center [583, 587] width 298 height 51
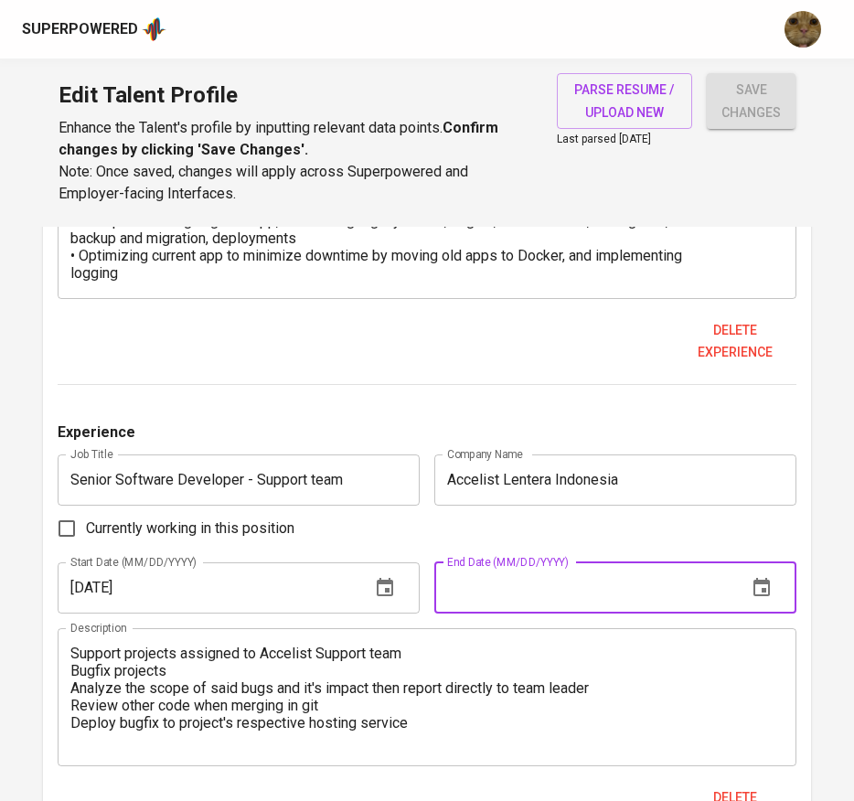
paste input "[DATE]"
type input "[DATE]"
click at [311, 369] on div "Delete experience" at bounding box center [428, 342] width 740 height 56
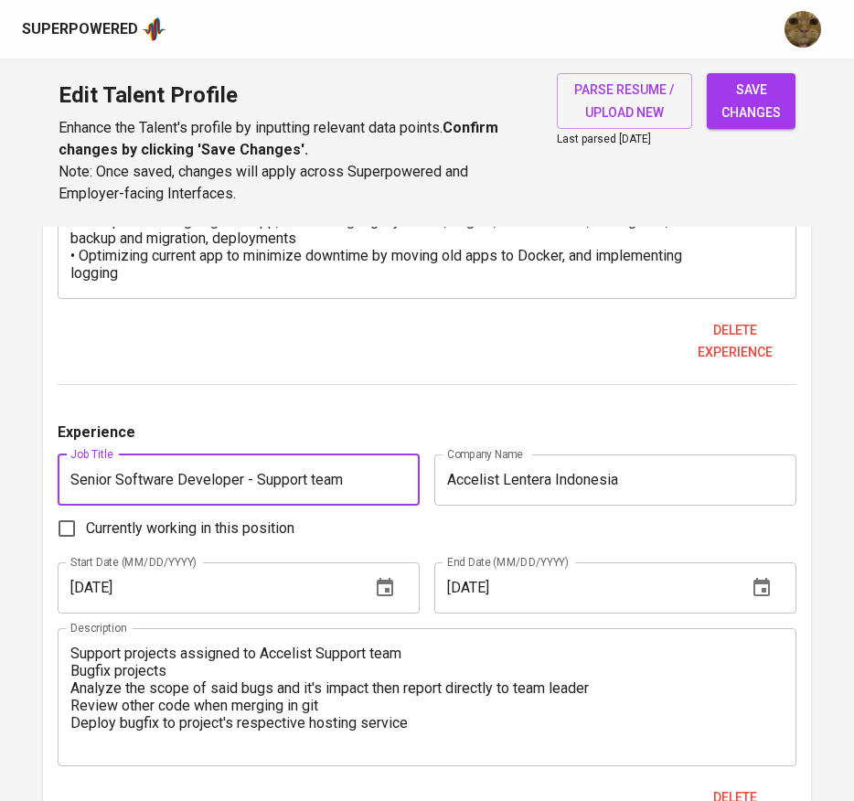
drag, startPoint x: 384, startPoint y: 472, endPoint x: 244, endPoint y: 473, distance: 139.9
click at [244, 473] on input "Senior Software Developer - Support team" at bounding box center [239, 480] width 362 height 51
type input "Senior Software Developer"
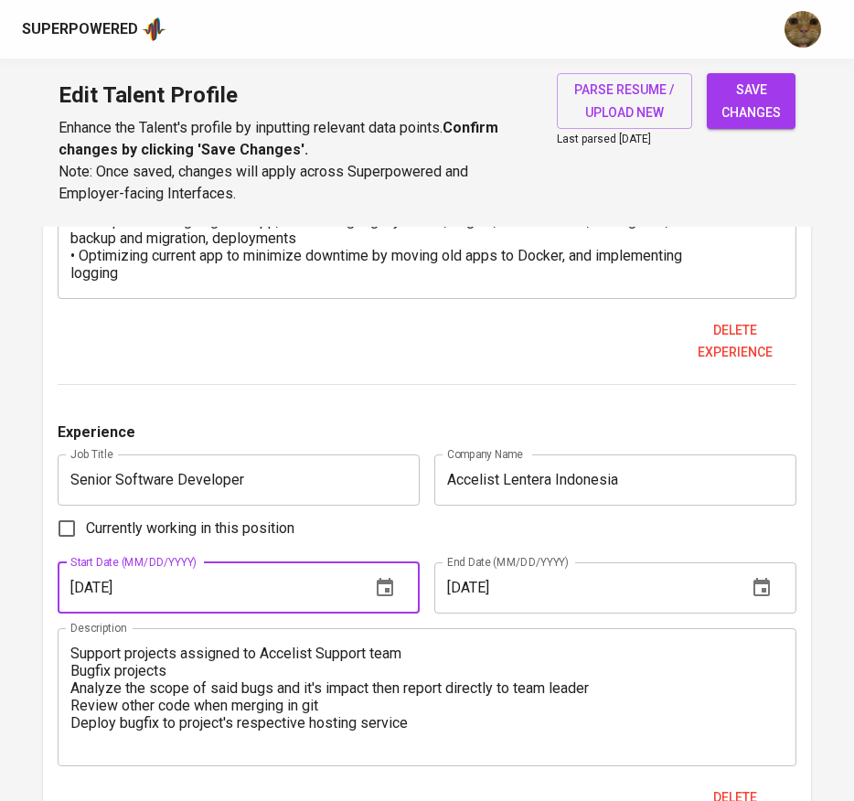
click at [157, 600] on input "09/01/2021" at bounding box center [207, 587] width 298 height 51
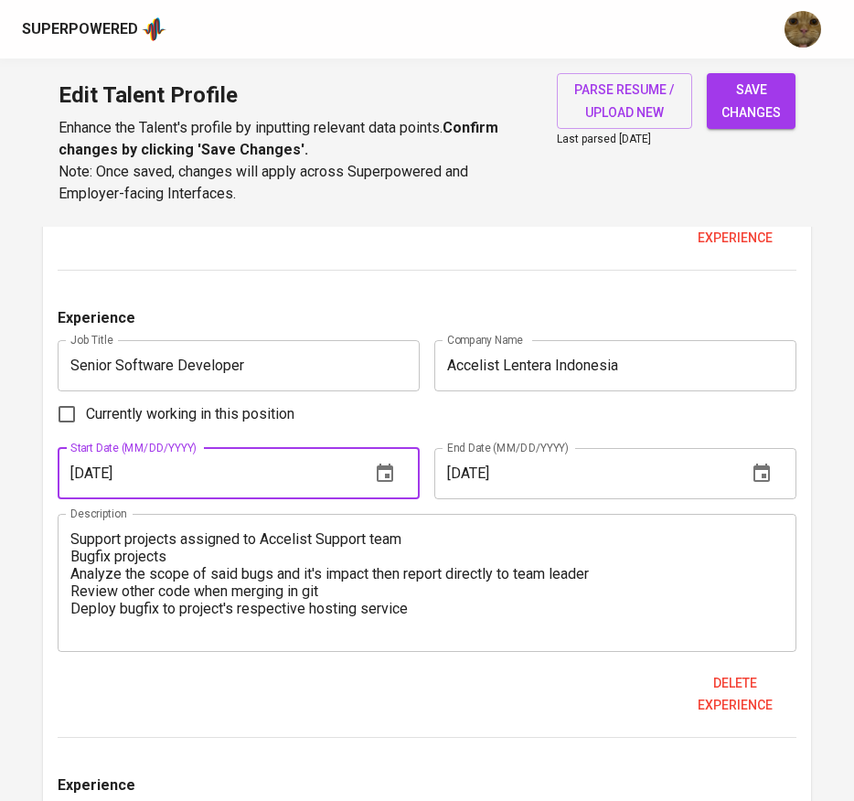
scroll to position [2007, 0]
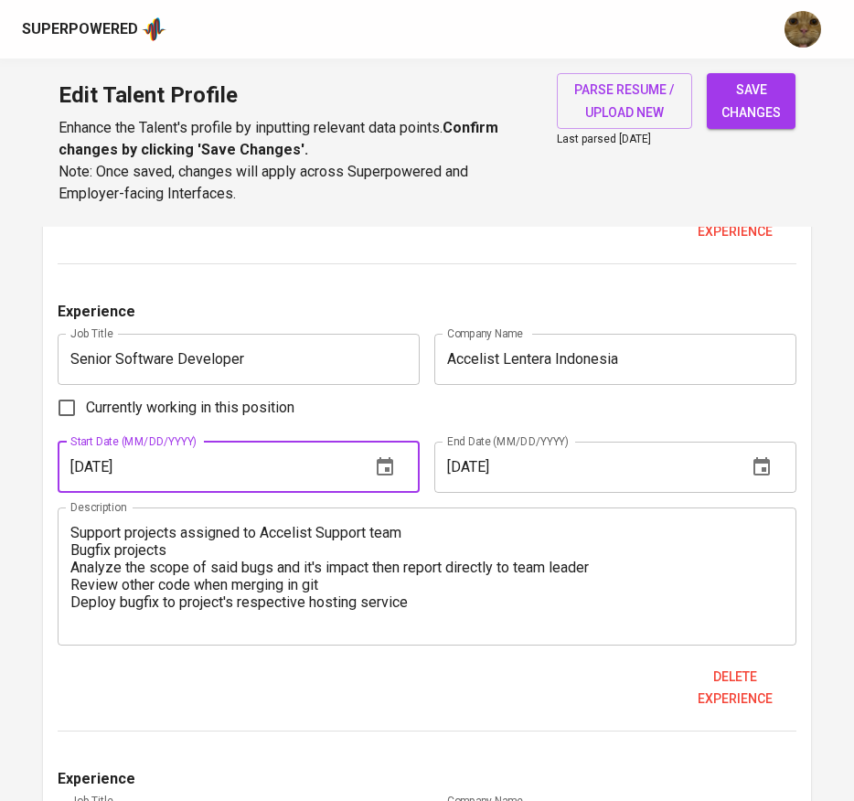
type input "[DATE]"
click at [298, 552] on textarea "Support projects assigned to Accelist Support team Bugfix projects Analyze the …" at bounding box center [427, 576] width 714 height 104
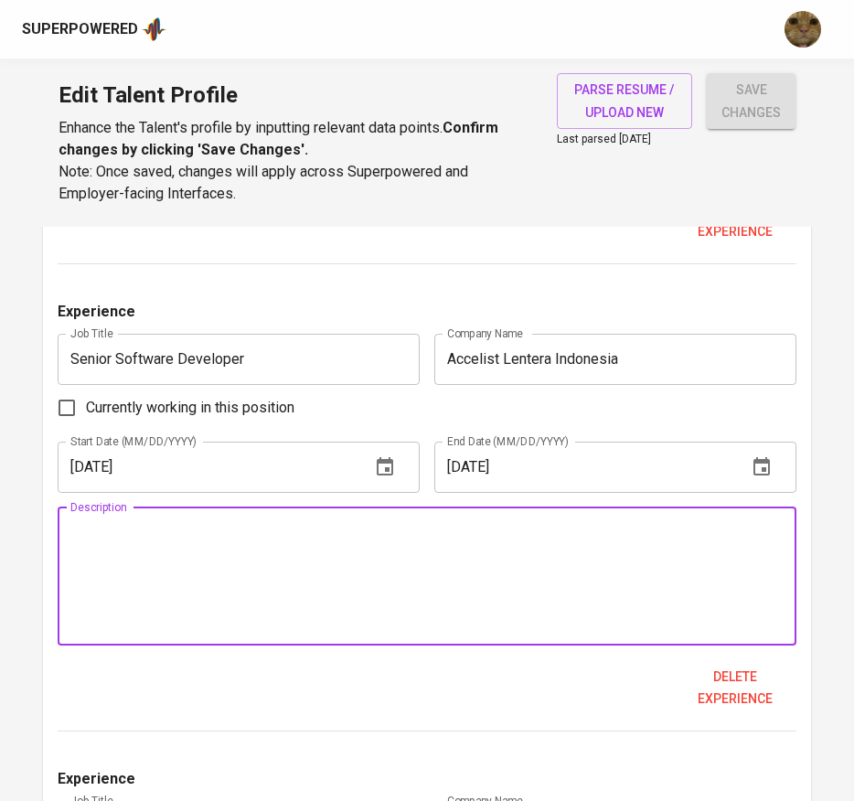
paste textarea "Develop a reporting software using .NET Core, Blazor, PostgreSQL that compiles …"
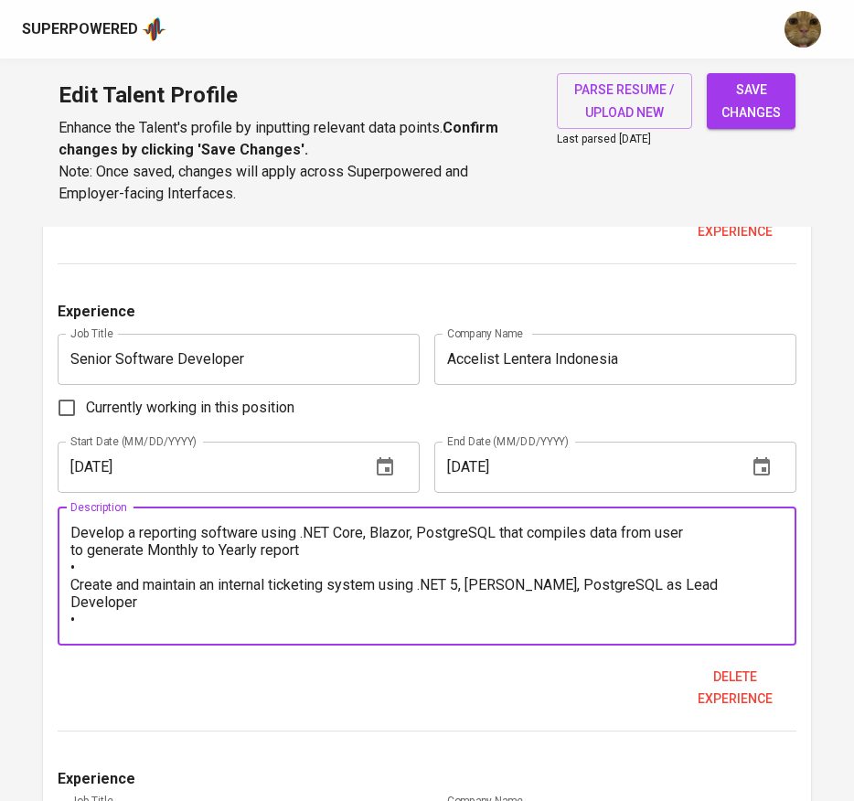
scroll to position [104, 0]
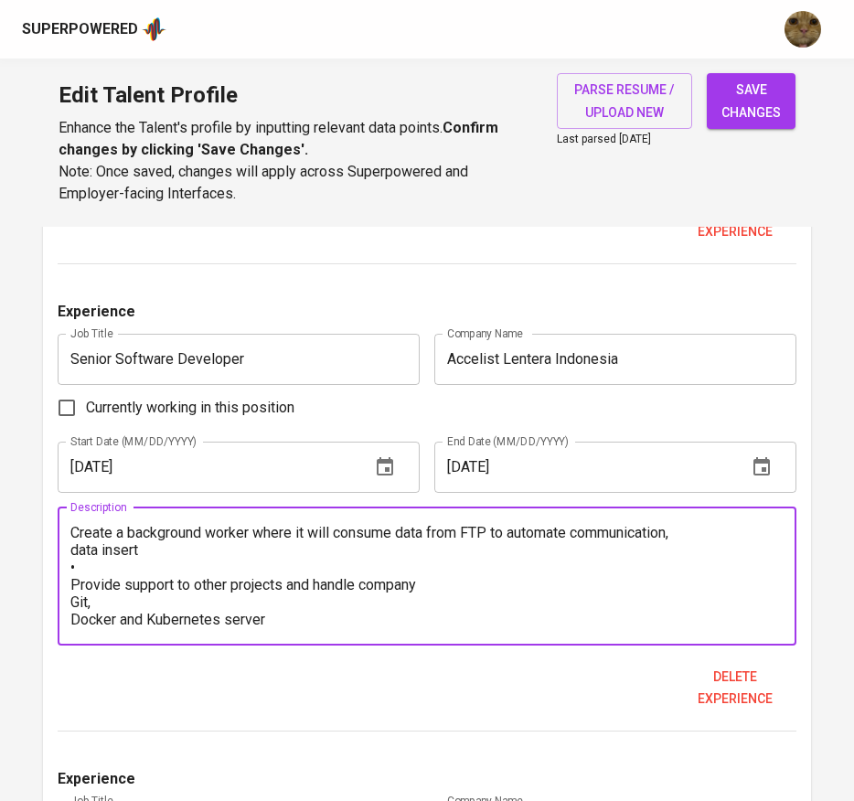
click at [298, 552] on textarea "Develop a reporting software using .NET Core, Blazor, PostgreSQL that compiles …" at bounding box center [427, 576] width 714 height 104
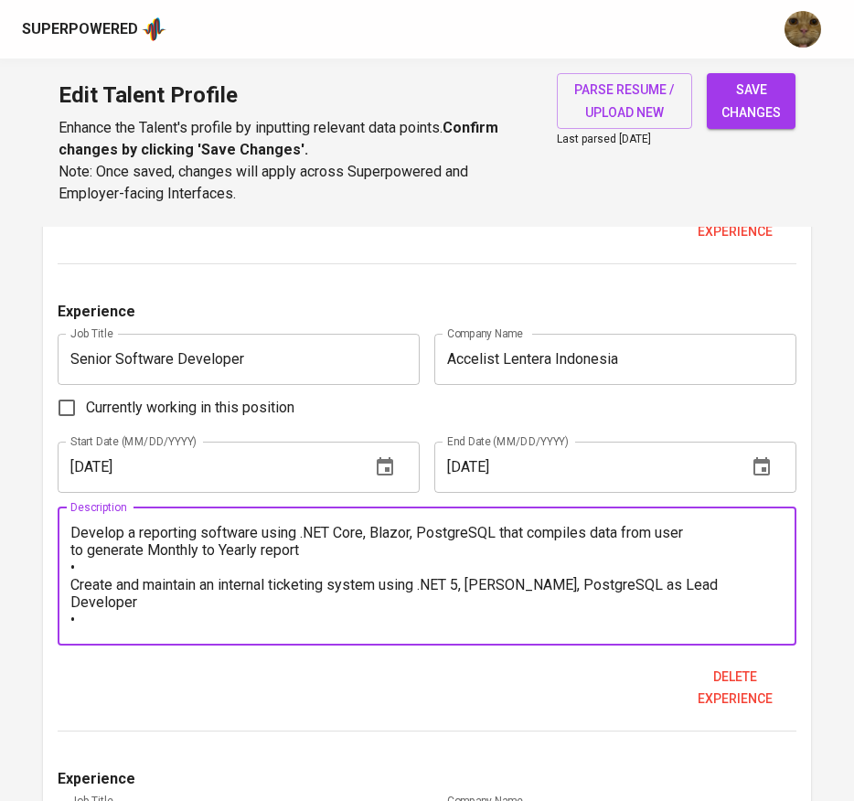
drag, startPoint x: 82, startPoint y: 565, endPoint x: 67, endPoint y: 563, distance: 15.7
click at [67, 563] on div "Develop a reporting software using .NET Core, Blazor, PostgreSQL that compiles …" at bounding box center [428, 577] width 740 height 138
paste textarea "•"
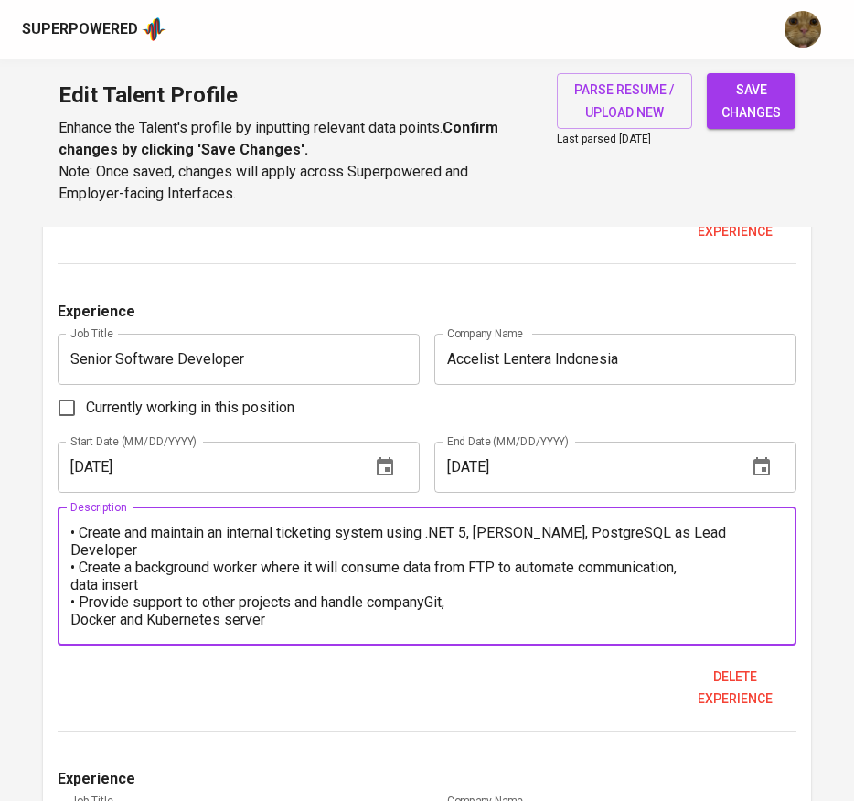
scroll to position [35, 0]
click at [487, 599] on textarea "• Develop a reporting software using .NET Core, Blazor, PostgreSQL that compile…" at bounding box center [427, 576] width 714 height 104
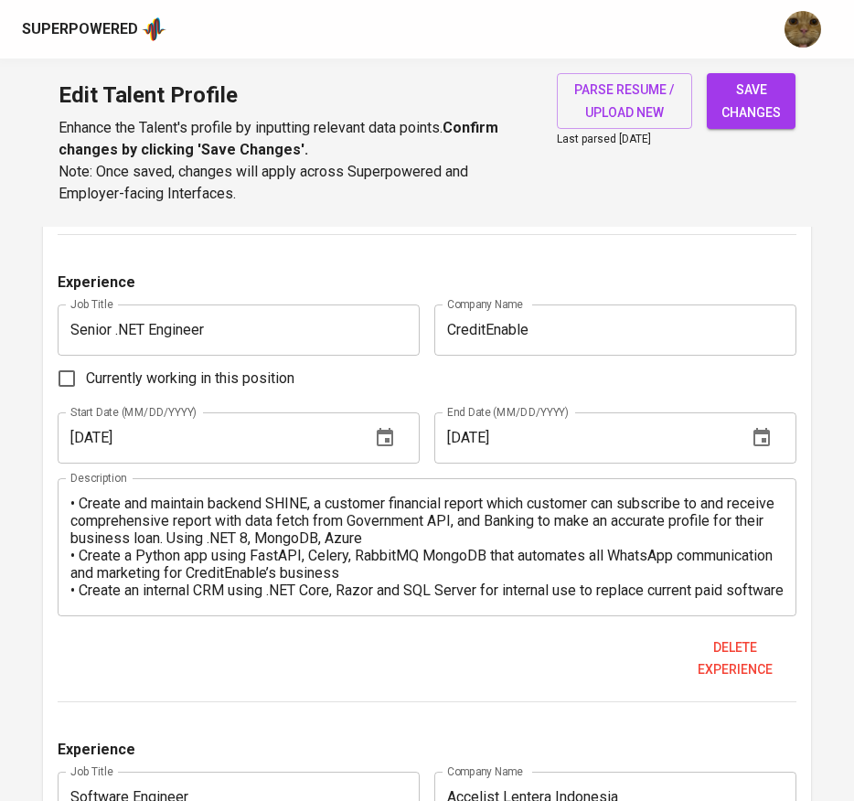
scroll to position [70, 0]
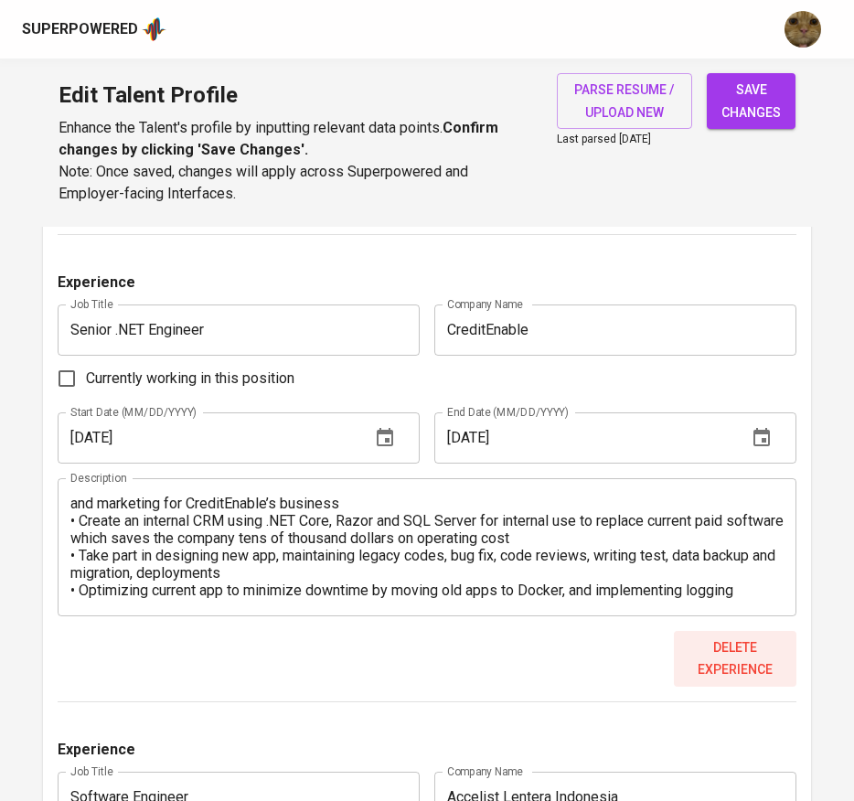
type textarea "• Develop a reporting software using .NET Core, Blazor, PostgreSQL that compile…"
click at [758, 669] on span "Delete experience" at bounding box center [735, 659] width 109 height 45
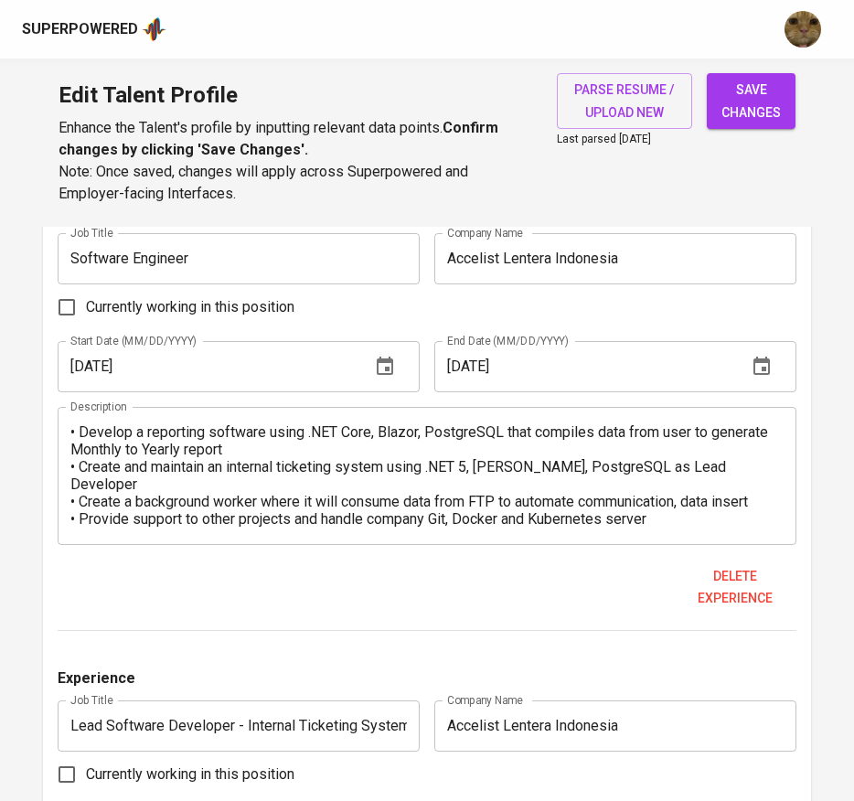
scroll to position [2583, 0]
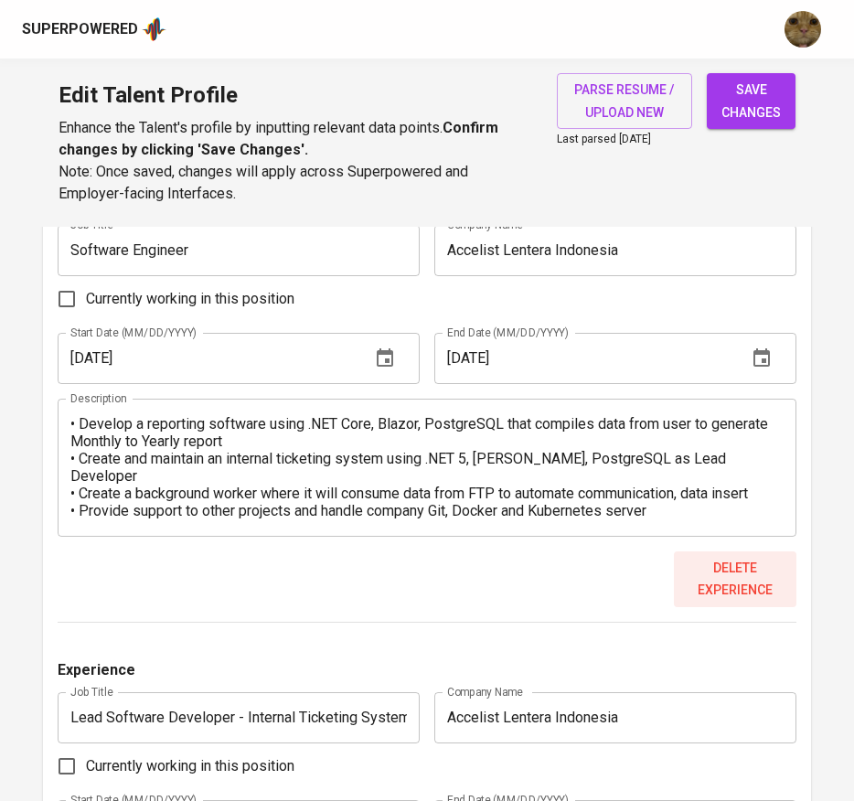
click at [755, 559] on span "Delete experience" at bounding box center [735, 579] width 109 height 45
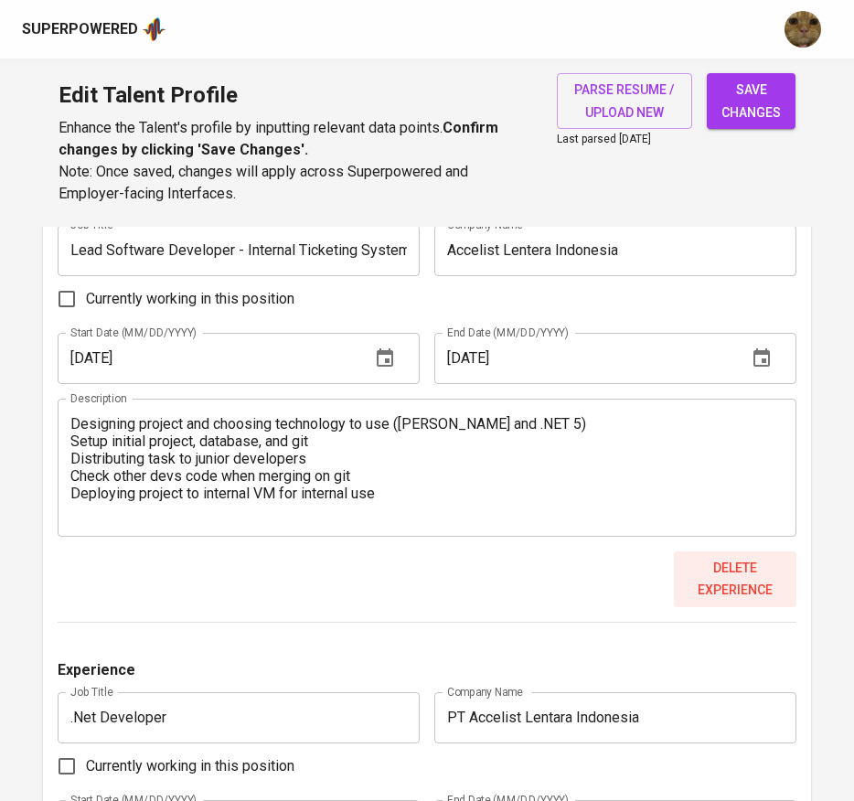
click at [694, 592] on span "Delete experience" at bounding box center [735, 579] width 109 height 45
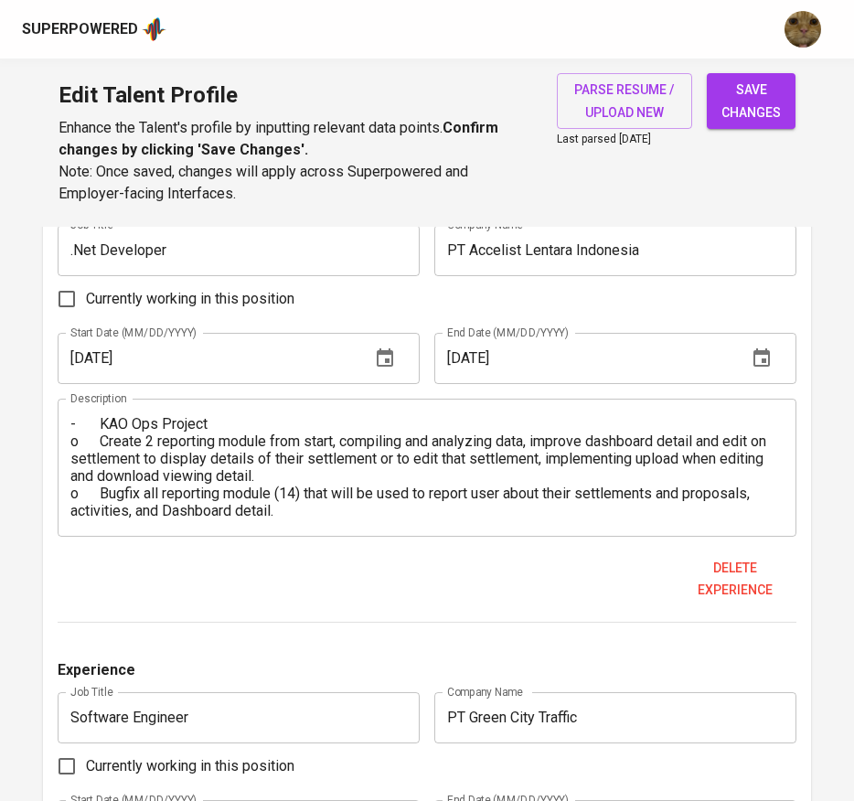
click at [694, 592] on span "Delete experience" at bounding box center [735, 579] width 109 height 45
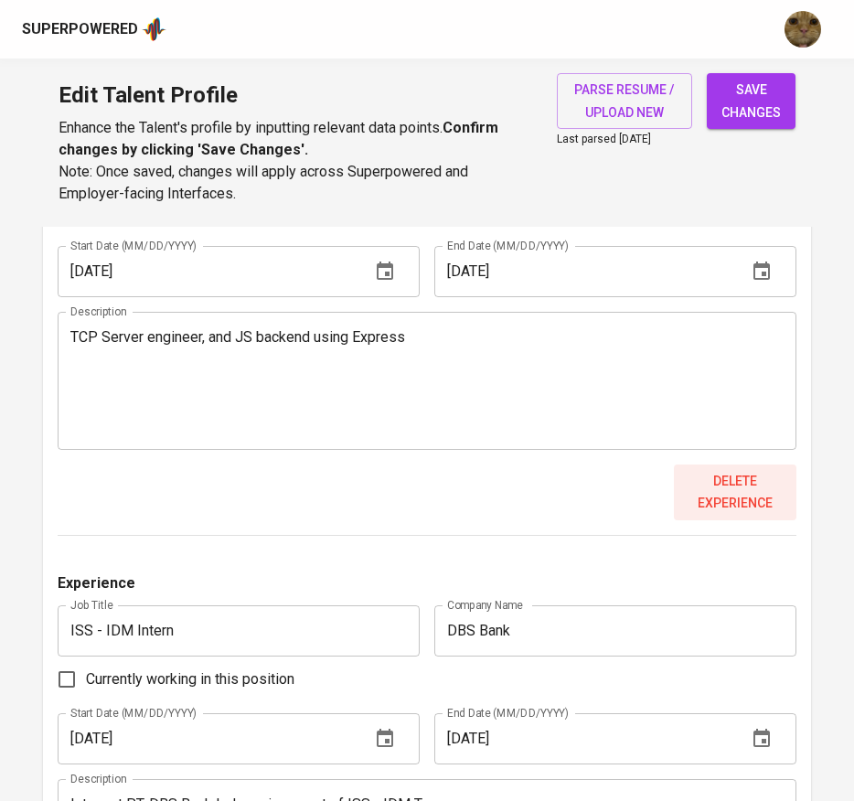
click at [698, 509] on span "Delete experience" at bounding box center [735, 492] width 109 height 45
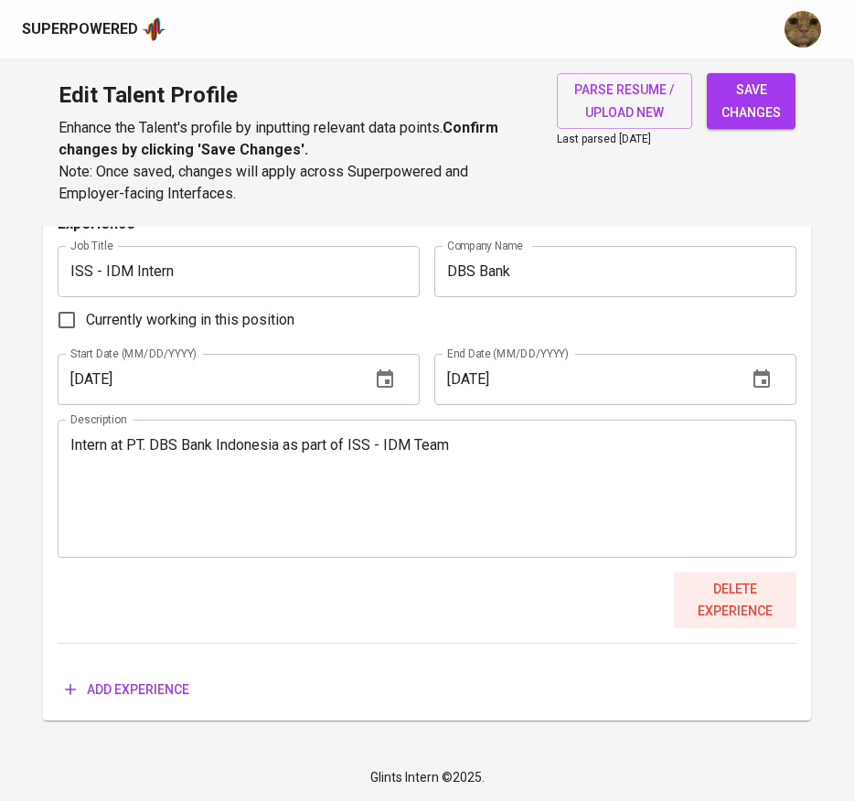
click at [712, 584] on span "Delete experience" at bounding box center [735, 600] width 109 height 45
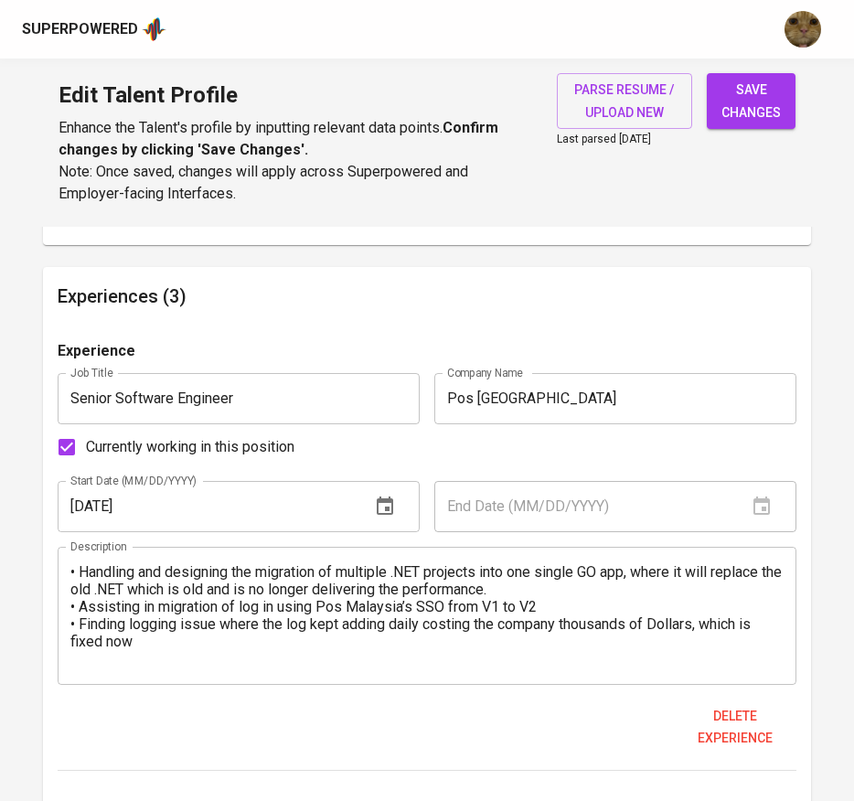
scroll to position [1032, 0]
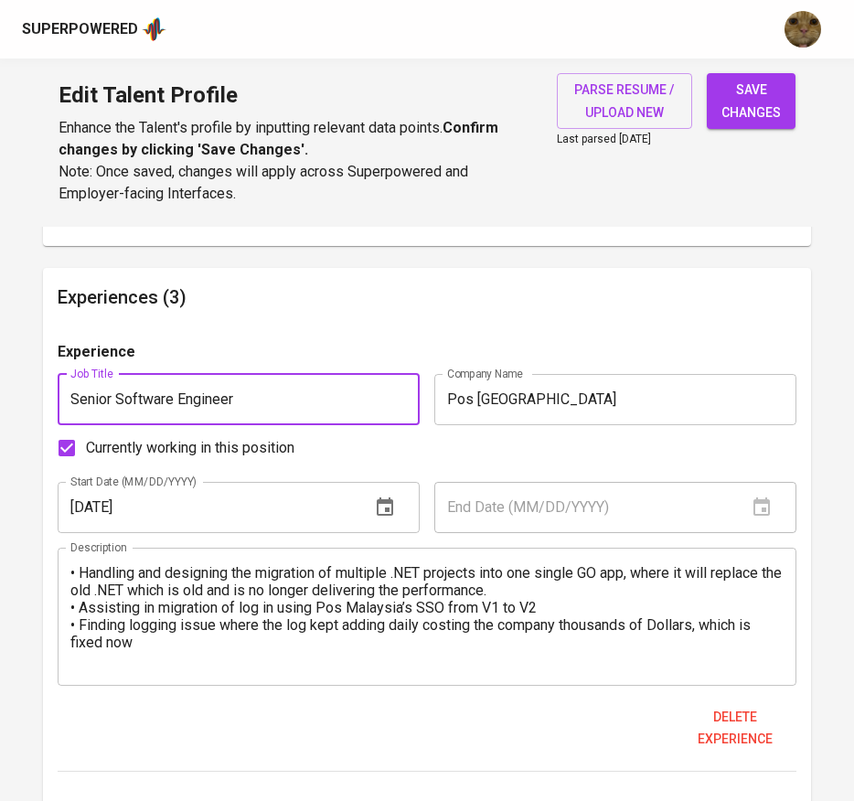
click at [274, 402] on input "Senior Software Engineer" at bounding box center [239, 399] width 362 height 51
type input "Senior Software Engineer (Contract)"
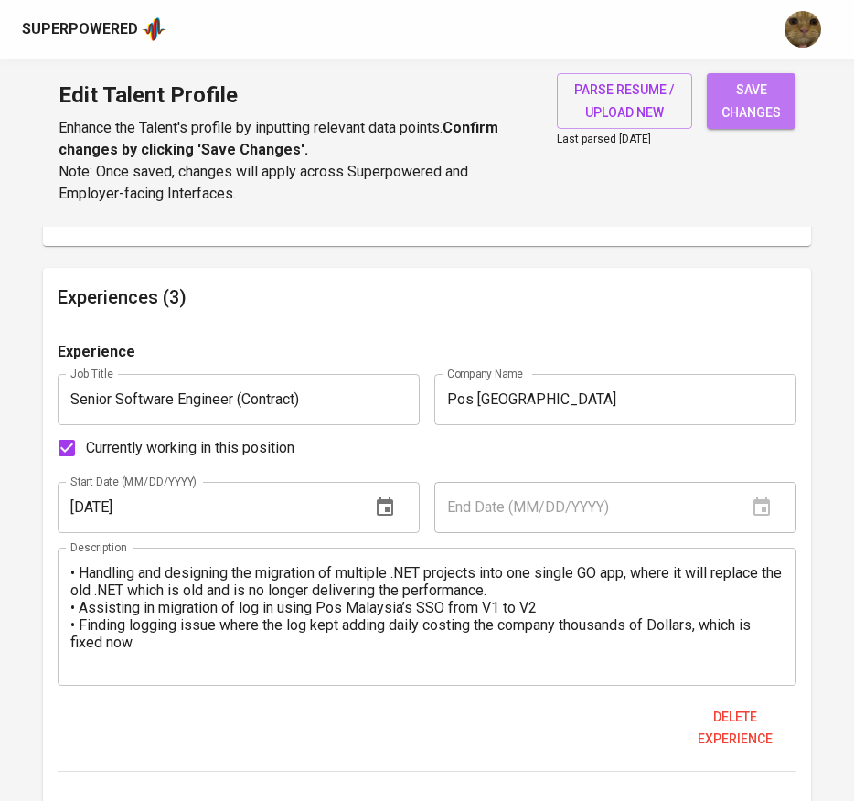
click at [767, 93] on span "save changes" at bounding box center [751, 101] width 59 height 45
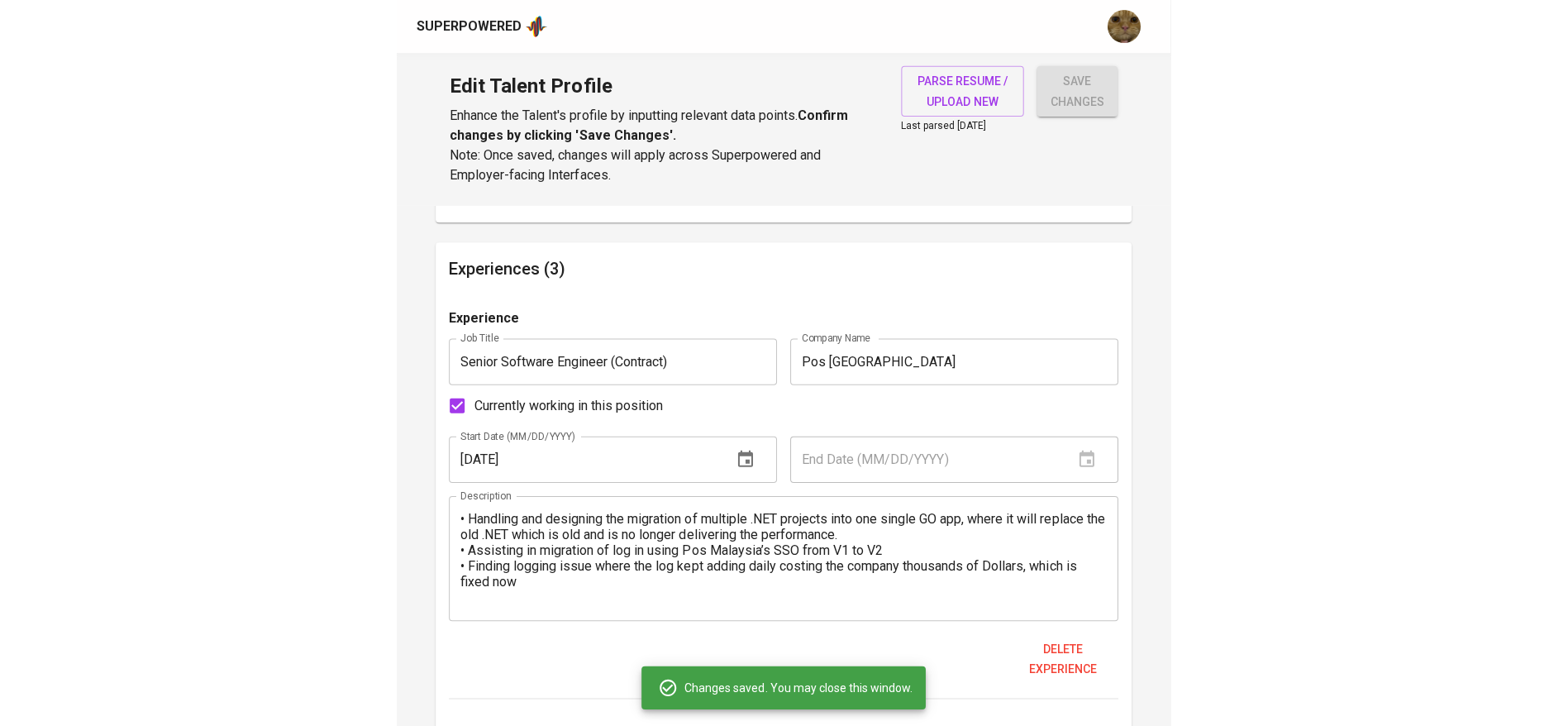
scroll to position [893, 0]
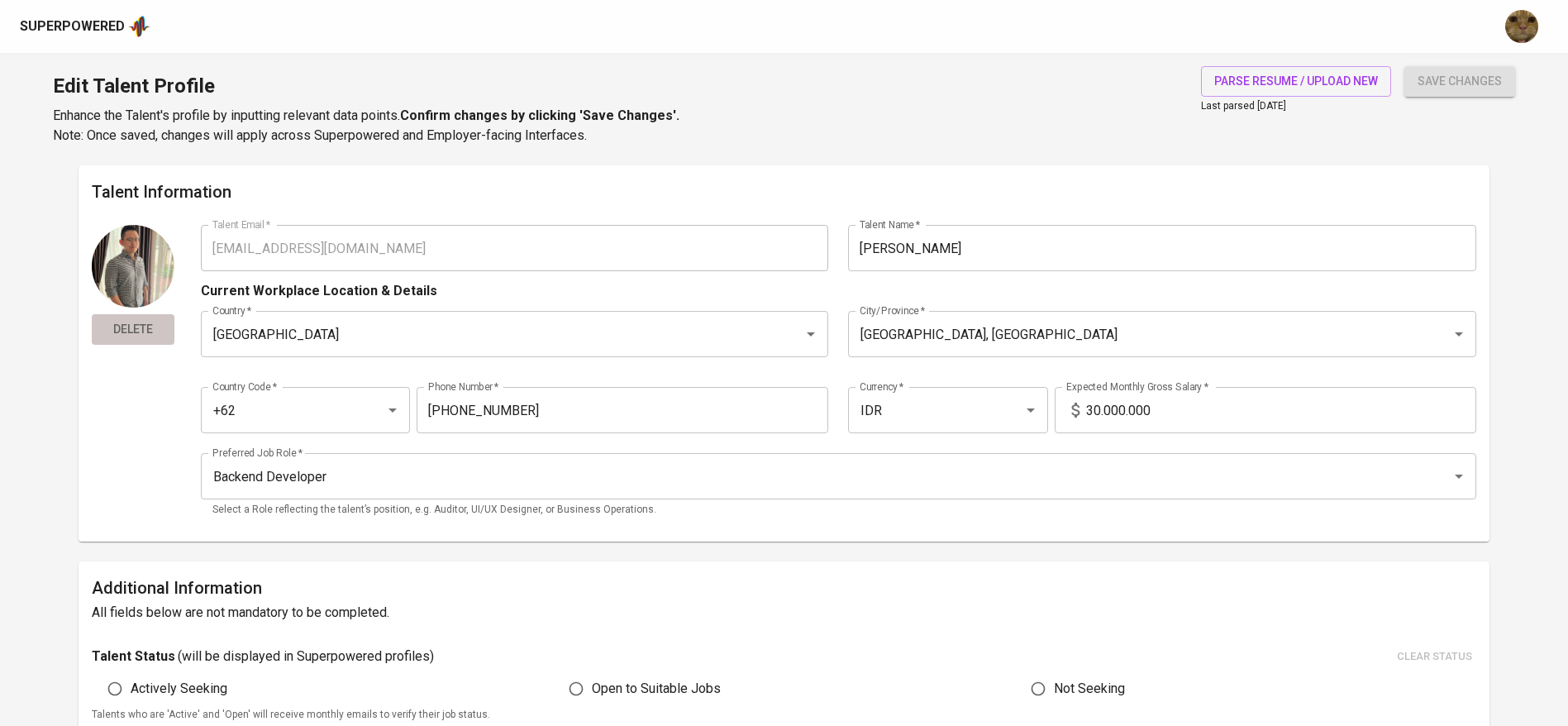
click at [131, 323] on span "Delete" at bounding box center [133, 329] width 70 height 21
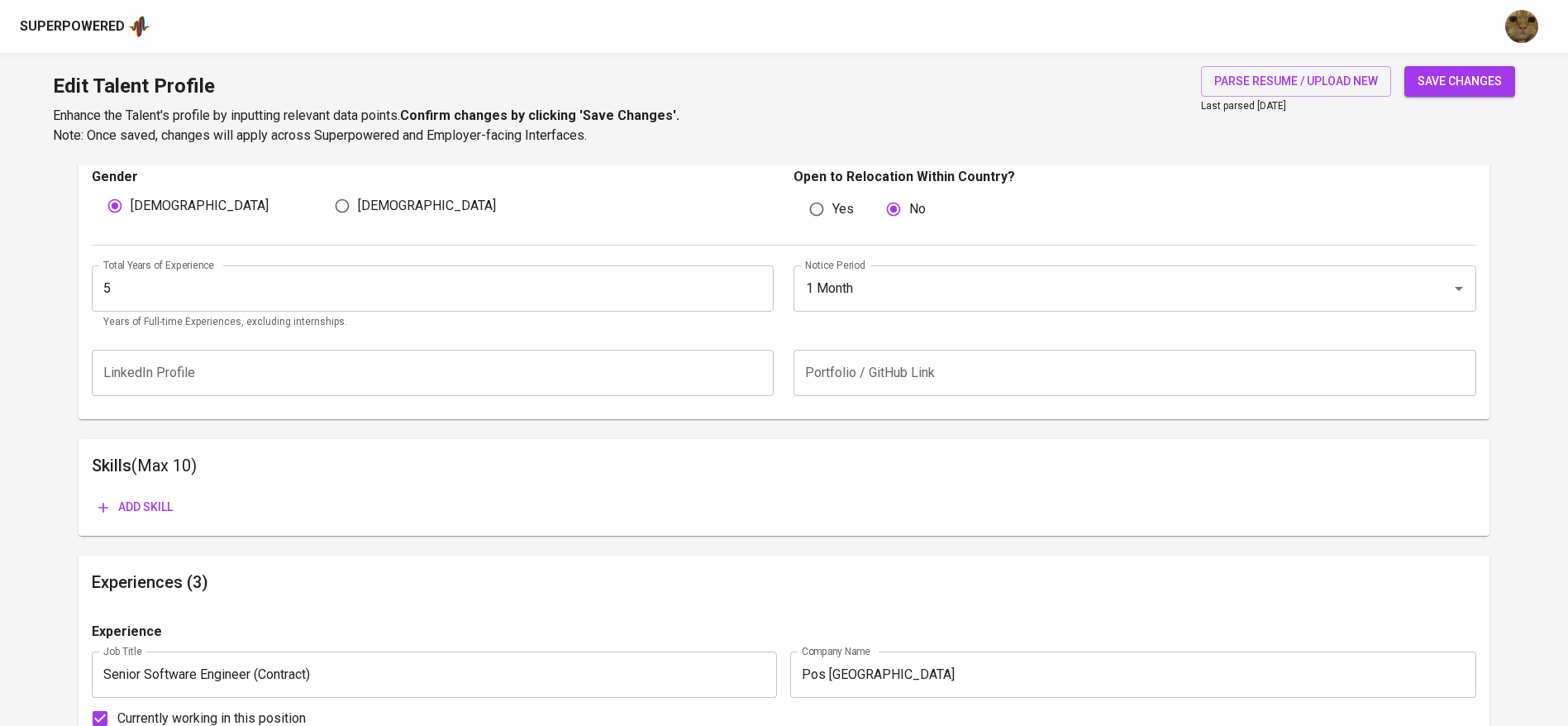
scroll to position [582, 0]
click at [1422, 84] on span "save changes" at bounding box center [1460, 81] width 84 height 21
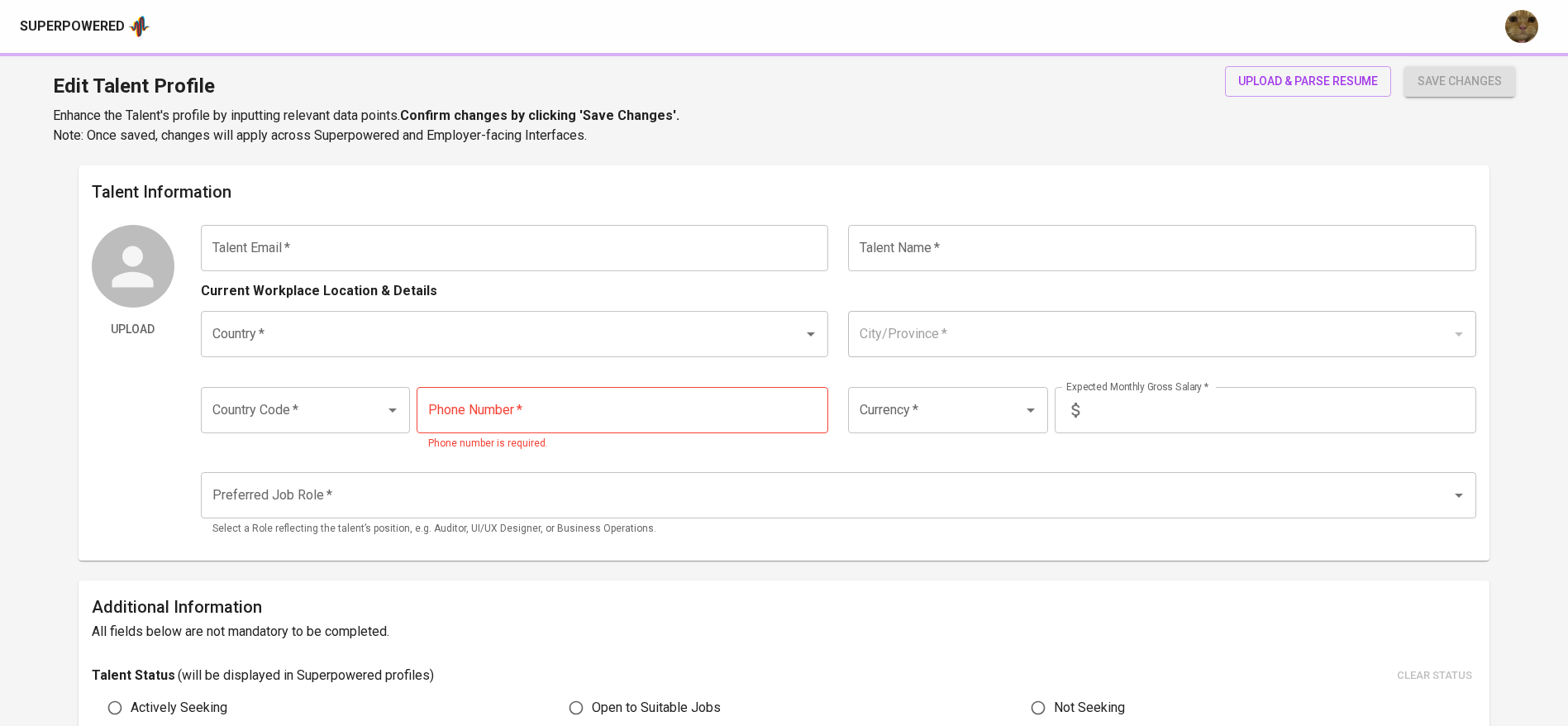
type input "[EMAIL_ADDRESS][DOMAIN_NAME]"
type input "[PERSON_NAME]"
type input "[GEOGRAPHIC_DATA]"
type input "[GEOGRAPHIC_DATA], [GEOGRAPHIC_DATA]"
type input "+62"
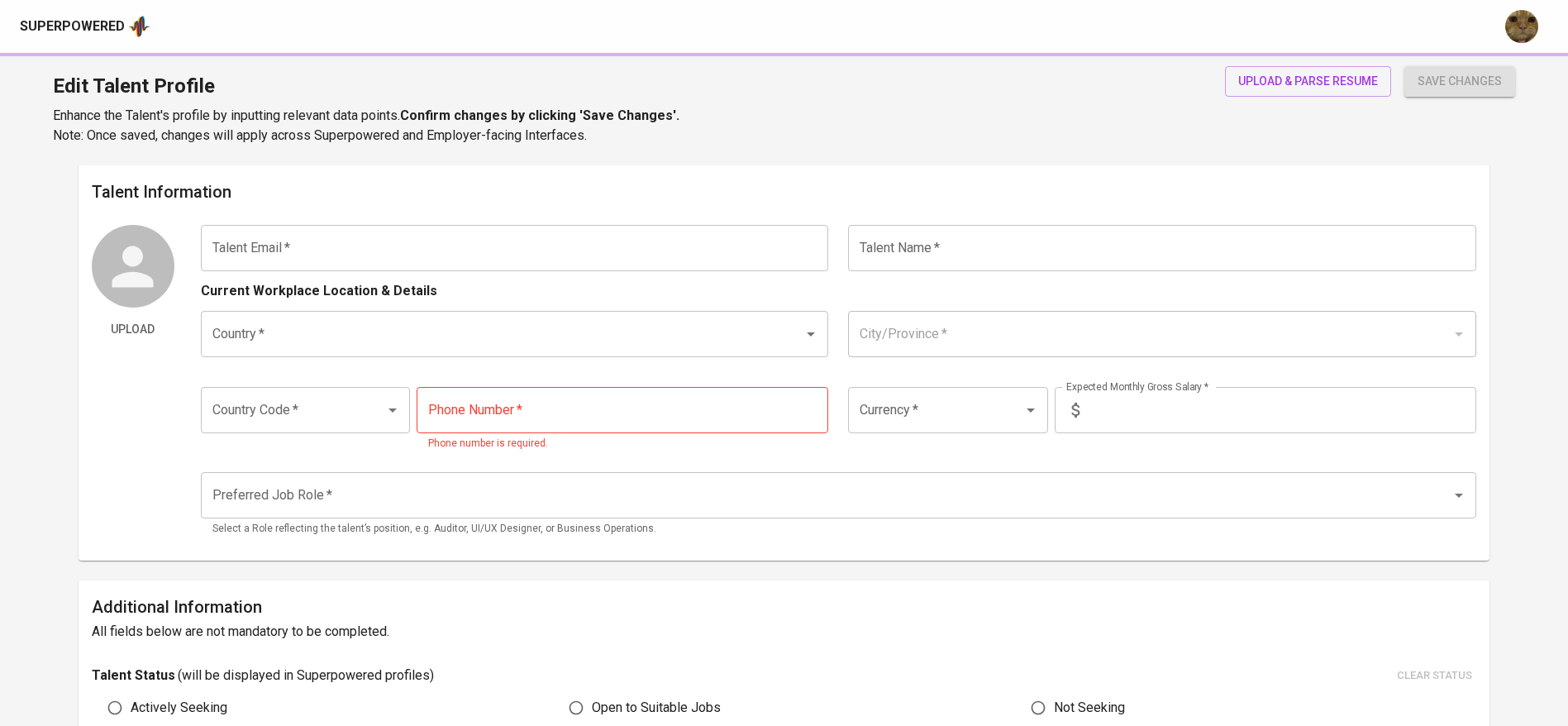
type input "[PHONE_NUMBER]"
type input "IDR"
type input "Backend Developer"
radio input "true"
type input "5"
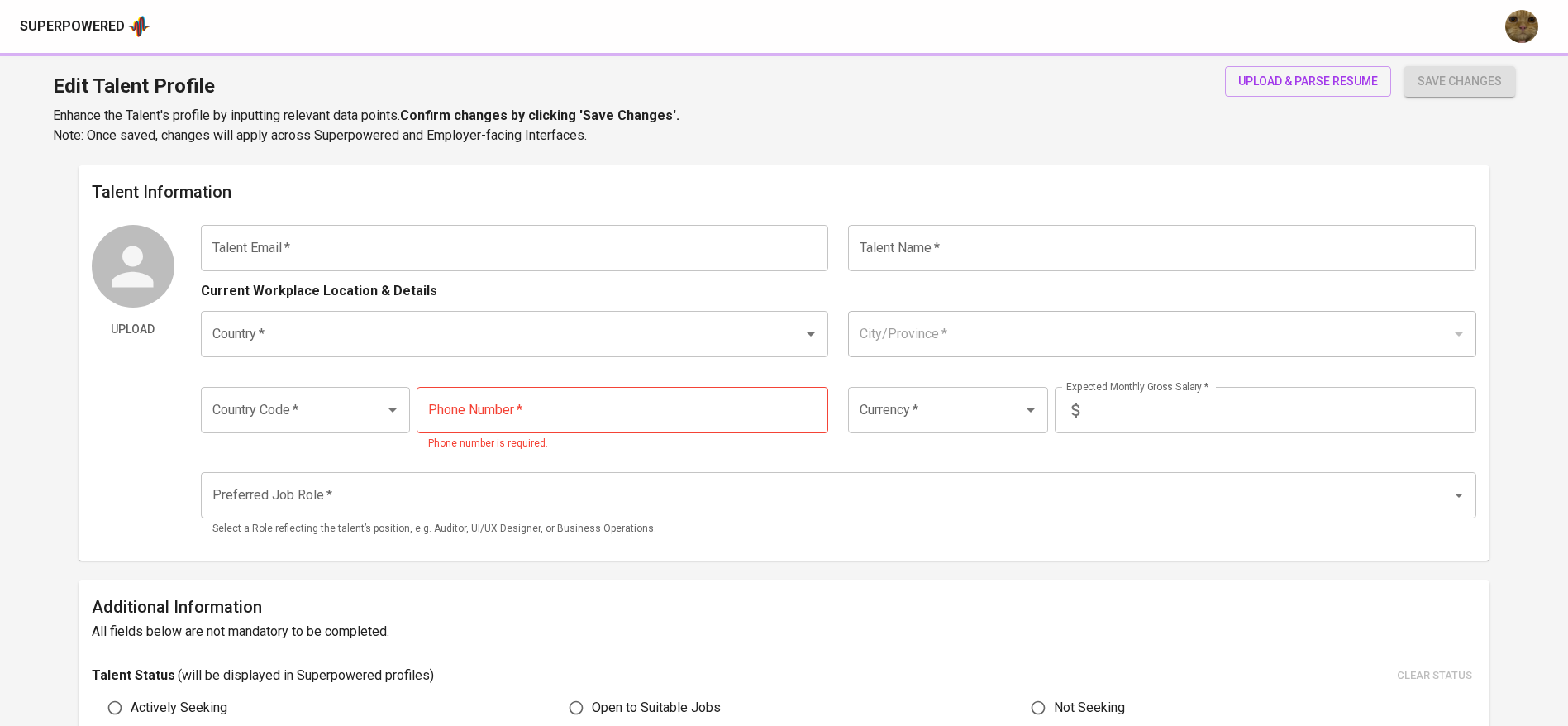
type input "1 Month"
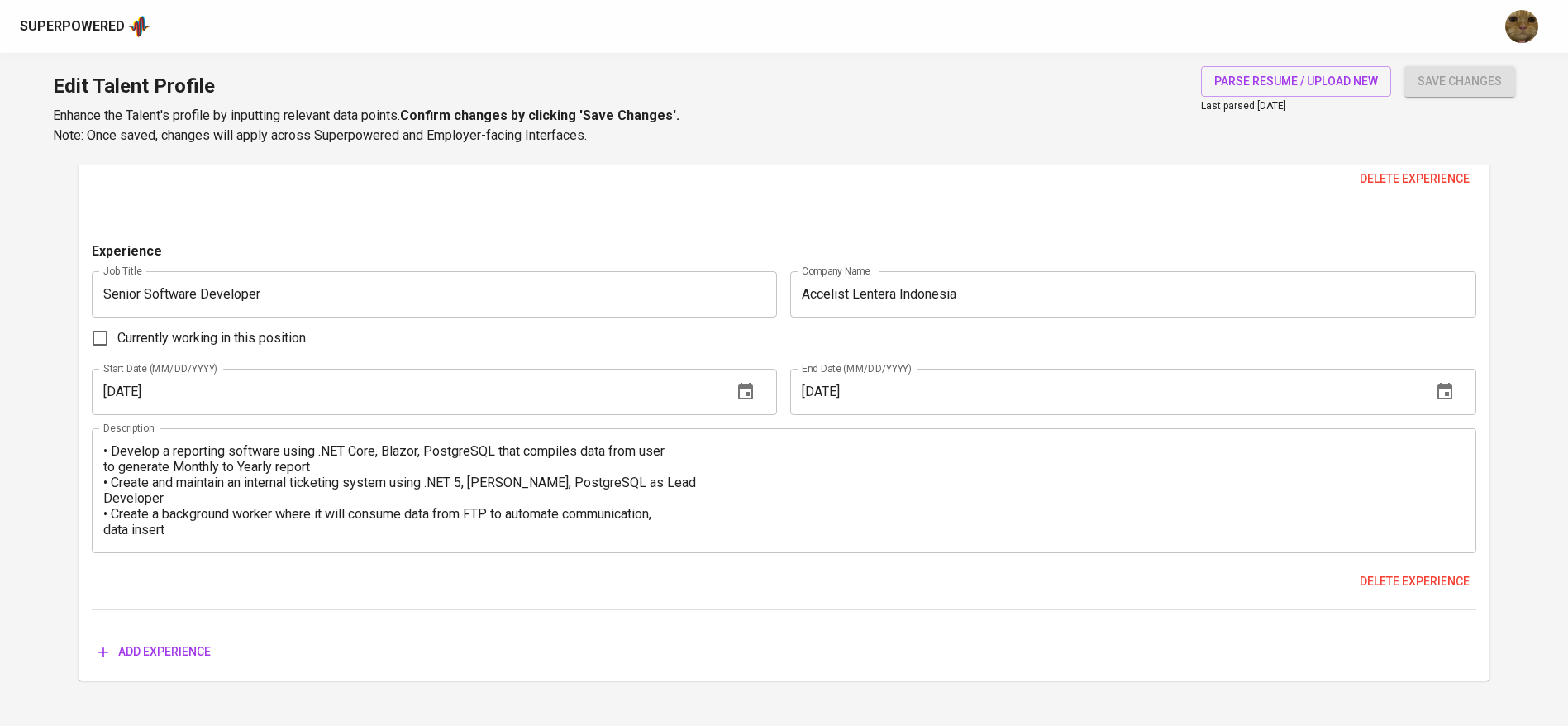
scroll to position [1792, 0]
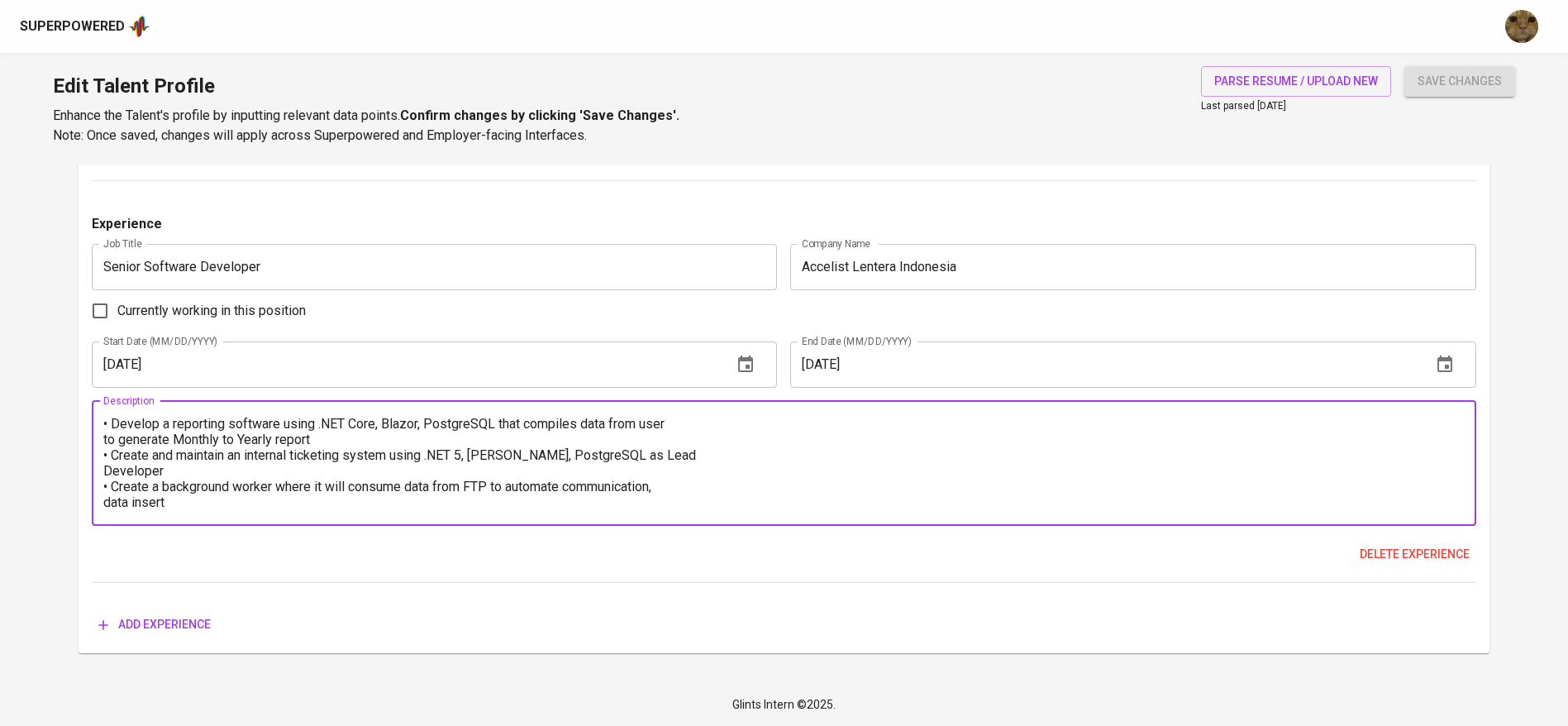
click at [684, 423] on textarea "• Develop a reporting software using .NET Core, Blazor, PostgreSQL that compile…" at bounding box center [784, 463] width 1361 height 94
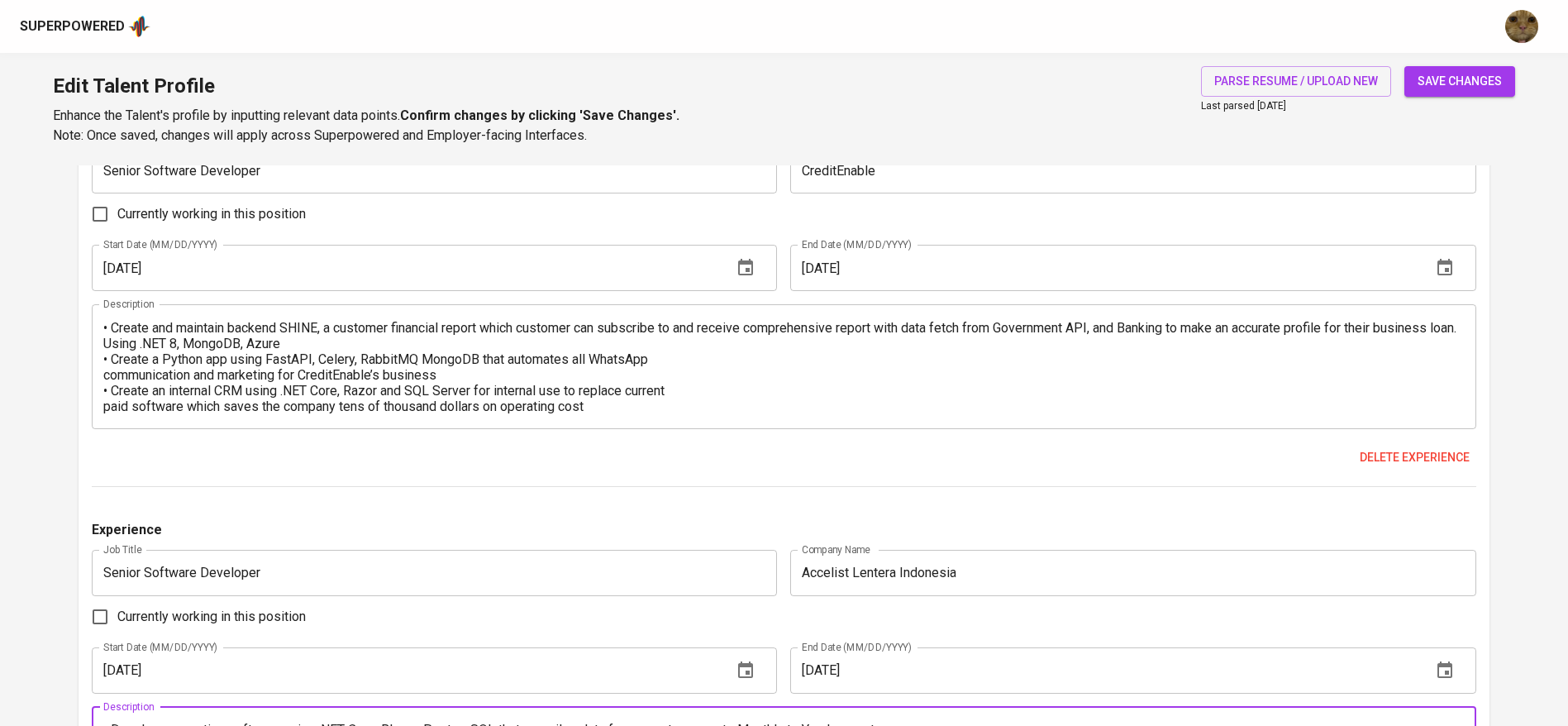
scroll to position [1485, 0]
type textarea "• Develop a reporting software using .NET Core, Blazor, PostgreSQL that compile…"
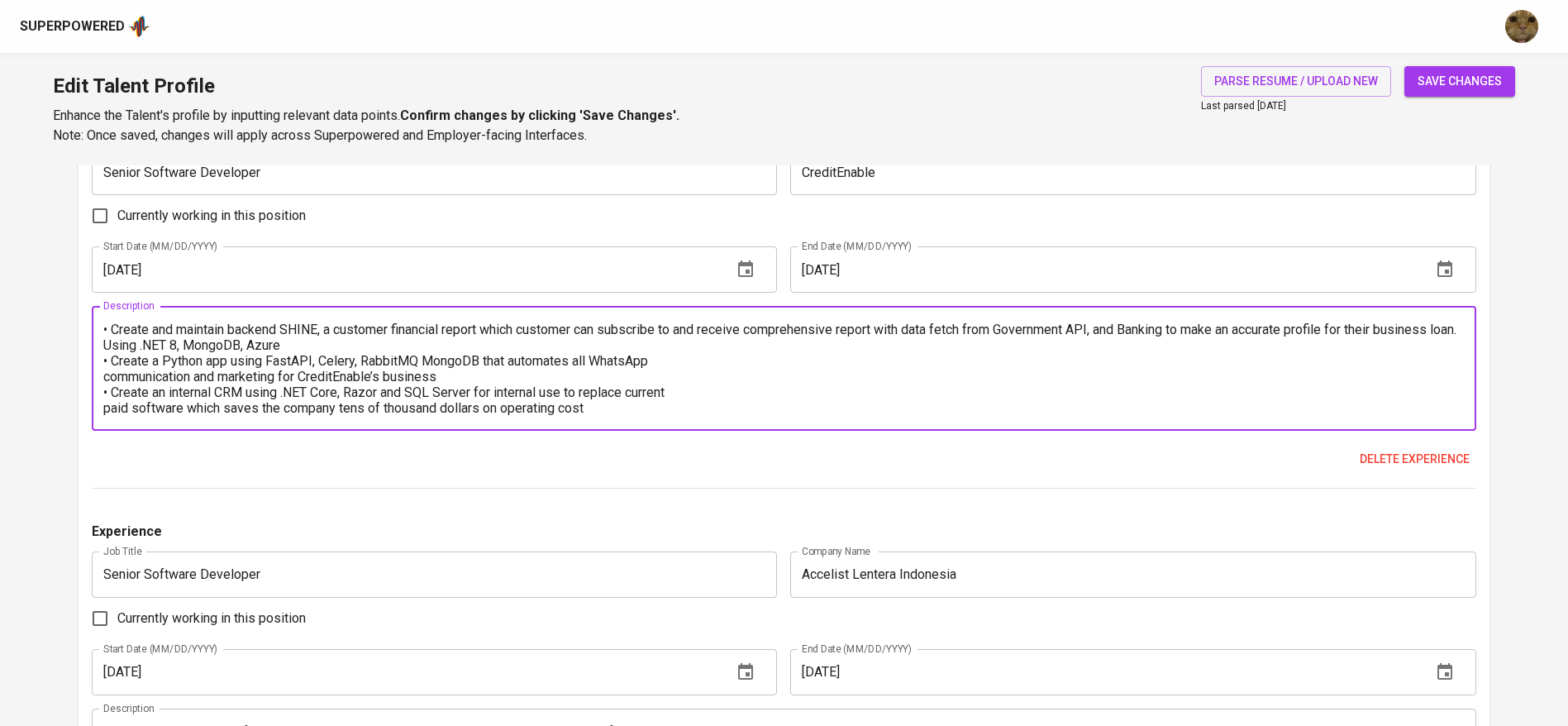
click at [709, 354] on textarea "• Create and maintain backend SHINE, a customer financial report which customer…" at bounding box center [784, 369] width 1361 height 94
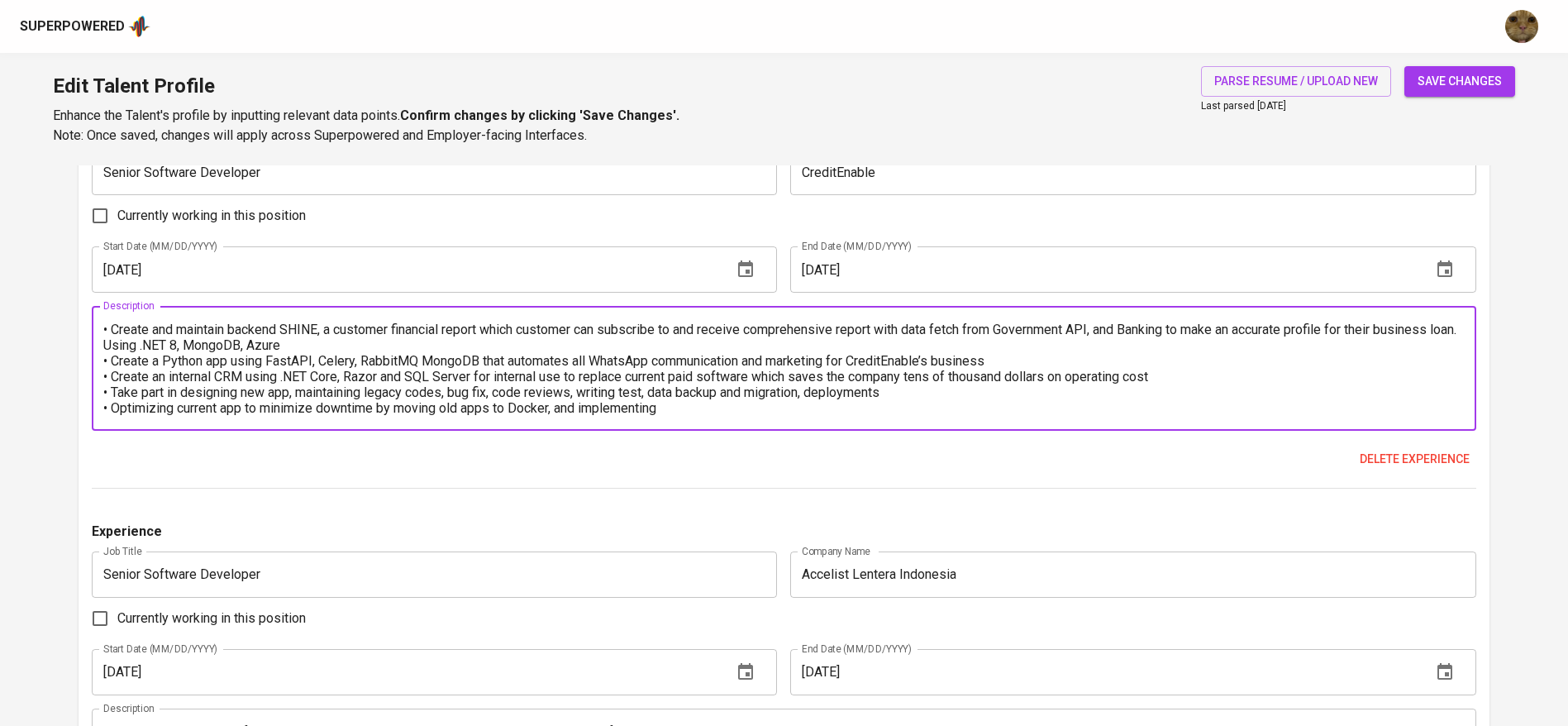
scroll to position [15, 0]
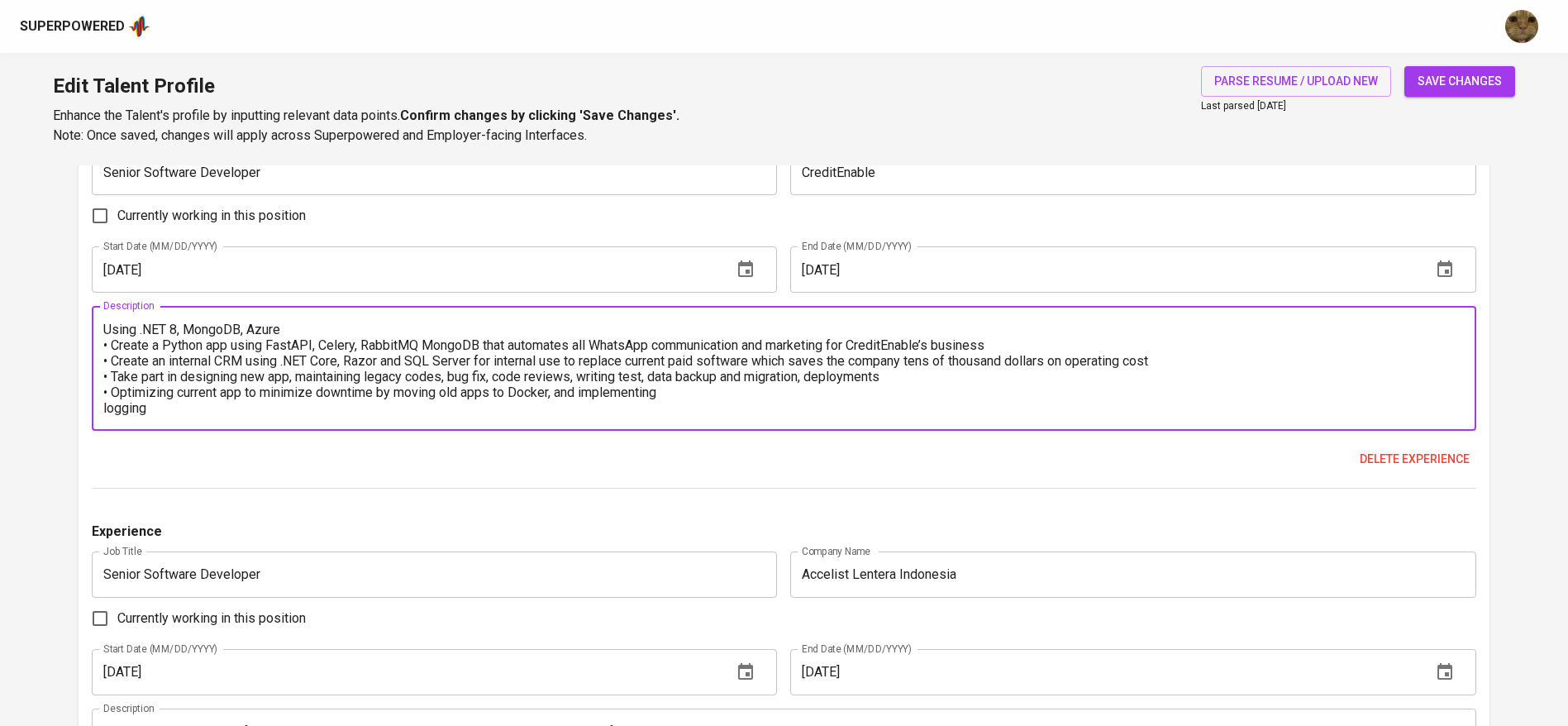
click at [666, 387] on textarea "• Create and maintain backend SHINE, a customer financial report which customer…" at bounding box center [784, 369] width 1361 height 94
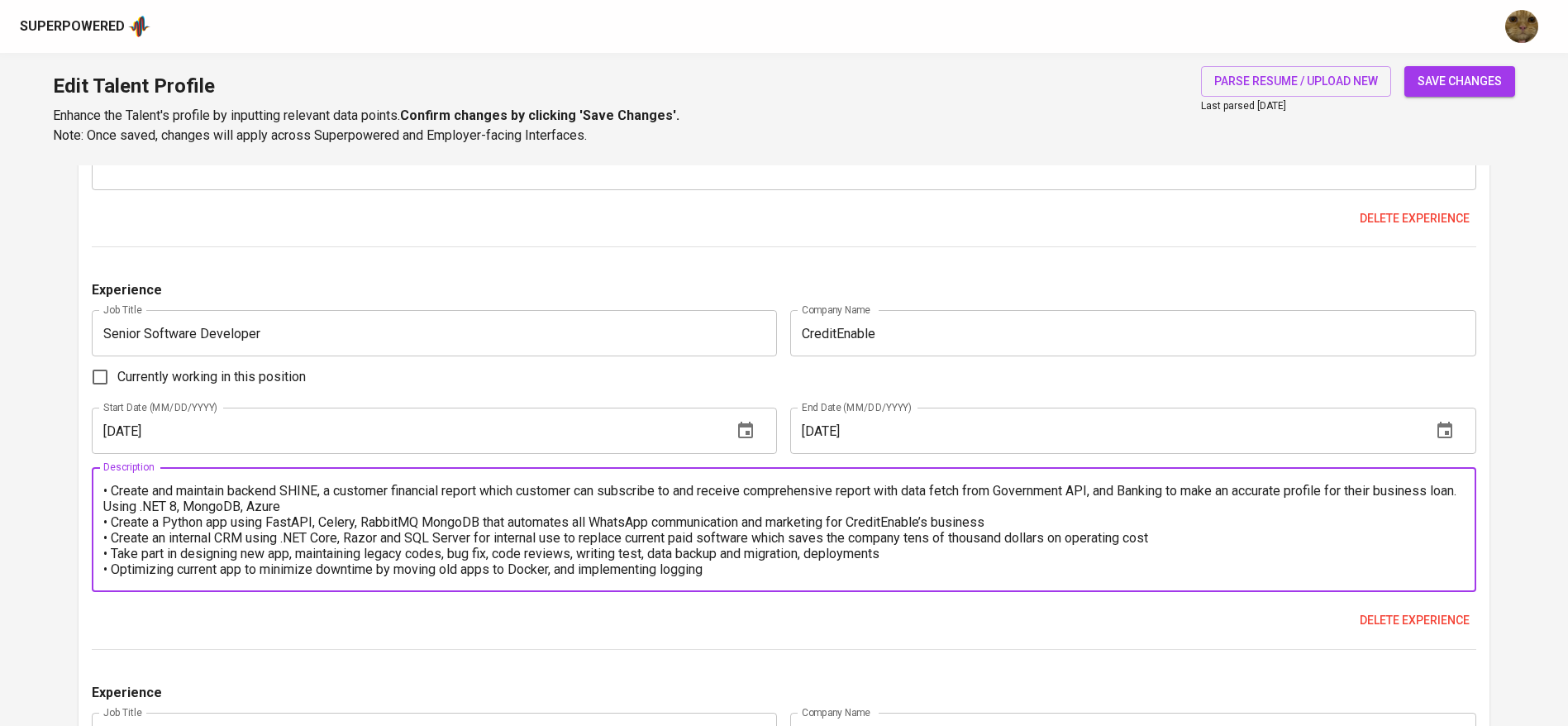
scroll to position [1340, 0]
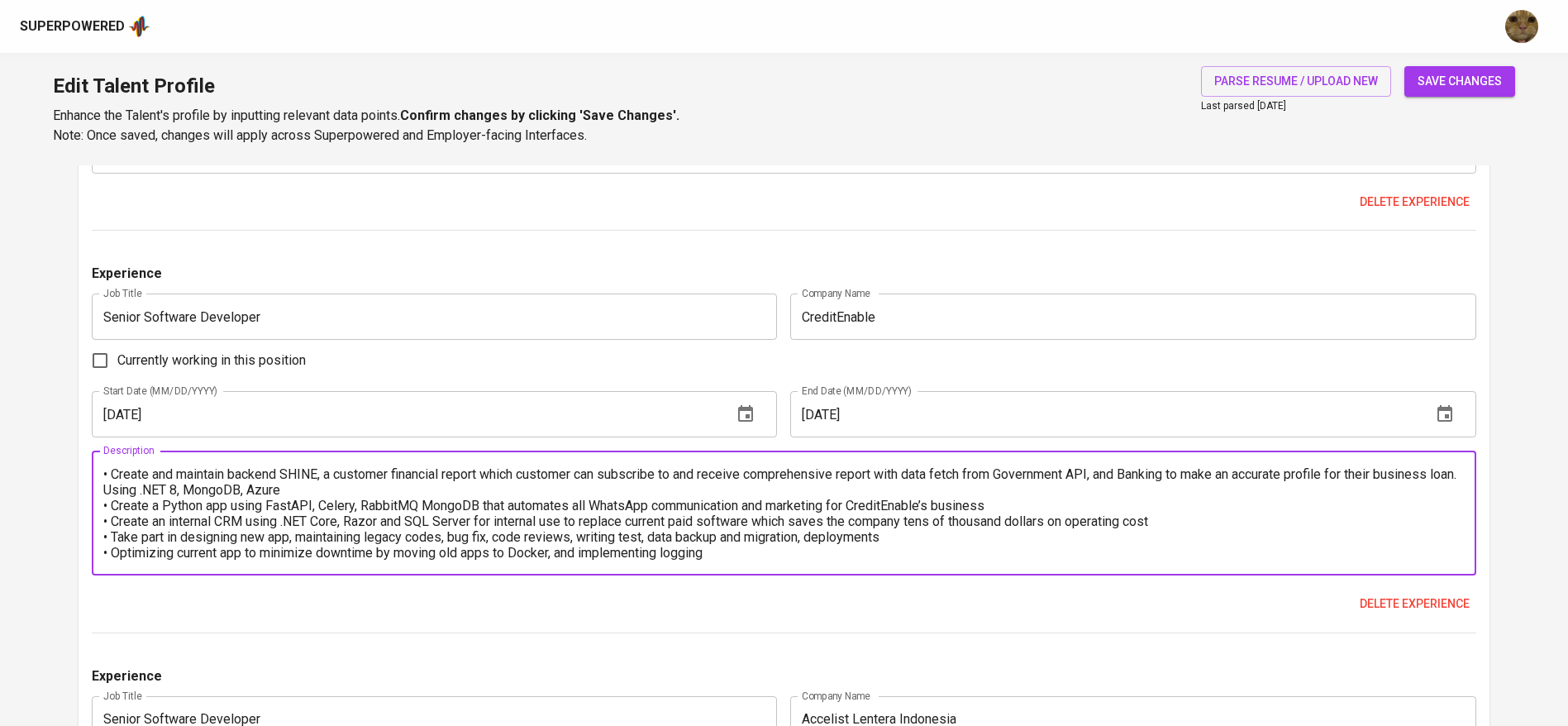
click at [901, 510] on textarea "• Create and maintain backend SHINE, a customer financial report which customer…" at bounding box center [784, 514] width 1361 height 94
type textarea "• Create and maintain backend SHINE, a customer financial report which customer…"
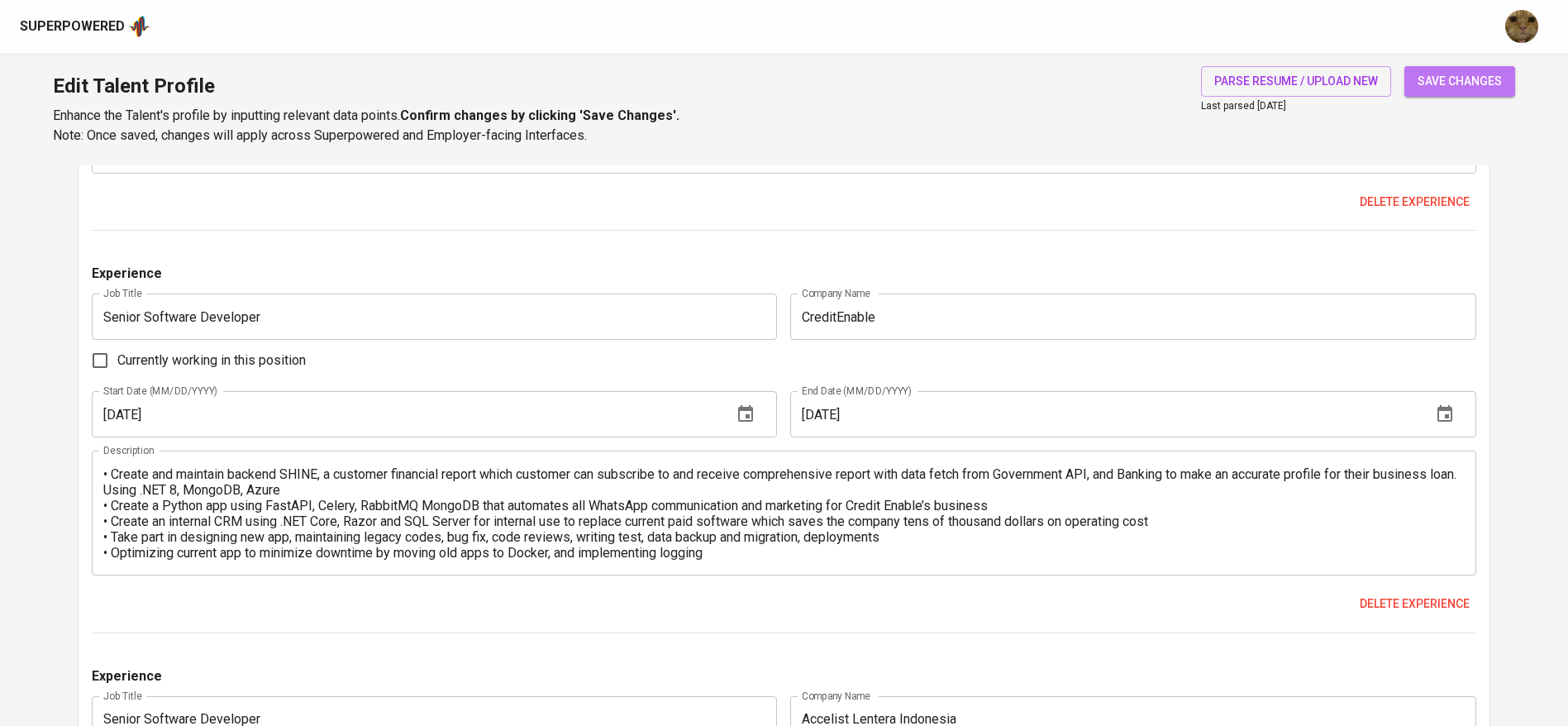
click at [1432, 68] on button "save changes" at bounding box center [1460, 81] width 111 height 31
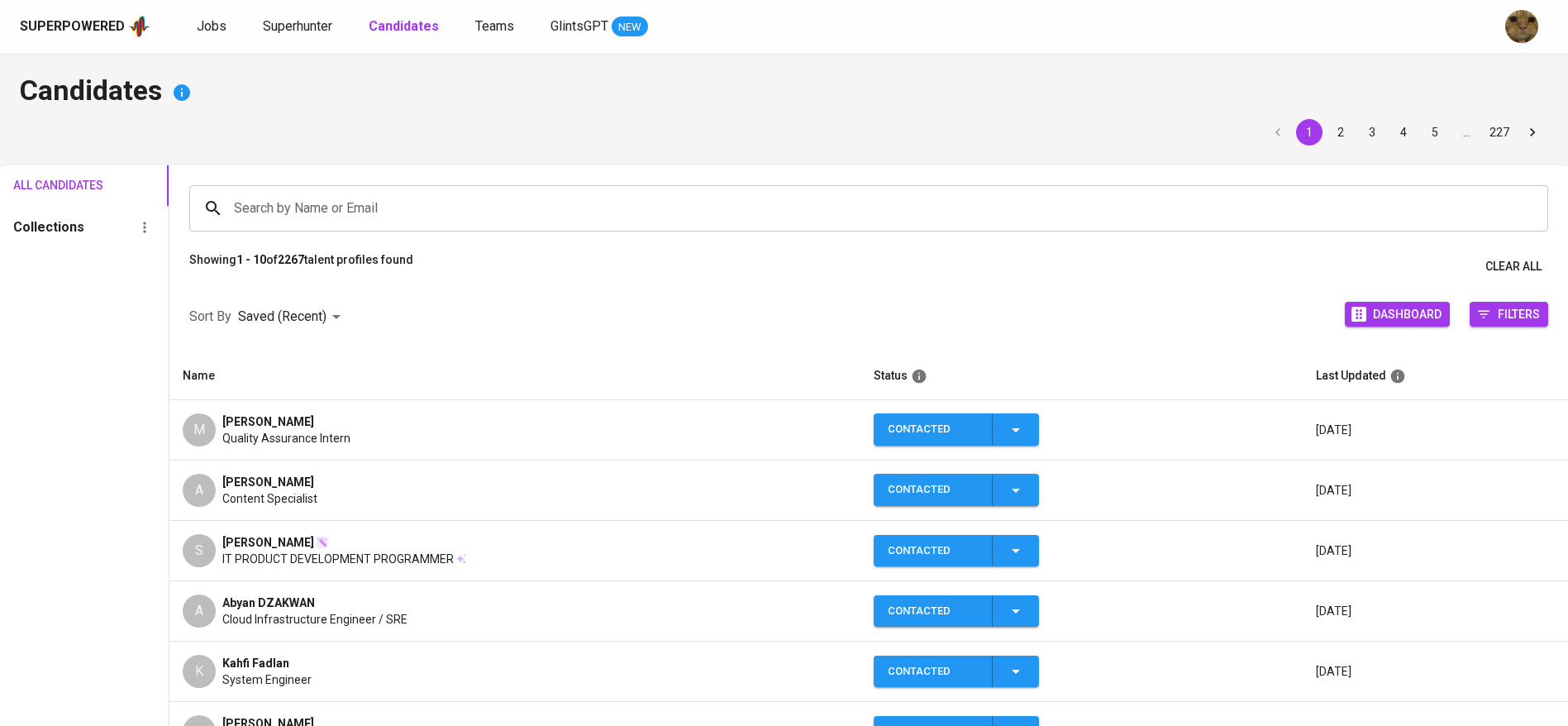
scroll to position [124, 0]
